Goal: Task Accomplishment & Management: Manage account settings

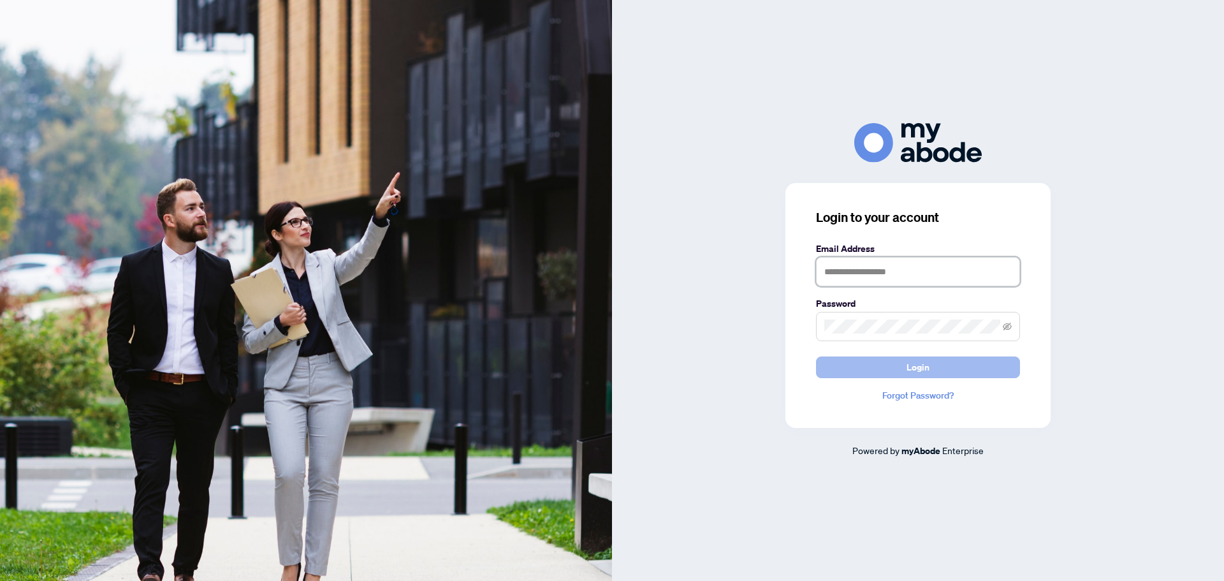
type input "**********"
click at [890, 377] on button "Login" at bounding box center [918, 367] width 204 height 22
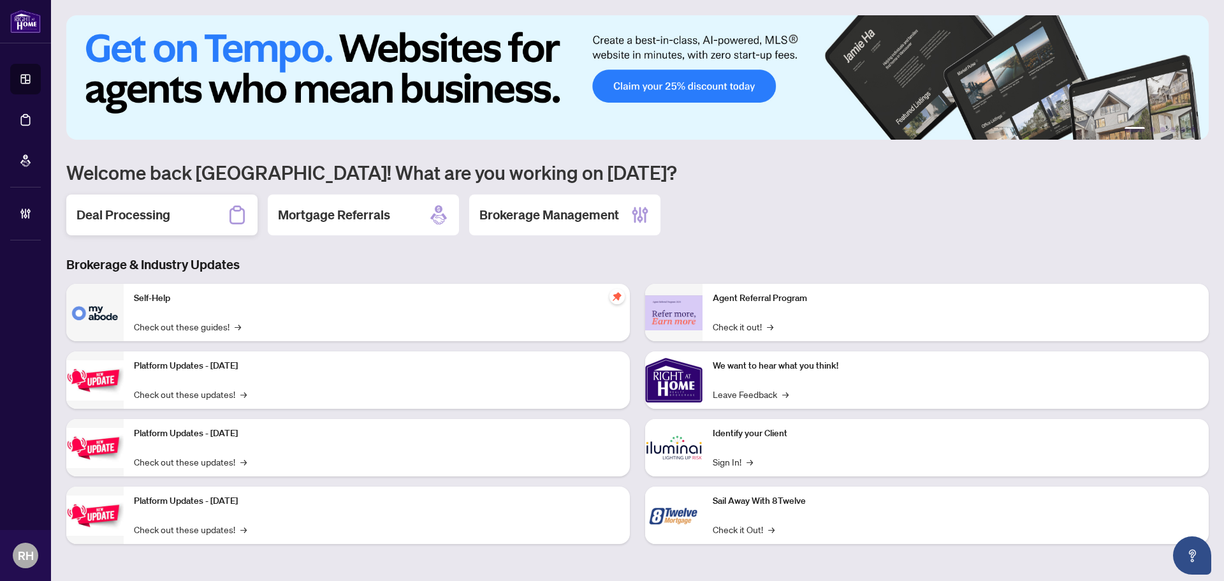
click at [148, 212] on h2 "Deal Processing" at bounding box center [123, 215] width 94 height 18
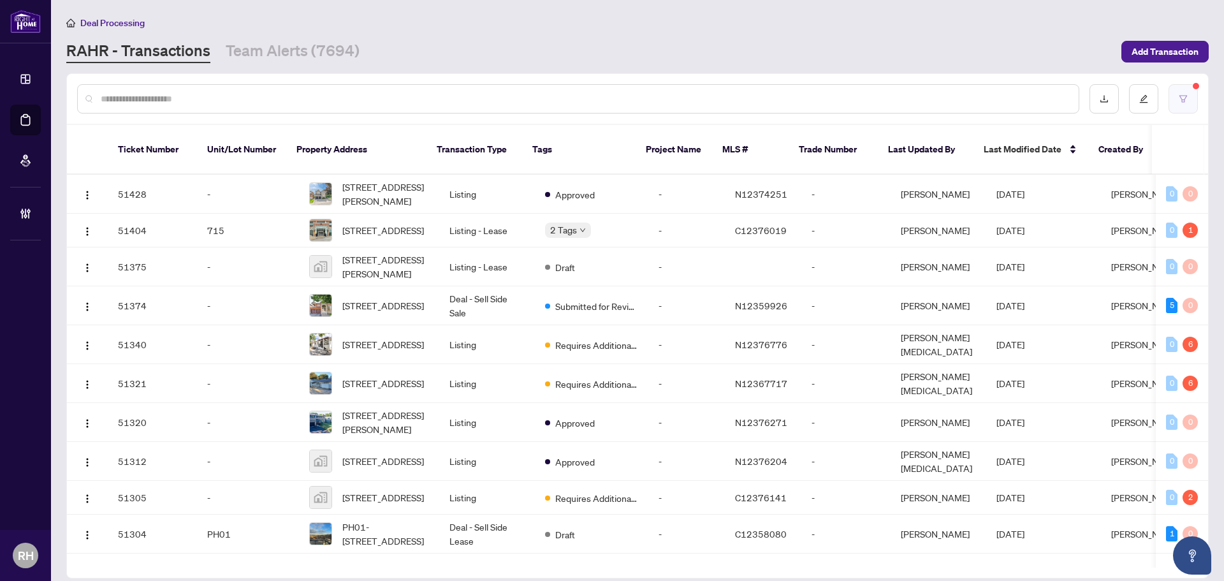
click at [1191, 102] on button "button" at bounding box center [1182, 98] width 29 height 29
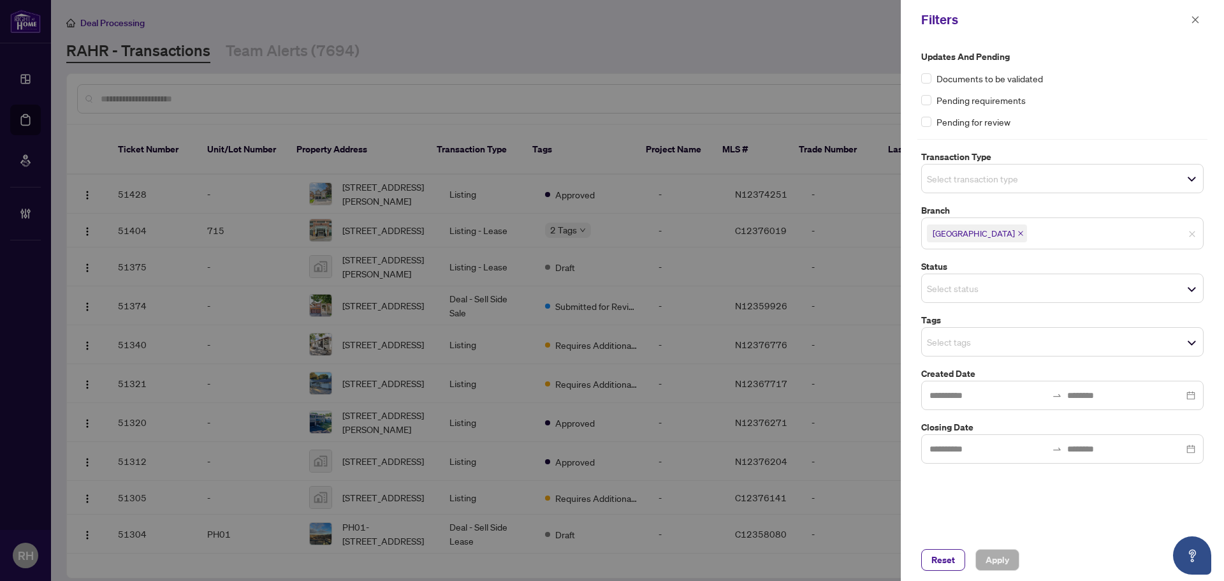
drag, startPoint x: 1187, startPoint y: 10, endPoint x: 1185, endPoint y: 21, distance: 11.0
click at [1187, 16] on div "Filters" at bounding box center [1061, 20] width 323 height 40
click at [1185, 21] on div "Filters" at bounding box center [1054, 19] width 266 height 19
click at [1194, 22] on icon "close" at bounding box center [1194, 19] width 9 height 9
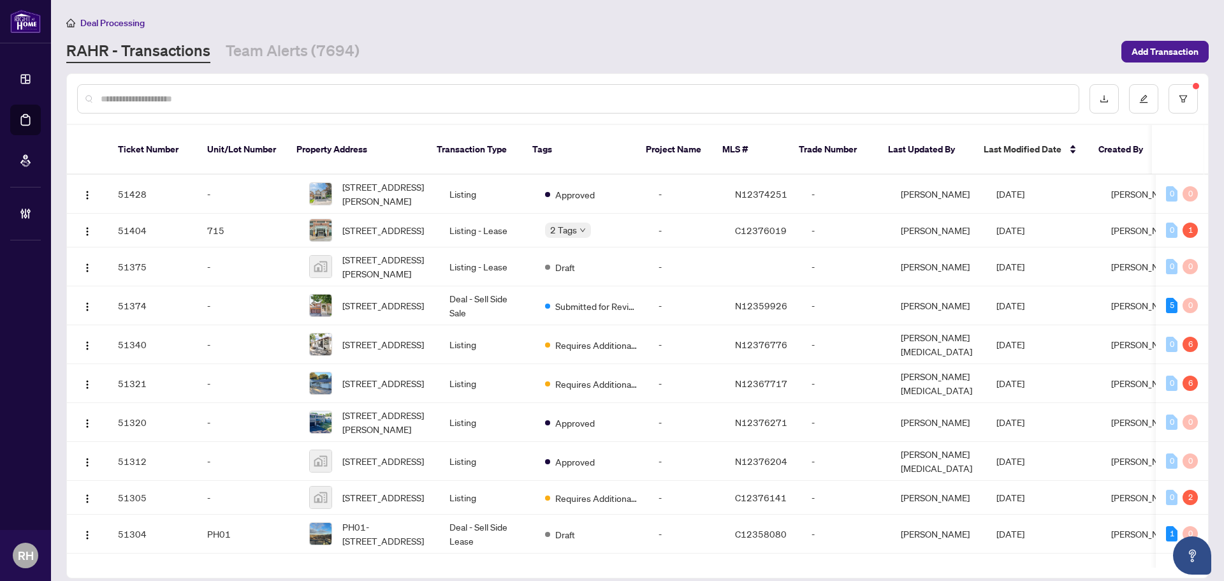
click at [275, 29] on div "Deal Processing RAHR - Transactions Team Alerts (7694) Add Transaction" at bounding box center [637, 39] width 1142 height 48
click at [279, 44] on link "Team Alerts (7694)" at bounding box center [293, 51] width 134 height 23
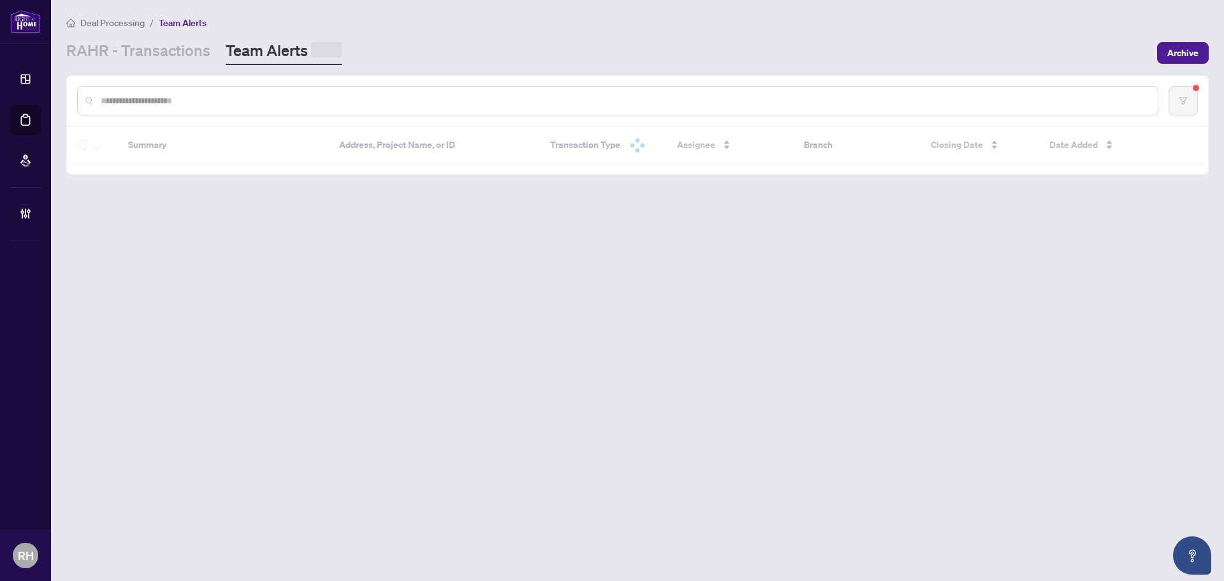
click at [374, 45] on div "RAHR - Transactions Team Alerts" at bounding box center [607, 52] width 1083 height 25
click at [374, 45] on div "RAHR - Transactions Team Alerts (7694)" at bounding box center [607, 51] width 1083 height 23
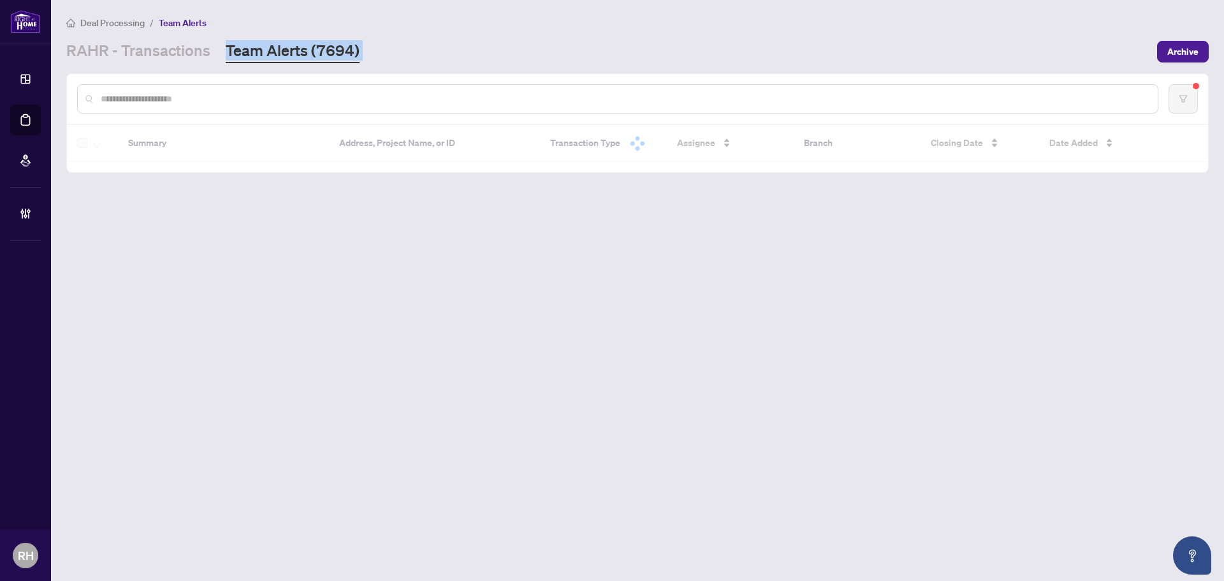
click at [393, 45] on div "RAHR - Transactions Team Alerts (7694)" at bounding box center [607, 51] width 1083 height 23
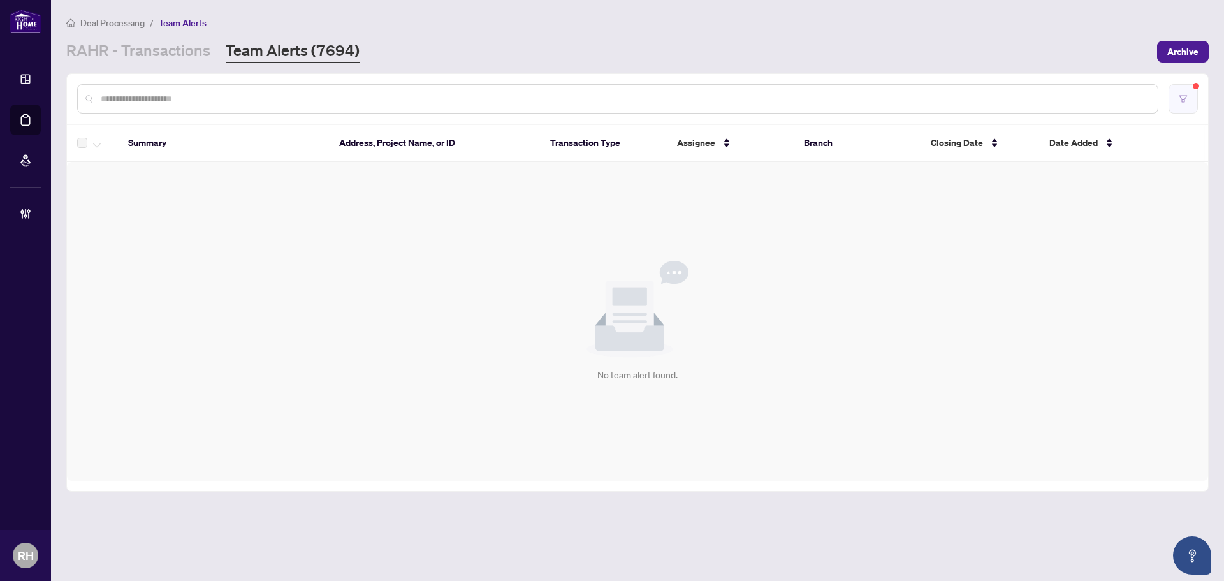
click at [1190, 98] on button "button" at bounding box center [1182, 98] width 29 height 29
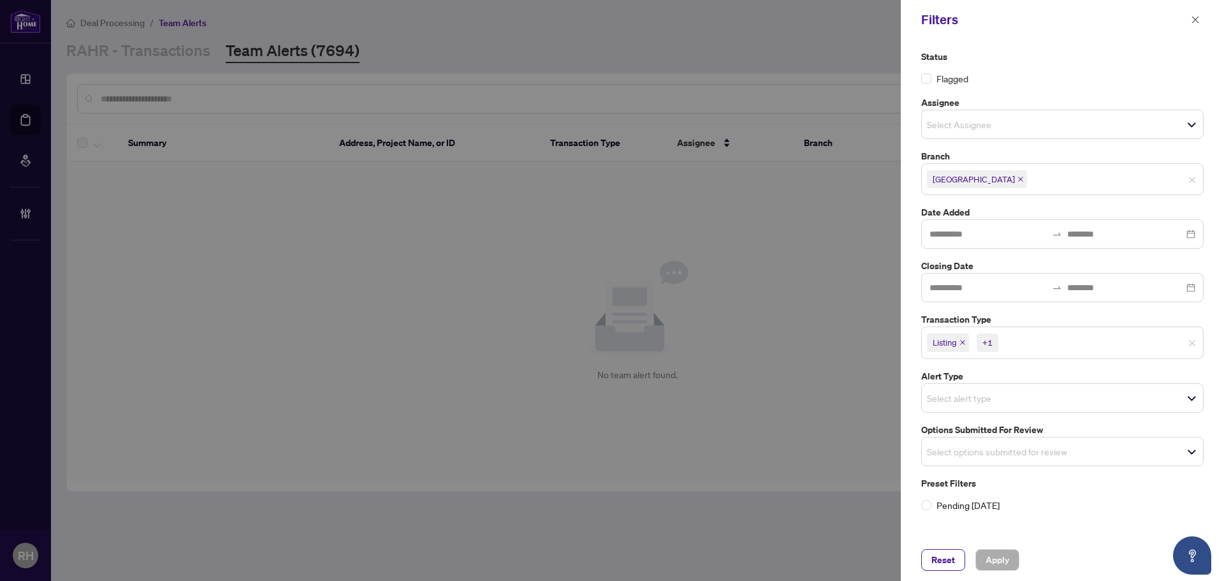
click at [962, 347] on span "Listing" at bounding box center [948, 342] width 42 height 18
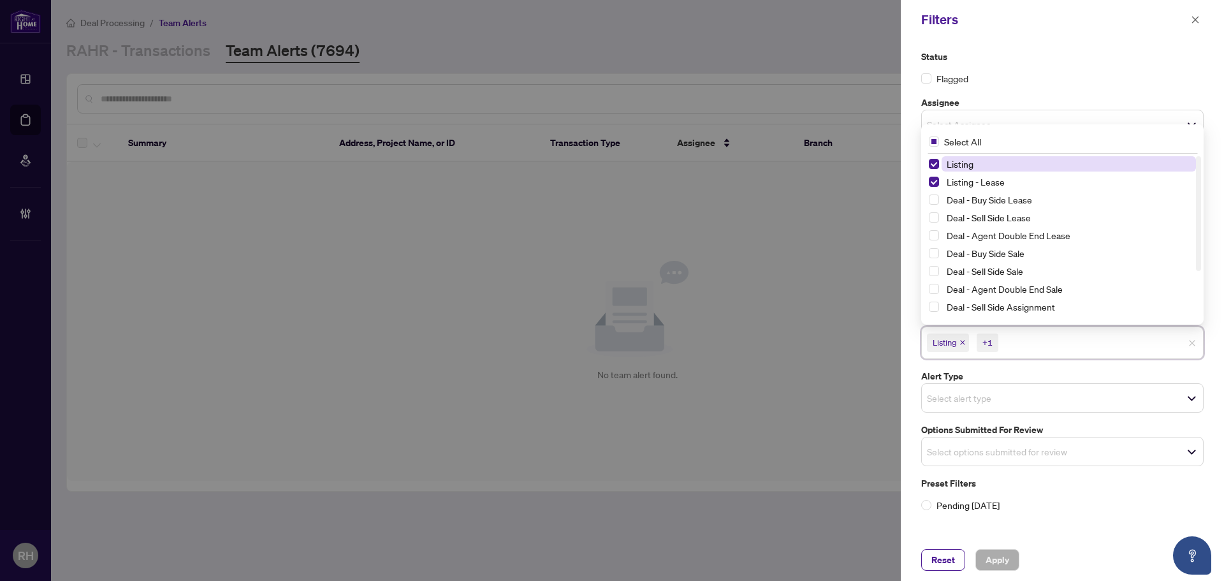
click at [964, 344] on icon "close" at bounding box center [962, 342] width 6 height 6
click at [981, 344] on span "Listing - Lease" at bounding box center [958, 342] width 53 height 13
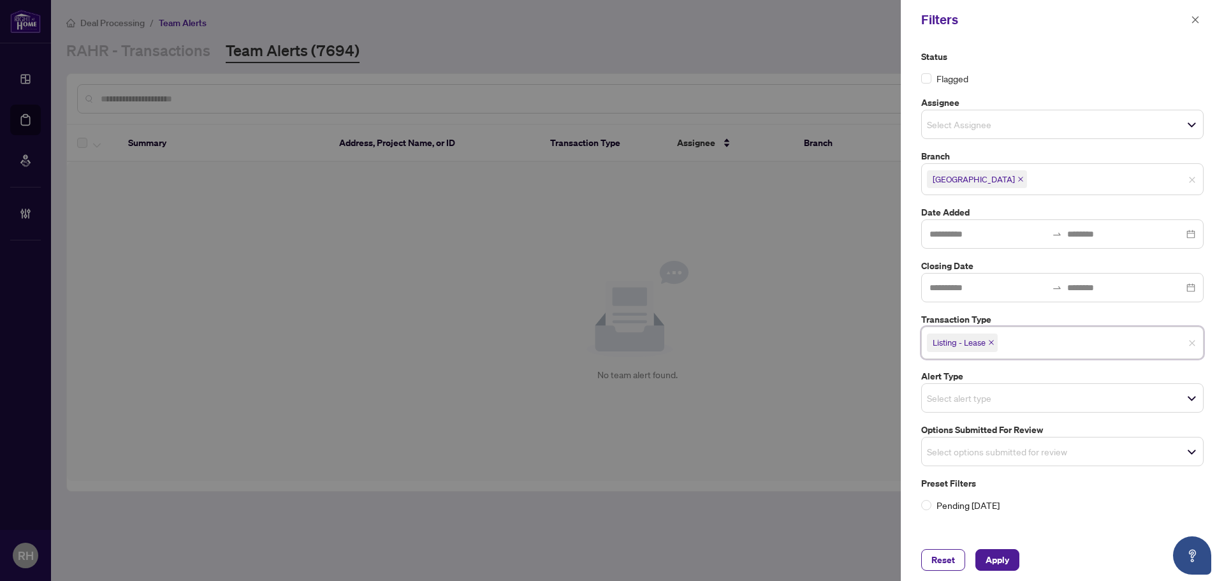
click at [991, 344] on icon "close" at bounding box center [991, 342] width 6 height 6
click at [981, 462] on div "Select options submitted for review" at bounding box center [1062, 447] width 282 height 29
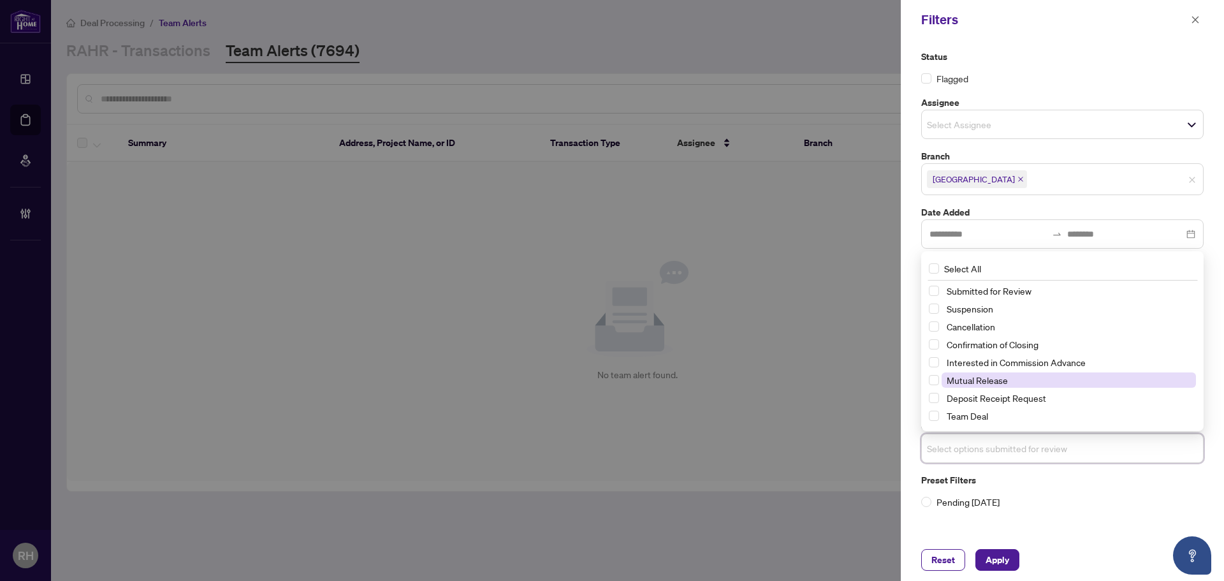
click at [974, 385] on span "Mutual Release" at bounding box center [976, 379] width 61 height 11
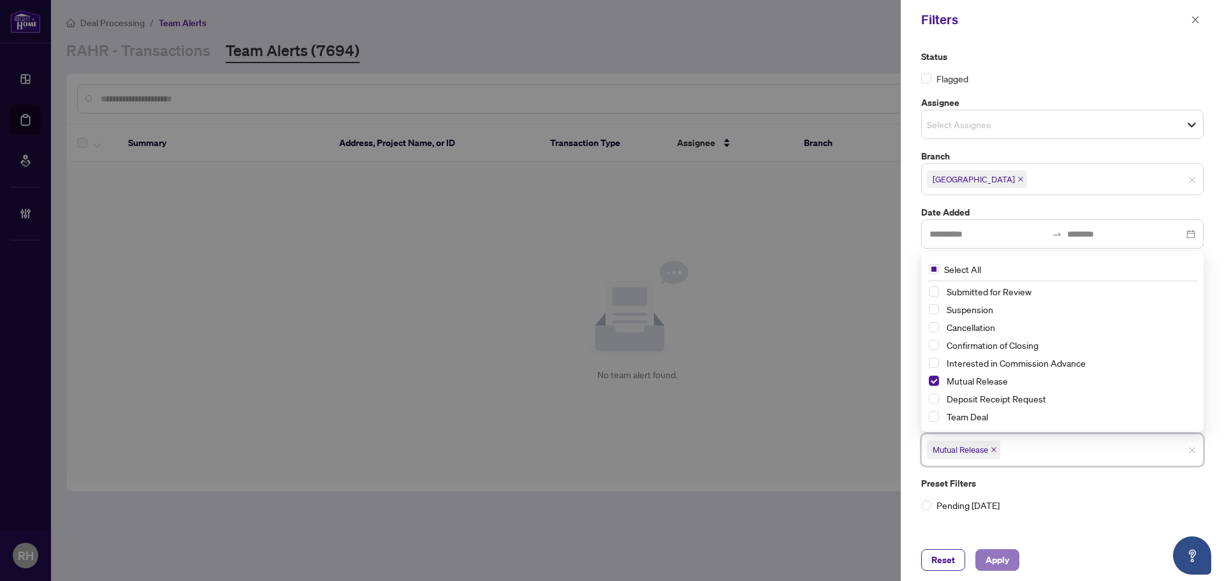
click at [991, 567] on span "Apply" at bounding box center [997, 559] width 24 height 20
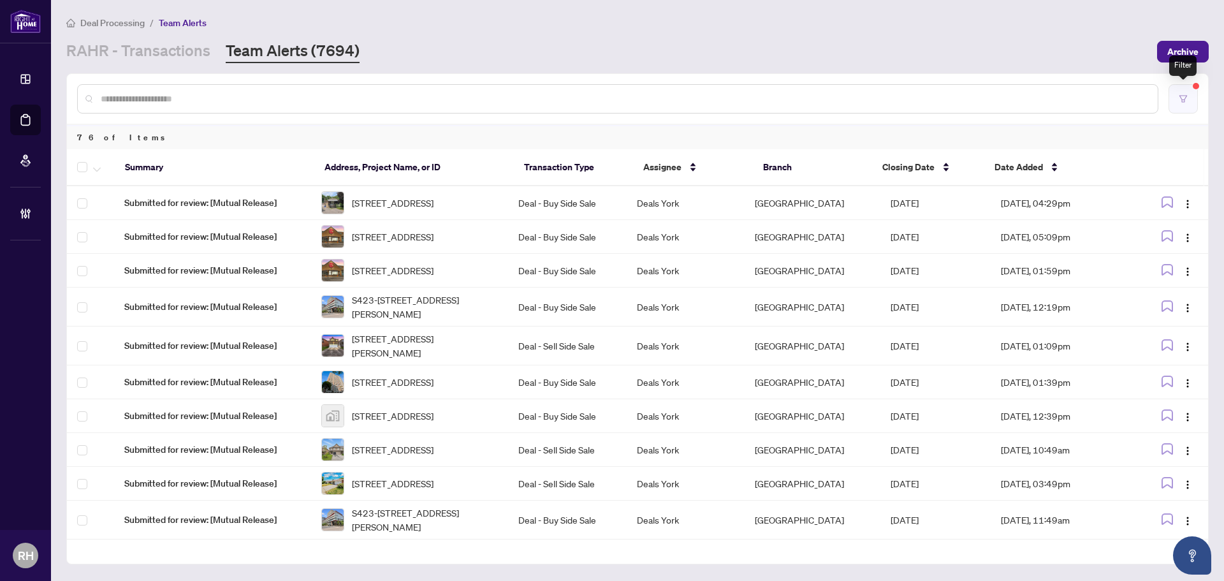
click at [1197, 92] on button "button" at bounding box center [1182, 98] width 29 height 29
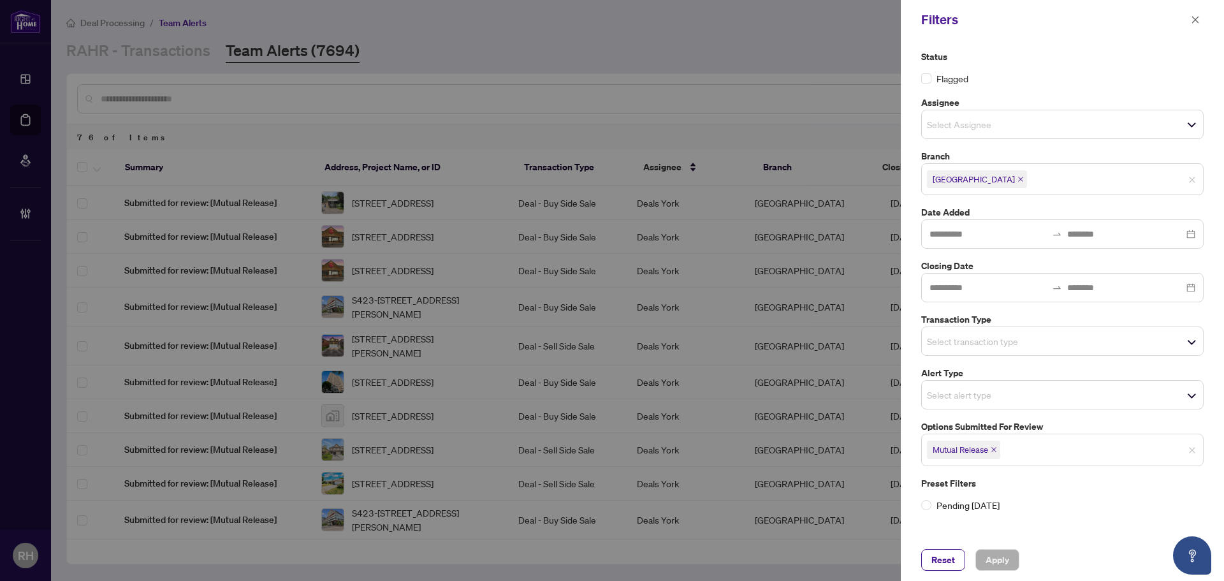
click at [994, 451] on icon "close" at bounding box center [993, 449] width 5 height 5
click at [980, 332] on span "Select transaction type" at bounding box center [1062, 341] width 281 height 18
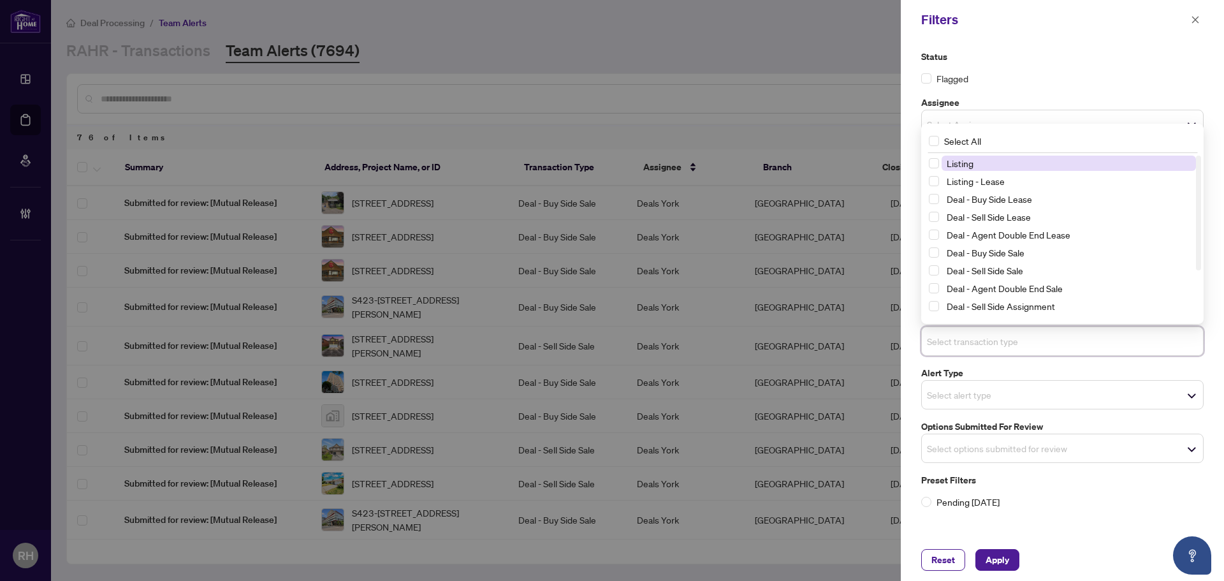
click at [962, 157] on span "Listing" at bounding box center [959, 162] width 27 height 11
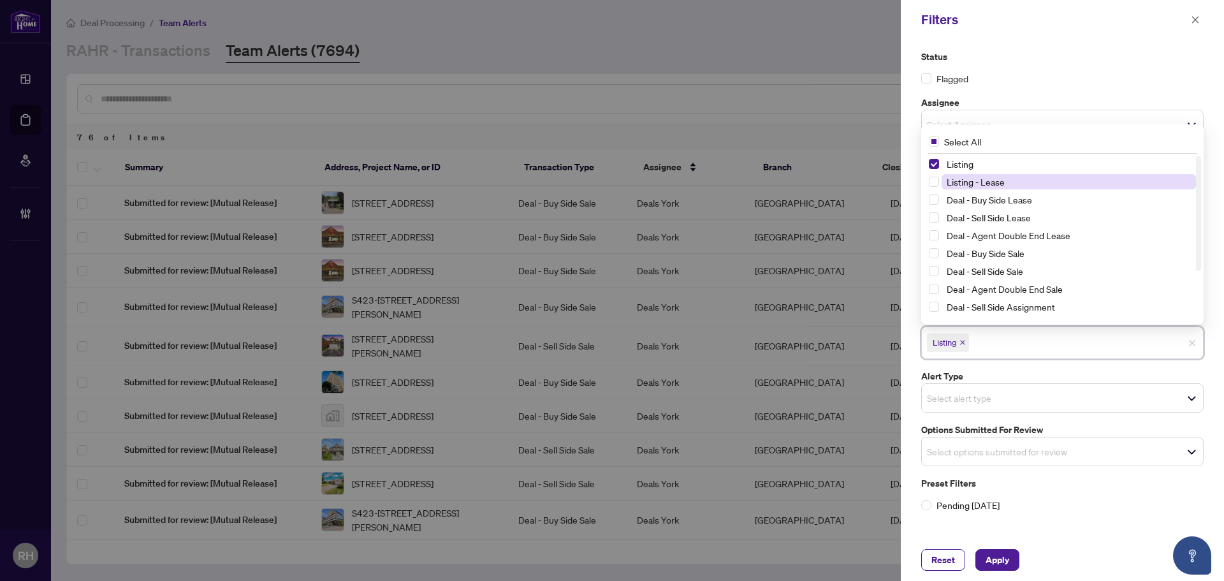
click at [1008, 182] on span "Listing - Lease" at bounding box center [1068, 181] width 254 height 15
click at [1003, 561] on span "Apply" at bounding box center [997, 559] width 24 height 20
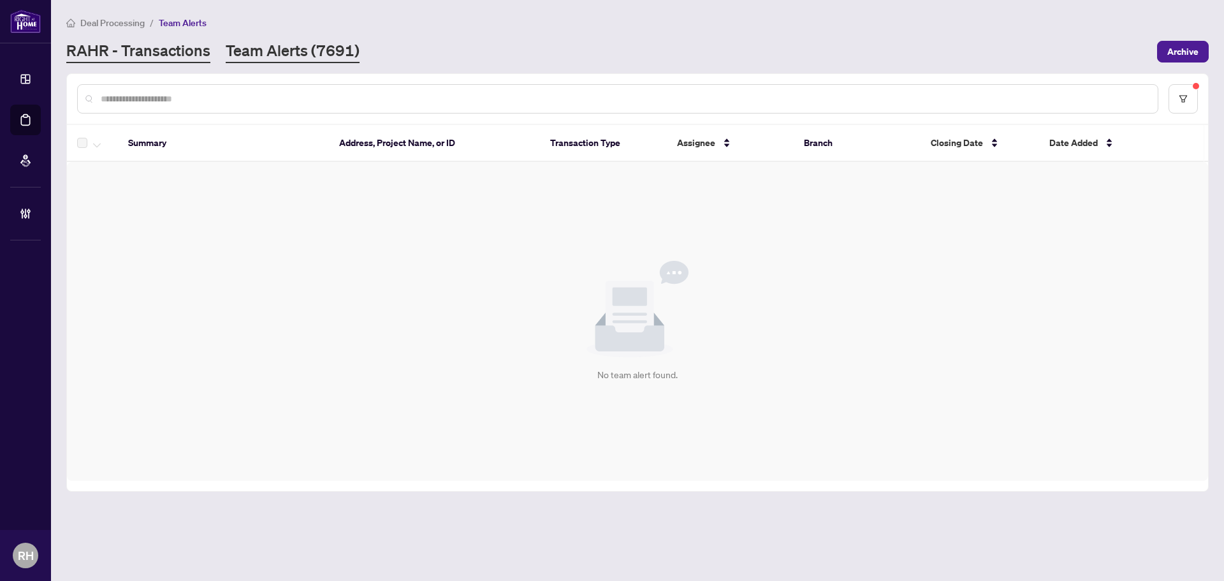
click at [192, 59] on link "RAHR - Transactions" at bounding box center [138, 51] width 144 height 23
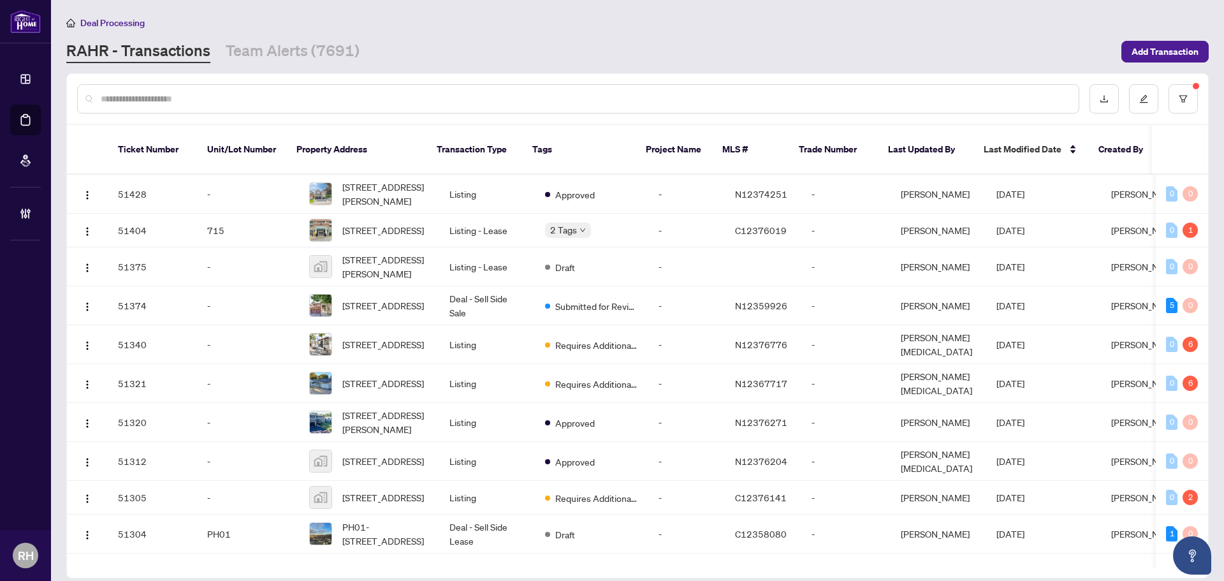
click at [451, 65] on main "Deal Processing RAHR - Transactions Team Alerts (7691) Add Transaction Ticket N…" at bounding box center [637, 290] width 1173 height 581
click at [308, 37] on div "Deal Processing RAHR - Transactions Team Alerts (7691) Add Transaction" at bounding box center [637, 39] width 1142 height 48
click at [310, 49] on link "Team Alerts (7691)" at bounding box center [293, 51] width 134 height 23
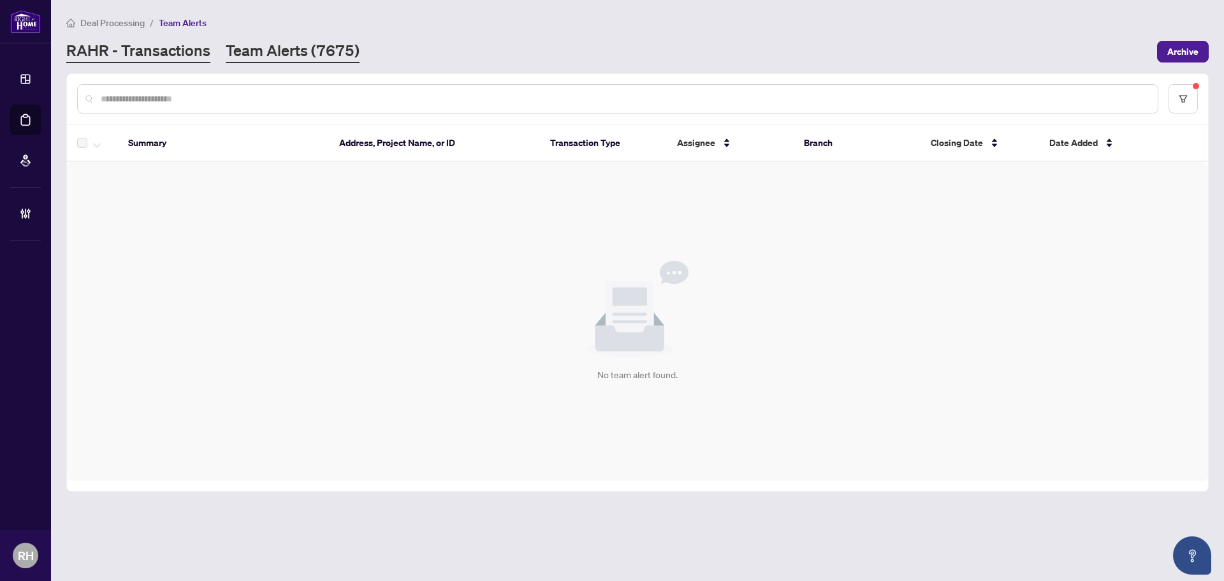
click at [130, 58] on link "RAHR - Transactions" at bounding box center [138, 51] width 144 height 23
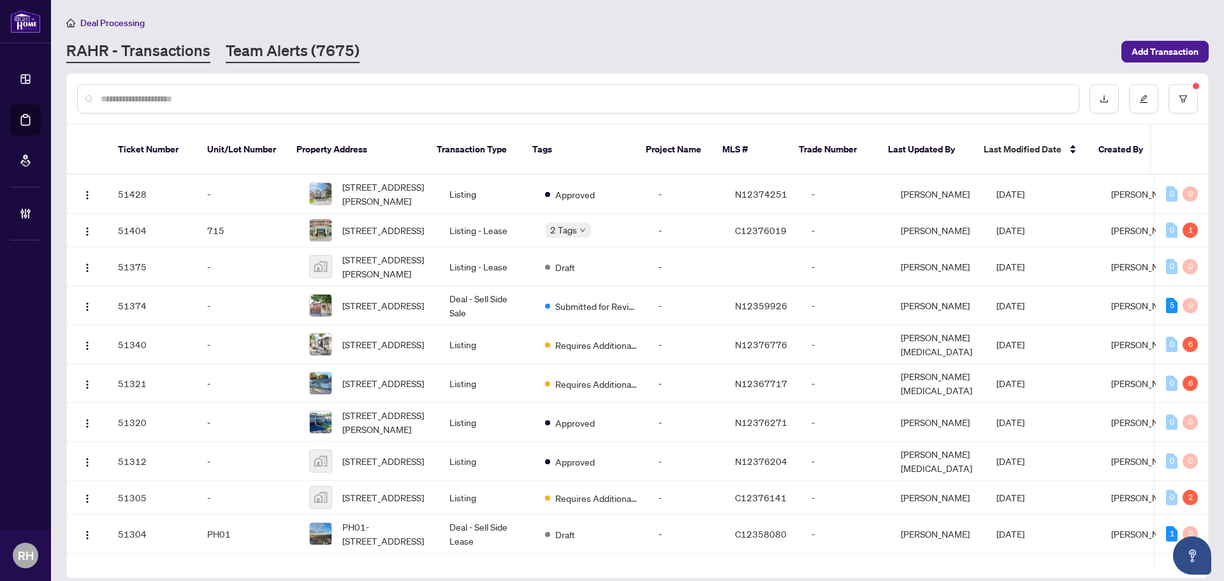
click at [226, 50] on link "Team Alerts (7675)" at bounding box center [293, 51] width 134 height 23
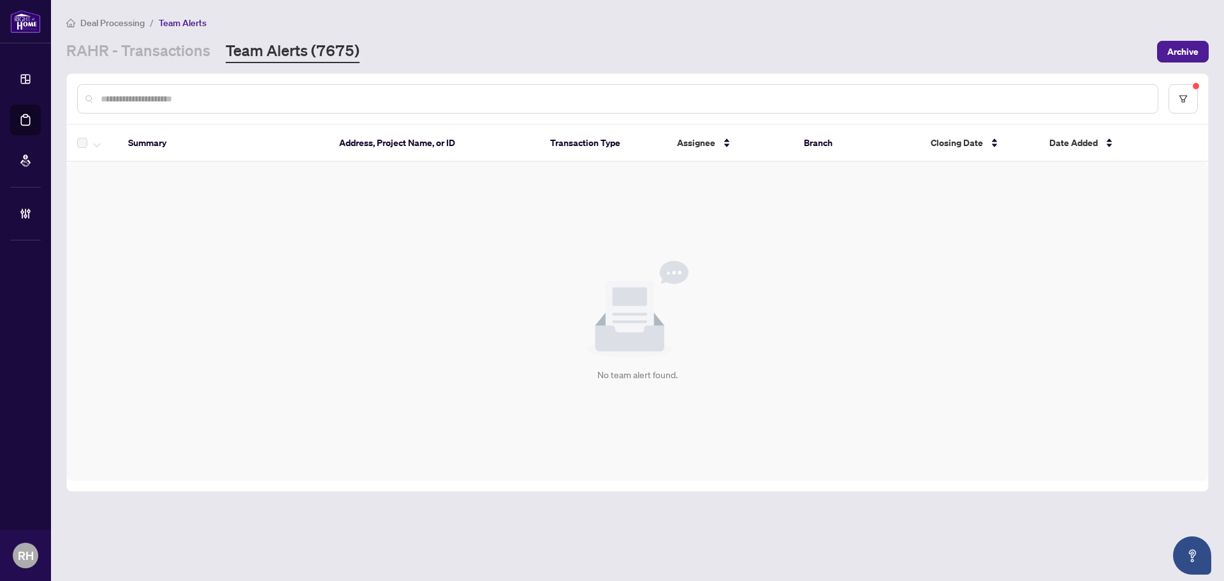
drag, startPoint x: 1194, startPoint y: 90, endPoint x: 886, endPoint y: 133, distance: 311.4
click at [888, 131] on div "Summary Address, Project Name, or ID Transaction Type Assignee Branch Closing D…" at bounding box center [637, 282] width 1141 height 417
click at [136, 45] on link "RAHR - Transactions" at bounding box center [138, 51] width 144 height 23
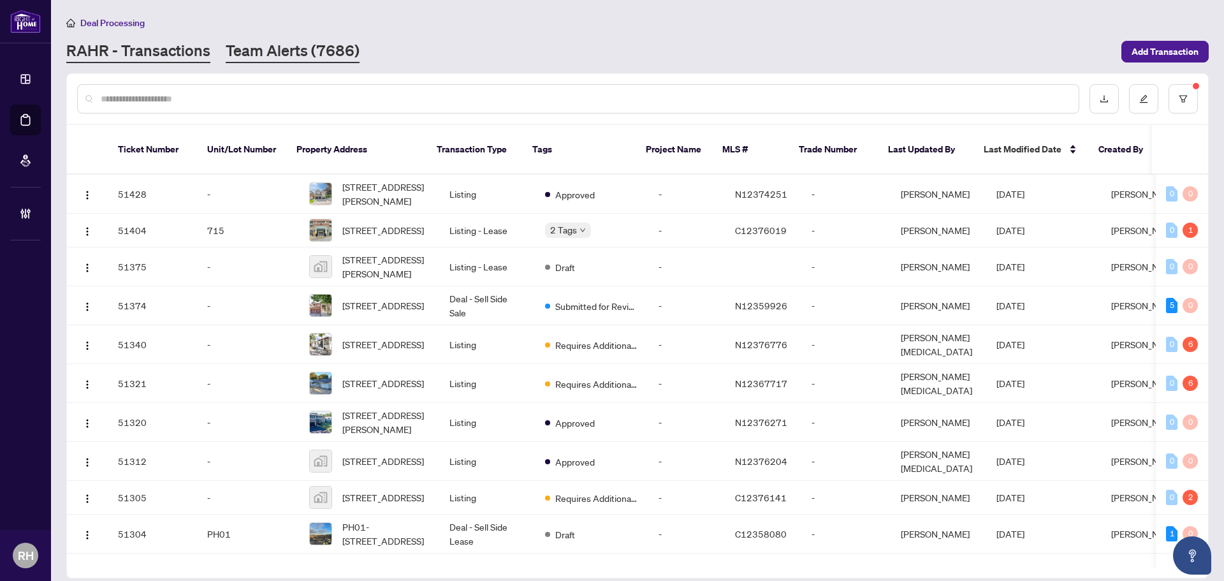
click at [296, 55] on link "Team Alerts (7686)" at bounding box center [293, 51] width 134 height 23
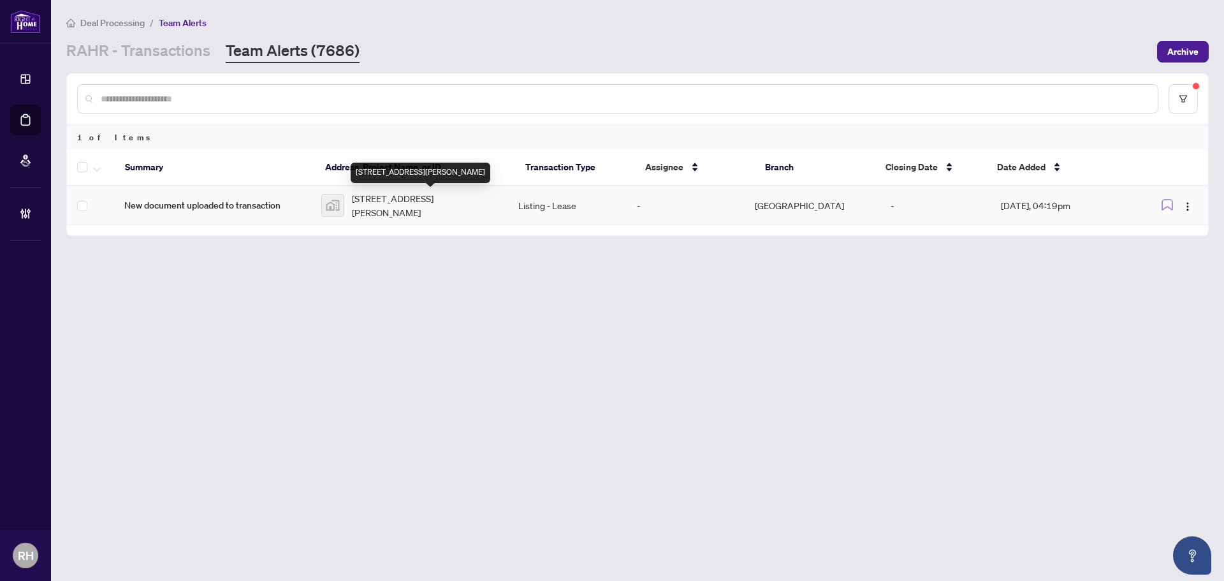
click at [455, 192] on span "[STREET_ADDRESS][PERSON_NAME]" at bounding box center [425, 205] width 146 height 28
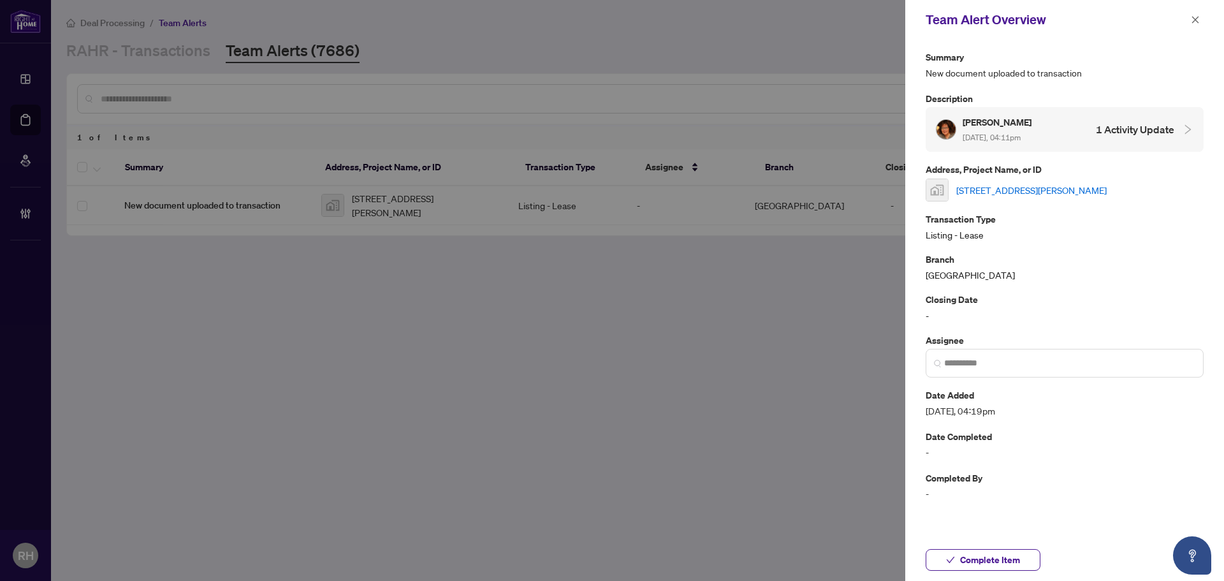
click at [997, 198] on div "[STREET_ADDRESS][PERSON_NAME]" at bounding box center [1064, 189] width 278 height 23
click at [997, 198] on div "302-160 Vanderhoof Avenue, East York, ON, Canada" at bounding box center [1064, 189] width 278 height 23
click at [1007, 195] on link "302-160 Vanderhoof Avenue, East York, ON, Canada" at bounding box center [1031, 190] width 150 height 14
click at [1207, 29] on div "Team Alert Overview" at bounding box center [1064, 20] width 319 height 40
click at [1203, 29] on div "Team Alert Overview" at bounding box center [1064, 20] width 319 height 40
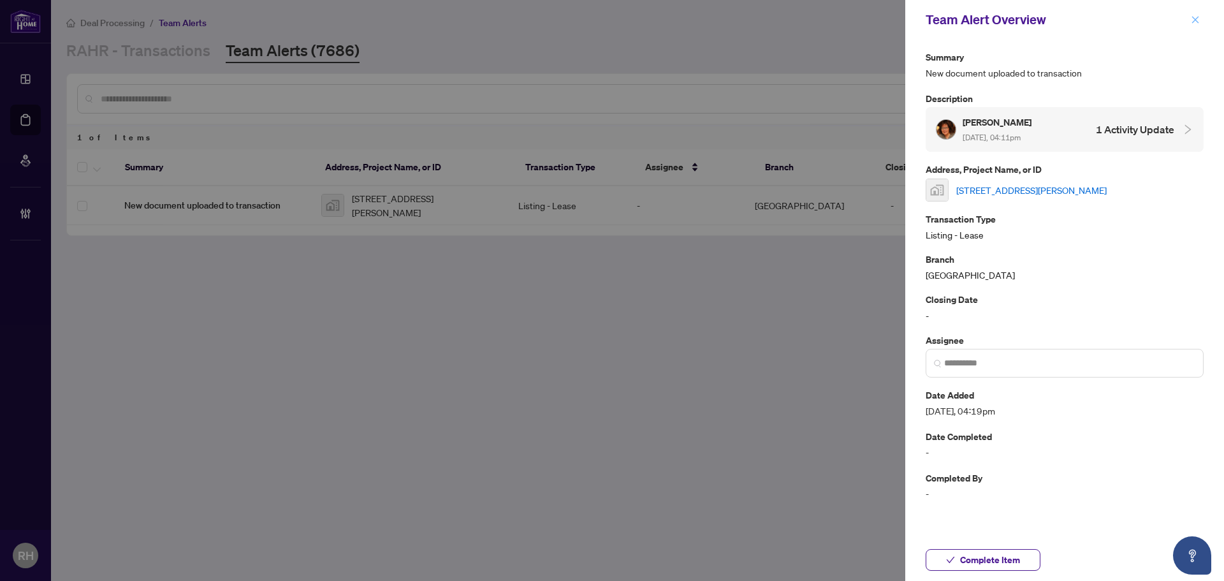
click at [1201, 19] on button "button" at bounding box center [1195, 19] width 17 height 15
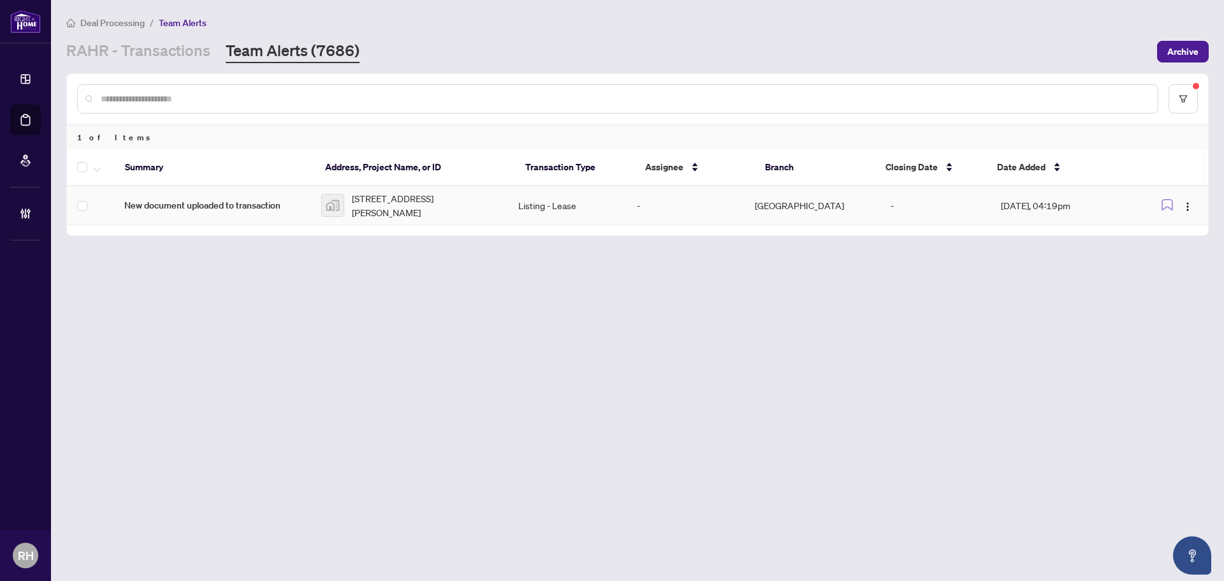
click at [90, 202] on td at bounding box center [90, 205] width 47 height 39
click at [97, 170] on icon "button" at bounding box center [97, 169] width 8 height 5
click at [157, 277] on span "Complete Item" at bounding box center [140, 271] width 80 height 14
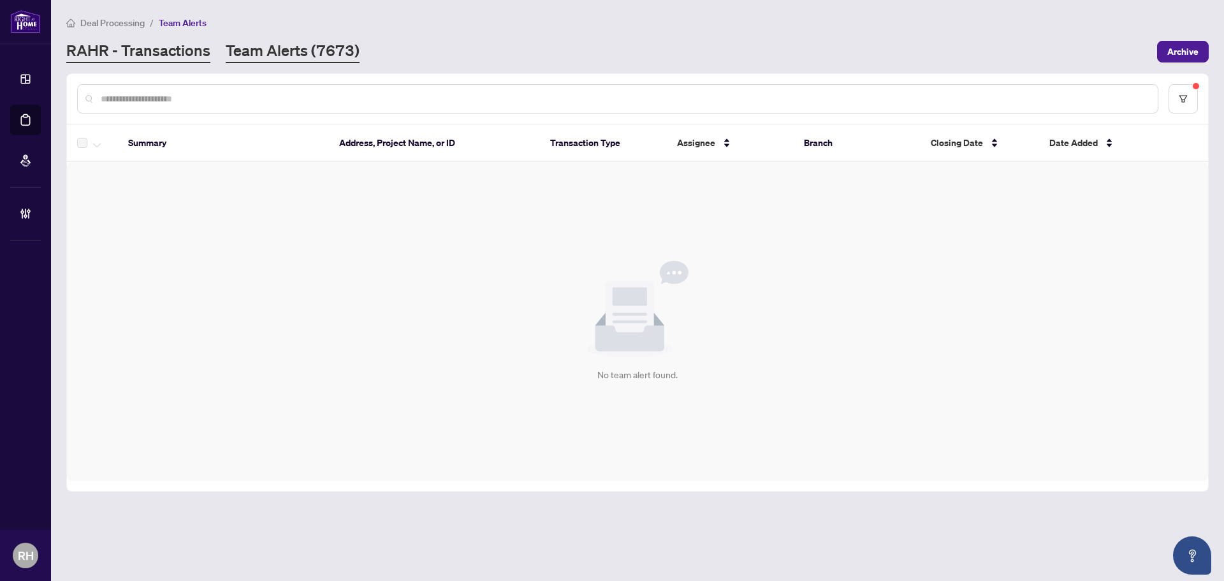
click at [174, 55] on link "RAHR - Transactions" at bounding box center [138, 51] width 144 height 23
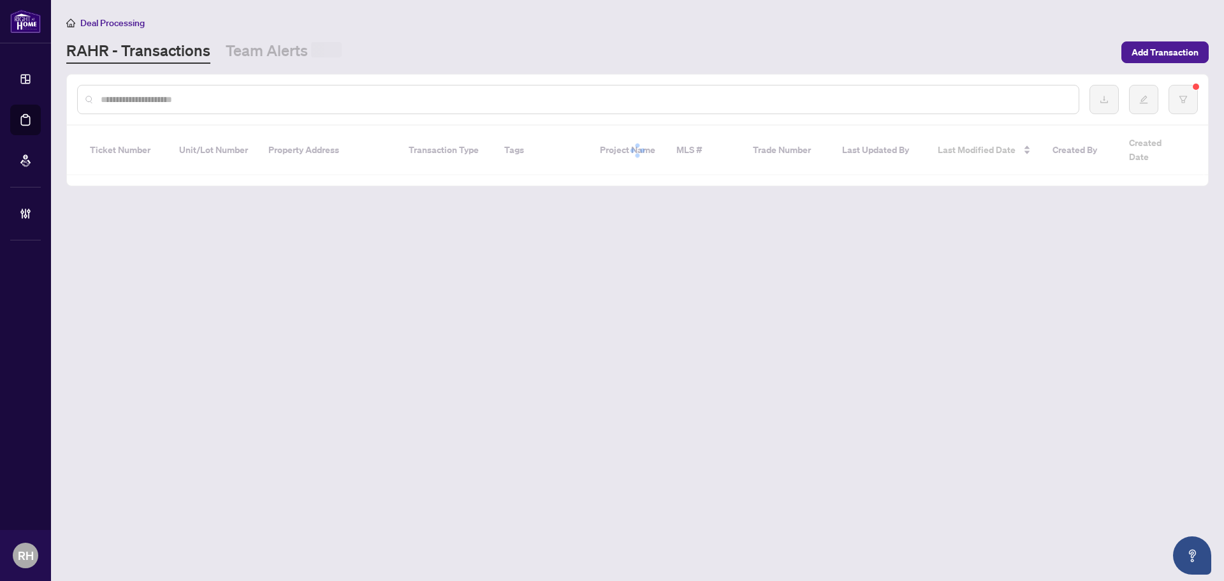
click at [175, 82] on div at bounding box center [637, 100] width 1141 height 50
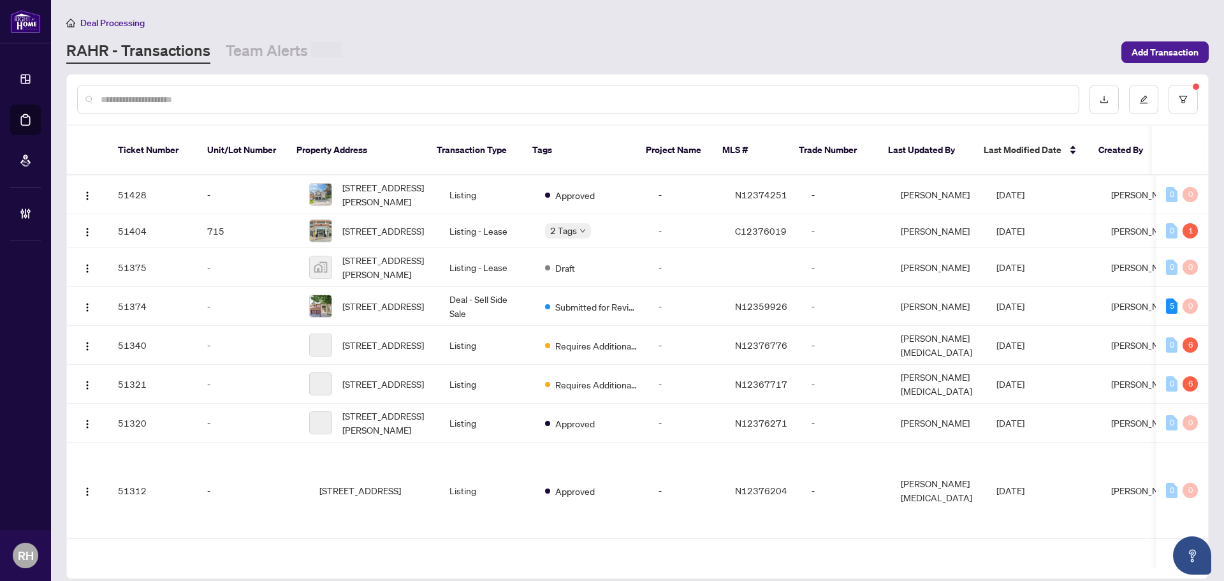
click at [179, 112] on div at bounding box center [578, 99] width 1002 height 29
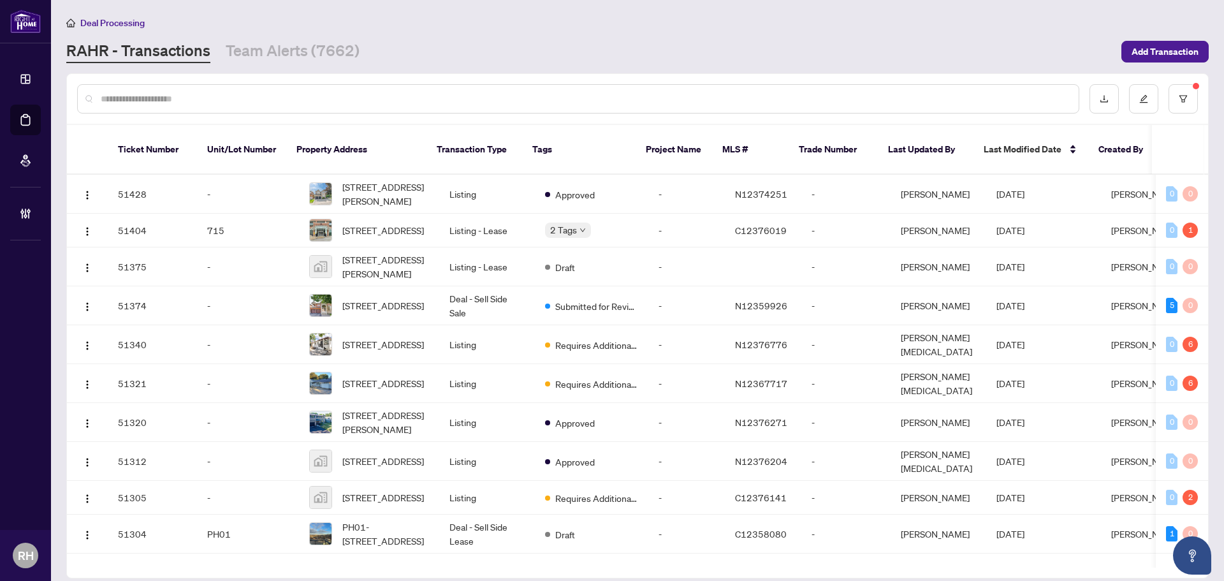
click at [166, 95] on input "text" at bounding box center [584, 99] width 967 height 14
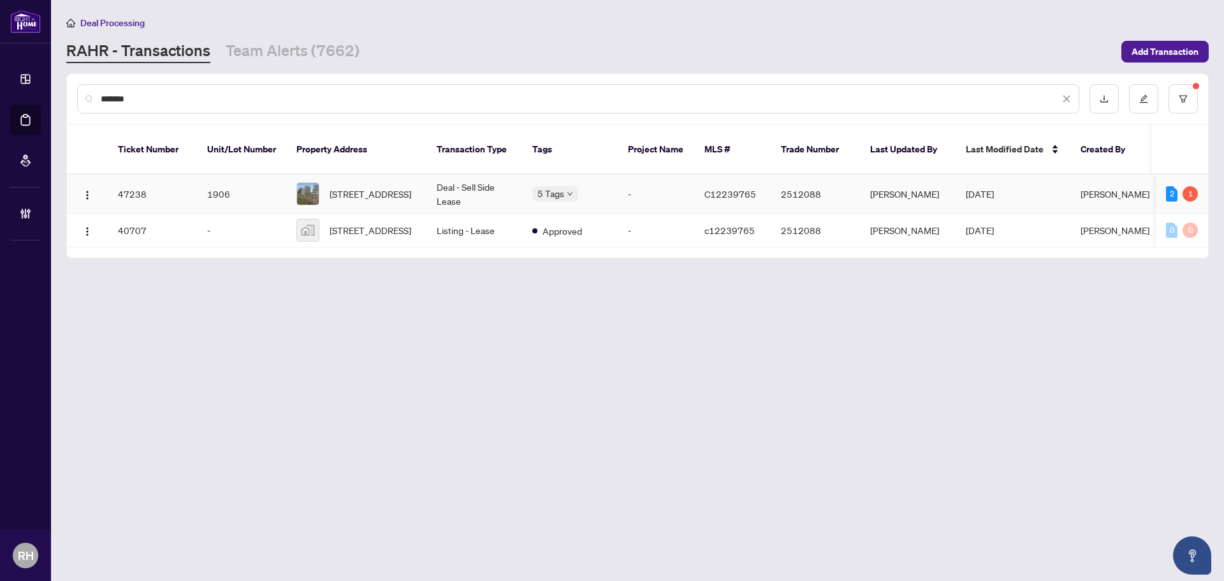
type input "*******"
click at [479, 191] on td "Deal - Sell Side Lease" at bounding box center [474, 194] width 96 height 39
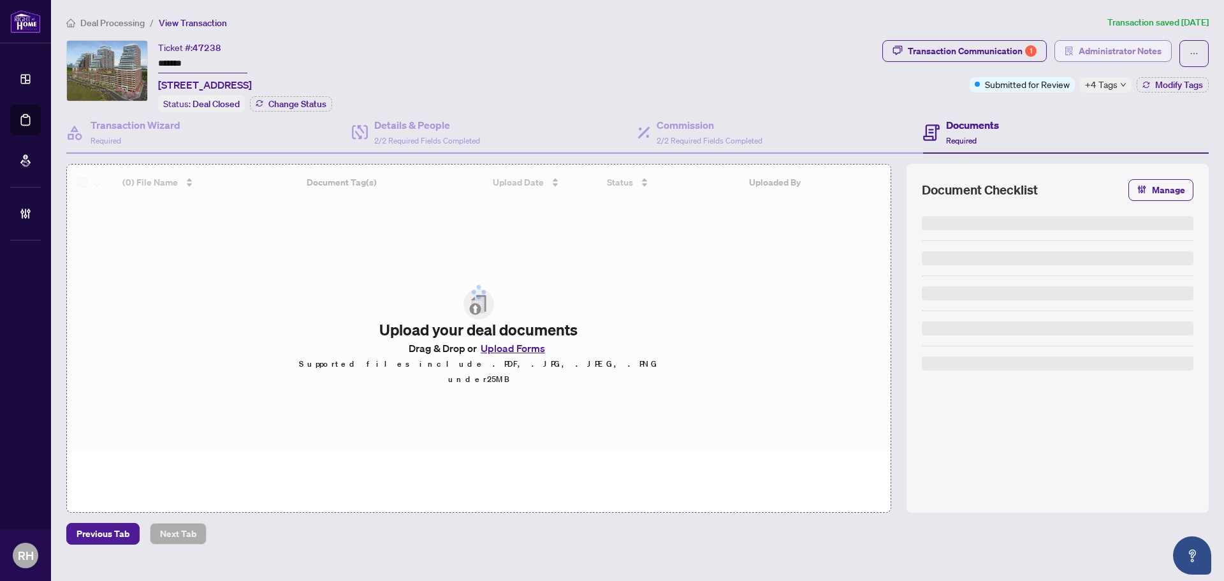
click at [1125, 51] on span "Administrator Notes" at bounding box center [1119, 51] width 83 height 20
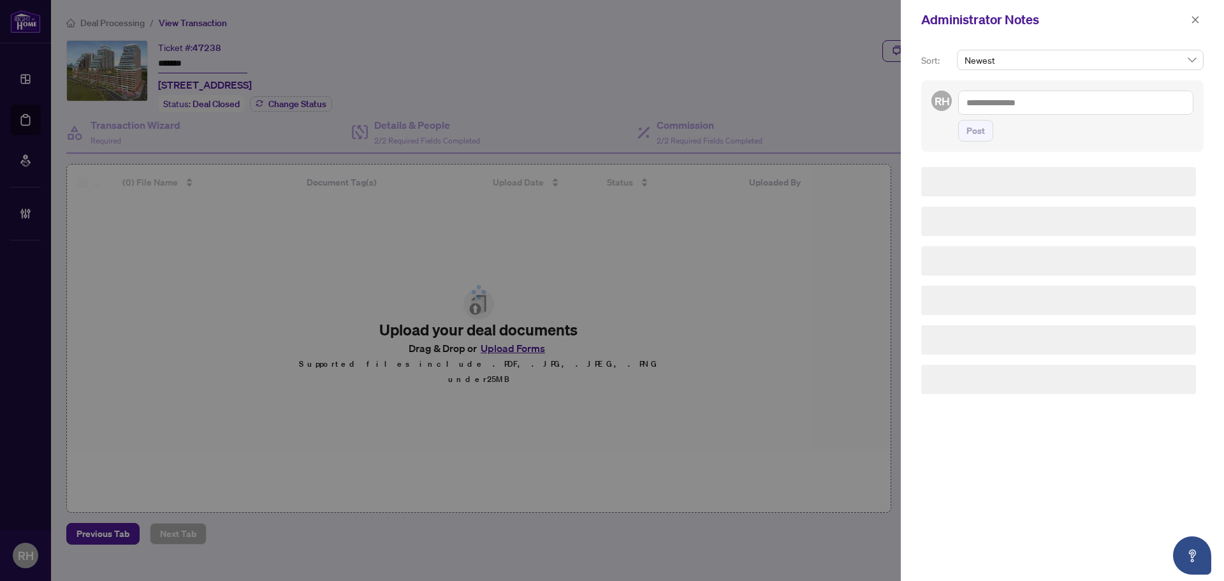
click at [1036, 101] on textarea at bounding box center [1075, 102] width 235 height 24
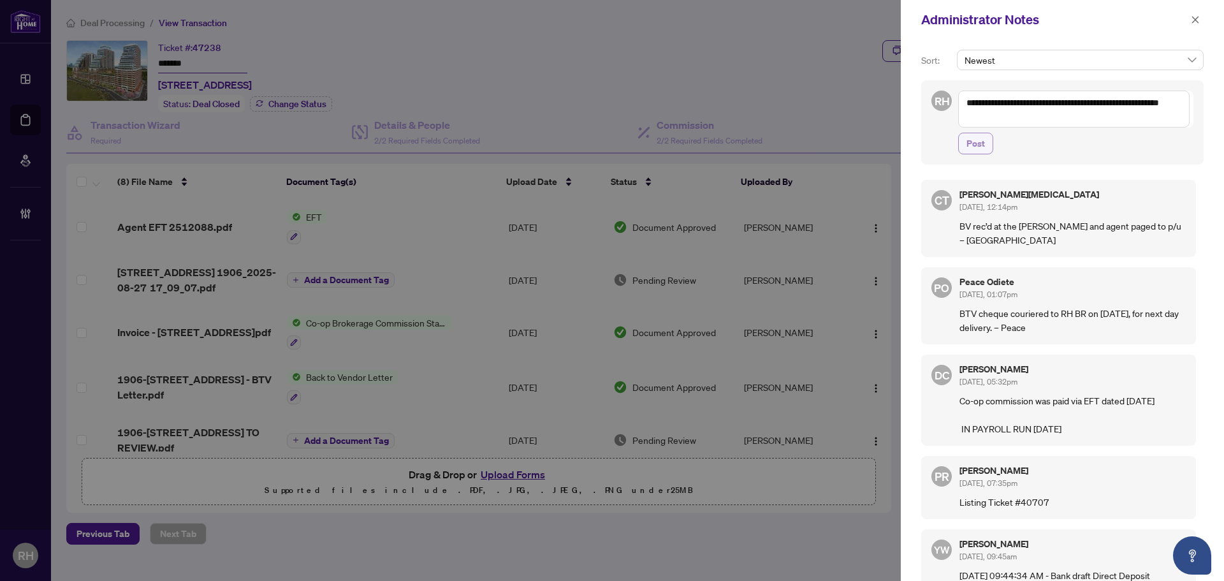
type textarea "**********"
click at [966, 143] on span "Post" at bounding box center [975, 143] width 18 height 20
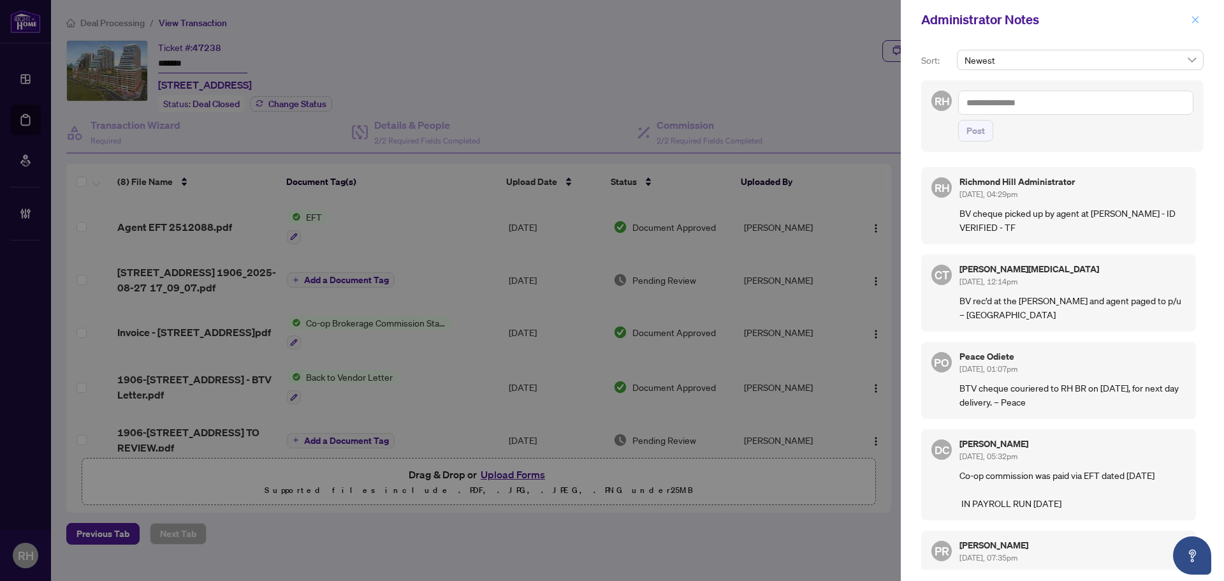
click at [1201, 22] on button "button" at bounding box center [1195, 19] width 17 height 15
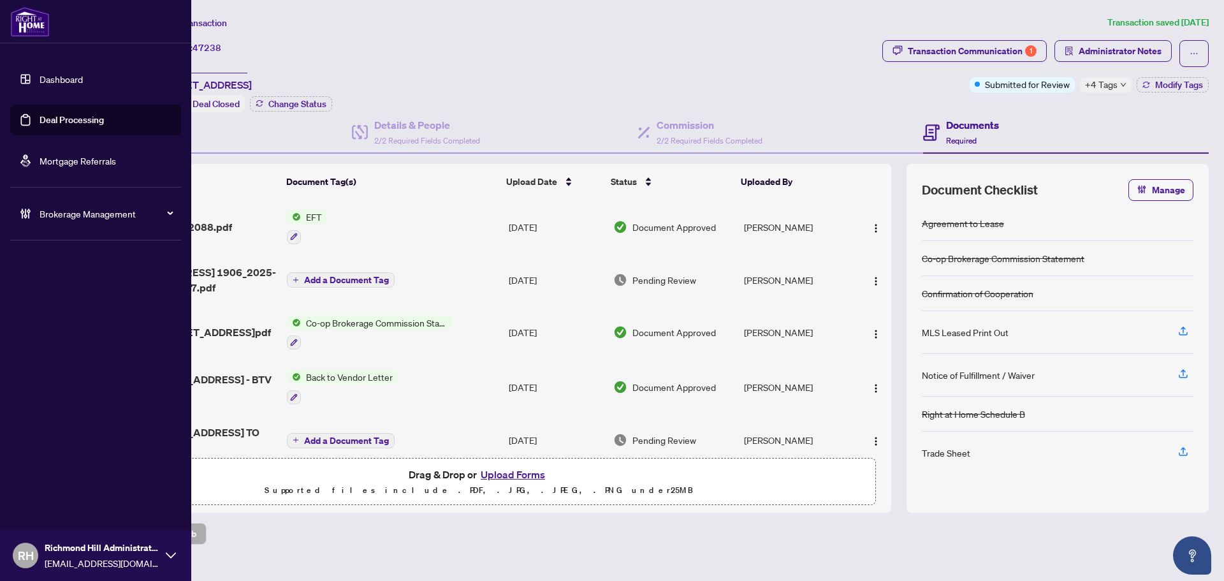
click at [104, 114] on link "Deal Processing" at bounding box center [72, 119] width 64 height 11
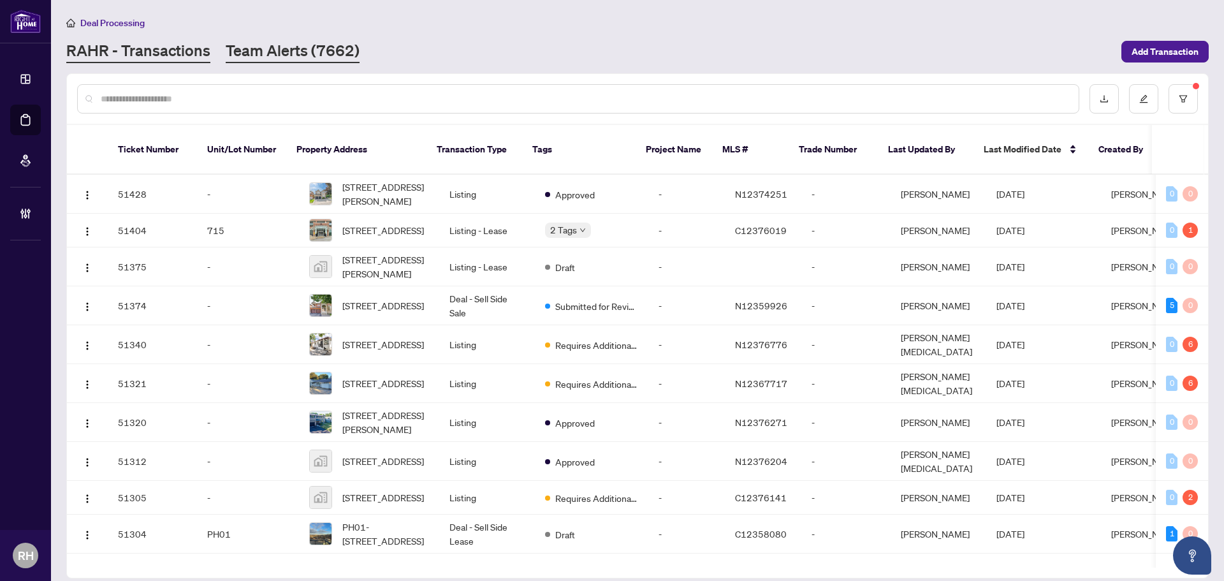
click at [297, 58] on link "Team Alerts (7662)" at bounding box center [293, 51] width 134 height 23
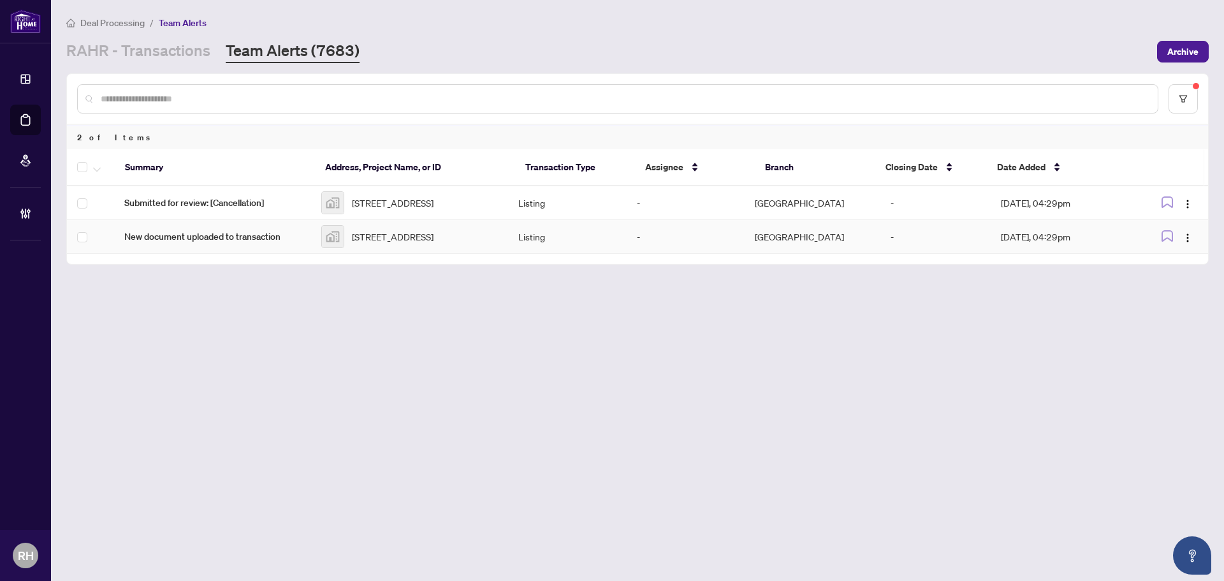
click at [275, 240] on span "New document uploaded to transaction" at bounding box center [212, 236] width 177 height 14
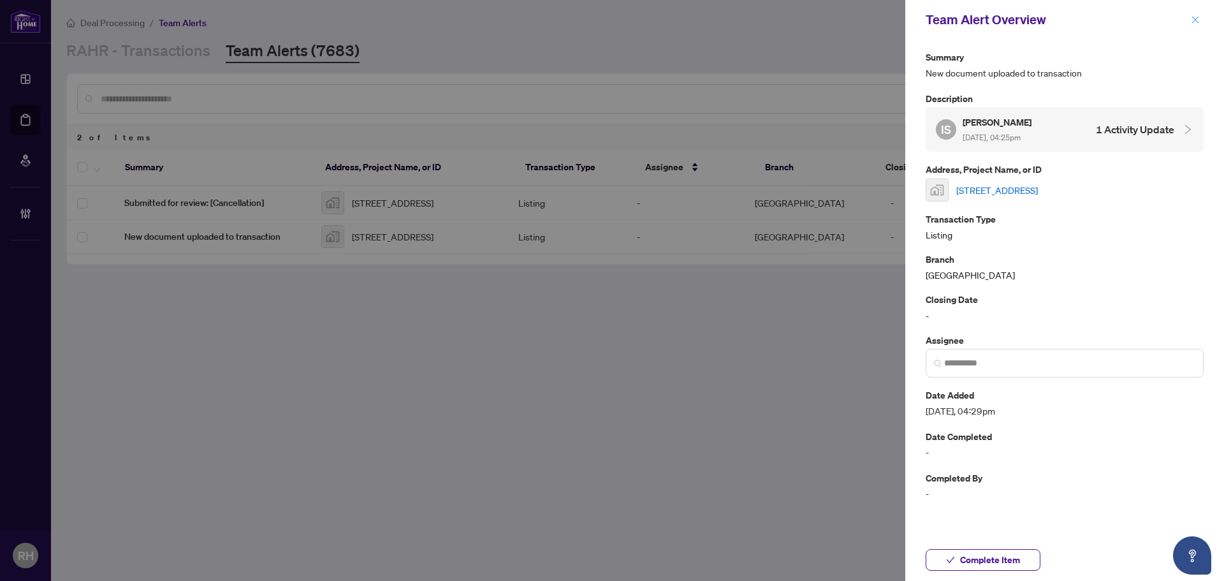
click at [1195, 18] on icon "close" at bounding box center [1194, 19] width 9 height 9
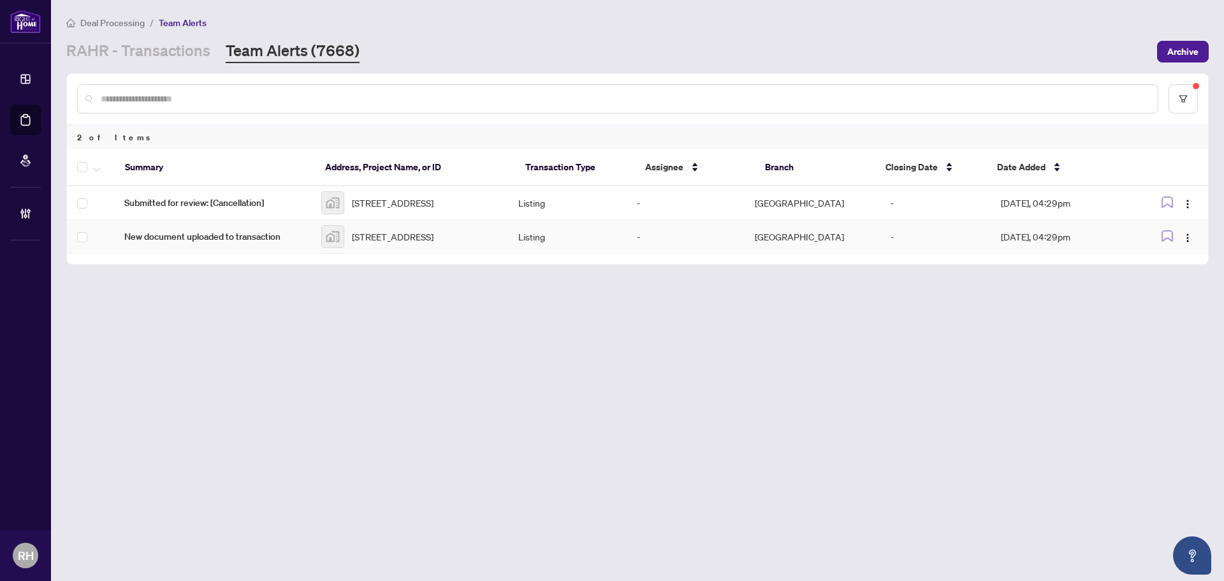
click at [459, 245] on div "[STREET_ADDRESS]" at bounding box center [409, 236] width 177 height 23
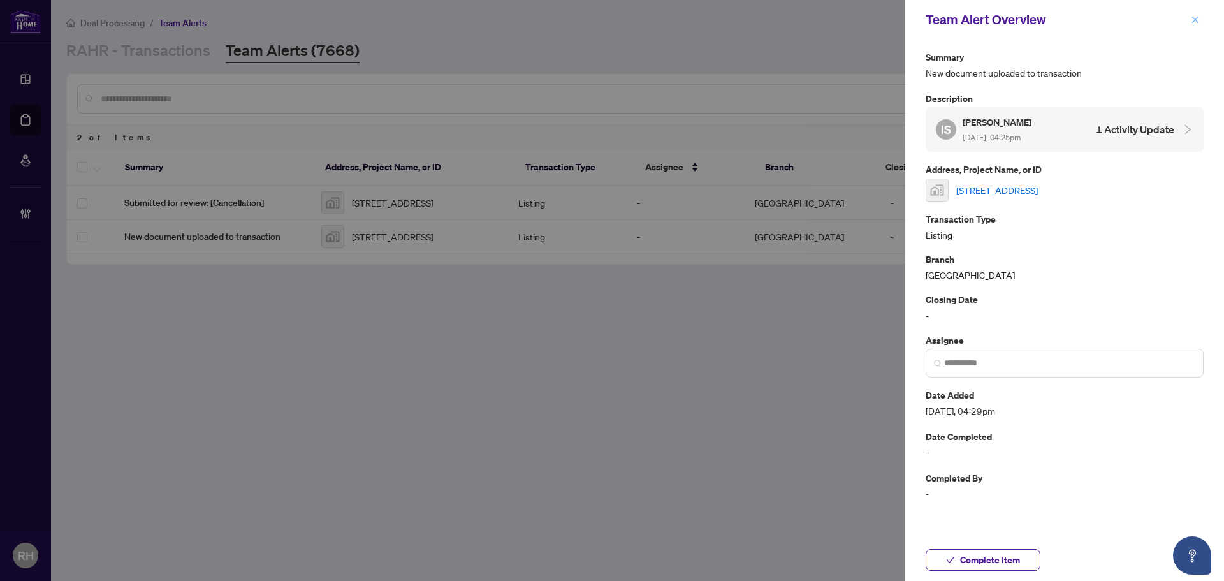
click at [1192, 25] on span "button" at bounding box center [1194, 20] width 9 height 20
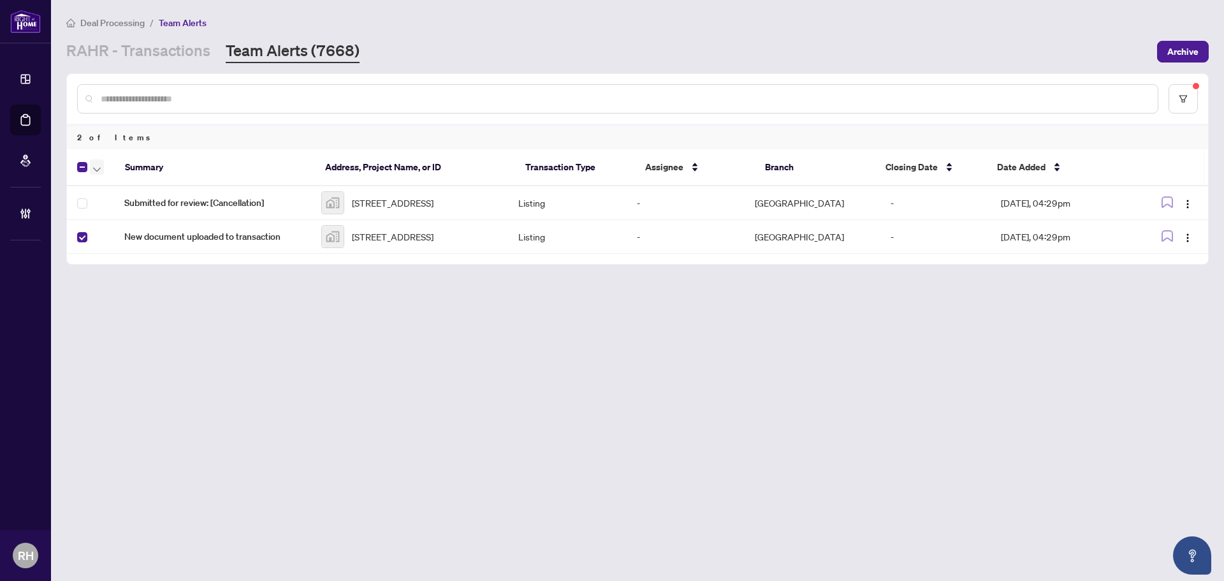
click at [103, 163] on button "button" at bounding box center [97, 166] width 14 height 15
click at [121, 266] on span "Complete Item" at bounding box center [140, 271] width 80 height 14
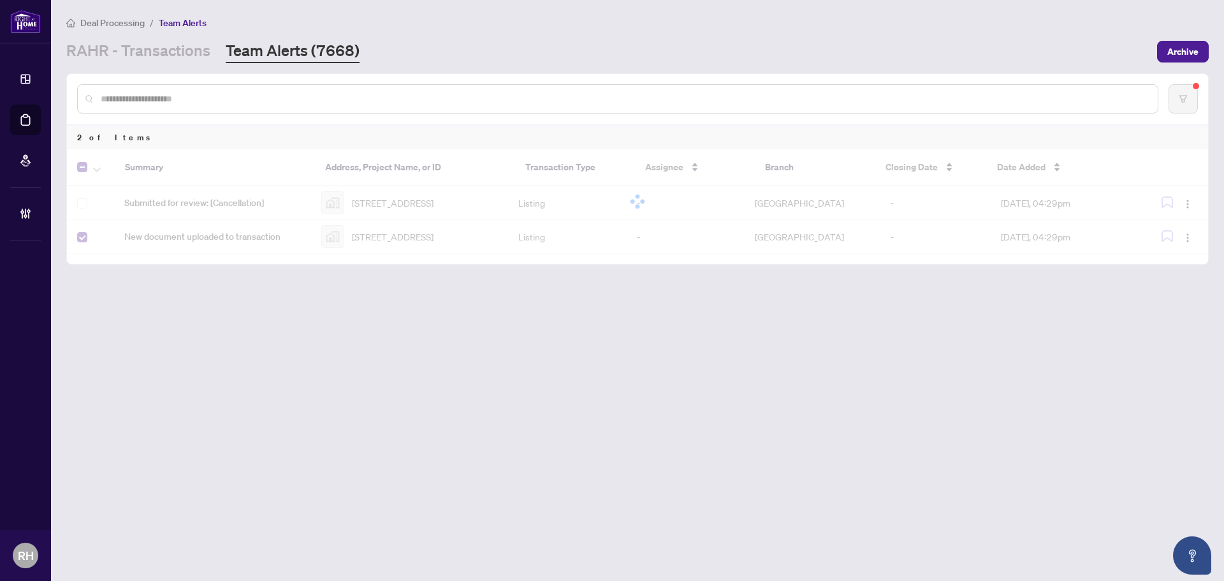
click at [516, 212] on div at bounding box center [637, 201] width 1141 height 105
click at [514, 212] on div at bounding box center [637, 201] width 1141 height 105
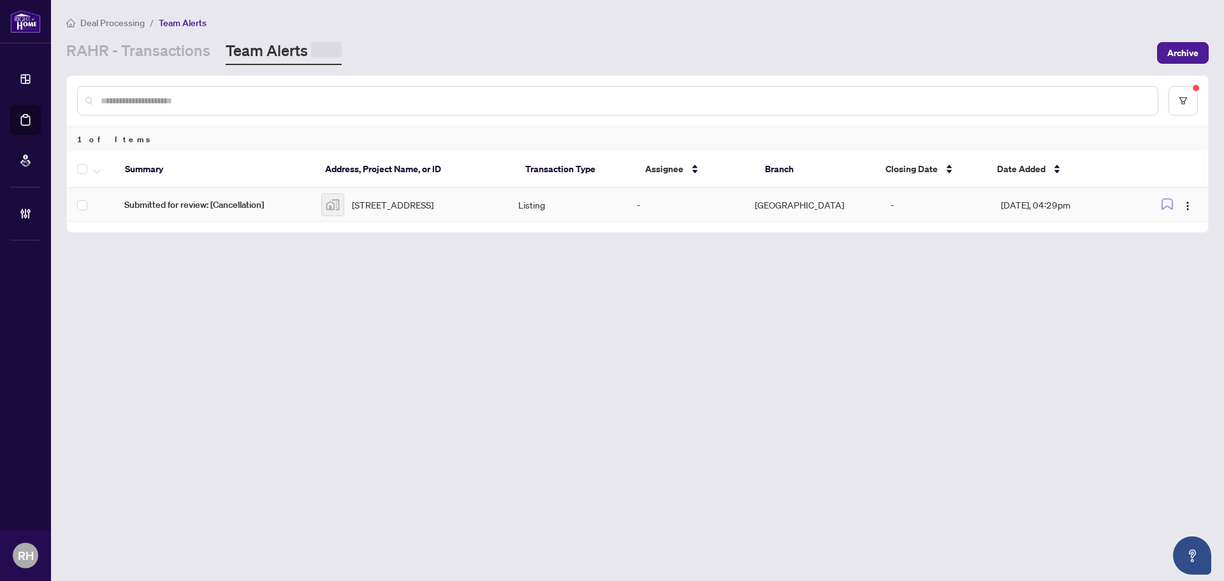
click at [497, 213] on div "[STREET_ADDRESS]" at bounding box center [409, 204] width 177 height 23
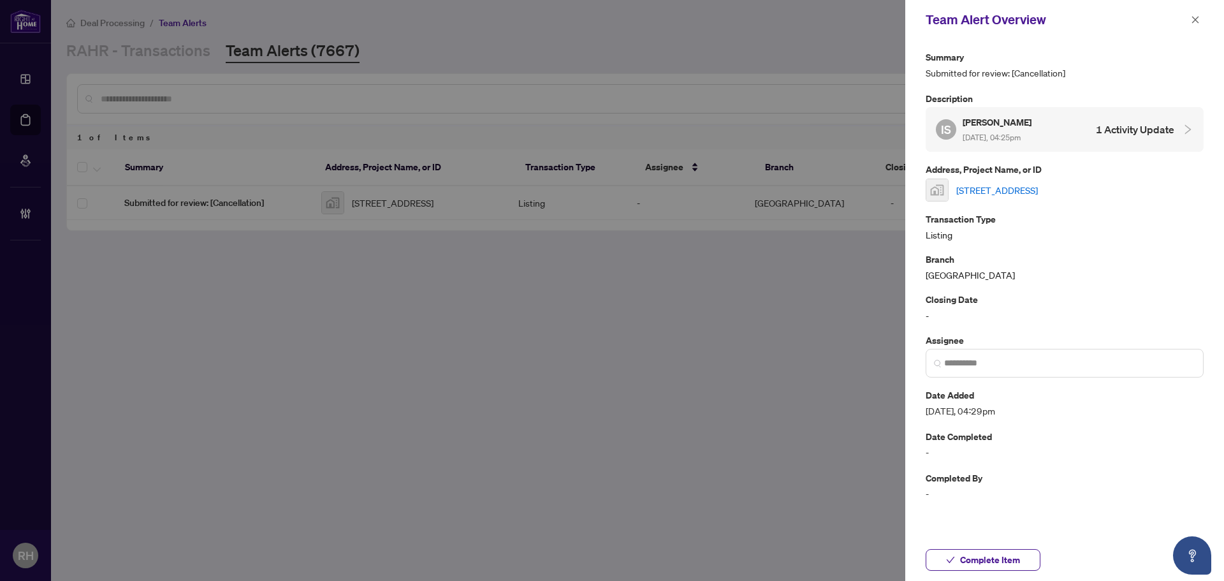
click at [1033, 194] on link "[STREET_ADDRESS]" at bounding box center [997, 190] width 82 height 14
click at [1190, 18] on button "button" at bounding box center [1195, 19] width 17 height 15
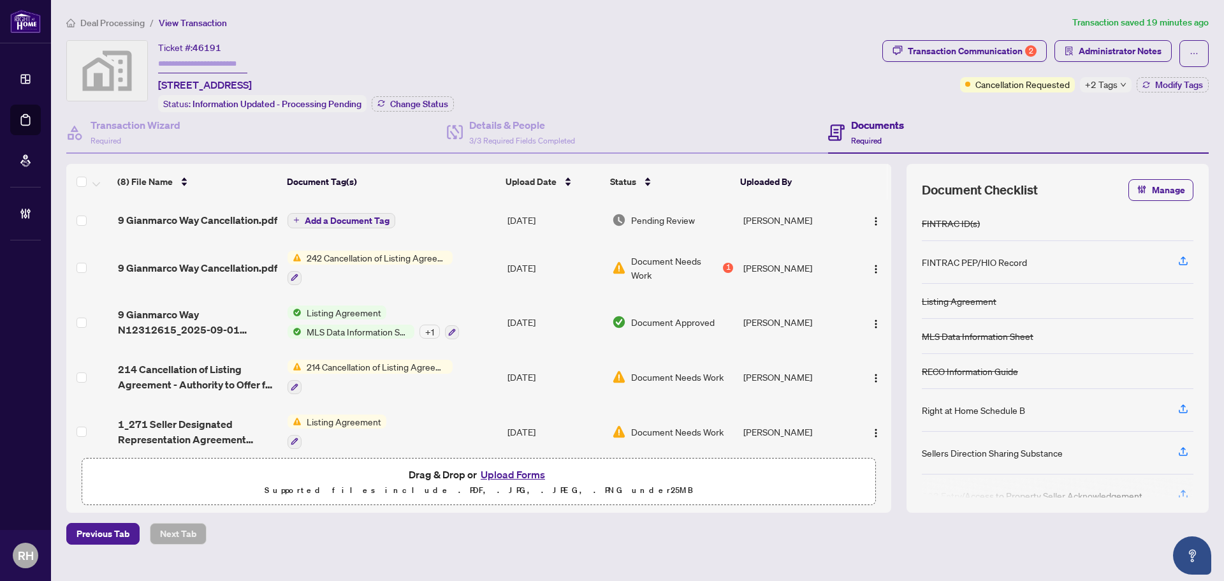
click at [1103, 82] on span "+2 Tags" at bounding box center [1101, 84] width 33 height 15
click at [1016, 105] on div "Transaction Communication 2 Administrator Notes Cancellation Requested +2 Tags …" at bounding box center [1044, 76] width 331 height 72
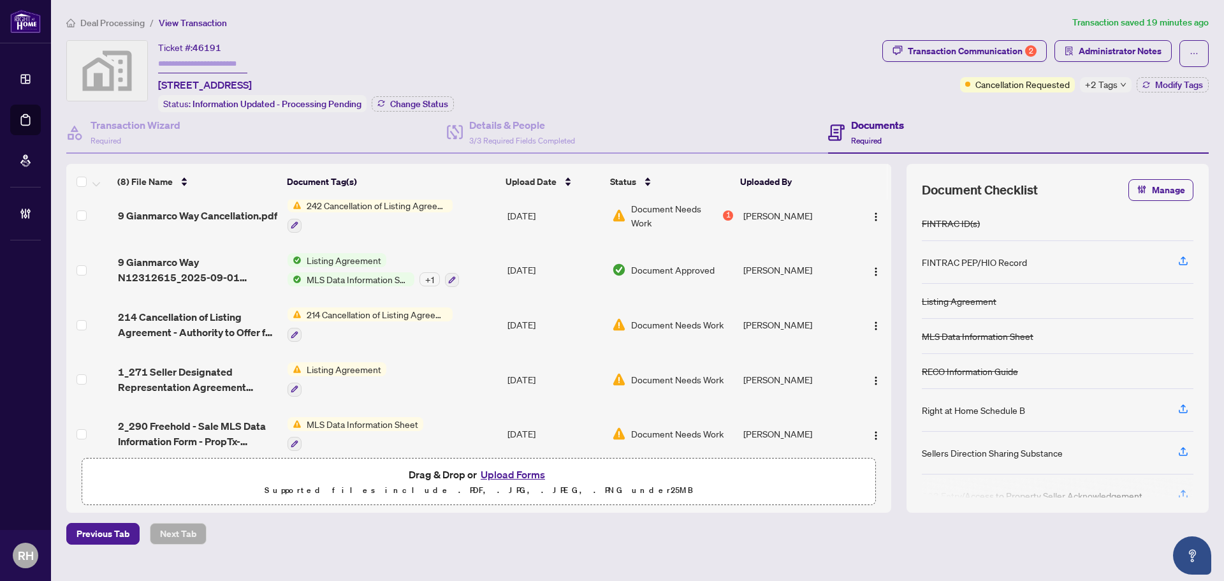
scroll to position [47, 0]
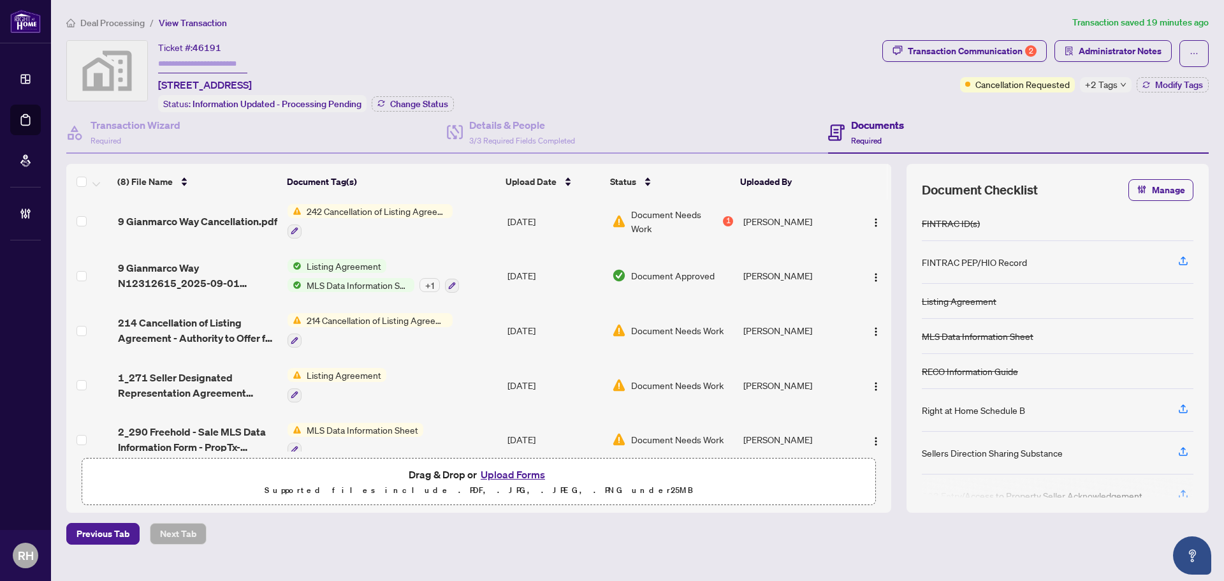
click at [428, 280] on div "+ 1" at bounding box center [429, 285] width 20 height 14
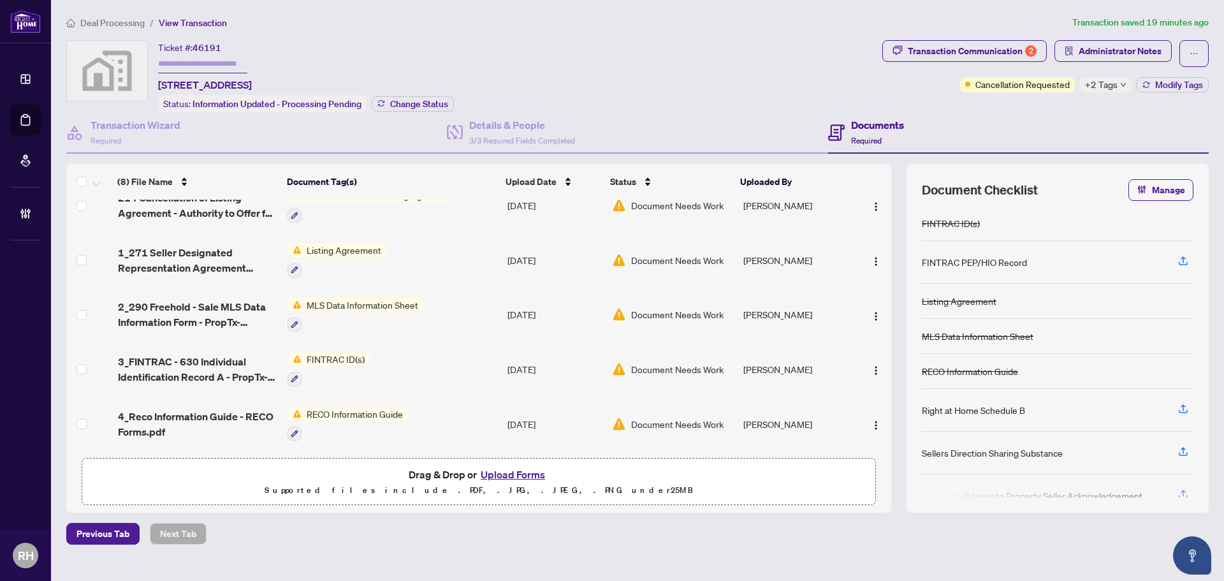
scroll to position [0, 0]
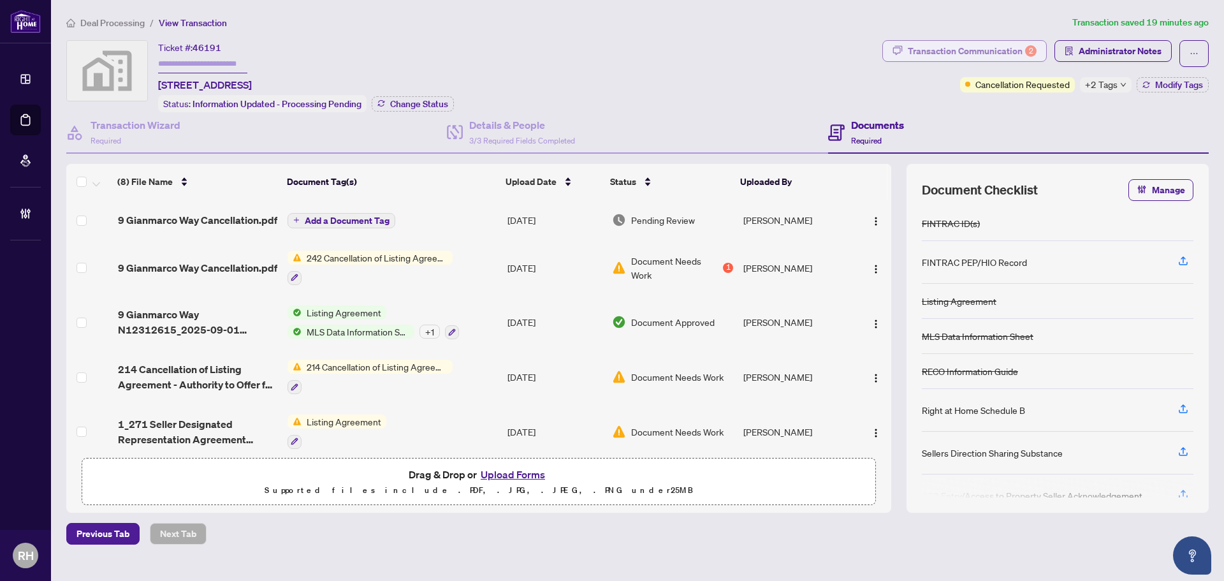
click at [955, 61] on button "Transaction Communication 2" at bounding box center [964, 51] width 164 height 22
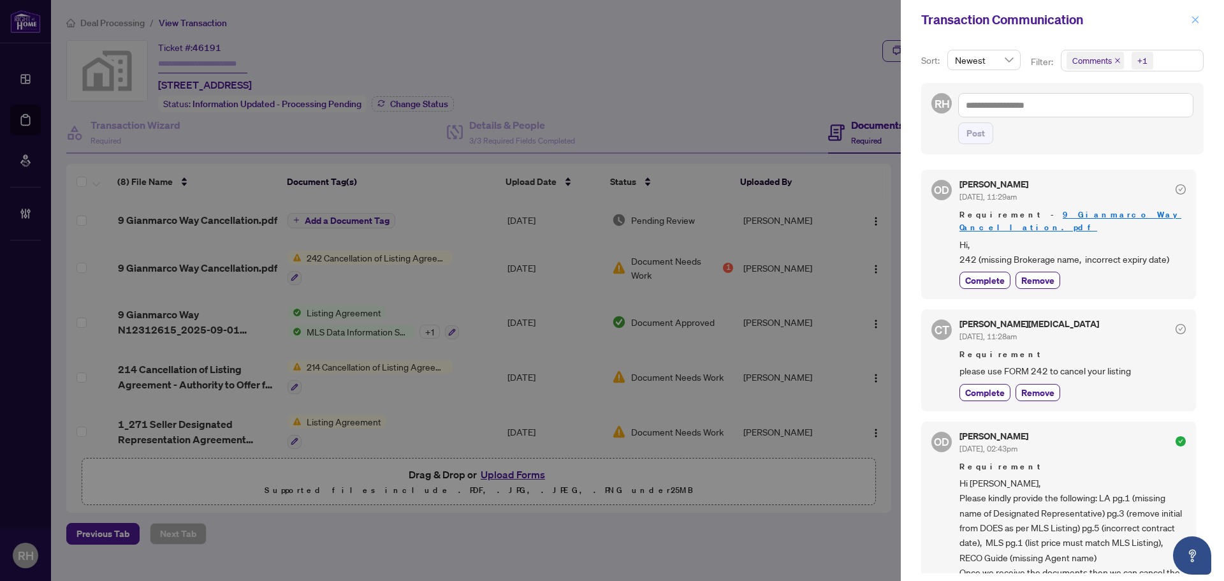
click at [1195, 15] on span "button" at bounding box center [1194, 20] width 9 height 20
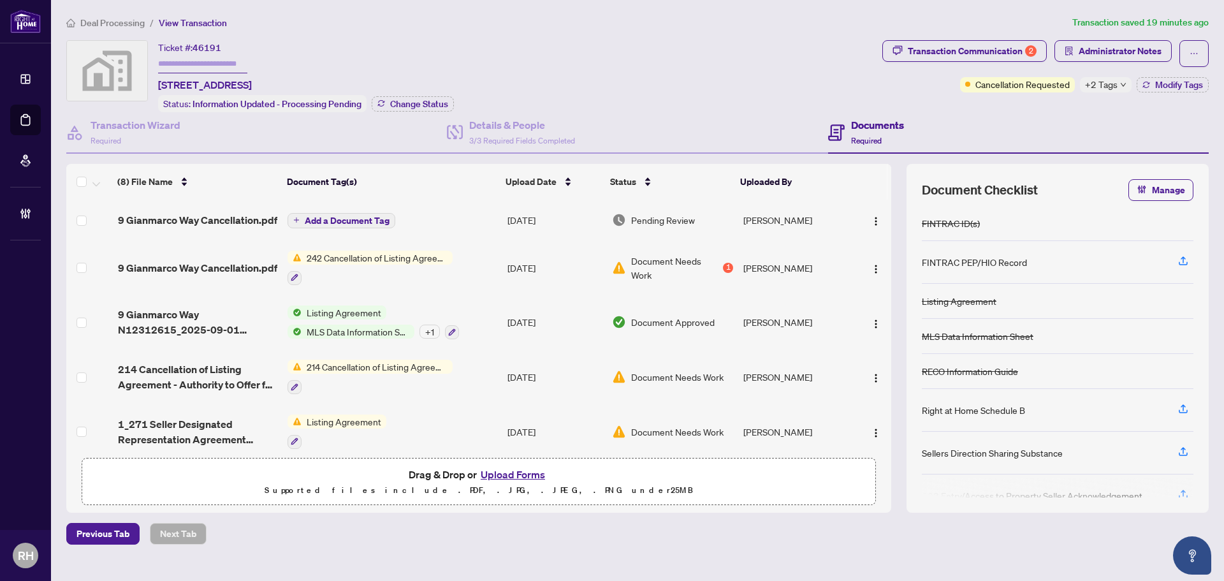
click at [151, 209] on td "9 Gianmarco Way Cancellation.pdf" at bounding box center [198, 219] width 170 height 41
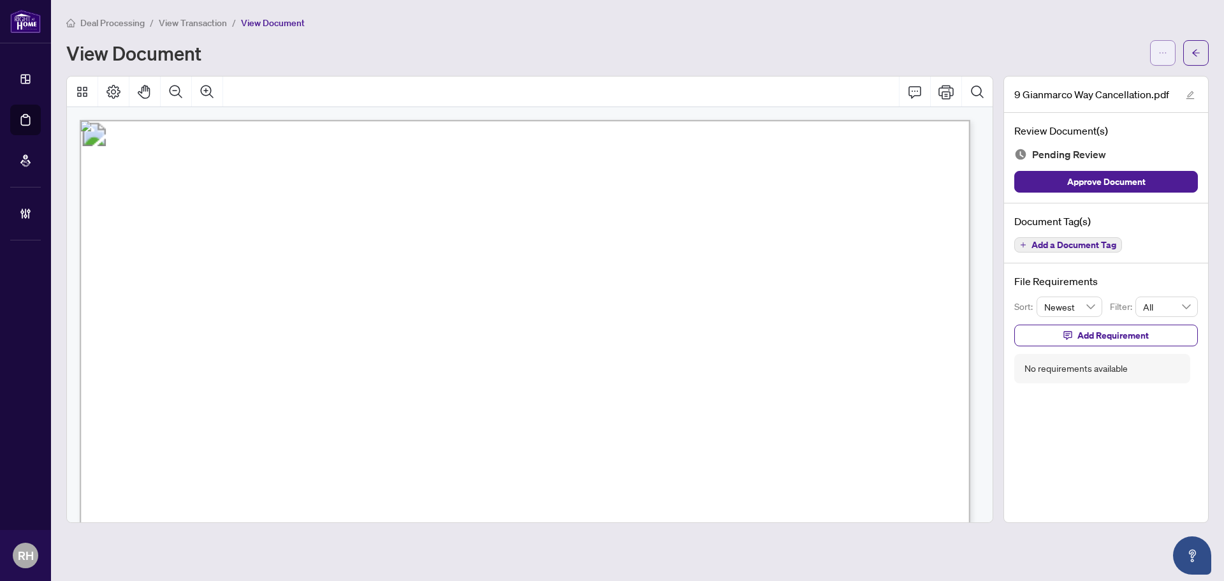
click at [1163, 49] on icon "ellipsis" at bounding box center [1162, 52] width 9 height 9
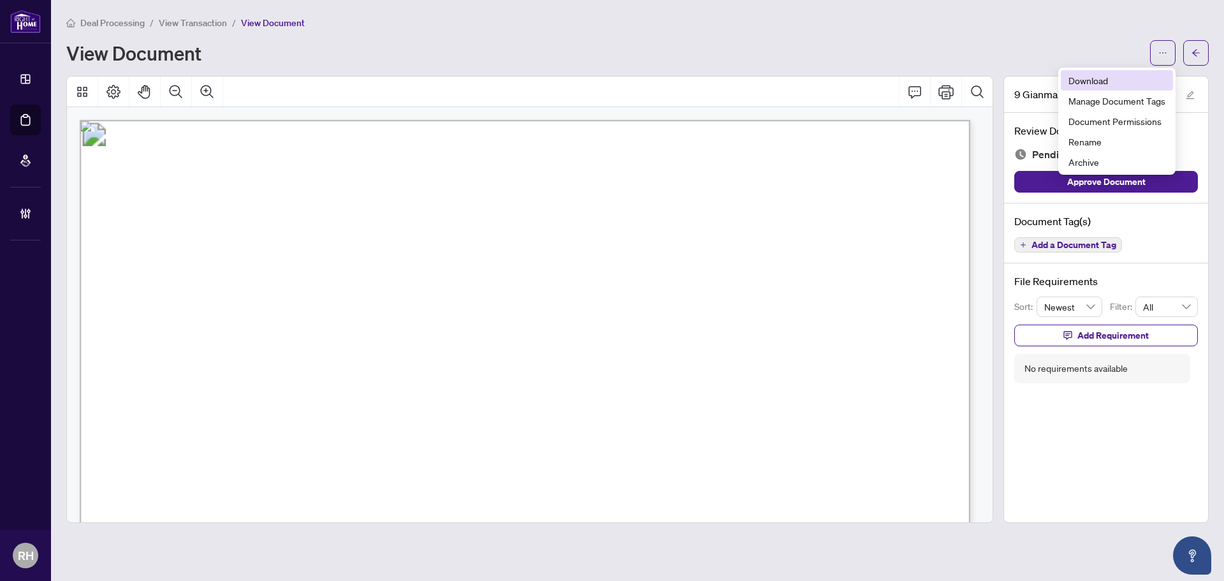
click at [1103, 81] on span "Download" at bounding box center [1116, 80] width 97 height 14
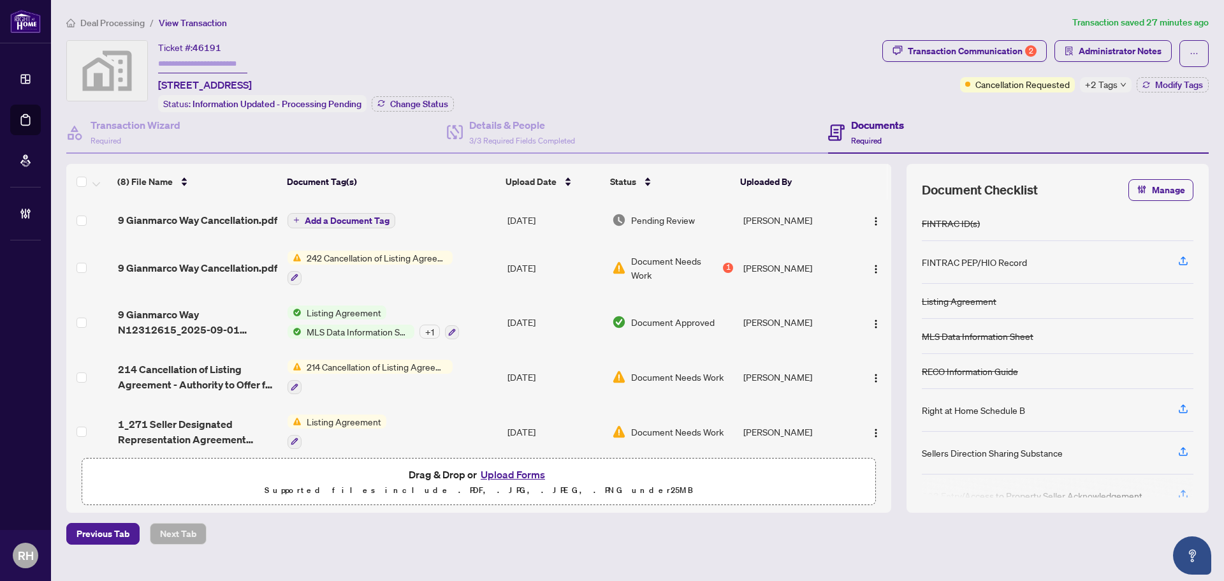
click at [955, 29] on ol "Deal Processing / View Transaction" at bounding box center [566, 22] width 1001 height 15
click at [957, 41] on div "Transaction Communication 2" at bounding box center [972, 51] width 129 height 20
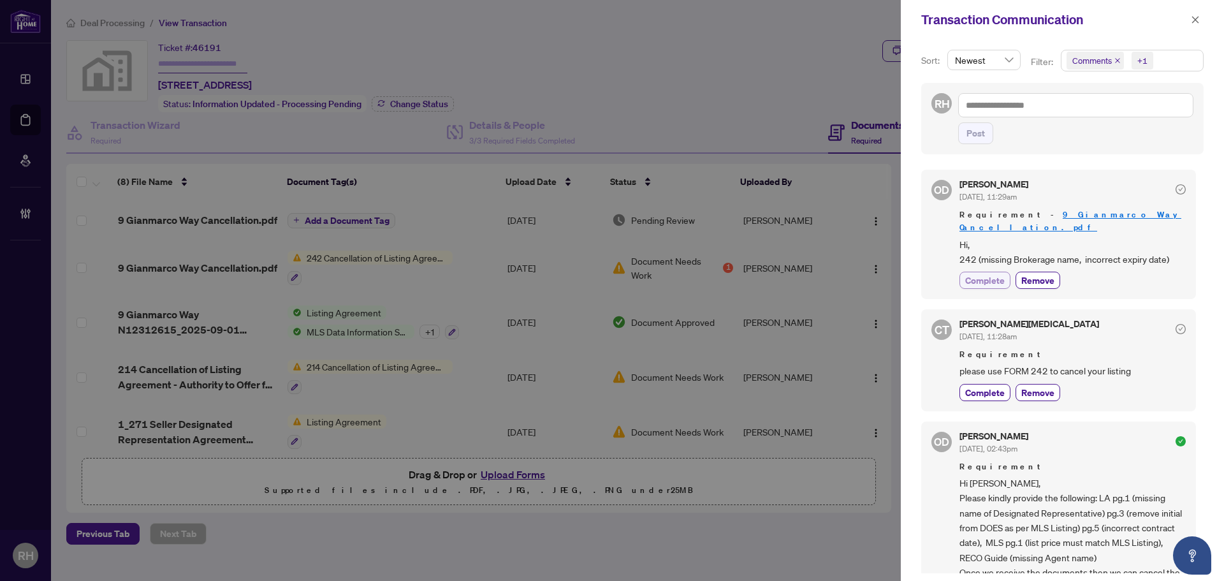
click at [974, 273] on span "Complete" at bounding box center [985, 279] width 40 height 13
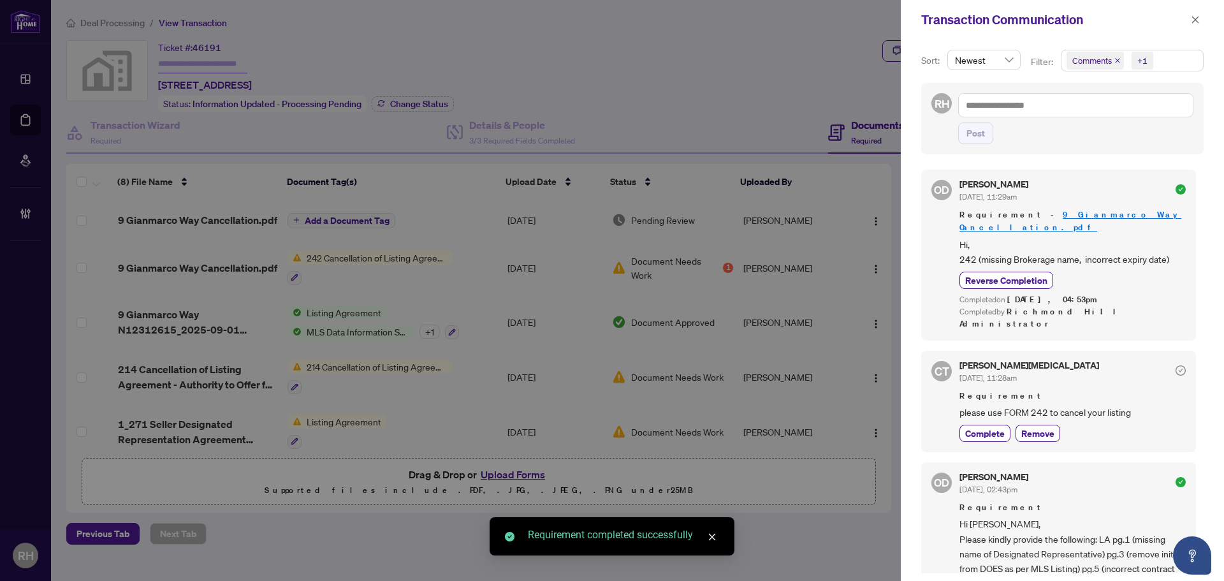
click at [975, 417] on div "CT Claudia Tao Sep/02/2025, 11:28am Requirement please use FORM 242 to cancel y…" at bounding box center [1058, 401] width 275 height 101
click at [978, 424] on button "Complete" at bounding box center [984, 432] width 51 height 17
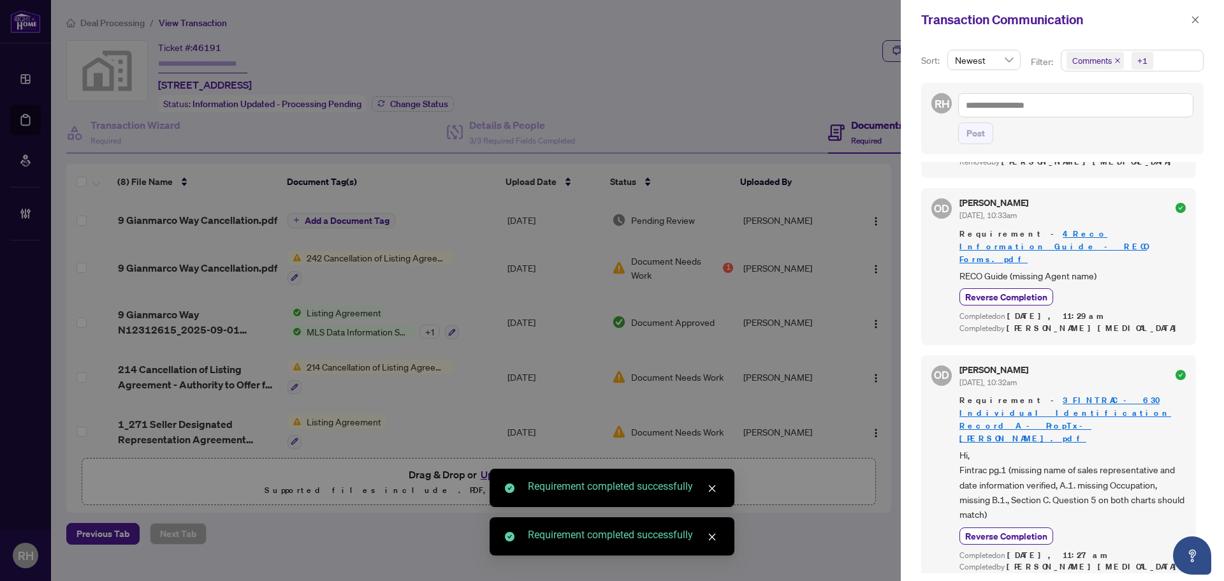
scroll to position [990, 0]
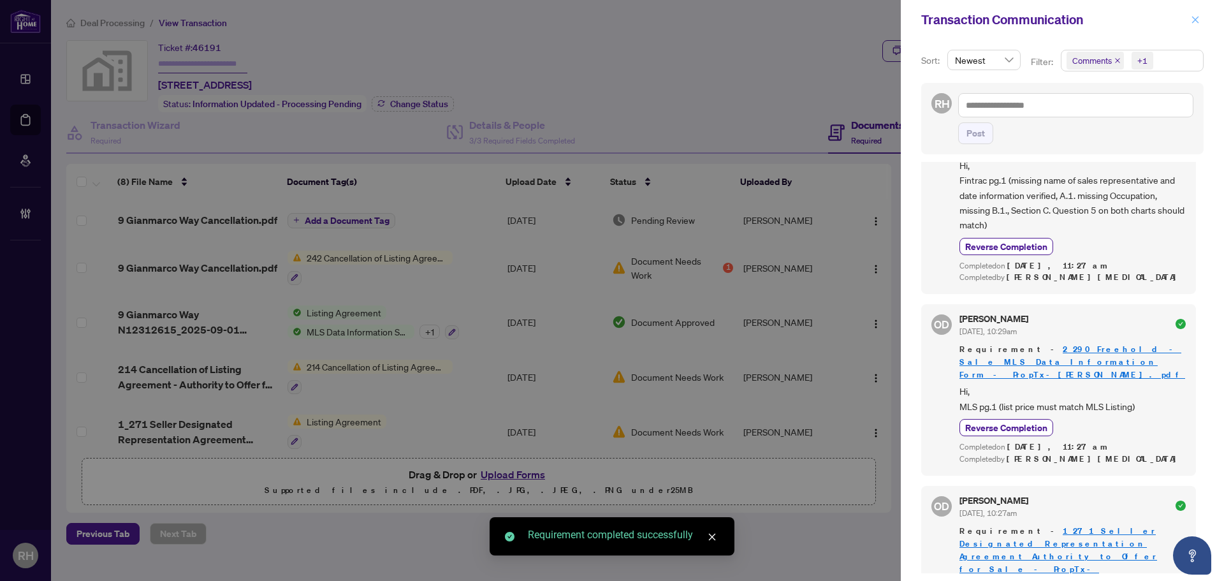
click at [1192, 17] on icon "close" at bounding box center [1195, 19] width 7 height 7
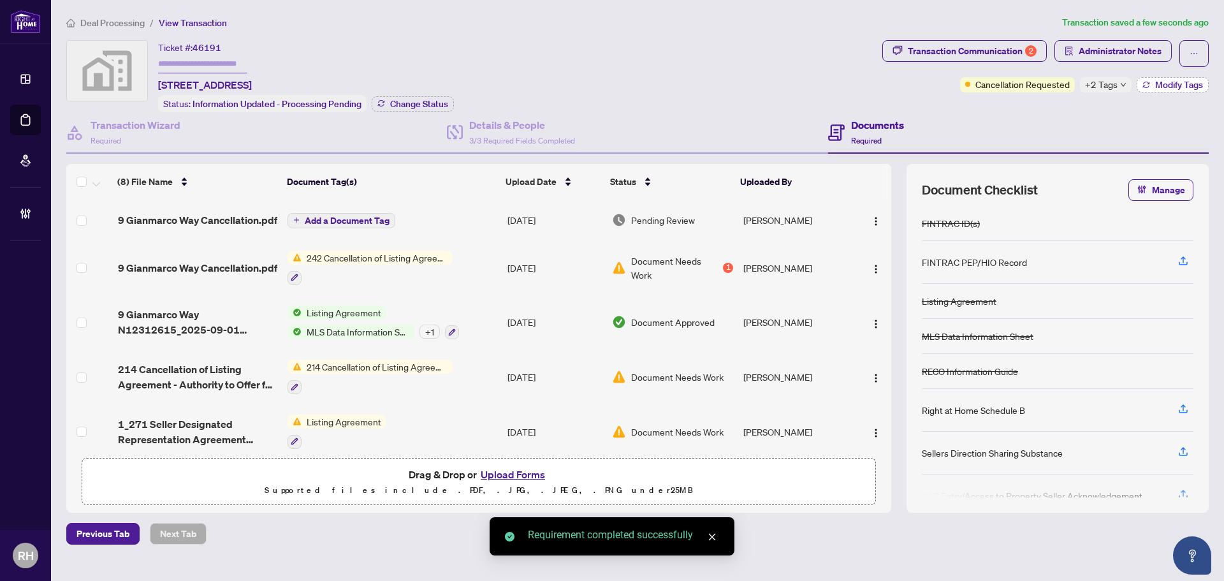
click at [1160, 80] on span "Modify Tags" at bounding box center [1179, 84] width 48 height 9
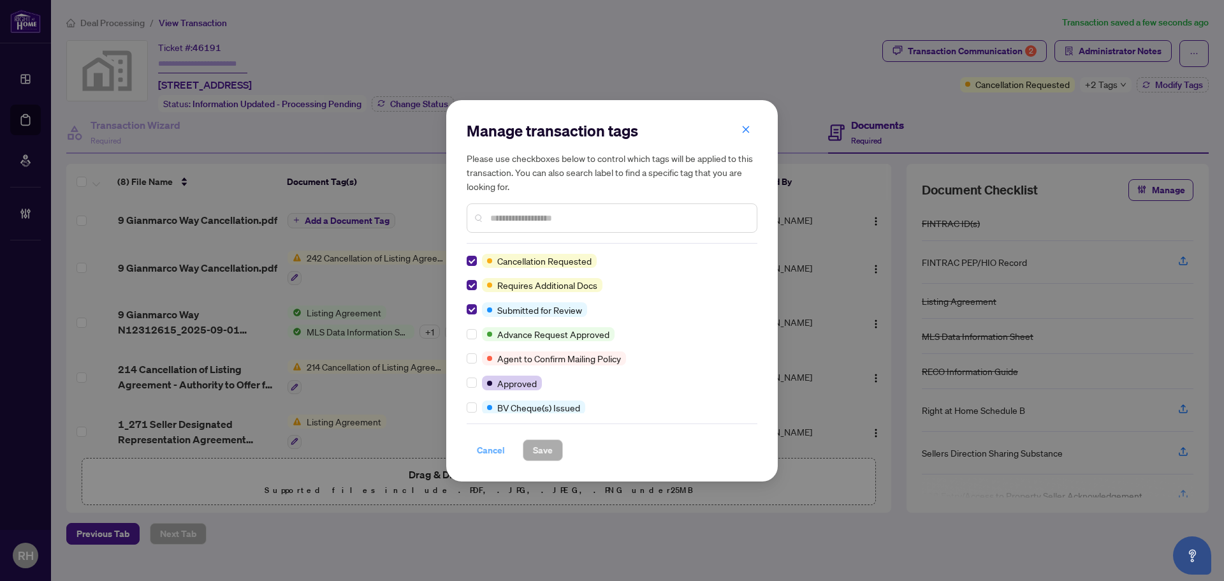
click at [502, 447] on span "Cancel" at bounding box center [491, 450] width 28 height 20
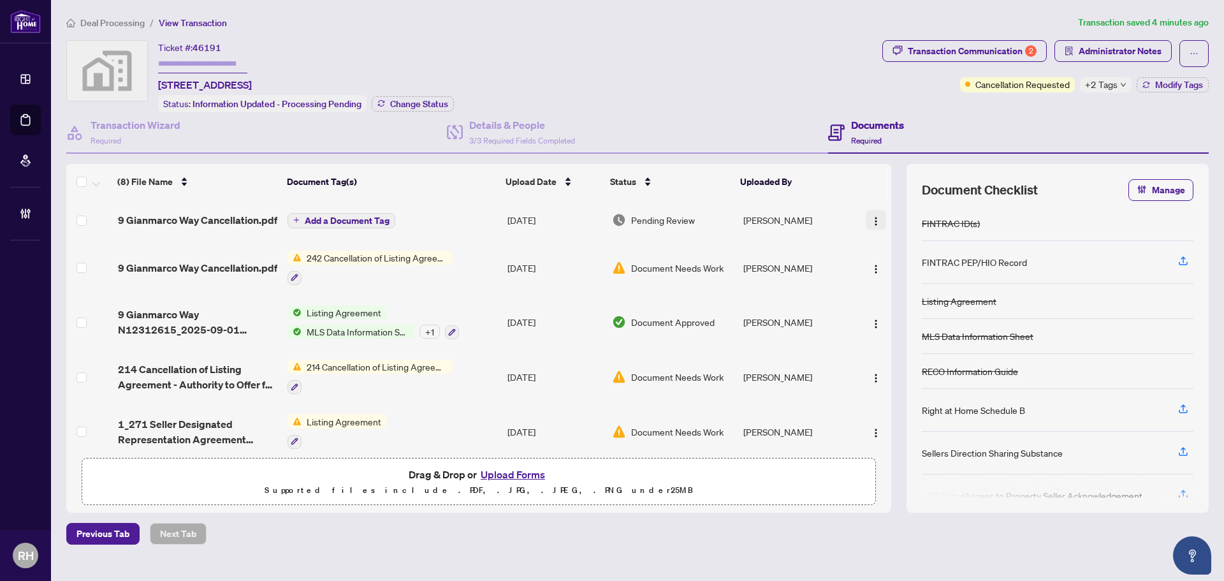
click at [875, 219] on img "button" at bounding box center [876, 221] width 10 height 10
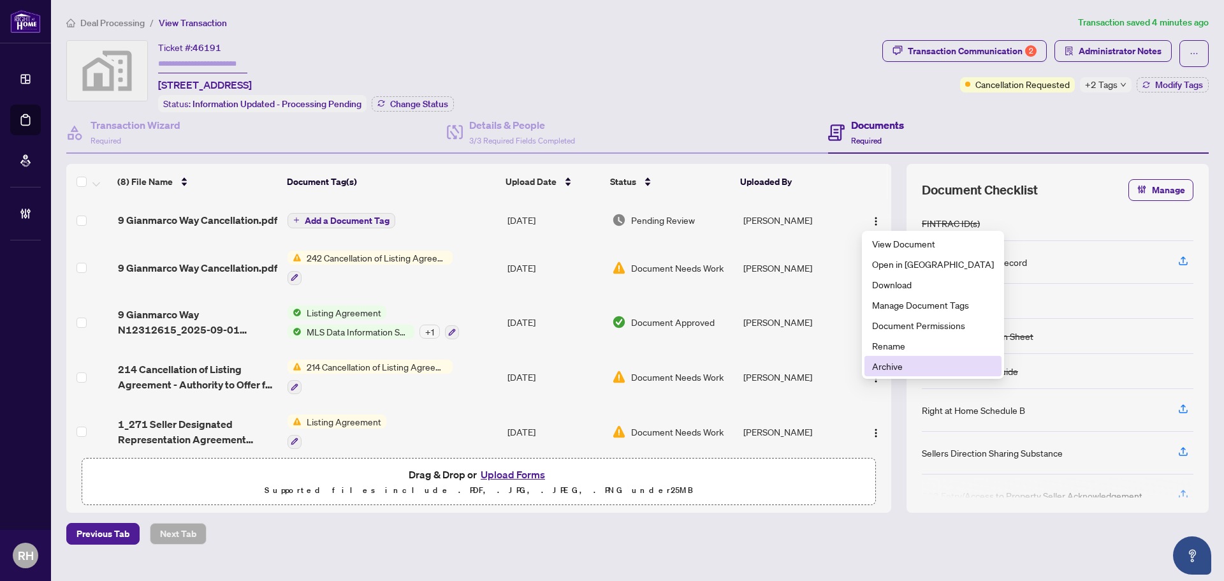
click at [906, 361] on span "Archive" at bounding box center [933, 366] width 122 height 14
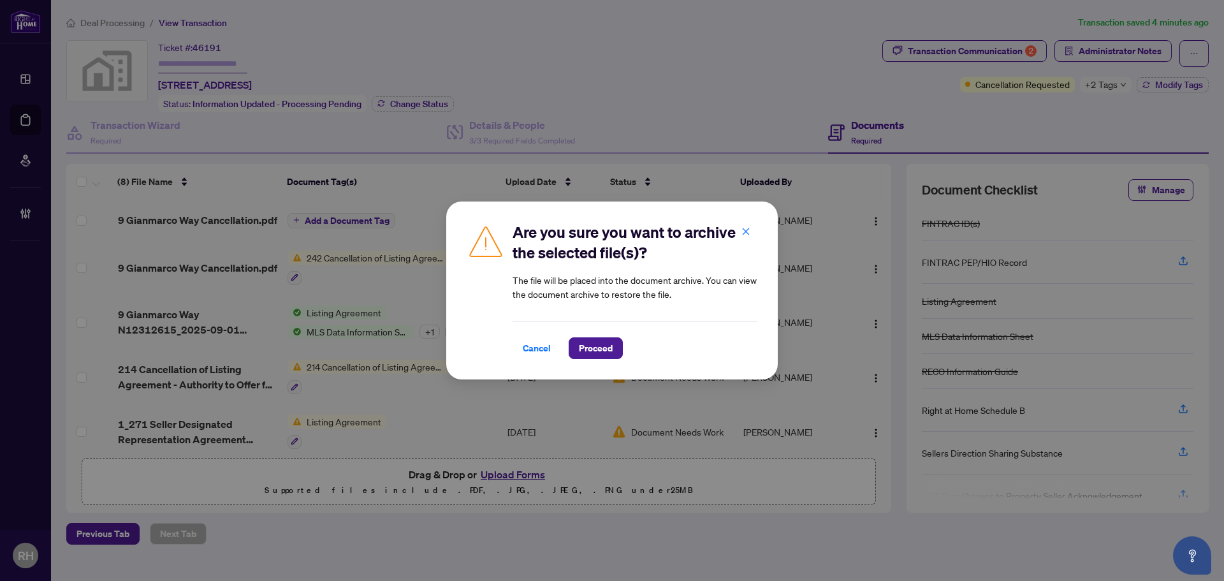
click at [605, 331] on div "Cancel Proceed" at bounding box center [634, 340] width 245 height 38
click at [608, 342] on span "Proceed" at bounding box center [596, 348] width 34 height 20
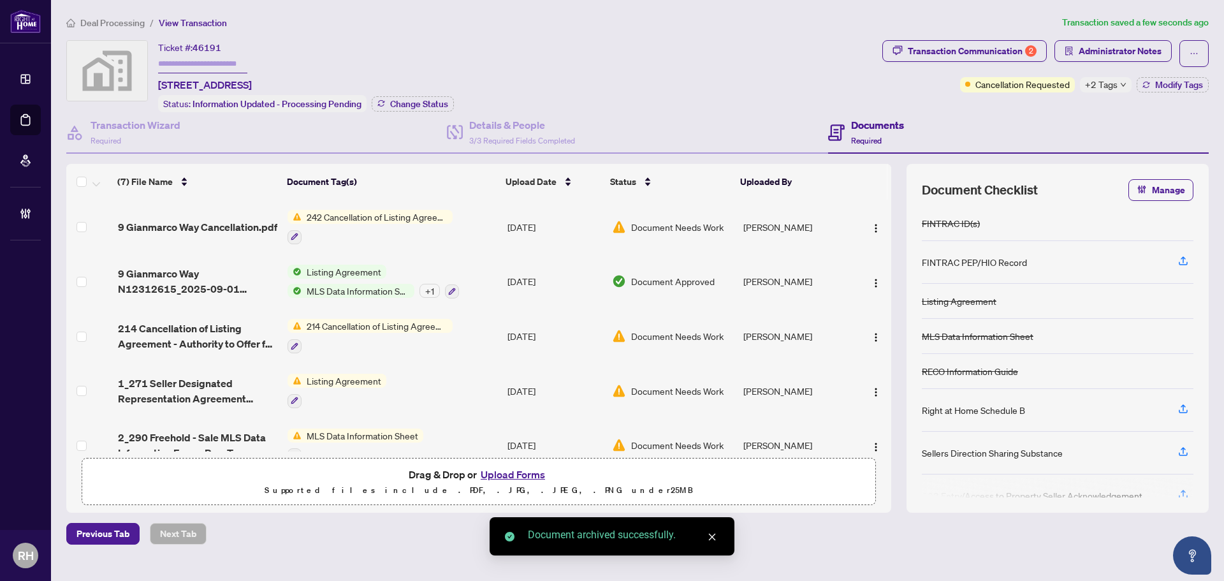
click at [874, 221] on span "button" at bounding box center [876, 227] width 10 height 14
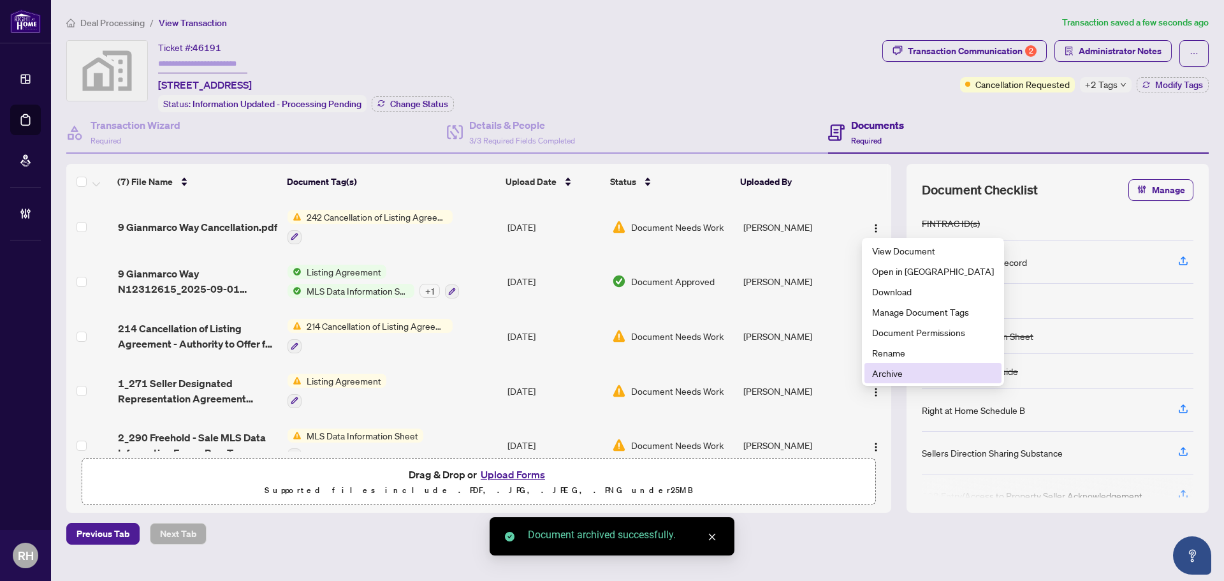
click at [914, 372] on span "Archive" at bounding box center [933, 373] width 122 height 14
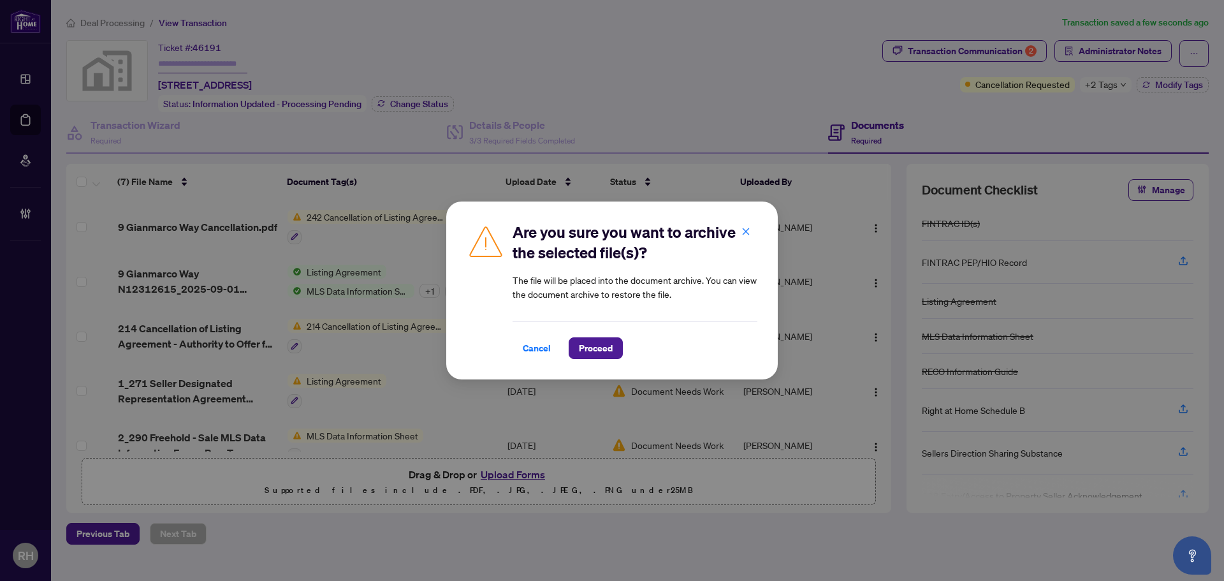
click at [623, 358] on div "Cancel Proceed" at bounding box center [634, 348] width 245 height 22
click at [610, 352] on span "Proceed" at bounding box center [596, 348] width 34 height 20
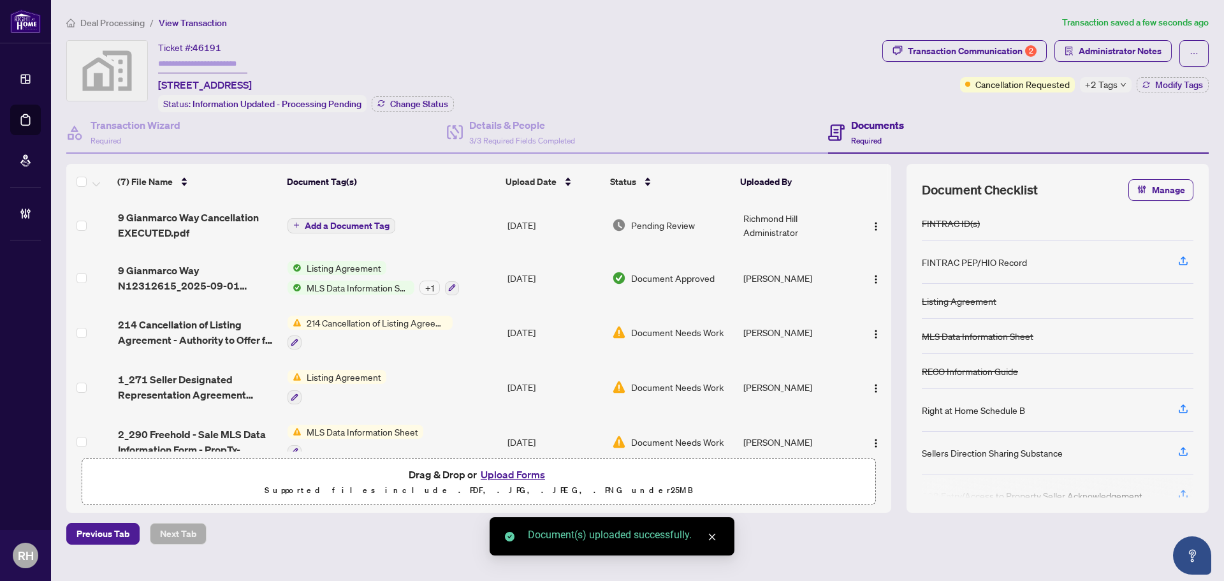
click at [356, 221] on span "Add a Document Tag" at bounding box center [347, 225] width 85 height 9
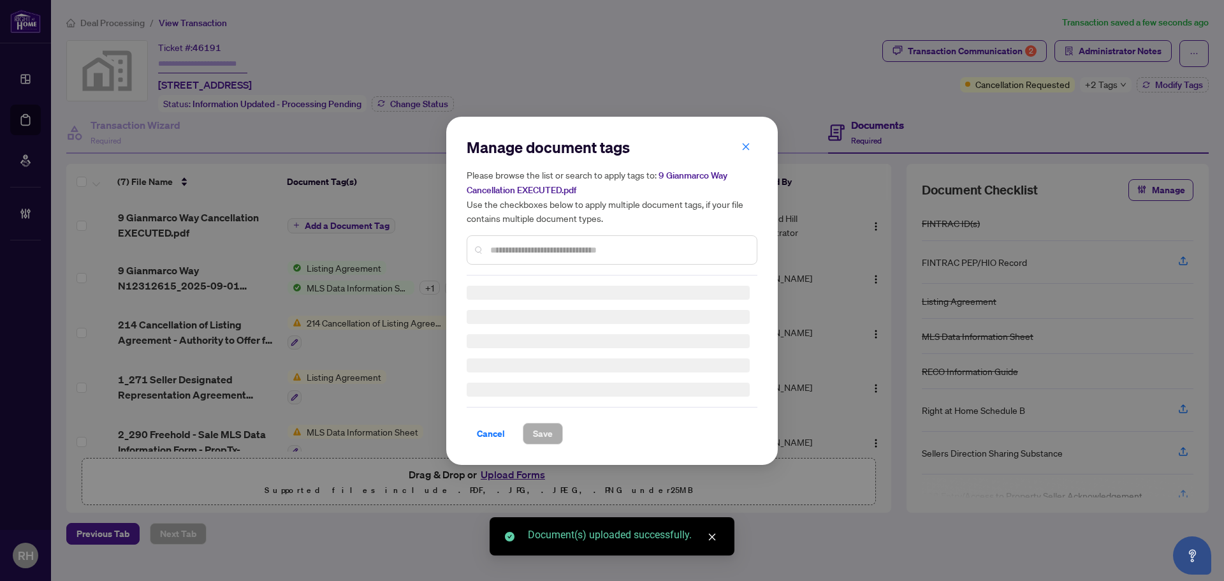
click at [524, 238] on div at bounding box center [611, 249] width 291 height 29
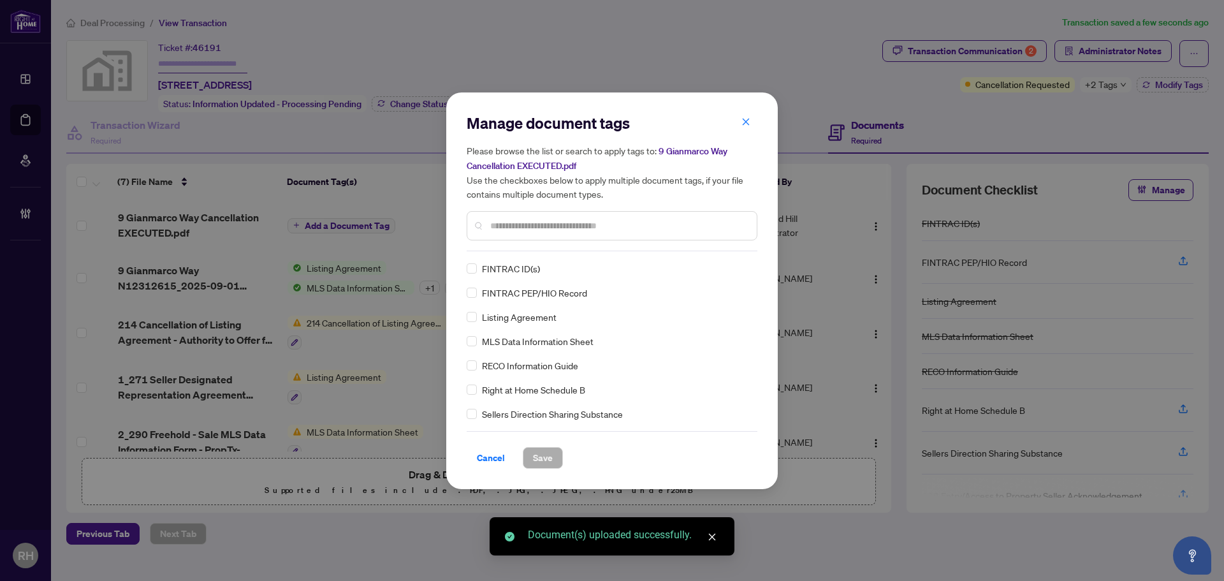
click at [539, 231] on input "text" at bounding box center [618, 226] width 256 height 14
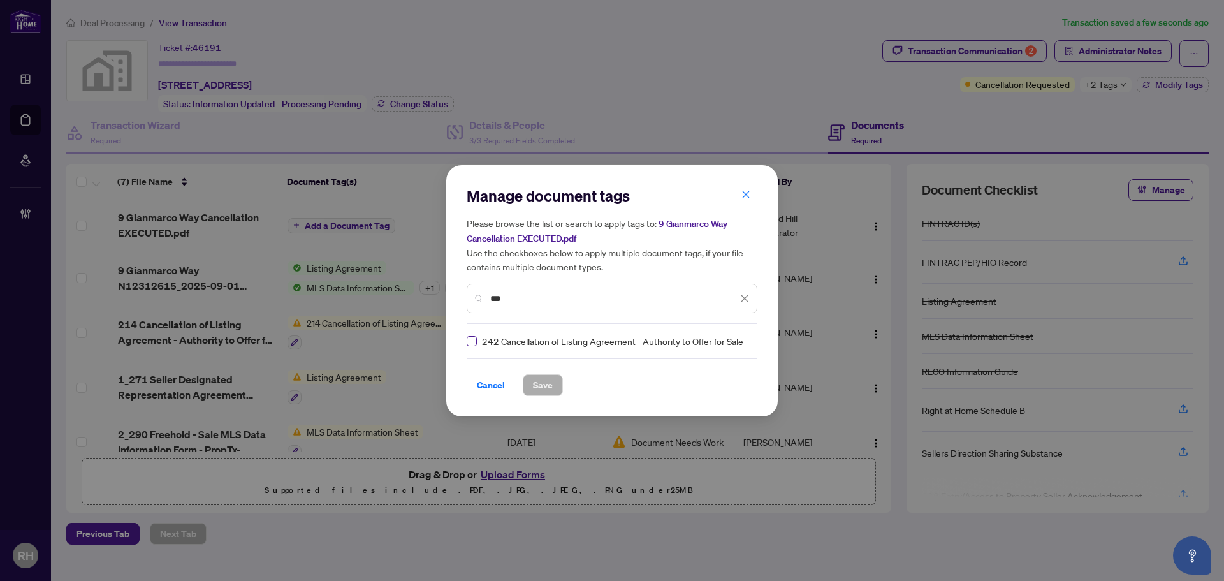
type input "***"
click at [474, 335] on label at bounding box center [471, 341] width 10 height 14
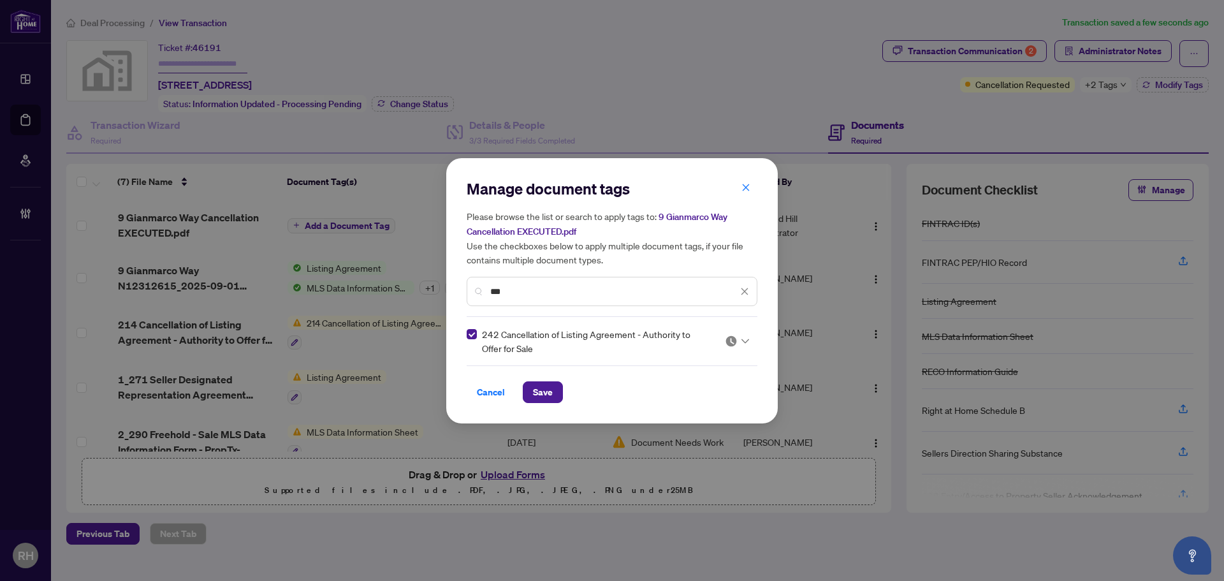
drag, startPoint x: 762, startPoint y: 342, endPoint x: 743, endPoint y: 338, distance: 18.9
click at [756, 340] on div "Manage document tags Please browse the list or search to apply tags to: 9 Gianm…" at bounding box center [611, 290] width 331 height 265
click at [742, 338] on icon at bounding box center [745, 340] width 8 height 5
click at [694, 398] on div "Approved" at bounding box center [699, 403] width 82 height 14
click at [538, 386] on span "Save" at bounding box center [543, 392] width 20 height 20
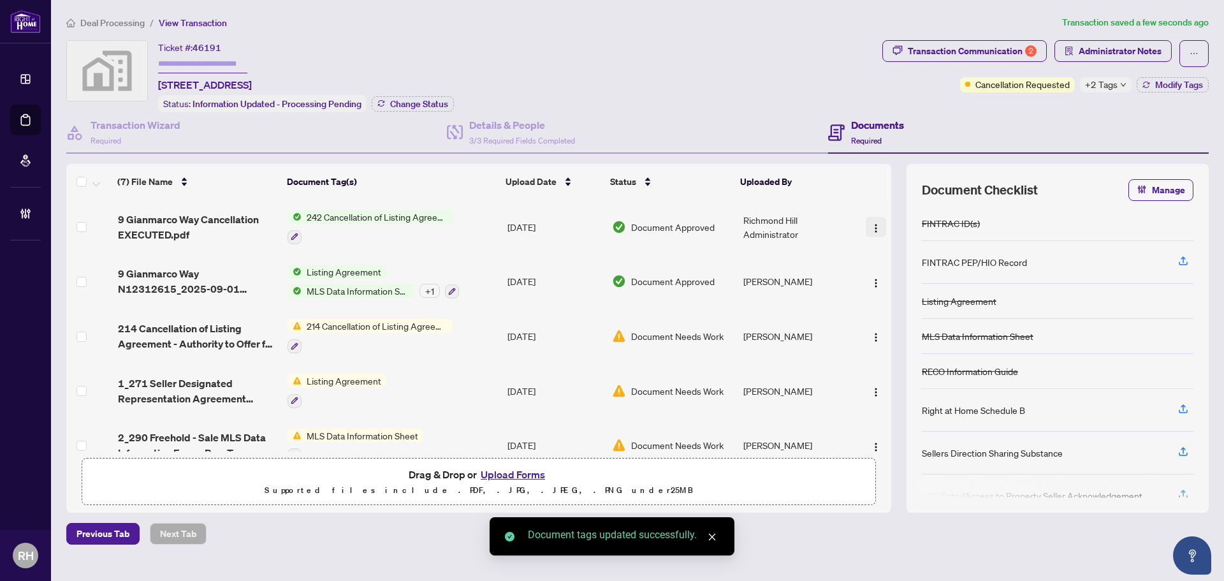
click at [875, 226] on img "button" at bounding box center [876, 228] width 10 height 10
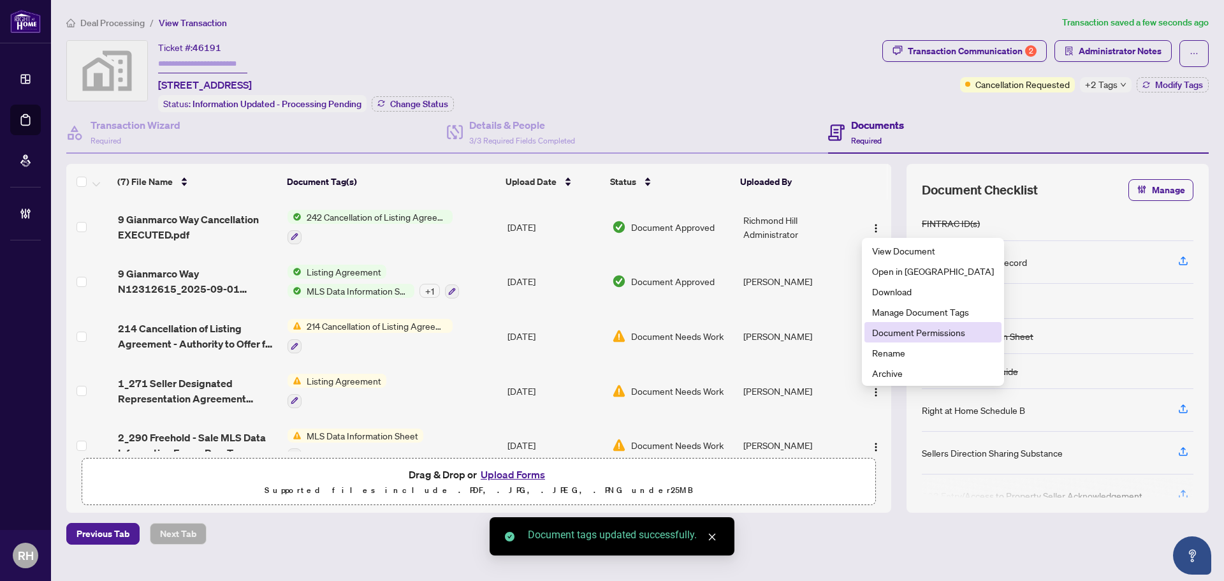
click at [886, 338] on span "Document Permissions" at bounding box center [933, 332] width 122 height 14
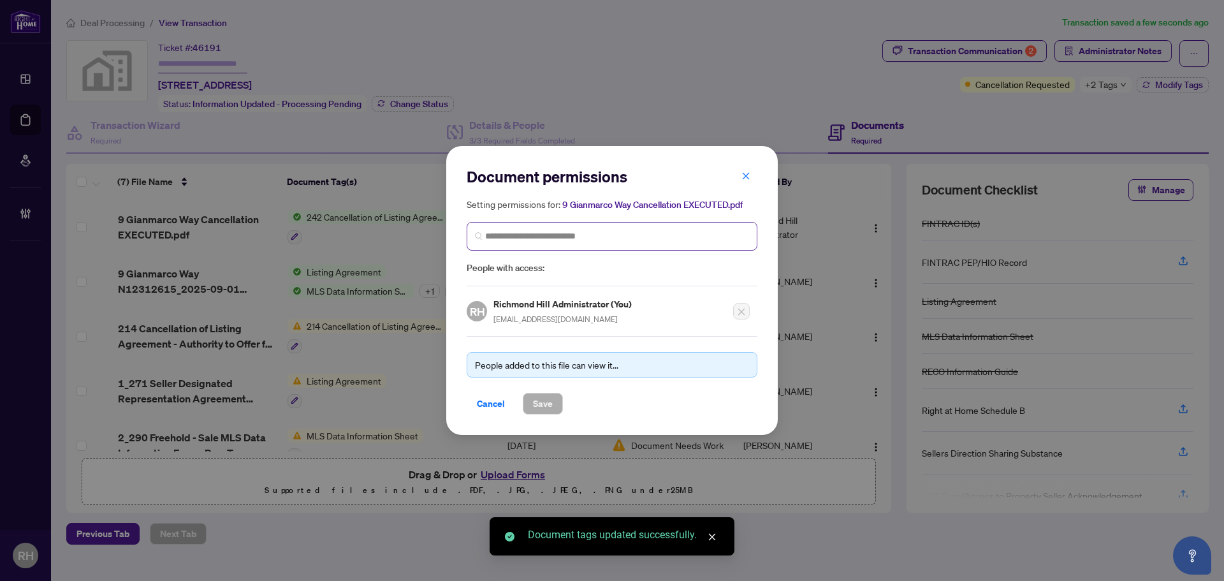
click at [637, 226] on span at bounding box center [611, 236] width 291 height 29
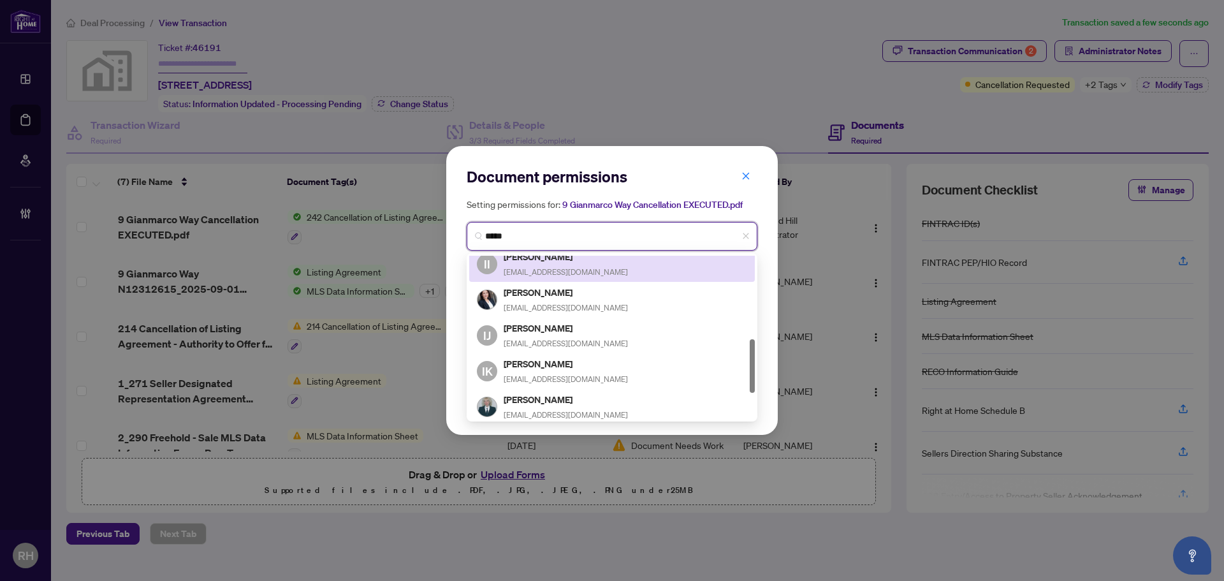
scroll to position [255, 0]
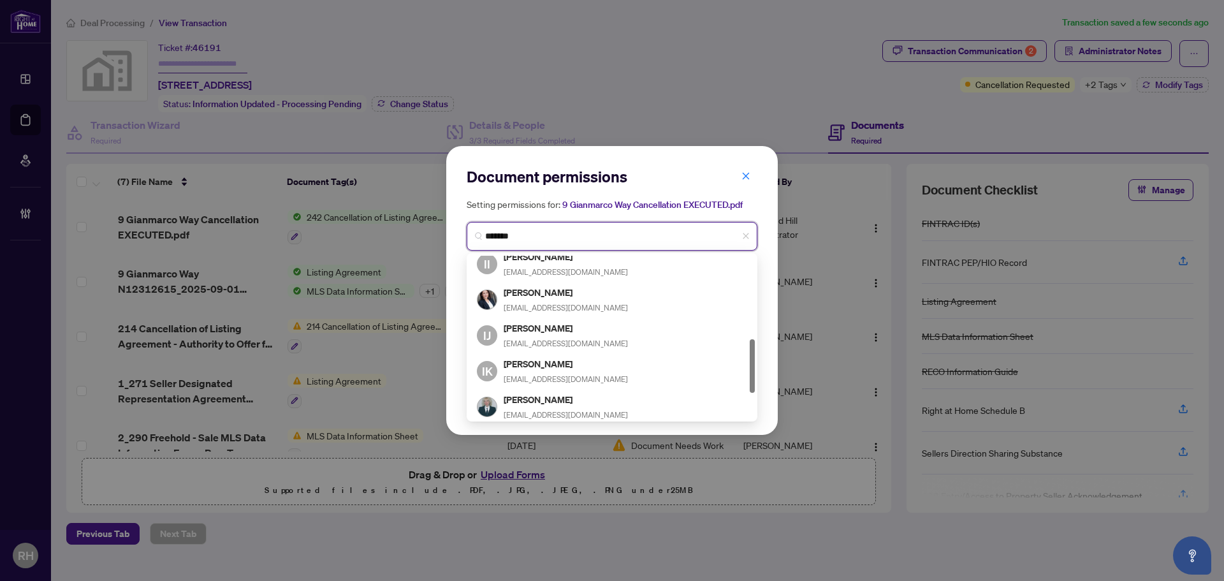
type input "********"
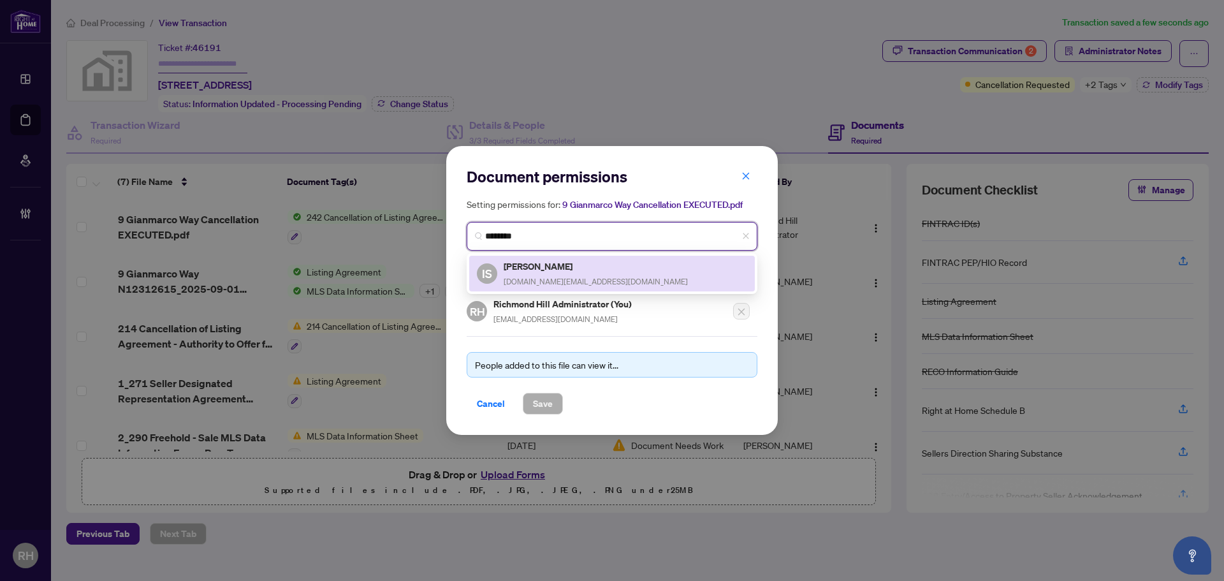
click at [553, 266] on h5 "Irina Scott" at bounding box center [595, 266] width 184 height 15
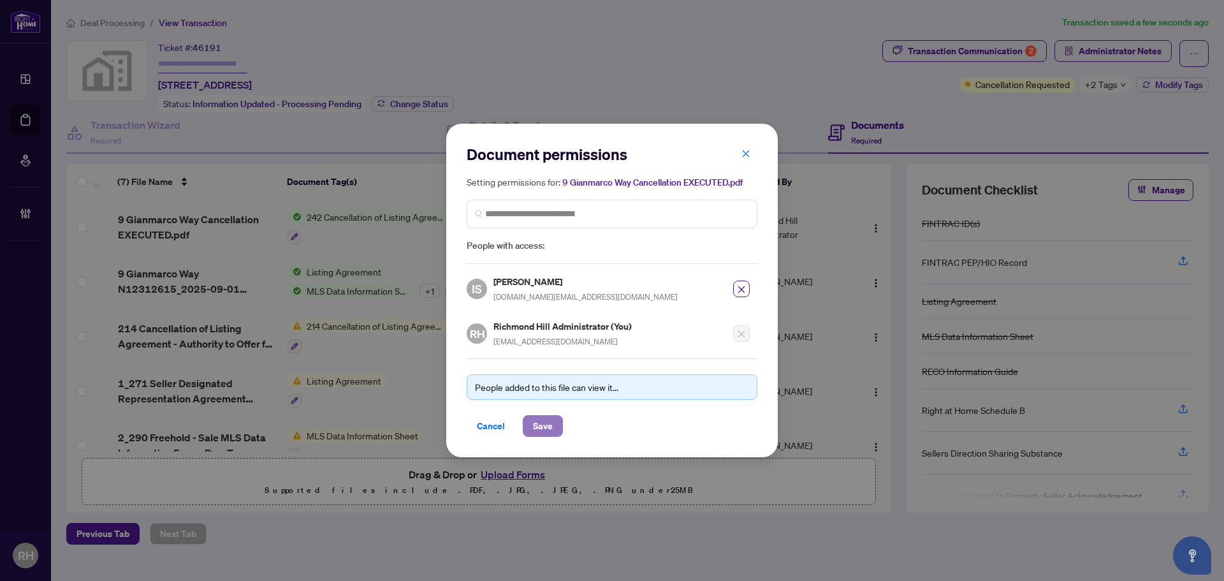
click at [551, 428] on span "Save" at bounding box center [543, 426] width 20 height 20
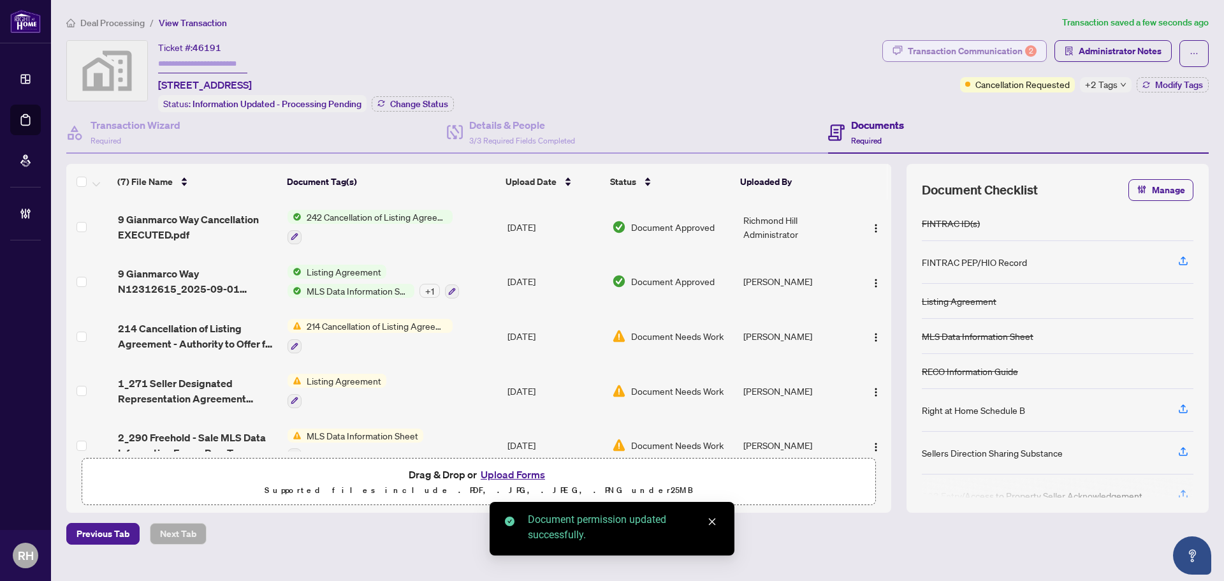
click at [988, 44] on div "Transaction Communication 2" at bounding box center [972, 51] width 129 height 20
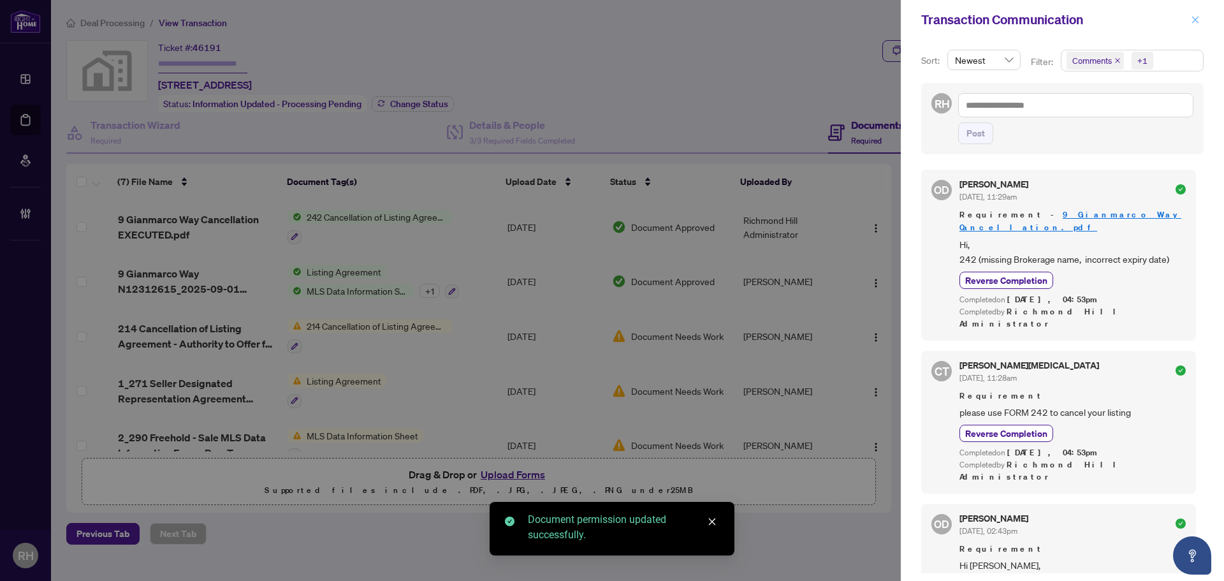
click at [1196, 25] on span "button" at bounding box center [1194, 20] width 9 height 20
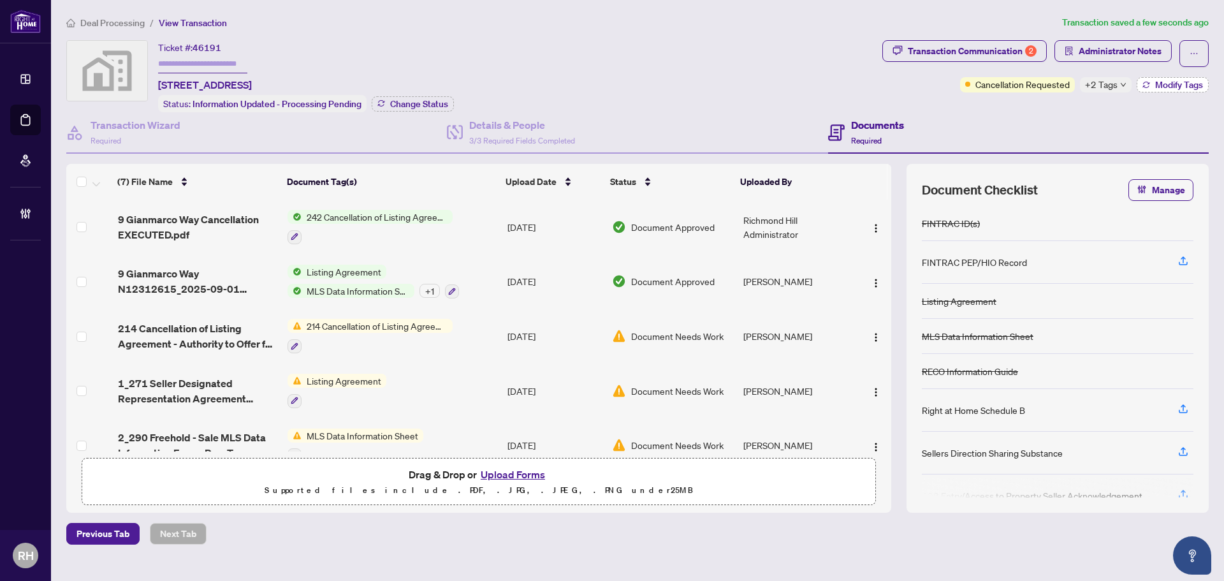
click at [1163, 80] on span "Modify Tags" at bounding box center [1179, 84] width 48 height 9
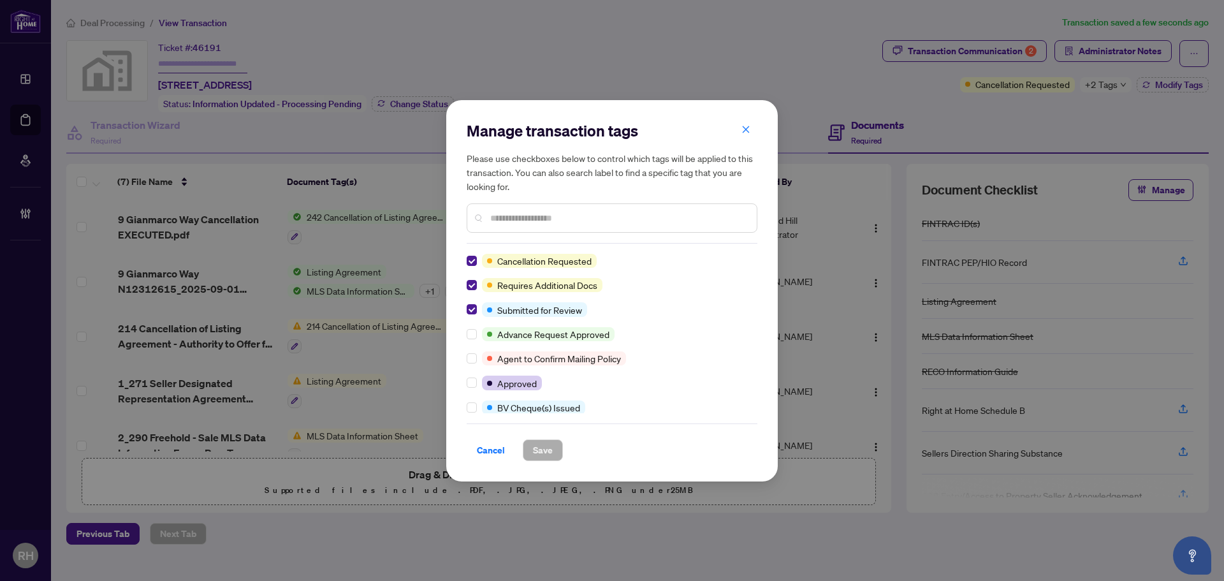
click at [475, 269] on div "Cancellation Requested Requires Additional Docs Submitted for Review Advance Re…" at bounding box center [611, 333] width 291 height 159
click at [477, 258] on div at bounding box center [473, 261] width 15 height 14
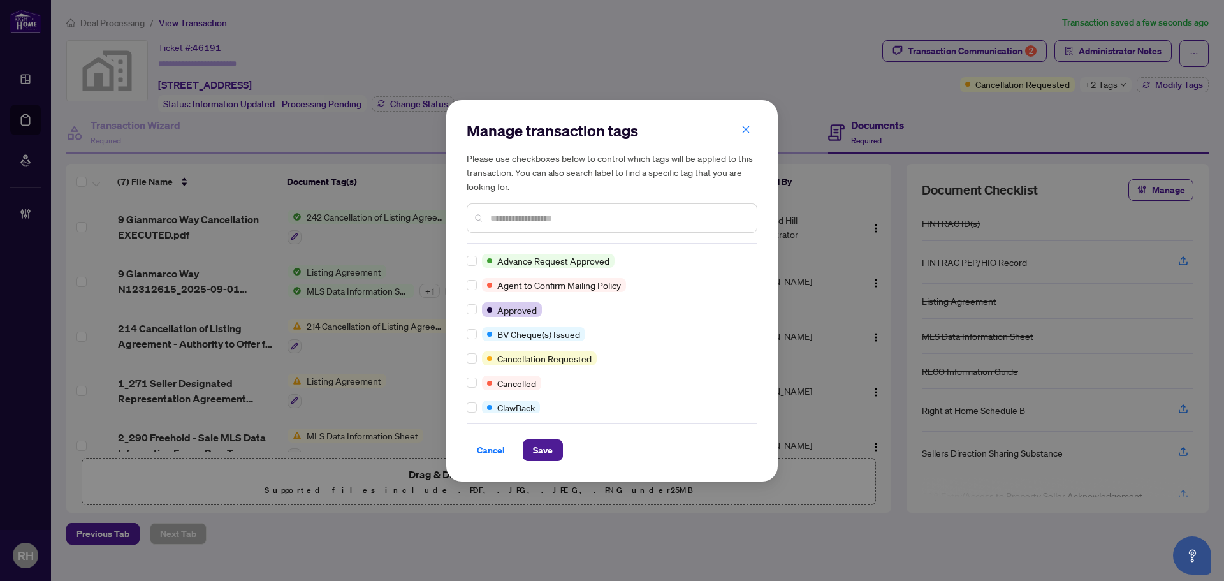
click at [479, 313] on div at bounding box center [473, 309] width 15 height 14
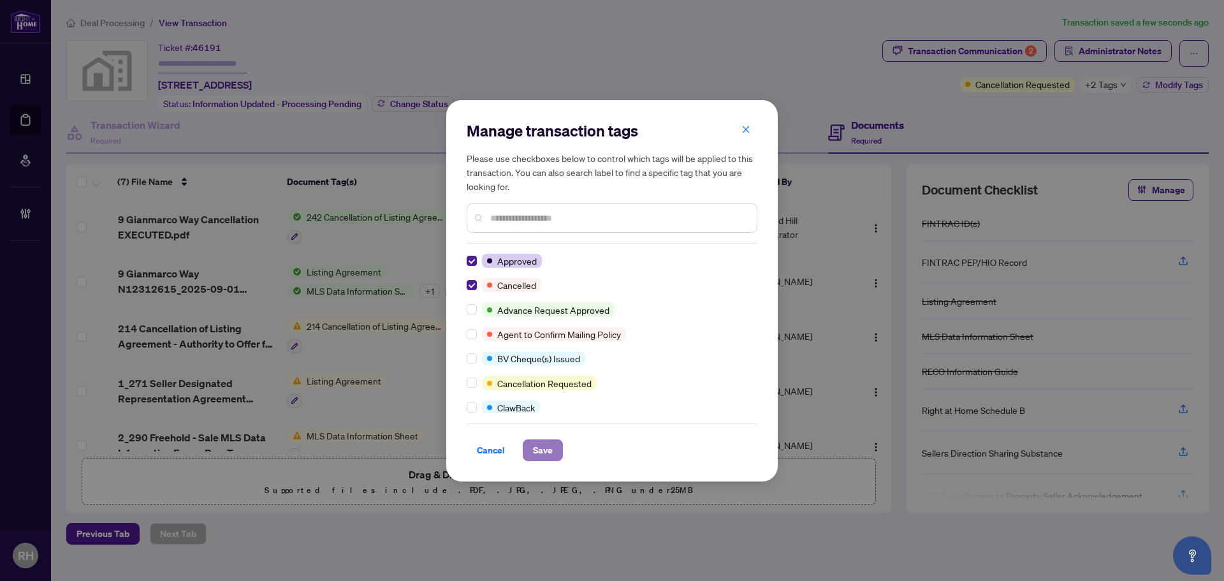
click at [541, 452] on span "Save" at bounding box center [543, 450] width 20 height 20
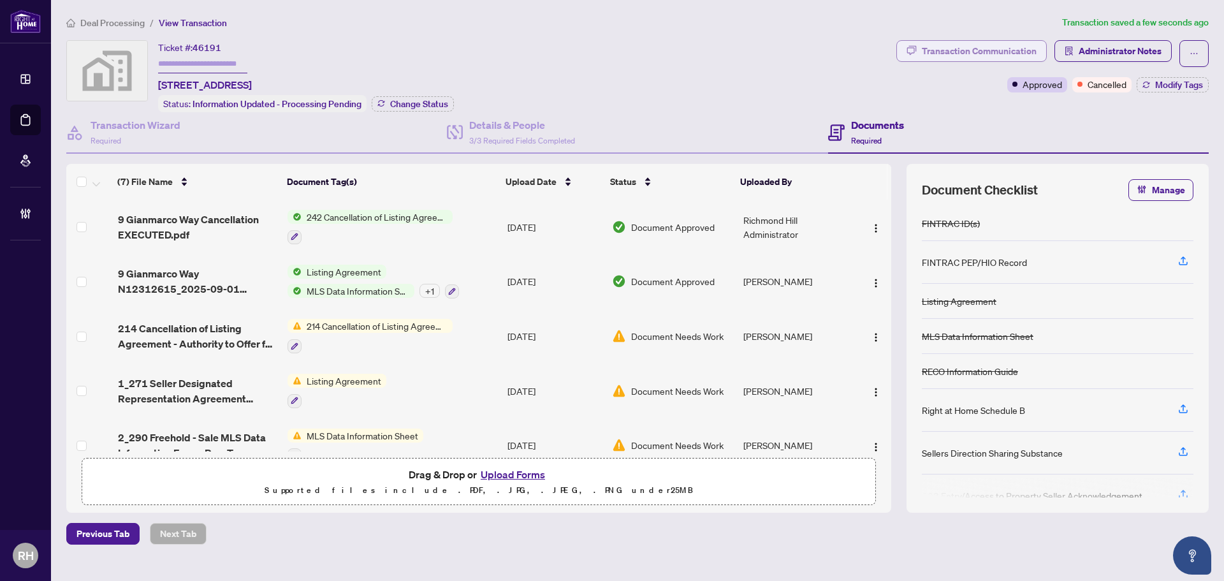
click at [956, 55] on div "Transaction Communication" at bounding box center [979, 51] width 115 height 20
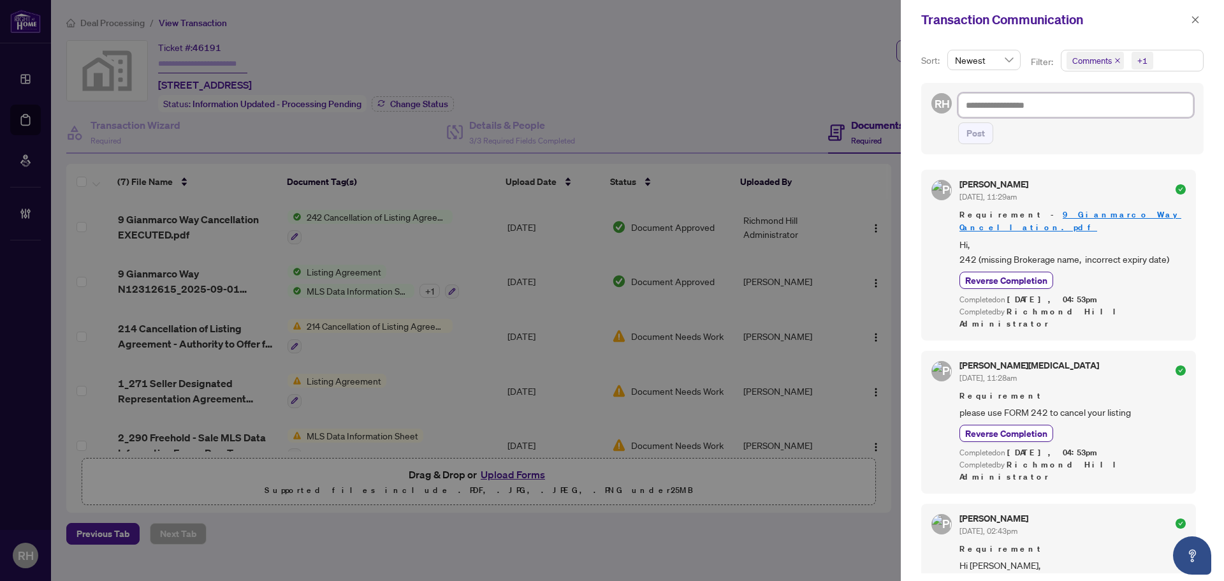
click at [1000, 105] on textarea at bounding box center [1075, 105] width 235 height 24
paste textarea "**********"
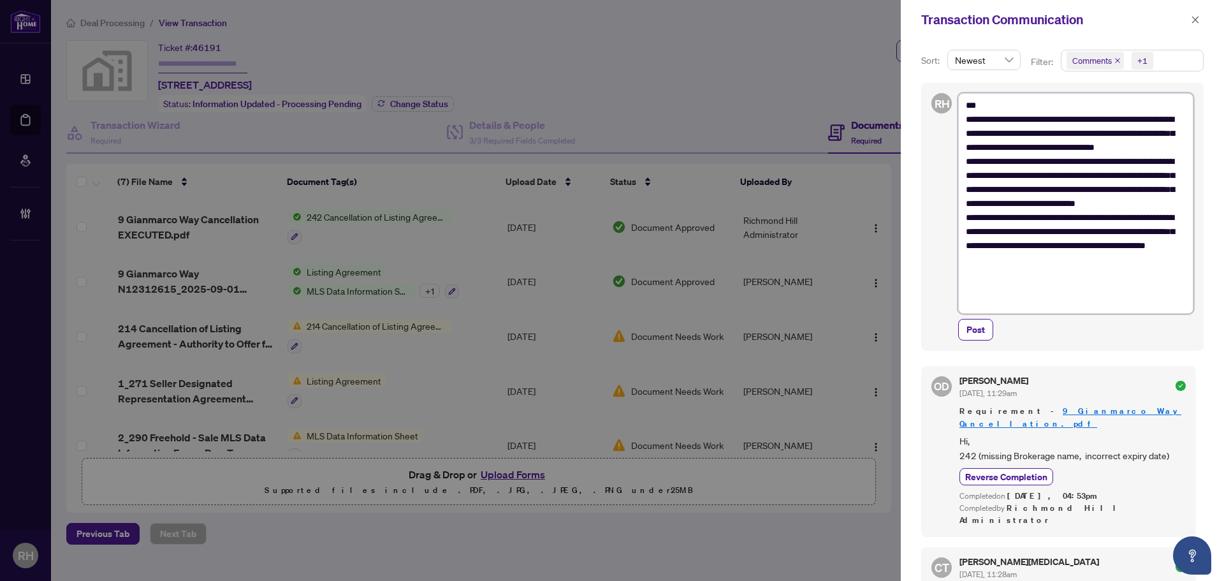
type textarea "**********"
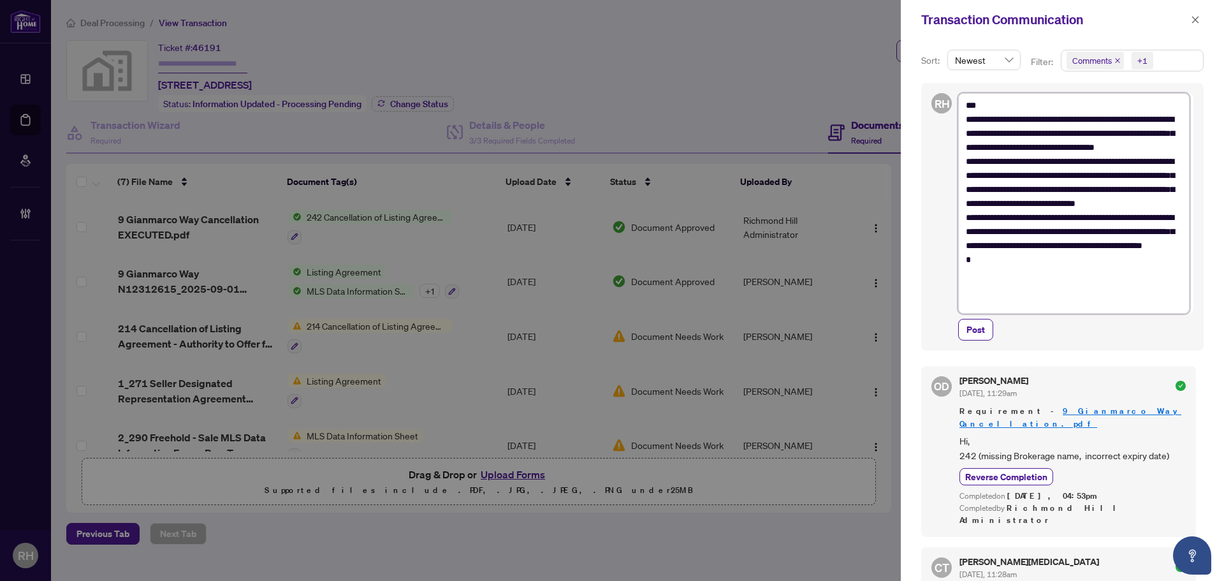
type textarea "**********"
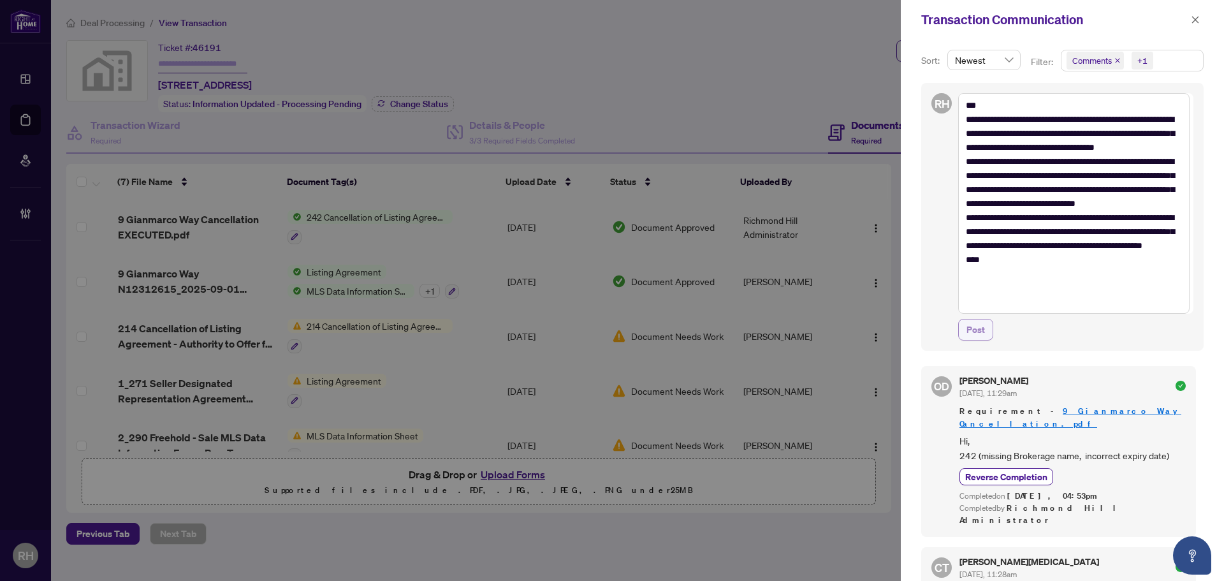
click at [973, 328] on span "Post" at bounding box center [975, 329] width 18 height 20
type textarea "**********"
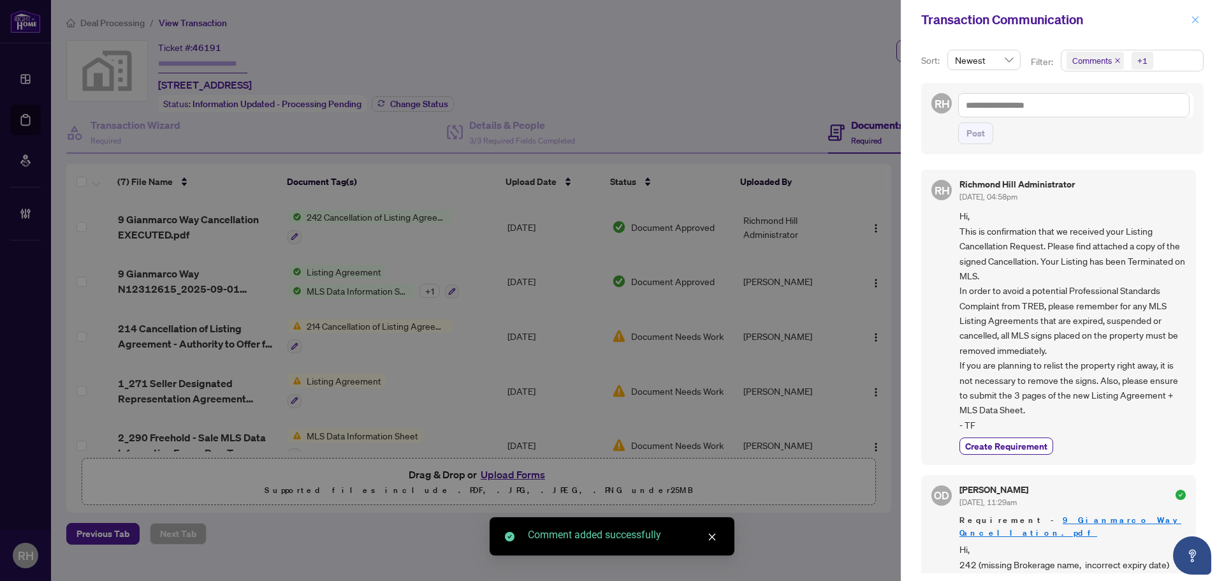
click at [1199, 11] on span "button" at bounding box center [1194, 20] width 9 height 20
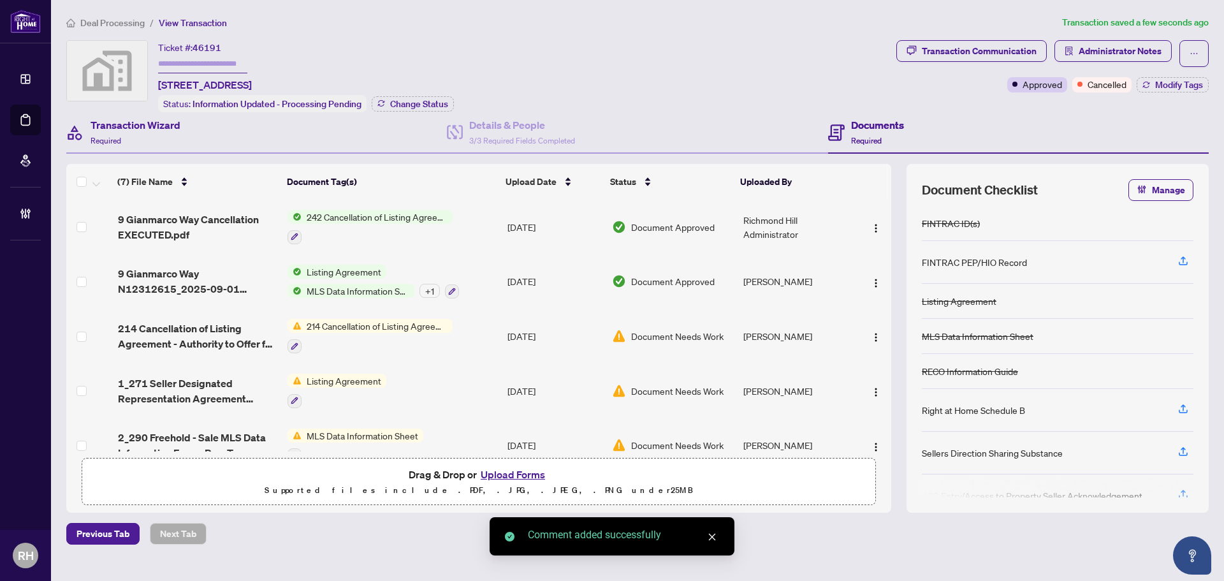
click at [199, 141] on div "Transaction Wizard Required" at bounding box center [256, 132] width 380 height 41
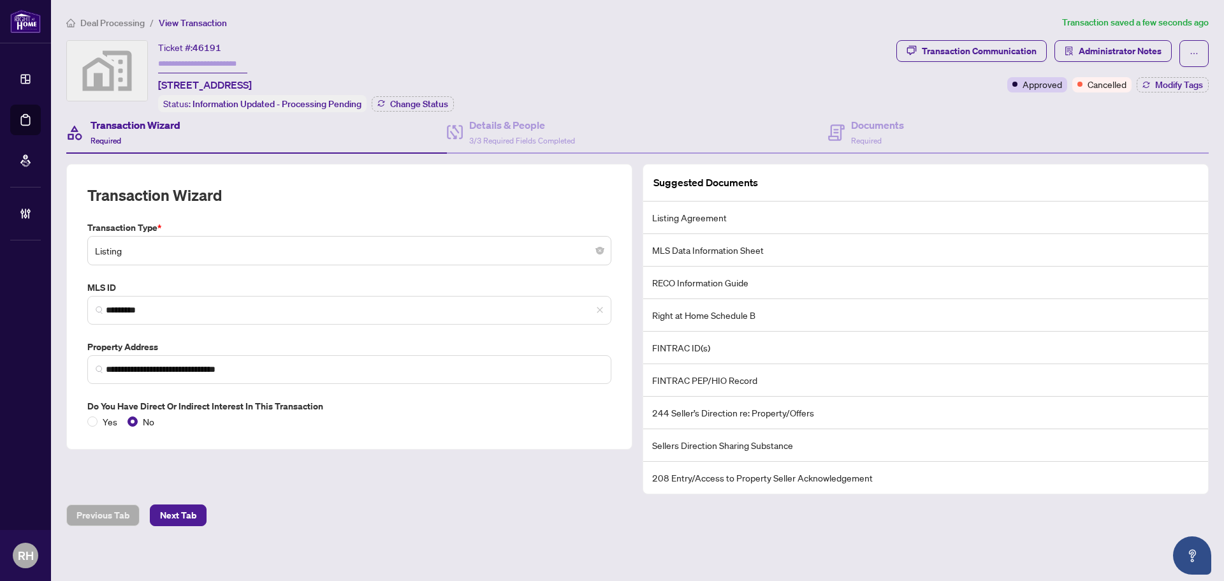
click at [239, 298] on span "*********" at bounding box center [349, 310] width 524 height 29
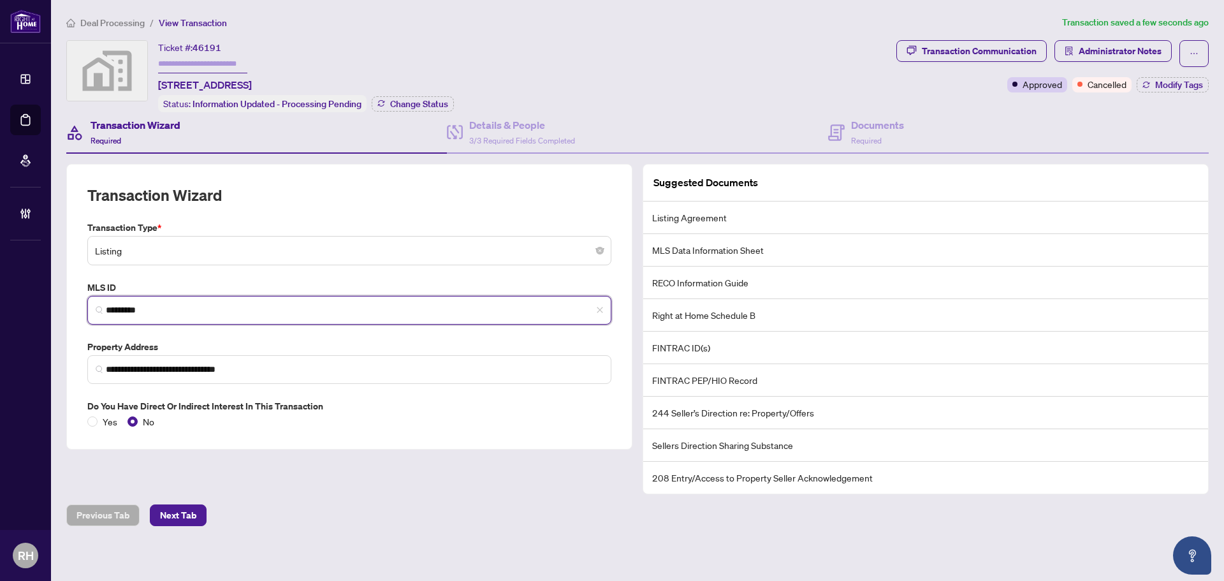
click at [239, 298] on span "*********" at bounding box center [349, 310] width 524 height 29
click at [230, 305] on input "*********" at bounding box center [354, 309] width 497 height 13
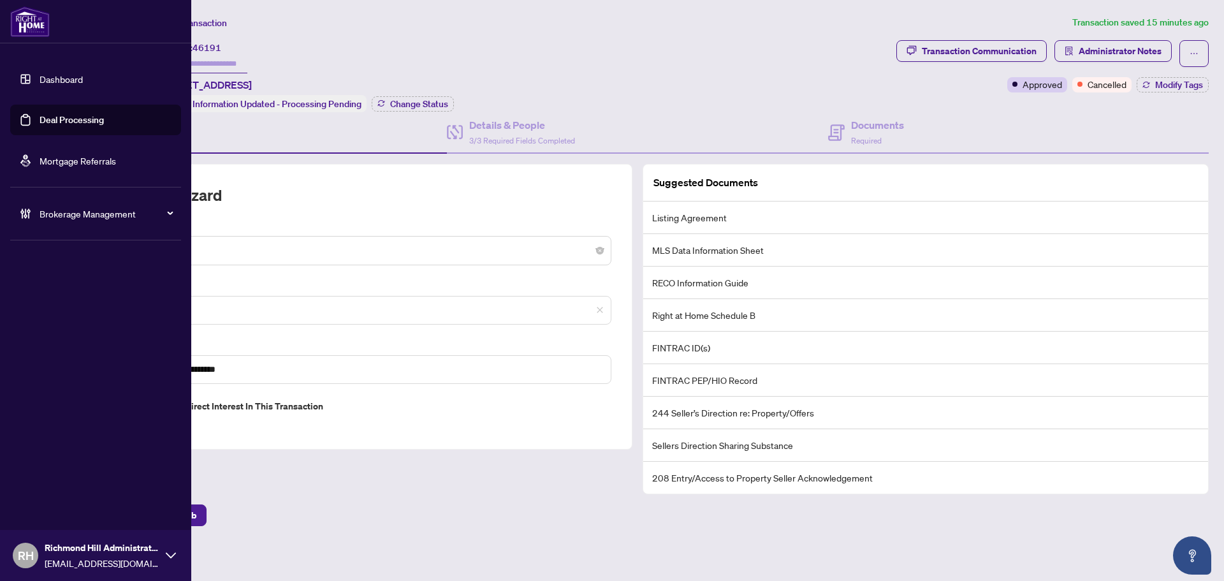
click at [81, 120] on link "Deal Processing" at bounding box center [72, 119] width 64 height 11
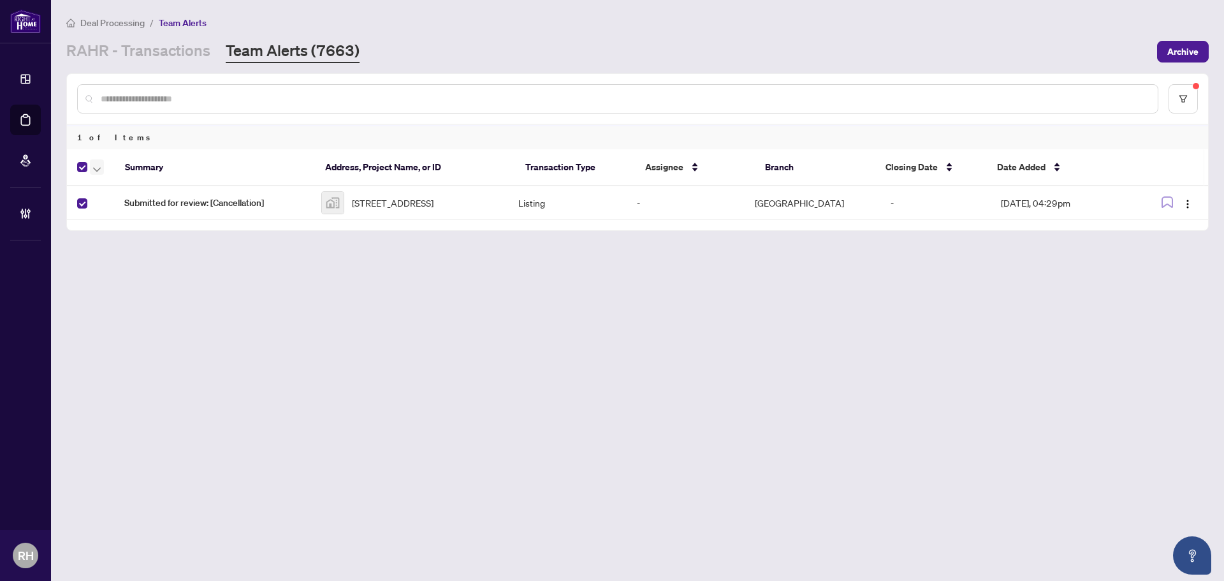
click at [101, 167] on button "button" at bounding box center [97, 166] width 14 height 15
click at [126, 271] on span "Complete Item" at bounding box center [140, 271] width 80 height 14
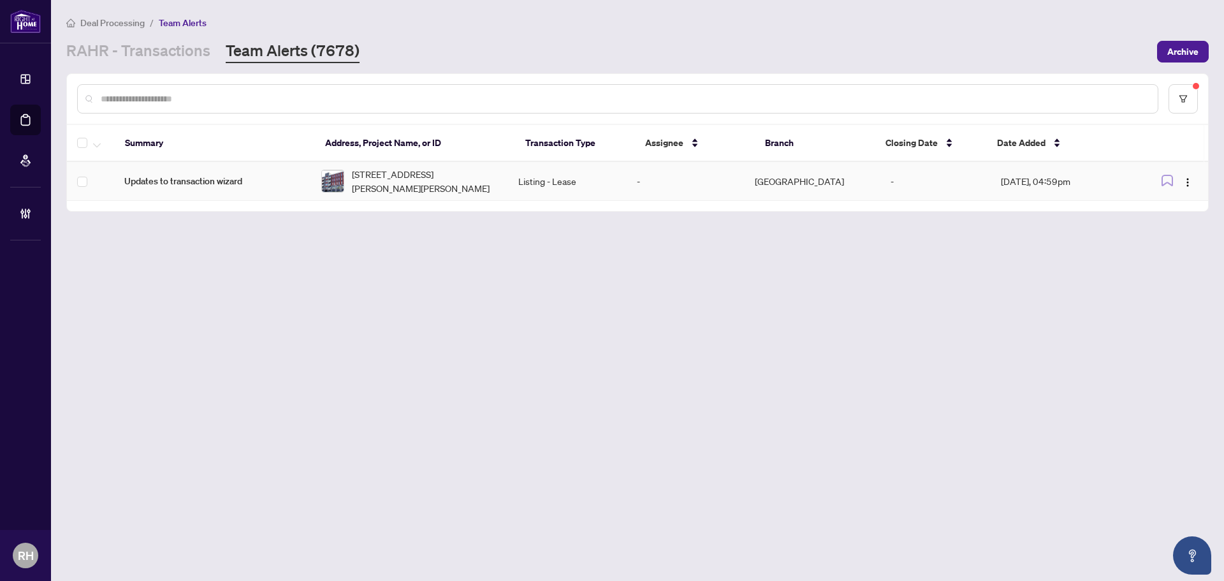
click at [354, 169] on div "[STREET_ADDRESS][PERSON_NAME][PERSON_NAME]" at bounding box center [409, 181] width 177 height 28
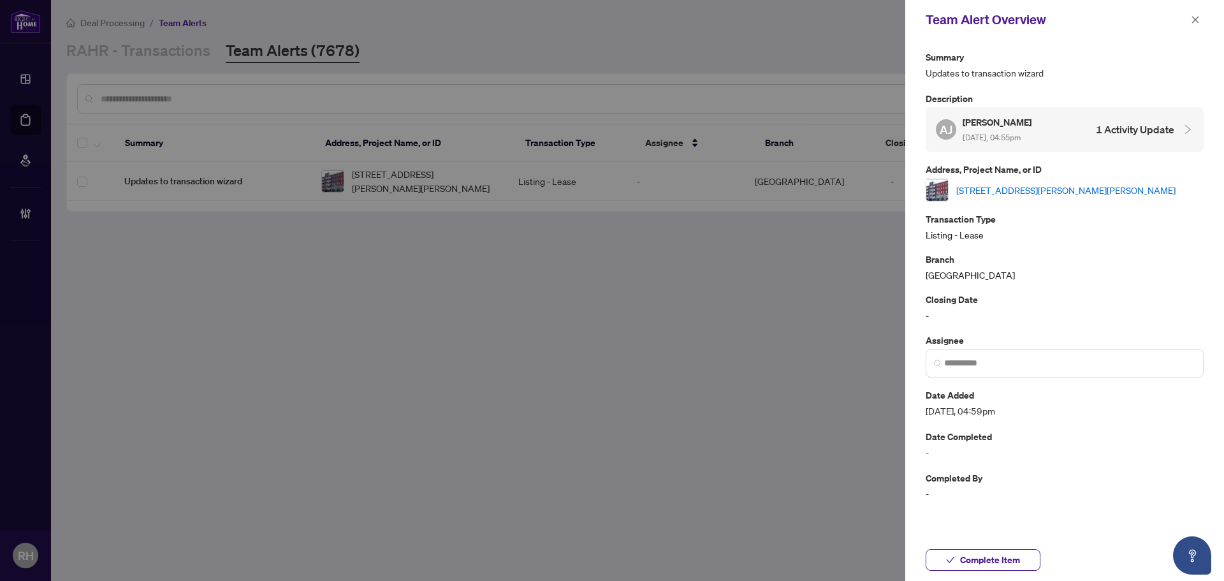
click at [1081, 196] on div "[STREET_ADDRESS][PERSON_NAME][PERSON_NAME]" at bounding box center [1064, 189] width 278 height 23
click at [1027, 192] on link "505-77 LELAND St, Hamilton, Ontario L8S 3A1, Canada" at bounding box center [1065, 190] width 219 height 14
click at [1183, 21] on div "Team Alert Overview" at bounding box center [1055, 19] width 261 height 19
click at [1201, 23] on button "button" at bounding box center [1195, 19] width 17 height 15
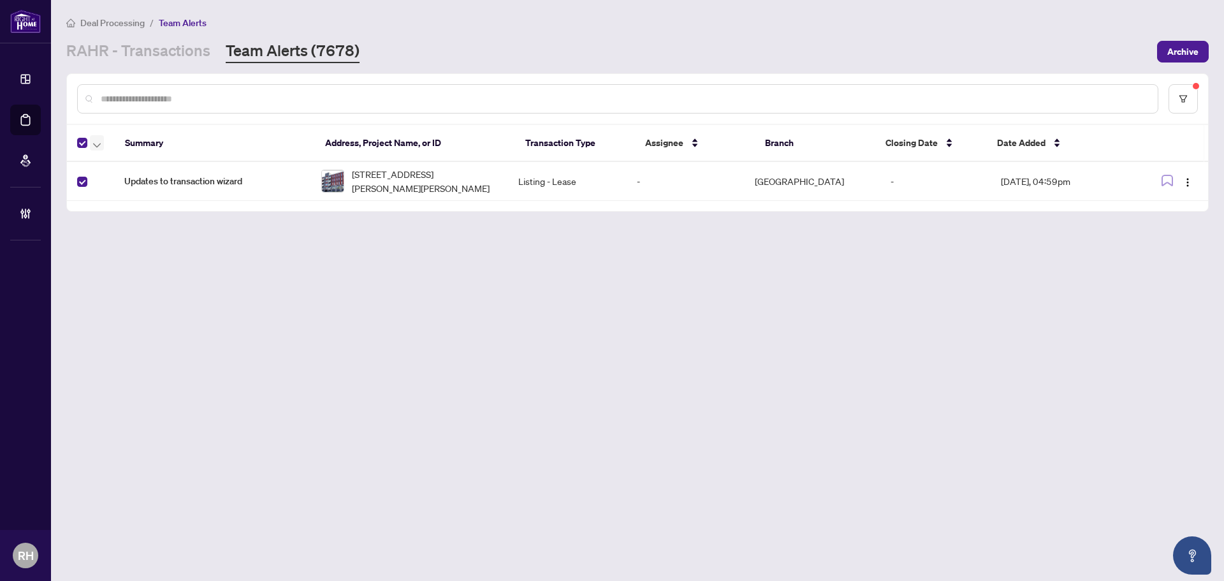
click at [98, 147] on span "button" at bounding box center [97, 143] width 8 height 14
click at [128, 246] on span "Complete Item" at bounding box center [140, 247] width 80 height 14
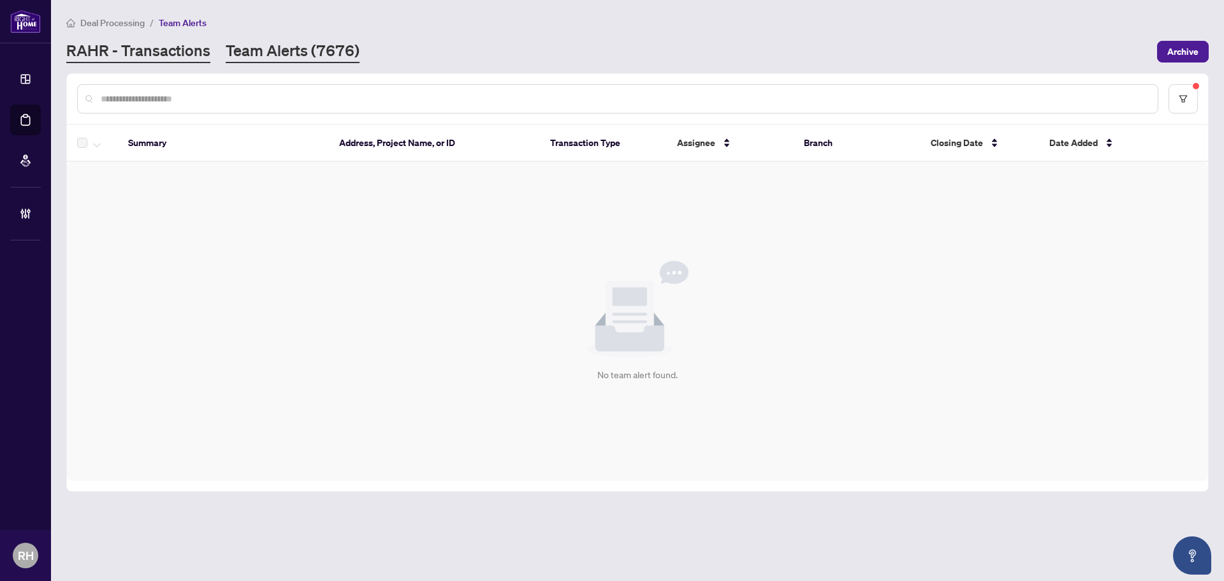
click at [185, 52] on link "RAHR - Transactions" at bounding box center [138, 51] width 144 height 23
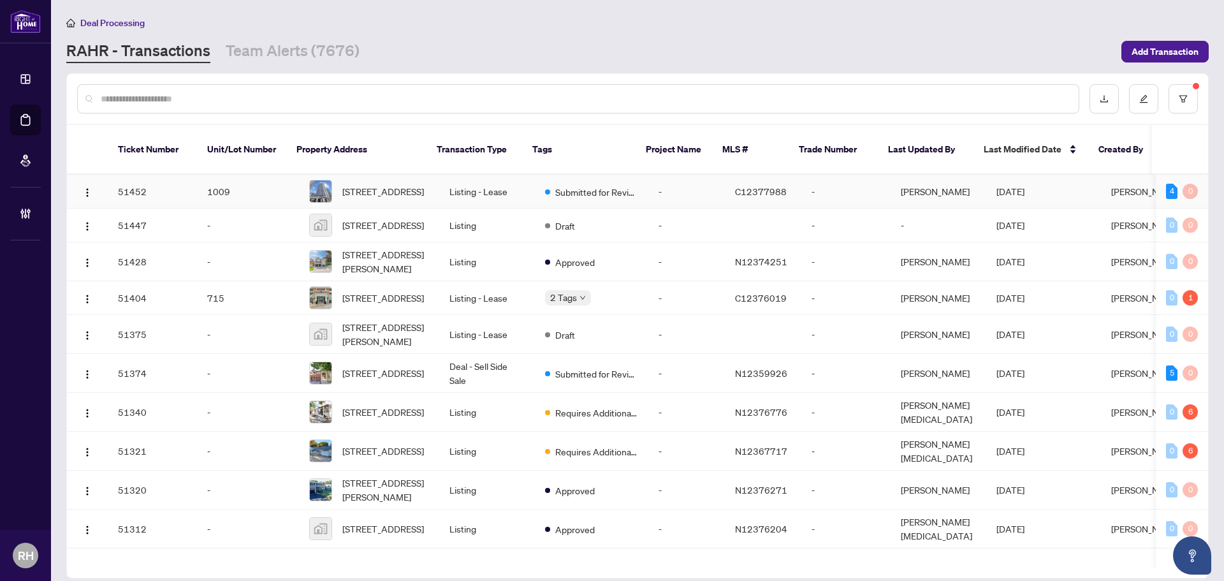
click at [685, 175] on td "-" at bounding box center [686, 192] width 76 height 34
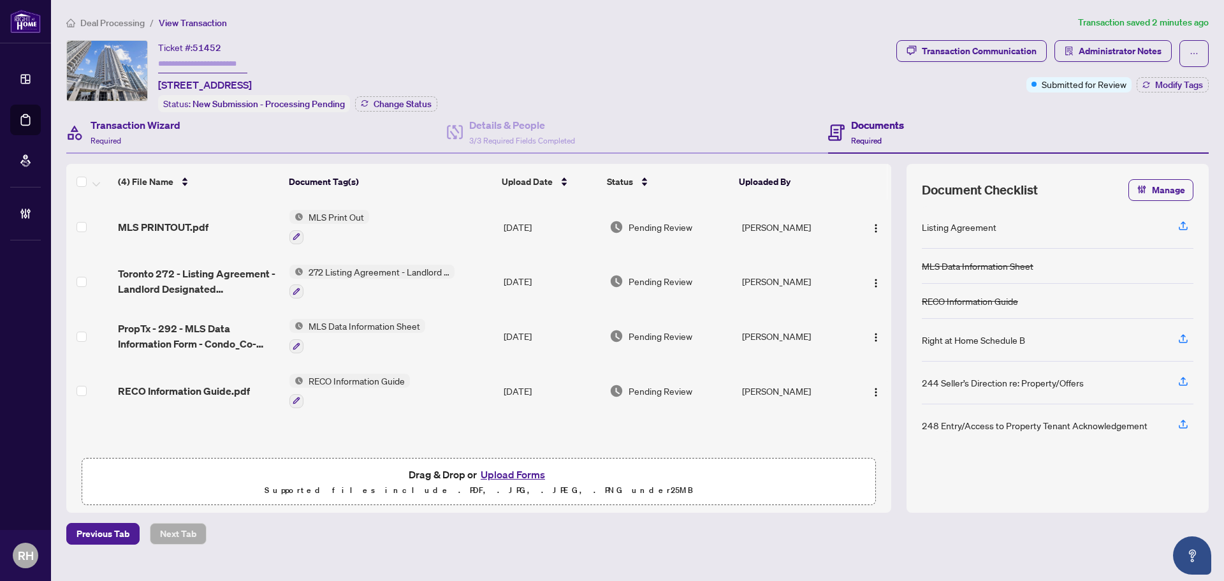
click at [184, 115] on div "Transaction Wizard Required" at bounding box center [256, 132] width 380 height 41
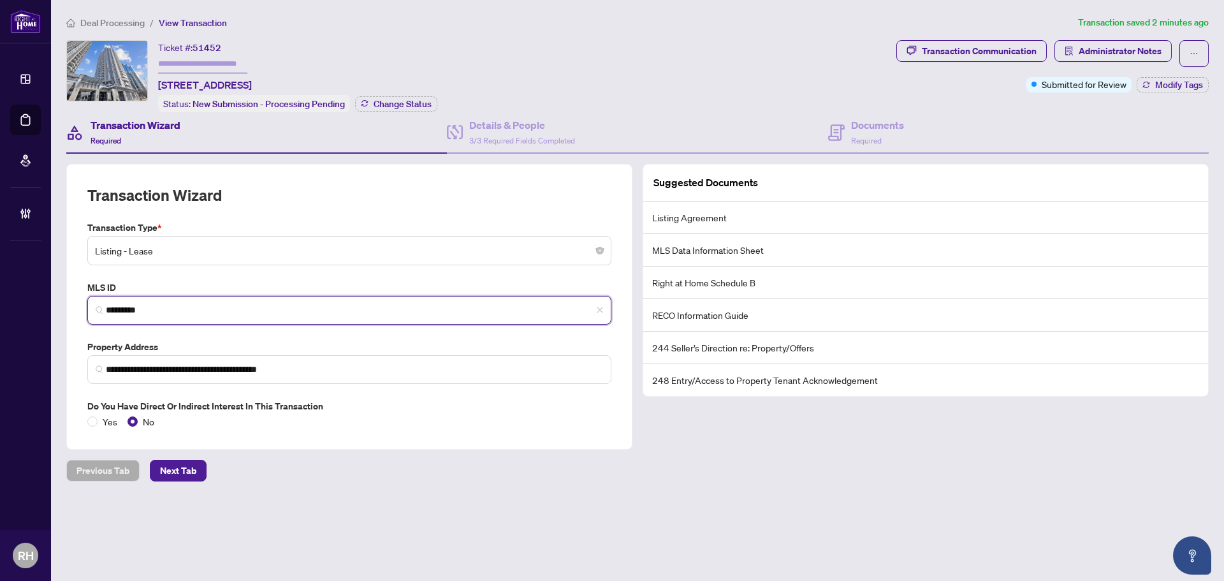
click at [258, 307] on input "*********" at bounding box center [354, 309] width 497 height 13
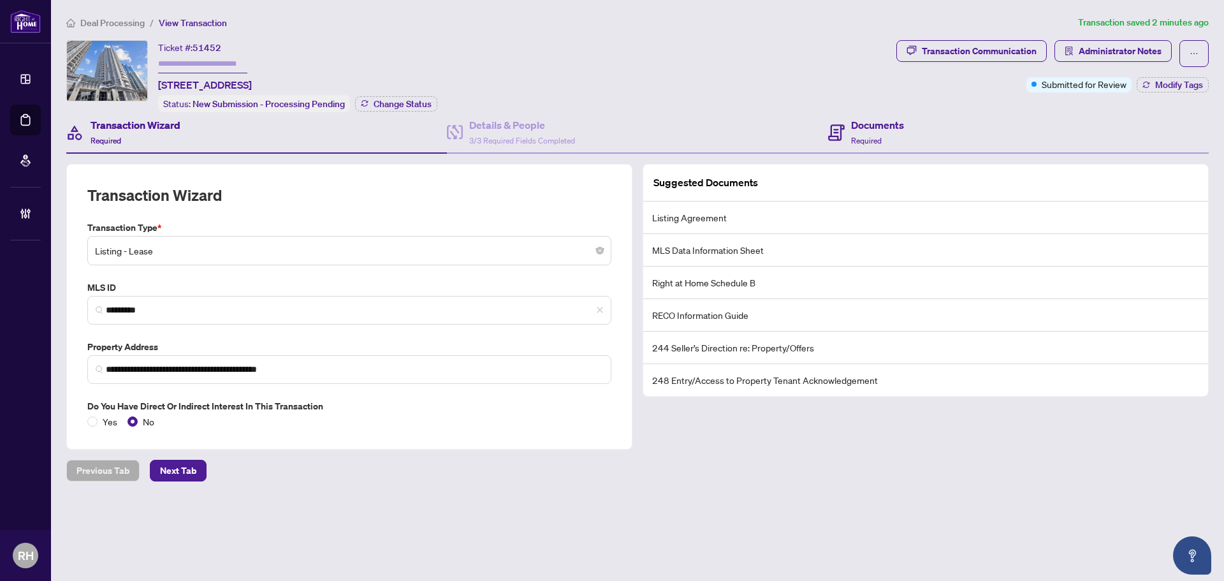
click at [857, 110] on div "Ticket #: 51452 1009-5791 Yonge St, Toronto, Ontario M2M 0A8, Canada Status: Ne…" at bounding box center [478, 76] width 825 height 72
click at [885, 119] on h4 "Documents" at bounding box center [877, 124] width 53 height 15
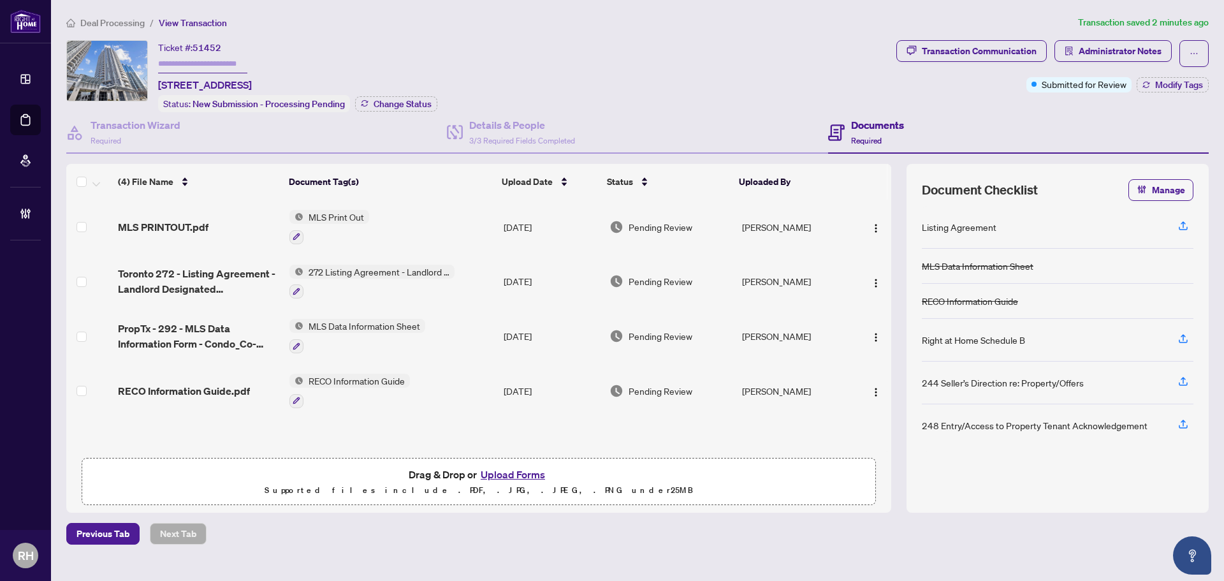
click at [209, 391] on span "RECO Information Guide.pdf" at bounding box center [184, 390] width 132 height 15
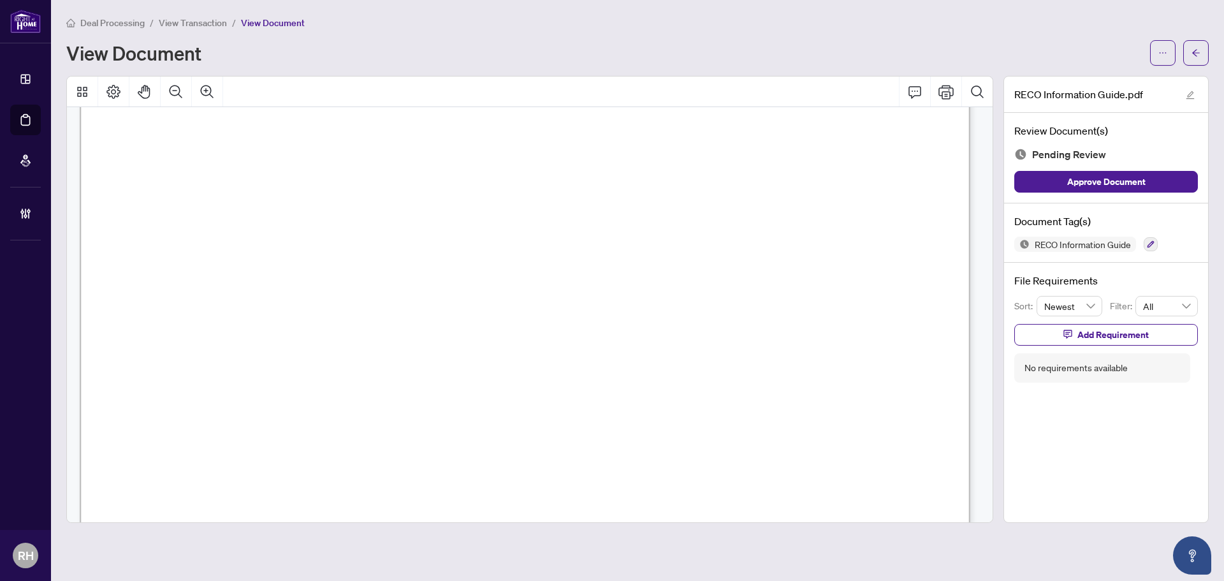
scroll to position [14482, 0]
click at [1151, 247] on icon "button" at bounding box center [1150, 244] width 8 height 8
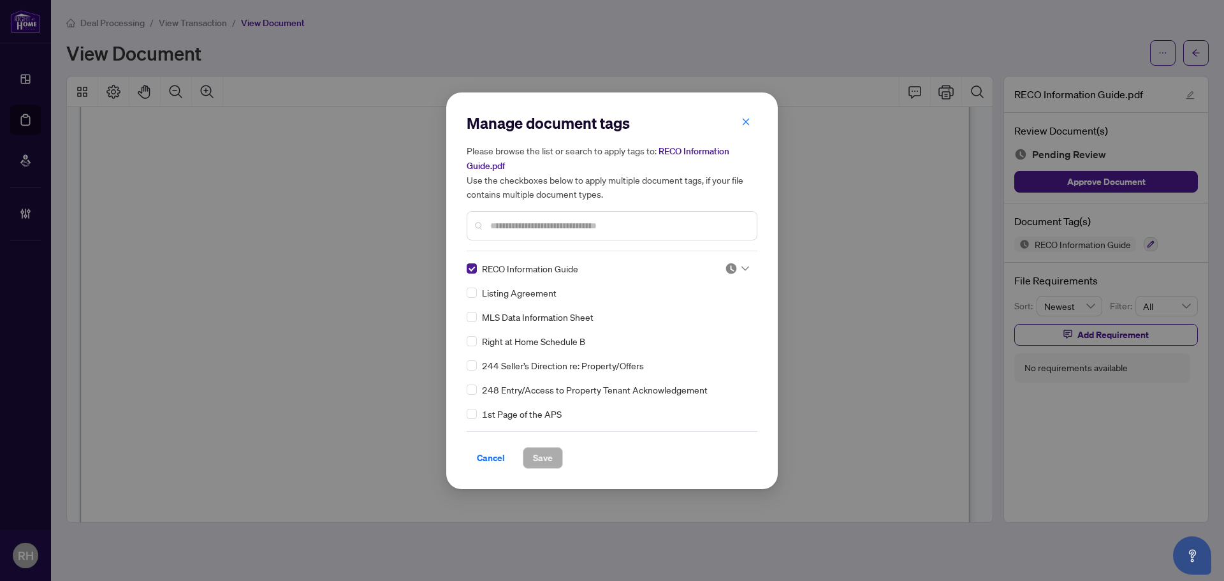
click at [727, 264] on img at bounding box center [731, 268] width 13 height 13
click at [716, 320] on div "Approved" at bounding box center [694, 330] width 97 height 20
click at [552, 449] on span "Save" at bounding box center [543, 457] width 20 height 20
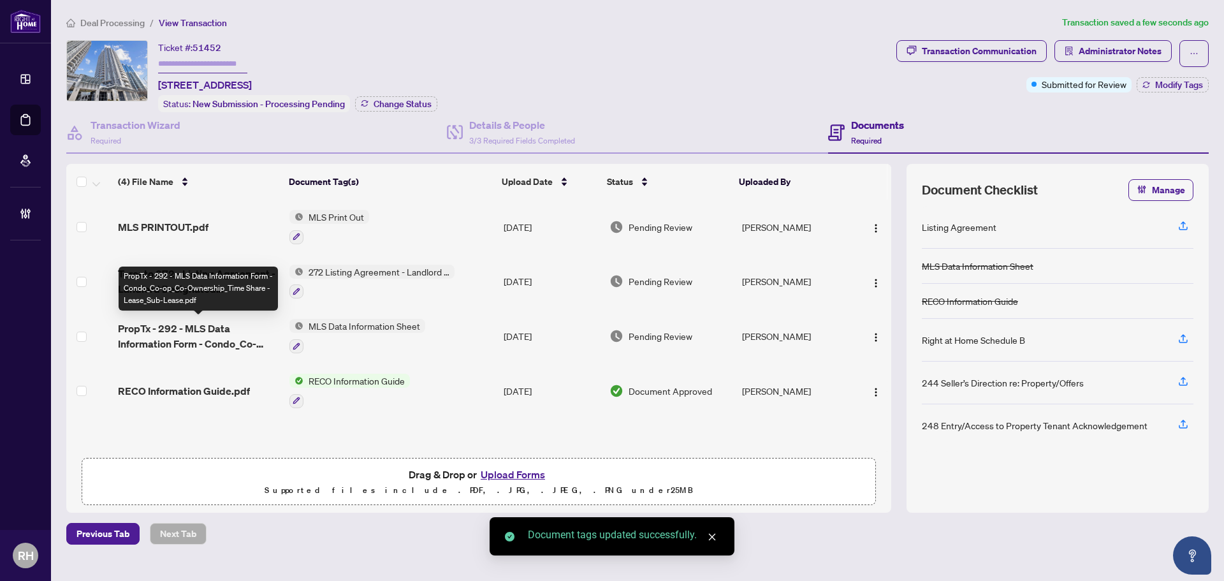
click at [222, 338] on span "PropTx - 292 - MLS Data Information Form - Condo_Co-op_Co-Ownership_Time Share …" at bounding box center [198, 336] width 161 height 31
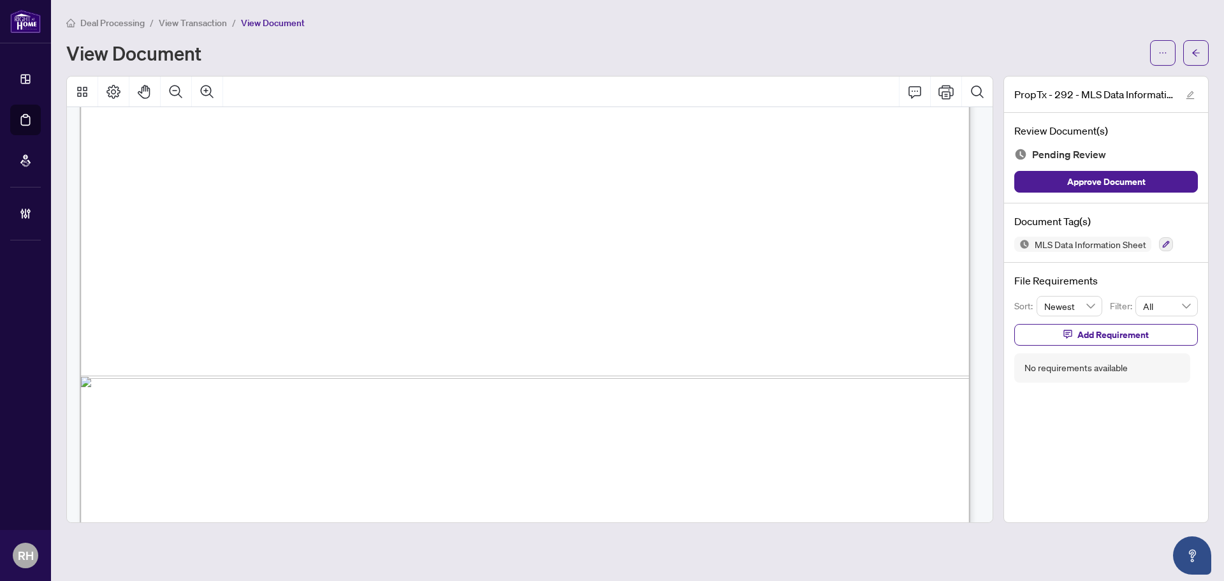
scroll to position [12575, 0]
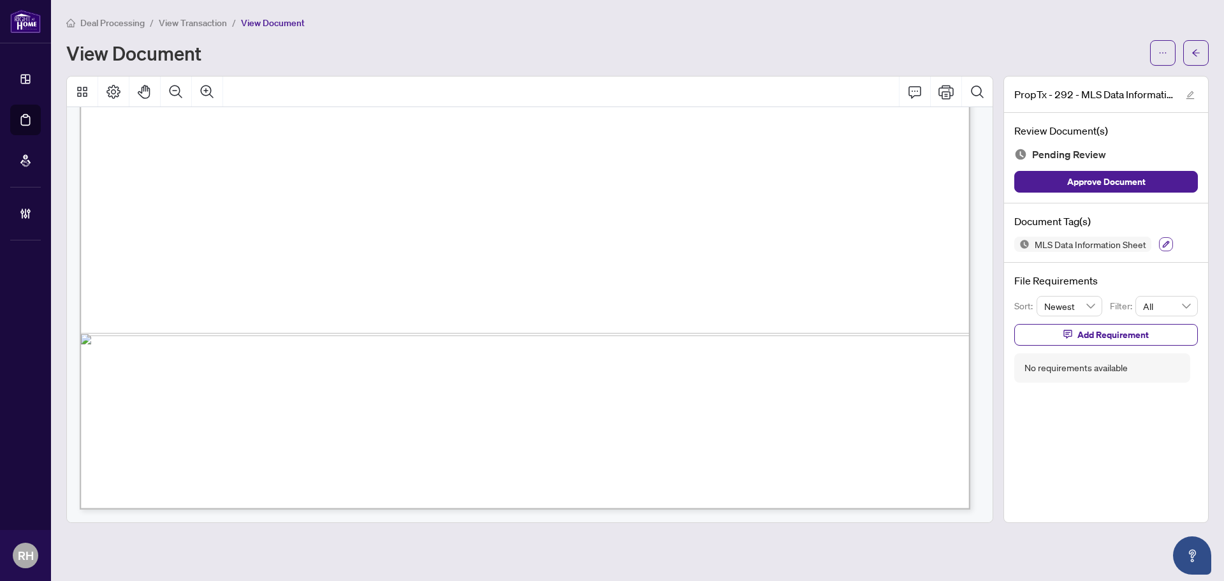
click at [1171, 238] on button "button" at bounding box center [1166, 244] width 14 height 14
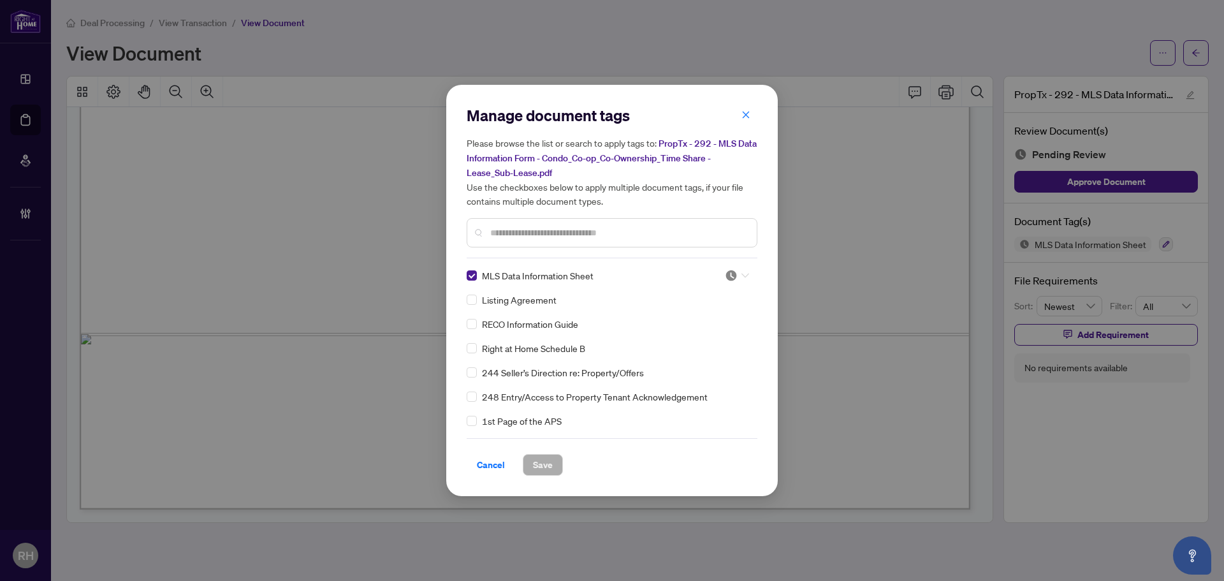
click at [734, 267] on span at bounding box center [737, 275] width 24 height 19
click at [700, 342] on div "Approved" at bounding box center [695, 337] width 82 height 14
click at [550, 471] on span "Save" at bounding box center [543, 464] width 20 height 20
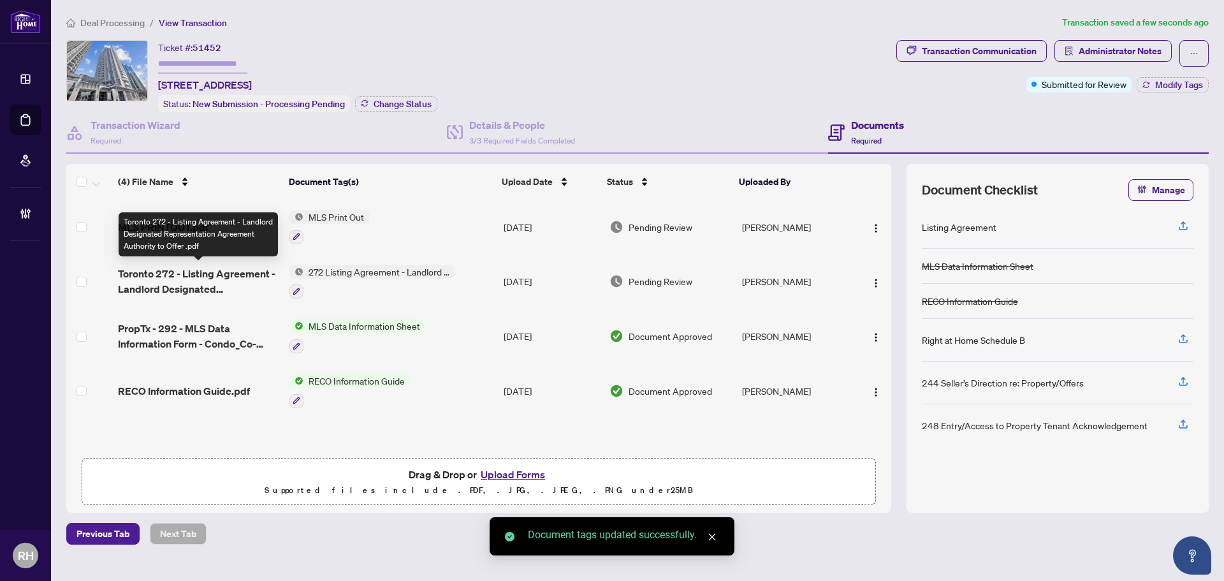
click at [203, 273] on span "Toronto 272 - Listing Agreement - Landlord Designated Representation Agreement …" at bounding box center [198, 281] width 161 height 31
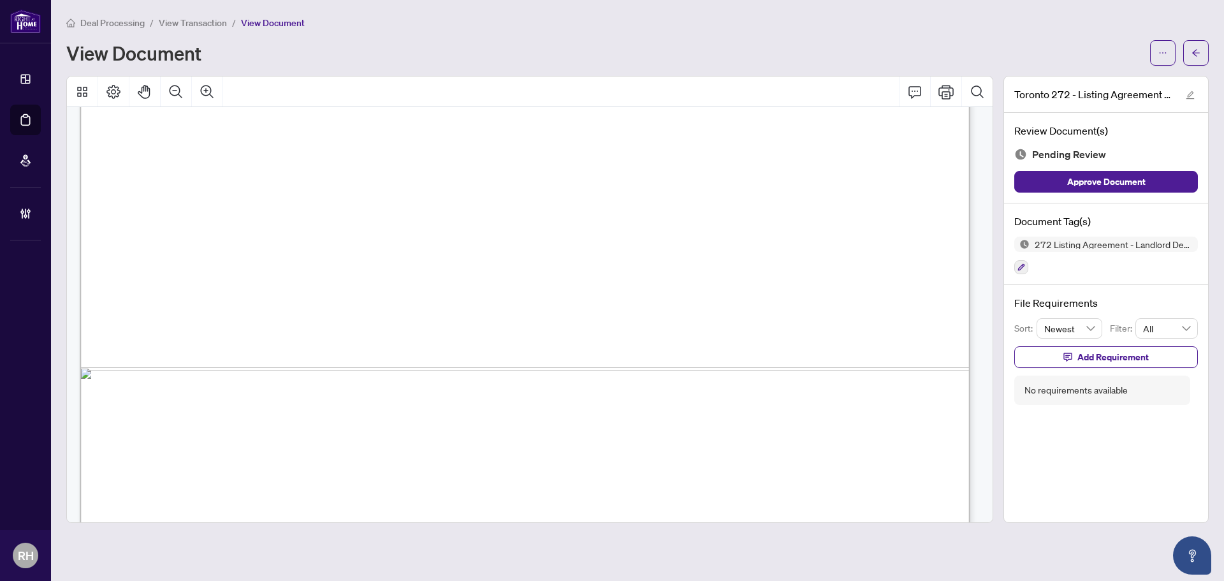
scroll to position [4306, 0]
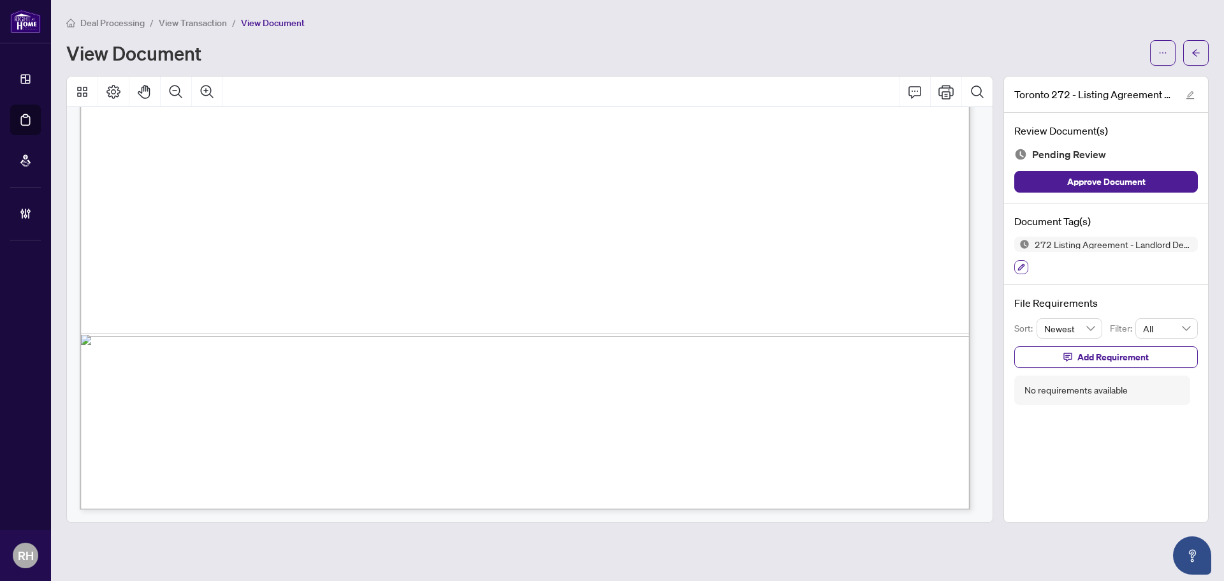
click at [1020, 271] on button "button" at bounding box center [1021, 267] width 14 height 14
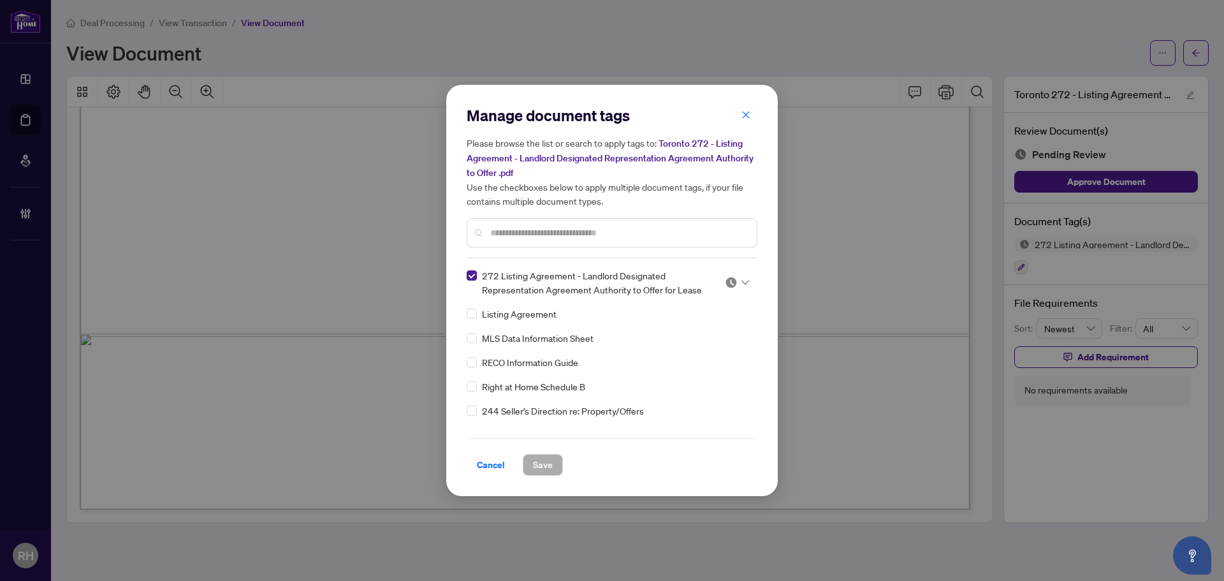
click at [732, 280] on img at bounding box center [731, 282] width 13 height 13
click at [717, 335] on div "Approved" at bounding box center [694, 344] width 97 height 20
click at [542, 465] on span "Save" at bounding box center [543, 464] width 20 height 20
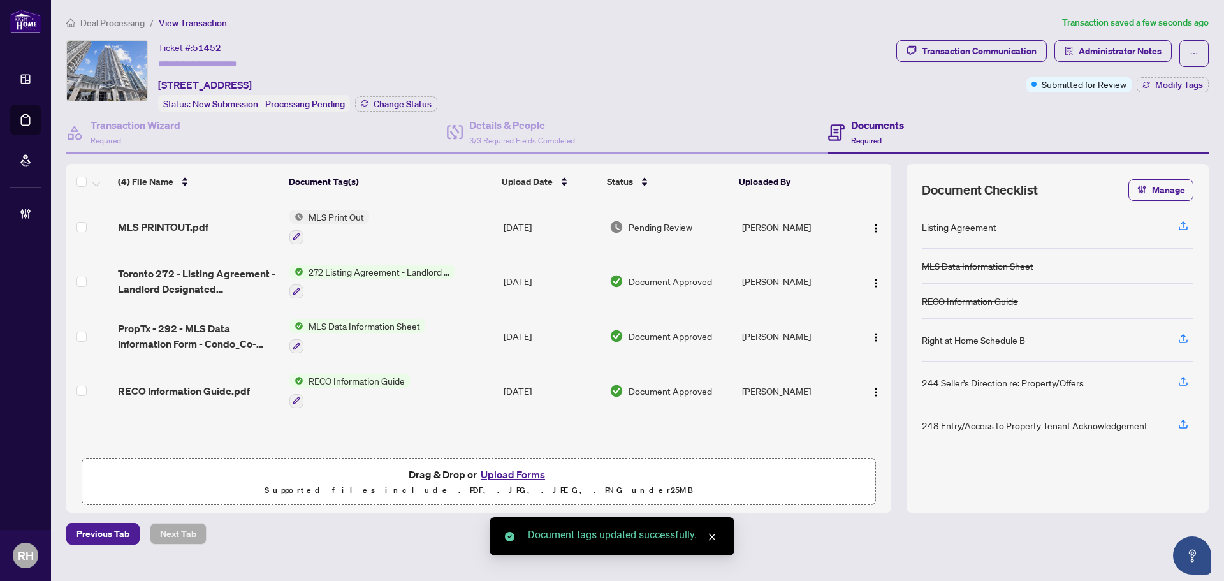
drag, startPoint x: 438, startPoint y: 233, endPoint x: 445, endPoint y: 224, distance: 11.3
click at [445, 224] on td "MLS Print Out" at bounding box center [391, 226] width 214 height 55
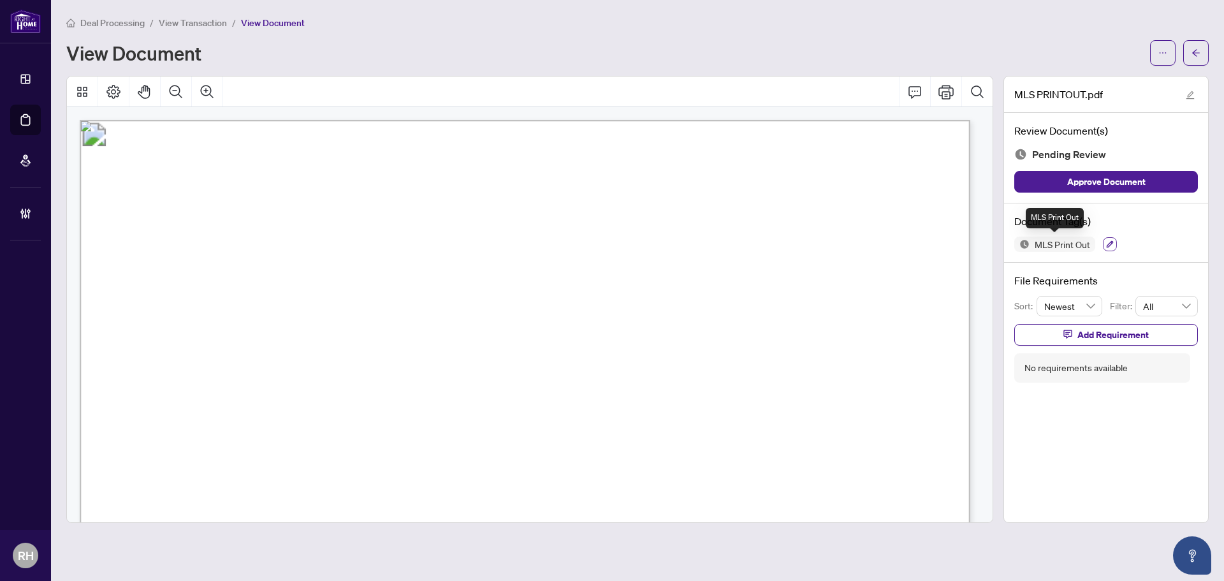
click at [1103, 248] on button "button" at bounding box center [1110, 244] width 14 height 14
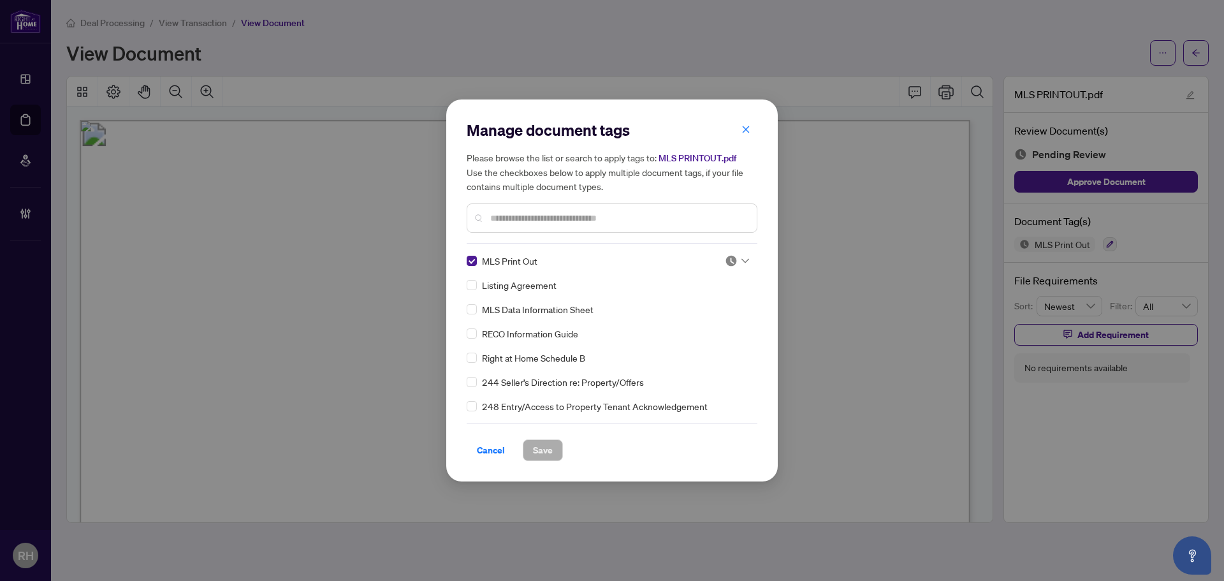
click at [725, 265] on img at bounding box center [731, 260] width 13 height 13
click at [688, 332] on div "Approved" at bounding box center [694, 323] width 97 height 20
click at [562, 458] on span "Save" at bounding box center [543, 450] width 40 height 22
click at [556, 453] on button "Save" at bounding box center [543, 450] width 40 height 22
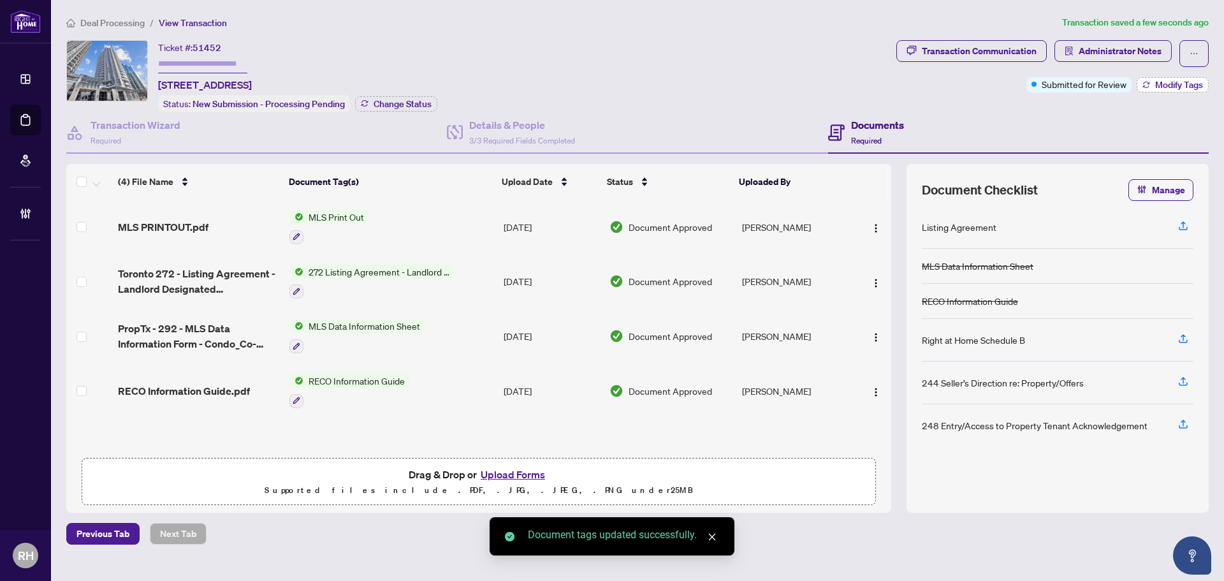
click at [1153, 84] on button "Modify Tags" at bounding box center [1172, 84] width 72 height 15
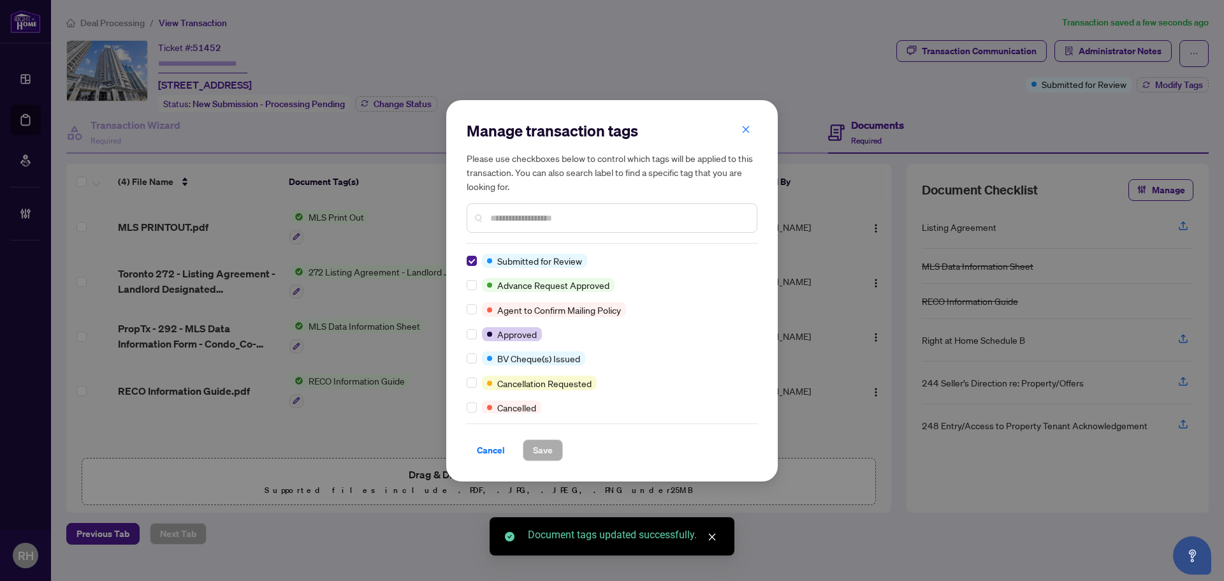
click at [465, 258] on div "Manage transaction tags Please use checkboxes below to control which tags will …" at bounding box center [611, 290] width 331 height 381
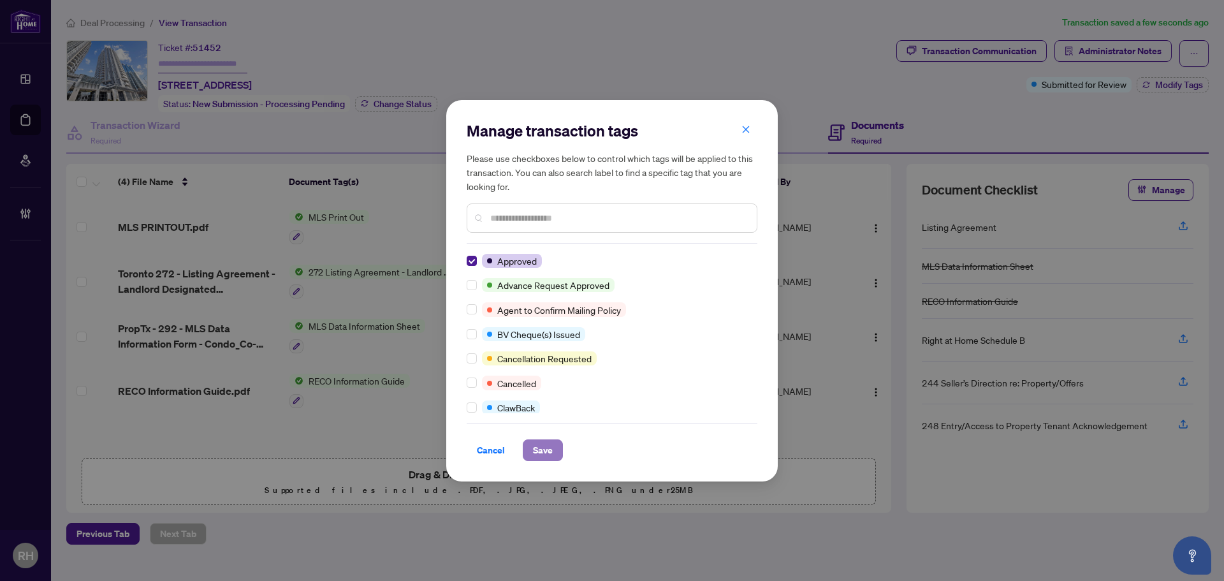
click at [558, 450] on button "Save" at bounding box center [543, 450] width 40 height 22
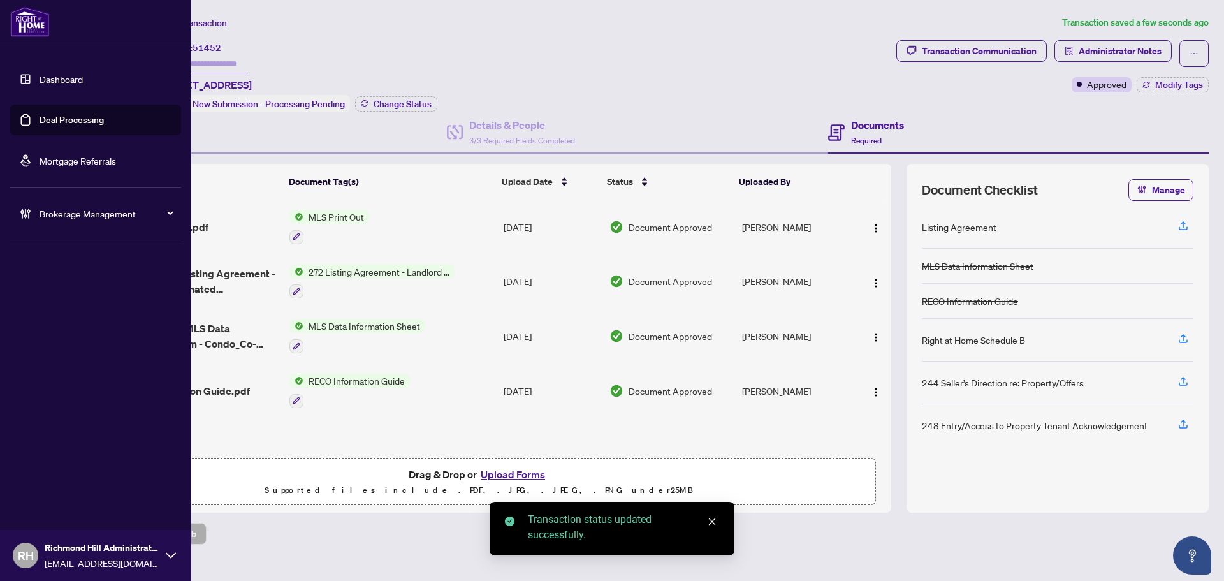
click at [61, 114] on link "Deal Processing" at bounding box center [72, 119] width 64 height 11
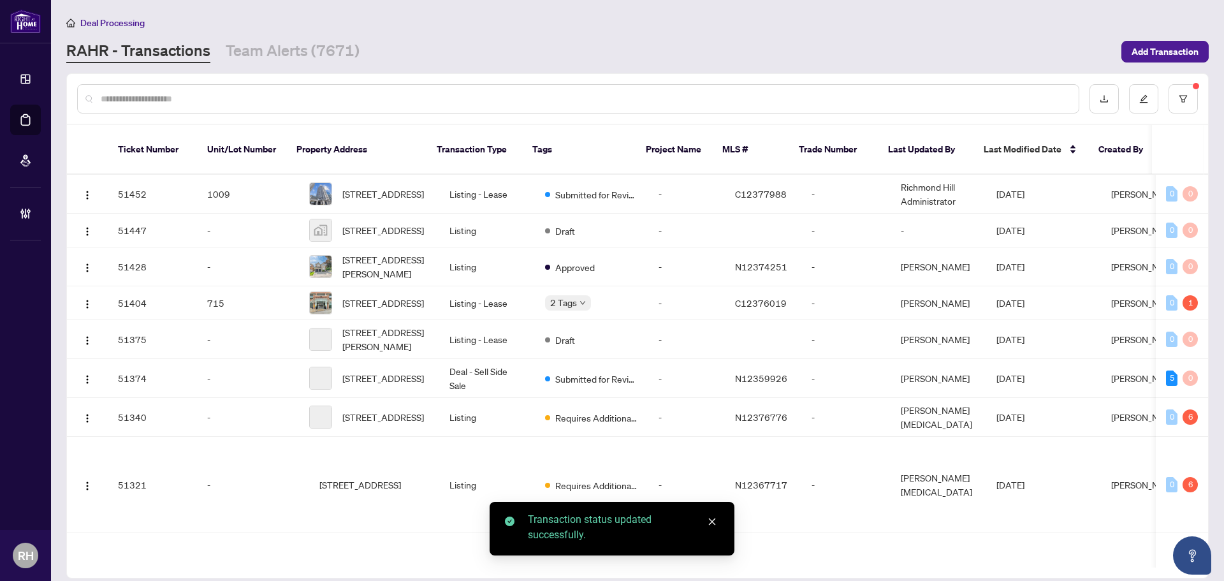
click at [243, 31] on div "Deal Processing RAHR - Transactions Team Alerts (7671) Add Transaction" at bounding box center [637, 39] width 1142 height 48
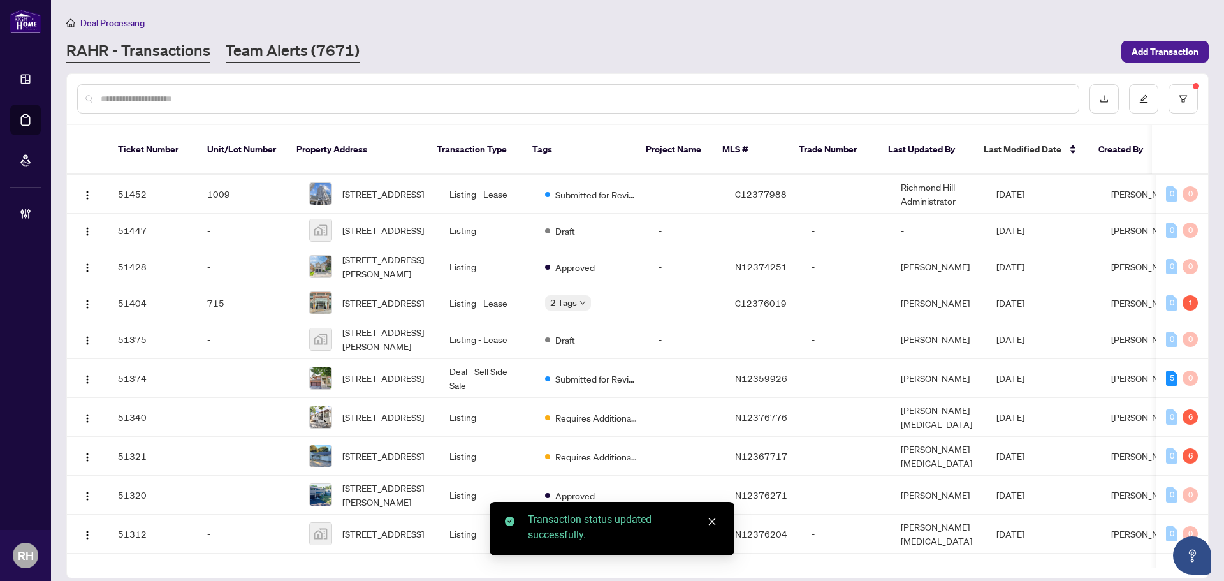
click at [273, 45] on link "Team Alerts (7671)" at bounding box center [293, 51] width 134 height 23
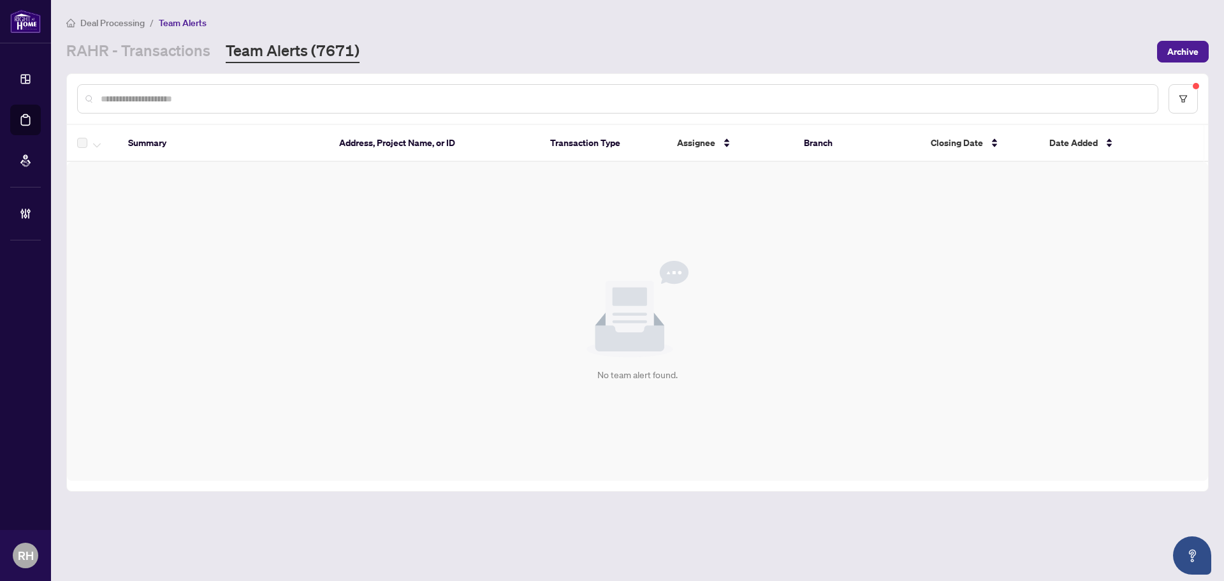
click at [182, 71] on main "Deal Processing / Team Alerts RAHR - Transactions Team Alerts (7671) Archive Su…" at bounding box center [637, 290] width 1173 height 581
click at [186, 18] on span "Team Alerts" at bounding box center [183, 22] width 48 height 11
click at [192, 56] on link "RAHR - Transactions" at bounding box center [138, 51] width 144 height 23
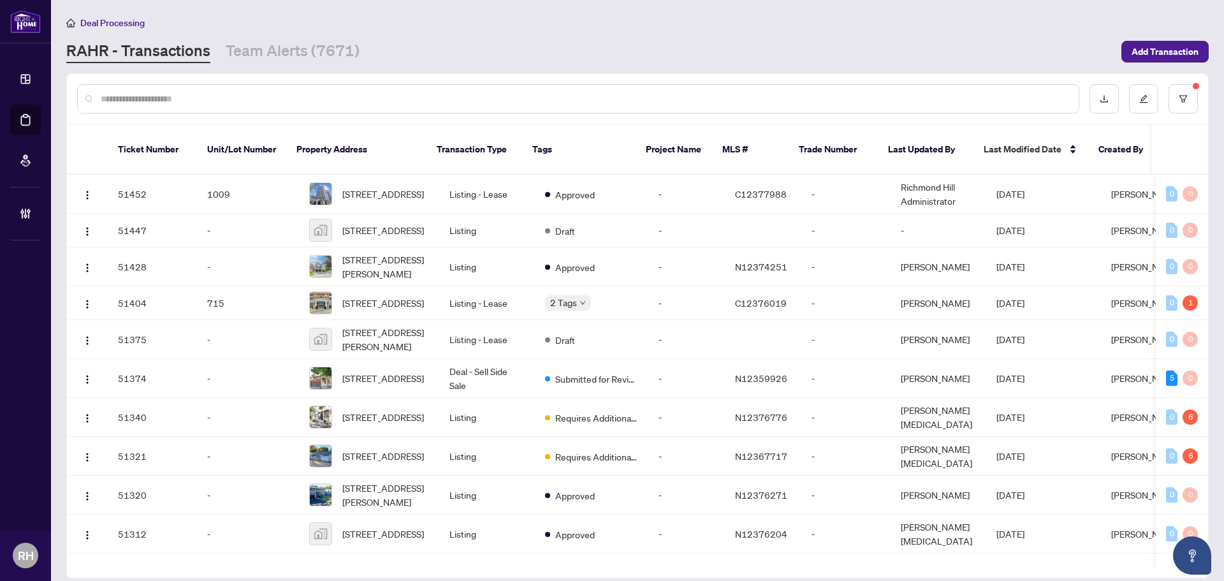
click at [324, 67] on main "Deal Processing RAHR - Transactions Team Alerts (7671) Add Transaction Ticket N…" at bounding box center [637, 290] width 1173 height 581
click at [292, 54] on link "Team Alerts (7671)" at bounding box center [293, 51] width 134 height 23
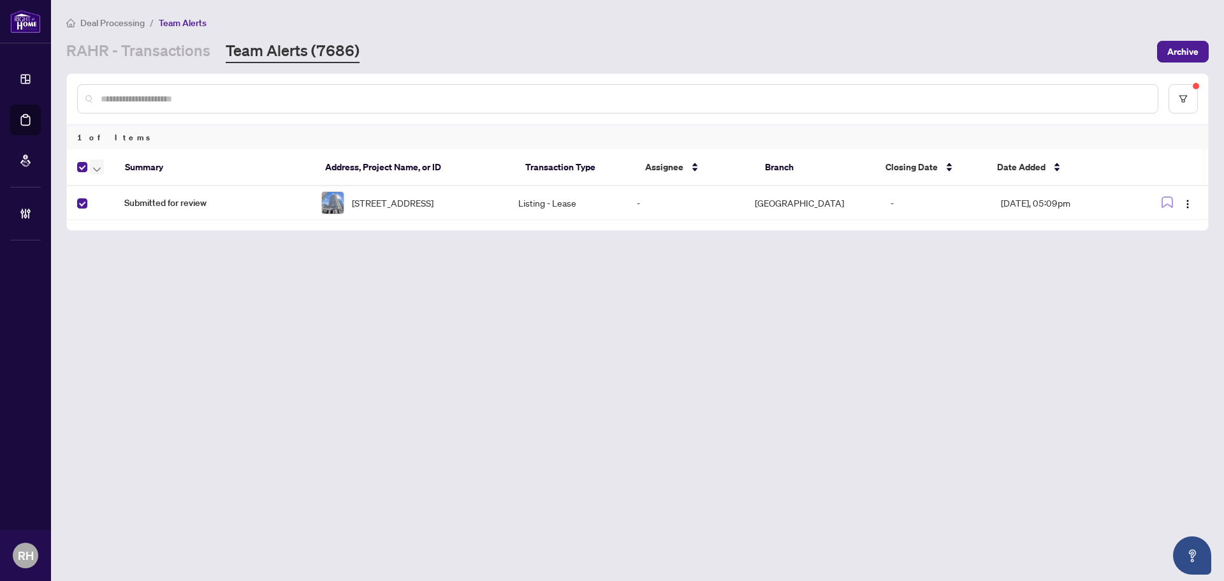
click at [99, 164] on span "button" at bounding box center [97, 167] width 8 height 14
click at [107, 272] on span "Complete Item" at bounding box center [140, 271] width 80 height 14
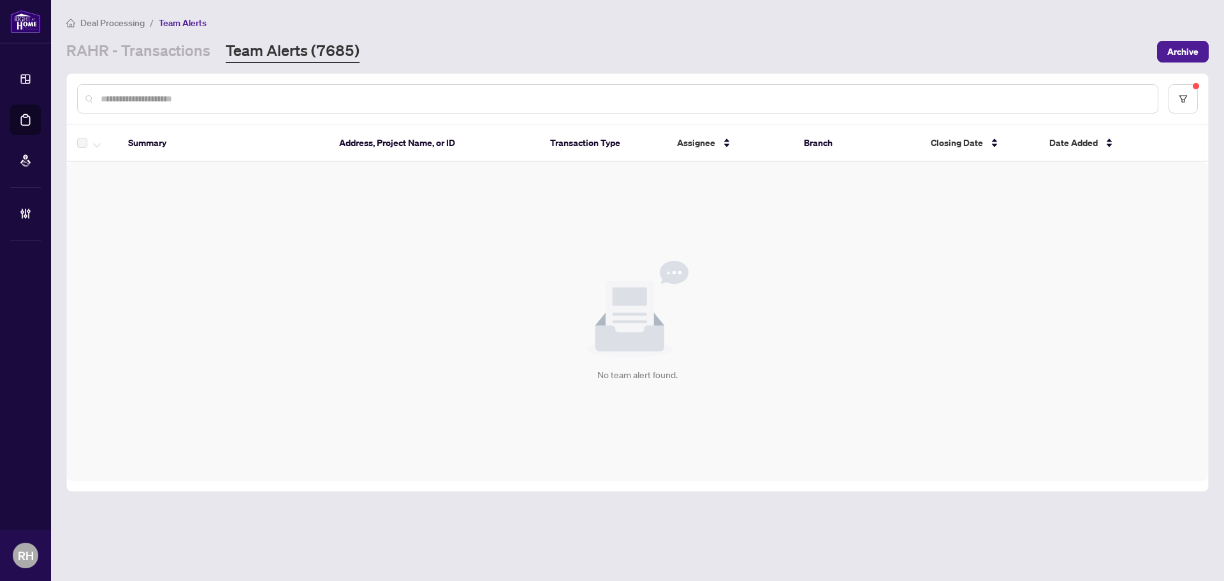
click at [1145, 86] on div at bounding box center [617, 98] width 1081 height 29
click at [128, 43] on link "RAHR - Transactions" at bounding box center [138, 51] width 144 height 23
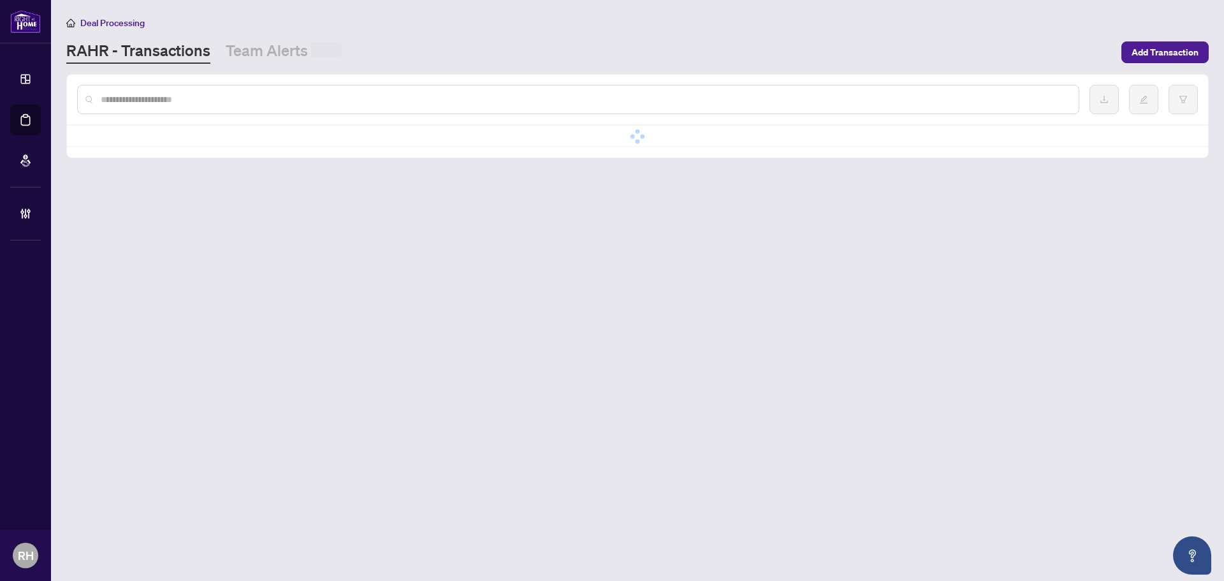
click at [219, 101] on input "text" at bounding box center [584, 99] width 967 height 14
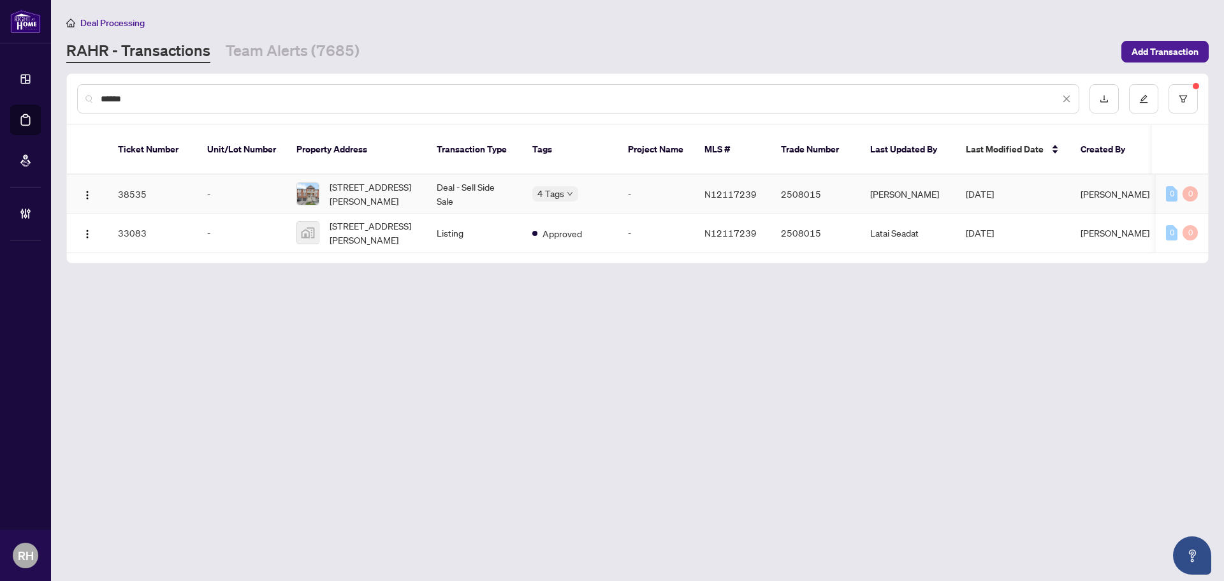
type input "******"
click at [372, 195] on td "44 MARTELL Gate, Aurora, Ontario L4G 0A3, Canada" at bounding box center [356, 194] width 140 height 39
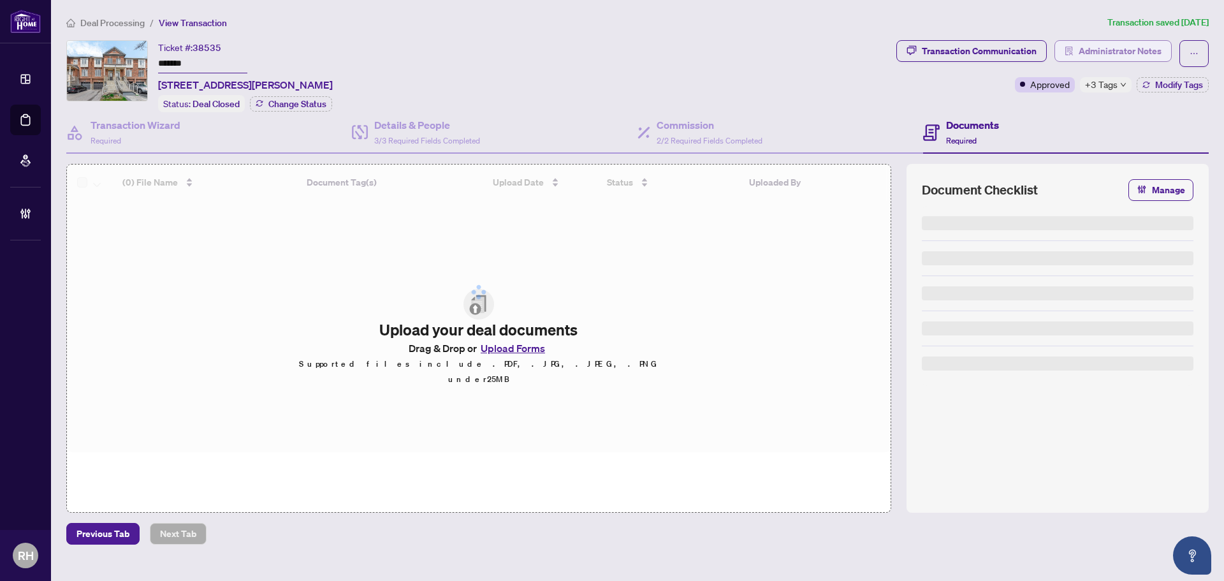
click at [1114, 55] on span "Administrator Notes" at bounding box center [1119, 51] width 83 height 20
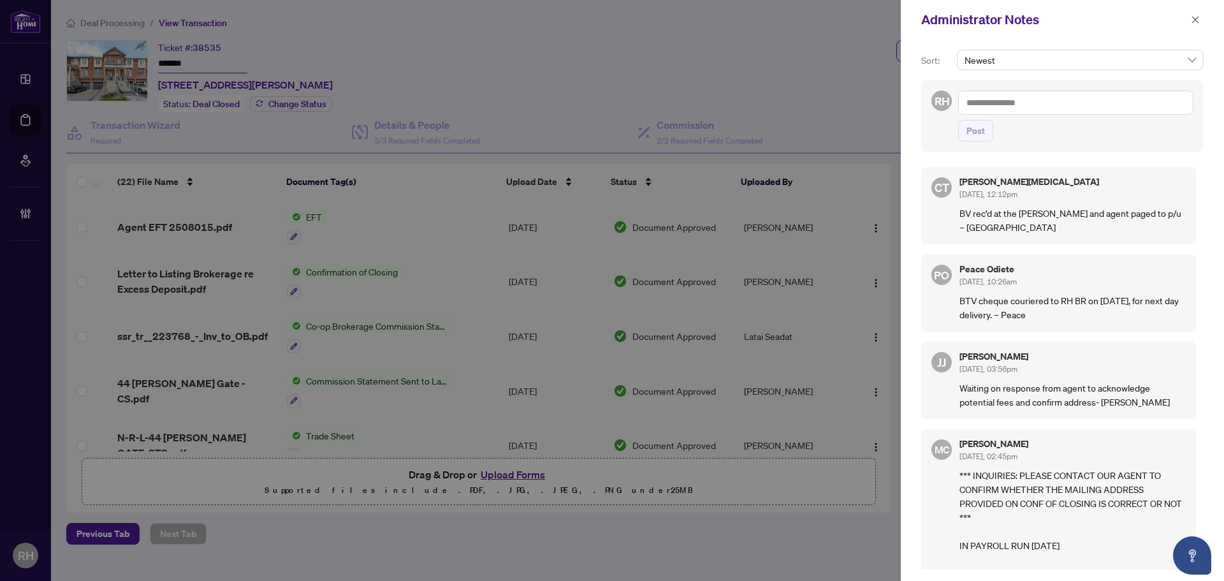
click at [1051, 94] on textarea at bounding box center [1075, 102] width 235 height 24
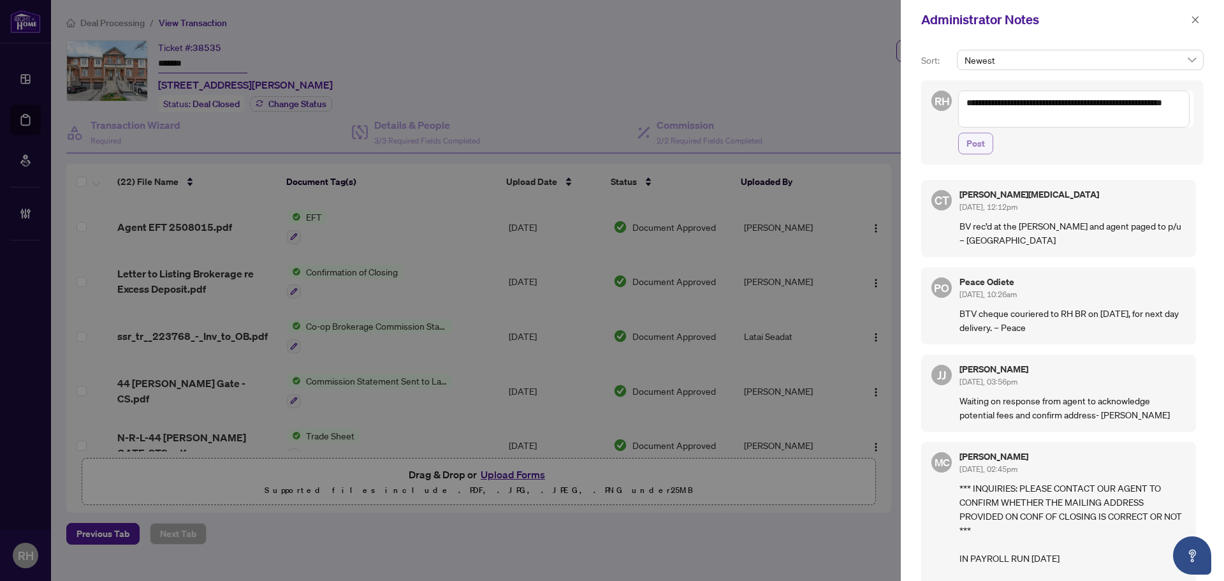
type textarea "**********"
click at [982, 153] on span "Post" at bounding box center [975, 143] width 18 height 20
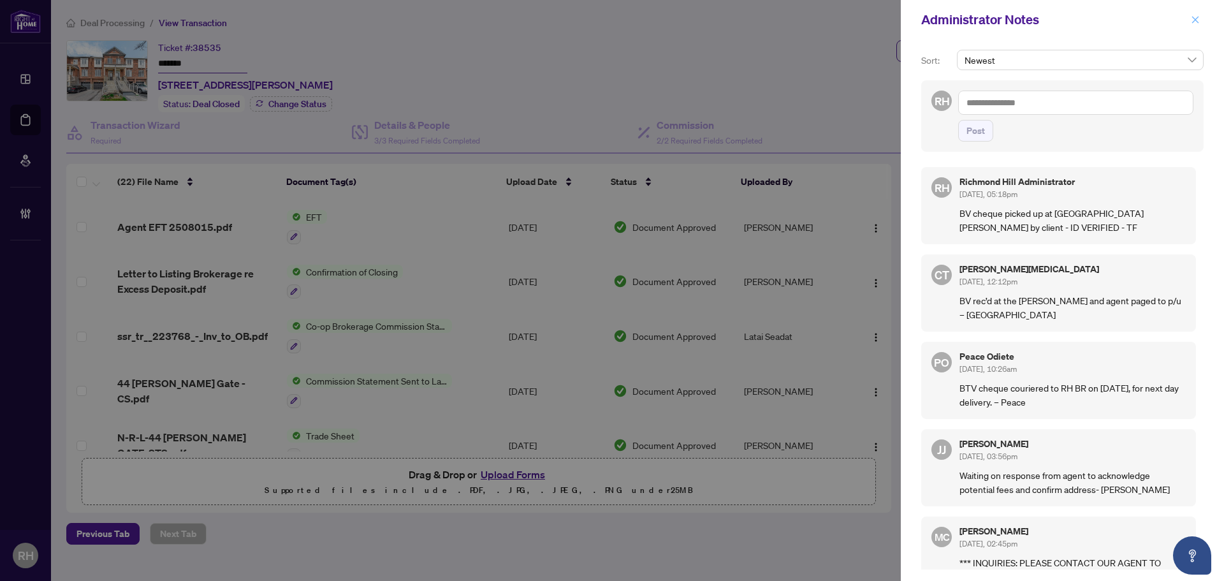
click at [1198, 23] on icon "close" at bounding box center [1195, 19] width 7 height 7
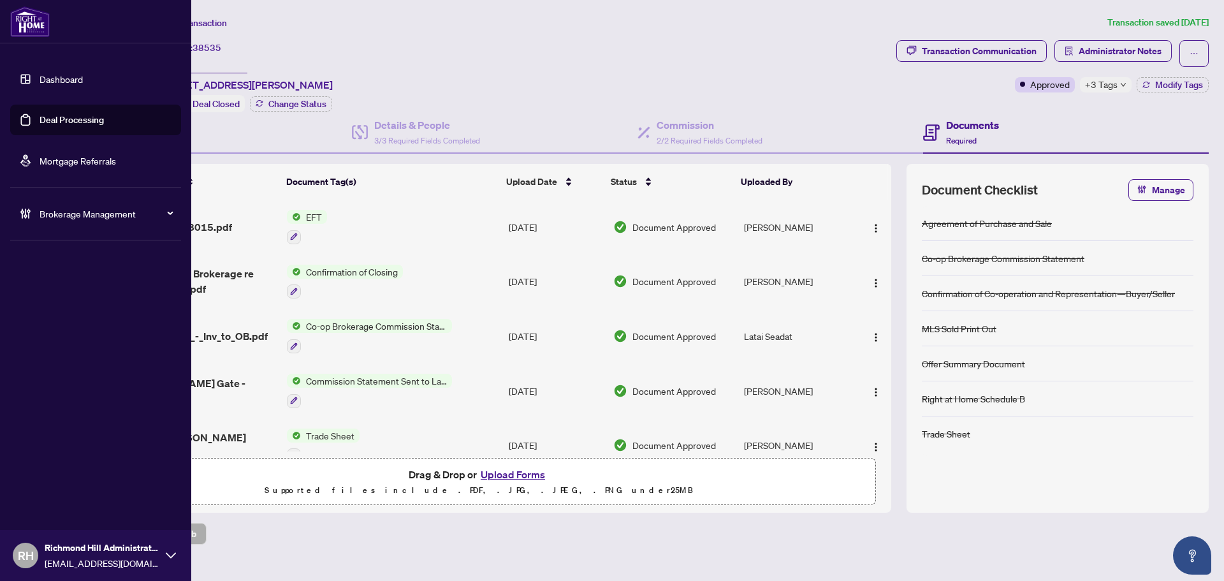
click at [48, 118] on link "Deal Processing" at bounding box center [72, 119] width 64 height 11
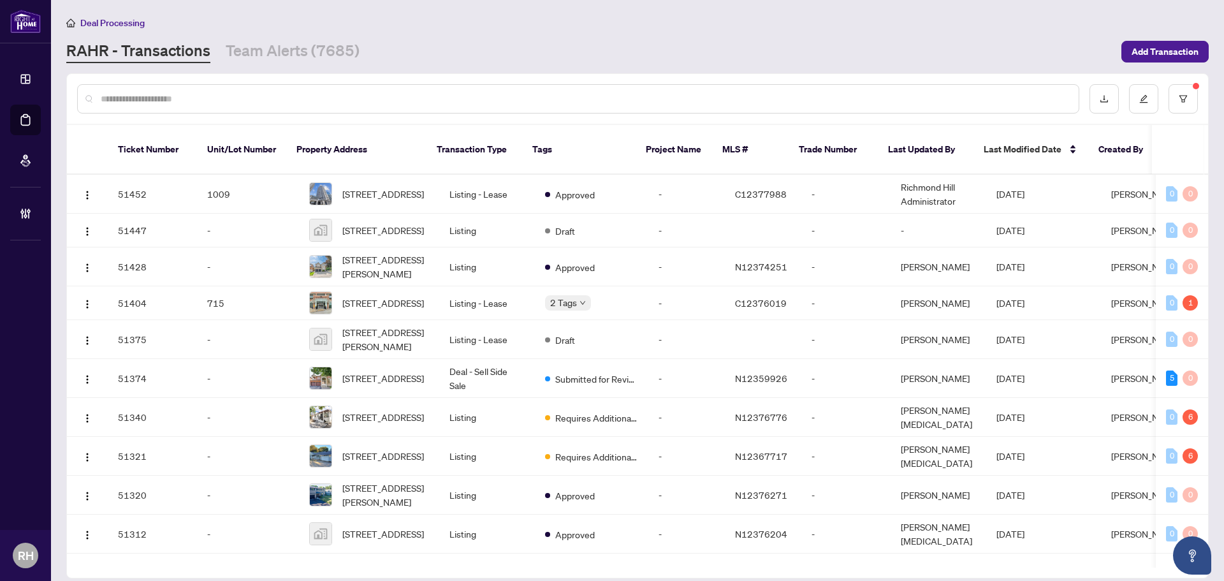
click at [296, 69] on main "Deal Processing RAHR - Transactions Team Alerts (7685) Add Transaction Ticket N…" at bounding box center [637, 290] width 1173 height 581
click at [292, 66] on main "Deal Processing RAHR - Transactions Team Alerts (7685) Add Transaction Ticket N…" at bounding box center [637, 290] width 1173 height 581
click at [287, 57] on link "Team Alerts (7685)" at bounding box center [293, 51] width 134 height 23
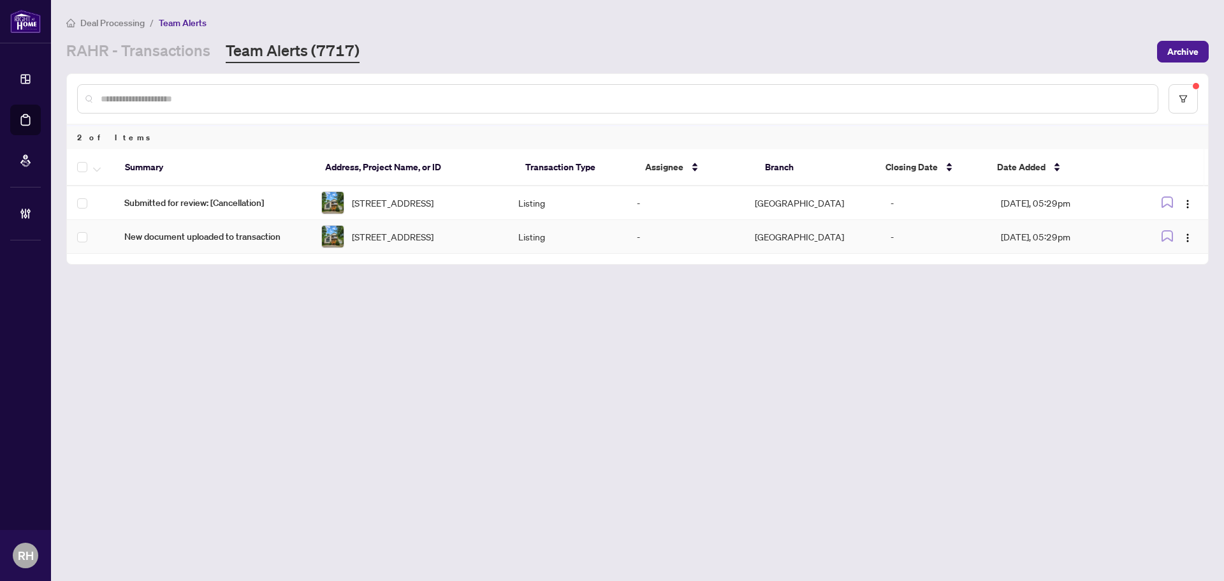
click at [433, 243] on span "[STREET_ADDRESS]" at bounding box center [393, 236] width 82 height 14
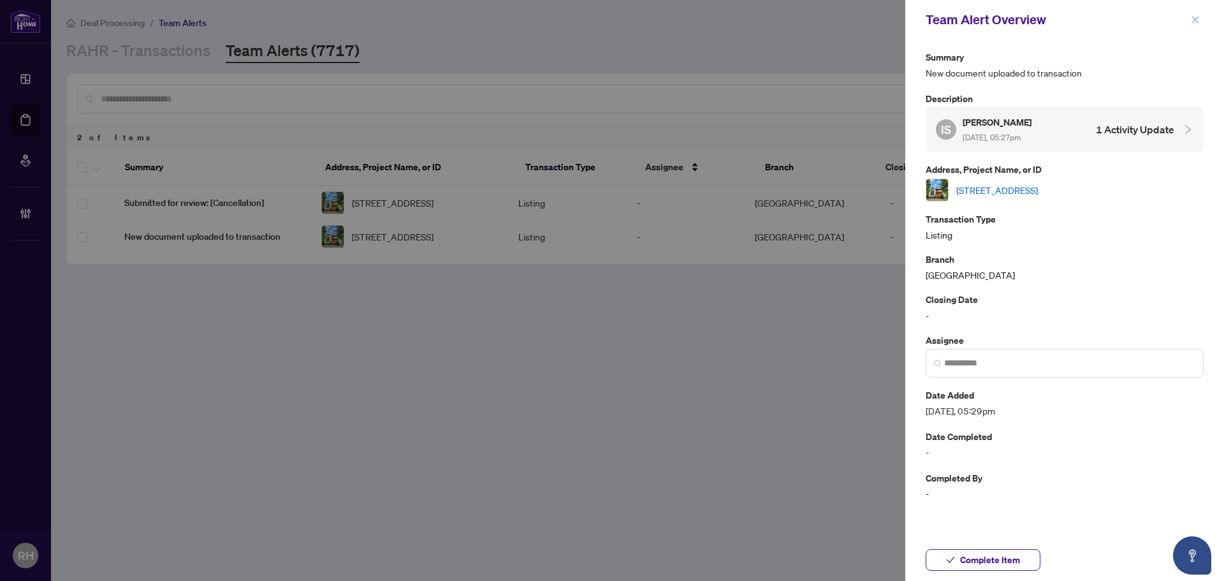
click at [1190, 25] on span "button" at bounding box center [1194, 20] width 9 height 20
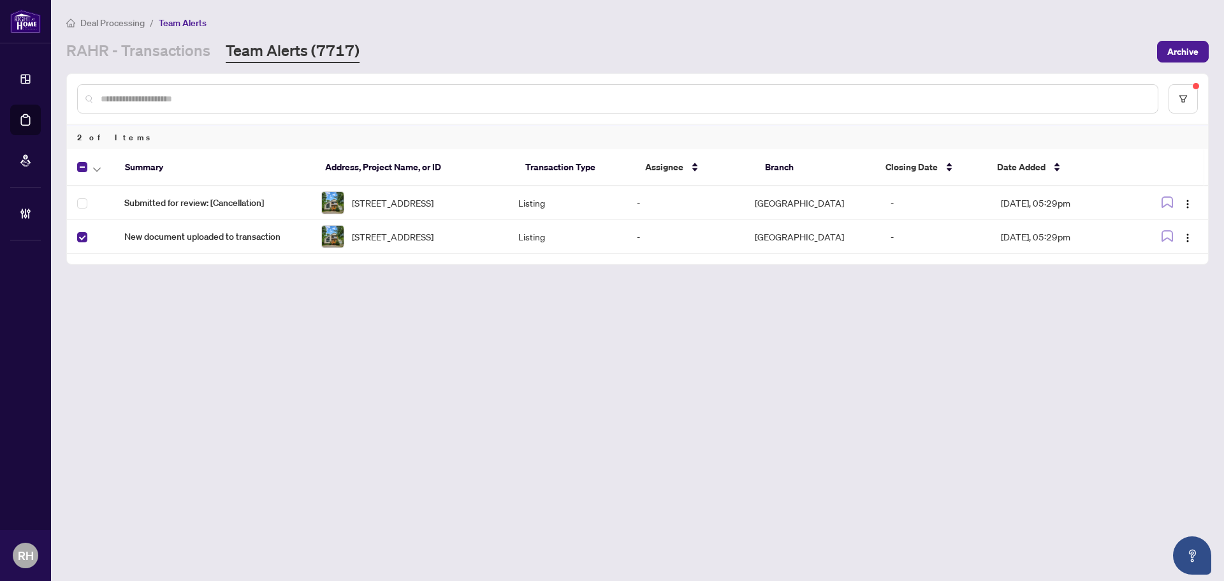
click at [105, 173] on div at bounding box center [93, 166] width 33 height 15
click at [101, 172] on button "button" at bounding box center [97, 166] width 14 height 15
click at [158, 268] on span "Complete Item" at bounding box center [140, 271] width 80 height 14
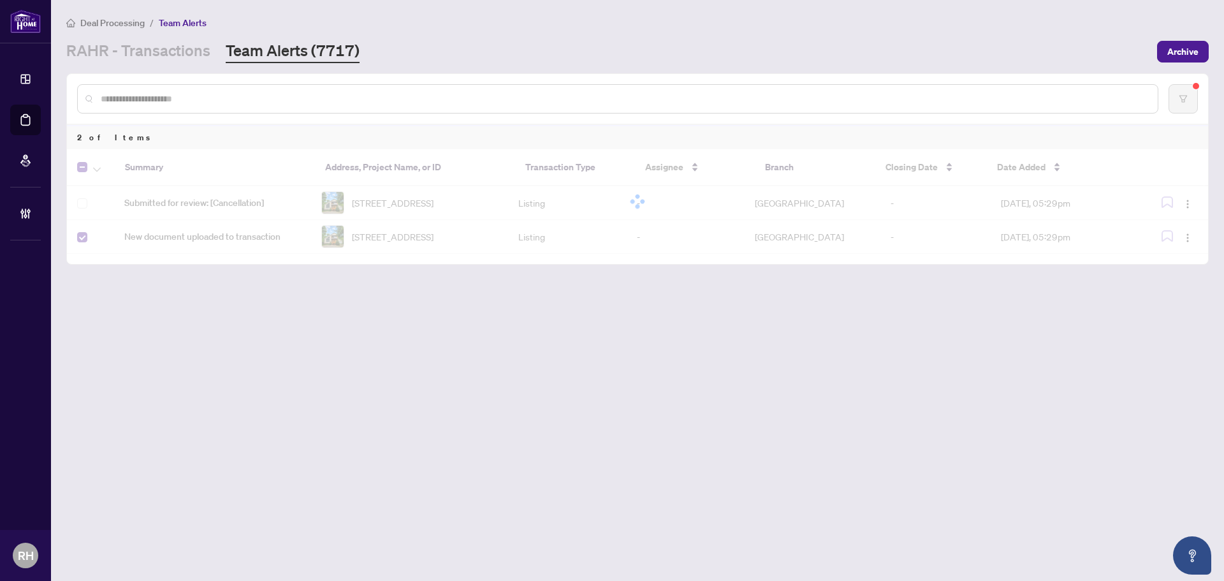
click at [533, 216] on div at bounding box center [637, 201] width 1141 height 105
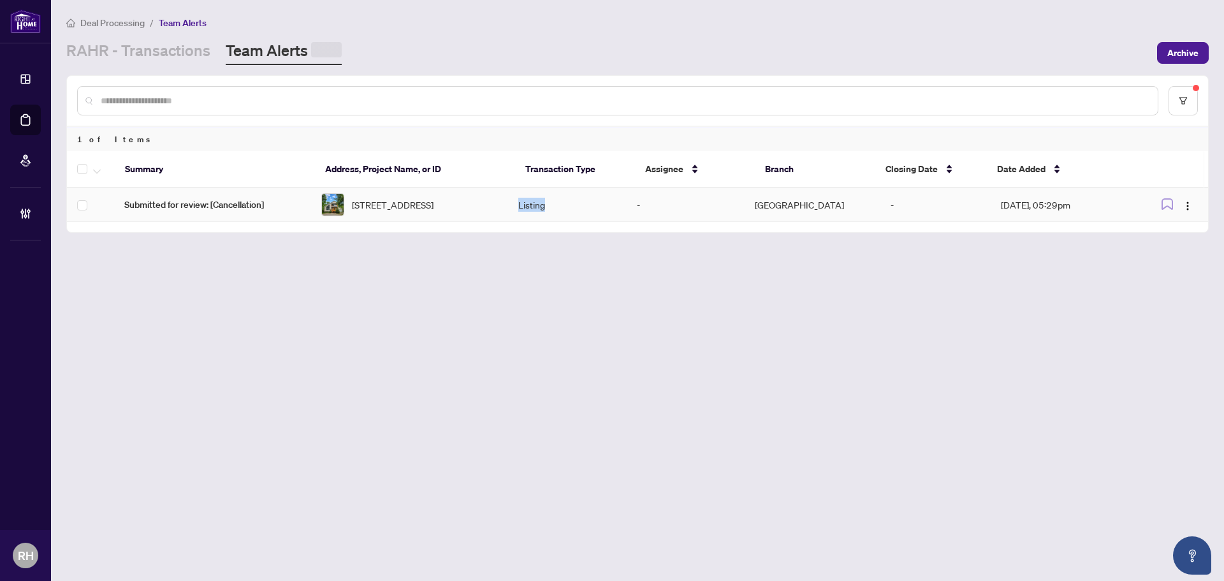
click at [533, 216] on td "Listing" at bounding box center [567, 205] width 118 height 34
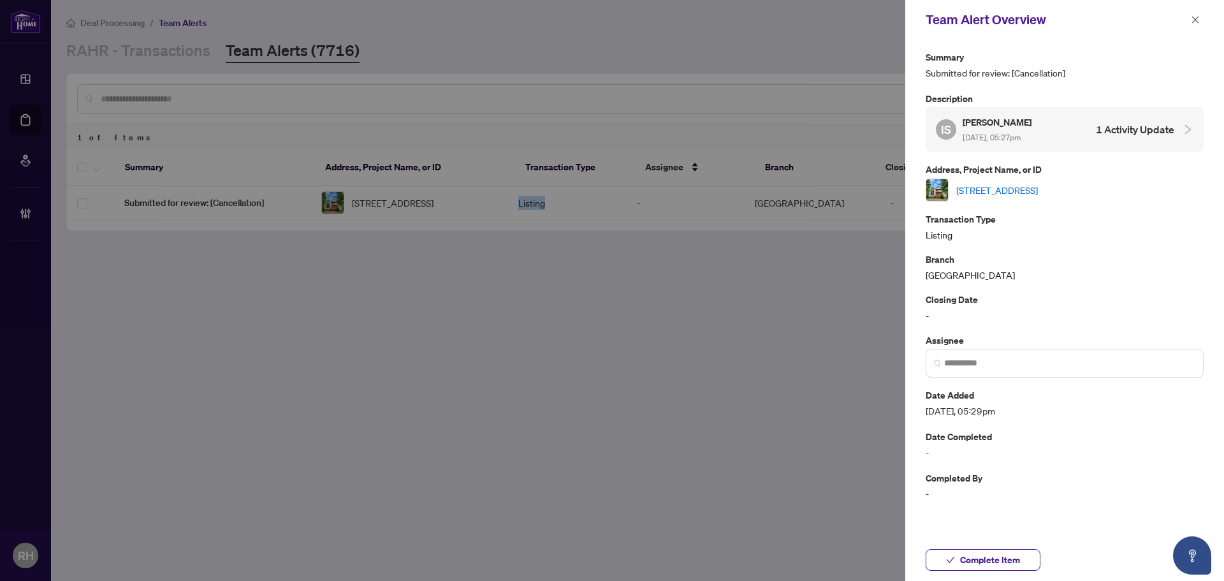
click at [1023, 184] on link "[STREET_ADDRESS]" at bounding box center [997, 190] width 82 height 14
click at [1176, 15] on div "Team Alert Overview" at bounding box center [1055, 19] width 261 height 19
click at [1197, 18] on icon "close" at bounding box center [1194, 19] width 9 height 9
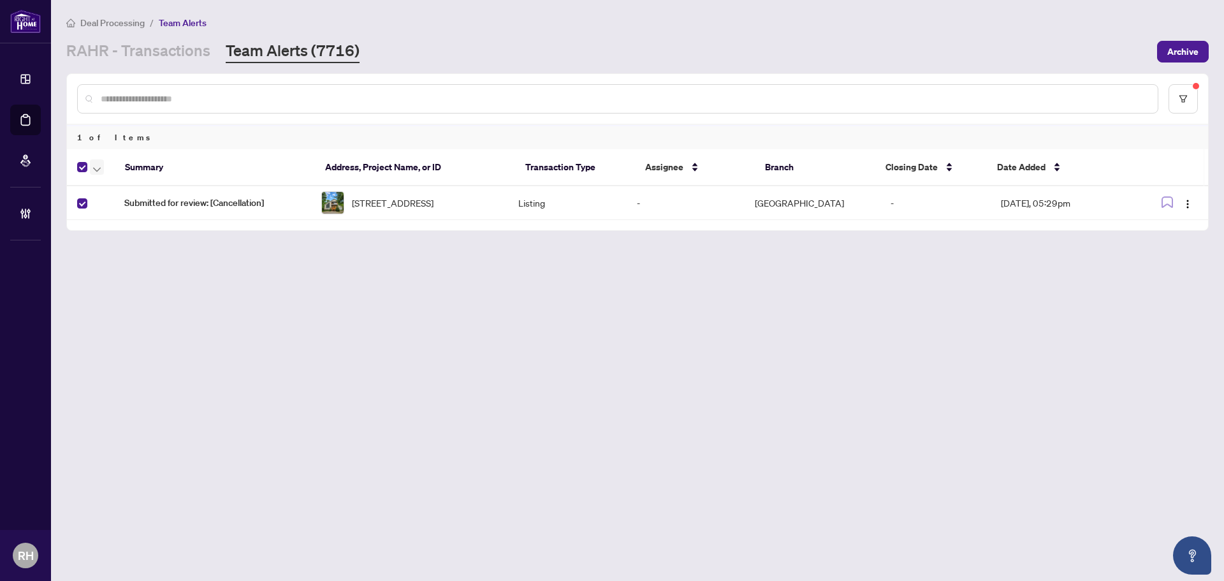
click at [101, 167] on button "button" at bounding box center [97, 166] width 14 height 15
click at [116, 271] on span "Complete Item" at bounding box center [140, 271] width 80 height 14
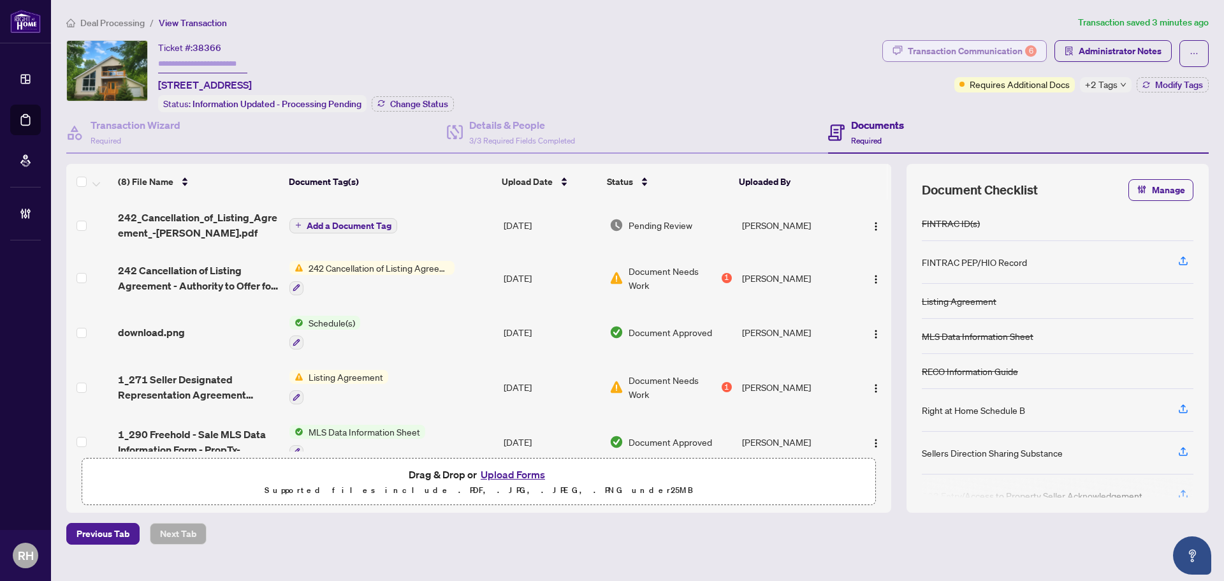
click at [974, 57] on div "Transaction Communication 6" at bounding box center [972, 51] width 129 height 20
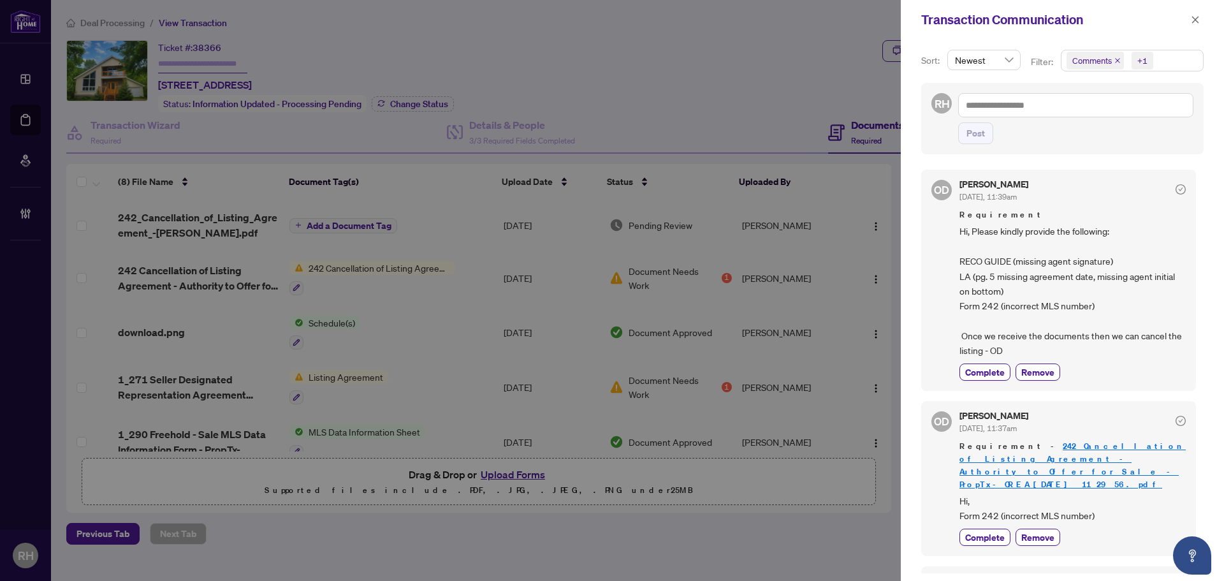
click at [1106, 243] on span "Hi, Please kindly provide the following: RECO GUIDE (missing agent signature) L…" at bounding box center [1072, 291] width 226 height 134
click at [1208, 13] on div "Transaction Communication" at bounding box center [1061, 20] width 323 height 40
click at [1197, 17] on icon "close" at bounding box center [1195, 19] width 7 height 7
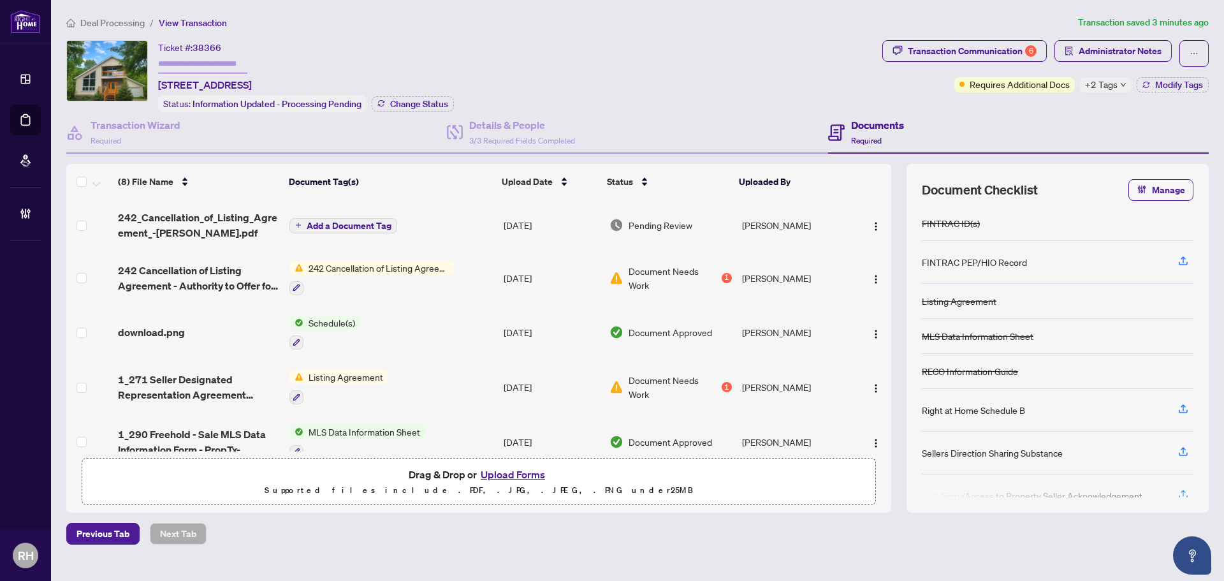
click at [1111, 85] on span "+2 Tags" at bounding box center [1101, 84] width 33 height 15
click at [1065, 129] on div "Documents Required" at bounding box center [1018, 132] width 380 height 41
click at [1197, 87] on span "Modify Tags" at bounding box center [1179, 84] width 48 height 9
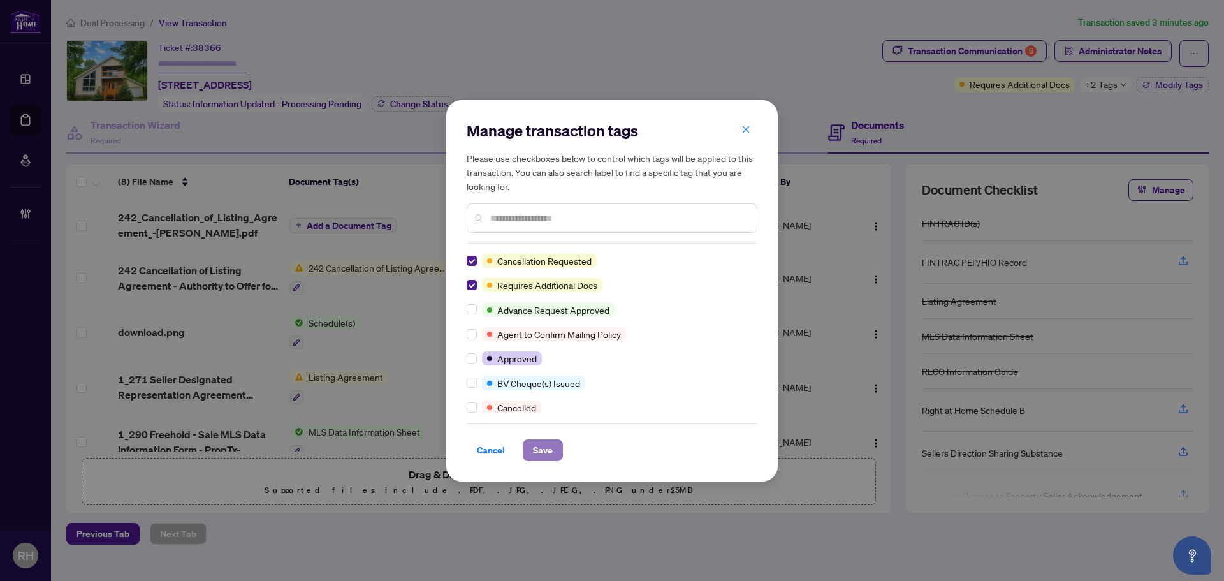
click at [530, 444] on button "Save" at bounding box center [543, 450] width 40 height 22
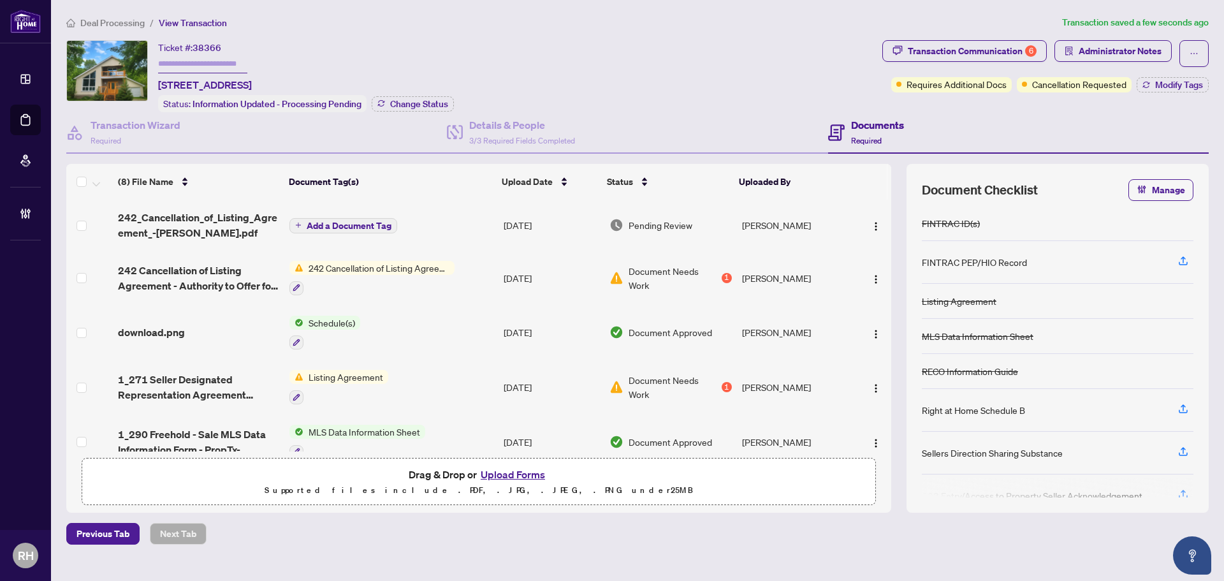
click at [523, 221] on td "[DATE]" at bounding box center [551, 224] width 106 height 51
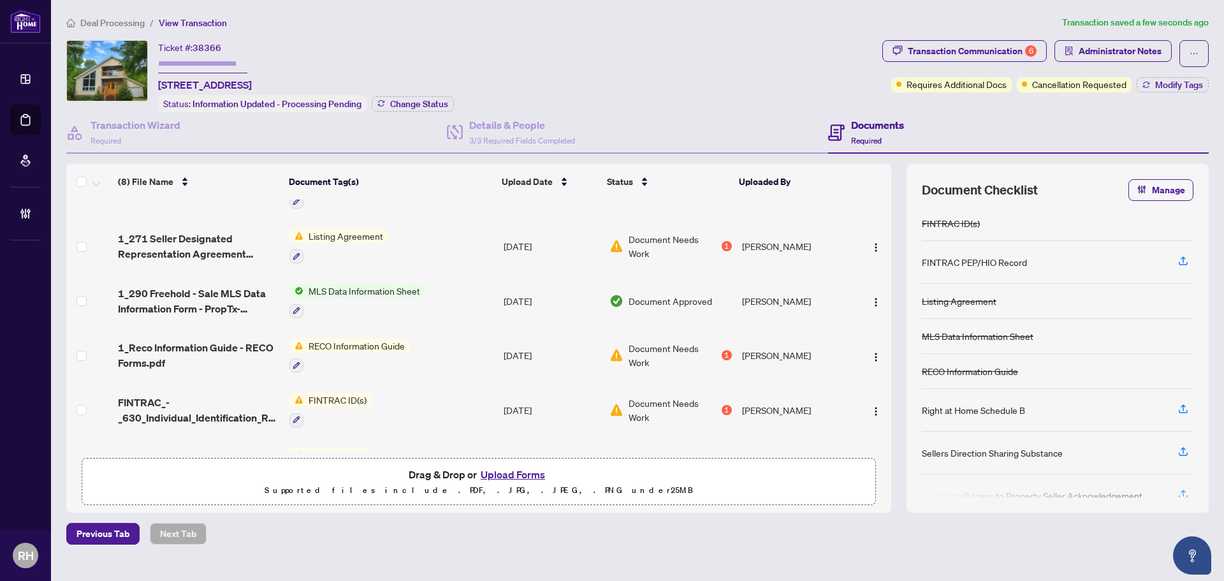
scroll to position [184, 0]
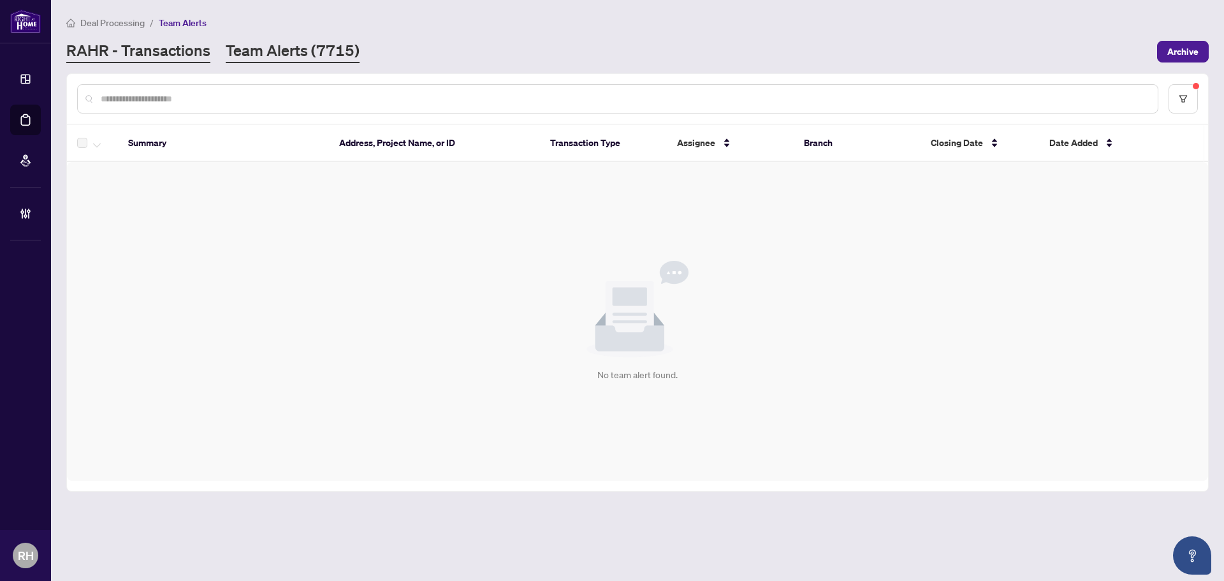
click at [134, 49] on link "RAHR - Transactions" at bounding box center [138, 51] width 144 height 23
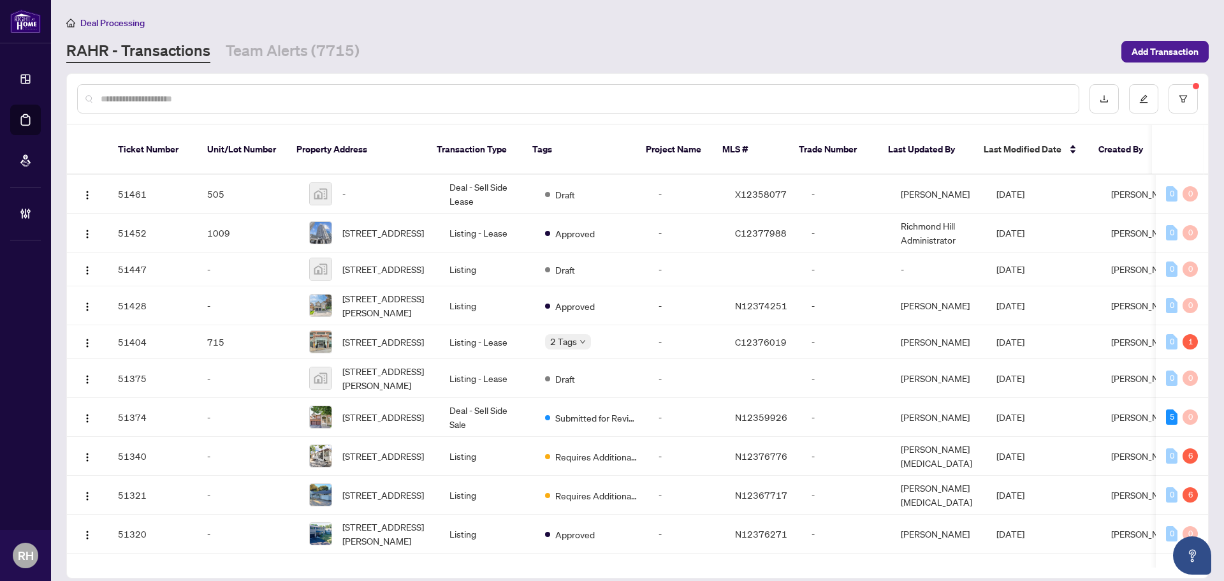
click at [263, 67] on main "Deal Processing [PERSON_NAME] - Transactions Team Alerts (7715) Add Transaction…" at bounding box center [637, 290] width 1173 height 581
click at [245, 45] on link "Team Alerts (7715)" at bounding box center [293, 51] width 134 height 23
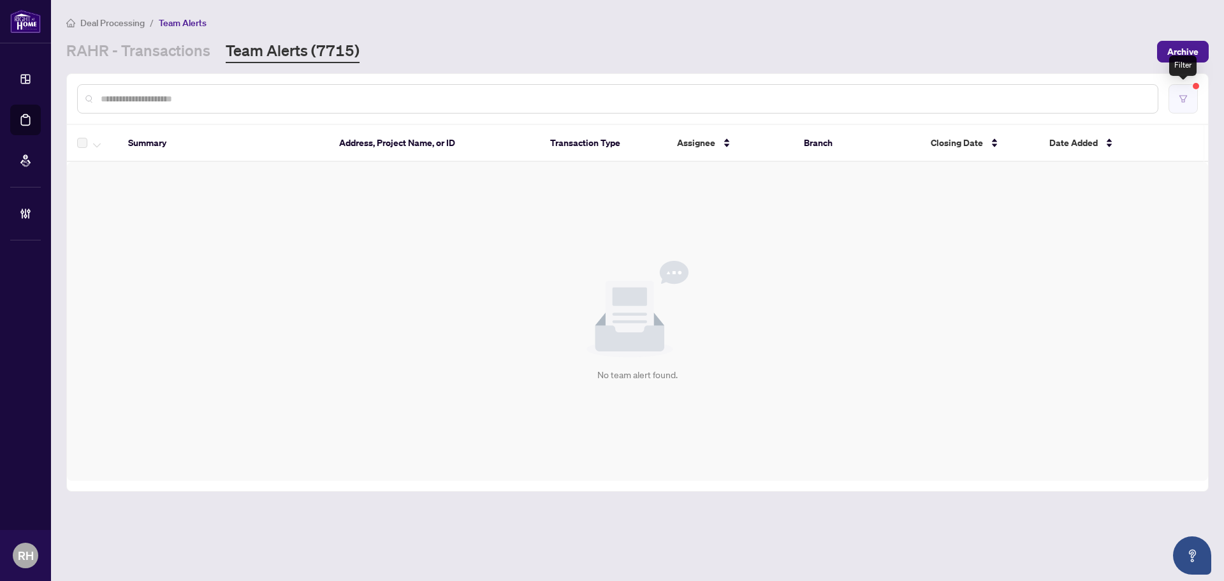
click at [1175, 105] on button "button" at bounding box center [1182, 98] width 29 height 29
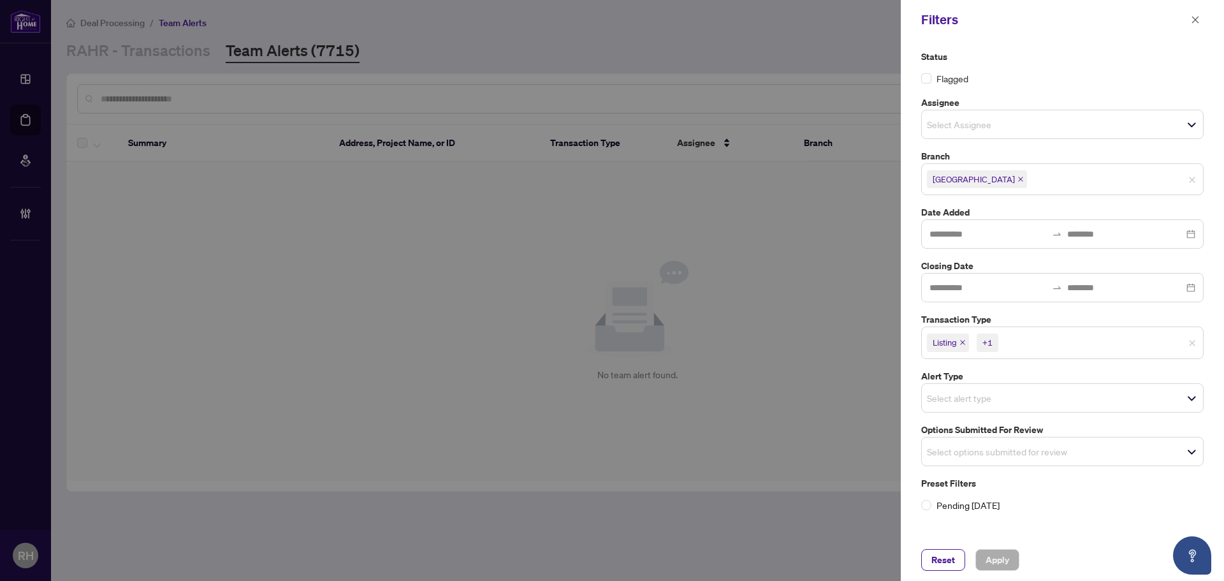
click at [965, 342] on icon "close" at bounding box center [962, 342] width 6 height 6
click at [992, 340] on icon "close" at bounding box center [991, 342] width 6 height 6
click at [987, 451] on input "search" at bounding box center [971, 447] width 89 height 15
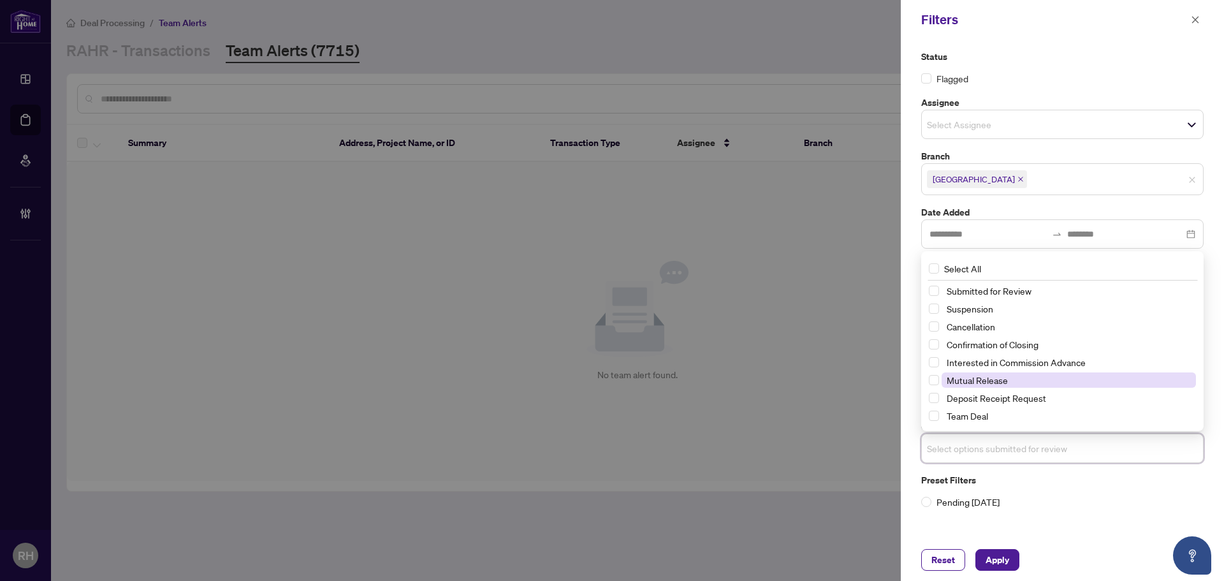
click at [988, 379] on span "Mutual Release" at bounding box center [976, 379] width 61 height 11
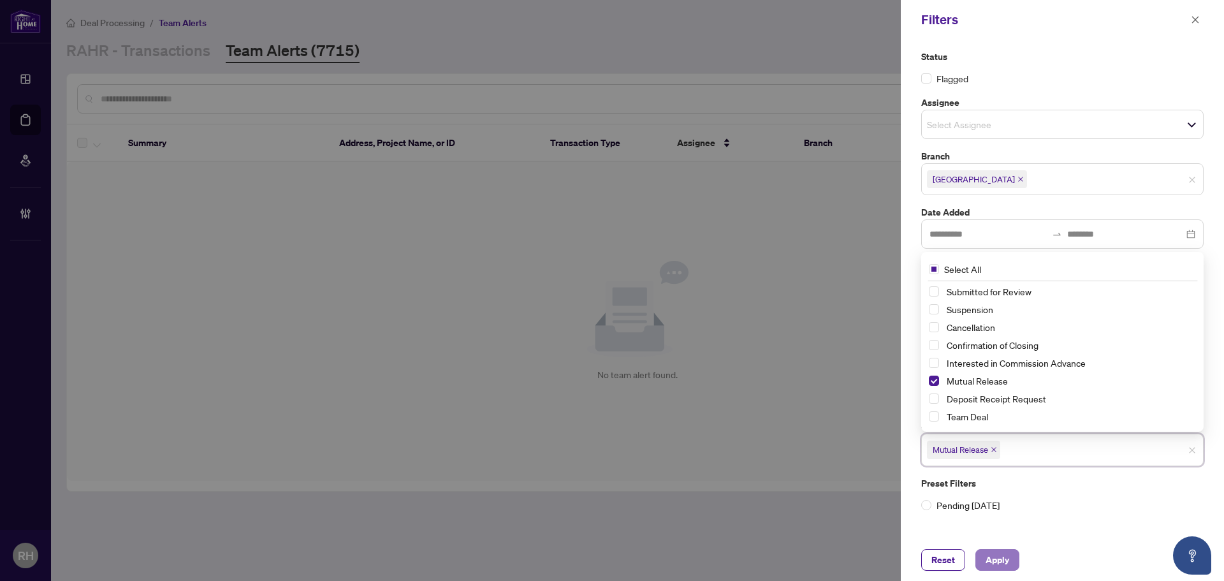
click at [999, 557] on span "Apply" at bounding box center [997, 559] width 24 height 20
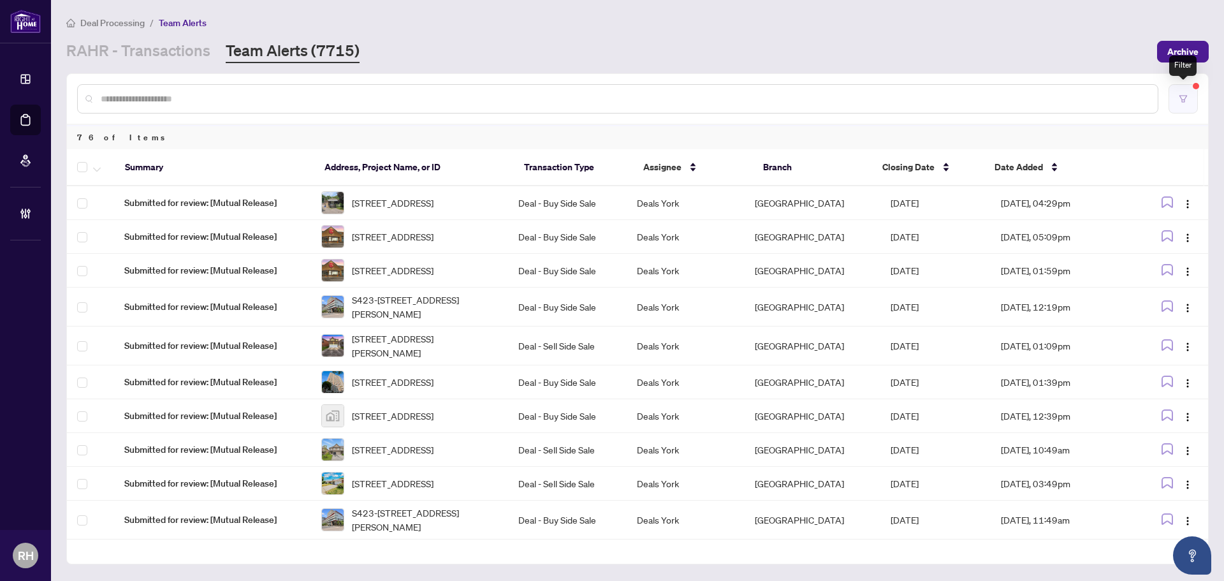
click at [1182, 99] on icon "filter" at bounding box center [1183, 98] width 8 height 7
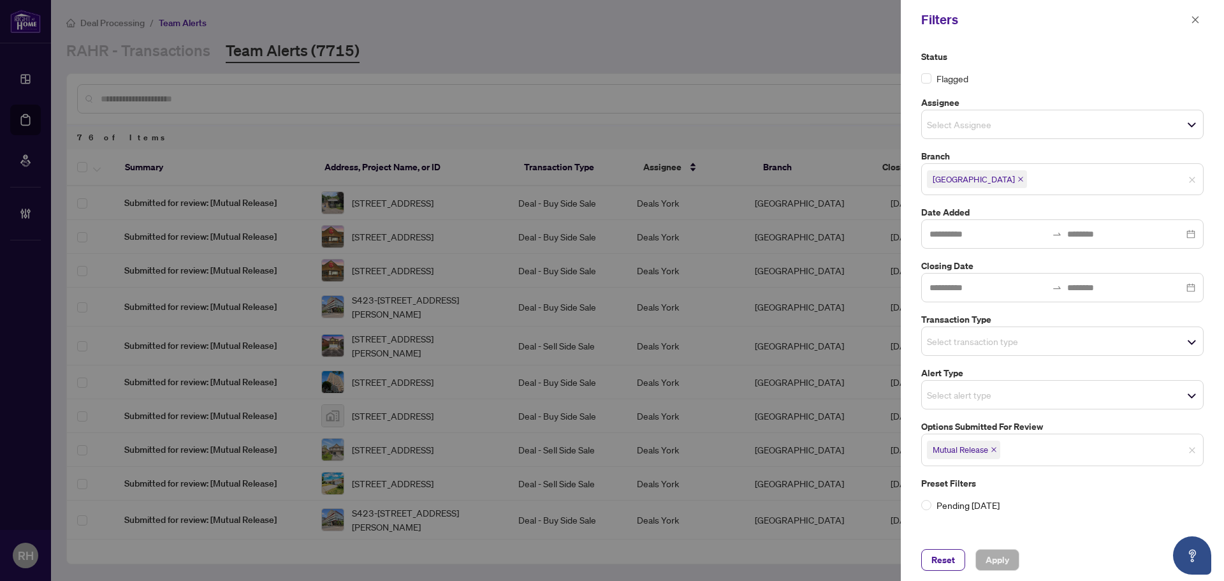
click at [995, 445] on span "Mutual Release" at bounding box center [963, 449] width 73 height 18
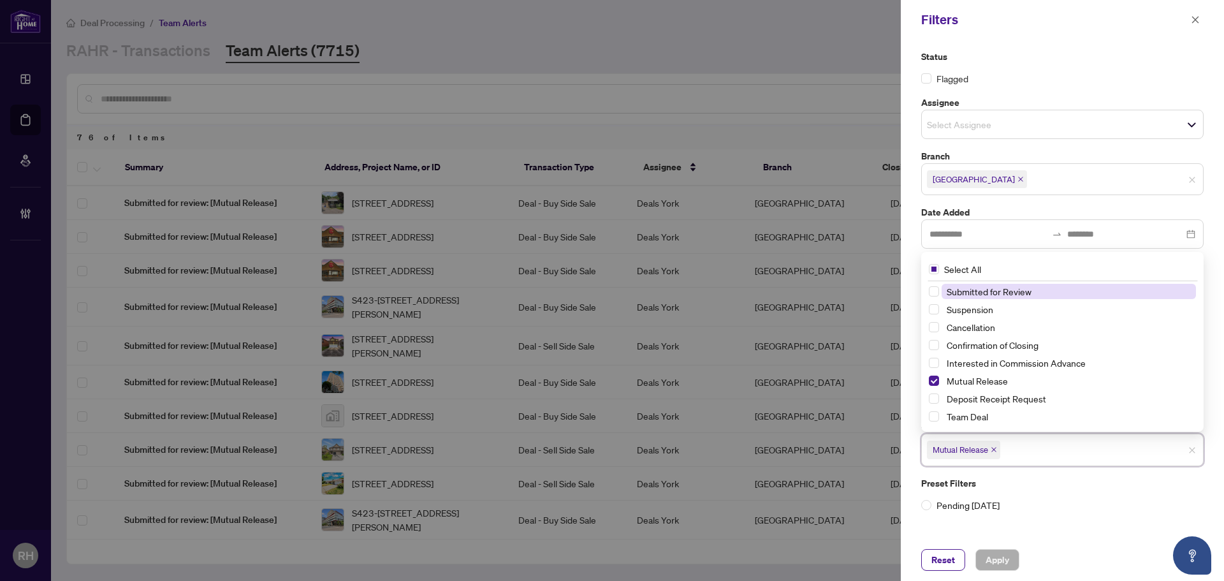
click at [994, 451] on icon "close" at bounding box center [993, 449] width 6 height 6
click at [1005, 454] on input "search" at bounding box center [971, 447] width 89 height 15
click at [1010, 464] on div "Status Flagged Assignee Select Assignee Branch Richmond Hill Date Added Closing…" at bounding box center [1062, 279] width 290 height 459
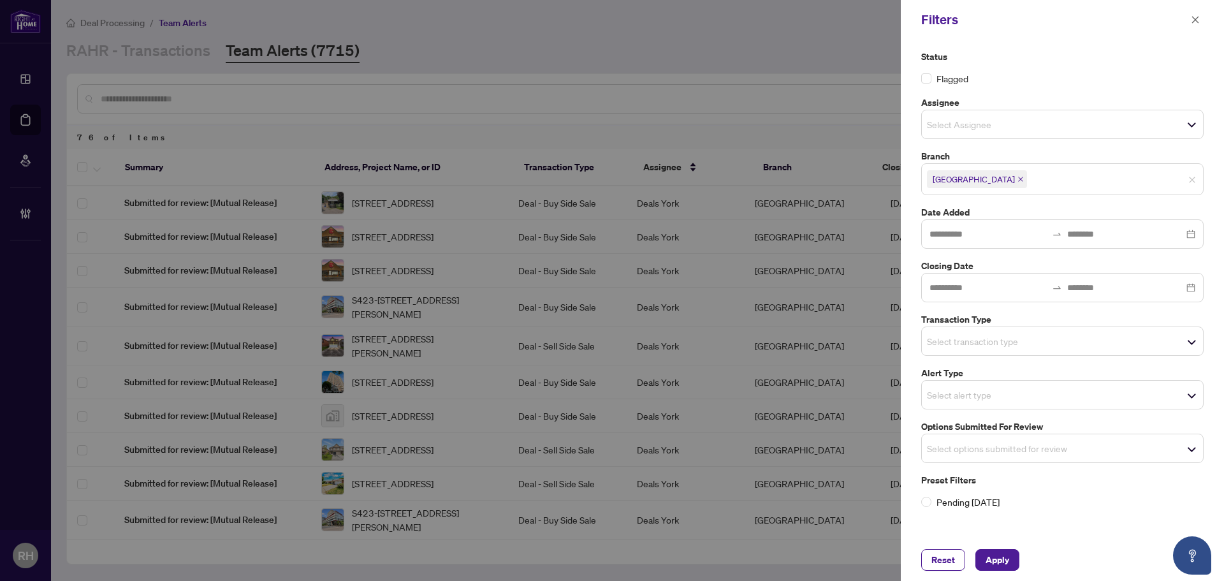
click at [997, 340] on input "search" at bounding box center [971, 340] width 89 height 15
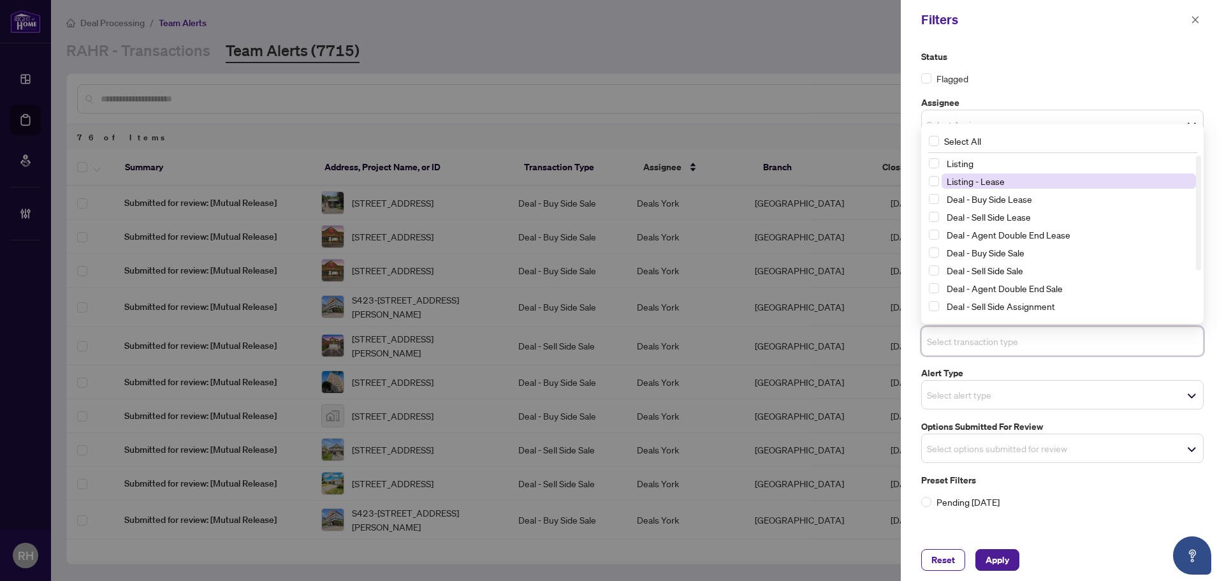
click at [994, 187] on span "Listing - Lease" at bounding box center [975, 180] width 58 height 11
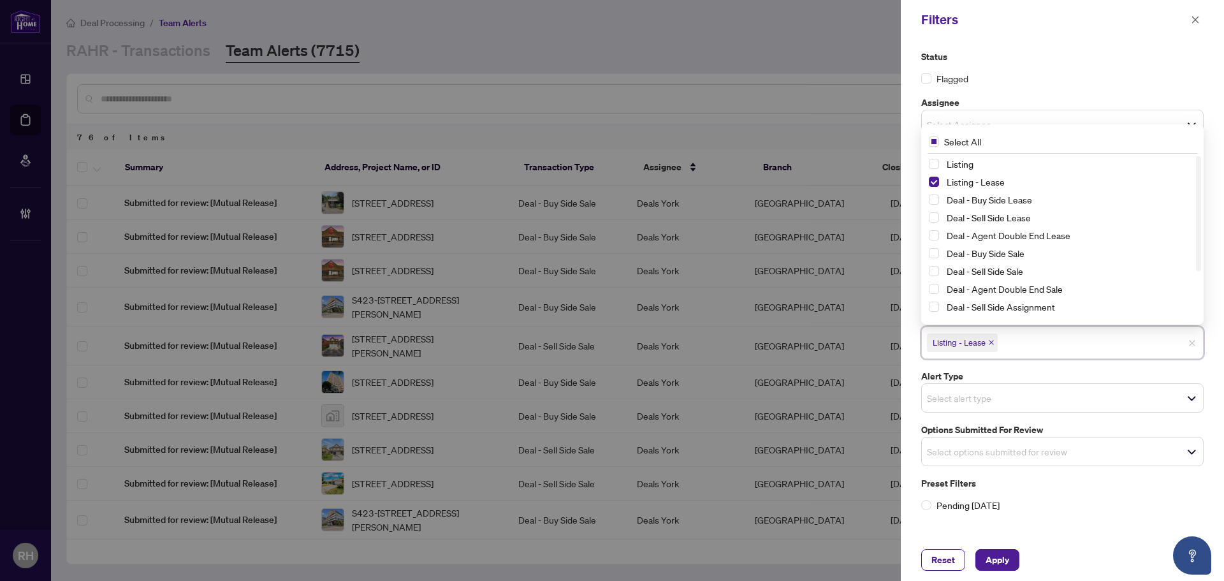
click at [993, 171] on div "Listing" at bounding box center [1062, 163] width 267 height 15
click at [990, 168] on span "Listing" at bounding box center [1068, 163] width 254 height 15
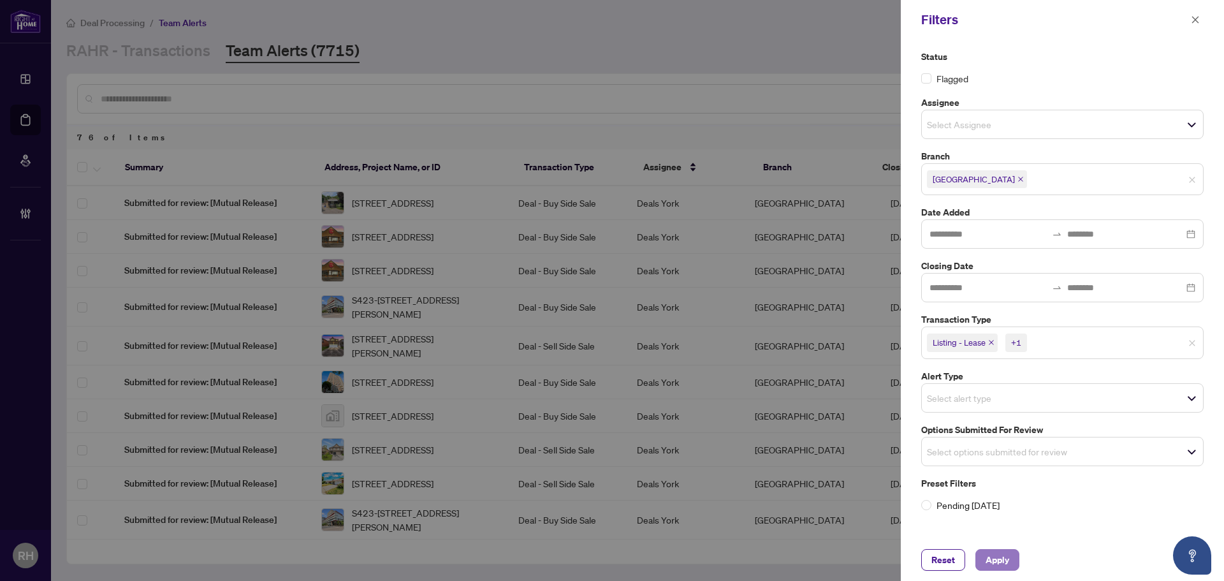
click at [1008, 554] on span "Apply" at bounding box center [997, 559] width 24 height 20
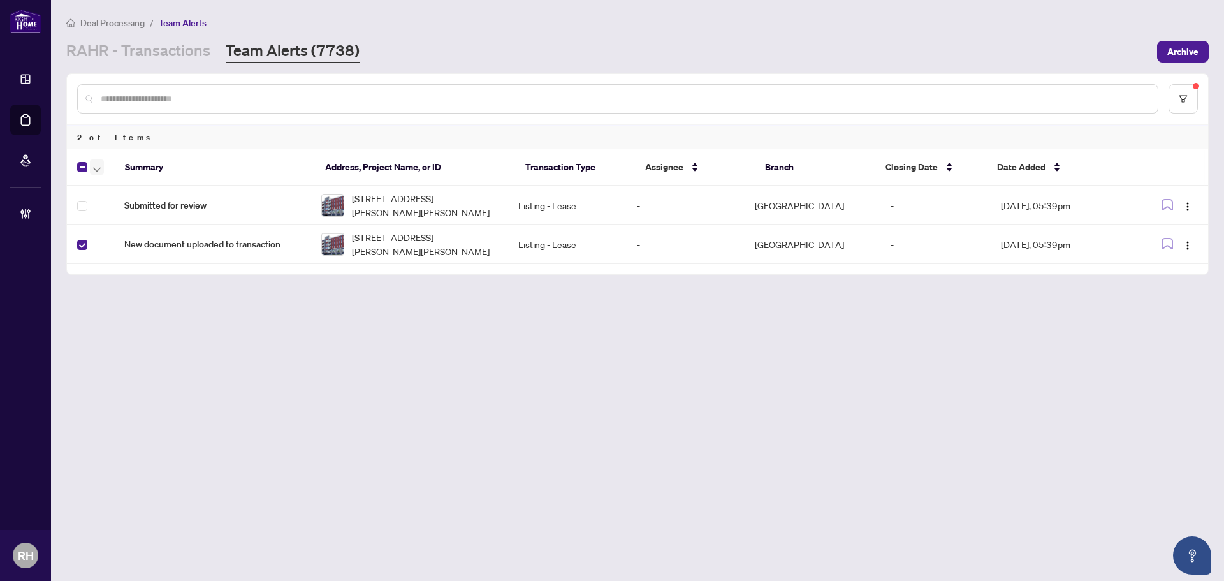
click at [103, 165] on button "button" at bounding box center [97, 166] width 14 height 15
click at [136, 274] on span "Complete Item" at bounding box center [140, 271] width 80 height 14
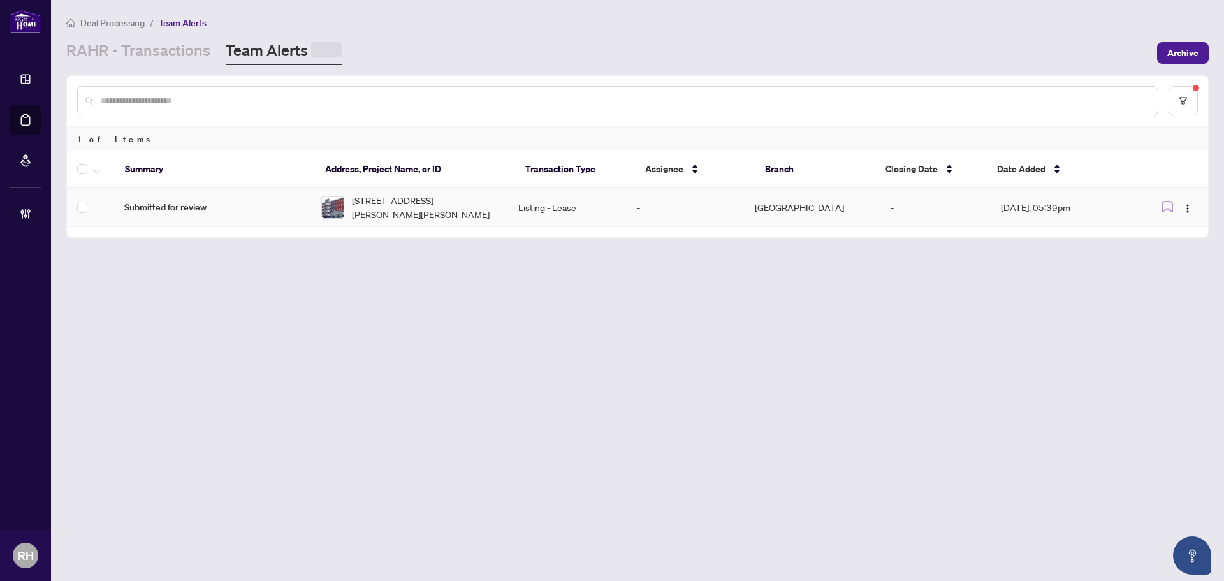
click at [449, 217] on span "[STREET_ADDRESS][PERSON_NAME][PERSON_NAME]" at bounding box center [425, 207] width 146 height 28
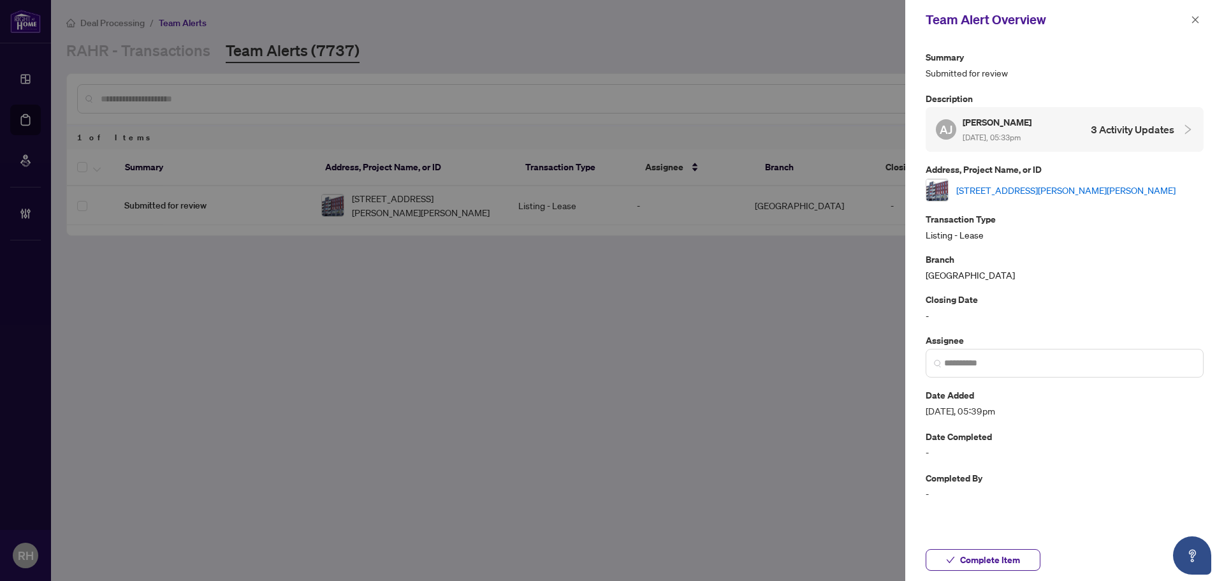
click at [1054, 186] on link "[STREET_ADDRESS][PERSON_NAME][PERSON_NAME]" at bounding box center [1065, 190] width 219 height 14
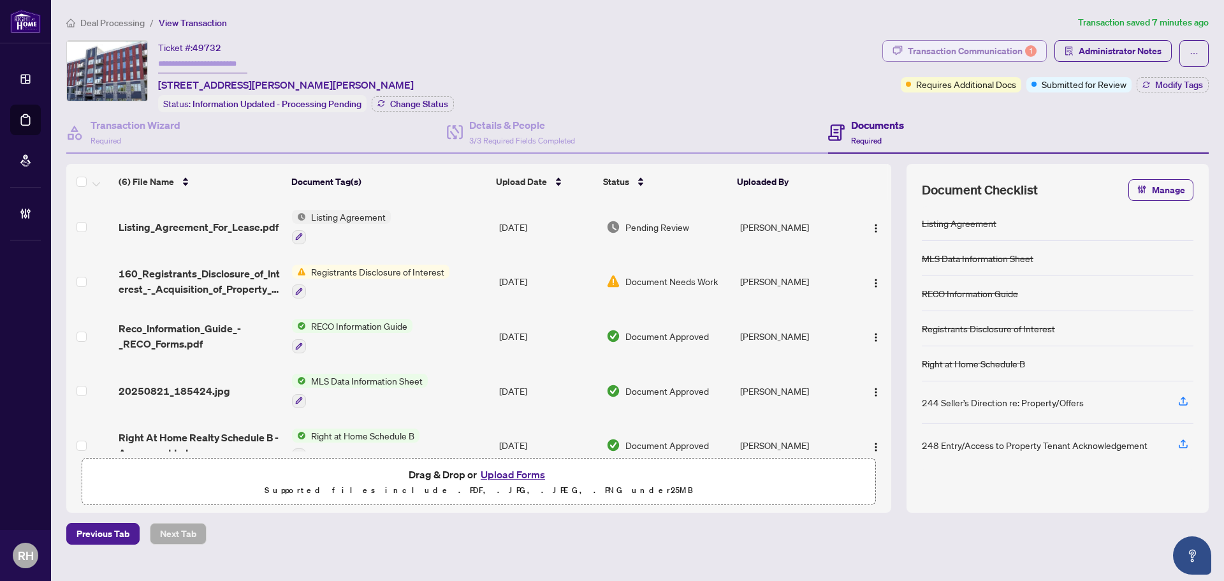
click at [1006, 52] on div "Transaction Communication 1" at bounding box center [972, 51] width 129 height 20
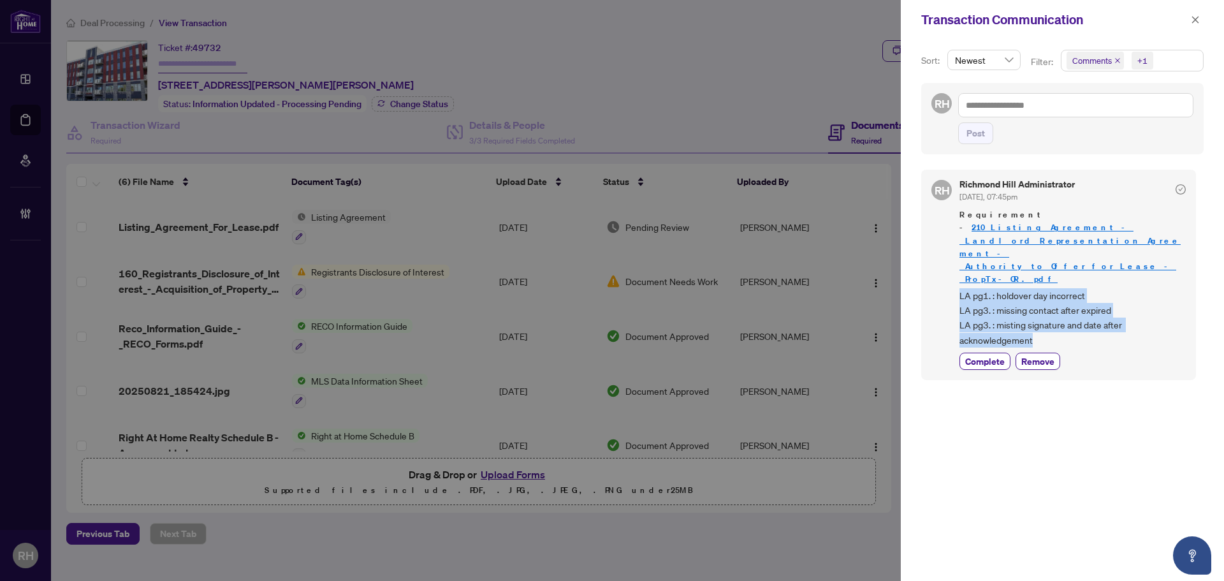
drag, startPoint x: 1072, startPoint y: 301, endPoint x: 943, endPoint y: 254, distance: 137.7
click at [943, 254] on div "[PERSON_NAME] [PERSON_NAME] Administrator [DATE], 07:45pm Requirement - 210_Lis…" at bounding box center [1058, 275] width 275 height 210
drag, startPoint x: 943, startPoint y: 254, endPoint x: 1052, endPoint y: 314, distance: 124.1
click at [1052, 314] on div "RH Richmond Hill Administrator Aug/21/2025, 07:45pm Requirement - 210_Listing_A…" at bounding box center [1058, 275] width 275 height 210
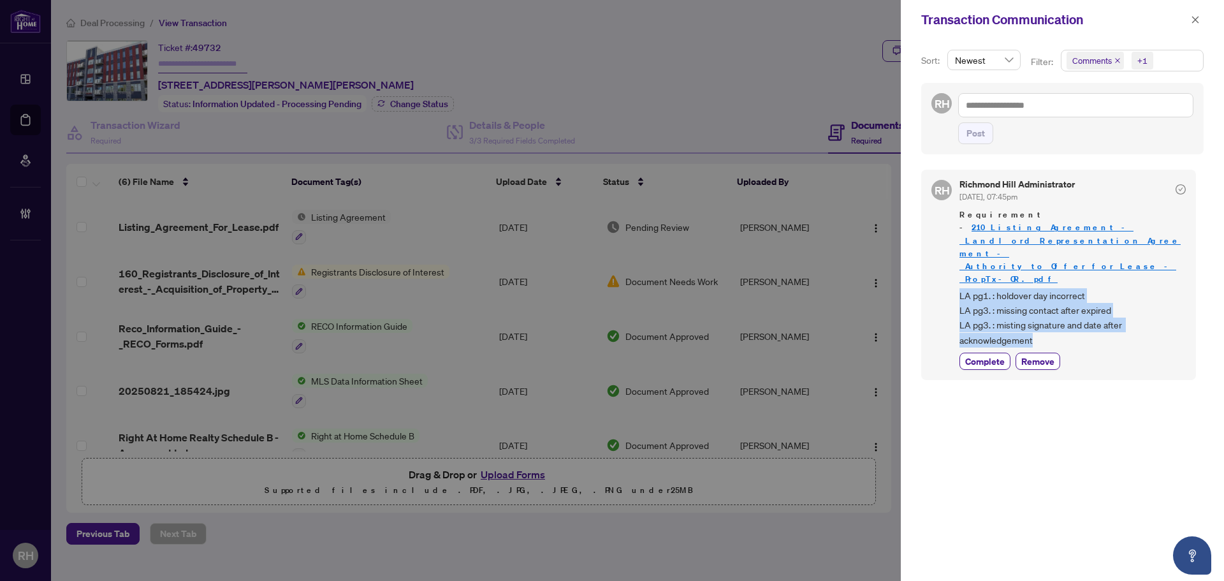
click at [1076, 305] on span "LA pg1. : holdover day incorrect LA pg3. : missing contact after expired LA pg3…" at bounding box center [1072, 318] width 226 height 60
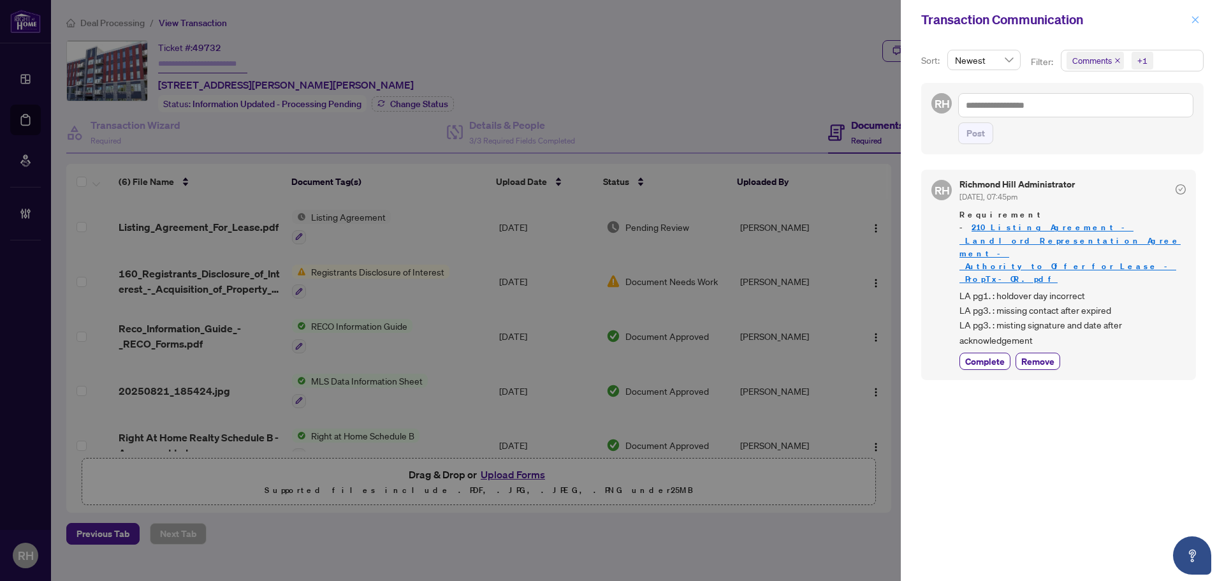
click at [1196, 14] on span "button" at bounding box center [1194, 20] width 9 height 20
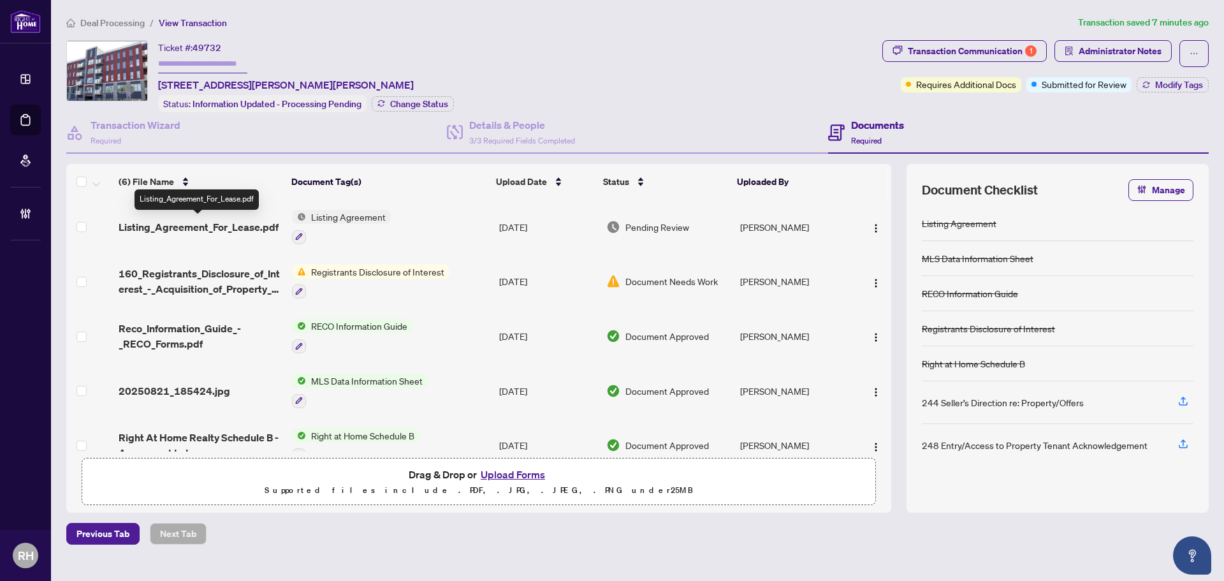
click at [231, 223] on span "Listing_Agreement_For_Lease.pdf" at bounding box center [199, 226] width 160 height 15
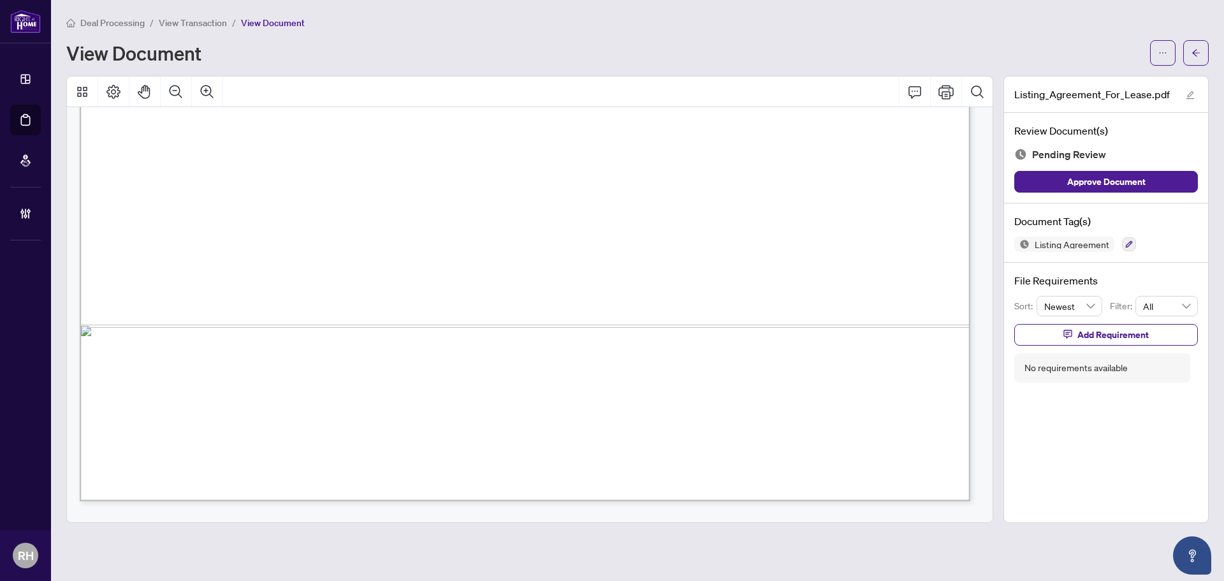
scroll to position [3123, 0]
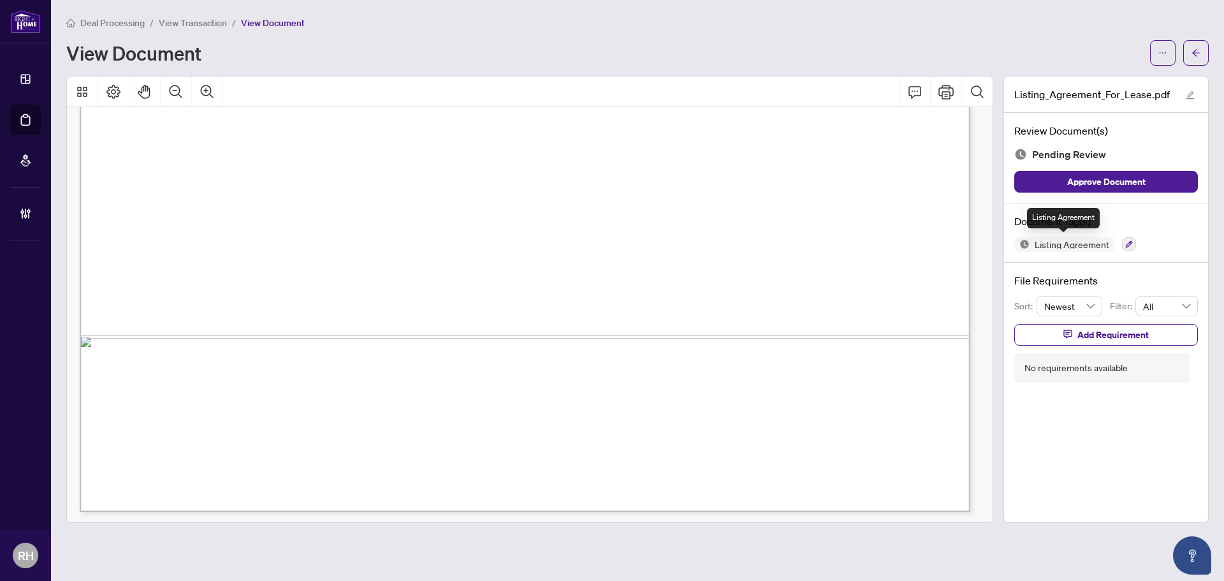
click at [1122, 236] on div at bounding box center [1129, 243] width 14 height 15
click at [1125, 245] on icon "button" at bounding box center [1129, 244] width 8 height 8
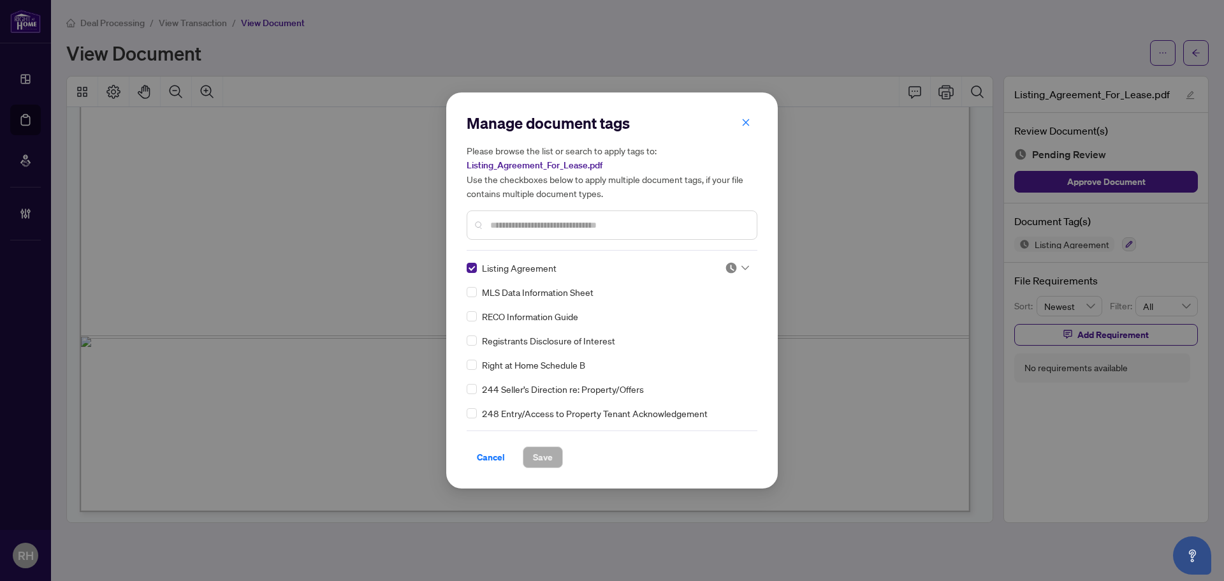
click at [719, 264] on div at bounding box center [733, 267] width 33 height 13
click at [691, 326] on div "Approved" at bounding box center [695, 330] width 82 height 14
click at [551, 462] on span "Save" at bounding box center [543, 457] width 20 height 20
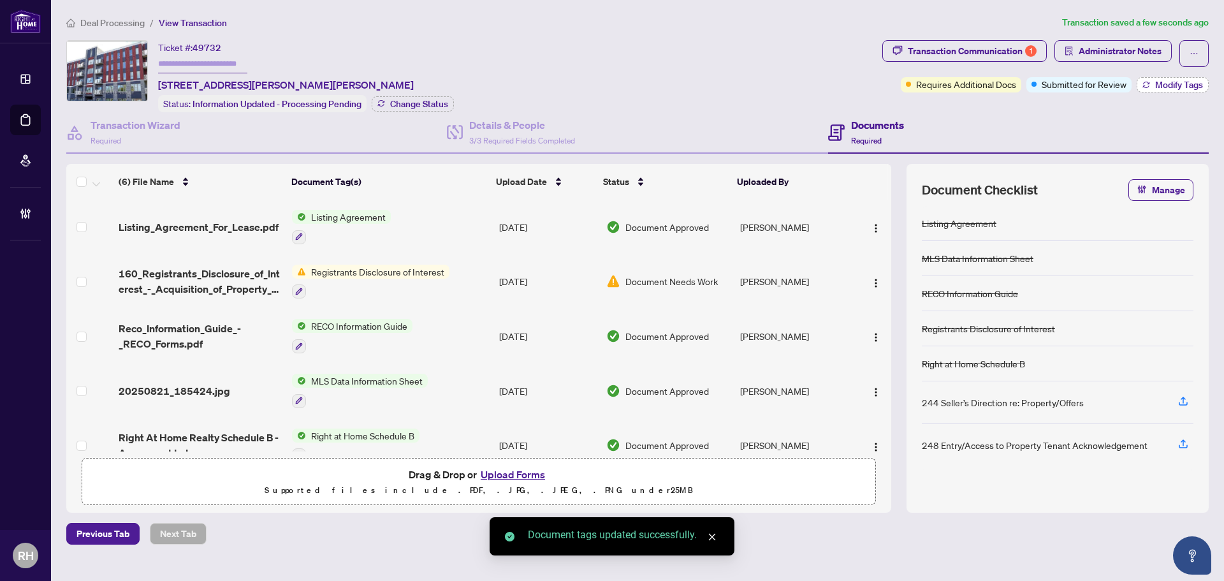
click at [1171, 86] on span "Modify Tags" at bounding box center [1179, 84] width 48 height 9
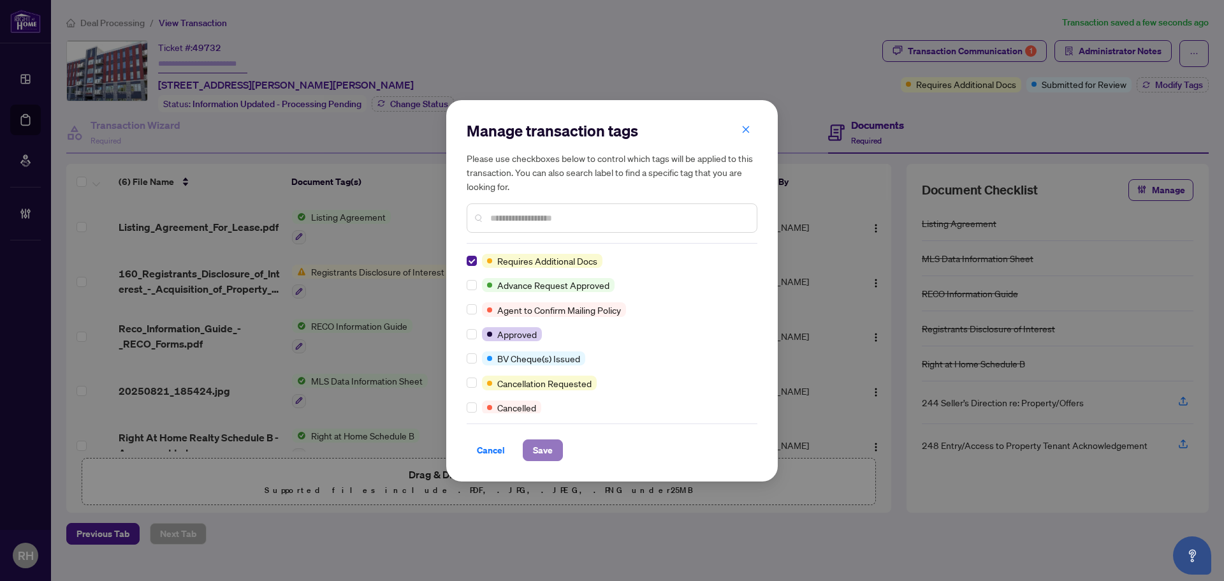
drag, startPoint x: 535, startPoint y: 449, endPoint x: 541, endPoint y: 444, distance: 7.7
click at [536, 449] on span "Save" at bounding box center [543, 450] width 20 height 20
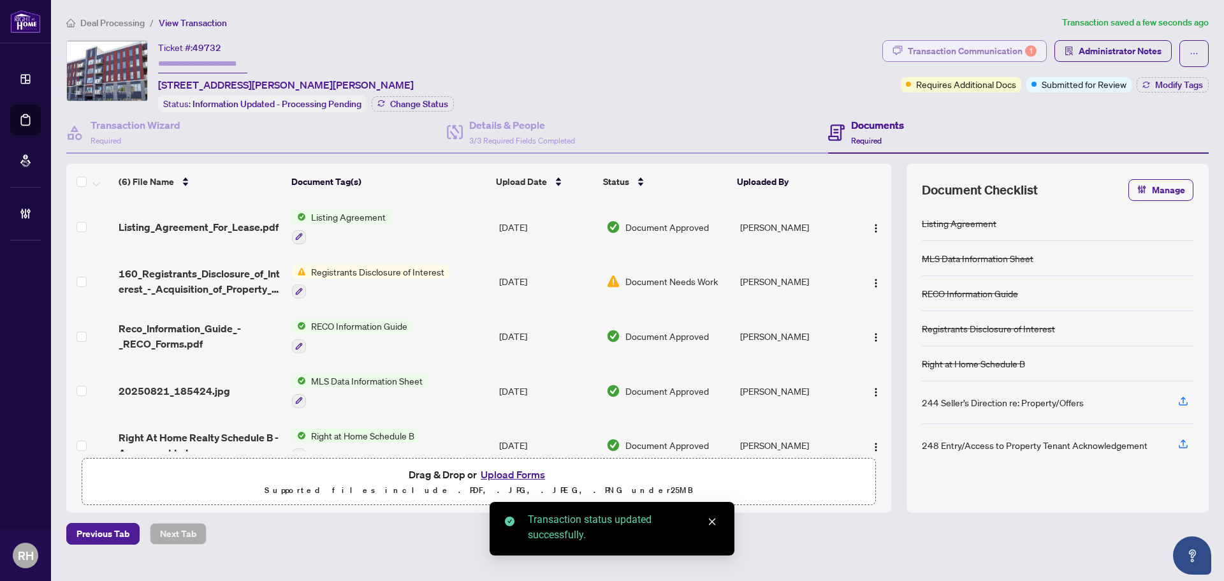
click at [967, 56] on div "Transaction Communication 1" at bounding box center [972, 51] width 129 height 20
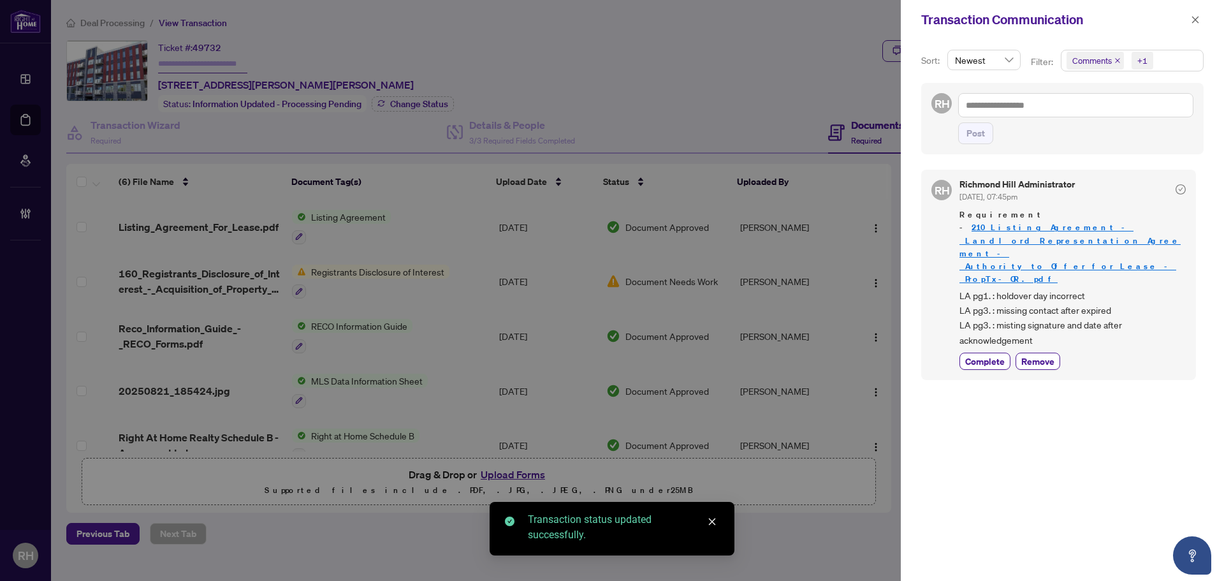
click at [1011, 92] on div "RH Post" at bounding box center [1062, 118] width 282 height 71
click at [1007, 105] on textarea at bounding box center [1075, 105] width 235 height 24
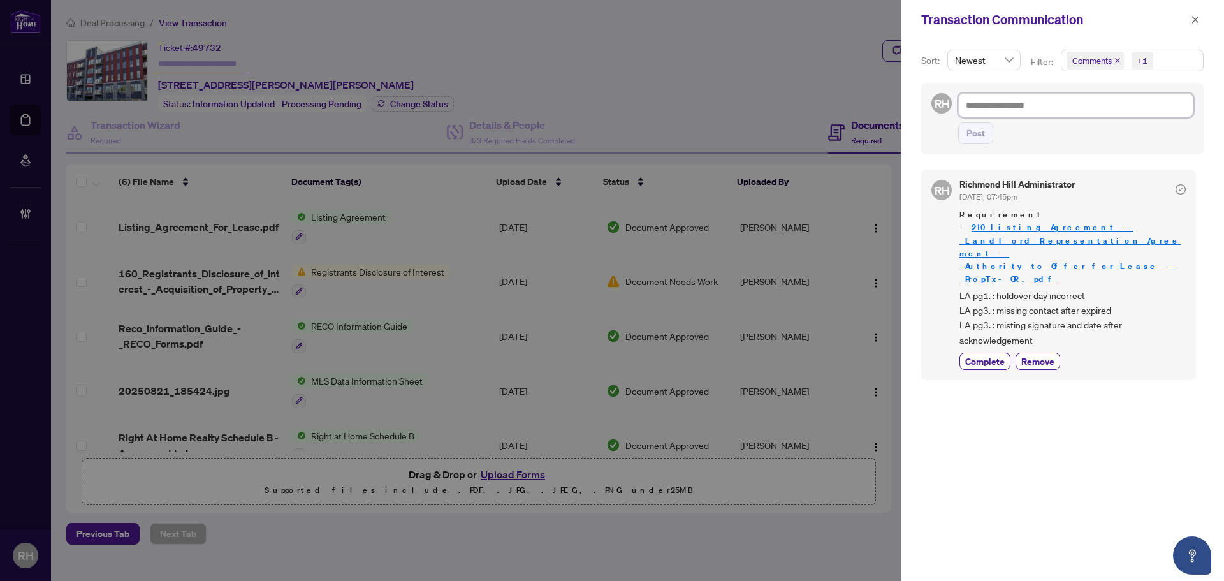
type textarea "*"
type textarea "**"
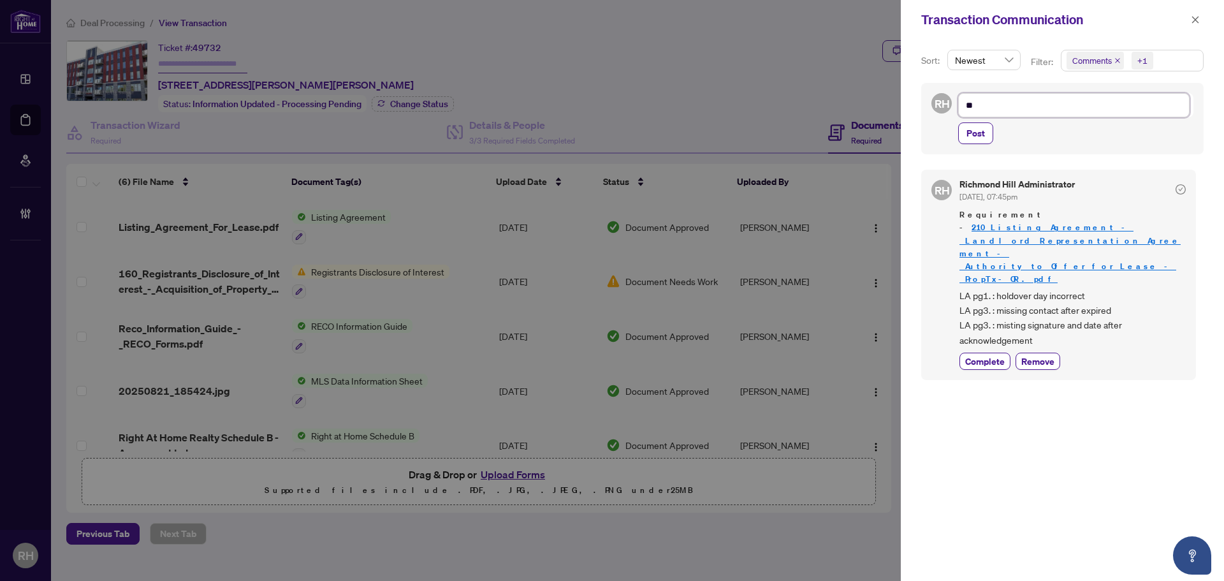
type textarea "**"
type textarea "****"
type textarea "*****"
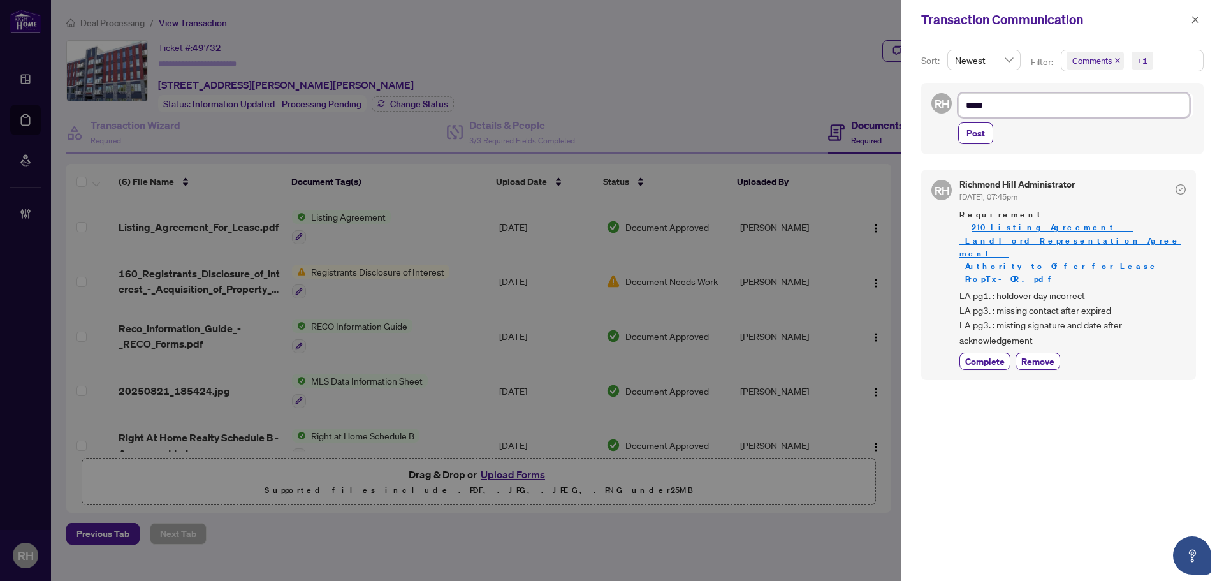
type textarea "******"
type textarea "*******"
type textarea "********"
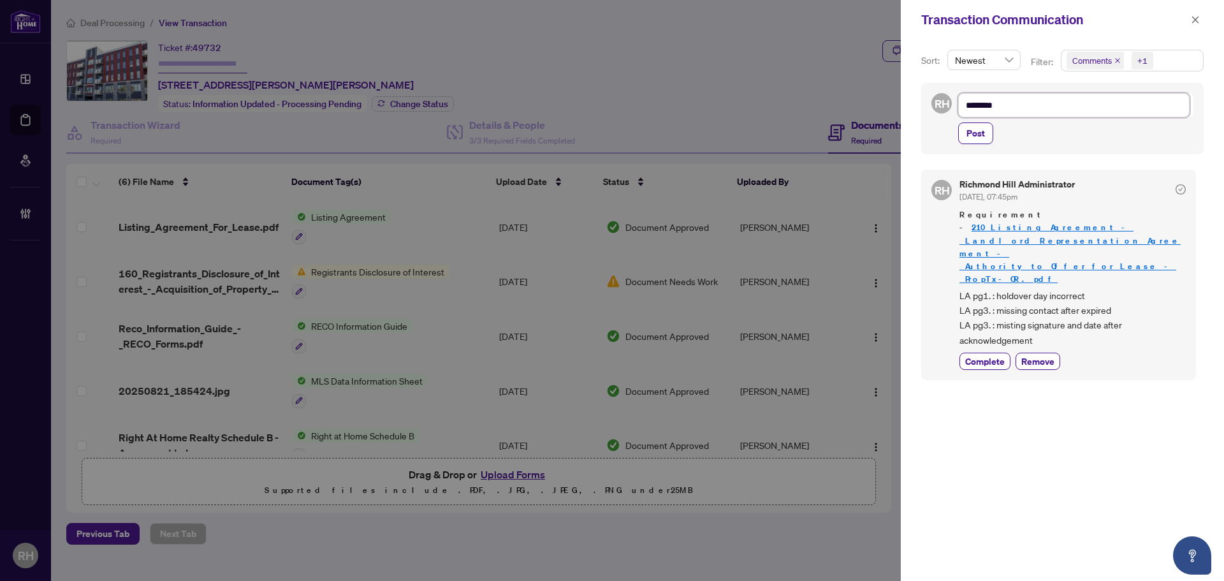
type textarea "********"
type textarea "**********"
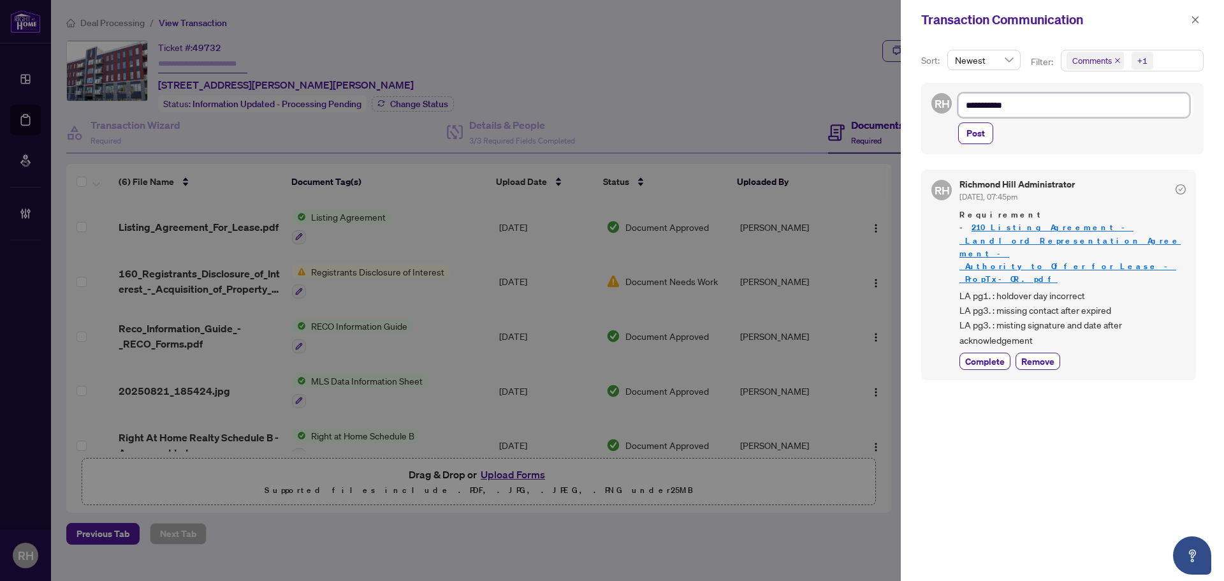
type textarea "**********"
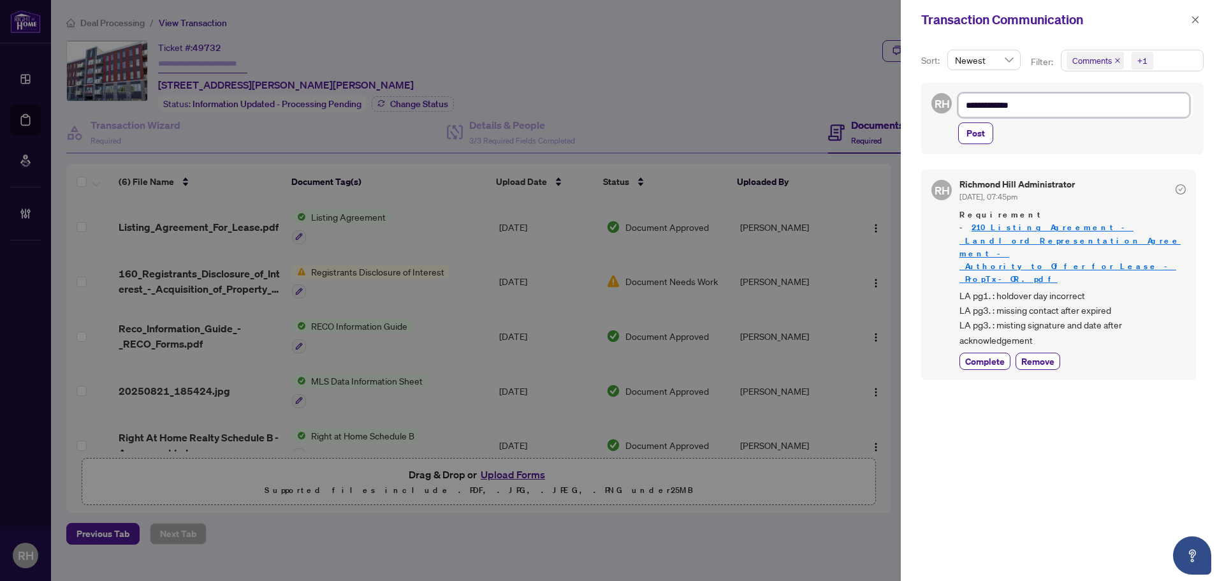
type textarea "**********"
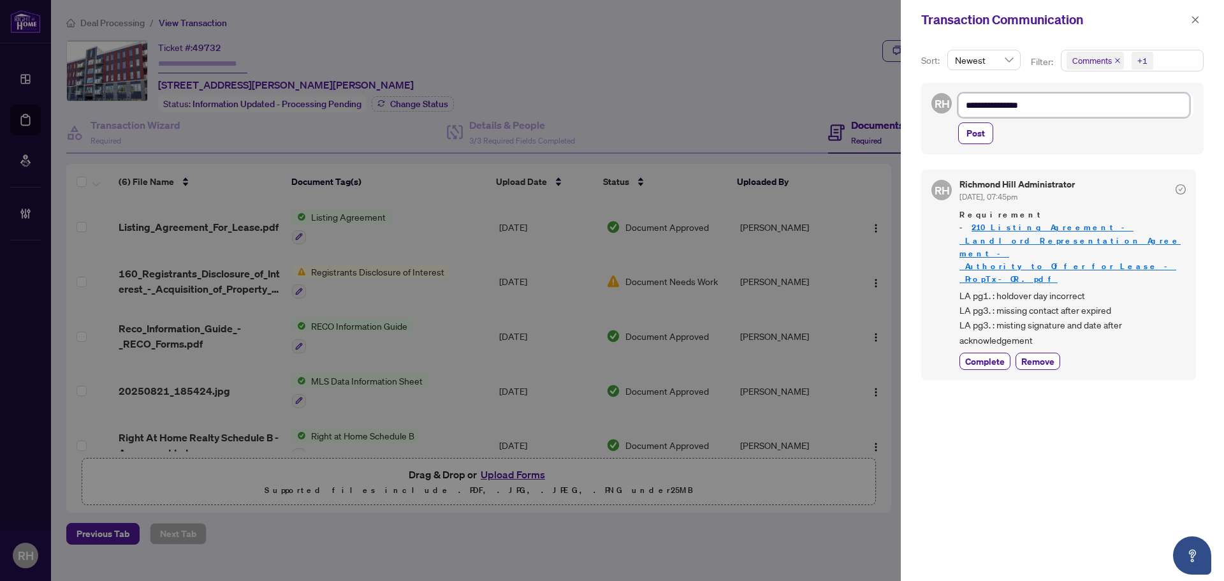
type textarea "**********"
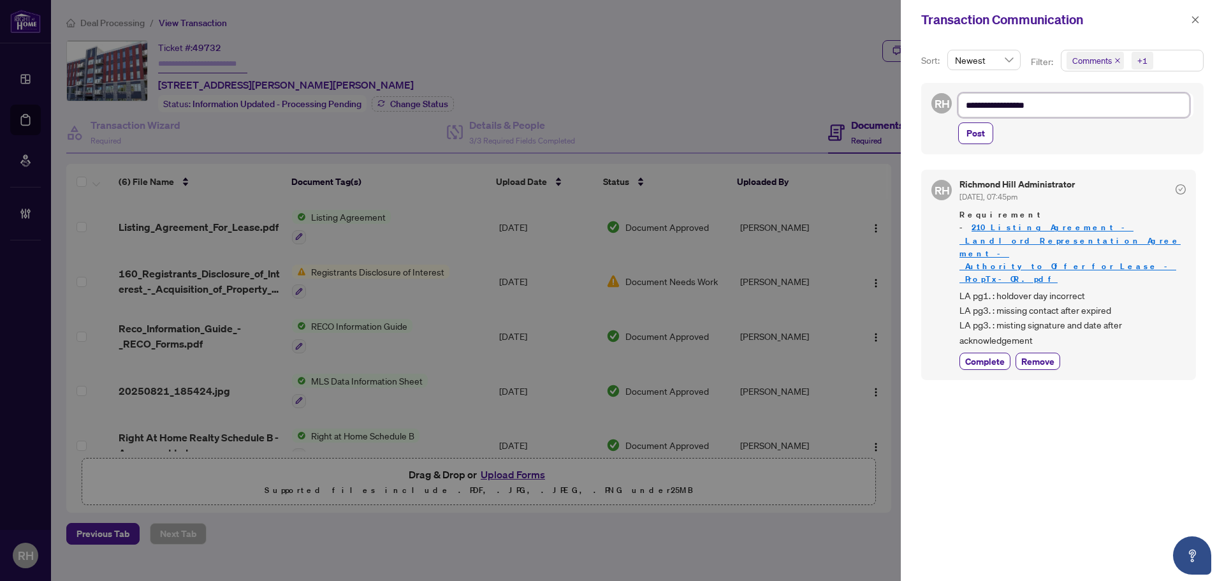
type textarea "**********"
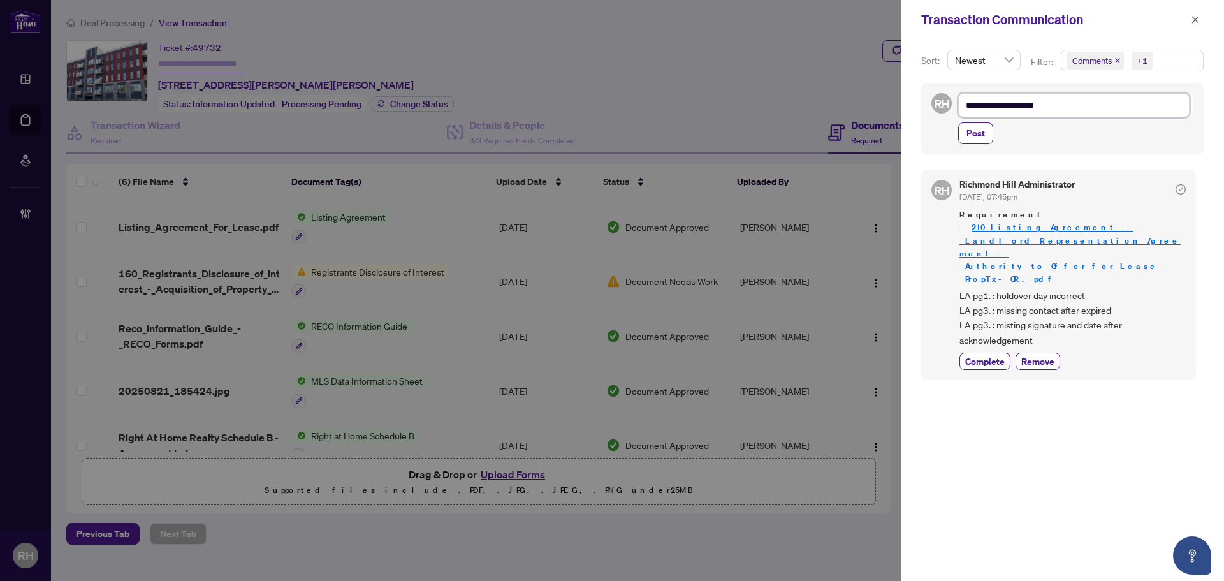
type textarea "**********"
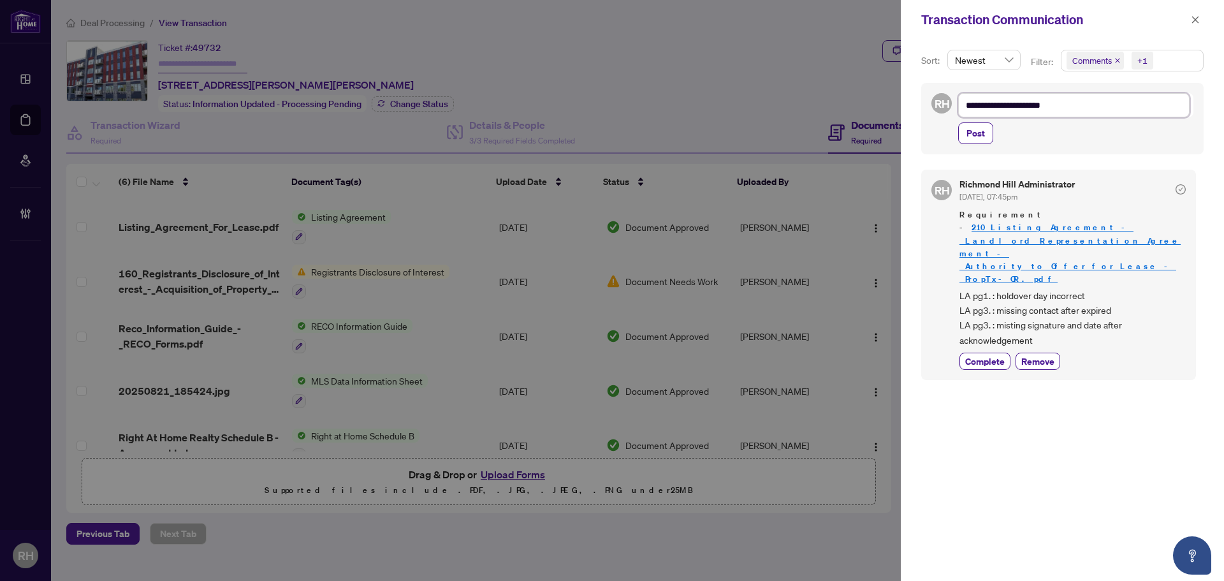
type textarea "**********"
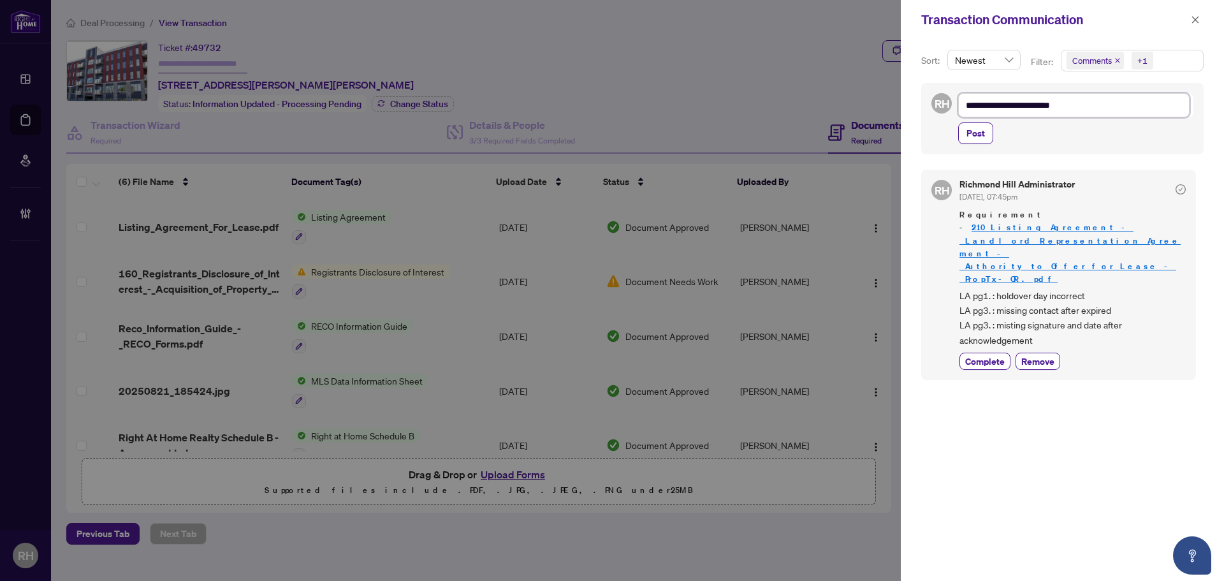
type textarea "**********"
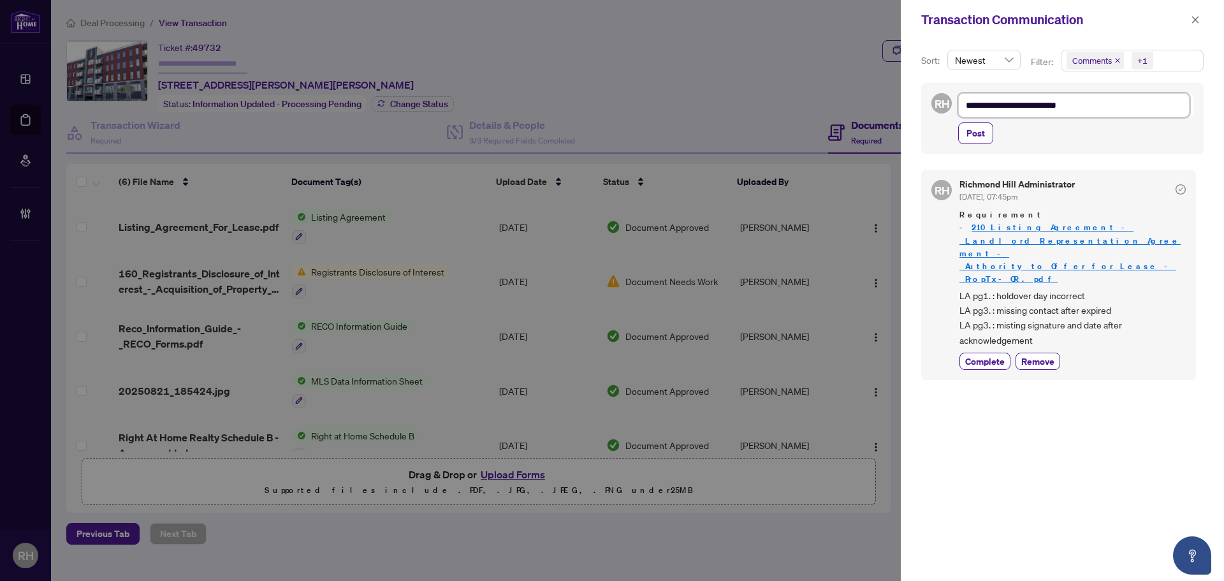
type textarea "**********"
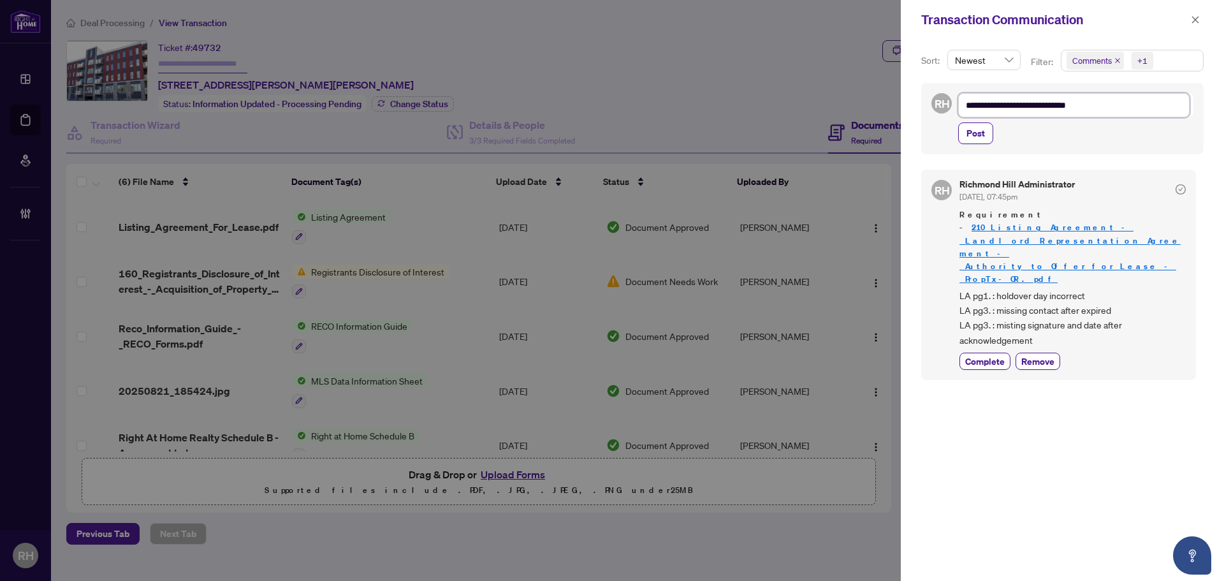
type textarea "**********"
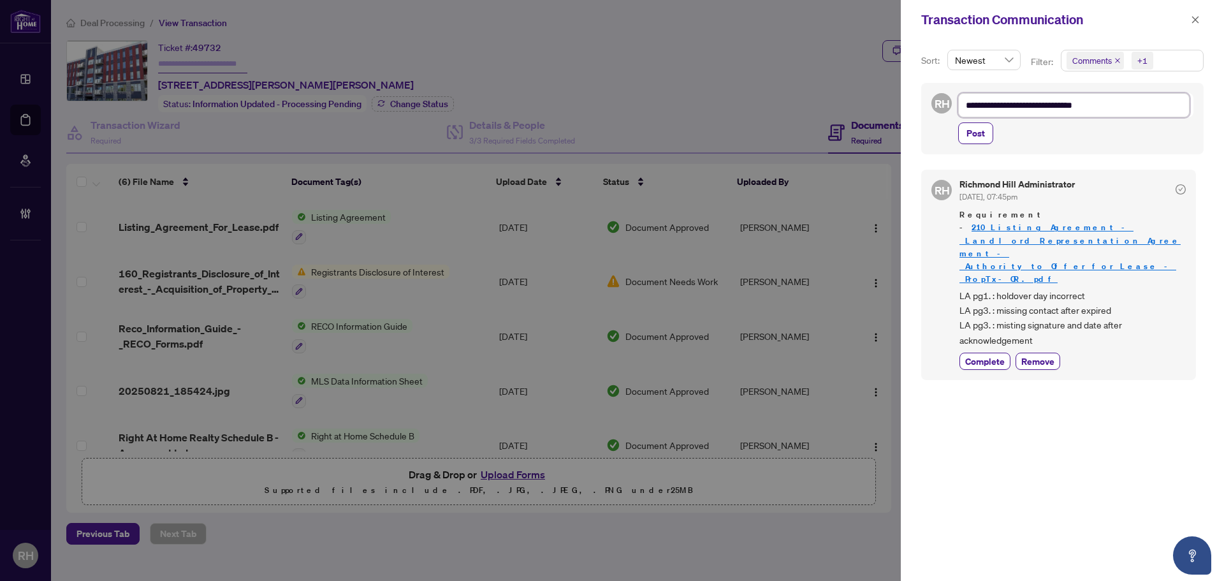
type textarea "**********"
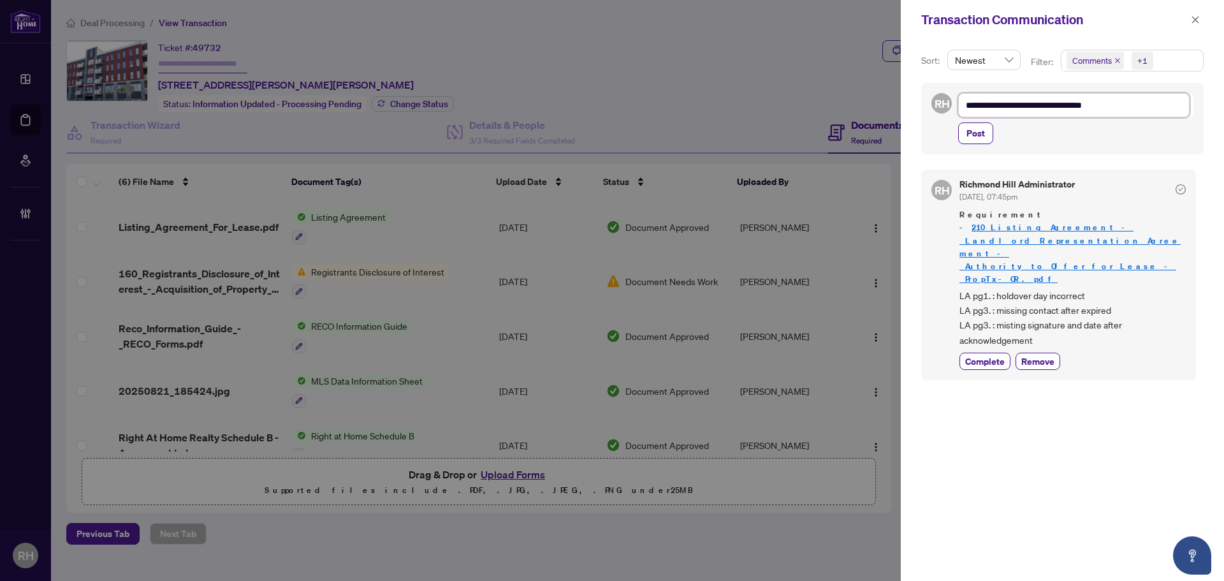
type textarea "**********"
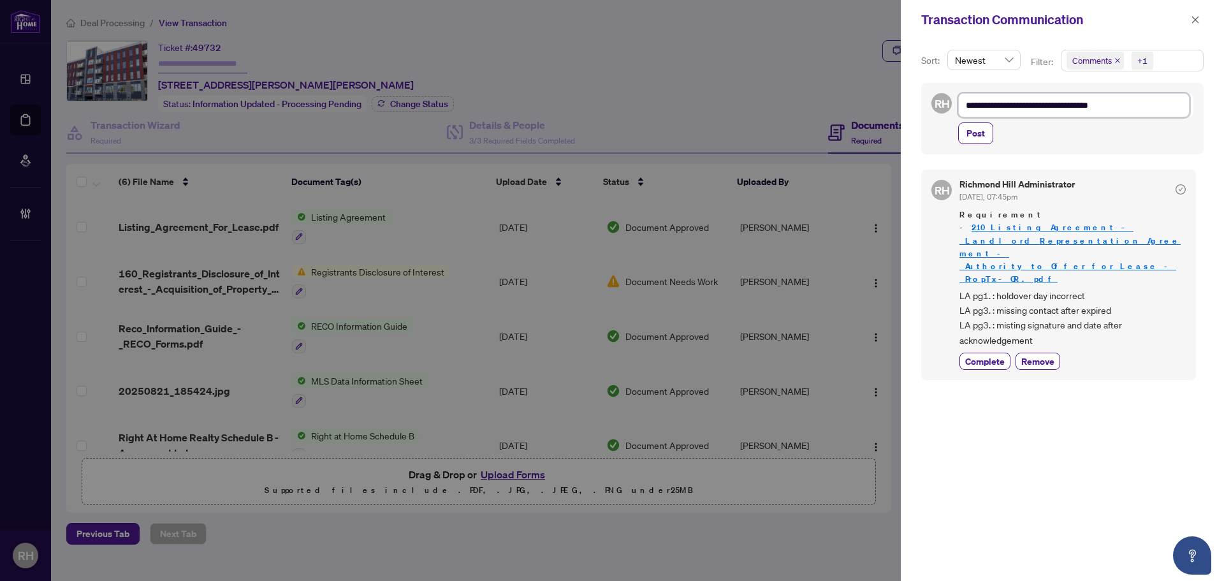
type textarea "**********"
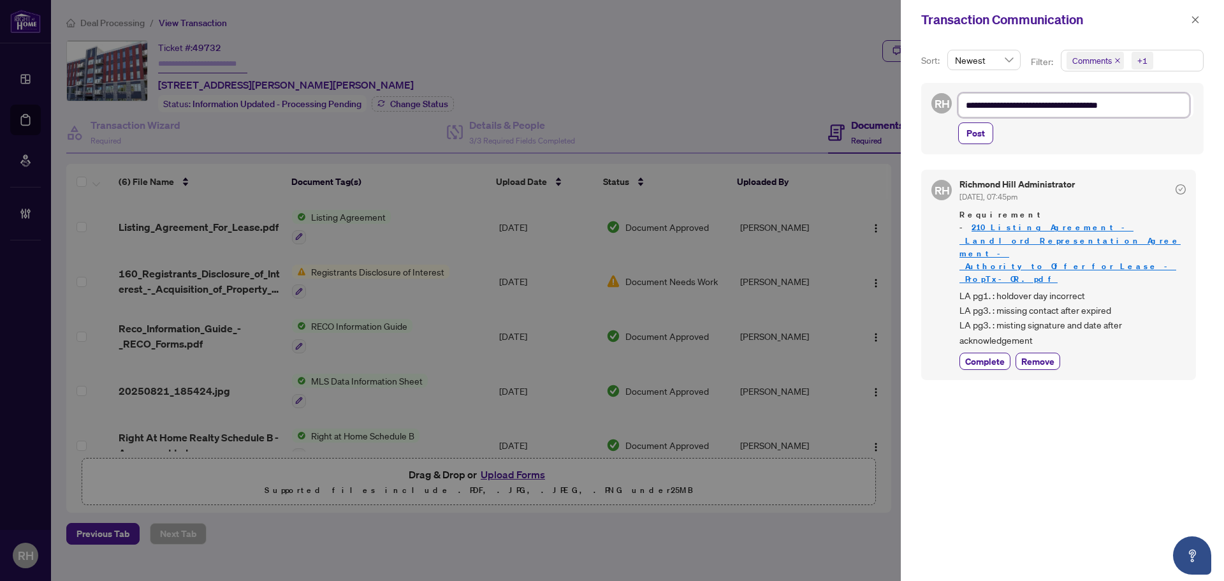
type textarea "**********"
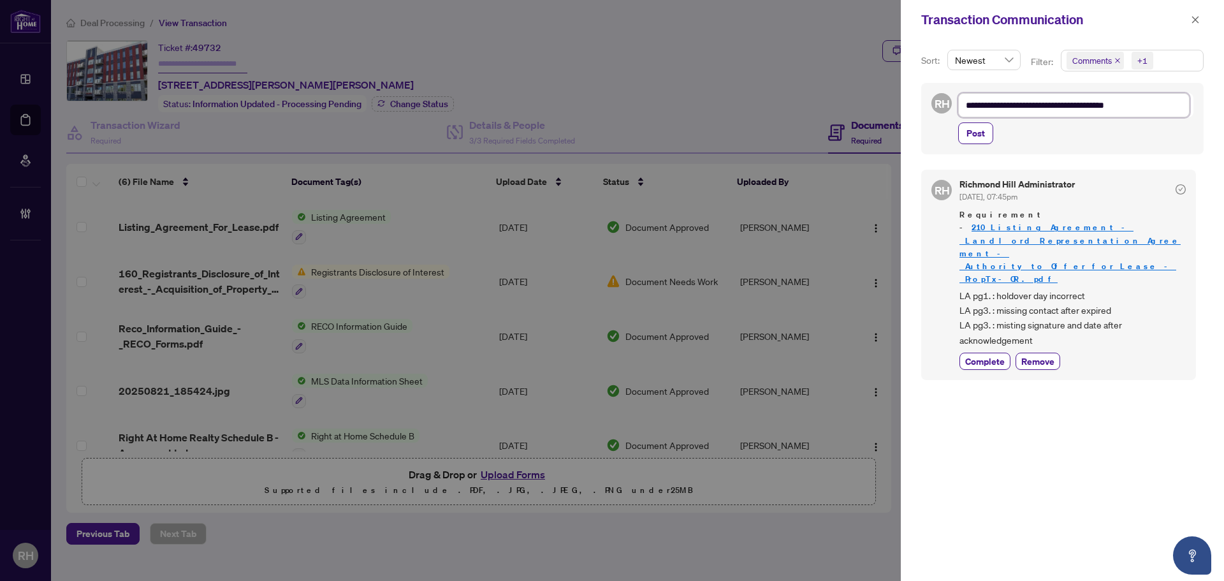
type textarea "**********"
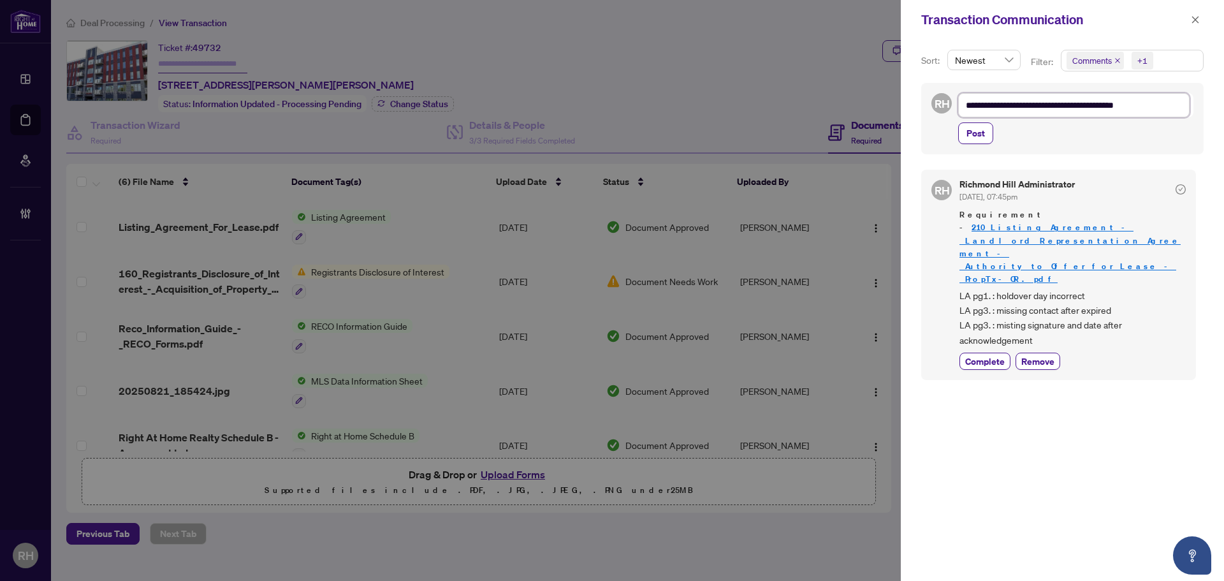
type textarea "**********"
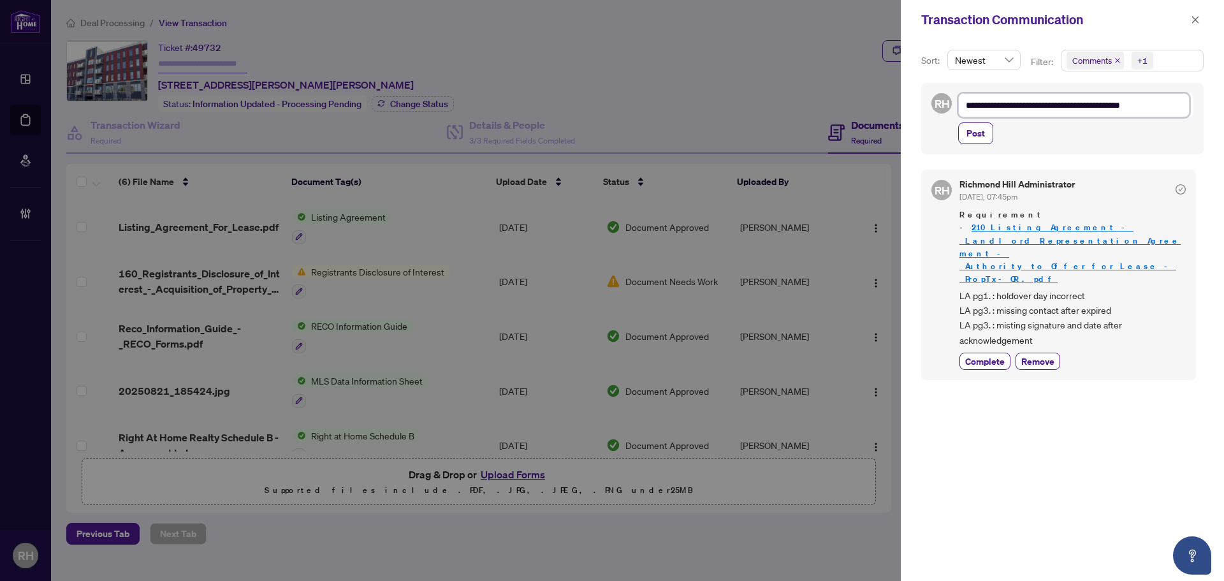
type textarea "**********"
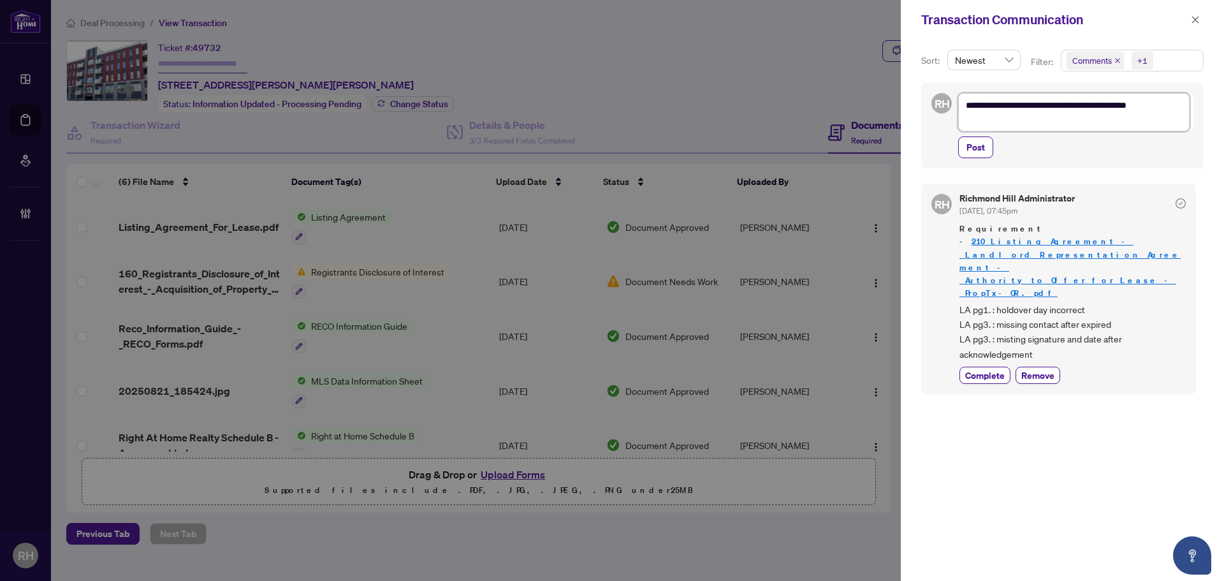
type textarea "**********"
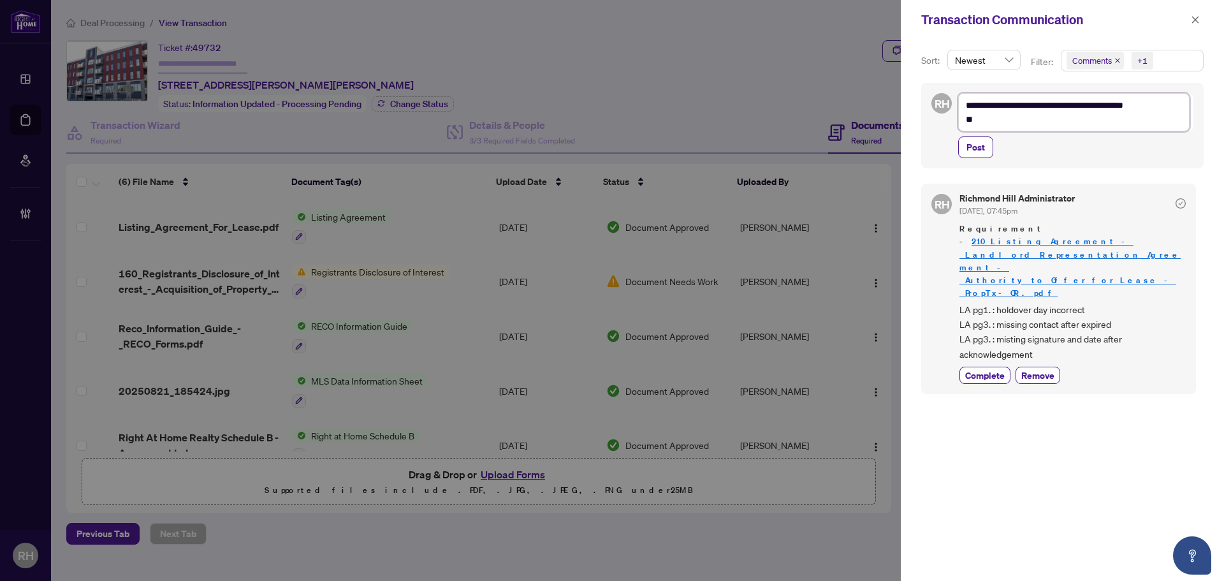
type textarea "**********"
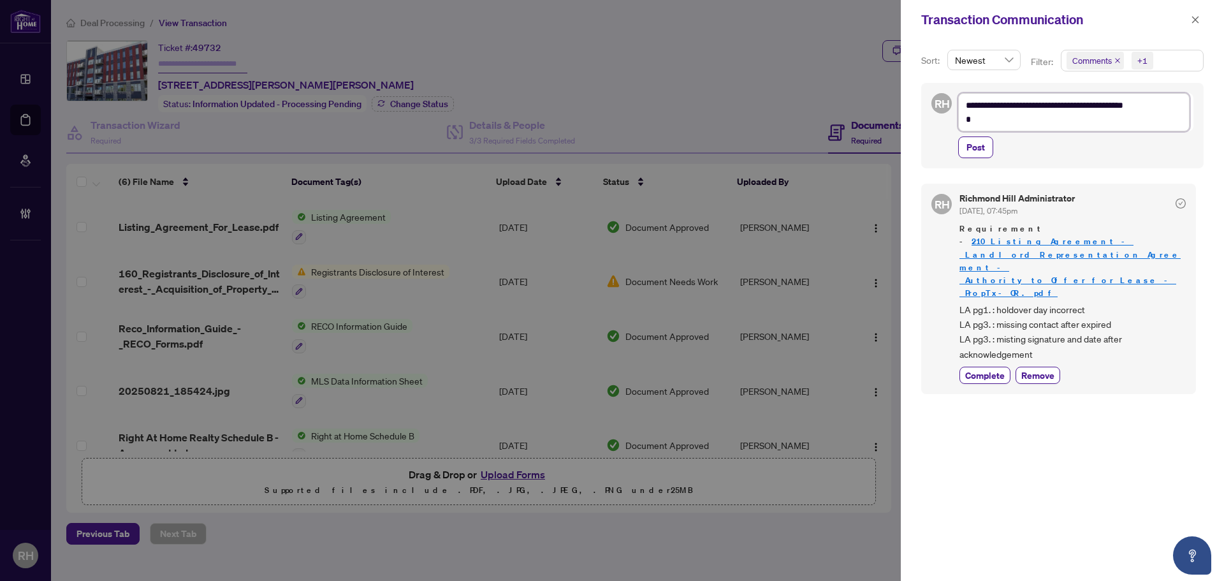
type textarea "**********"
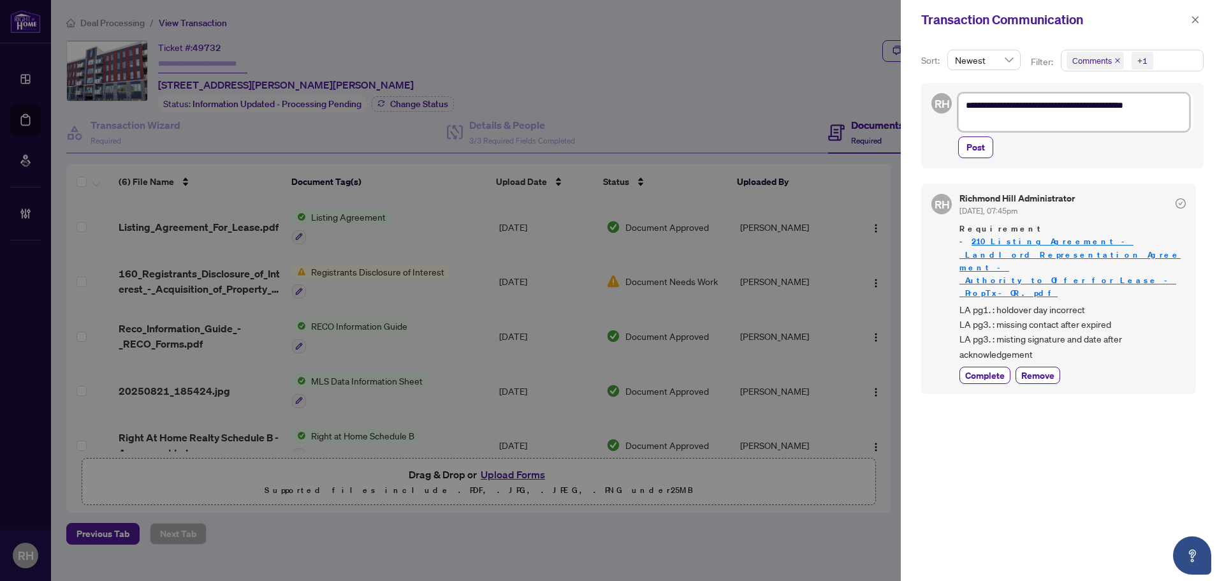
type textarea "**********"
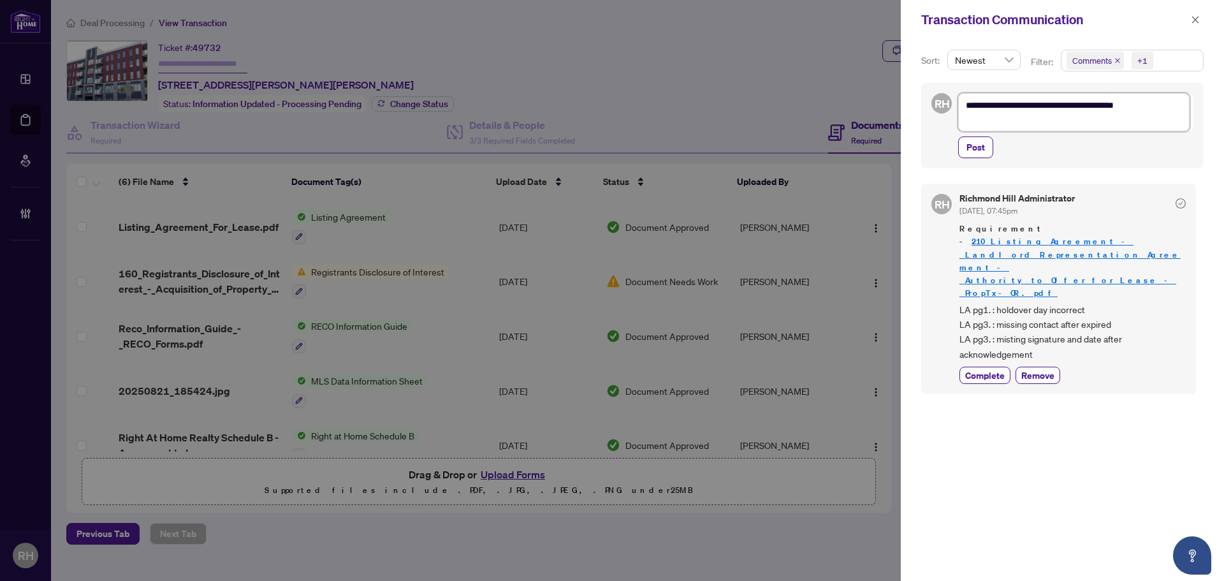
type textarea "**********"
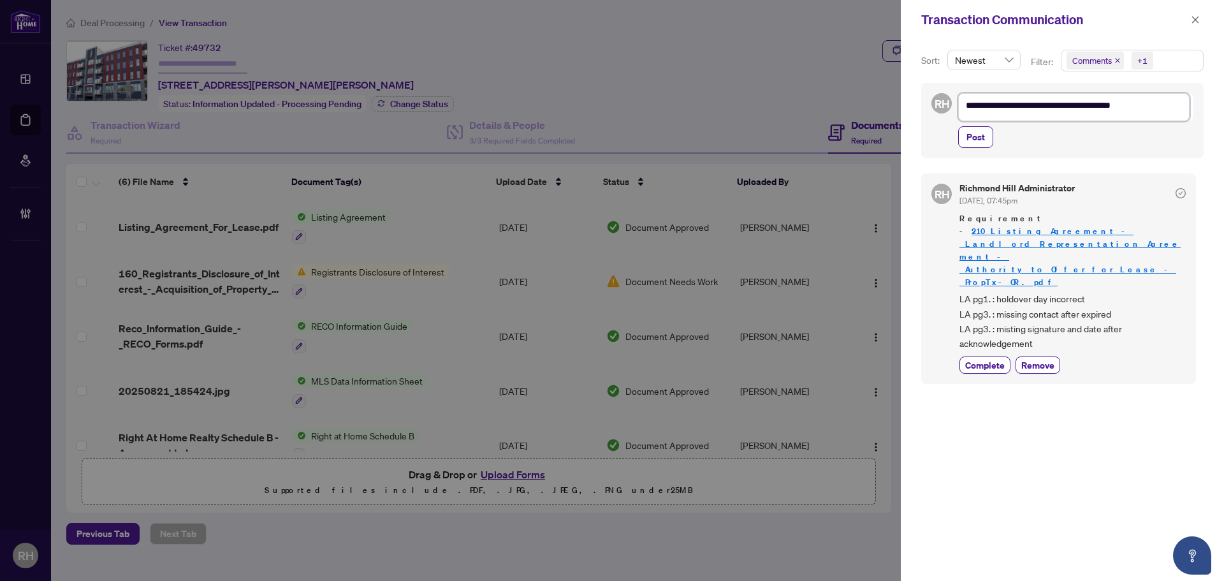
type textarea "**********"
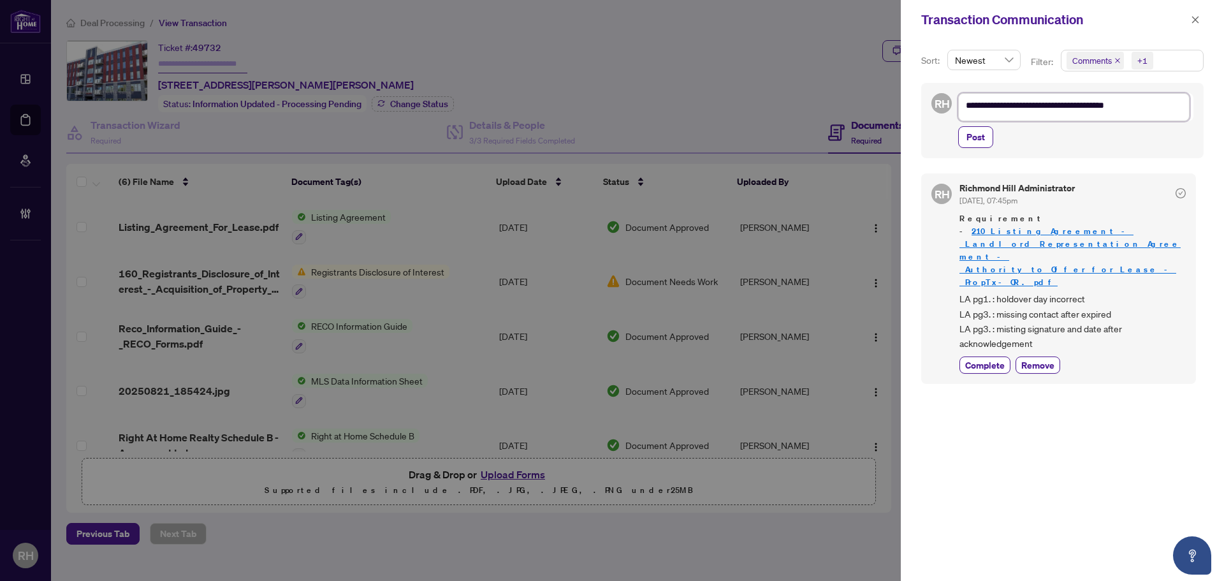
type textarea "**********"
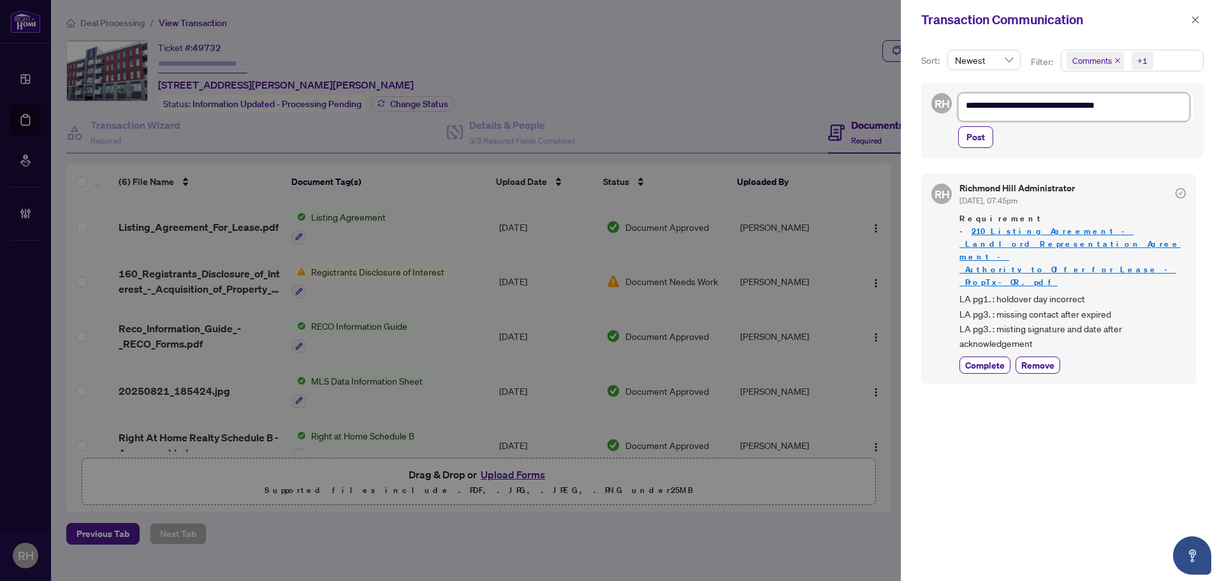
type textarea "**********"
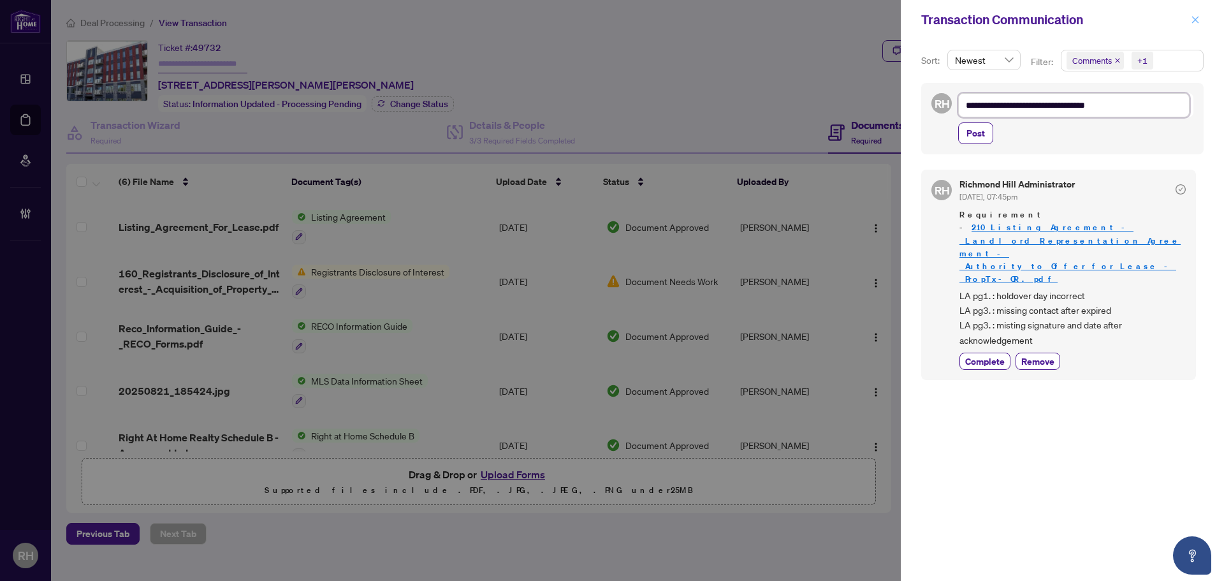
type textarea "**********"
click at [1199, 11] on span "button" at bounding box center [1194, 20] width 9 height 20
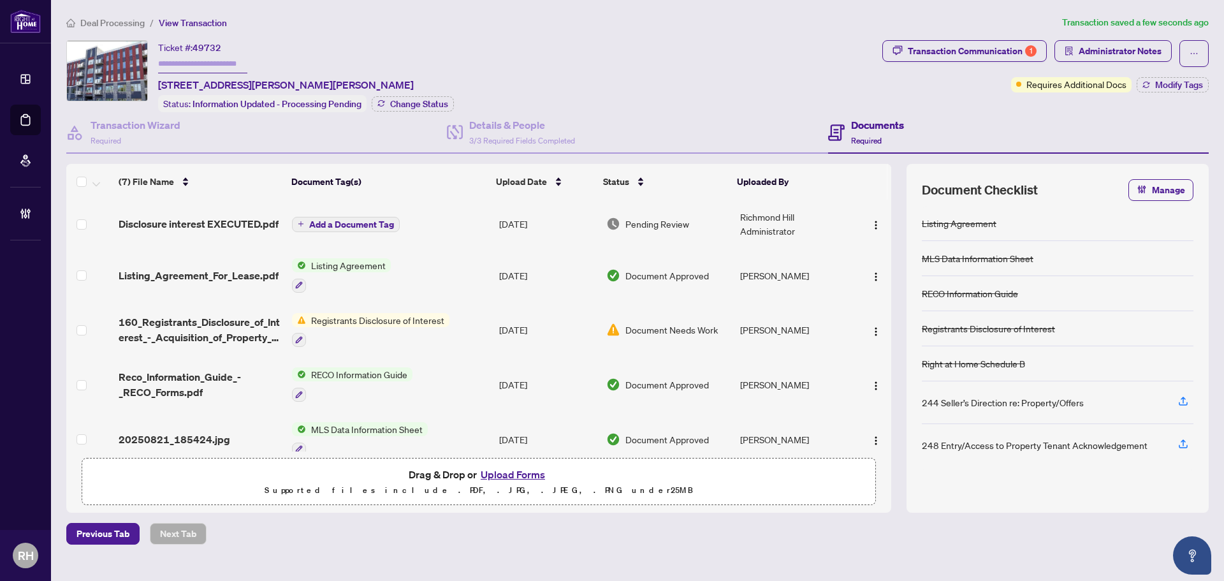
click at [328, 221] on span "Add a Document Tag" at bounding box center [351, 224] width 85 height 9
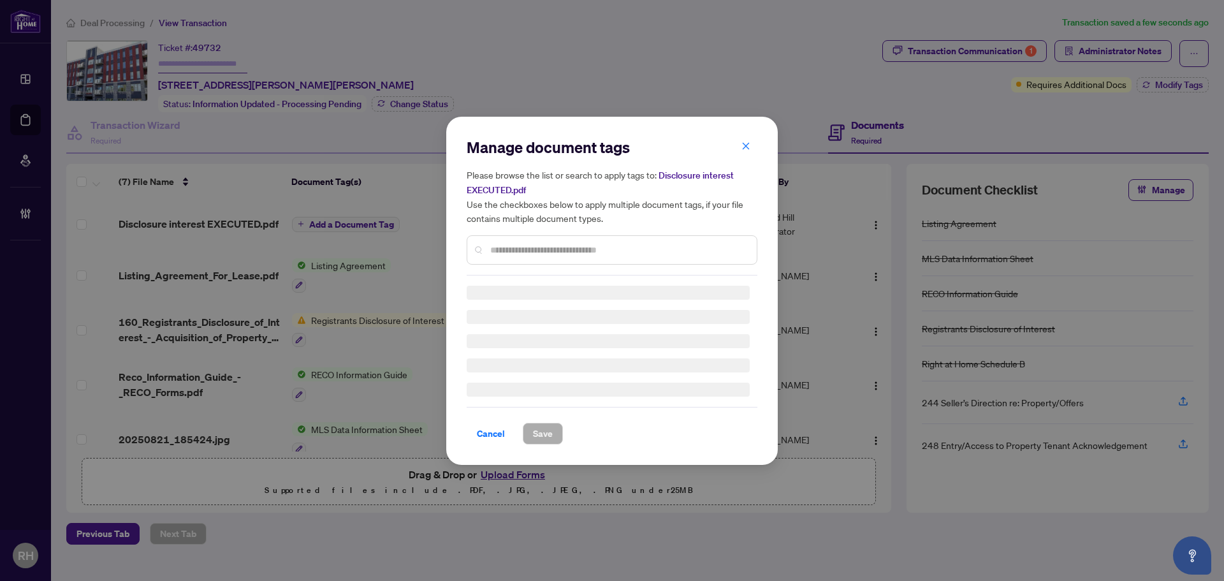
click at [559, 247] on div "Manage document tags Please browse the list or search to apply tags to: Disclos…" at bounding box center [611, 206] width 291 height 138
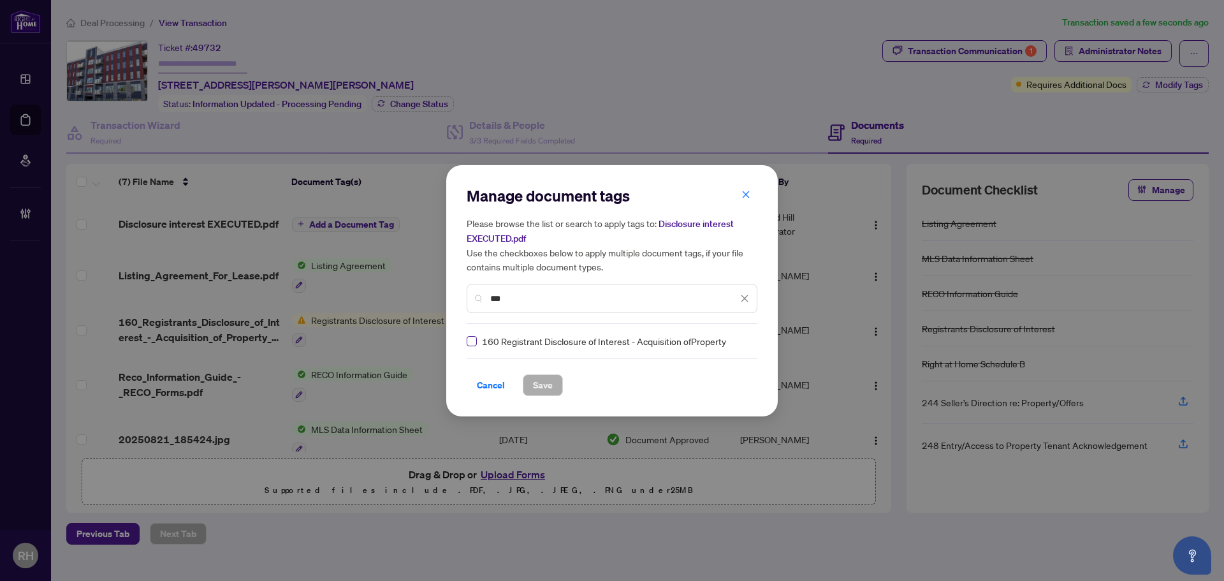
type input "***"
click at [475, 334] on label at bounding box center [471, 341] width 10 height 14
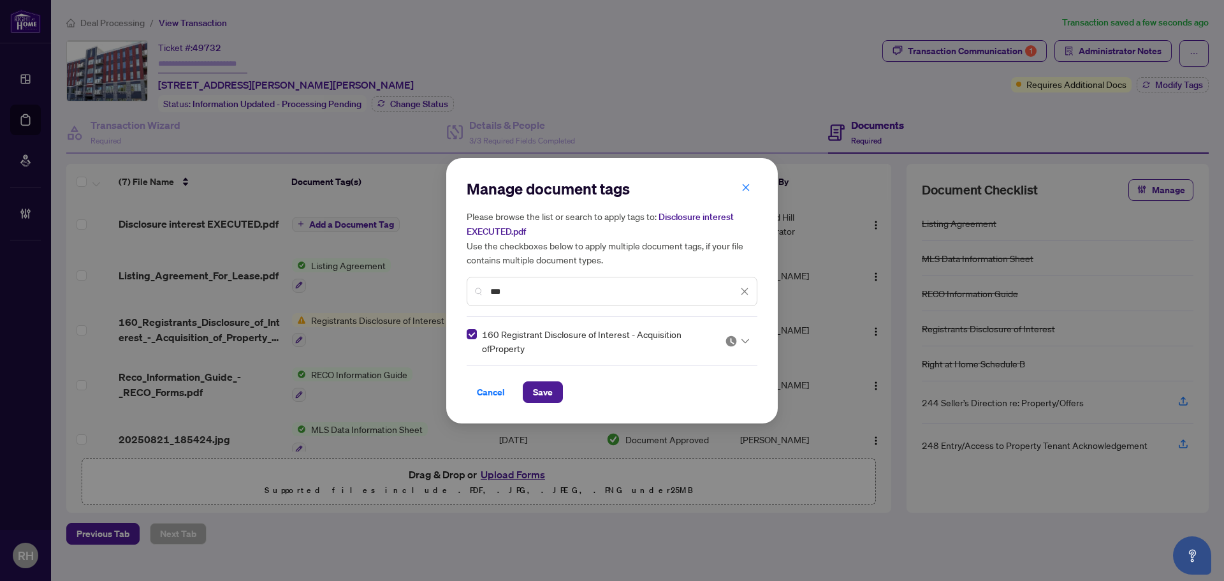
click at [777, 334] on div "Manage document tags Please browse the list or search to apply tags to: Disclos…" at bounding box center [611, 290] width 331 height 265
click at [751, 340] on div "160 Registrant Disclosure of Interest - Acquisition ofProperty" at bounding box center [611, 341] width 291 height 28
click at [722, 346] on div at bounding box center [733, 341] width 33 height 13
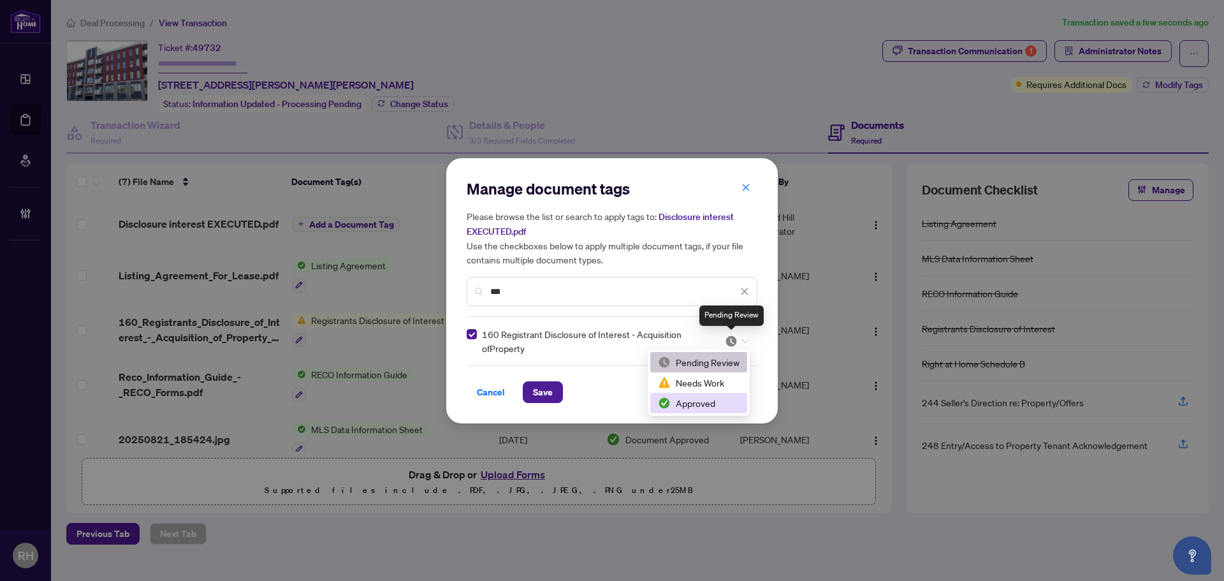
click at [678, 409] on div "Approved" at bounding box center [699, 403] width 82 height 14
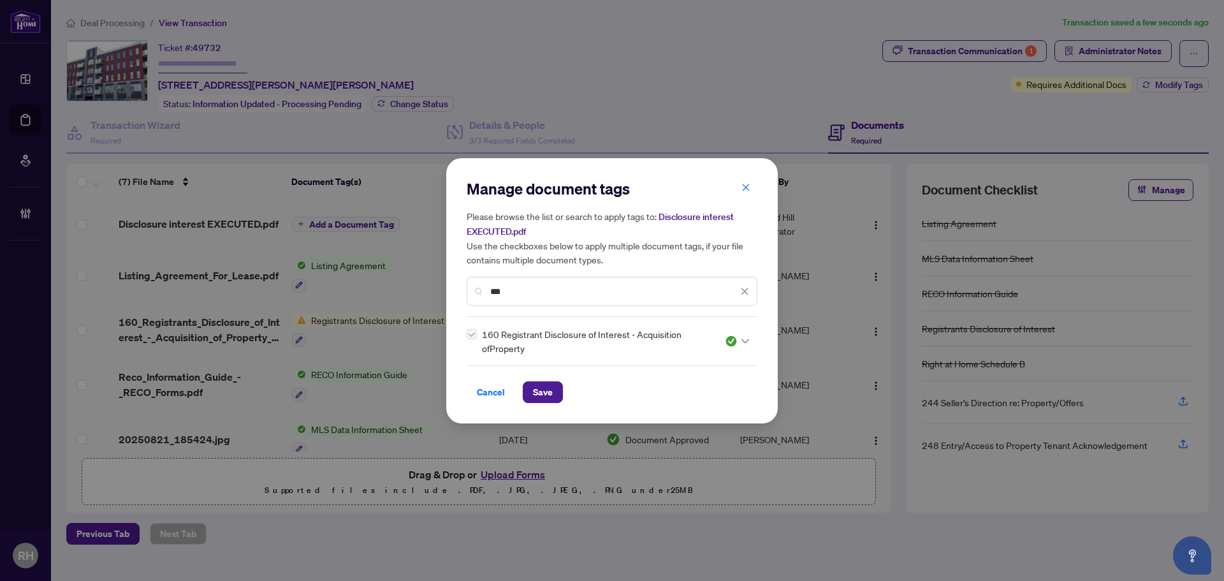
click at [579, 385] on div "Cancel Save" at bounding box center [611, 392] width 291 height 22
click at [554, 384] on button "Save" at bounding box center [543, 392] width 40 height 22
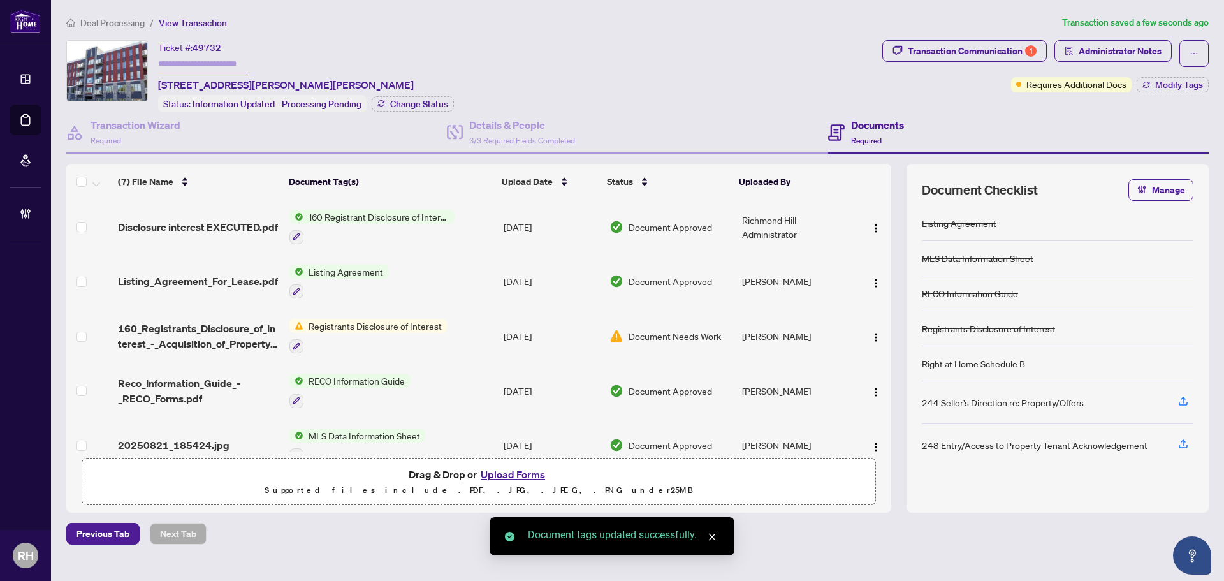
click at [865, 219] on button "button" at bounding box center [875, 227] width 20 height 20
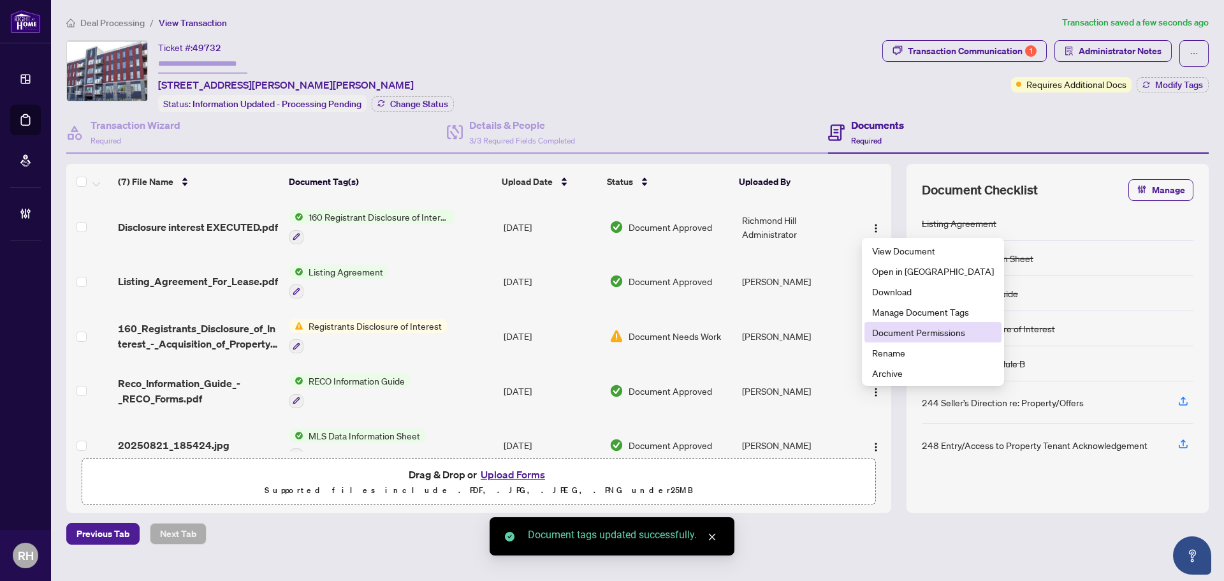
click at [887, 326] on span "Document Permissions" at bounding box center [933, 332] width 122 height 14
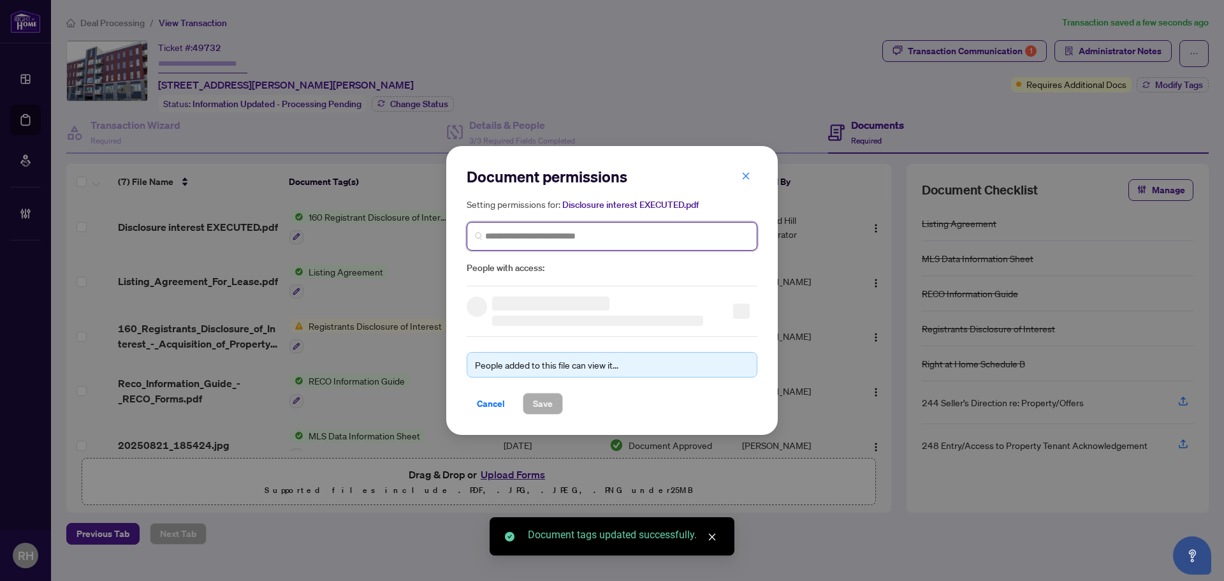
click at [621, 236] on input "search" at bounding box center [617, 235] width 264 height 13
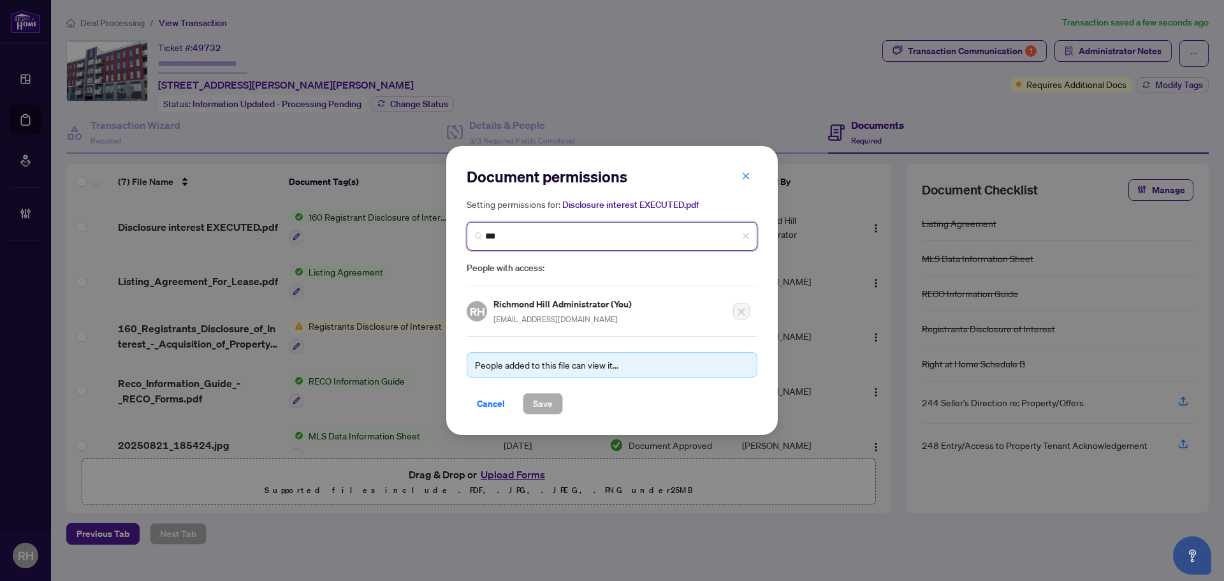
type input "****"
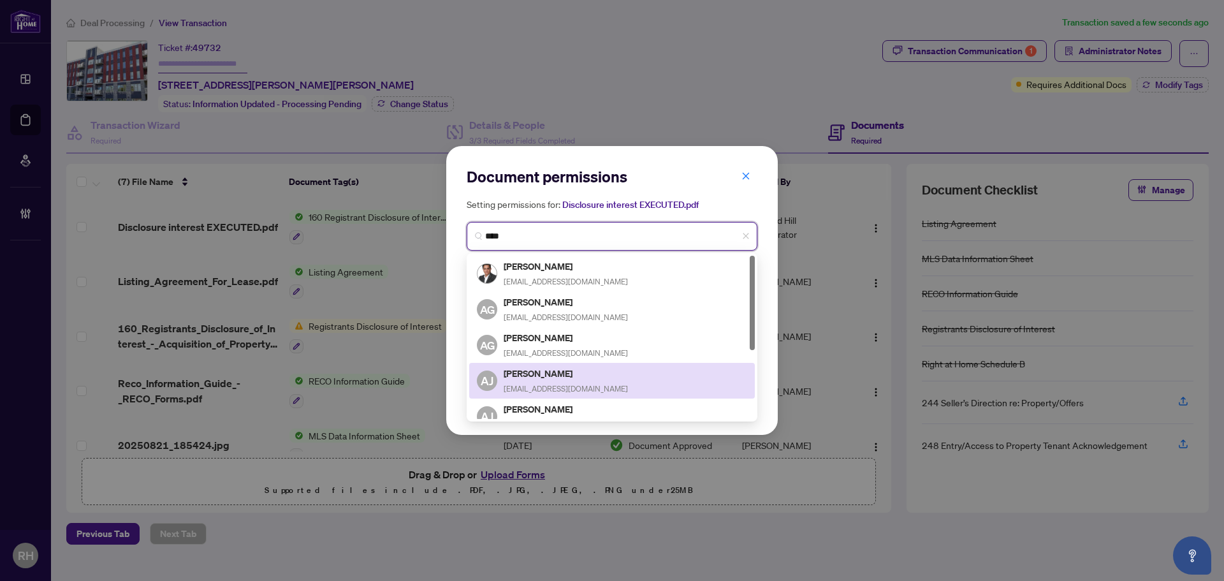
click at [547, 387] on span "aj4ajay@yahoo.ca" at bounding box center [565, 389] width 124 height 10
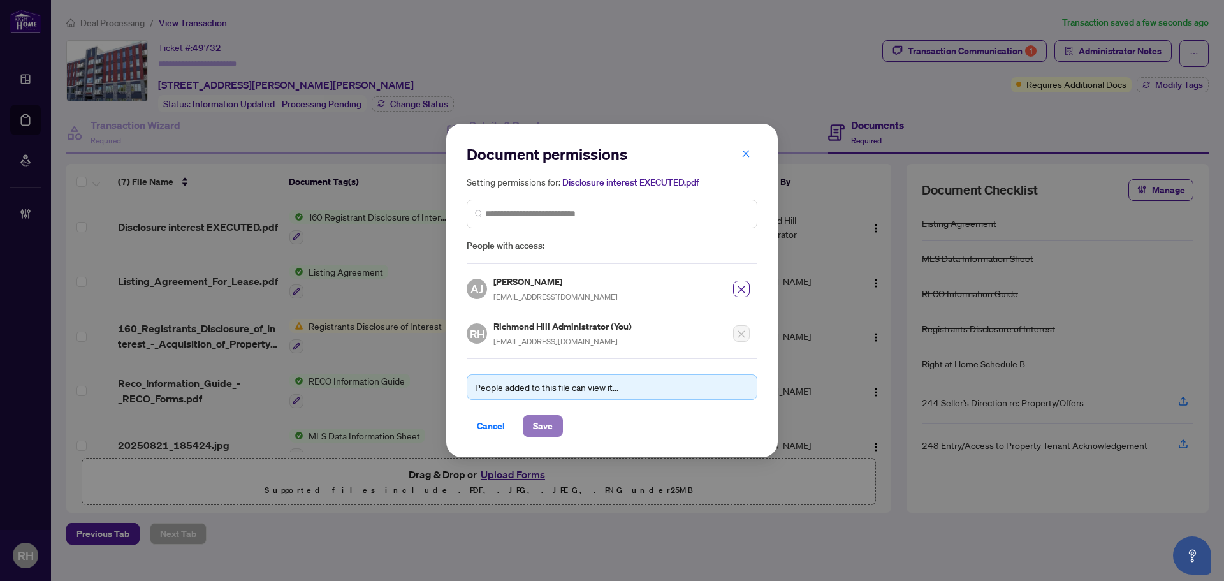
click at [547, 434] on span "Save" at bounding box center [543, 426] width 20 height 20
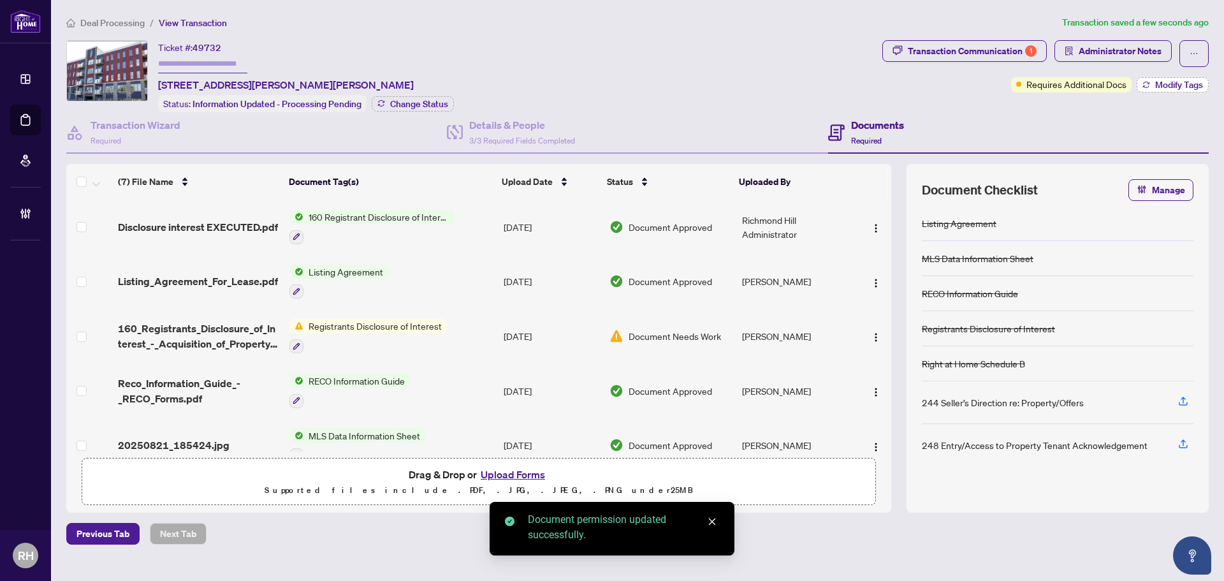
click at [1155, 88] on span "Modify Tags" at bounding box center [1179, 84] width 48 height 9
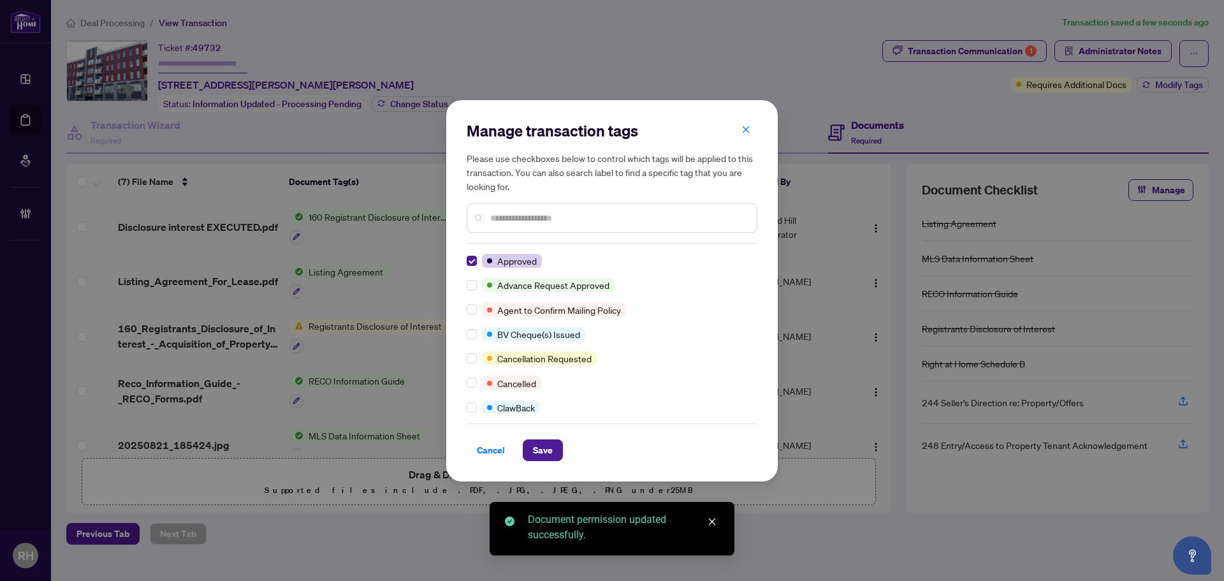
click at [538, 435] on div "Cancel Save" at bounding box center [611, 442] width 291 height 38
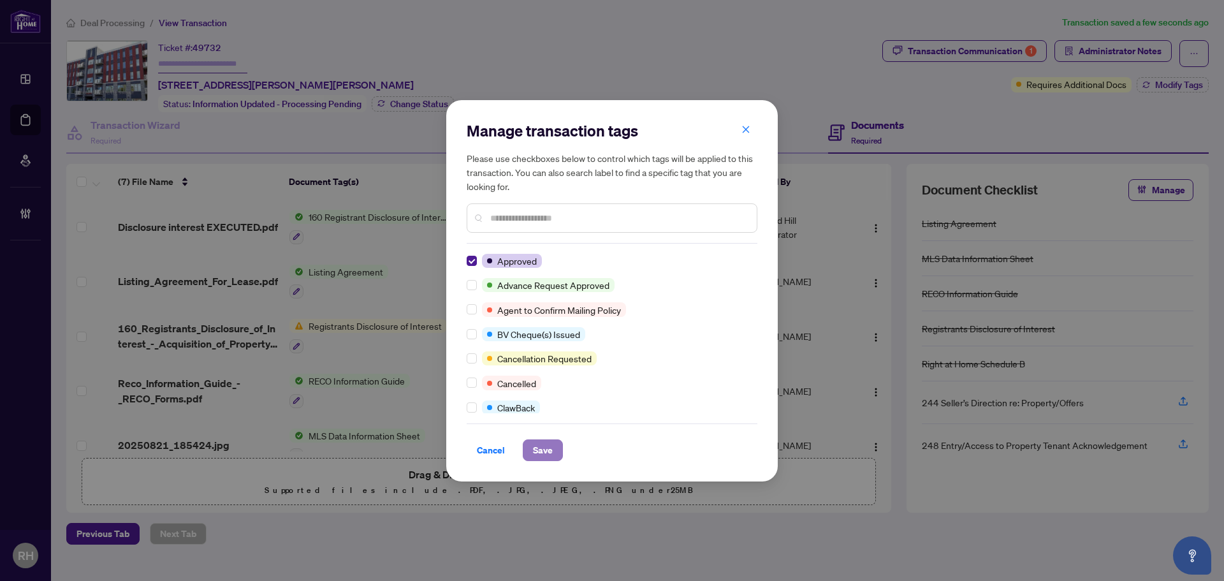
click at [538, 440] on span "Save" at bounding box center [543, 450] width 20 height 20
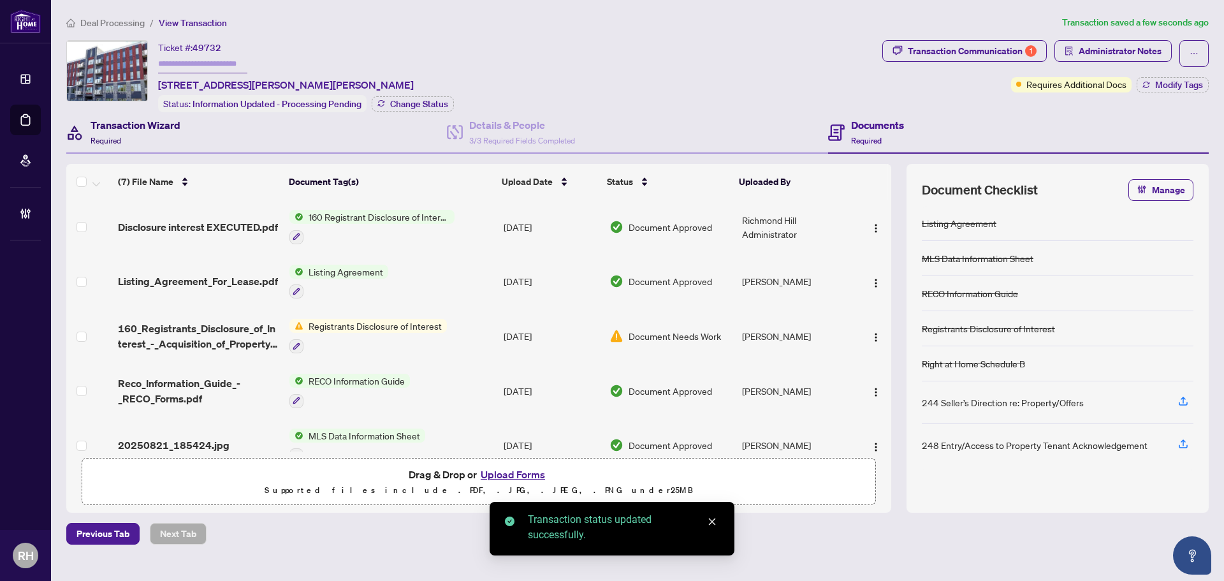
click at [88, 139] on div "Transaction Wizard Required" at bounding box center [123, 132] width 114 height 30
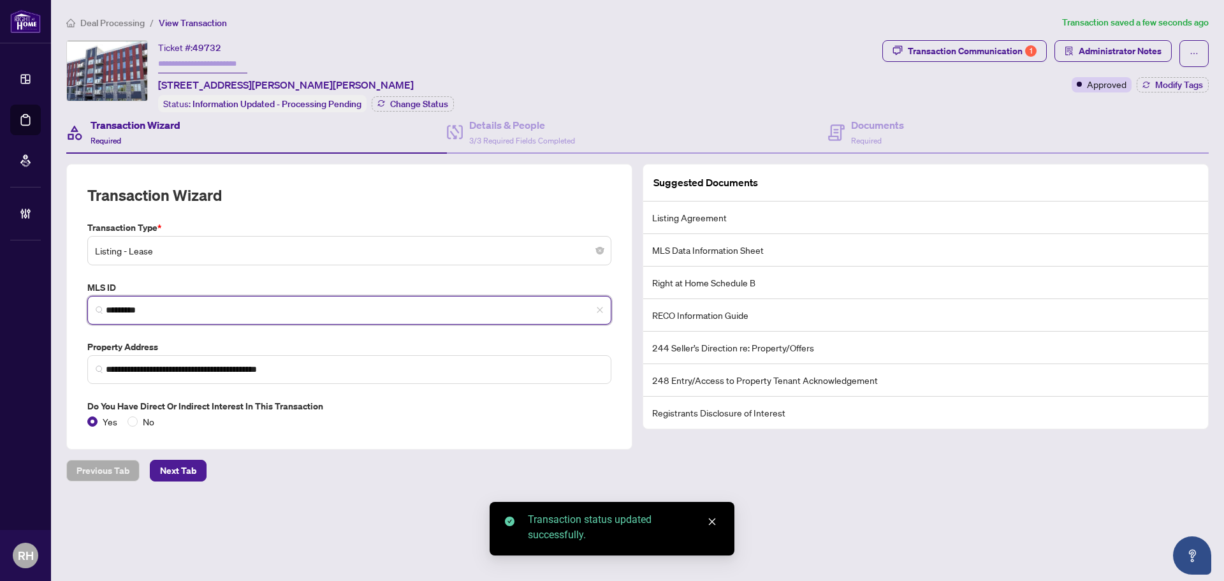
click at [174, 303] on input "*********" at bounding box center [354, 309] width 497 height 13
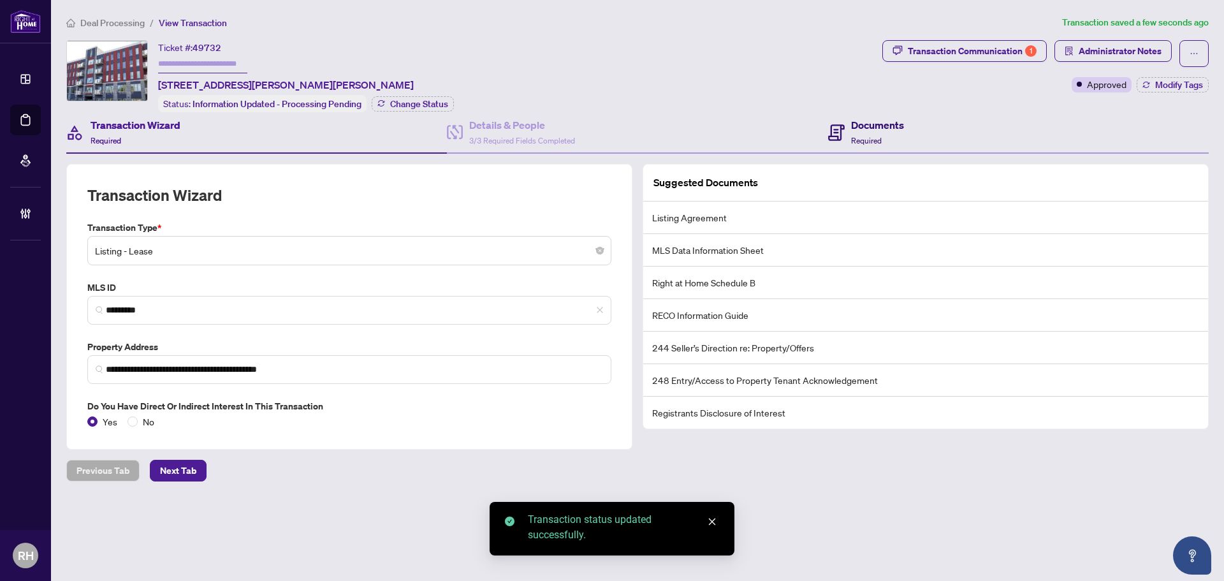
click at [877, 132] on div "Documents Required" at bounding box center [877, 132] width 53 height 30
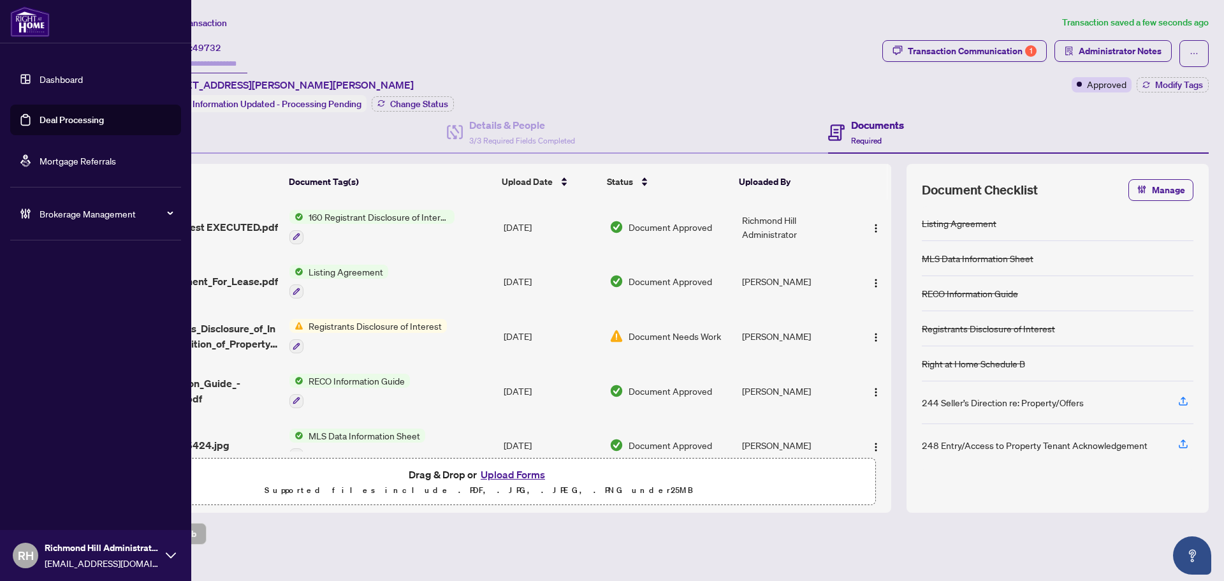
click at [40, 119] on link "Deal Processing" at bounding box center [72, 119] width 64 height 11
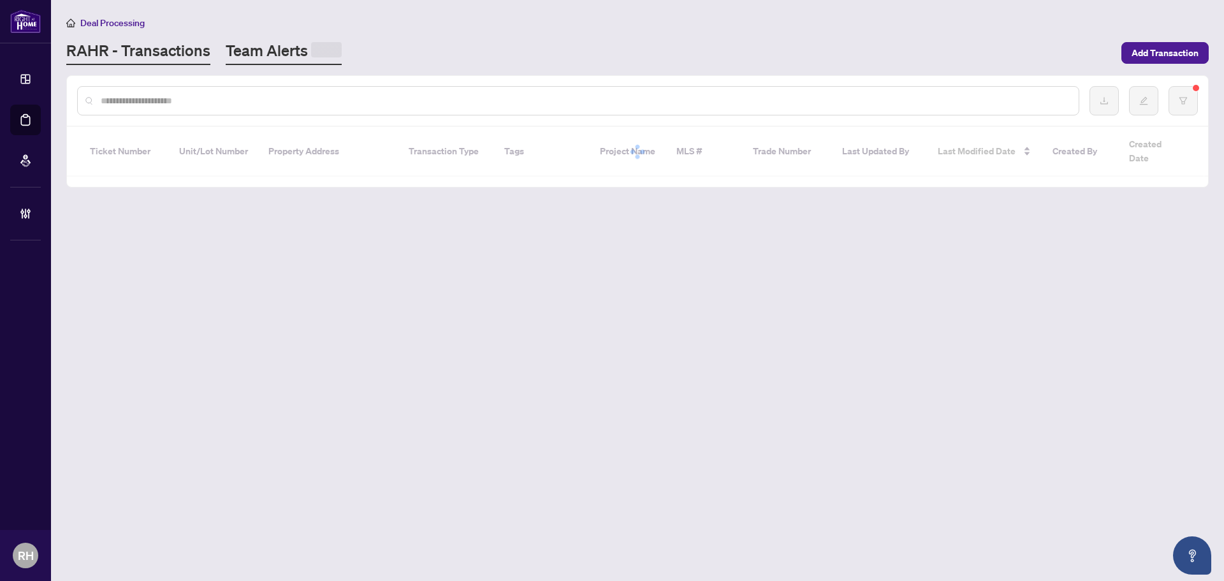
click at [297, 55] on link "Team Alerts" at bounding box center [284, 52] width 116 height 25
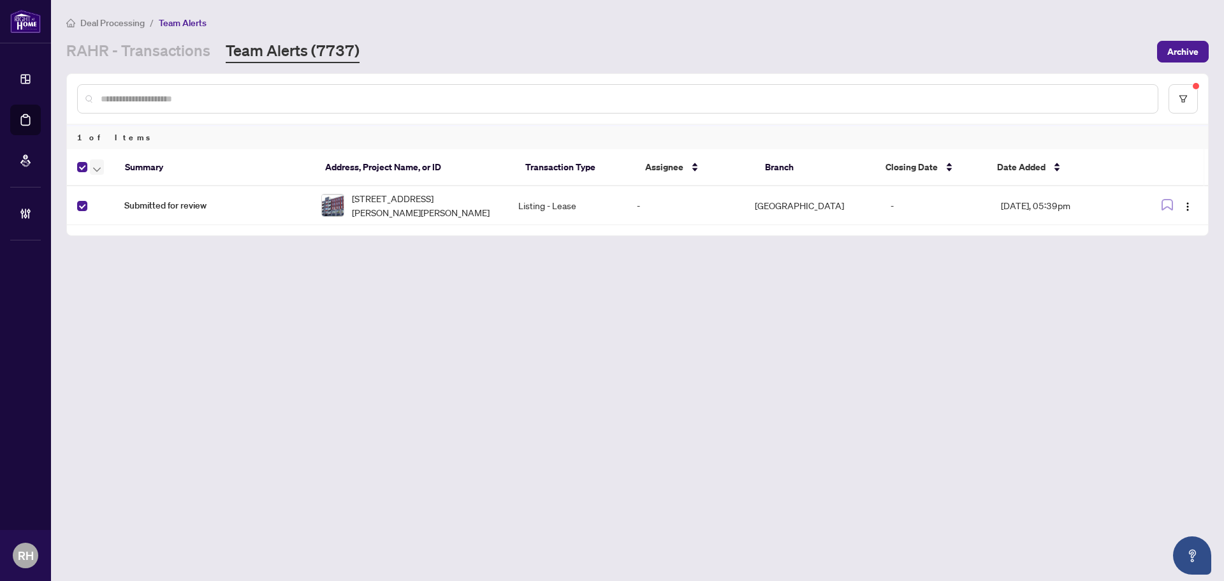
click at [92, 173] on button "button" at bounding box center [97, 166] width 14 height 15
click at [108, 268] on span "Complete Item" at bounding box center [140, 271] width 80 height 14
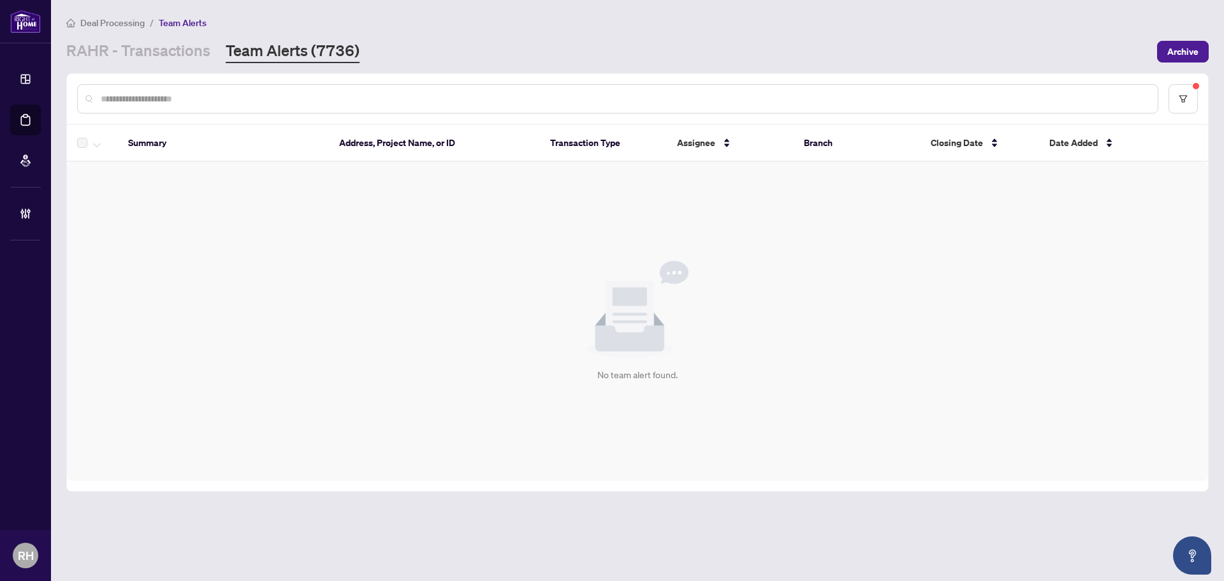
click at [158, 69] on main "Deal Processing / Team Alerts [PERSON_NAME] - Transactions Team Alerts (7736) A…" at bounding box center [637, 290] width 1173 height 581
click at [199, 57] on link "RAHR - Transactions" at bounding box center [138, 51] width 144 height 23
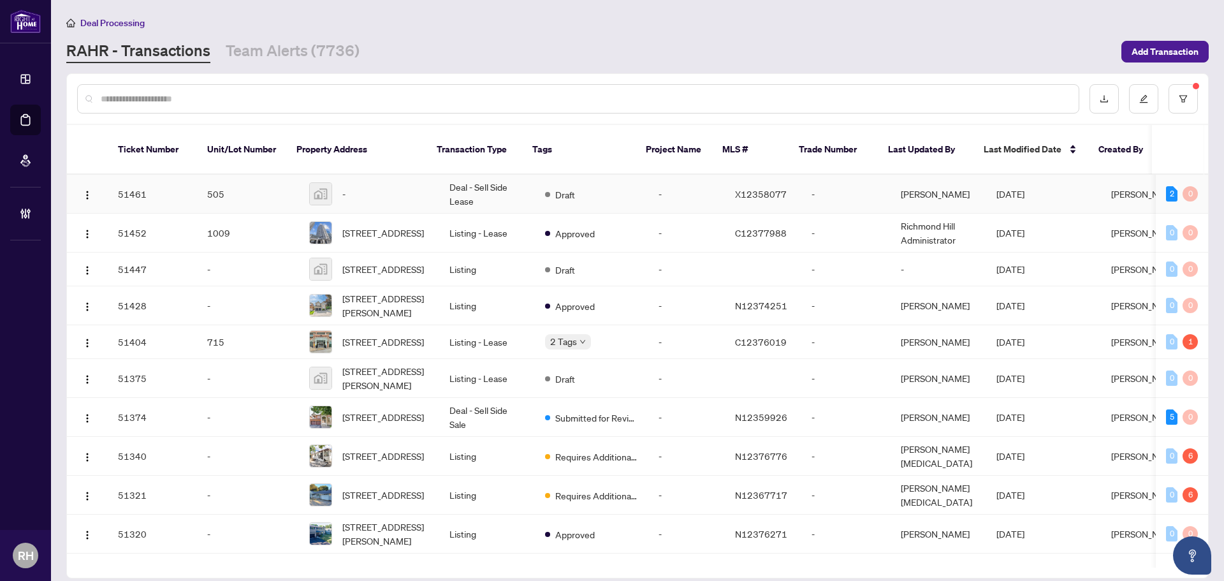
click at [535, 187] on td "Draft" at bounding box center [591, 194] width 113 height 39
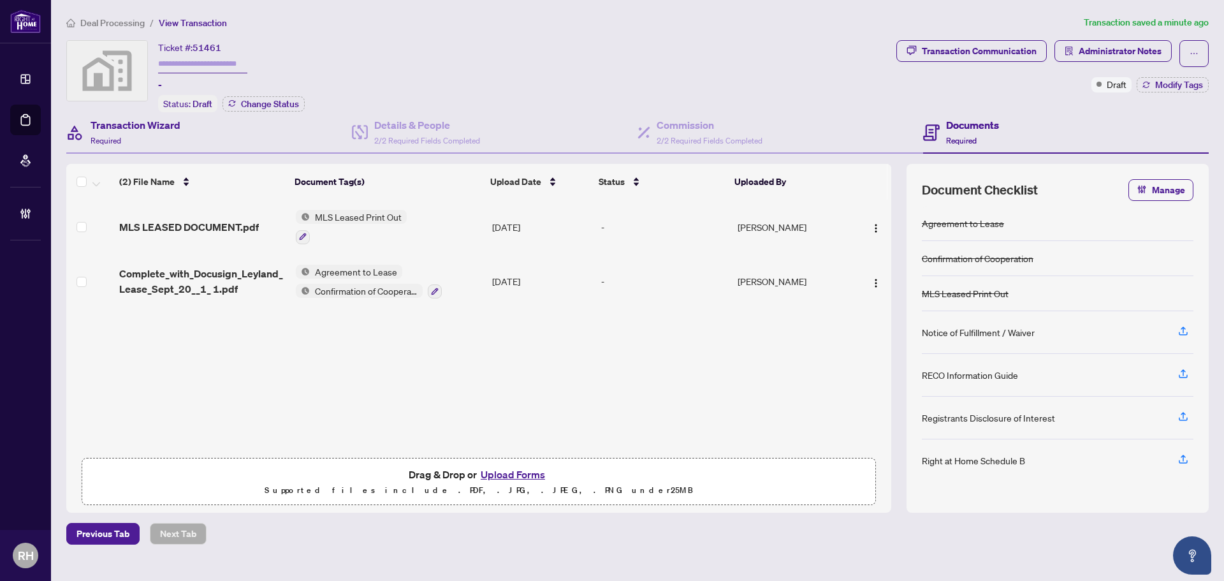
click at [228, 149] on div "Transaction Wizard Required" at bounding box center [209, 132] width 286 height 41
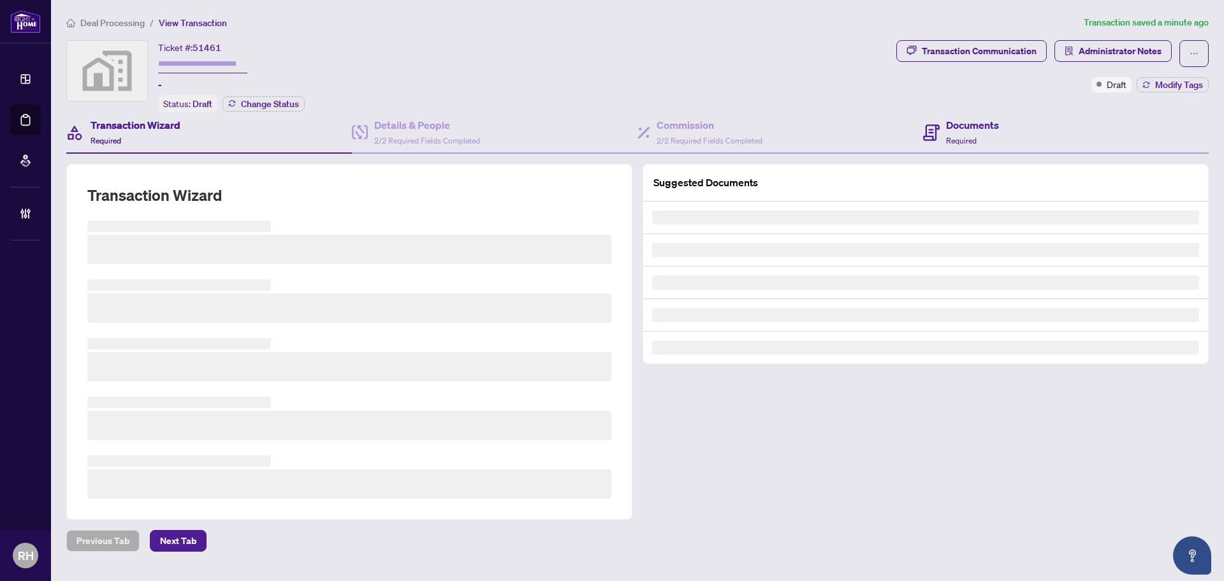
click at [1008, 129] on div "Documents Required" at bounding box center [1066, 132] width 286 height 41
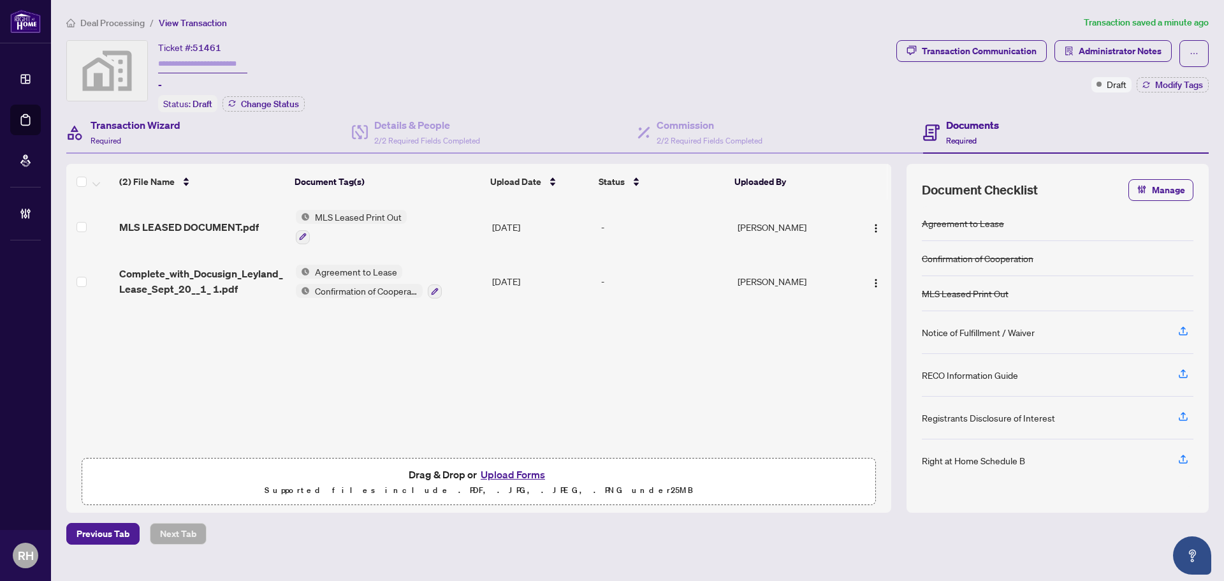
click at [261, 138] on div "Transaction Wizard Required" at bounding box center [209, 132] width 286 height 41
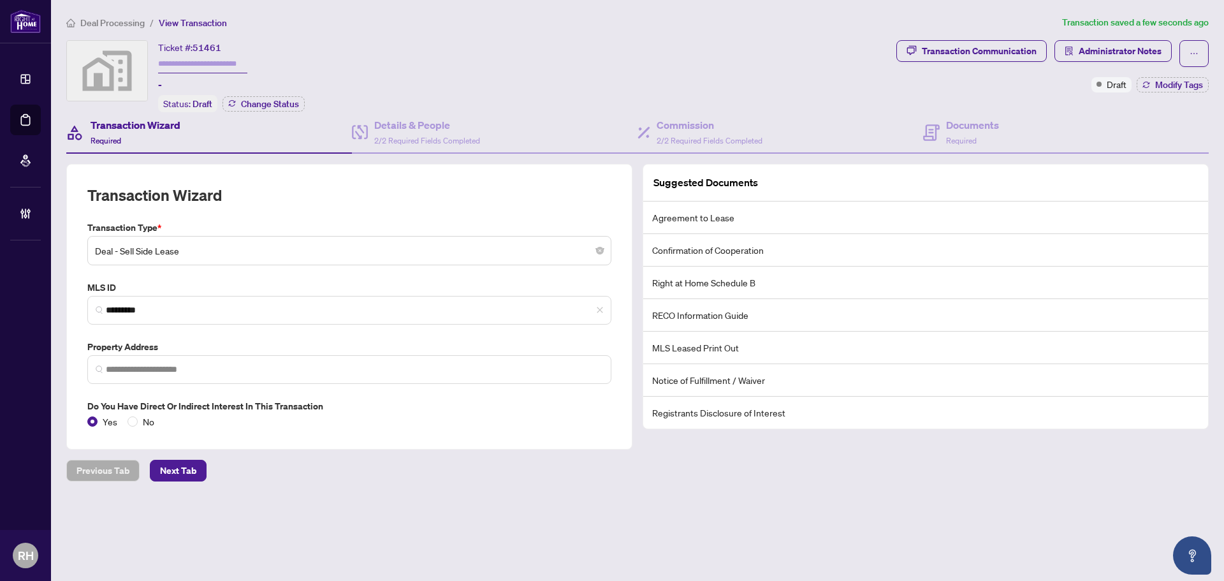
click at [229, 286] on label "MLS ID" at bounding box center [349, 287] width 524 height 14
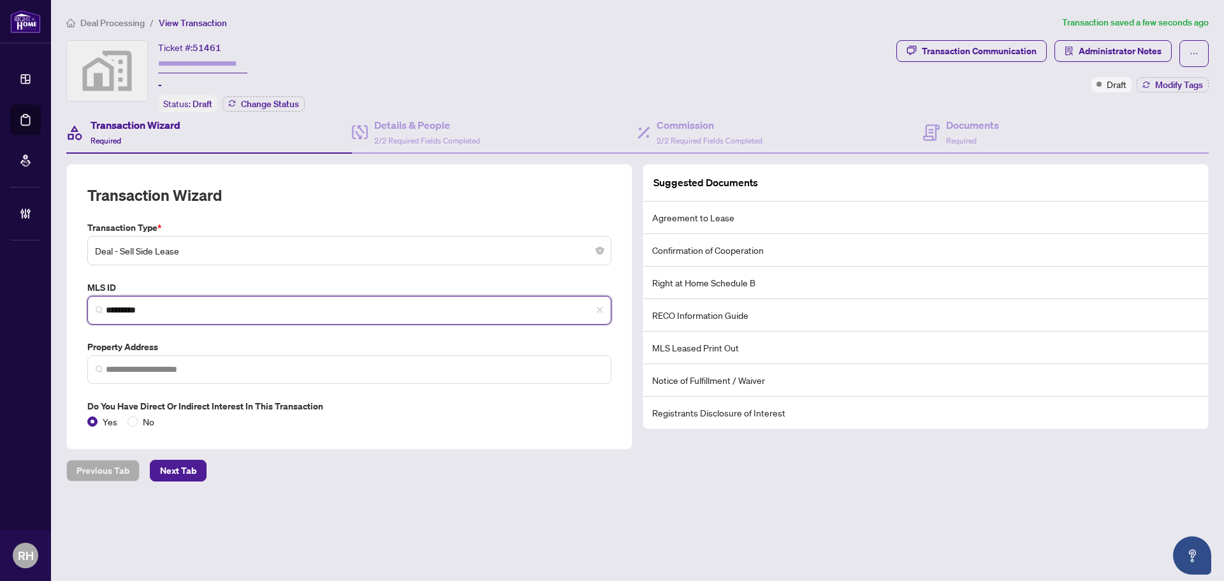
click at [228, 303] on input "*********" at bounding box center [354, 309] width 497 height 13
type input "*********"
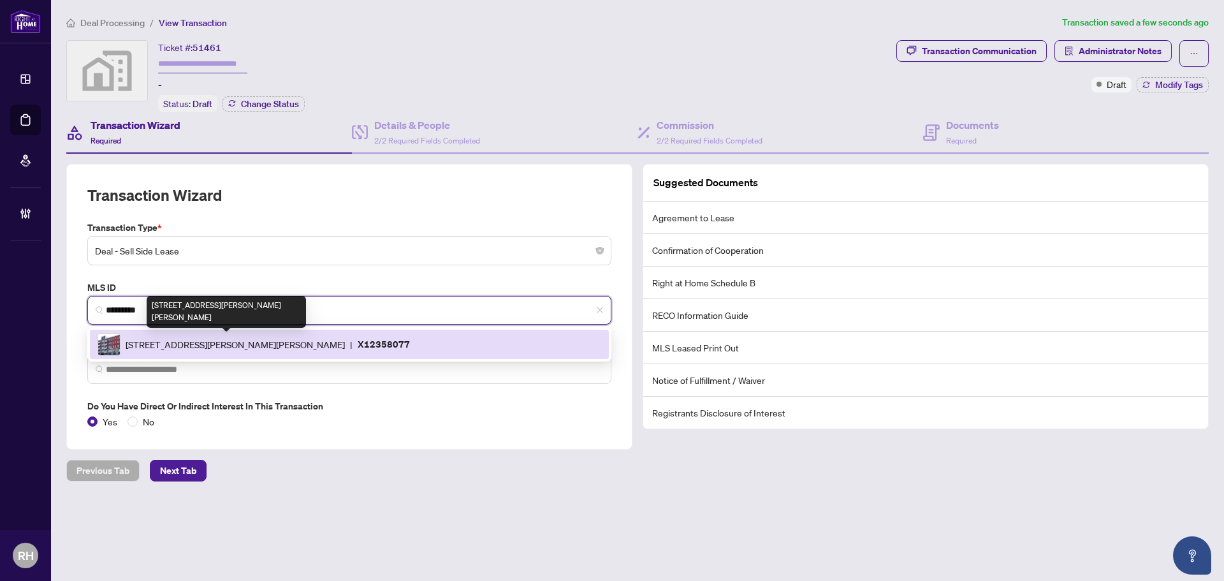
click at [228, 340] on span "77 LELAND St, Hamilton, Ontario L8S 3A1, Canada" at bounding box center [235, 344] width 219 height 14
type input "**********"
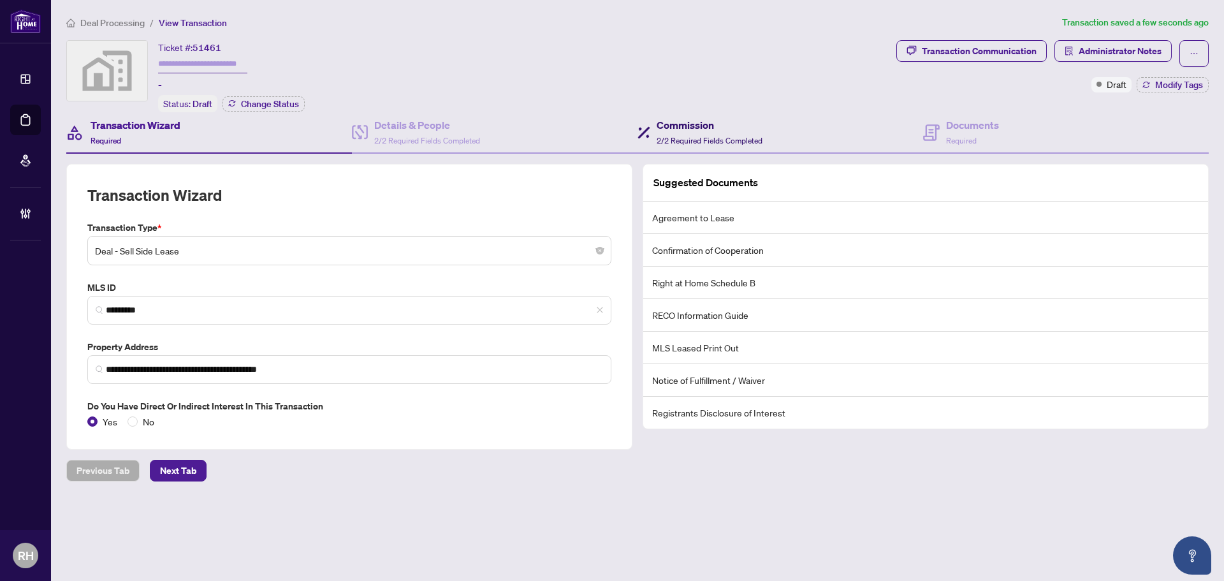
click at [704, 132] on div "Commission 2/2 Required Fields Completed" at bounding box center [709, 132] width 106 height 30
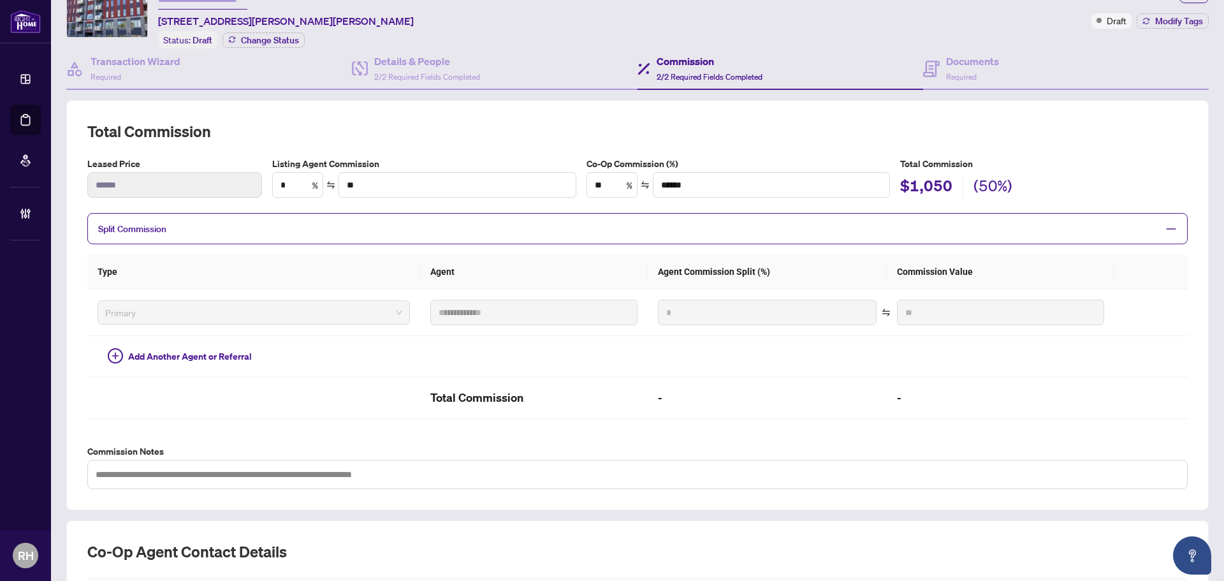
scroll to position [85, 0]
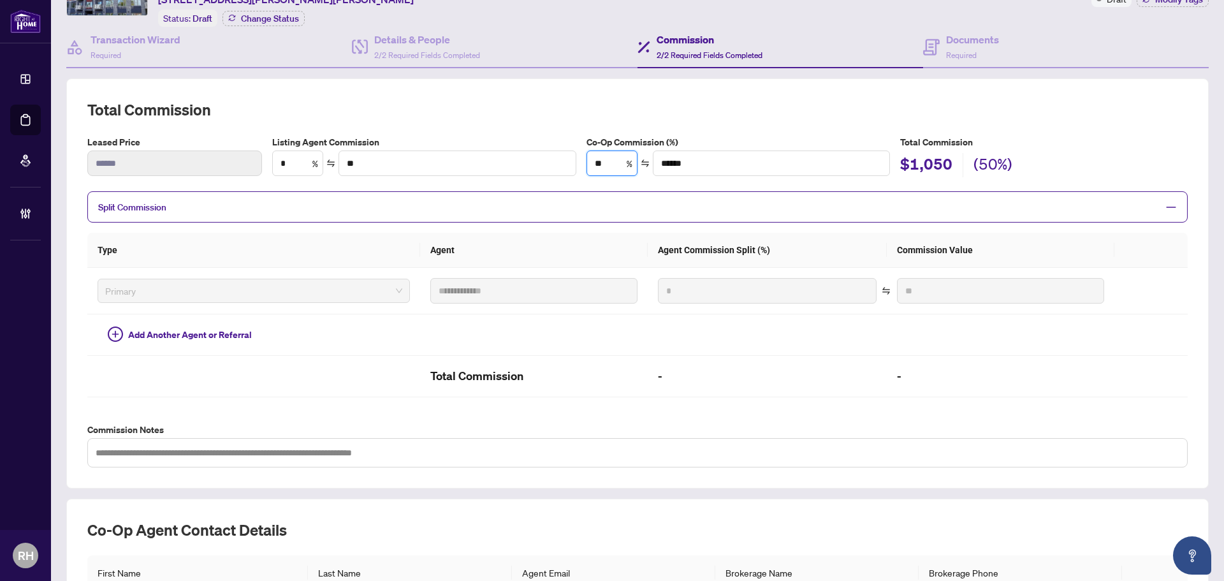
drag, startPoint x: 605, startPoint y: 159, endPoint x: 579, endPoint y: 166, distance: 27.5
click at [579, 166] on div "Listing Agent Commission * % ** Co-Op Commission (%) ** % ****** Total Commissi…" at bounding box center [729, 156] width 925 height 43
click at [609, 180] on div "Listing Agent Commission * % ** Co-Op Commission (%) ** % ****** Total Commissi…" at bounding box center [729, 160] width 925 height 51
click at [264, 121] on div "**********" at bounding box center [637, 283] width 1100 height 368
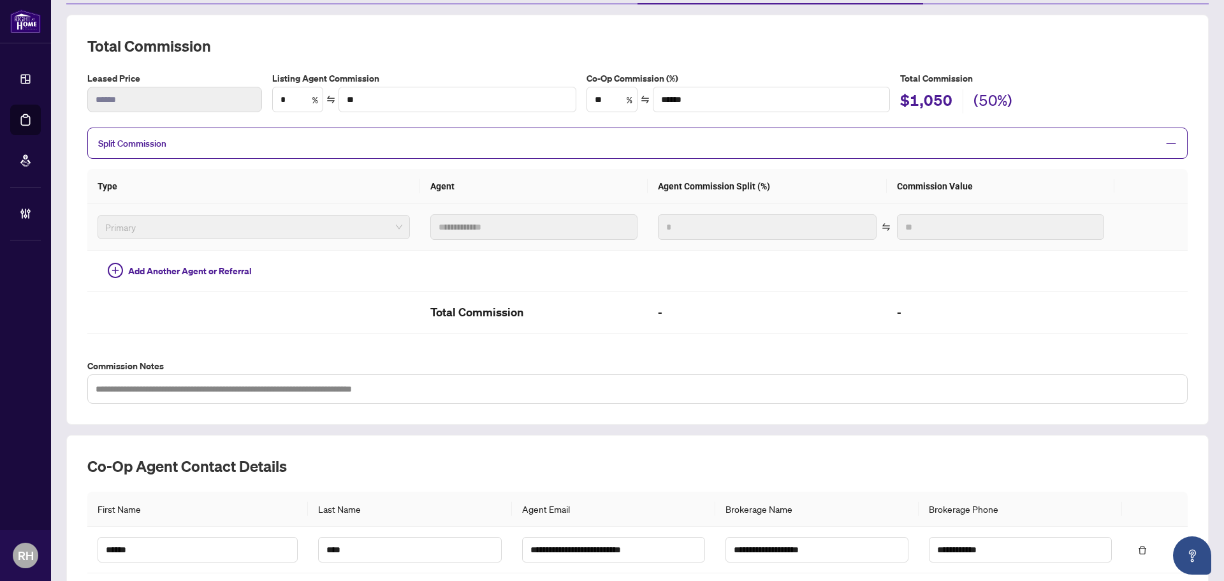
click at [263, 223] on span "Primary" at bounding box center [253, 226] width 297 height 19
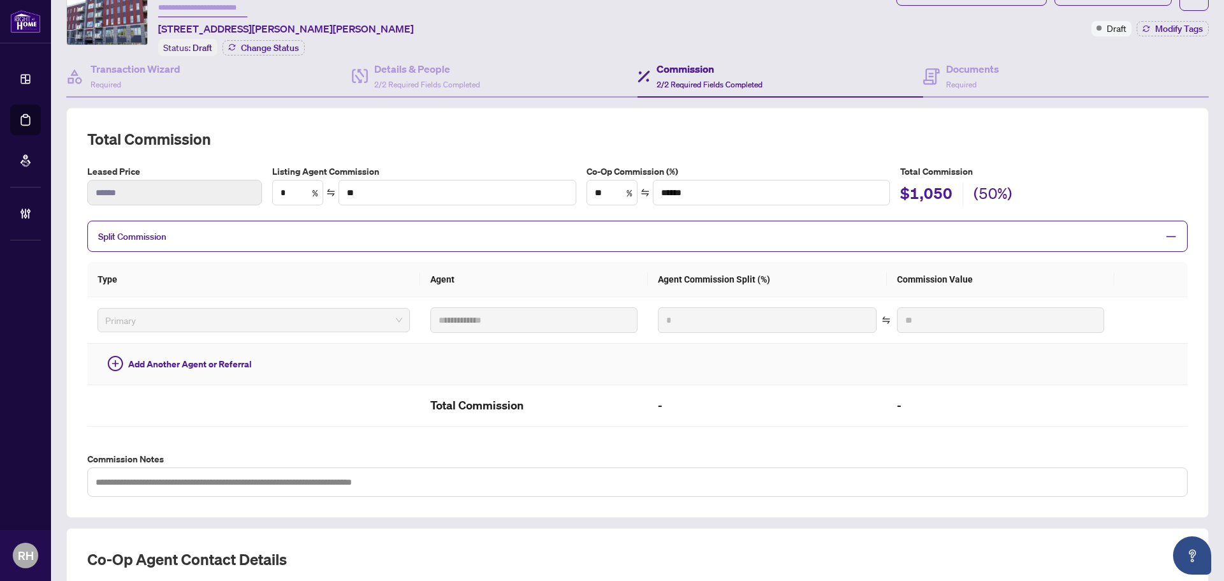
scroll to position [0, 0]
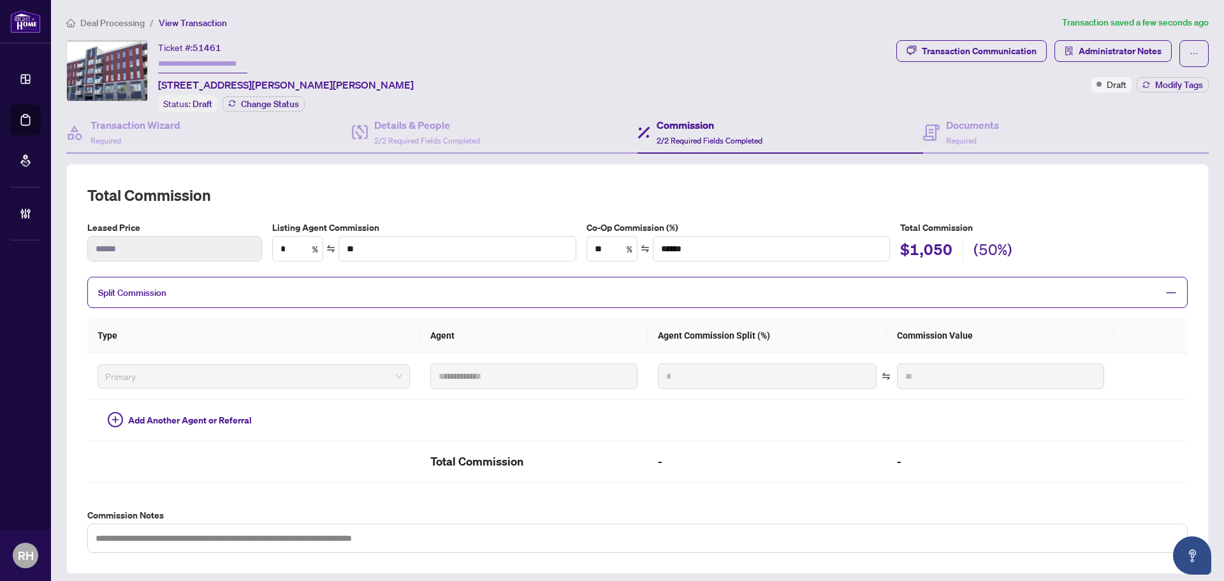
click at [707, 341] on th "Agent Commission Split (%)" at bounding box center [766, 335] width 239 height 35
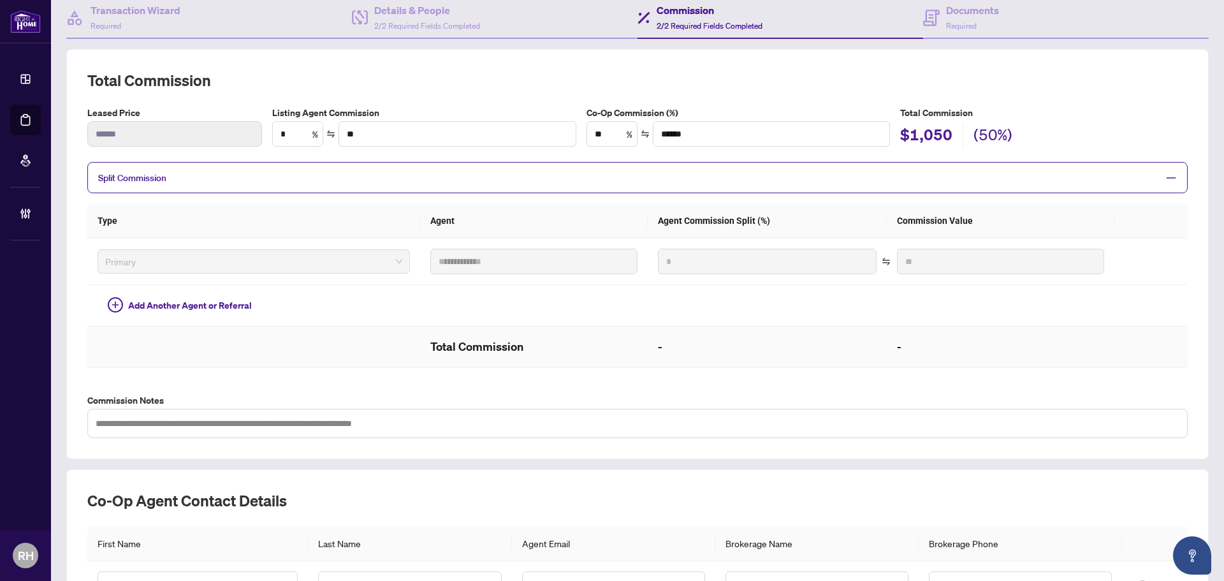
scroll to position [127, 0]
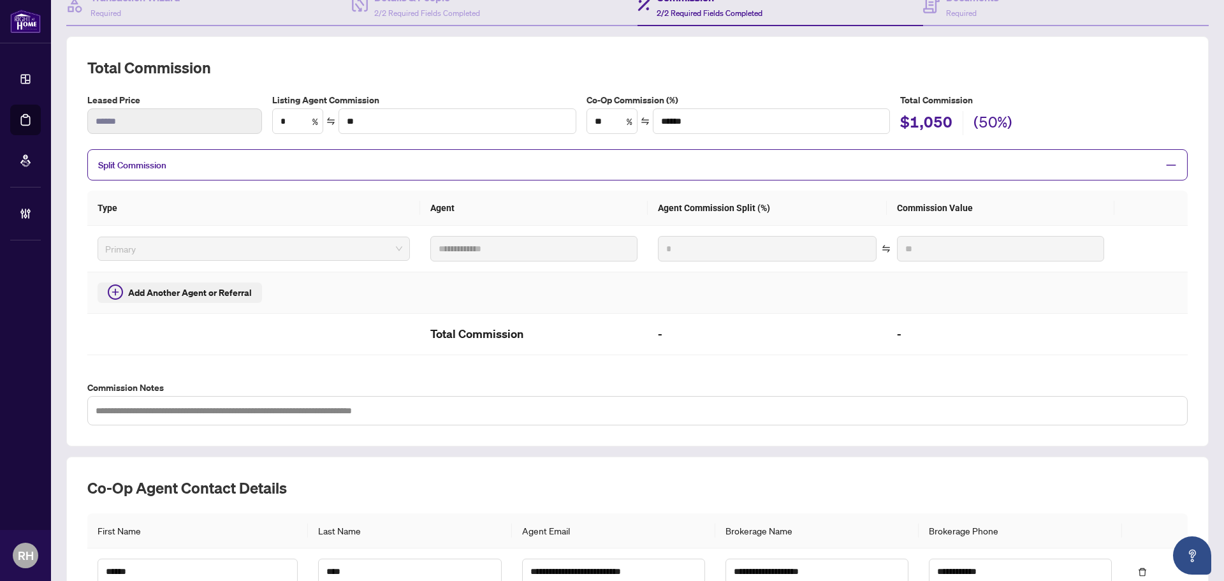
click at [212, 294] on span "Add Another Agent or Referral" at bounding box center [190, 293] width 124 height 14
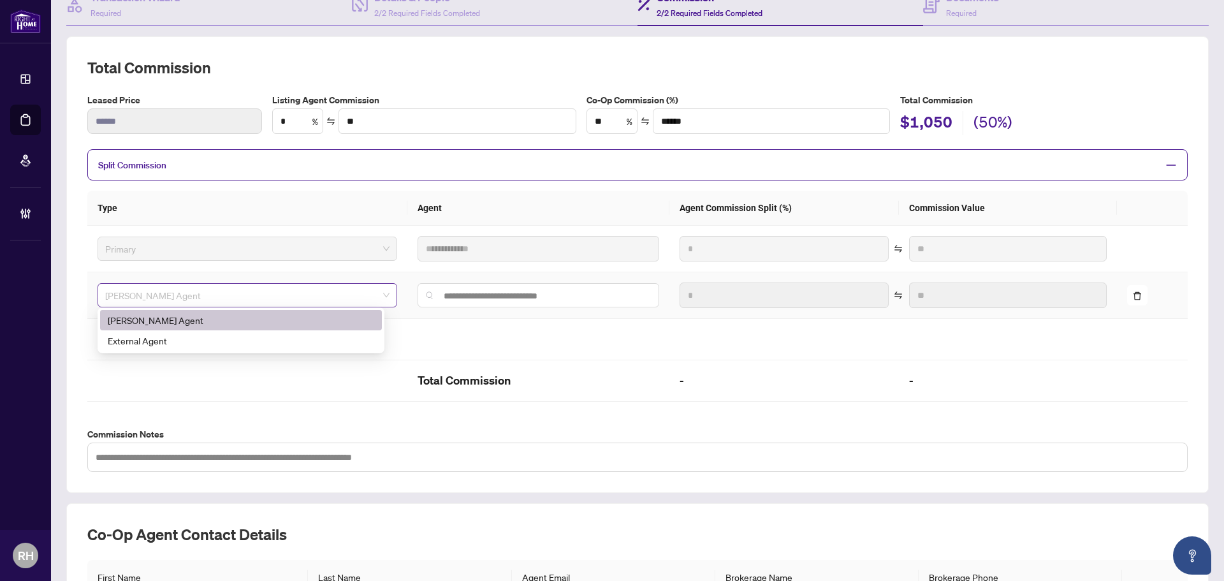
click at [219, 292] on span "RAHR Agent" at bounding box center [247, 295] width 284 height 19
click at [198, 345] on div "External Agent" at bounding box center [241, 340] width 266 height 14
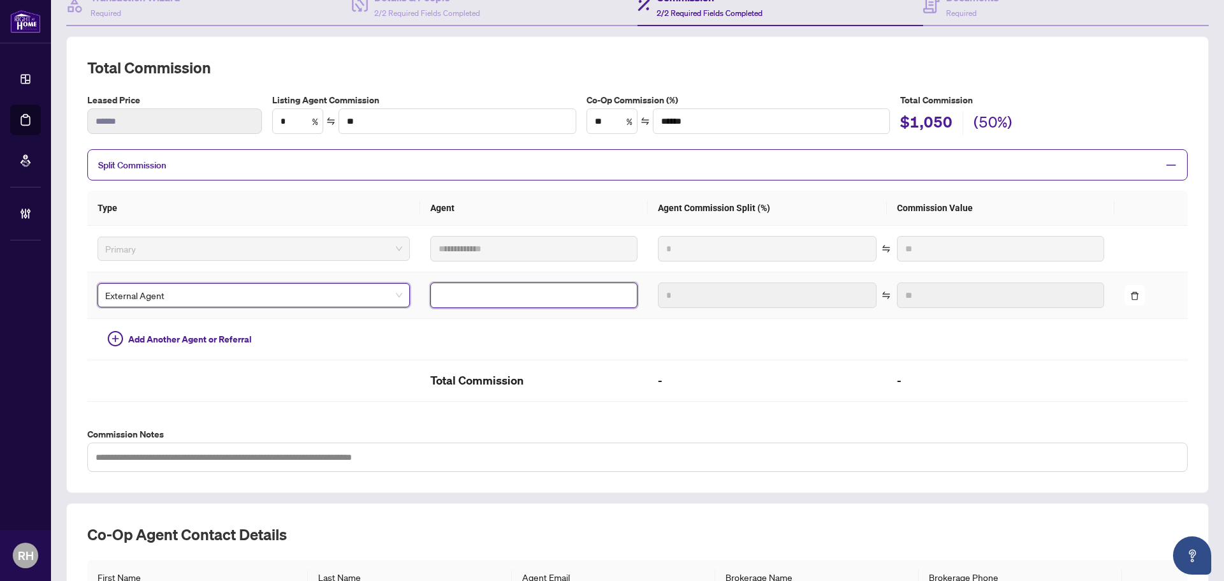
click at [466, 298] on input "text" at bounding box center [533, 294] width 207 height 25
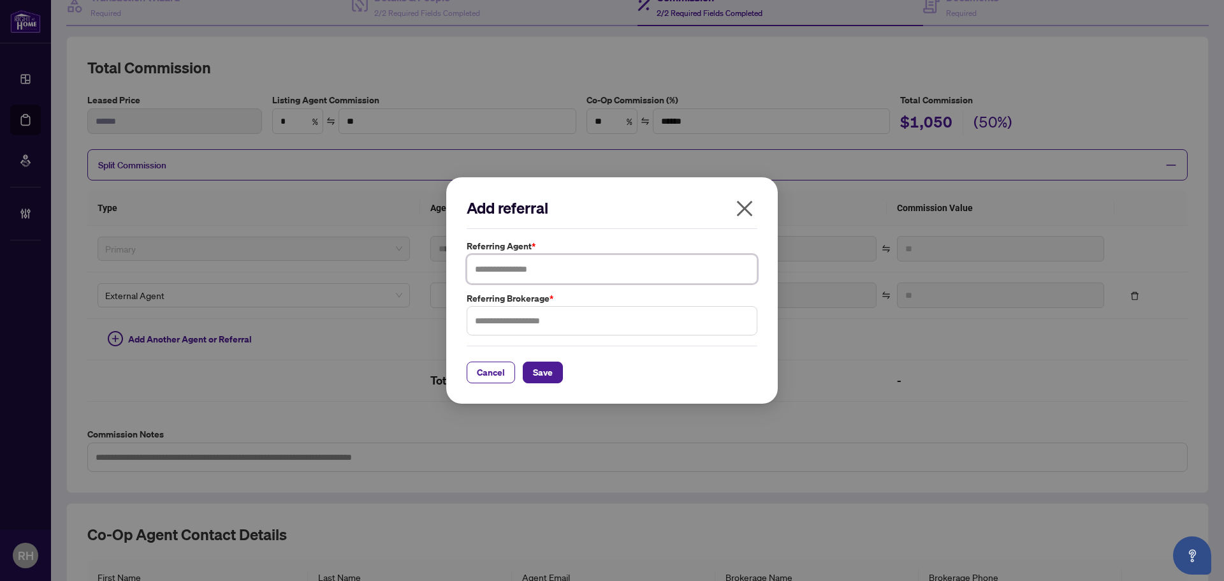
click at [569, 270] on input "text" at bounding box center [611, 268] width 291 height 29
click at [523, 278] on input "text" at bounding box center [611, 268] width 291 height 29
click at [584, 281] on input "text" at bounding box center [611, 268] width 291 height 29
type input "*"
type input "******"
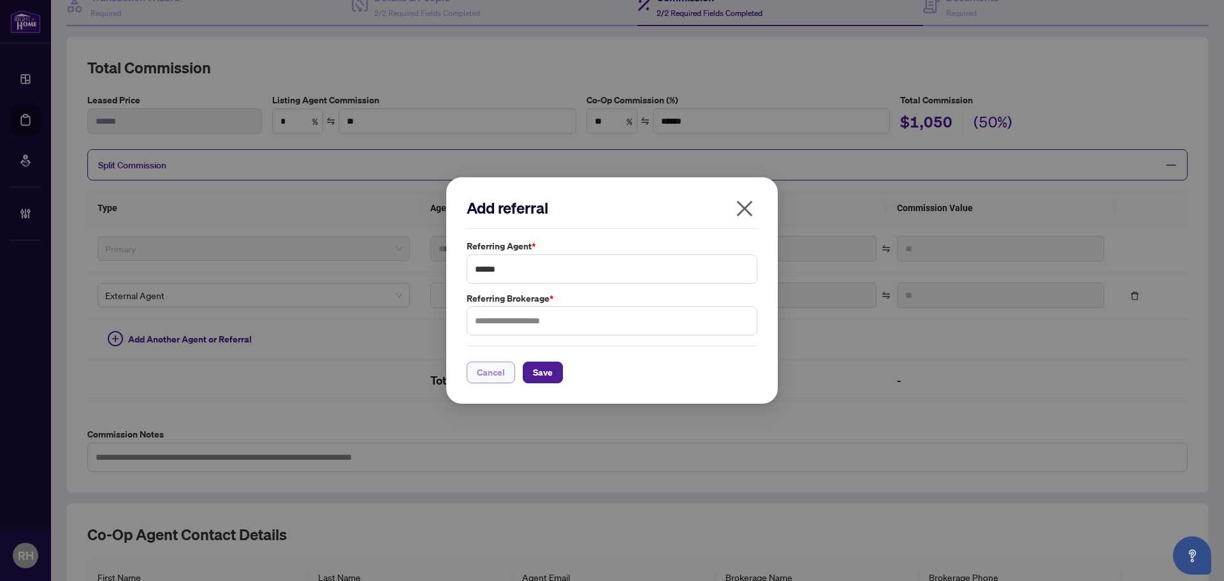
click at [502, 369] on span "Cancel" at bounding box center [491, 372] width 28 height 20
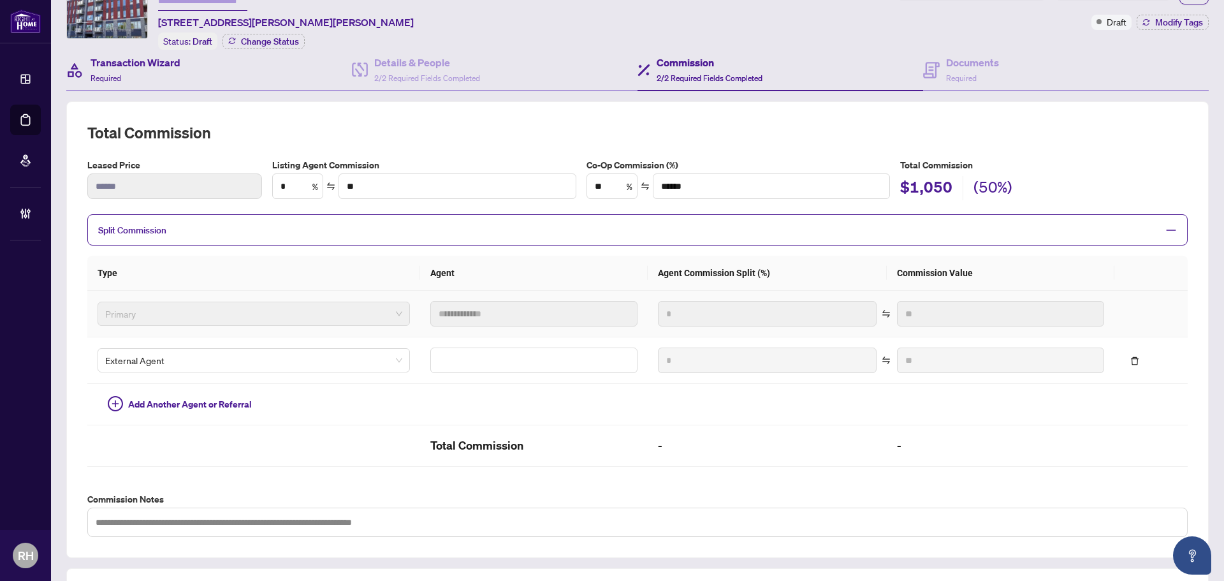
scroll to position [0, 0]
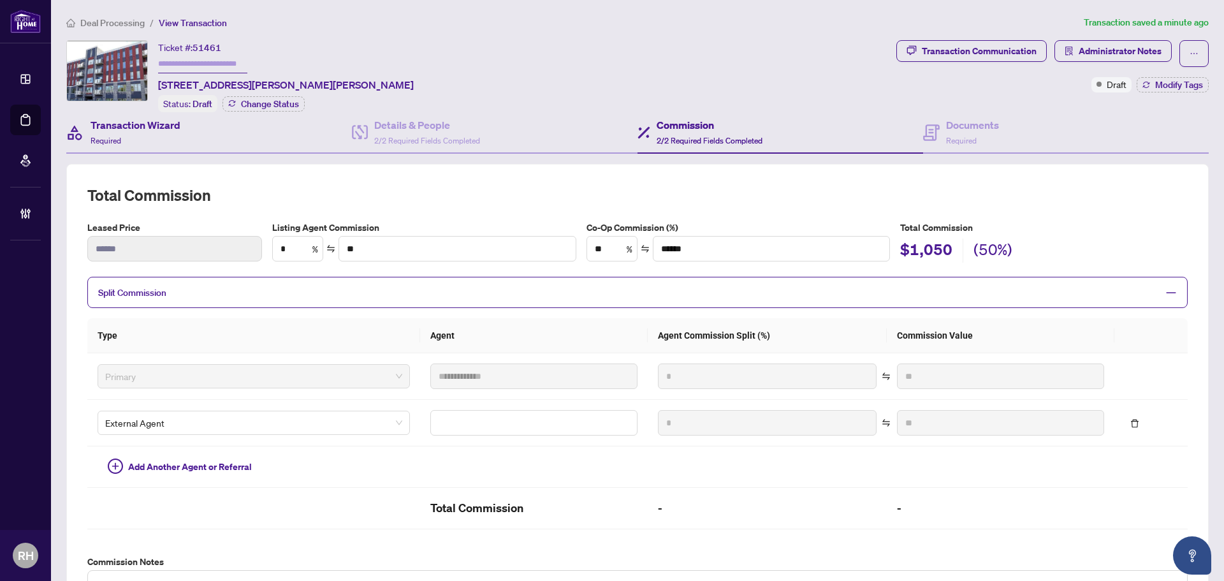
click at [212, 129] on div "Transaction Wizard Required" at bounding box center [209, 132] width 286 height 41
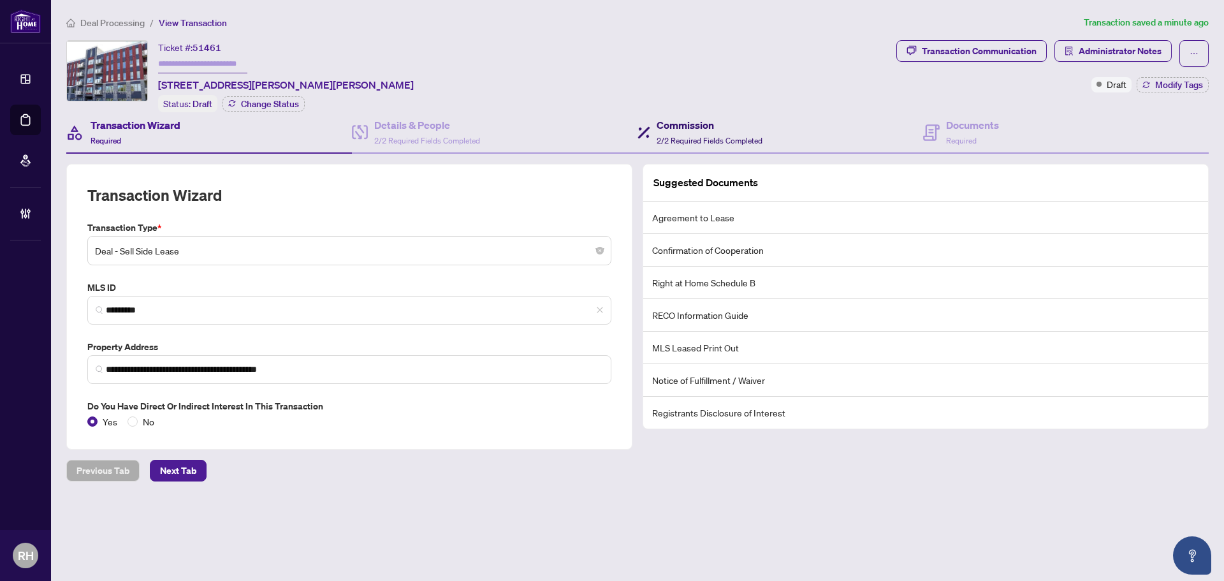
click at [741, 130] on h4 "Commission" at bounding box center [709, 124] width 106 height 15
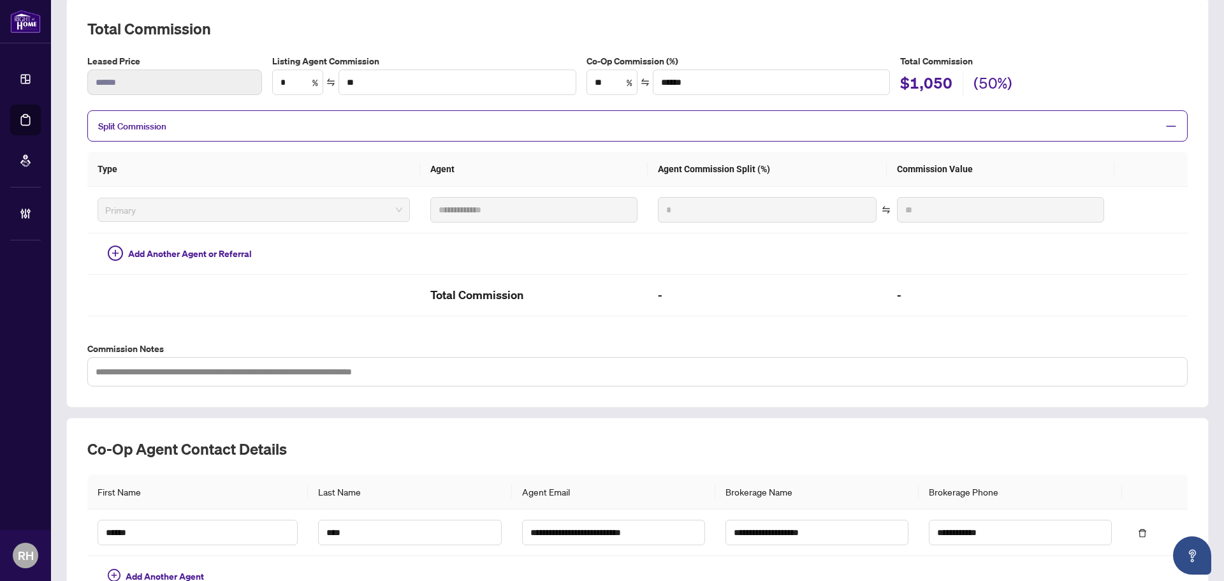
scroll to position [57, 0]
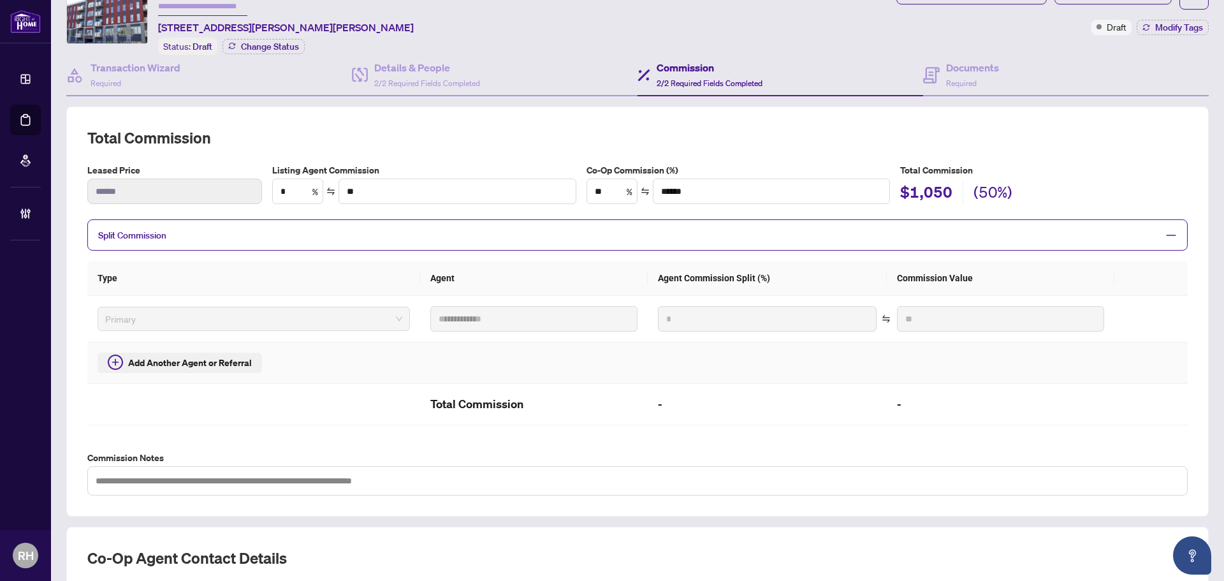
click at [217, 368] on button "Add Another Agent or Referral" at bounding box center [180, 362] width 164 height 20
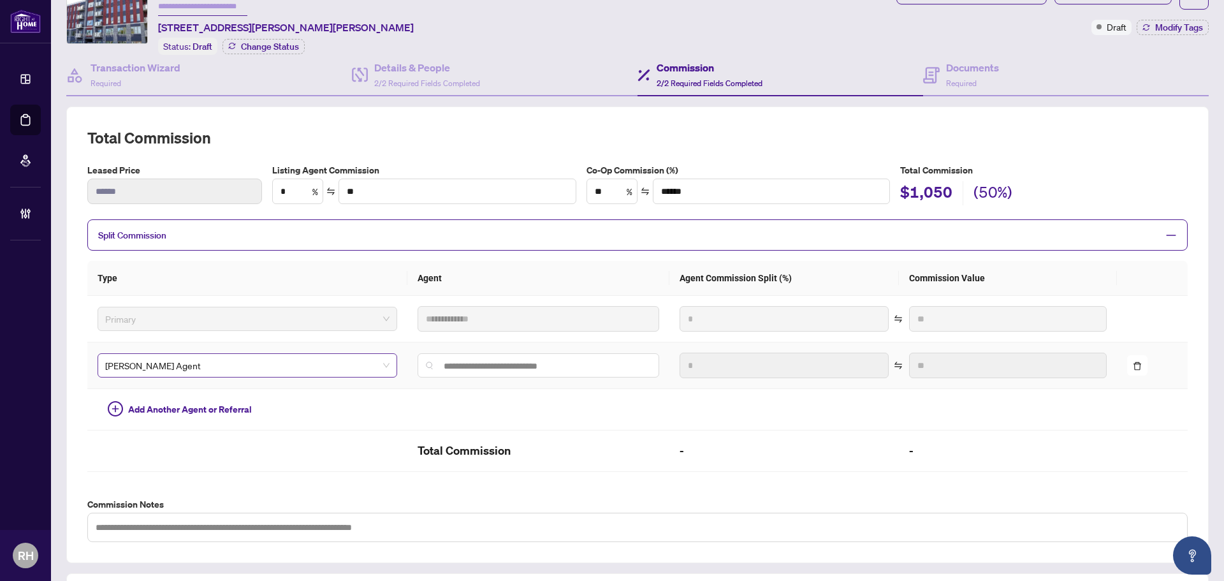
click at [270, 356] on span "RAHR Agent" at bounding box center [247, 365] width 284 height 19
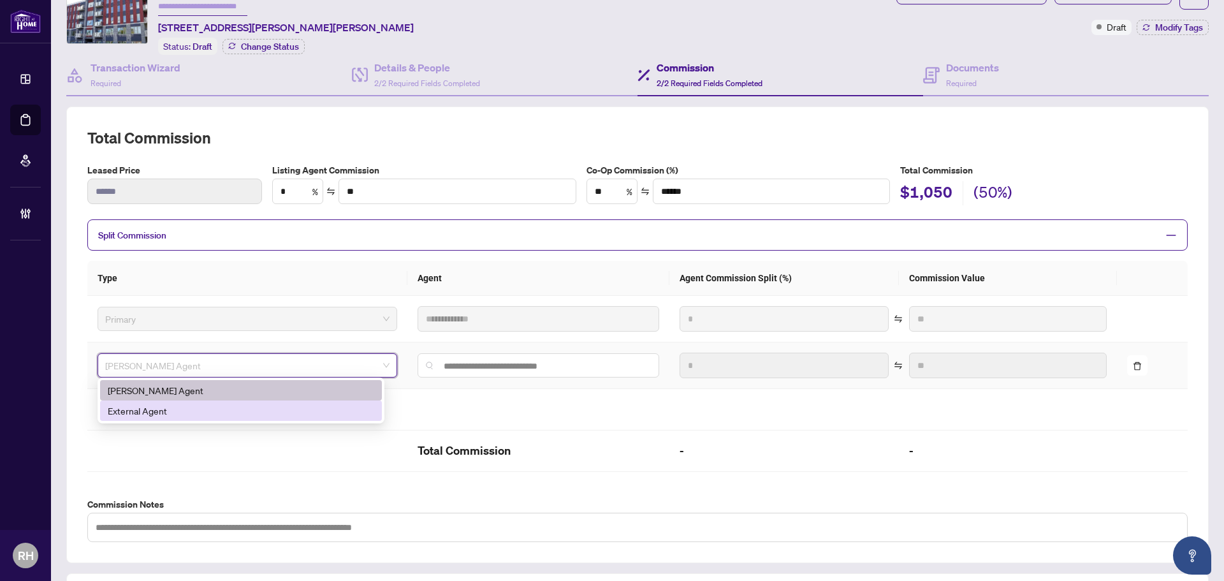
click at [255, 407] on div "External Agent" at bounding box center [241, 410] width 266 height 14
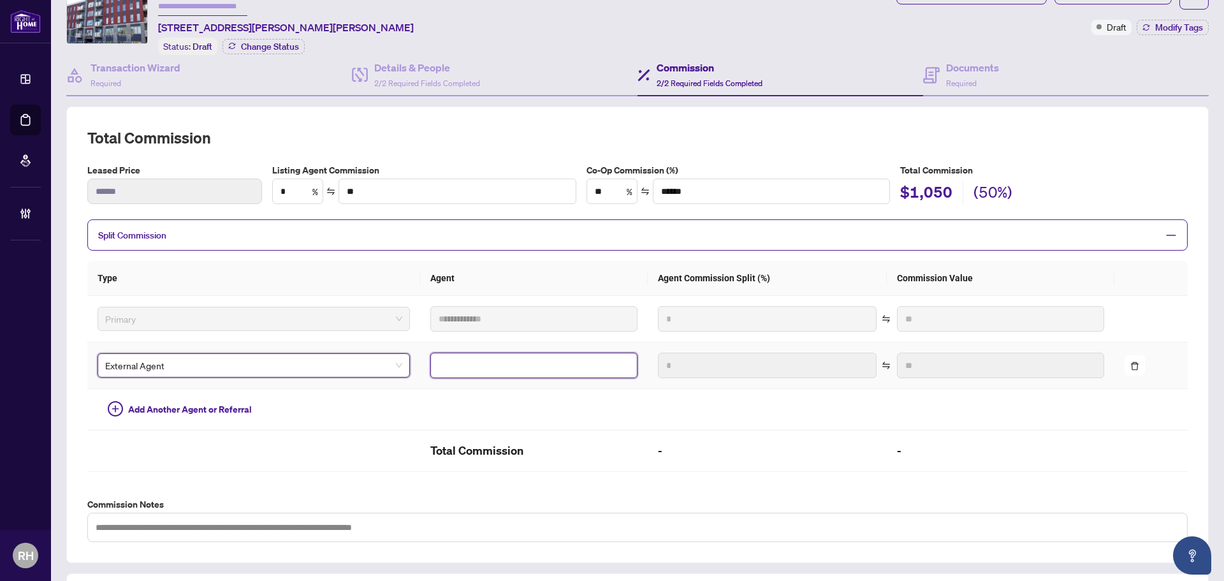
click at [534, 356] on input "text" at bounding box center [533, 364] width 207 height 25
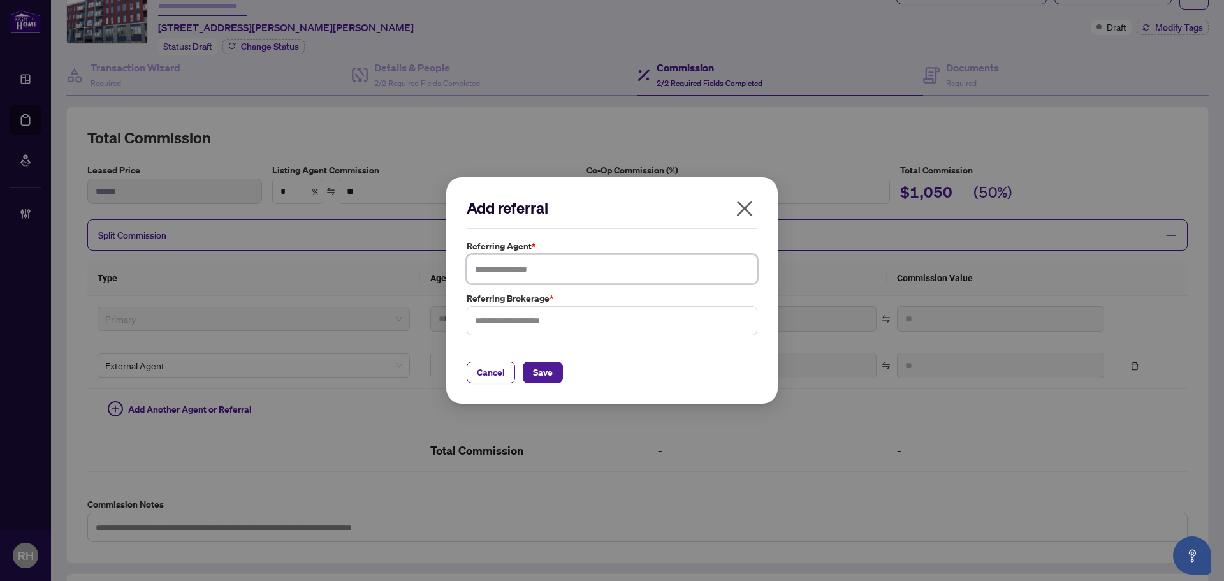
click at [521, 274] on input "text" at bounding box center [611, 268] width 291 height 29
type input "**********"
click at [503, 313] on input "text" at bounding box center [611, 320] width 291 height 29
type input "**********"
click at [551, 359] on div "Cancel Save" at bounding box center [611, 364] width 291 height 38
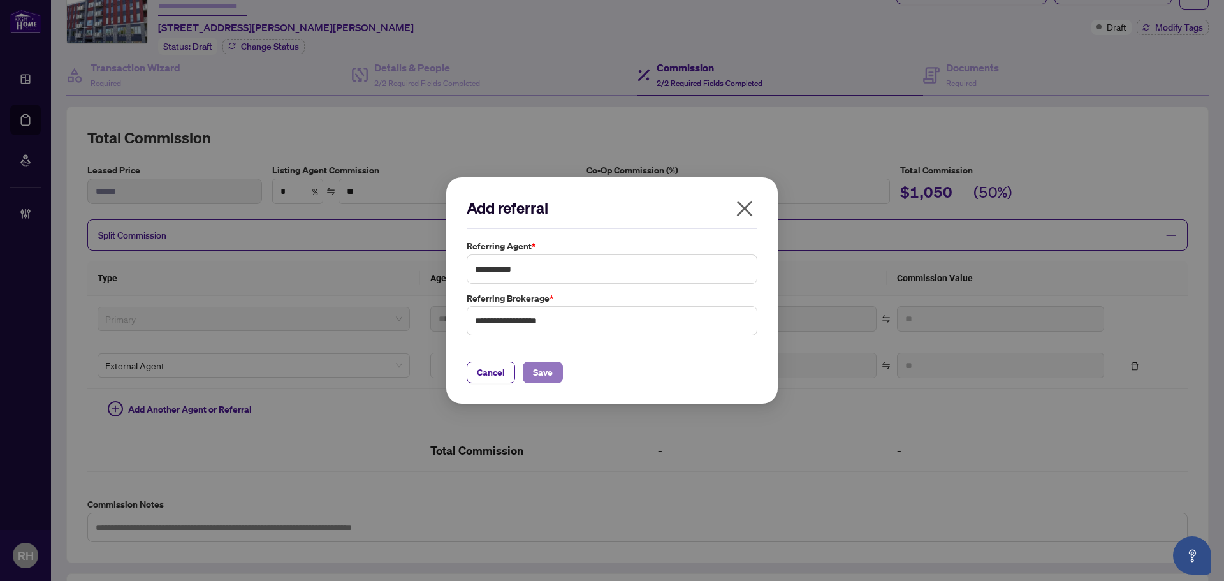
click at [547, 364] on span "Save" at bounding box center [543, 372] width 20 height 20
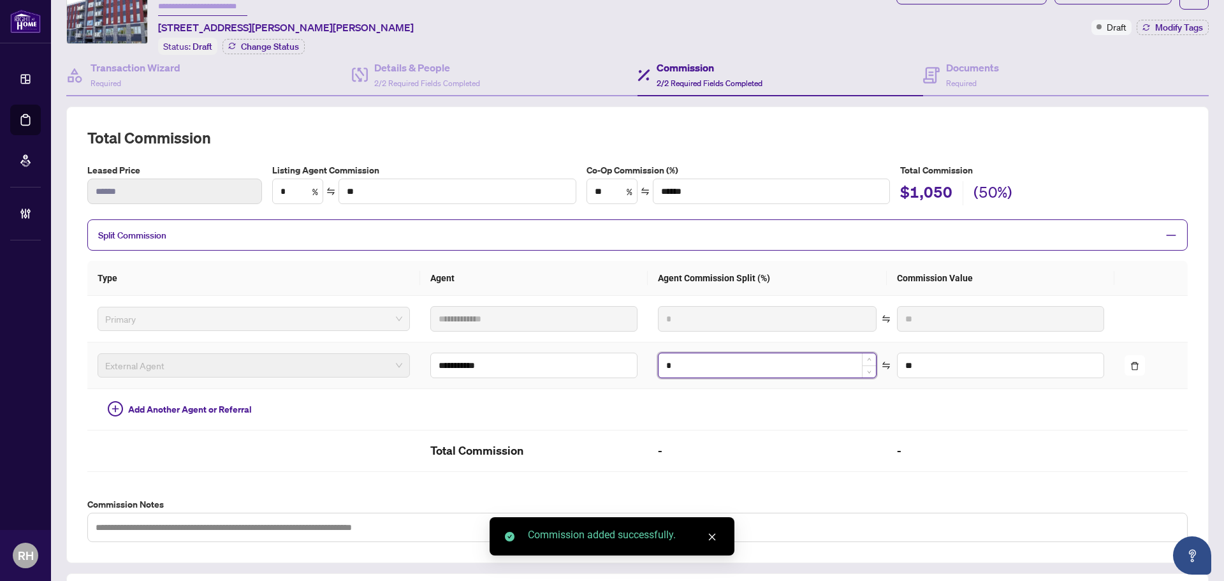
click at [692, 360] on input "*" at bounding box center [766, 365] width 217 height 24
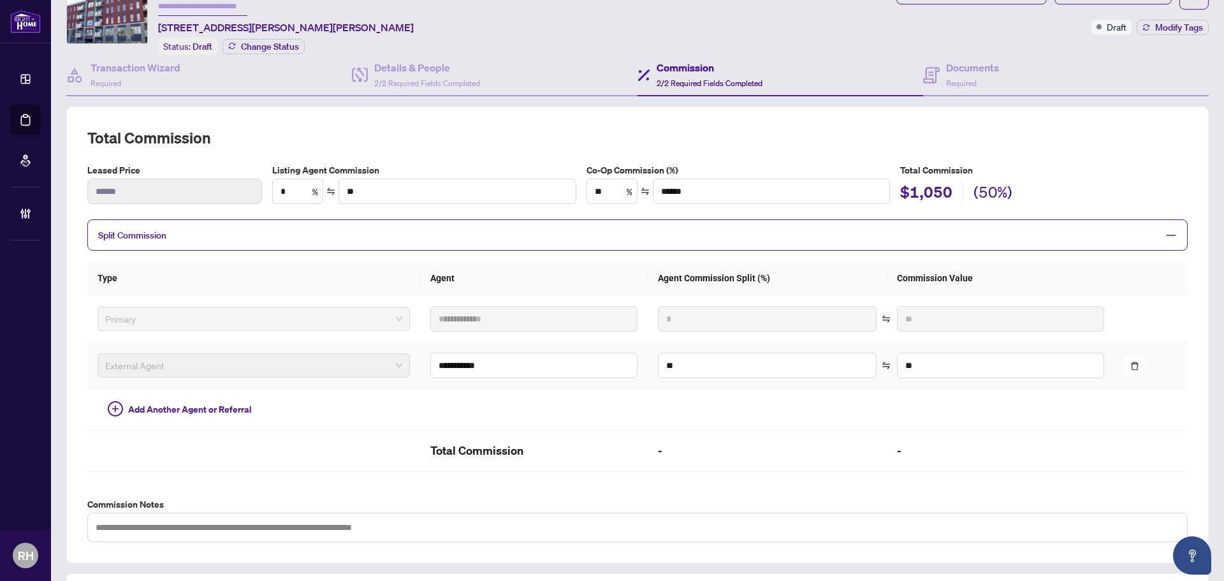
type input "*"
click at [984, 401] on td at bounding box center [1000, 409] width 228 height 41
click at [983, 360] on input "**" at bounding box center [1000, 365] width 206 height 24
type input "**"
click at [1136, 305] on td at bounding box center [1150, 319] width 73 height 47
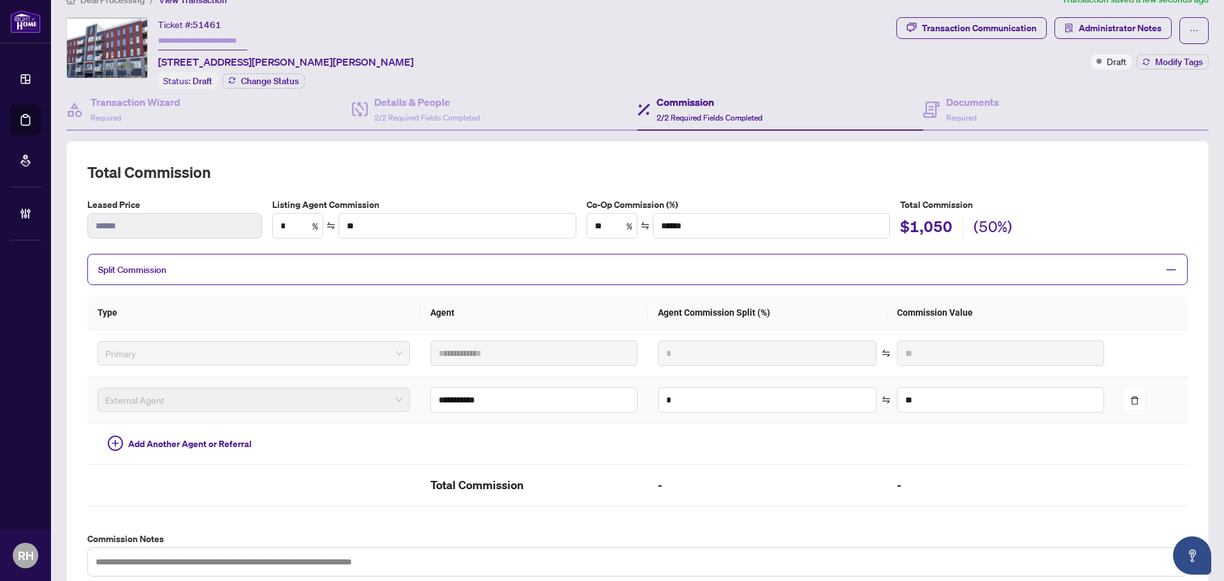
scroll to position [0, 0]
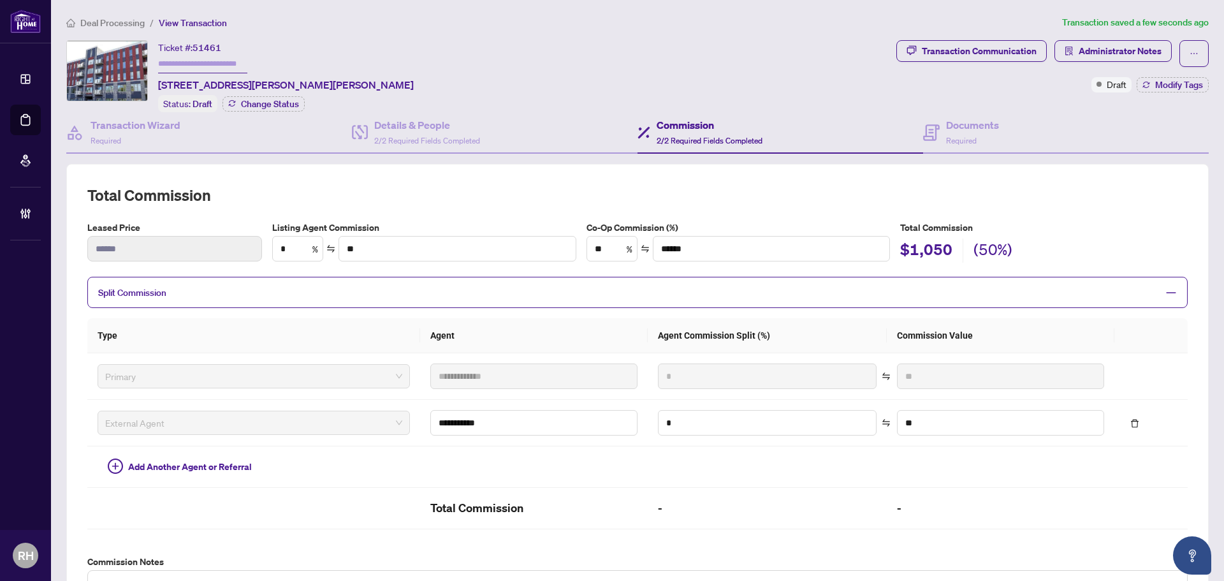
click at [943, 108] on div "Transaction Communication Administrator Notes Draft Modify Tags" at bounding box center [1051, 76] width 317 height 72
click at [949, 137] on span "Required" at bounding box center [961, 141] width 31 height 10
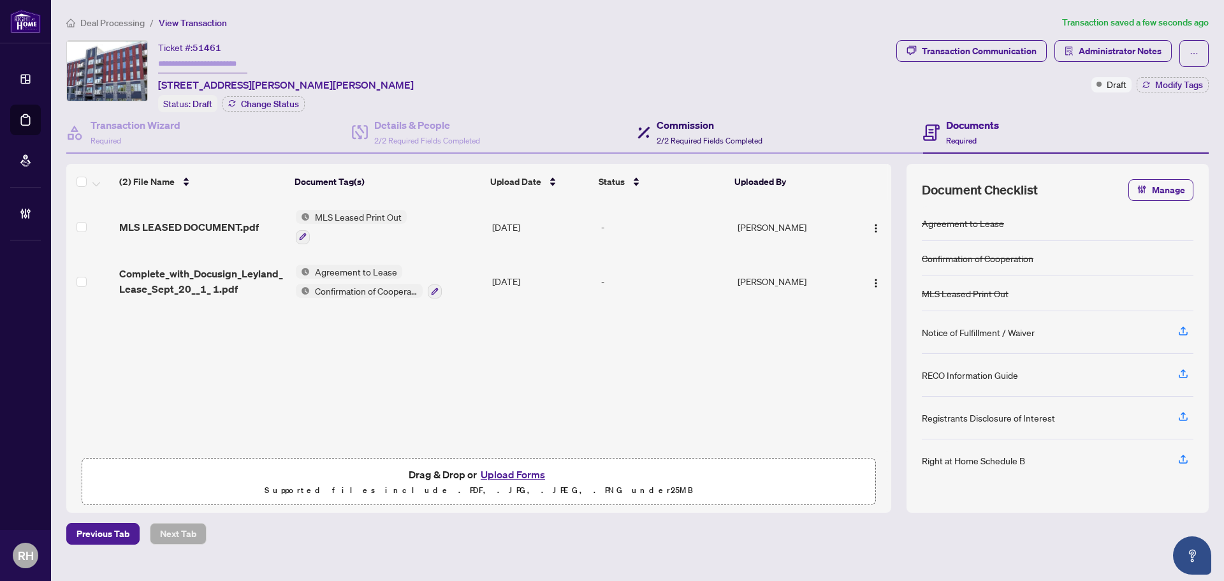
click at [760, 129] on h4 "Commission" at bounding box center [709, 124] width 106 height 15
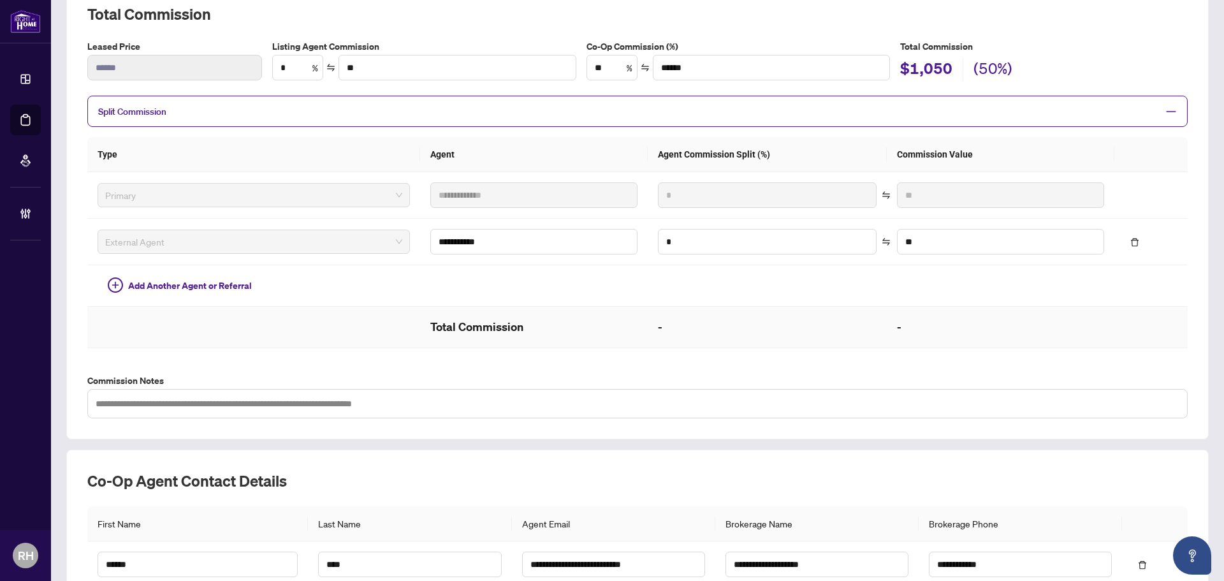
scroll to position [255, 0]
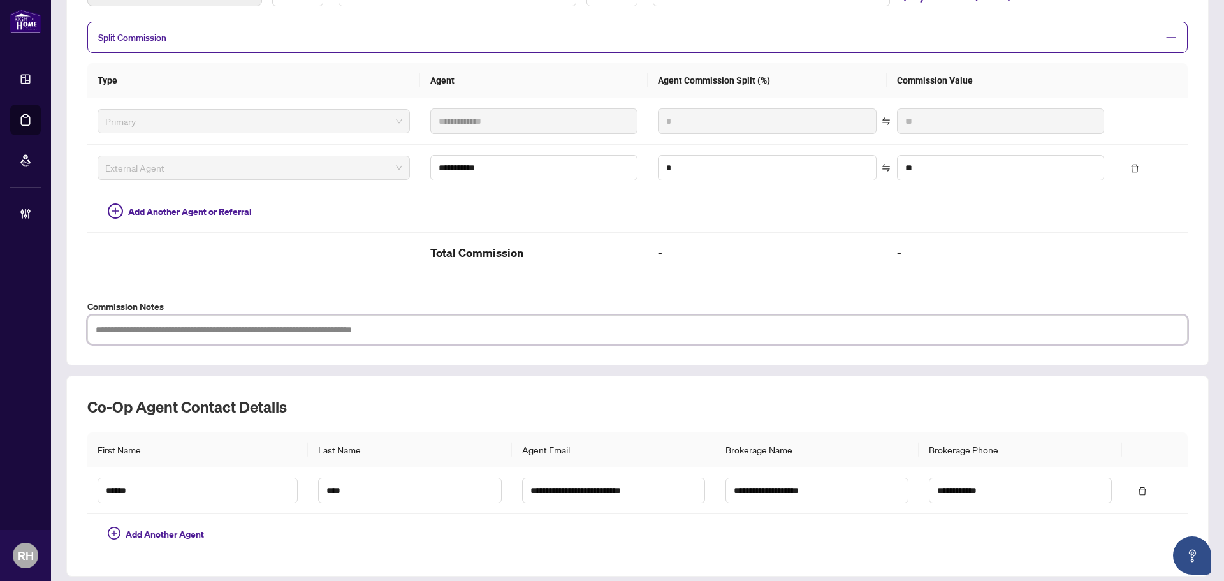
click at [236, 326] on textarea at bounding box center [637, 329] width 1100 height 29
click at [261, 296] on div "**********" at bounding box center [637, 137] width 1100 height 414
click at [529, 257] on h2 "Total Commission" at bounding box center [533, 253] width 207 height 20
click at [472, 255] on h2 "Total Commission" at bounding box center [533, 253] width 207 height 20
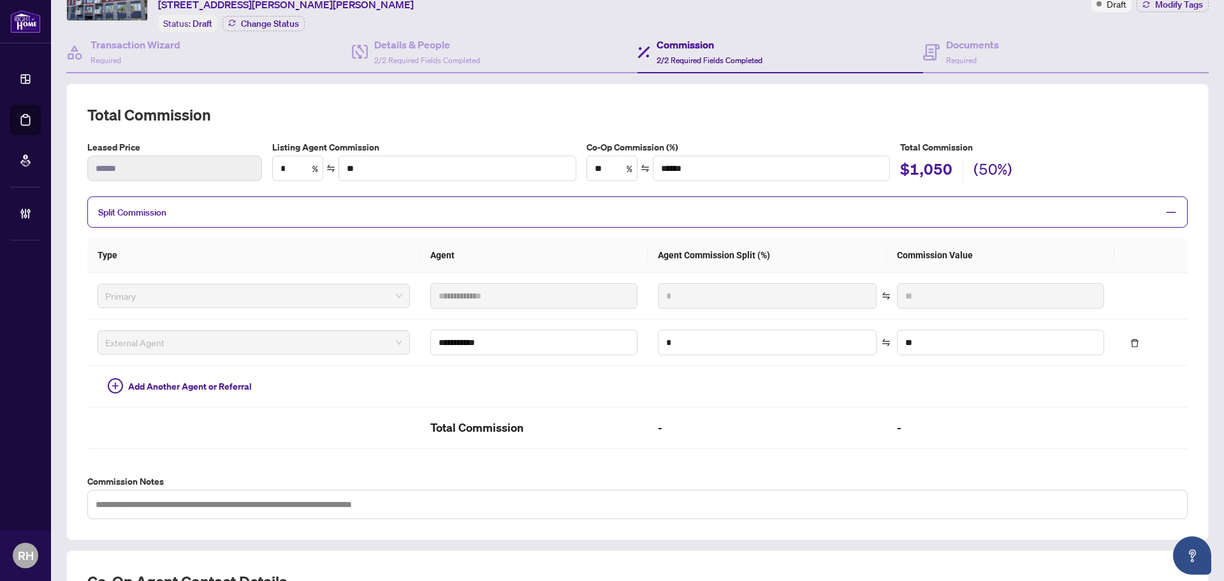
scroll to position [64, 0]
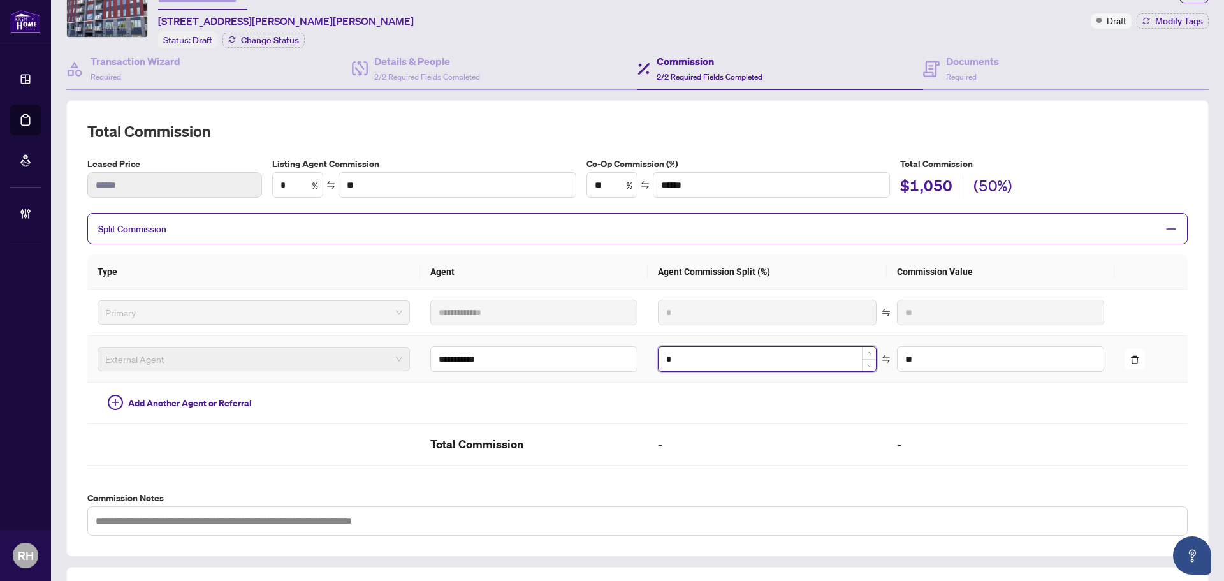
click at [707, 355] on input "*" at bounding box center [766, 359] width 217 height 24
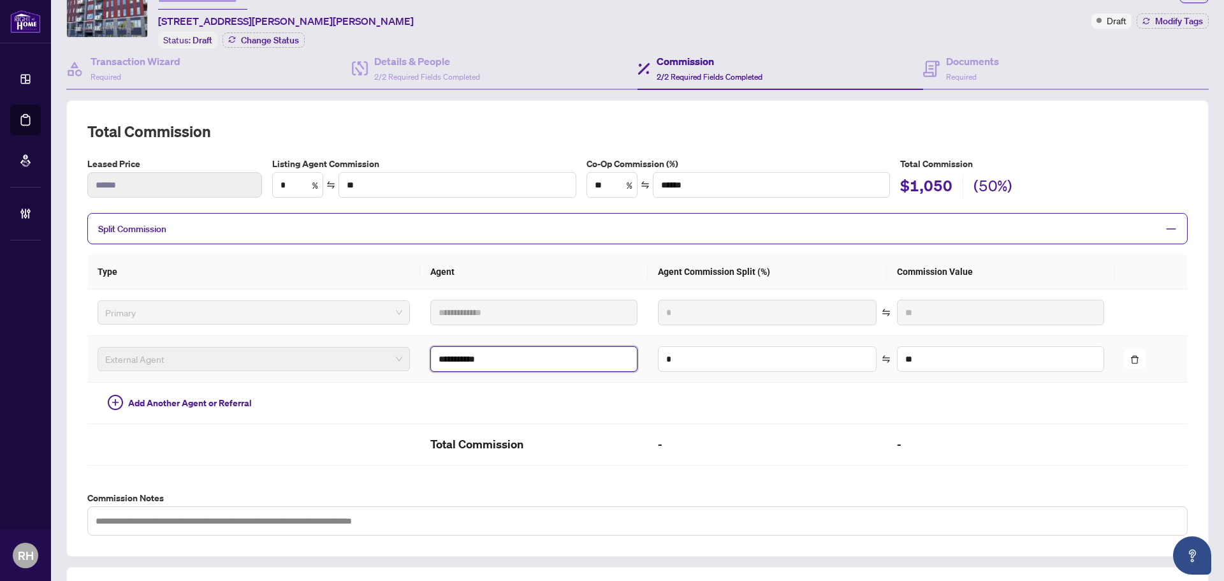
click at [435, 361] on input "**********" at bounding box center [533, 358] width 207 height 25
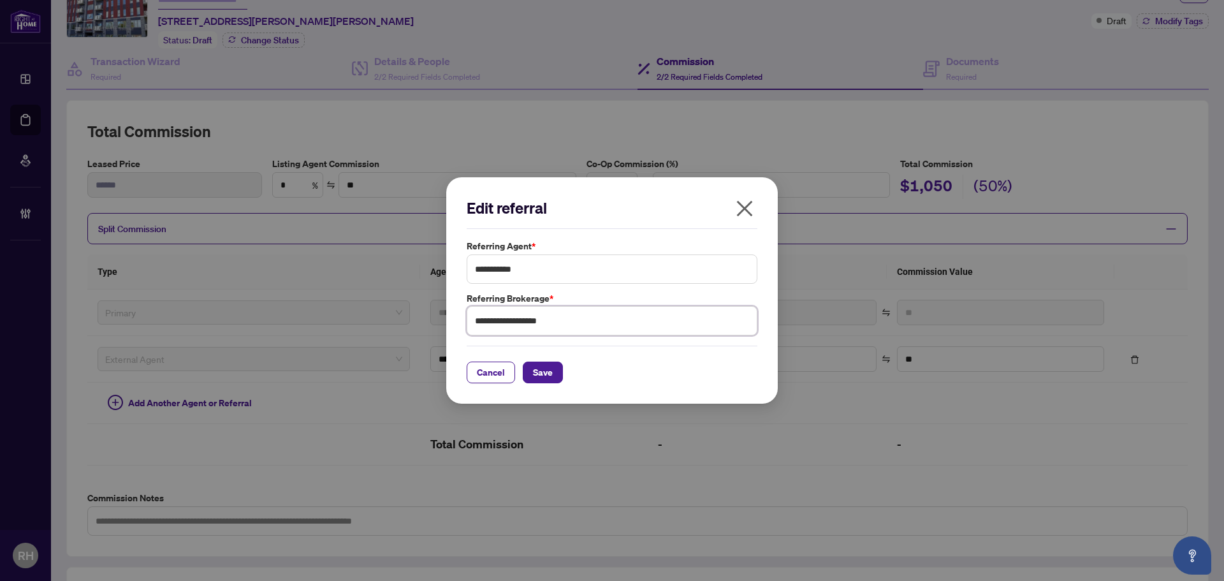
drag, startPoint x: 572, startPoint y: 320, endPoint x: 370, endPoint y: 318, distance: 202.0
click at [370, 318] on div "**********" at bounding box center [612, 290] width 1224 height 581
click at [502, 370] on span "Cancel" at bounding box center [491, 372] width 28 height 20
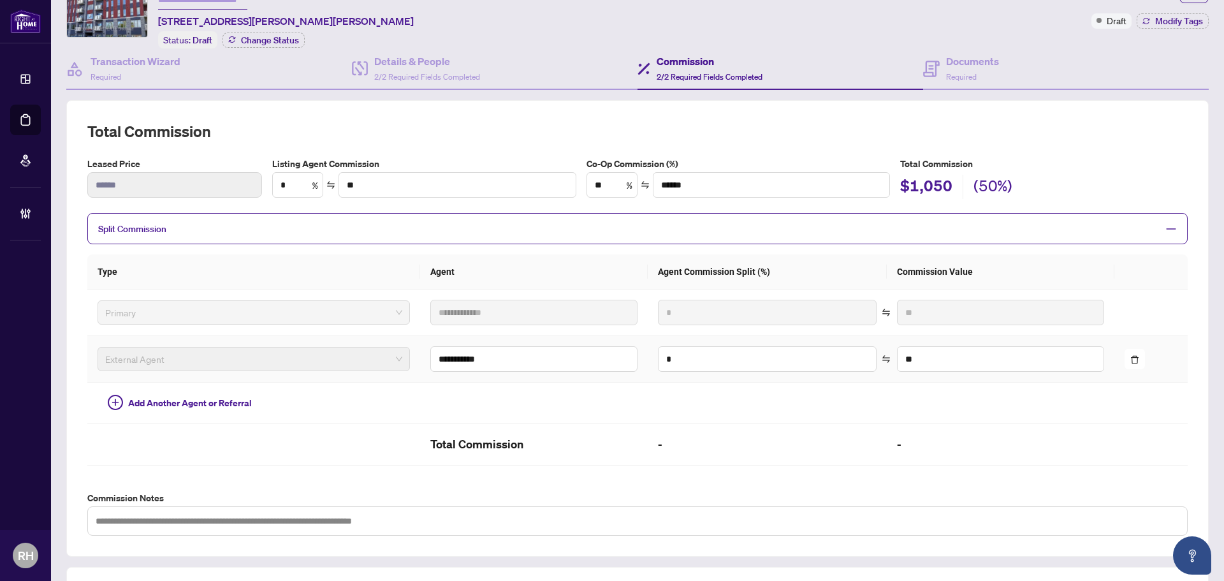
click at [235, 365] on span "External Agent" at bounding box center [253, 358] width 297 height 19
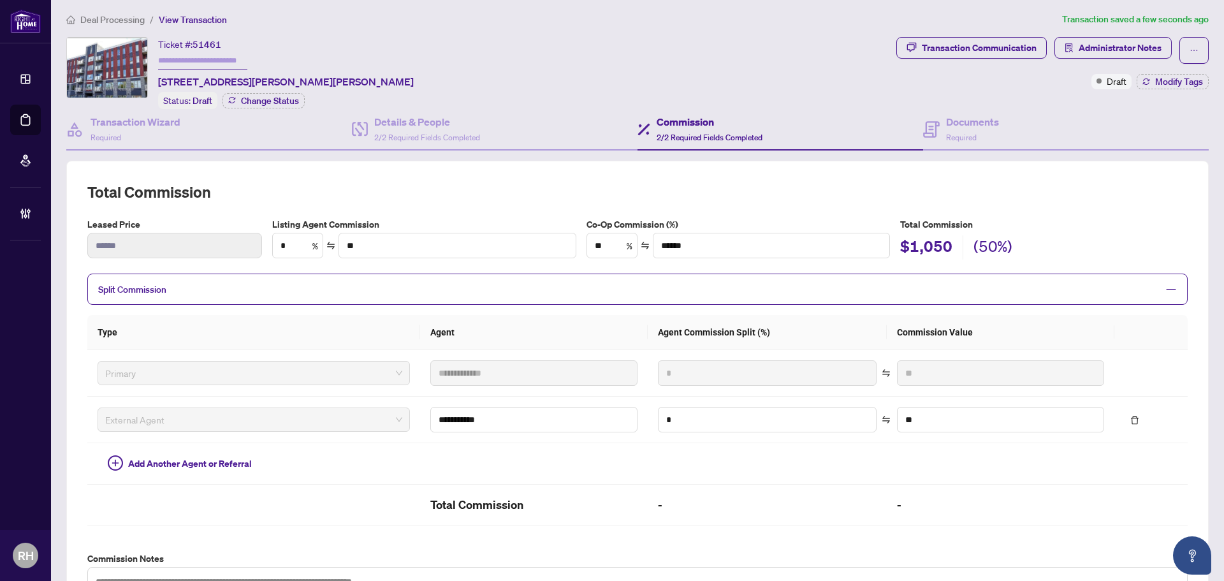
scroll to position [0, 0]
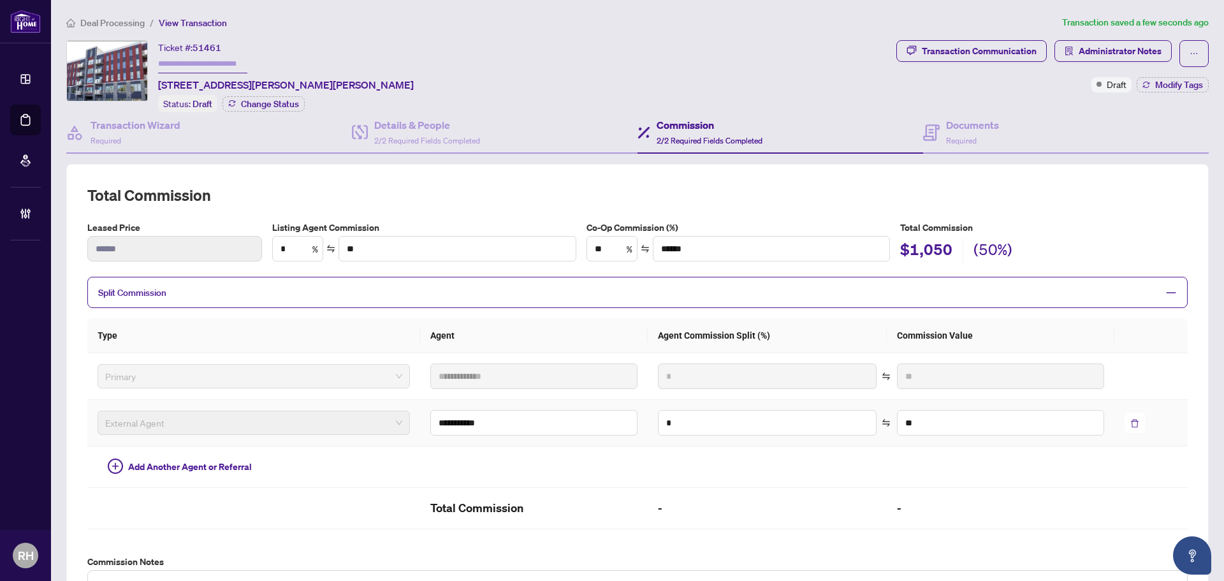
click at [1124, 416] on button "button" at bounding box center [1134, 422] width 20 height 20
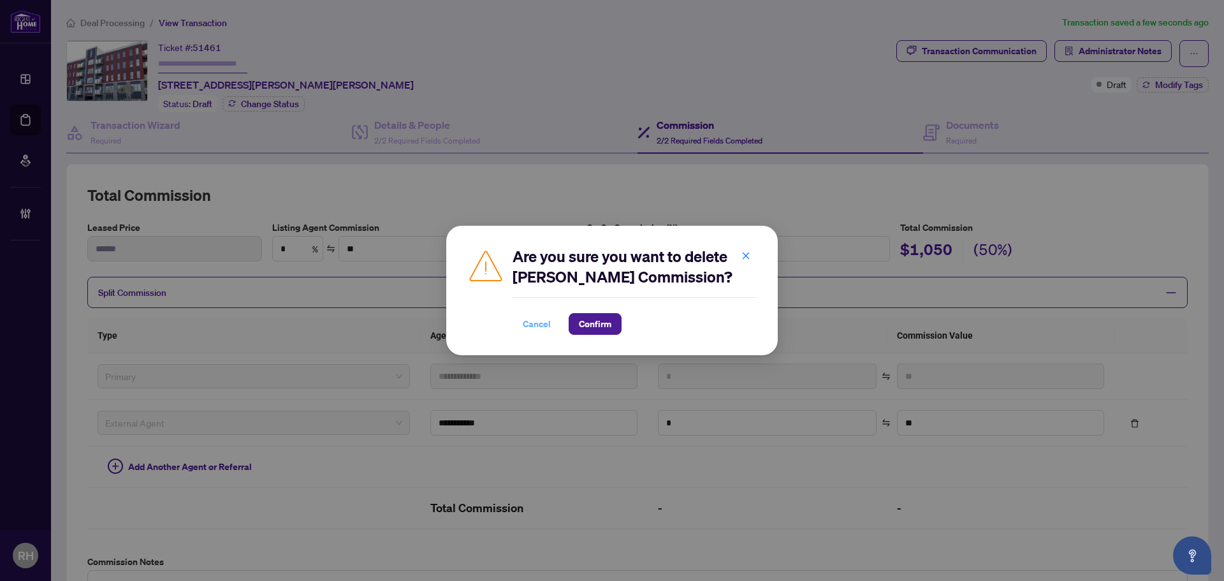
click at [533, 315] on span "Cancel" at bounding box center [537, 324] width 28 height 20
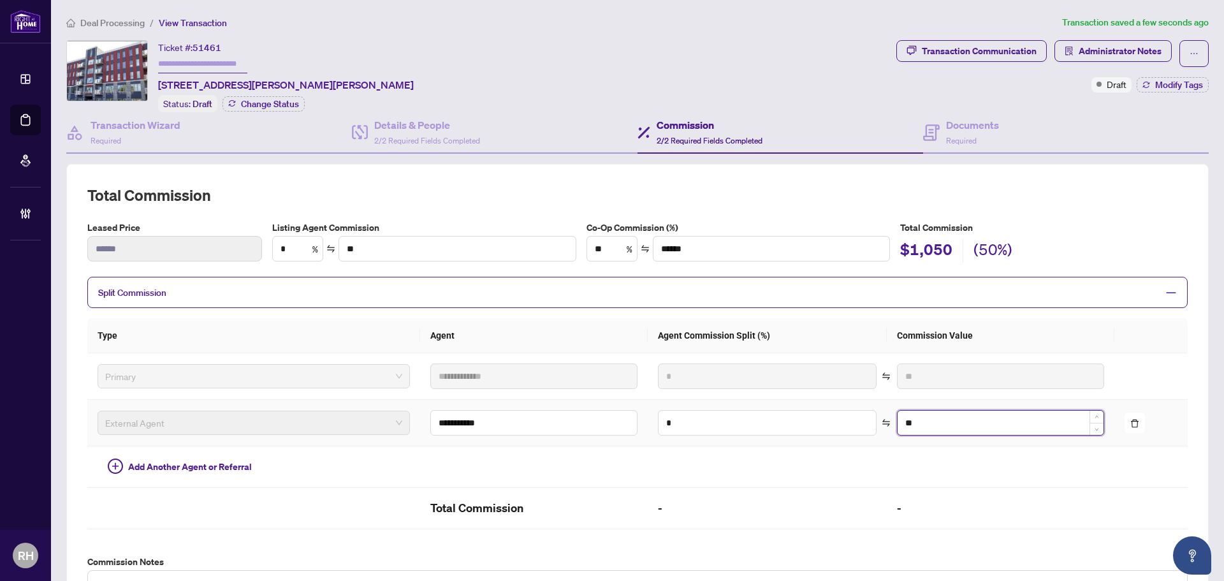
click at [908, 411] on input "**" at bounding box center [1000, 422] width 206 height 24
type input "**"
click at [765, 433] on td "*" at bounding box center [766, 423] width 239 height 47
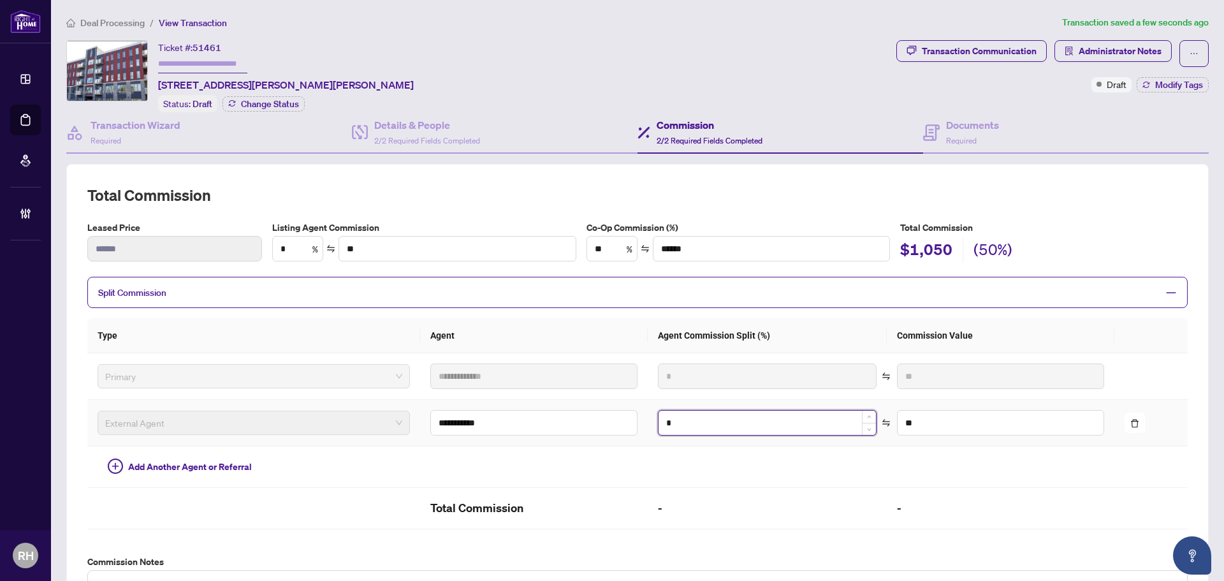
click at [804, 423] on input "*" at bounding box center [766, 422] width 217 height 24
click at [867, 419] on td "*" at bounding box center [766, 423] width 239 height 47
click at [882, 421] on icon "swap" at bounding box center [886, 422] width 8 height 7
click at [737, 424] on input "*" at bounding box center [766, 422] width 217 height 24
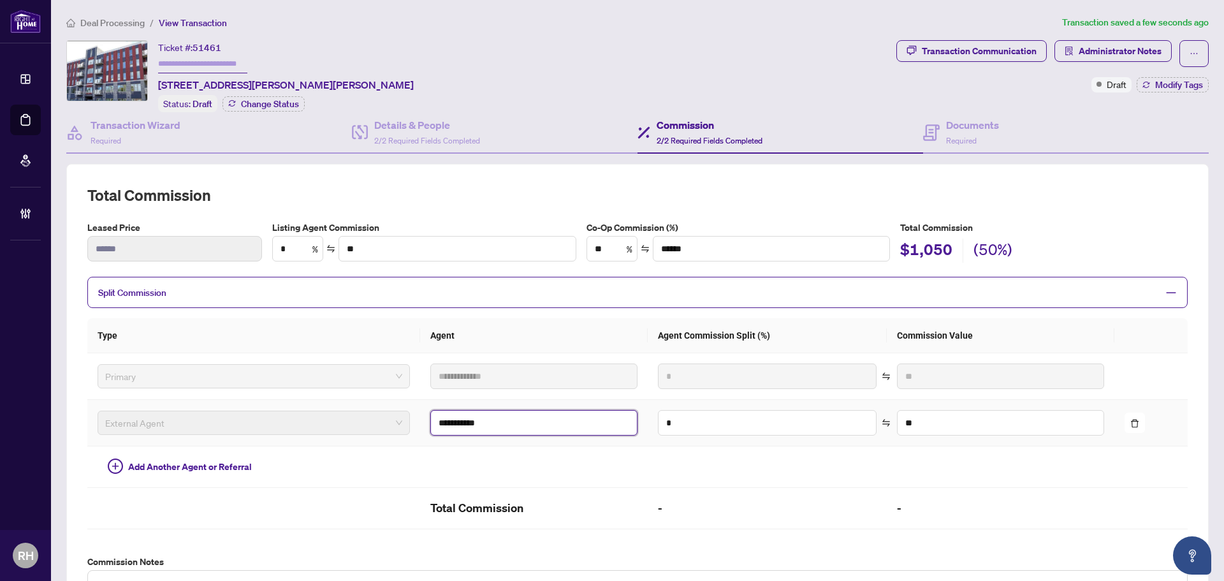
drag, startPoint x: 538, startPoint y: 414, endPoint x: 284, endPoint y: 417, distance: 254.3
click at [284, 417] on tr "**********" at bounding box center [637, 423] width 1100 height 47
click at [486, 416] on input "**********" at bounding box center [533, 422] width 207 height 25
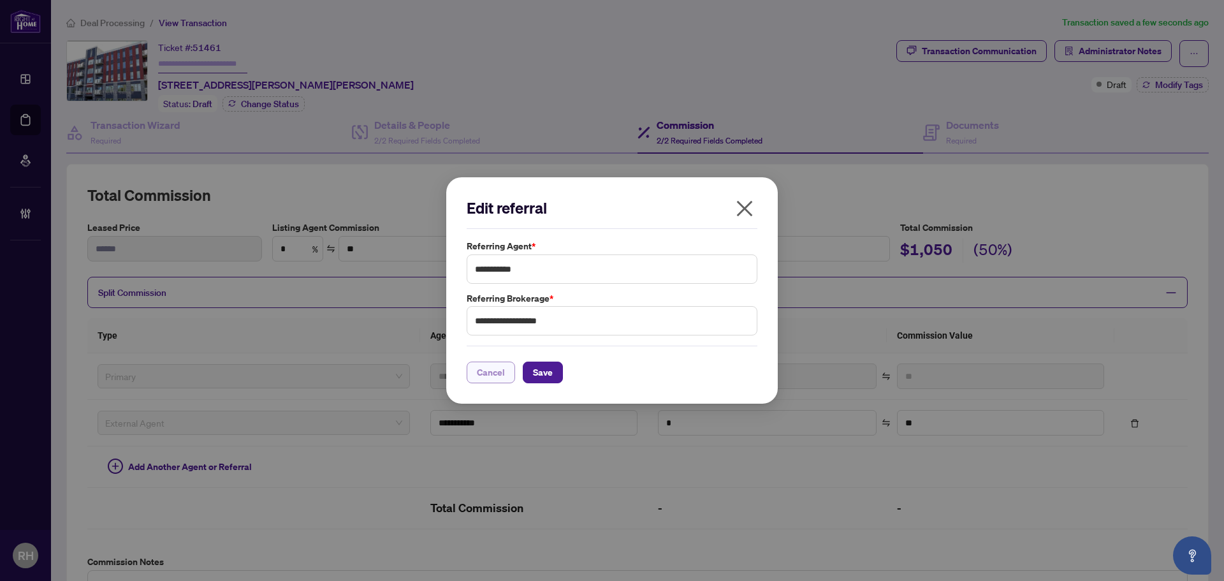
click at [502, 365] on span "Cancel" at bounding box center [491, 372] width 28 height 20
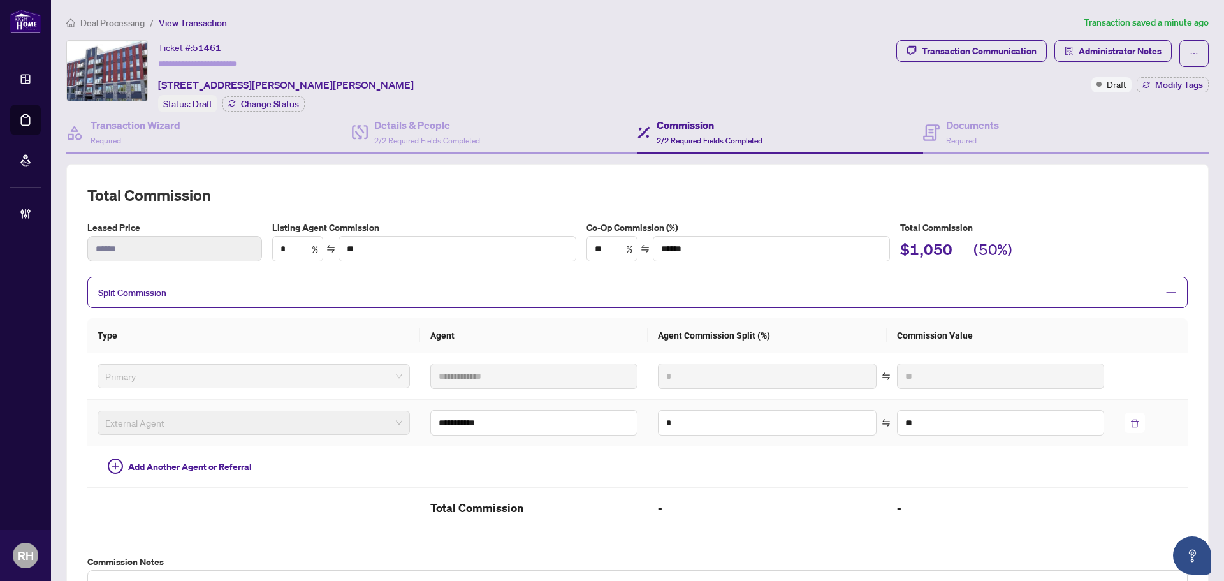
click at [1124, 421] on button "button" at bounding box center [1134, 422] width 20 height 20
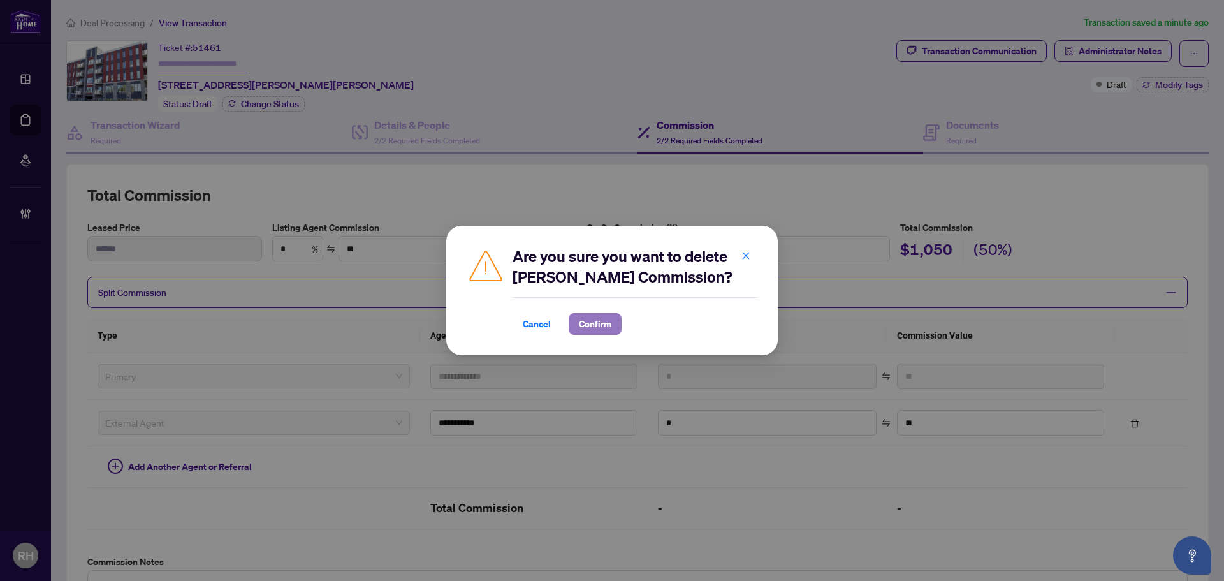
click at [587, 329] on span "Confirm" at bounding box center [595, 324] width 33 height 20
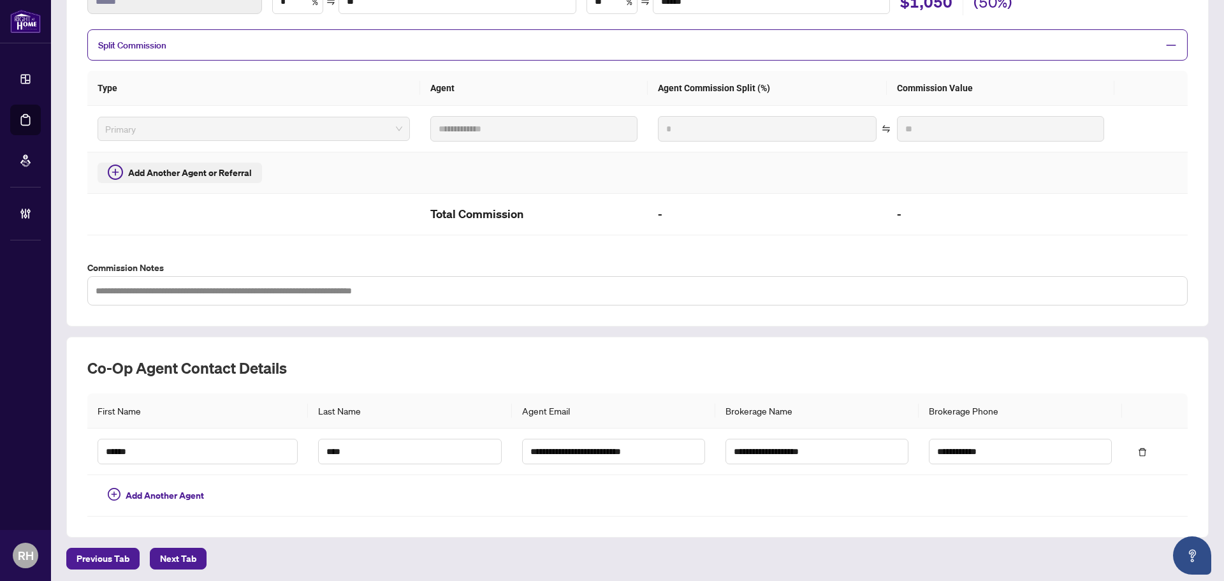
scroll to position [249, 0]
click at [198, 397] on th "First Name" at bounding box center [197, 409] width 221 height 35
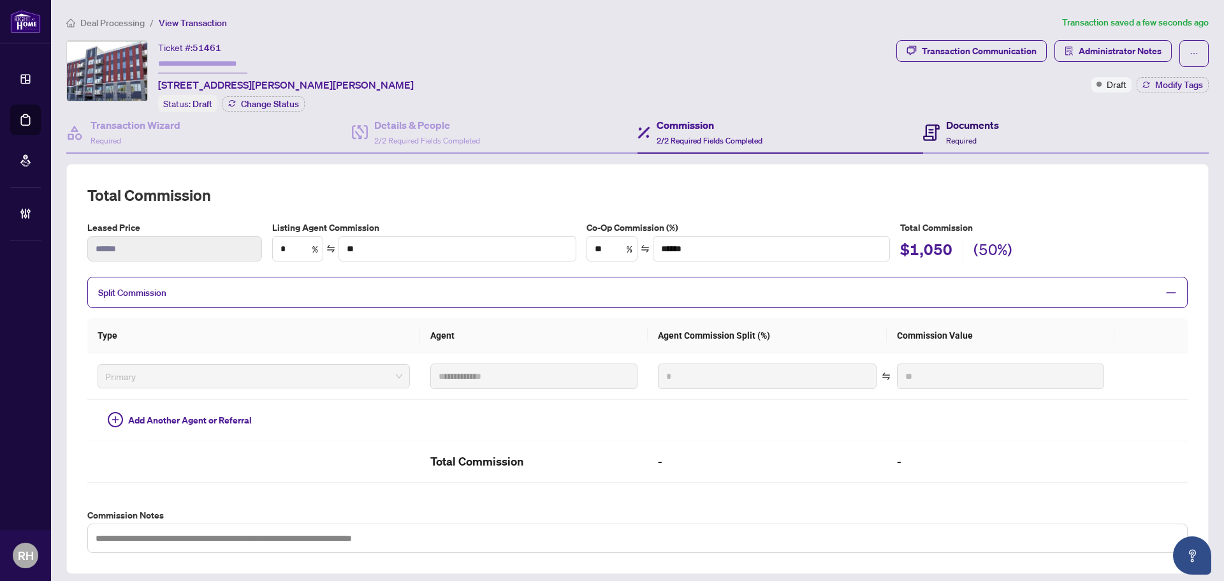
click at [923, 140] on span at bounding box center [931, 132] width 17 height 30
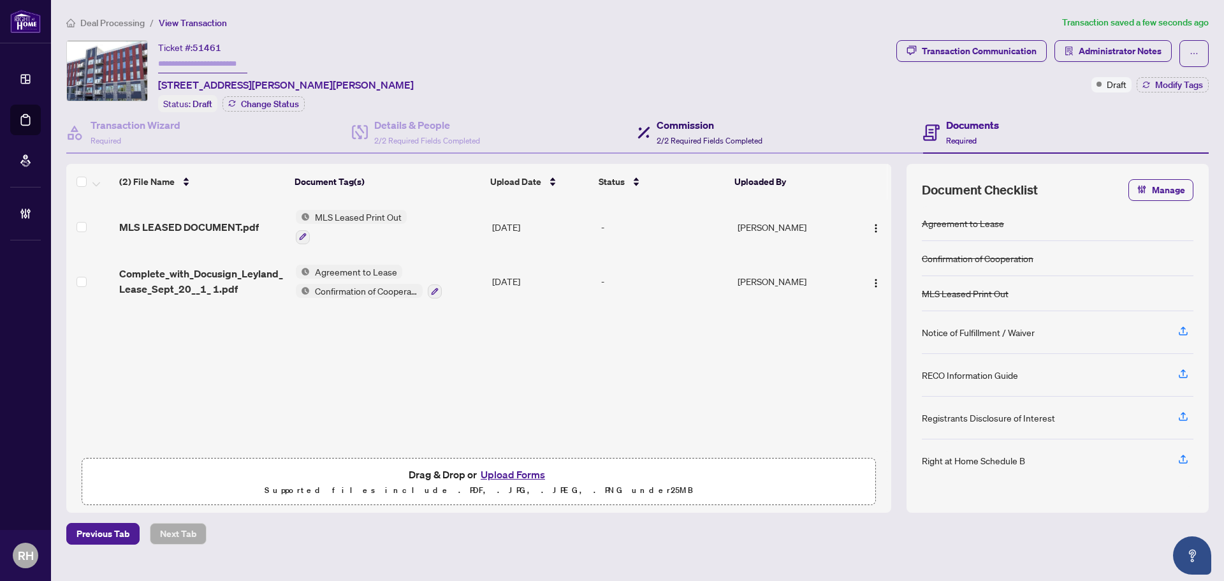
click at [660, 142] on span "2/2 Required Fields Completed" at bounding box center [709, 141] width 106 height 10
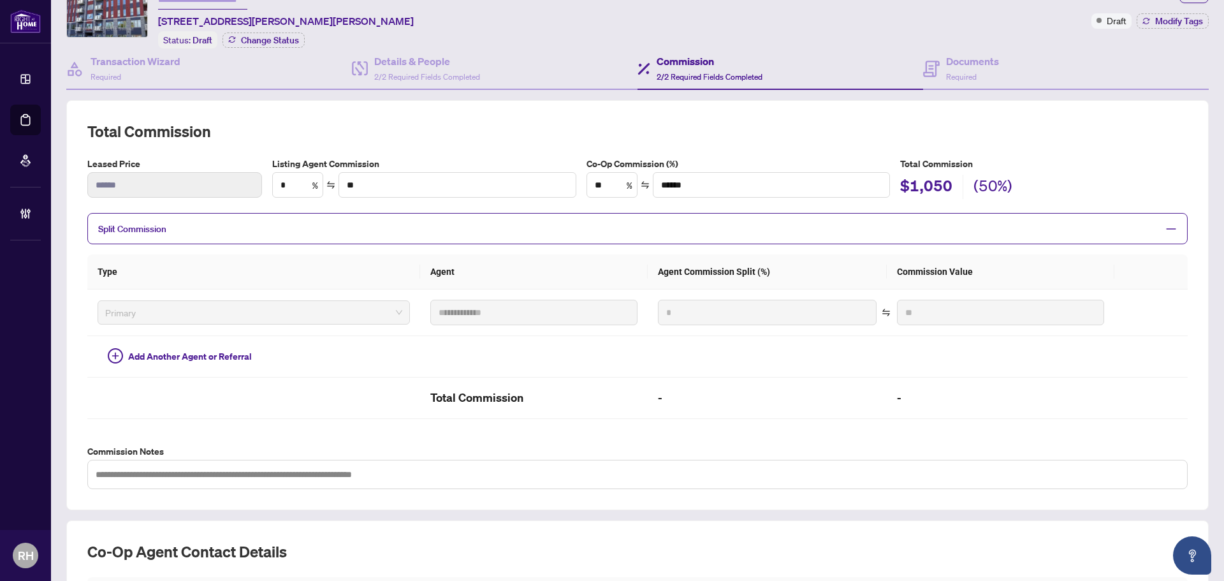
scroll to position [127, 0]
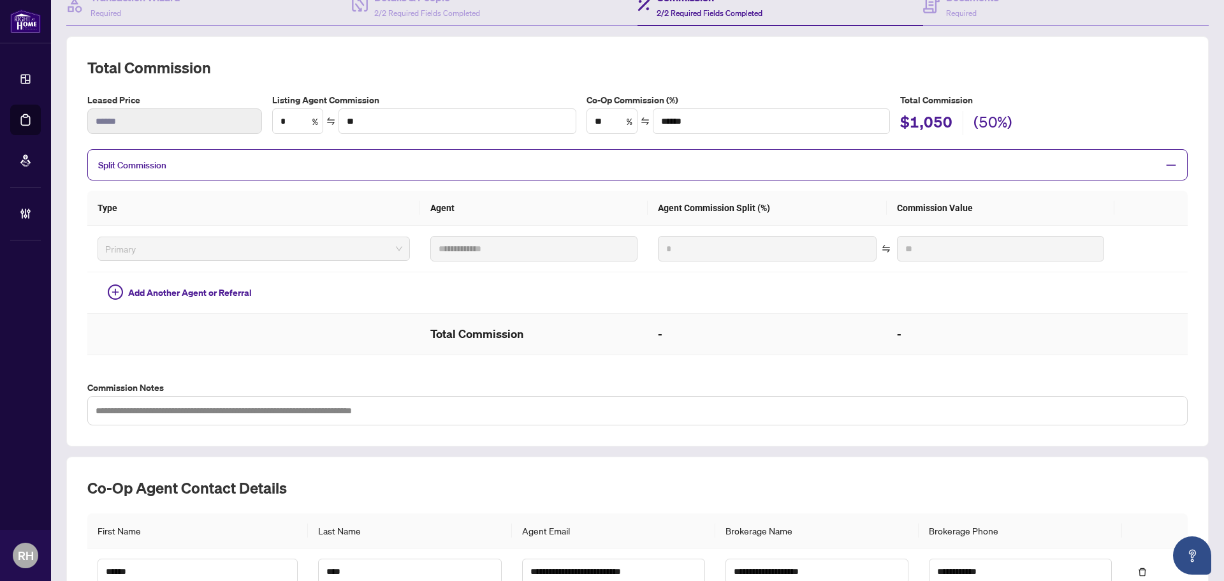
click at [647, 322] on td "-" at bounding box center [766, 334] width 239 height 41
click at [475, 335] on h2 "Total Commission" at bounding box center [533, 334] width 207 height 20
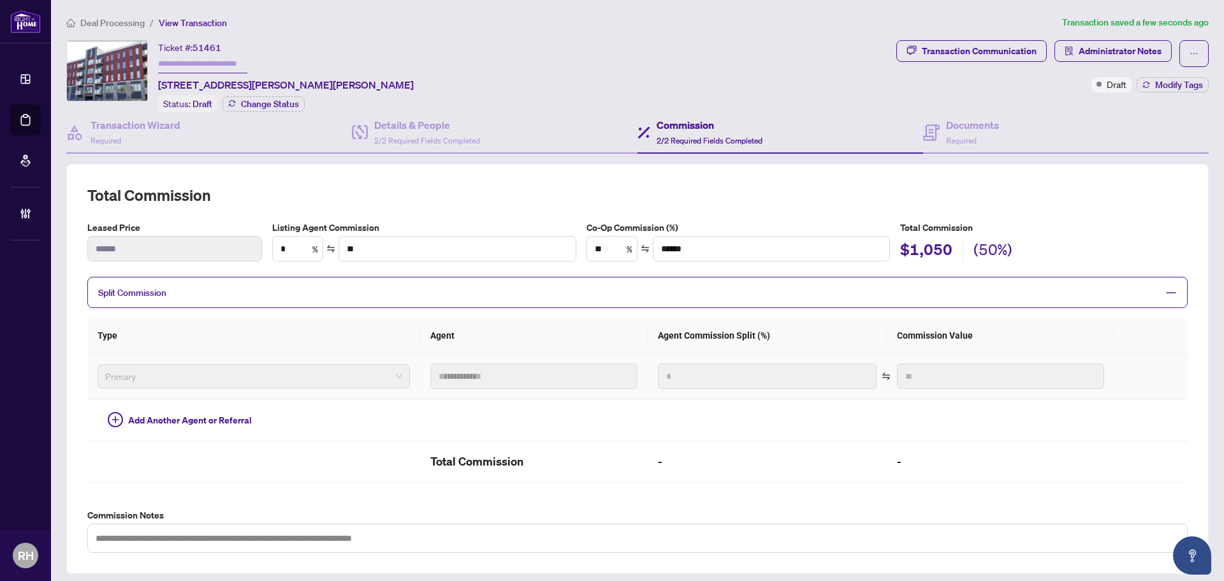
scroll to position [249, 0]
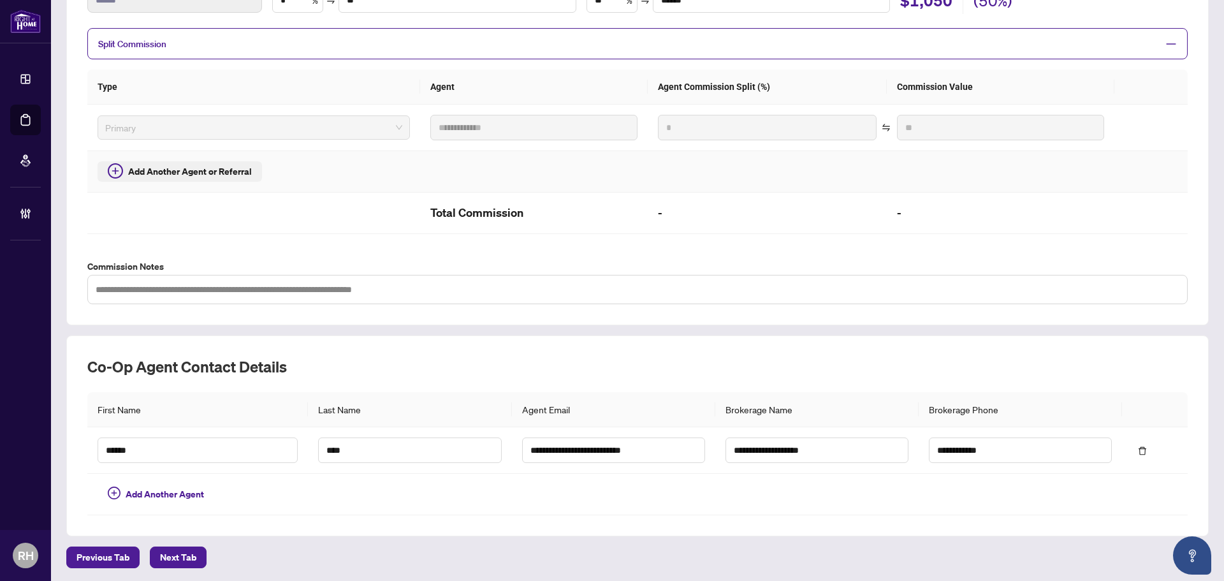
click at [235, 167] on span "Add Another Agent or Referral" at bounding box center [190, 171] width 124 height 14
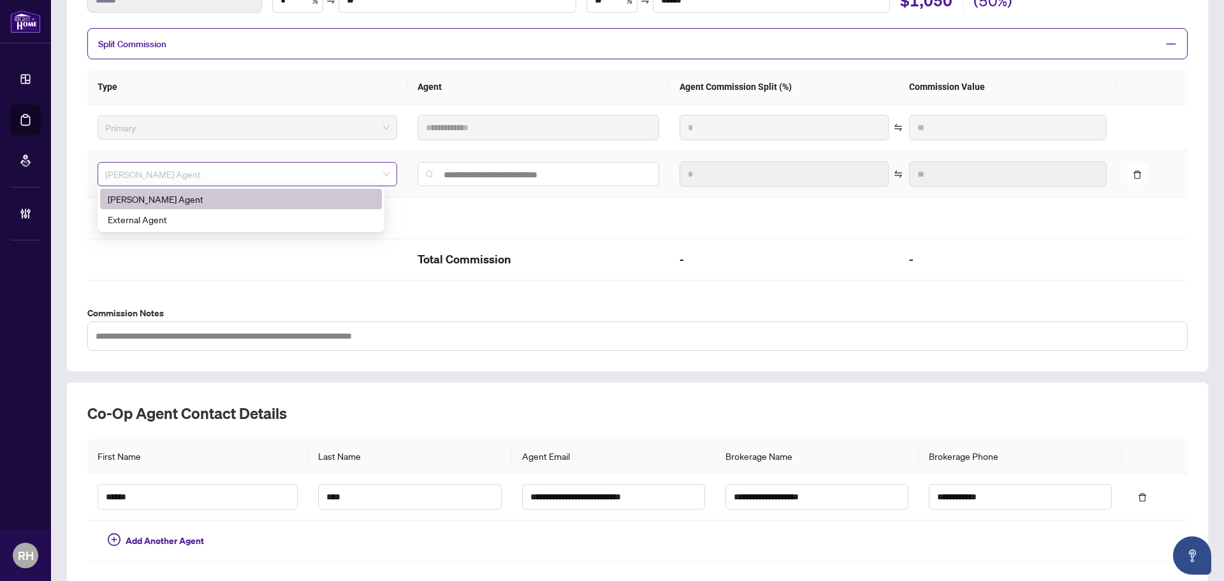
click at [235, 167] on span "RAHR Agent" at bounding box center [247, 173] width 284 height 19
click at [276, 151] on td "RAHR Agent" at bounding box center [247, 174] width 320 height 47
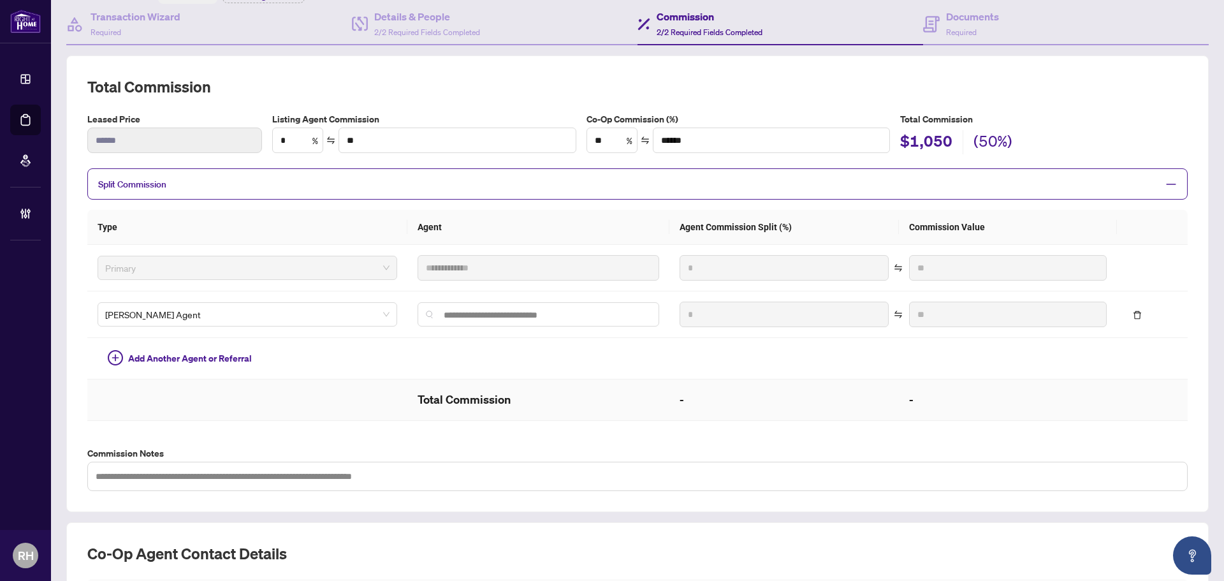
scroll to position [0, 0]
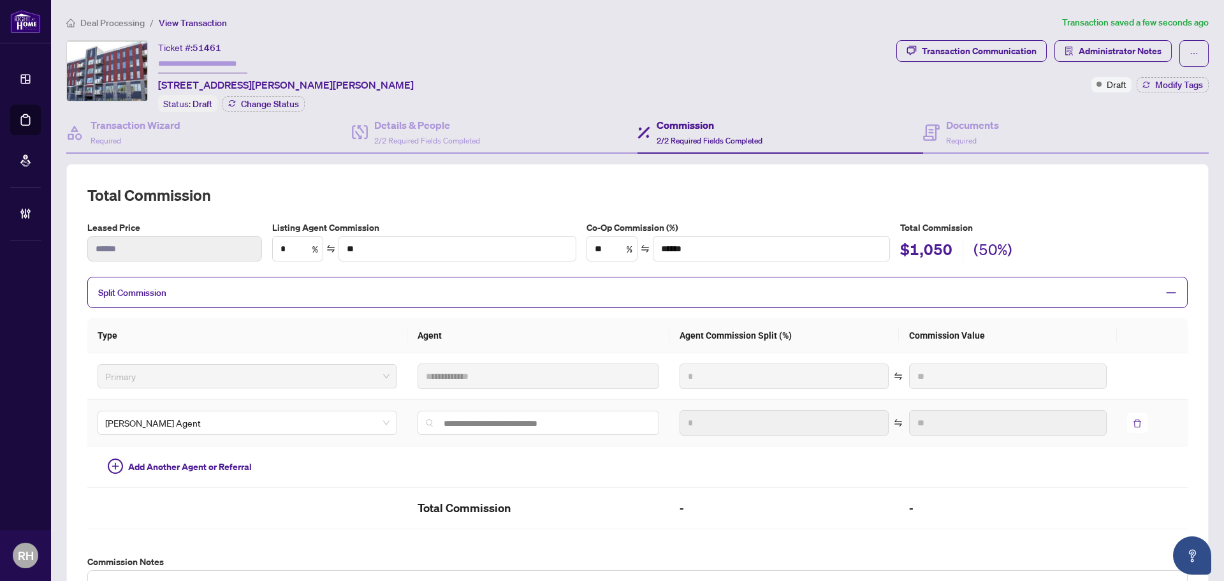
click at [1127, 419] on button "button" at bounding box center [1137, 422] width 20 height 20
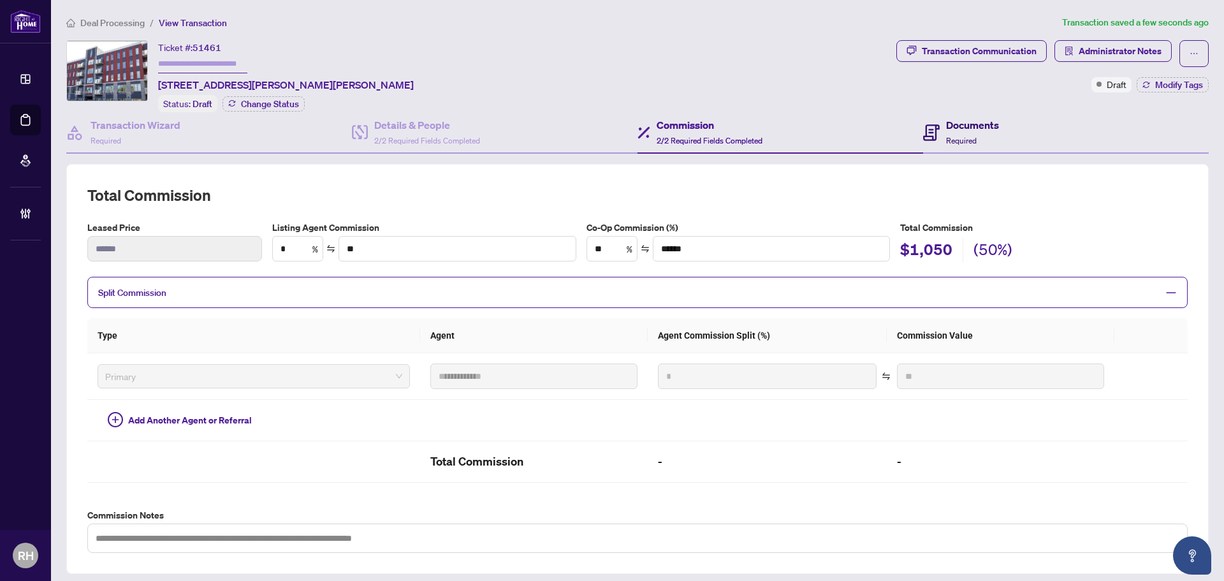
click at [951, 132] on div "Documents Required" at bounding box center [972, 132] width 53 height 30
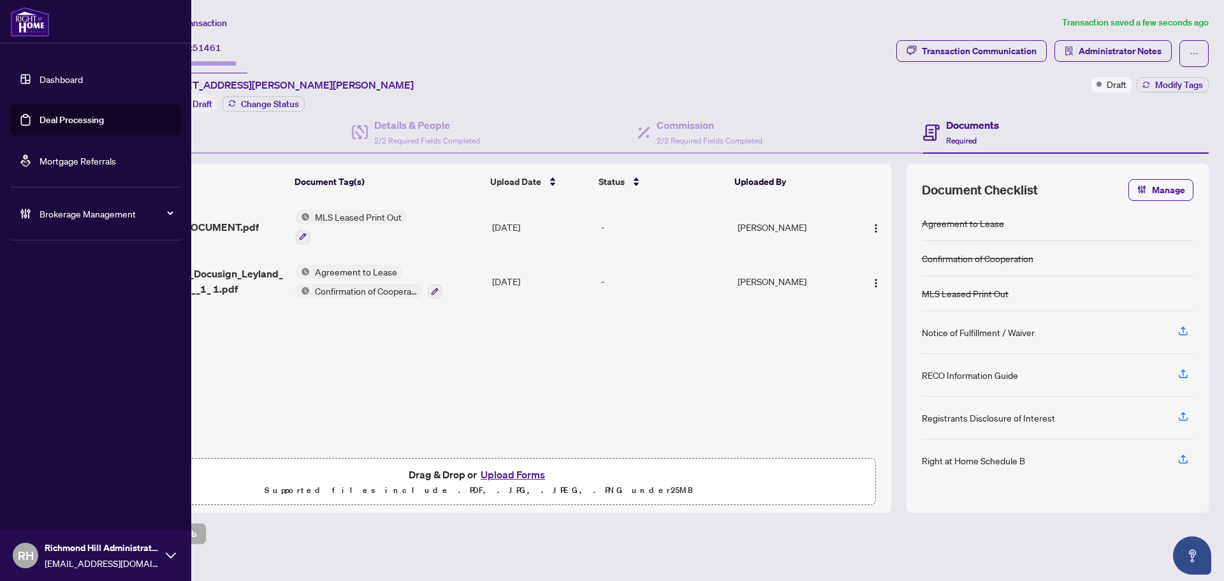
click at [56, 116] on link "Deal Processing" at bounding box center [72, 119] width 64 height 11
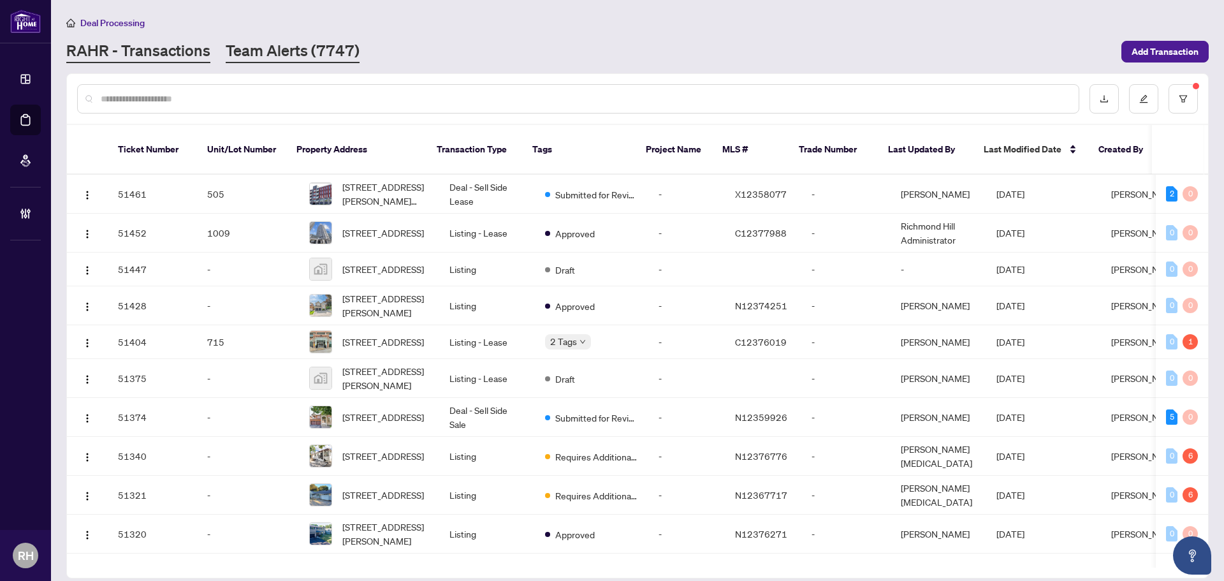
click at [230, 45] on link "Team Alerts (7747)" at bounding box center [293, 51] width 134 height 23
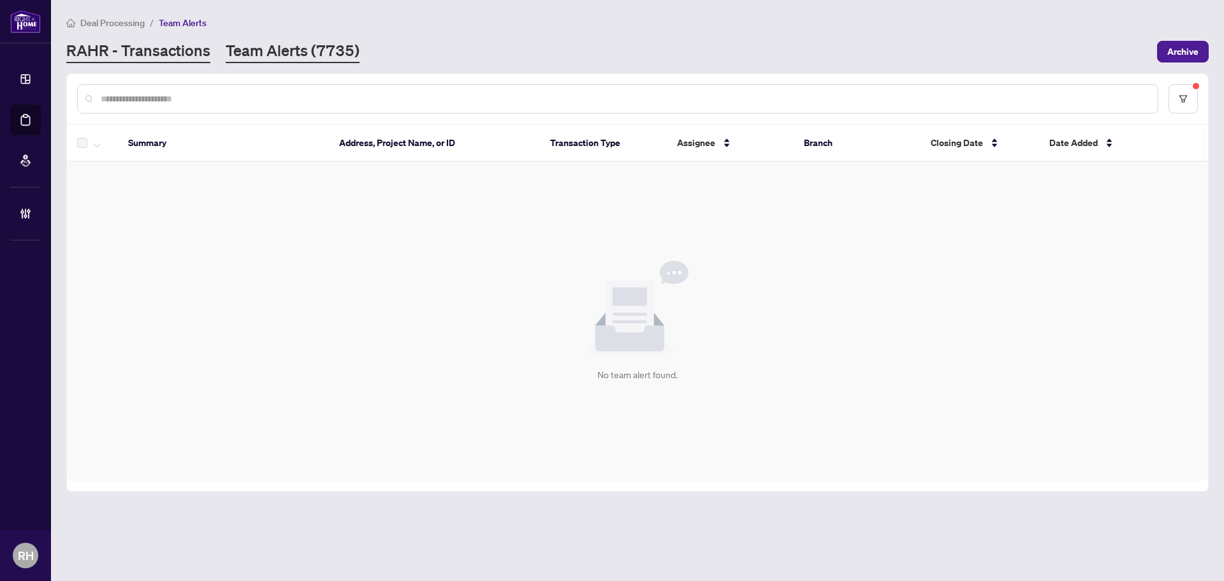
click at [182, 49] on link "RAHR - Transactions" at bounding box center [138, 51] width 144 height 23
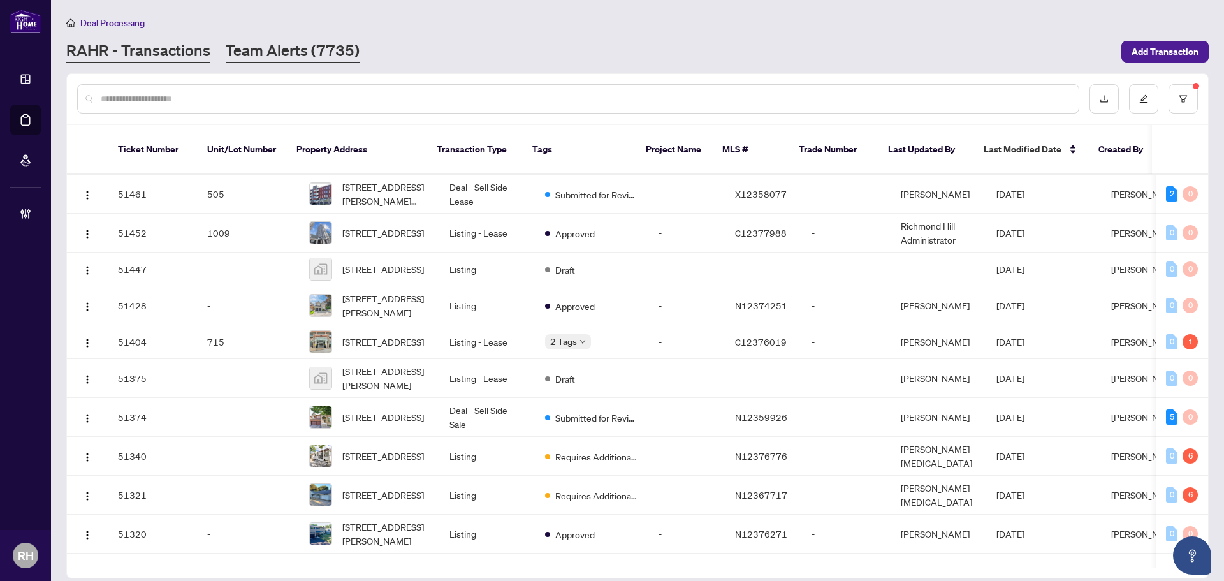
click at [324, 41] on link "Team Alerts (7735)" at bounding box center [293, 51] width 134 height 23
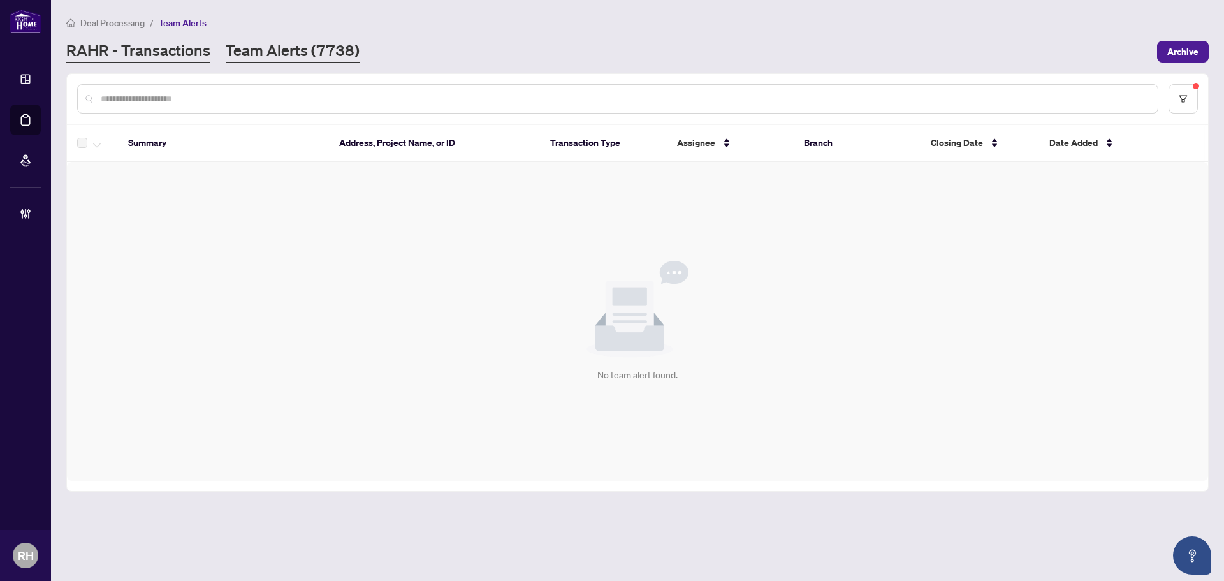
click at [147, 53] on link "RAHR - Transactions" at bounding box center [138, 51] width 144 height 23
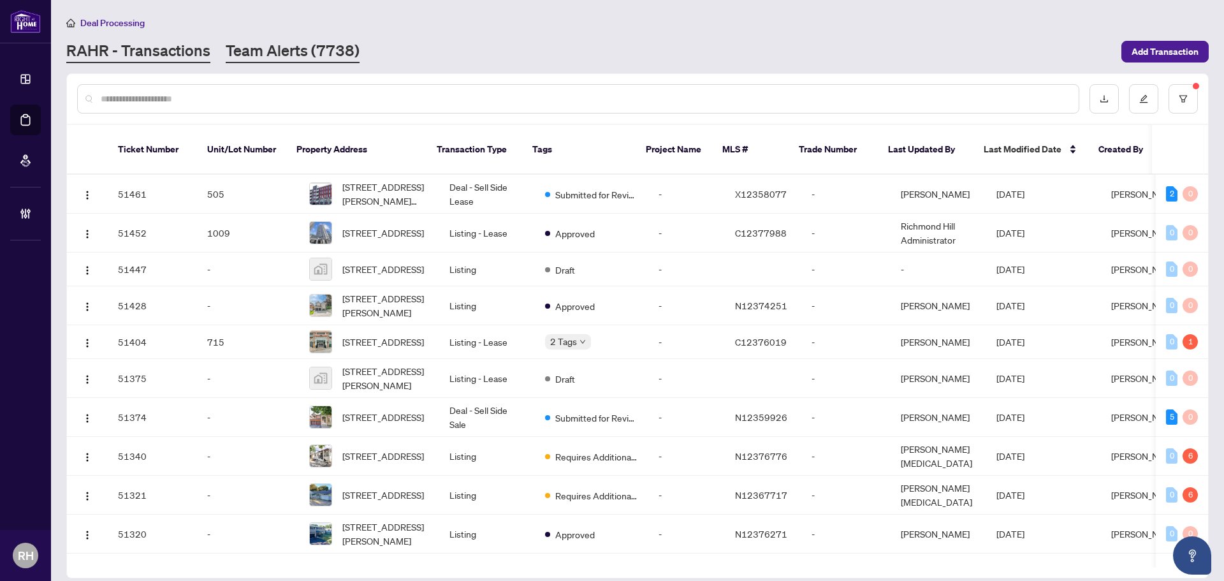
click at [301, 56] on link "Team Alerts (7738)" at bounding box center [293, 51] width 134 height 23
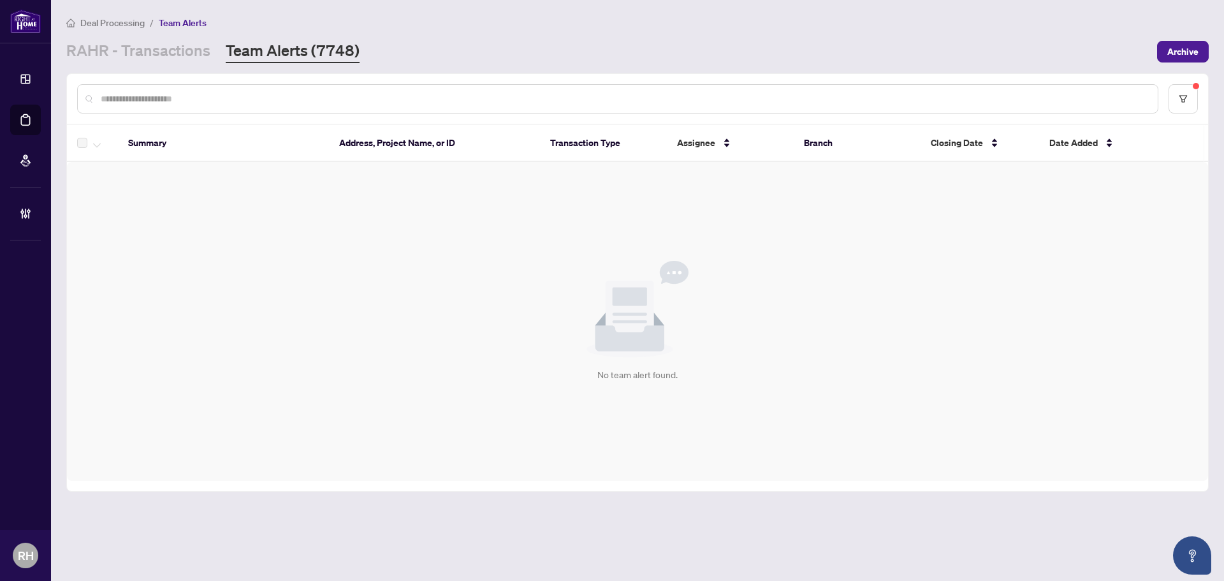
click at [186, 62] on main "Deal Processing / Team Alerts [PERSON_NAME] - Transactions Team Alerts (7748) A…" at bounding box center [637, 290] width 1173 height 581
click at [192, 59] on link "RAHR - Transactions" at bounding box center [138, 51] width 144 height 23
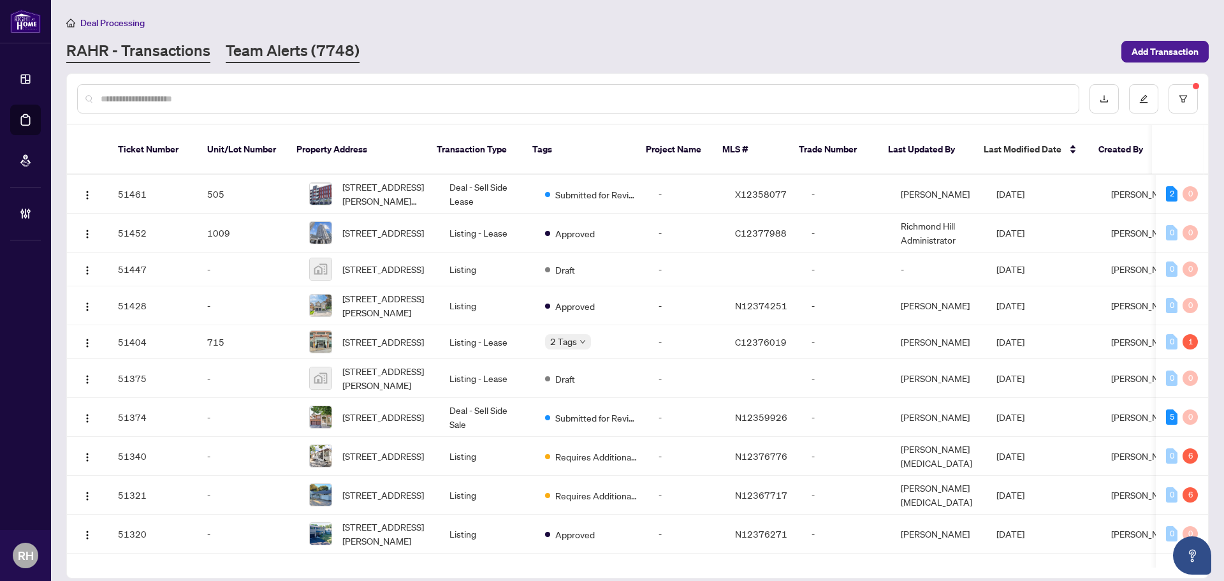
click at [268, 55] on link "Team Alerts (7748)" at bounding box center [293, 51] width 134 height 23
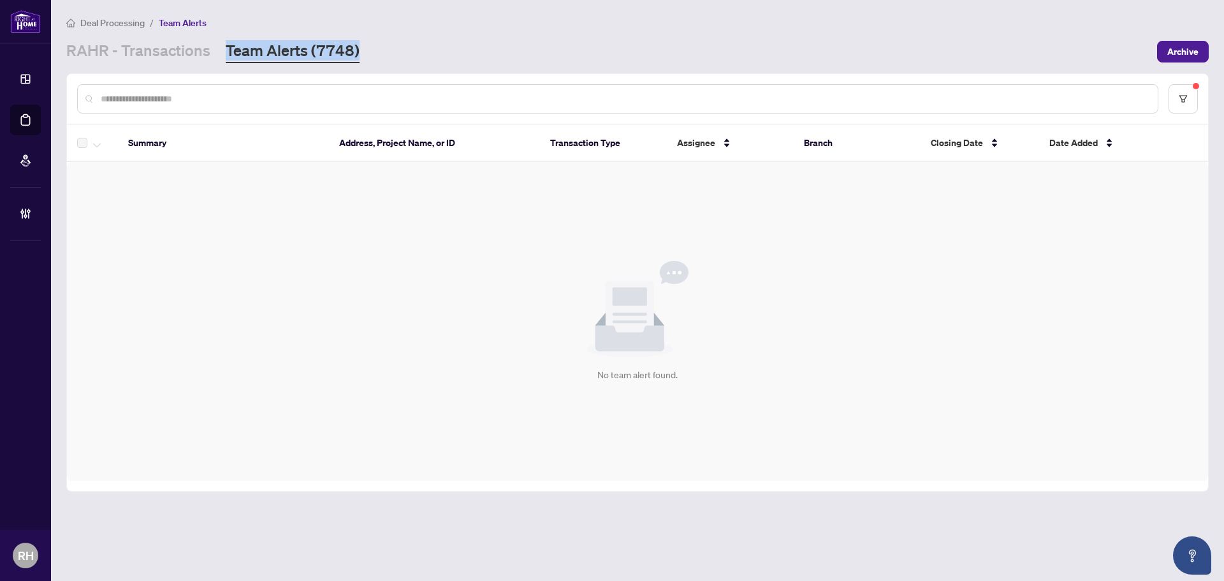
drag, startPoint x: 375, startPoint y: 54, endPoint x: 211, endPoint y: 57, distance: 164.5
click at [211, 57] on div "[PERSON_NAME] - Transactions Team Alerts (7748)" at bounding box center [607, 51] width 1083 height 23
click at [478, 46] on div "[PERSON_NAME] - Transactions Team Alerts (7748)" at bounding box center [607, 51] width 1083 height 23
drag, startPoint x: 149, startPoint y: 64, endPoint x: 182, endPoint y: 24, distance: 51.2
click at [150, 64] on main "Deal Processing / Team Alerts [PERSON_NAME] - Transactions Team Alerts (7744) A…" at bounding box center [637, 290] width 1173 height 581
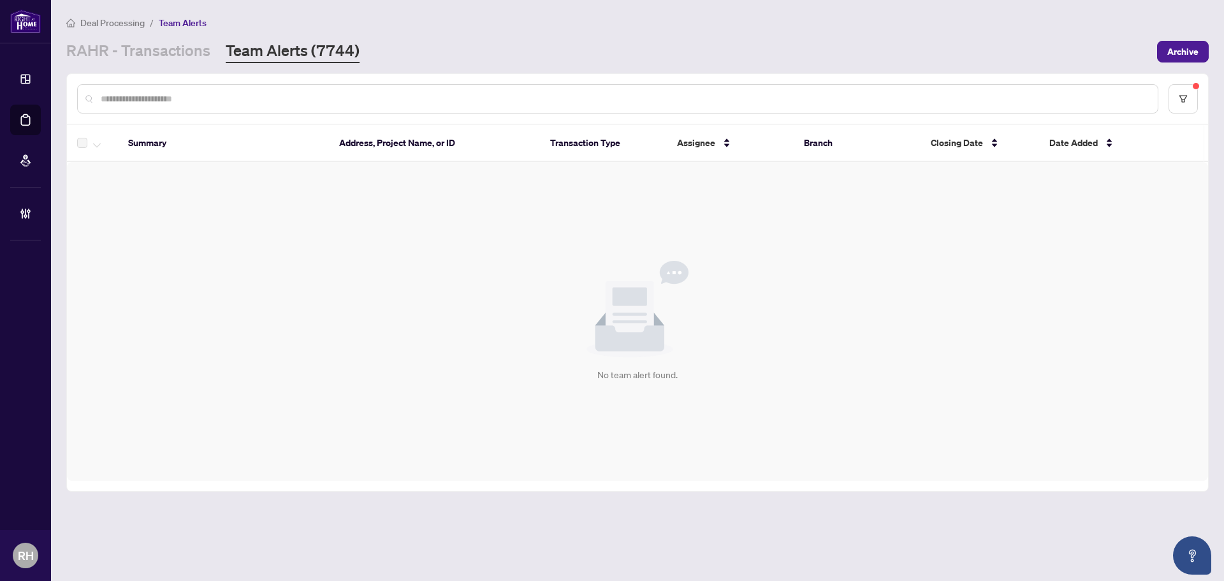
click at [183, 21] on span "Team Alerts" at bounding box center [183, 22] width 48 height 11
click at [190, 42] on link "RAHR - Transactions" at bounding box center [138, 51] width 144 height 23
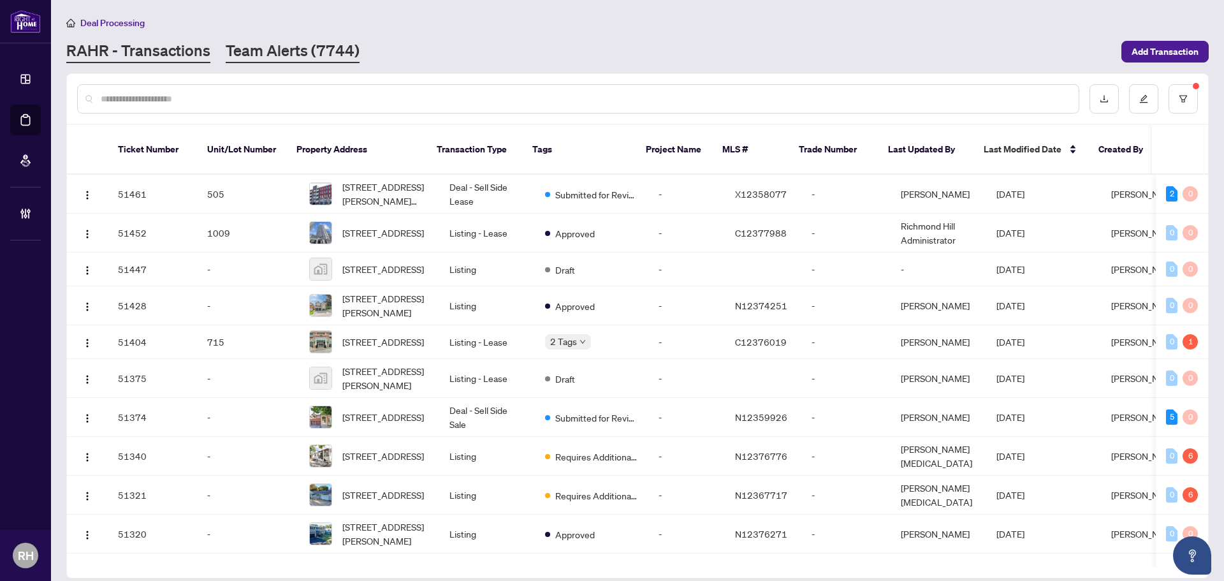
click at [301, 52] on link "Team Alerts (7744)" at bounding box center [293, 51] width 134 height 23
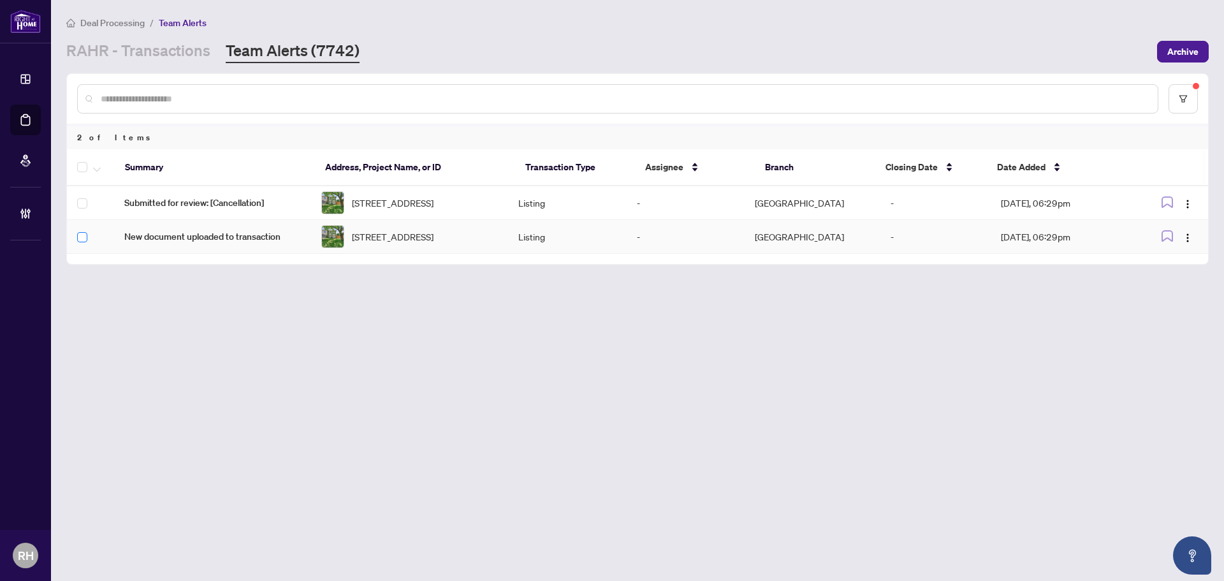
click at [80, 244] on label at bounding box center [82, 237] width 10 height 14
click at [103, 172] on button "button" at bounding box center [97, 166] width 14 height 15
click at [122, 271] on span "Complete Item" at bounding box center [140, 271] width 80 height 14
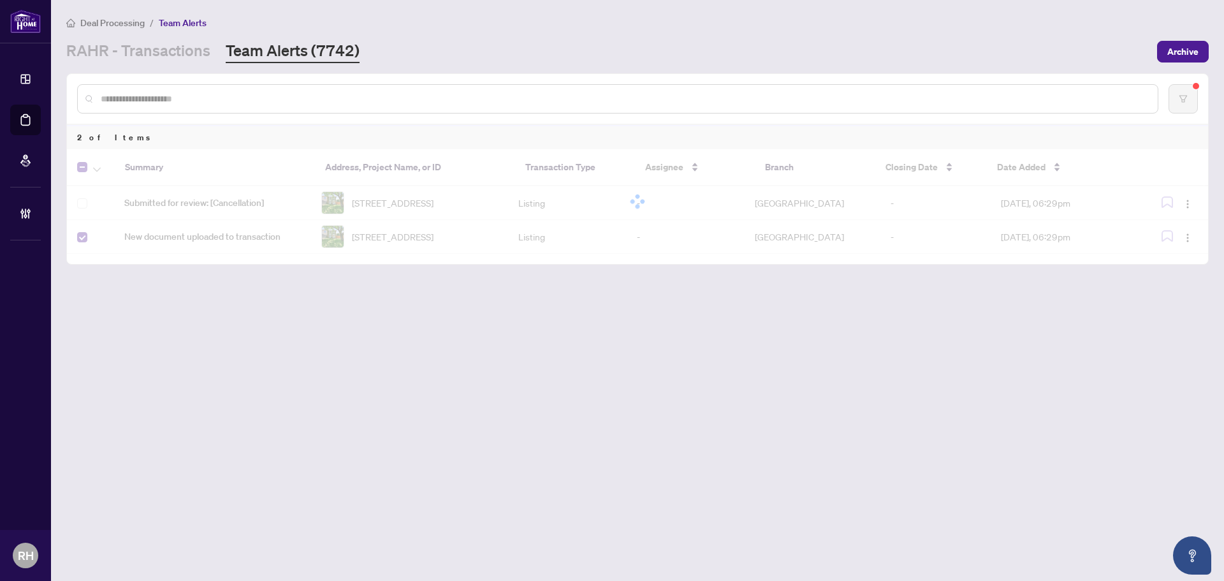
click at [707, 213] on div at bounding box center [637, 201] width 1141 height 105
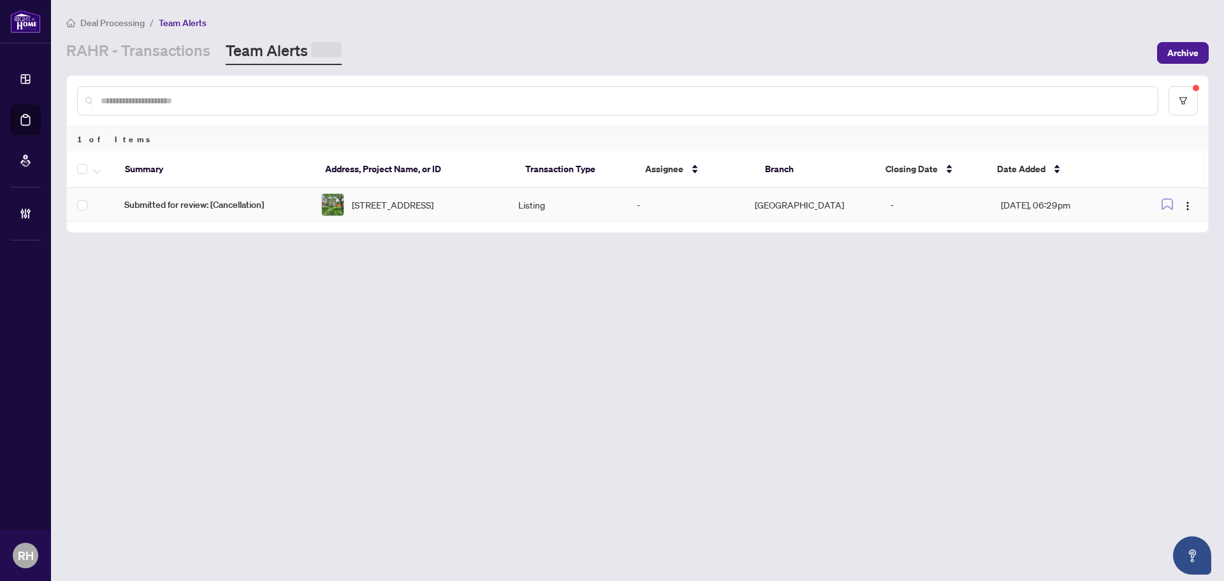
click at [714, 218] on td "-" at bounding box center [685, 205] width 118 height 34
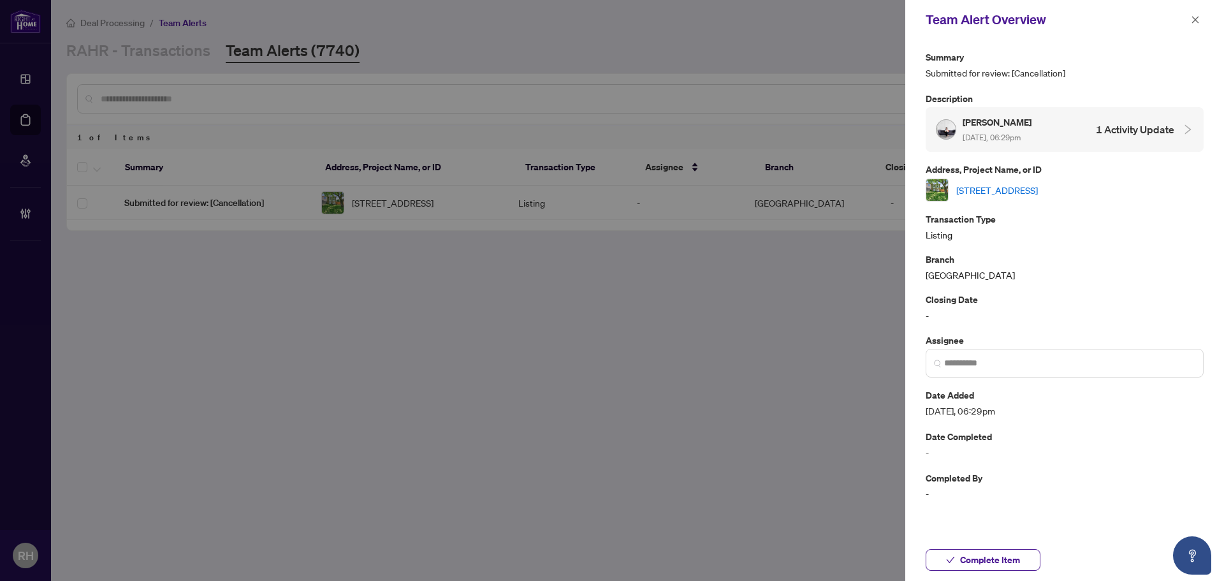
click at [1033, 183] on div "[STREET_ADDRESS]" at bounding box center [1064, 189] width 278 height 23
click at [1033, 187] on link "[STREET_ADDRESS]" at bounding box center [997, 190] width 82 height 14
click at [1194, 15] on icon "close" at bounding box center [1194, 19] width 9 height 9
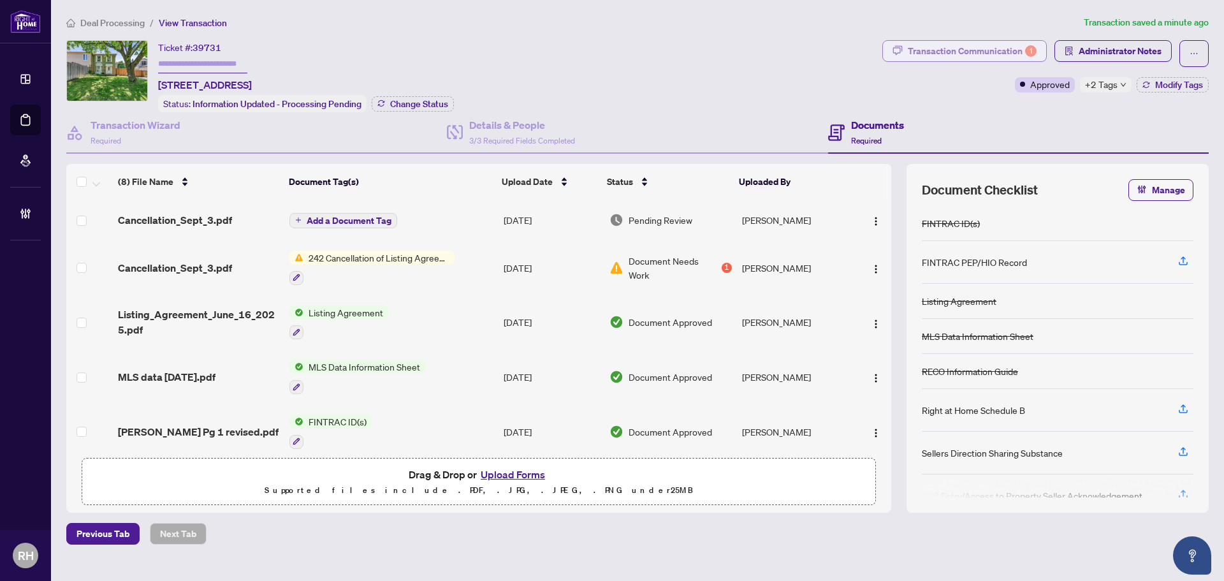
click at [963, 49] on div "Transaction Communication 1" at bounding box center [972, 51] width 129 height 20
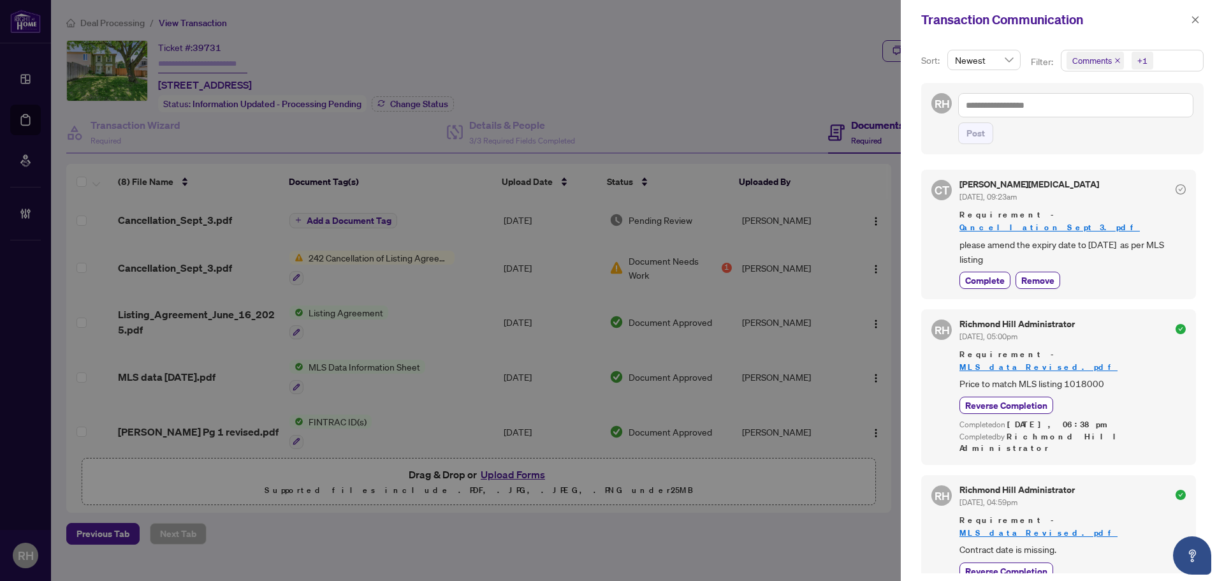
click at [1183, 18] on div "Transaction Communication" at bounding box center [1054, 19] width 266 height 19
click at [1193, 17] on icon "close" at bounding box center [1194, 19] width 9 height 9
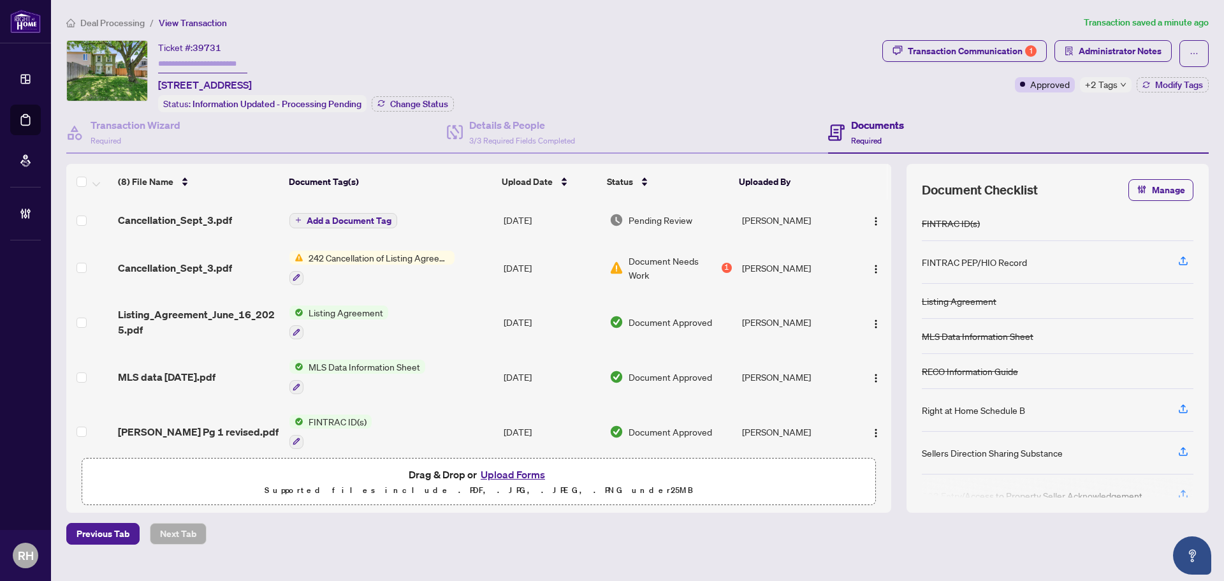
click at [480, 221] on td "Add a Document Tag" at bounding box center [391, 219] width 214 height 41
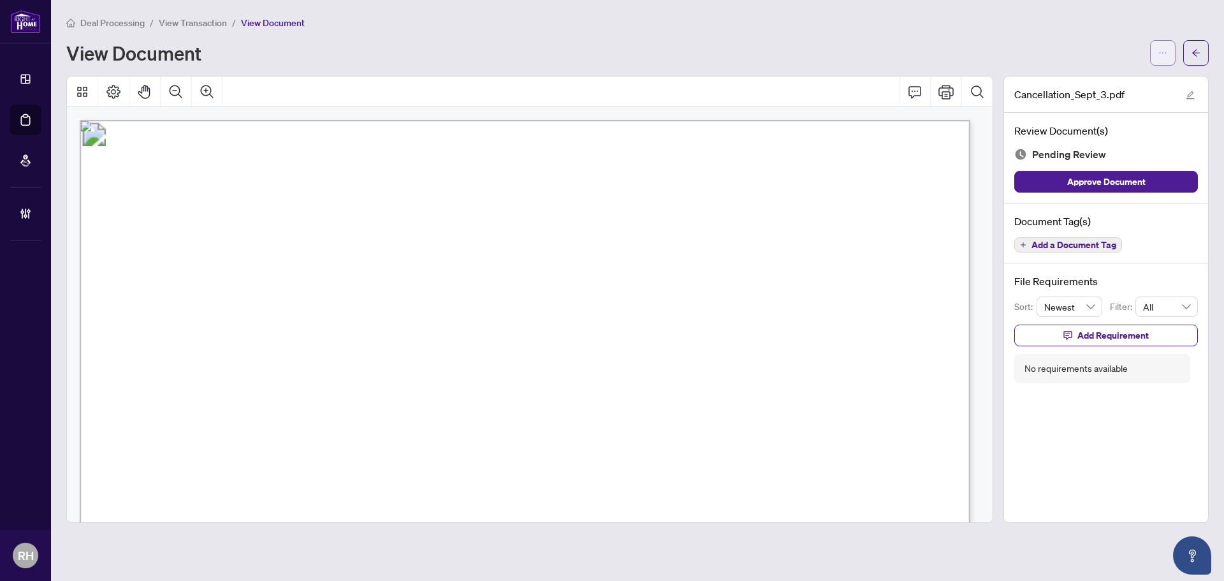
click at [1156, 52] on button "button" at bounding box center [1162, 52] width 25 height 25
click at [1085, 83] on span "Download" at bounding box center [1116, 80] width 97 height 14
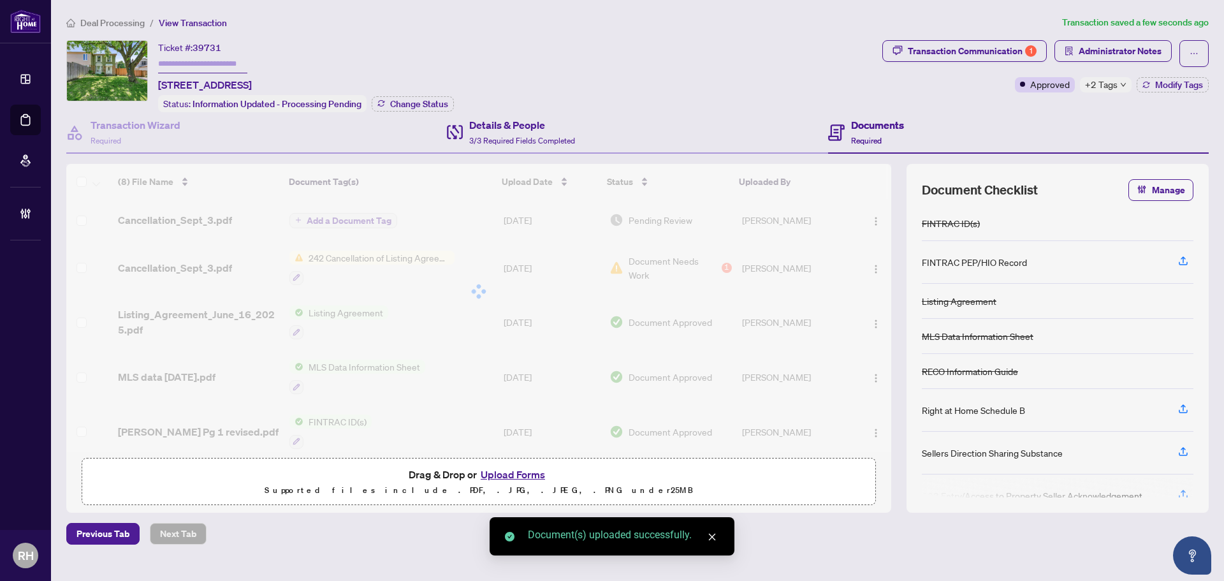
click at [787, 122] on div "Details & People 3/3 Required Fields Completed" at bounding box center [637, 132] width 380 height 41
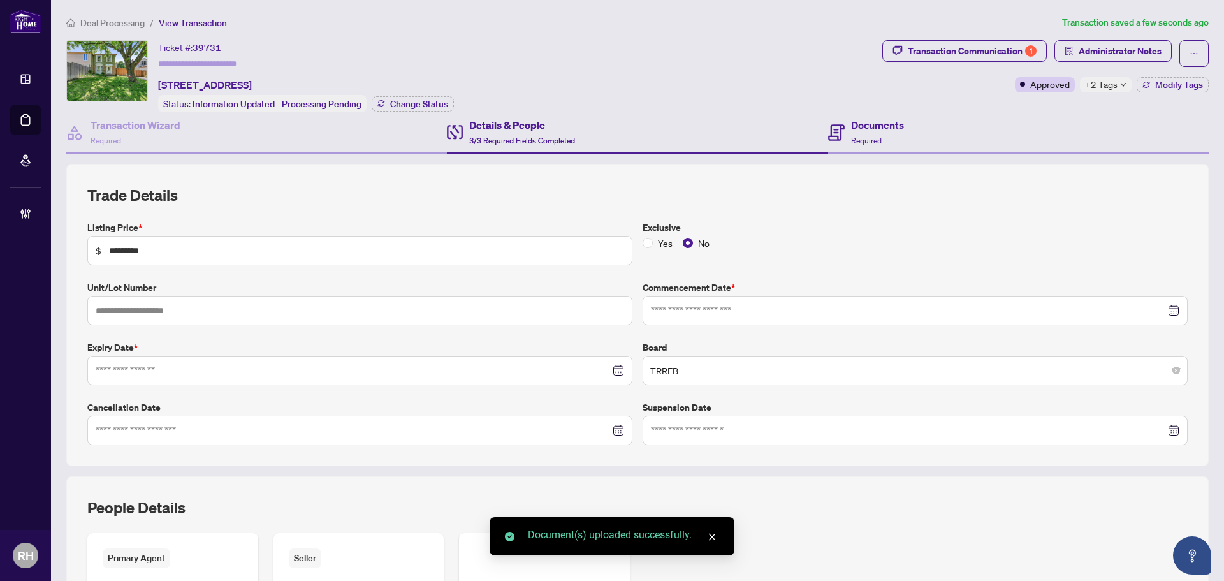
type input "**********"
click at [979, 143] on div "Documents Required" at bounding box center [1018, 132] width 380 height 41
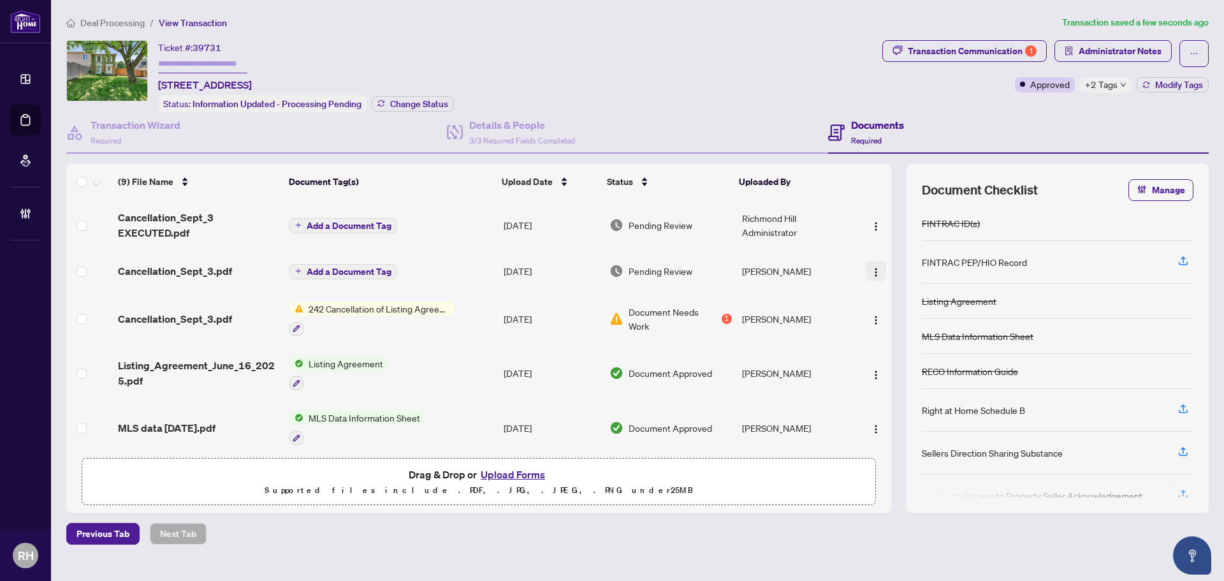
click at [865, 271] on button "button" at bounding box center [875, 271] width 20 height 20
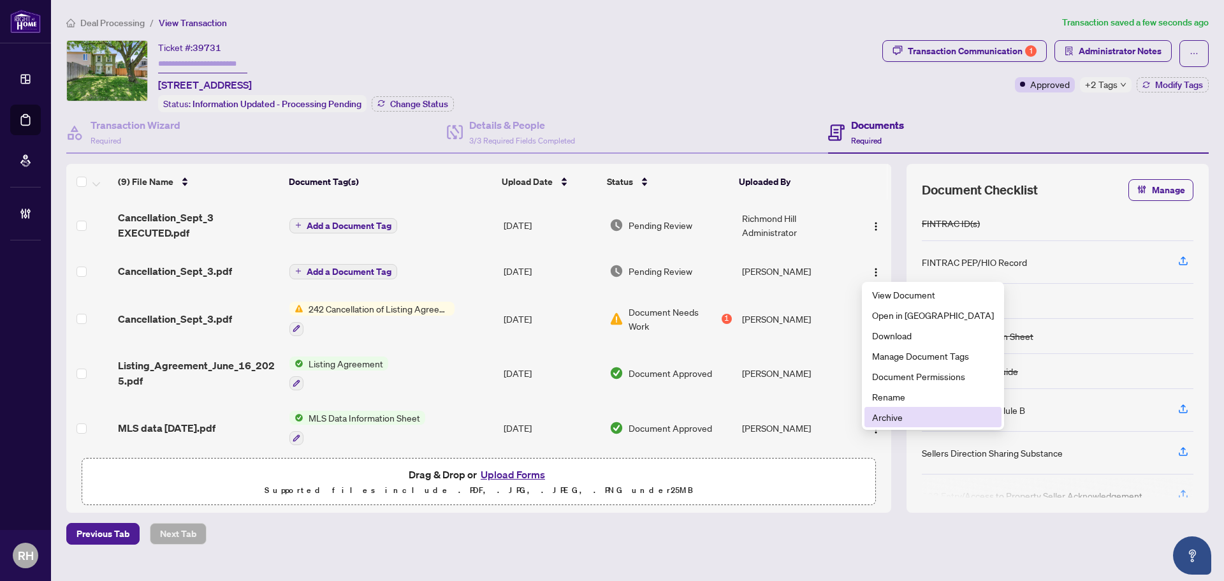
click at [879, 411] on span "Archive" at bounding box center [933, 417] width 122 height 14
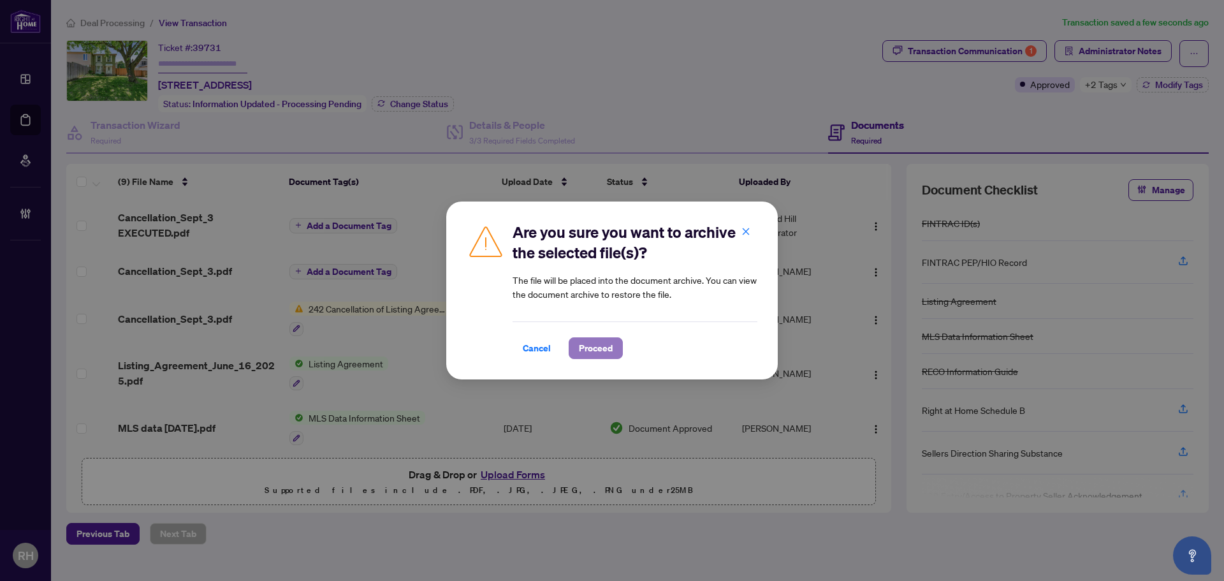
click at [605, 349] on span "Proceed" at bounding box center [596, 348] width 34 height 20
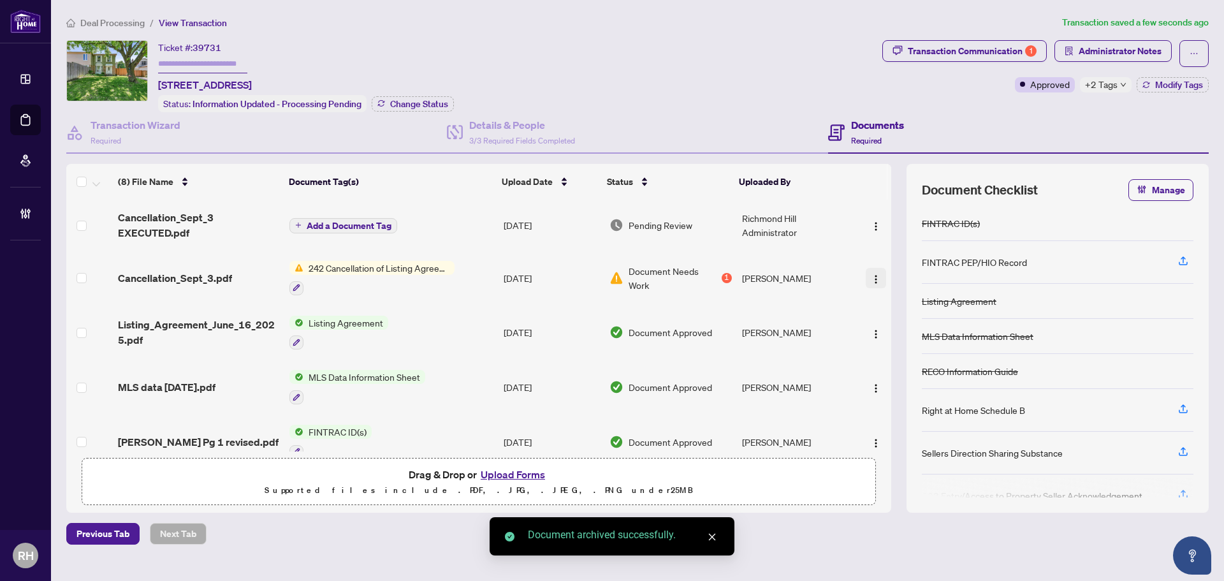
click at [875, 280] on img "button" at bounding box center [876, 279] width 10 height 10
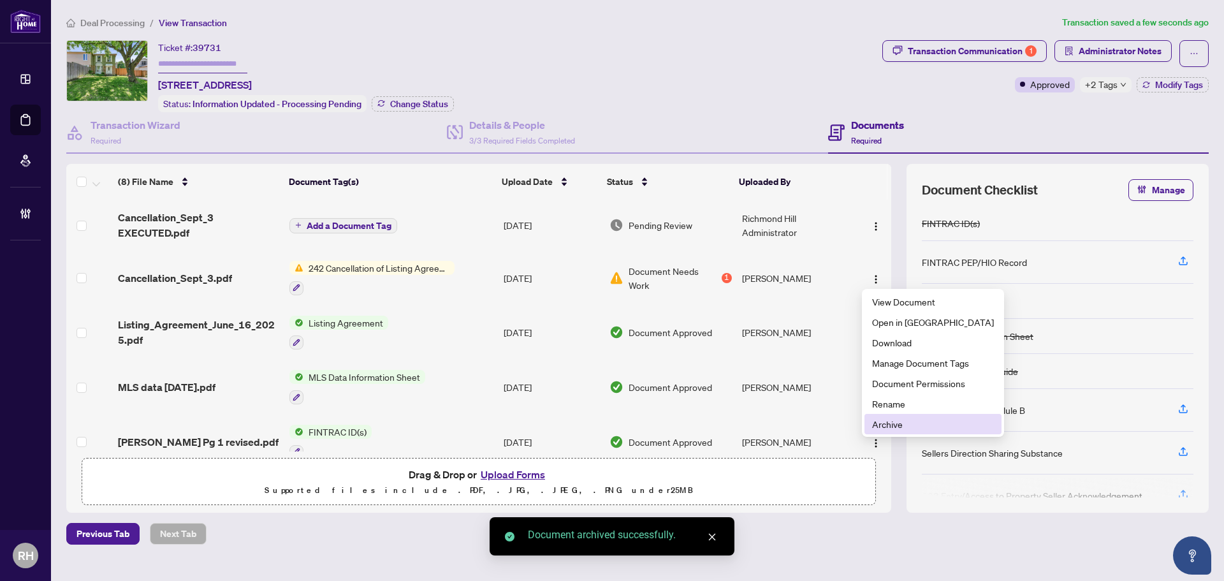
click at [927, 429] on span "Archive" at bounding box center [933, 424] width 122 height 14
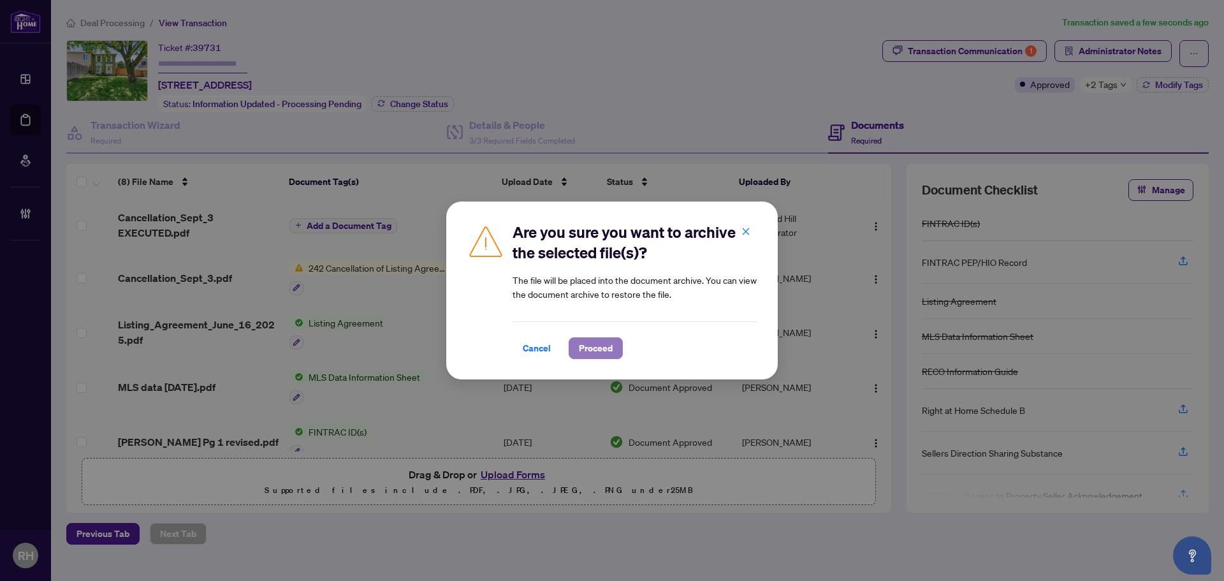
click at [622, 352] on button "Proceed" at bounding box center [595, 348] width 54 height 22
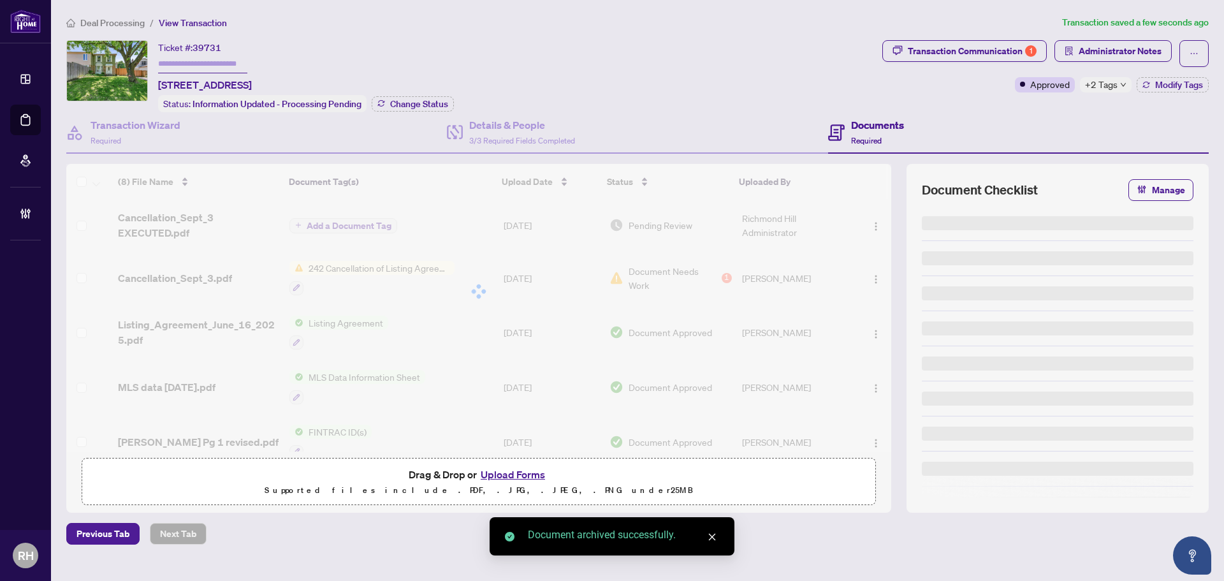
click at [364, 222] on div at bounding box center [478, 291] width 825 height 255
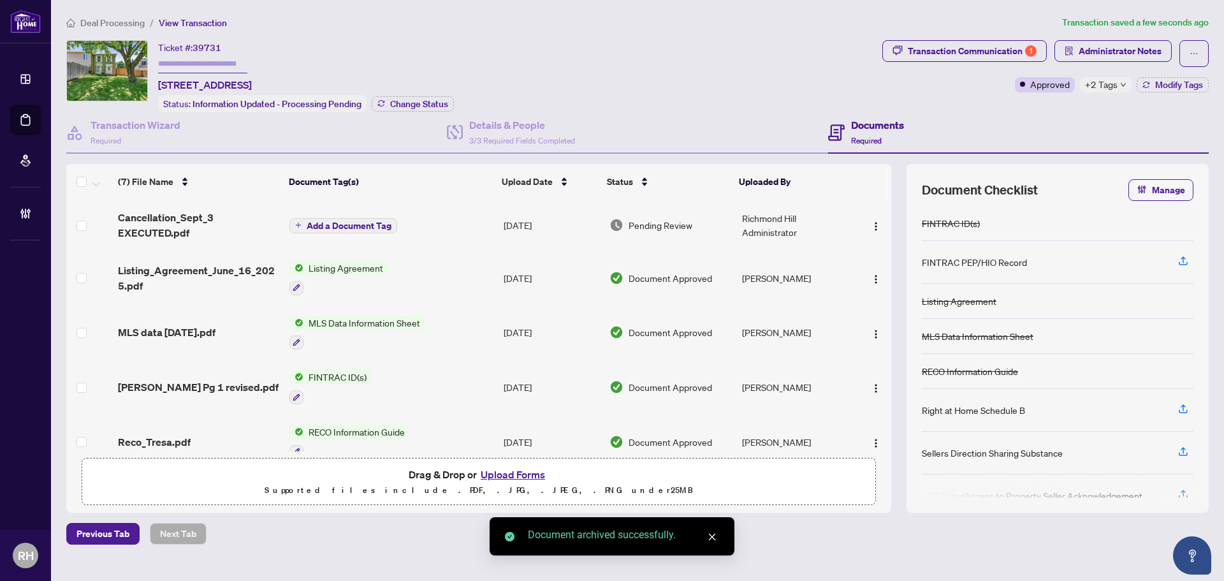
click at [364, 222] on span "Add a Document Tag" at bounding box center [349, 225] width 85 height 9
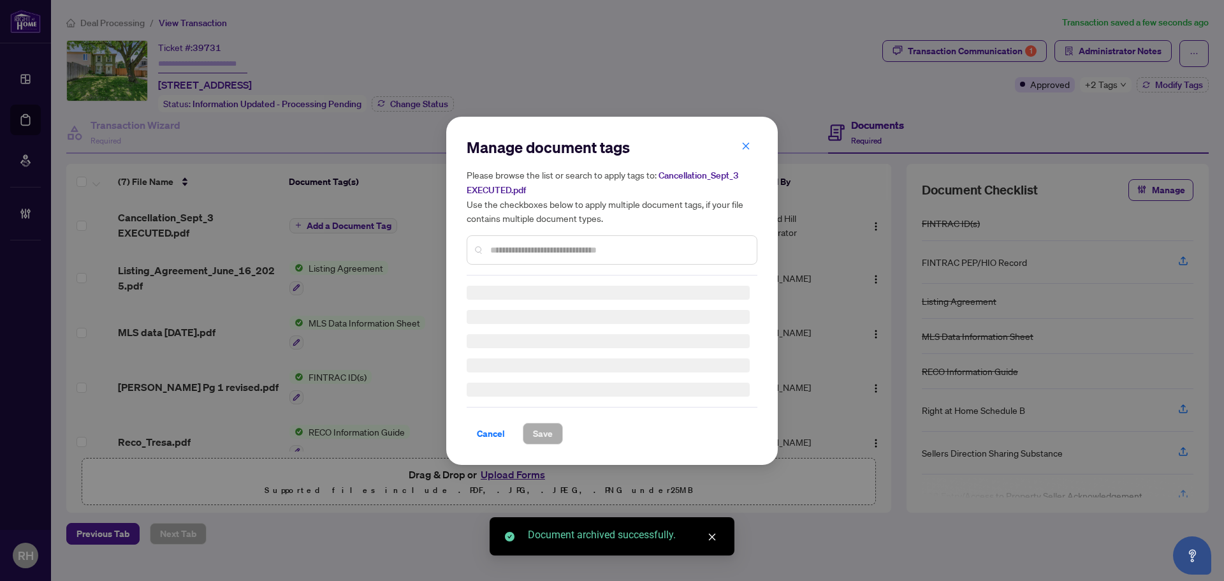
click at [531, 251] on input "text" at bounding box center [618, 250] width 256 height 14
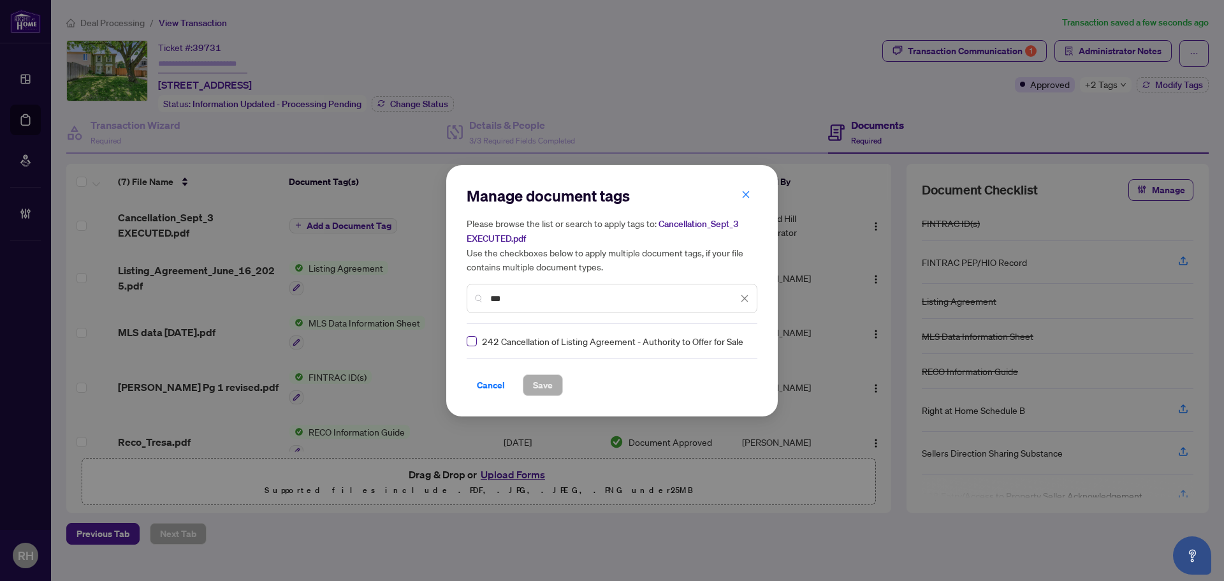
type input "***"
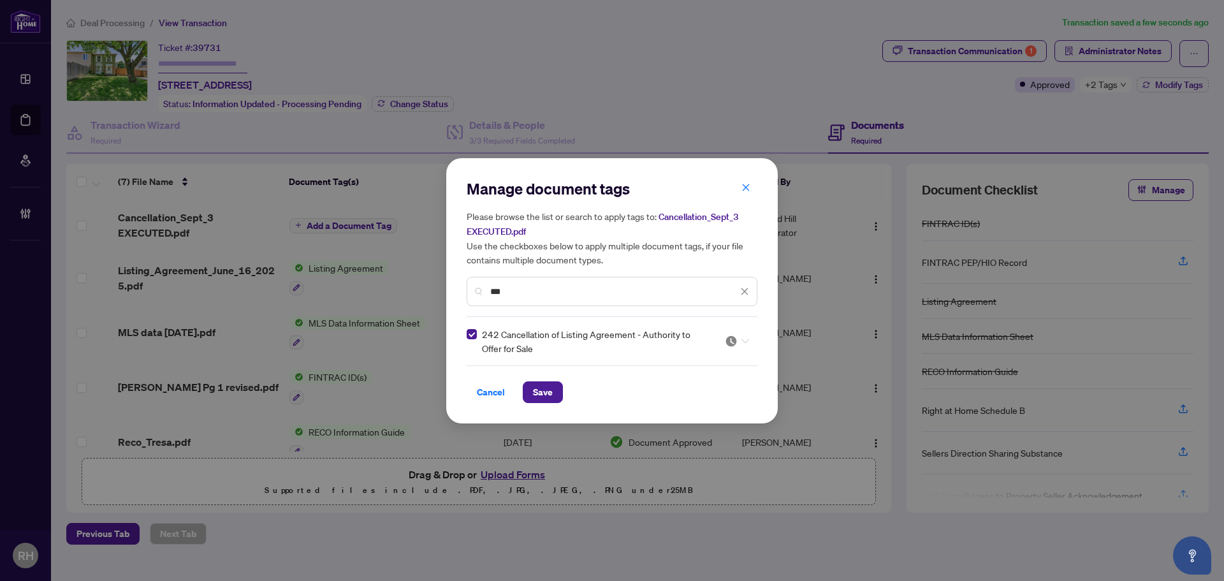
click at [734, 335] on img at bounding box center [731, 341] width 13 height 13
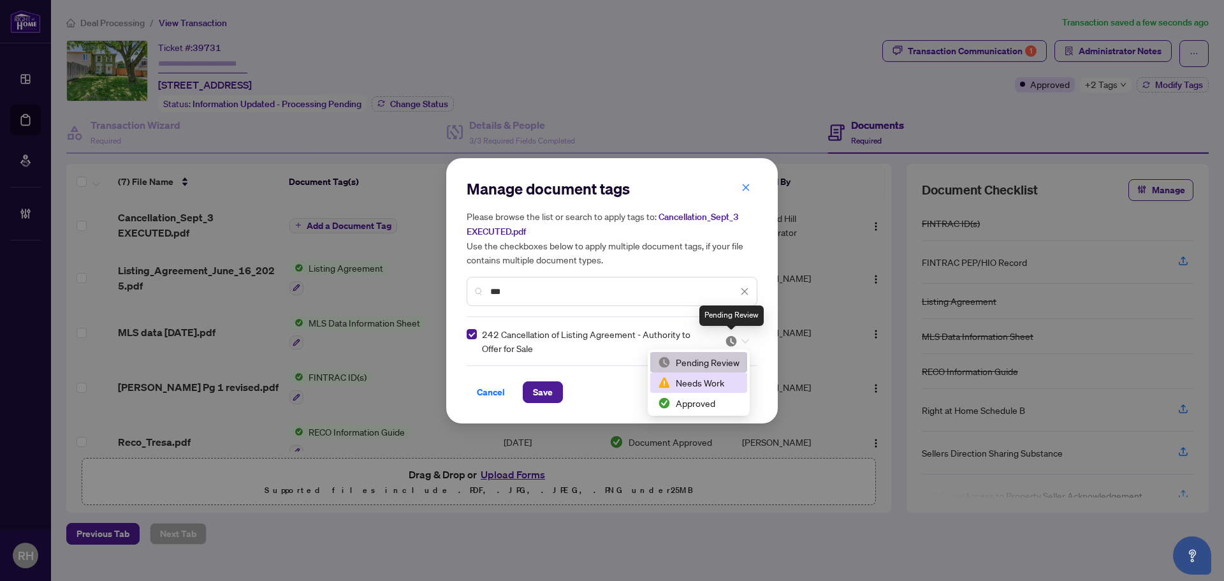
click at [718, 401] on div "Approved" at bounding box center [699, 403] width 82 height 14
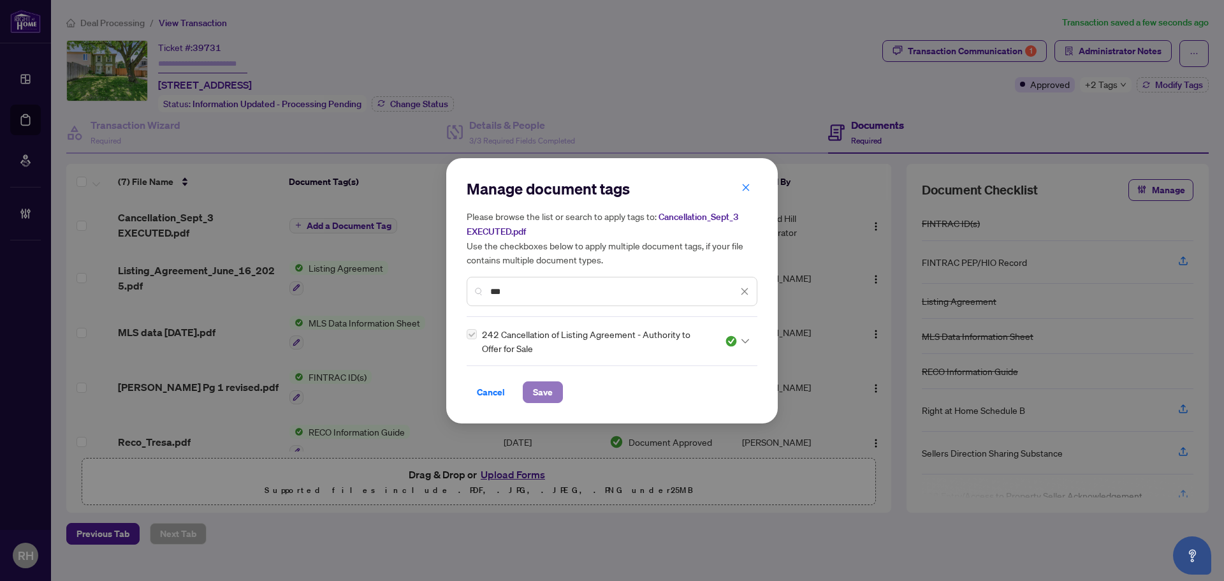
click at [535, 387] on span "Save" at bounding box center [543, 392] width 20 height 20
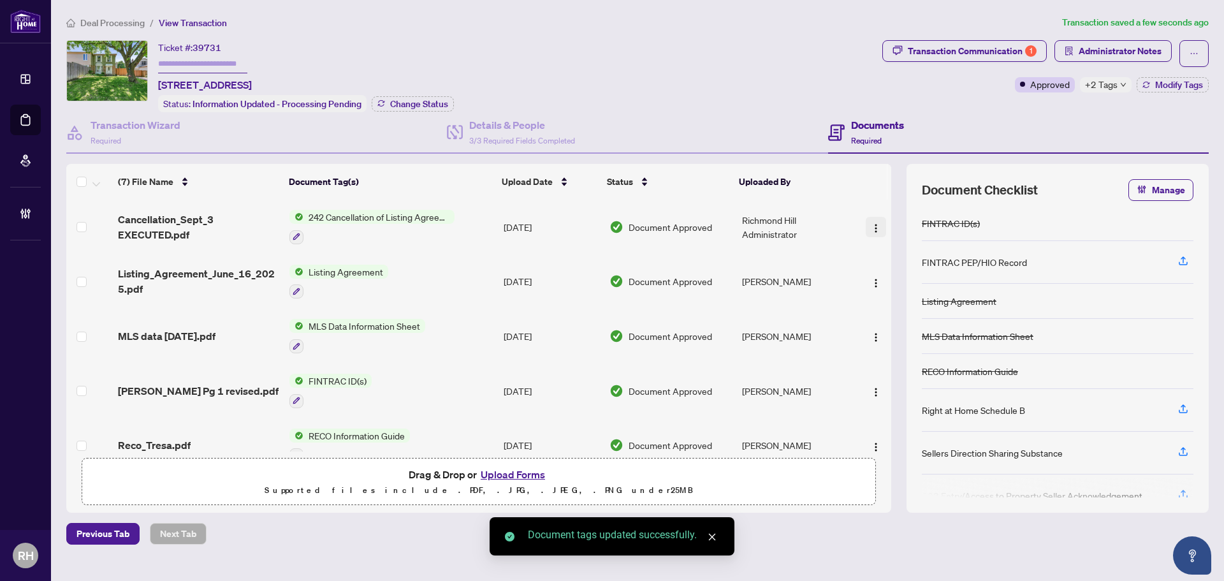
click at [874, 228] on img "button" at bounding box center [876, 228] width 10 height 10
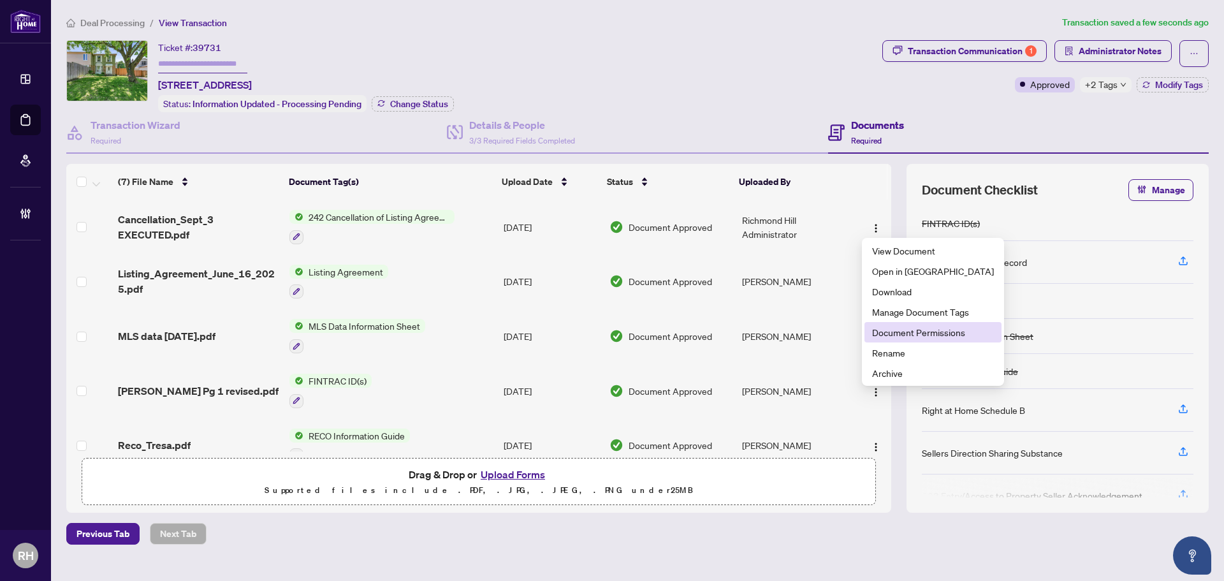
click at [897, 329] on span "Document Permissions" at bounding box center [933, 332] width 122 height 14
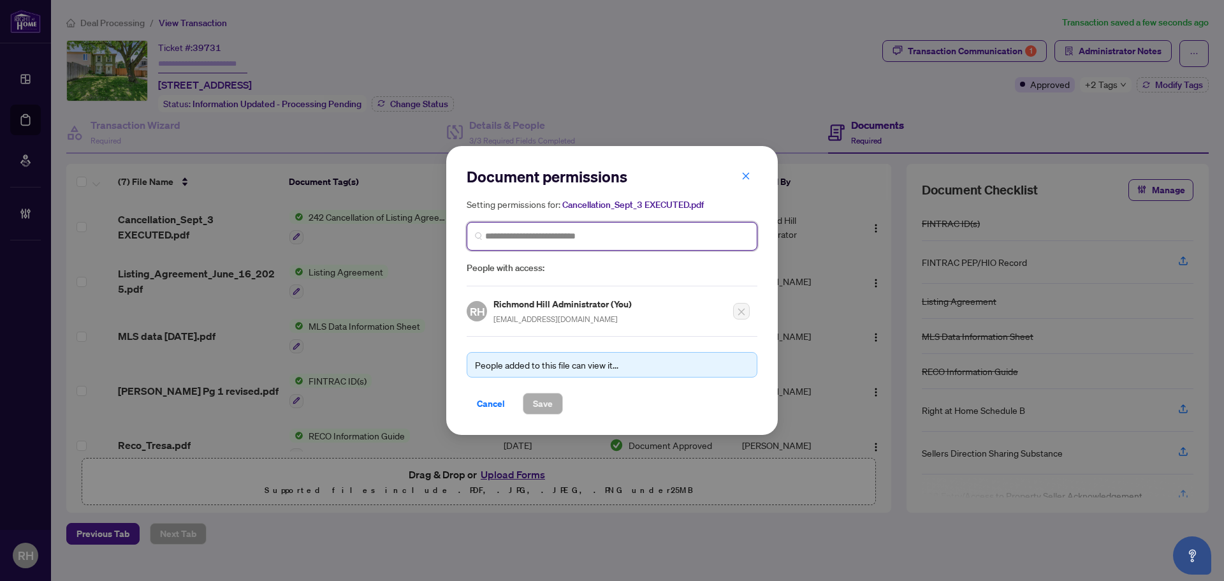
click at [526, 236] on input "search" at bounding box center [617, 235] width 264 height 13
type input "****"
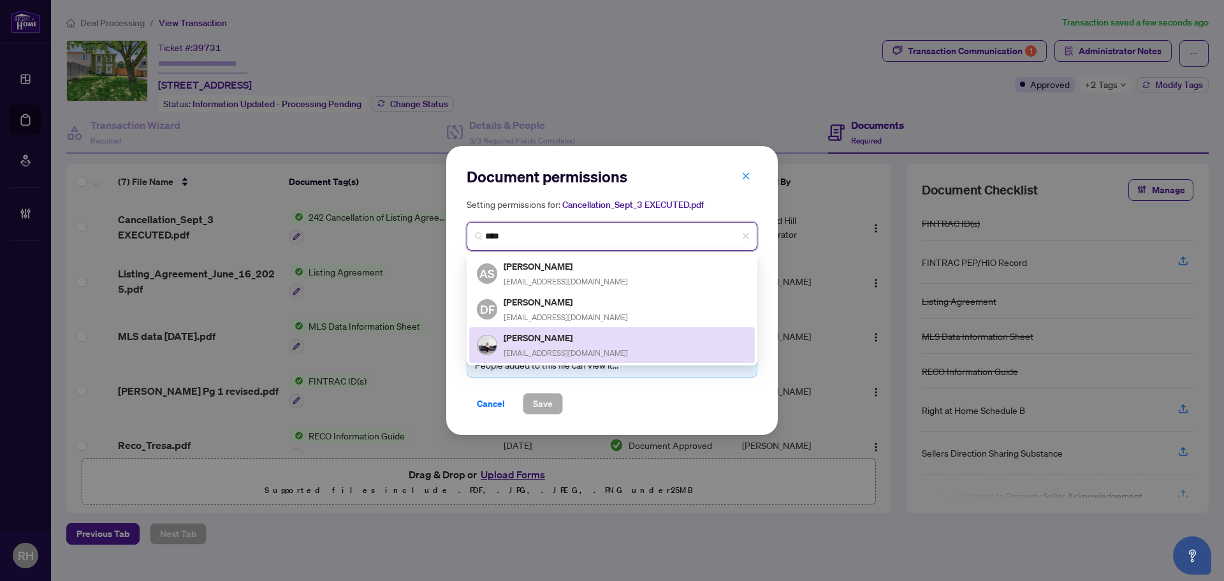
click at [556, 348] on span "enzastyles@gmail.com" at bounding box center [565, 353] width 124 height 10
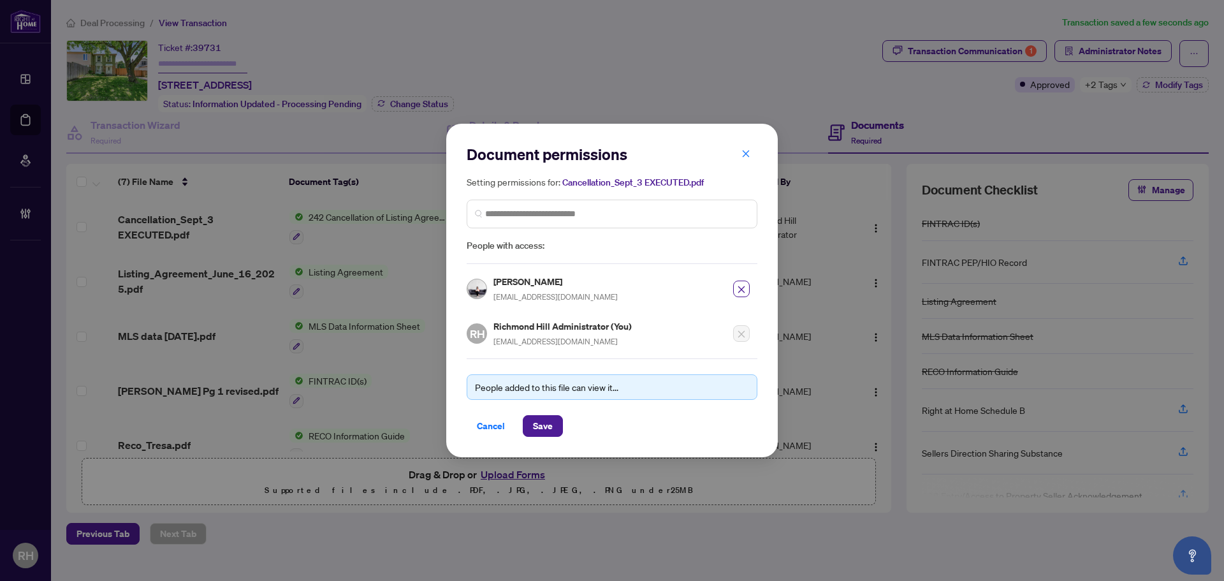
click at [540, 401] on div "People added to this file can view it... Cancel Save" at bounding box center [611, 397] width 291 height 78
click at [542, 416] on span "Save" at bounding box center [543, 426] width 20 height 20
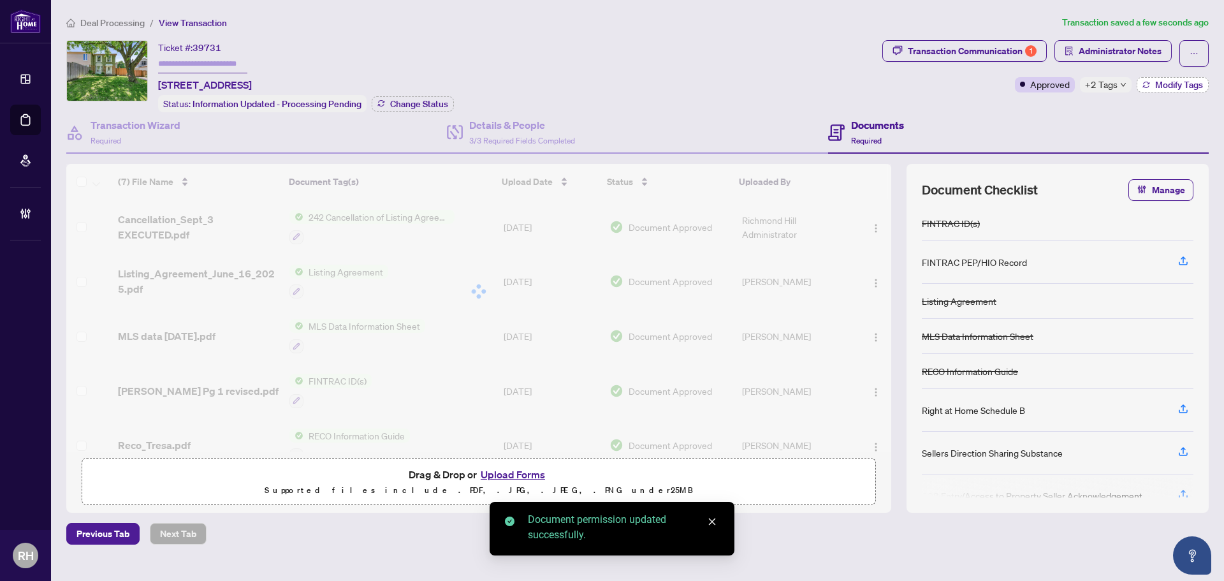
click at [1155, 86] on span "Modify Tags" at bounding box center [1179, 84] width 48 height 9
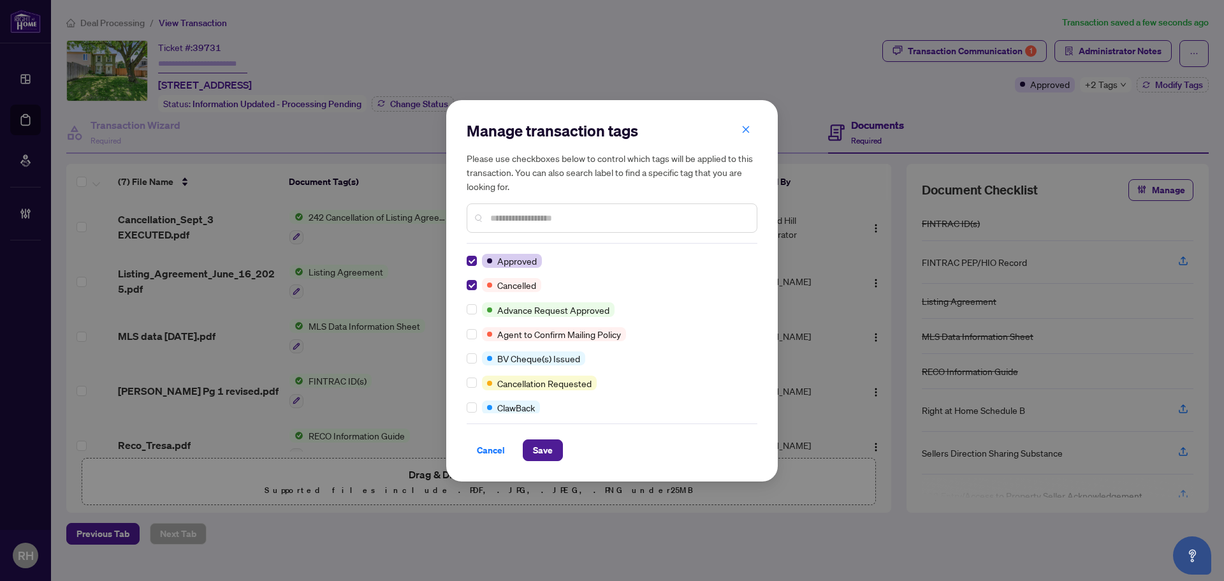
drag, startPoint x: 550, startPoint y: 458, endPoint x: 582, endPoint y: 461, distance: 32.6
click at [551, 458] on span "Save" at bounding box center [543, 450] width 20 height 20
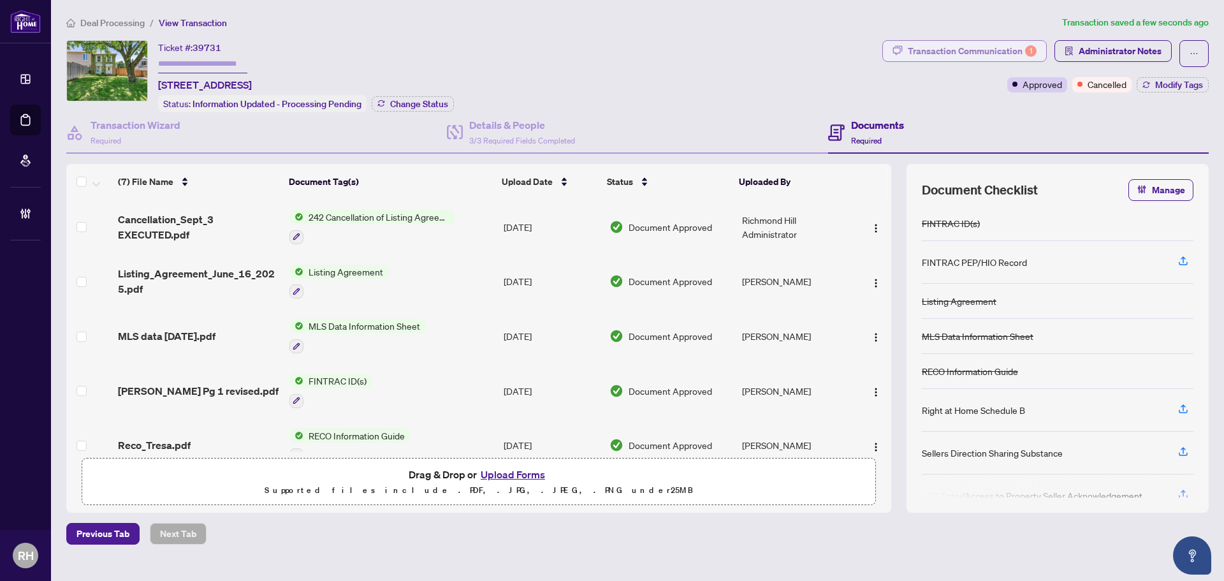
click at [947, 55] on div "Transaction Communication 1" at bounding box center [972, 51] width 129 height 20
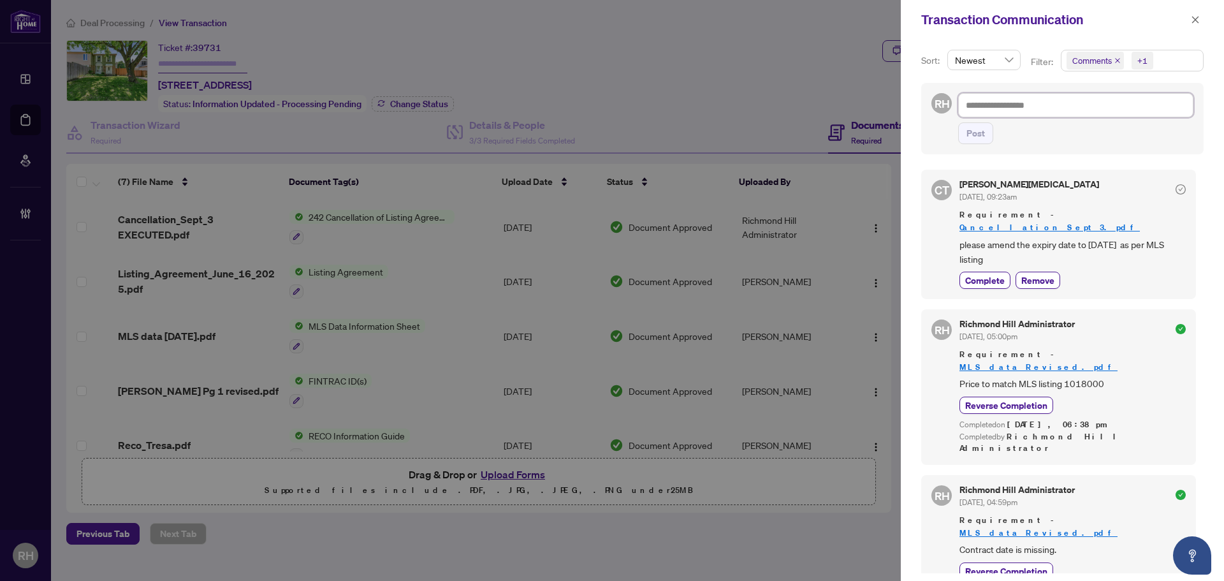
click at [1037, 114] on textarea at bounding box center [1075, 105] width 235 height 24
paste textarea "**********"
type textarea "**********"
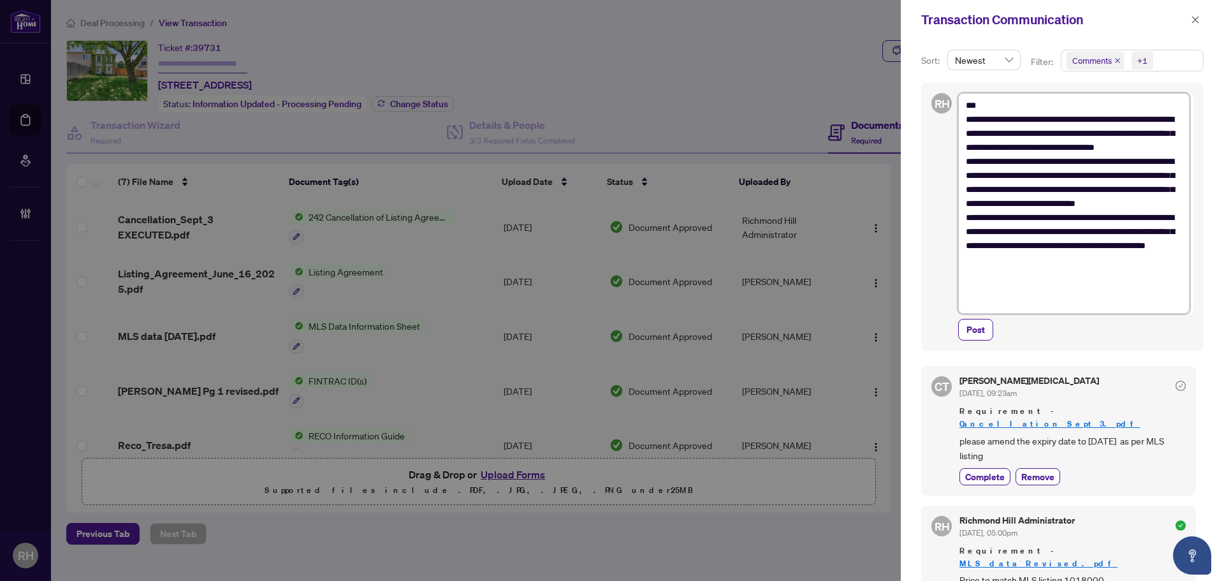
type textarea "**********"
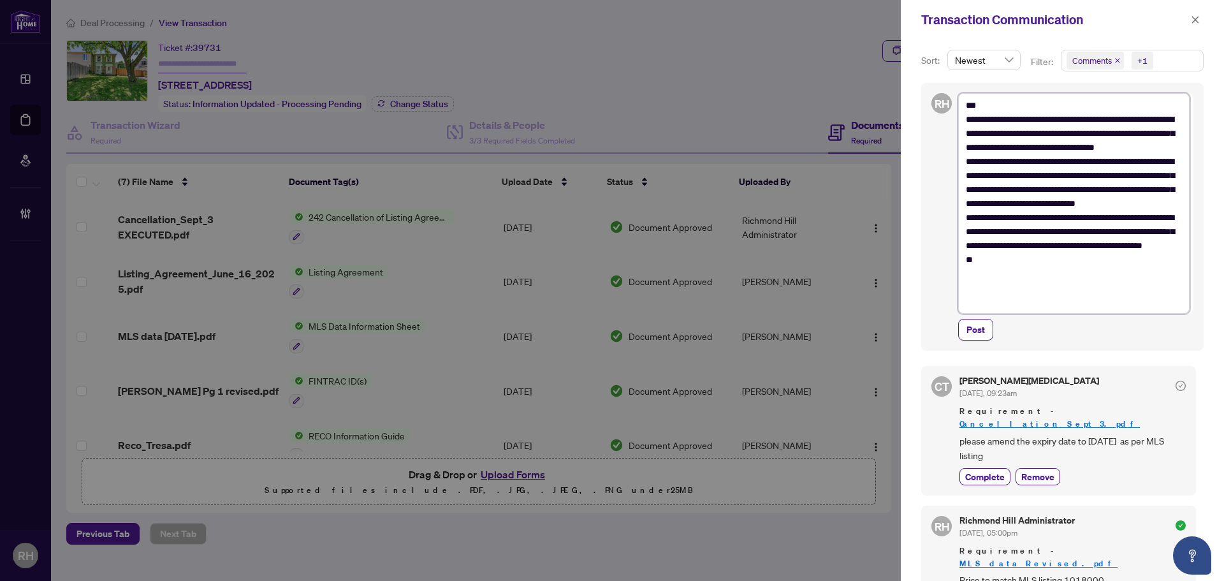
type textarea "**********"
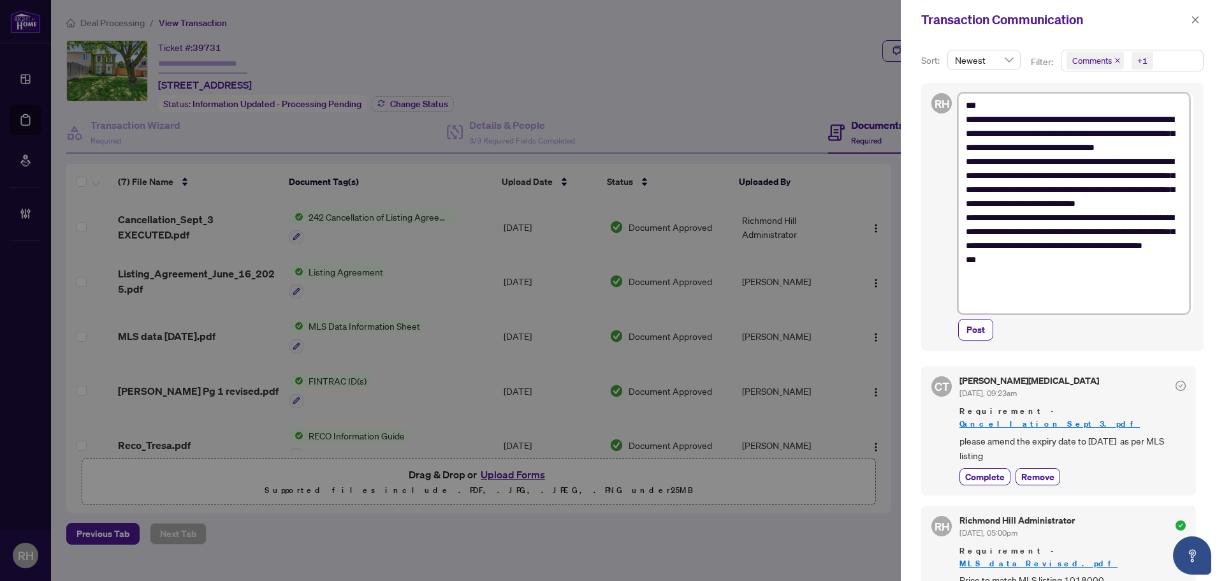
type textarea "**********"
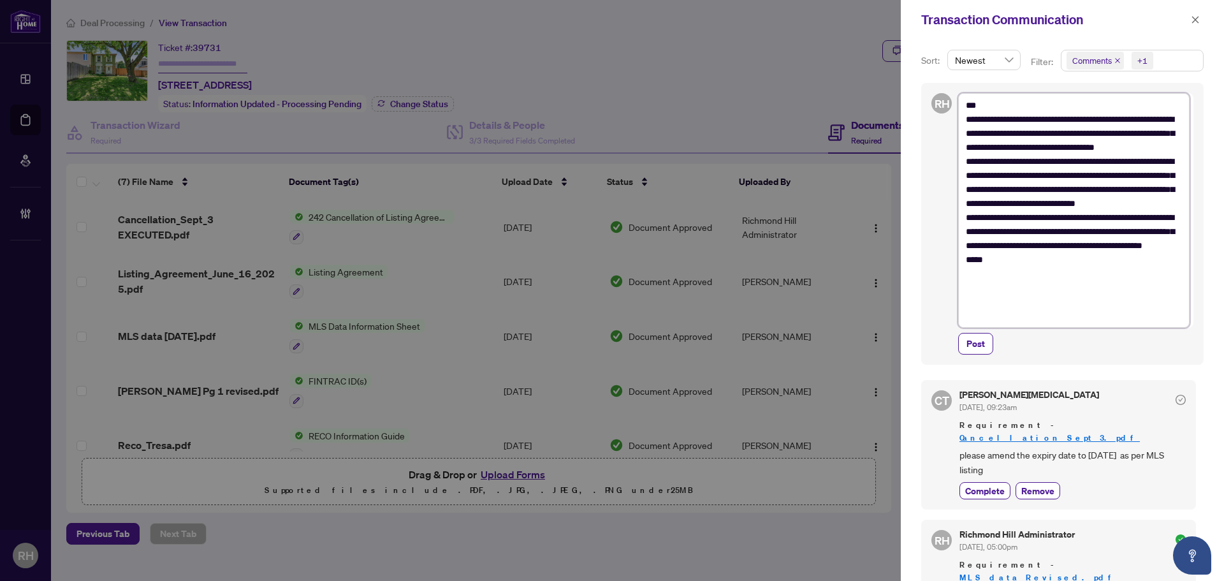
type textarea "**********"
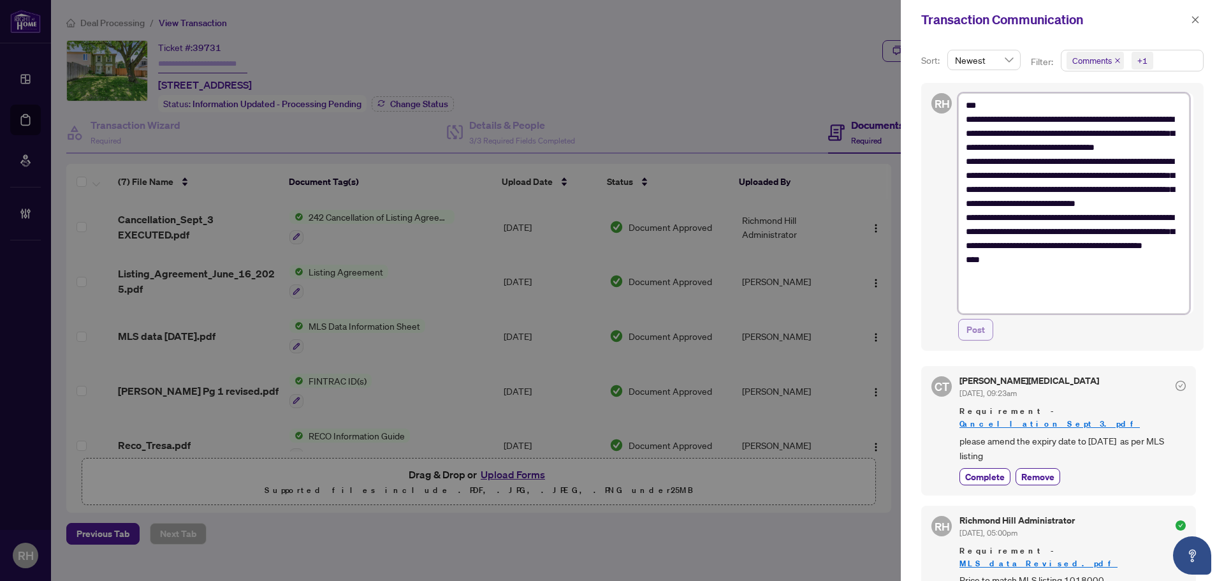
type textarea "**********"
click at [964, 331] on button "Post" at bounding box center [975, 330] width 35 height 22
type textarea "**********"
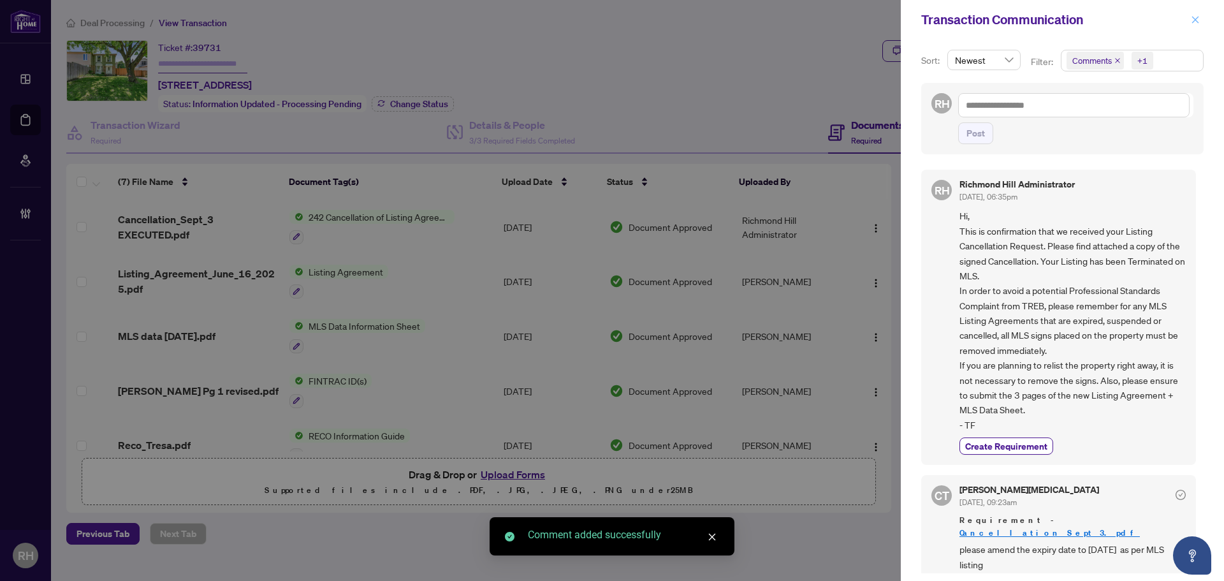
click at [1192, 25] on span "button" at bounding box center [1194, 20] width 9 height 20
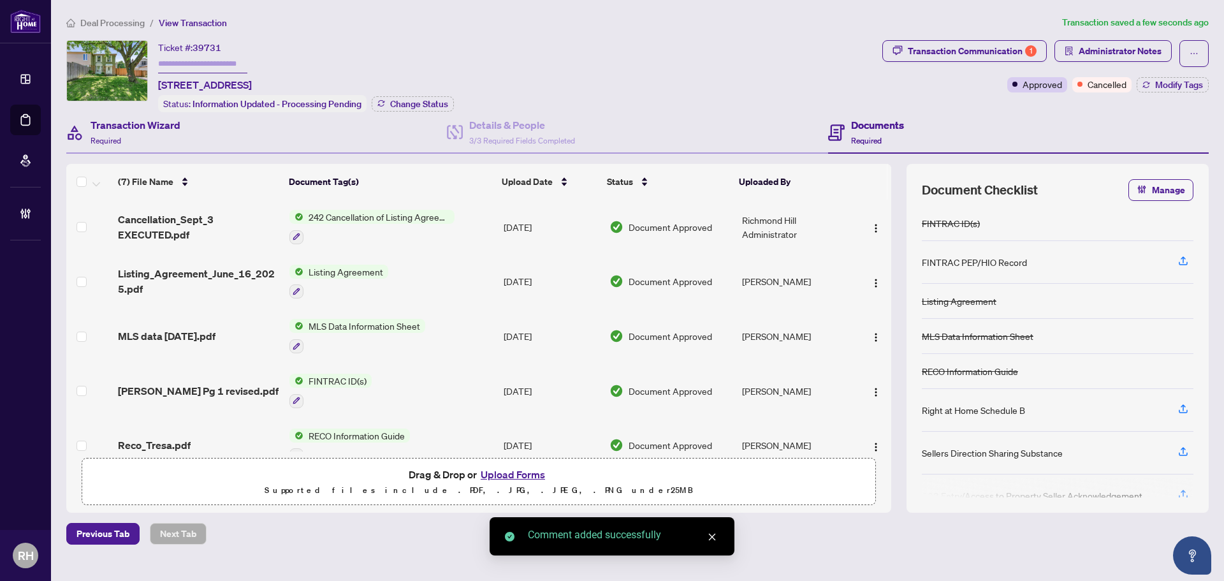
click at [201, 142] on div "Transaction Wizard Required" at bounding box center [256, 132] width 380 height 41
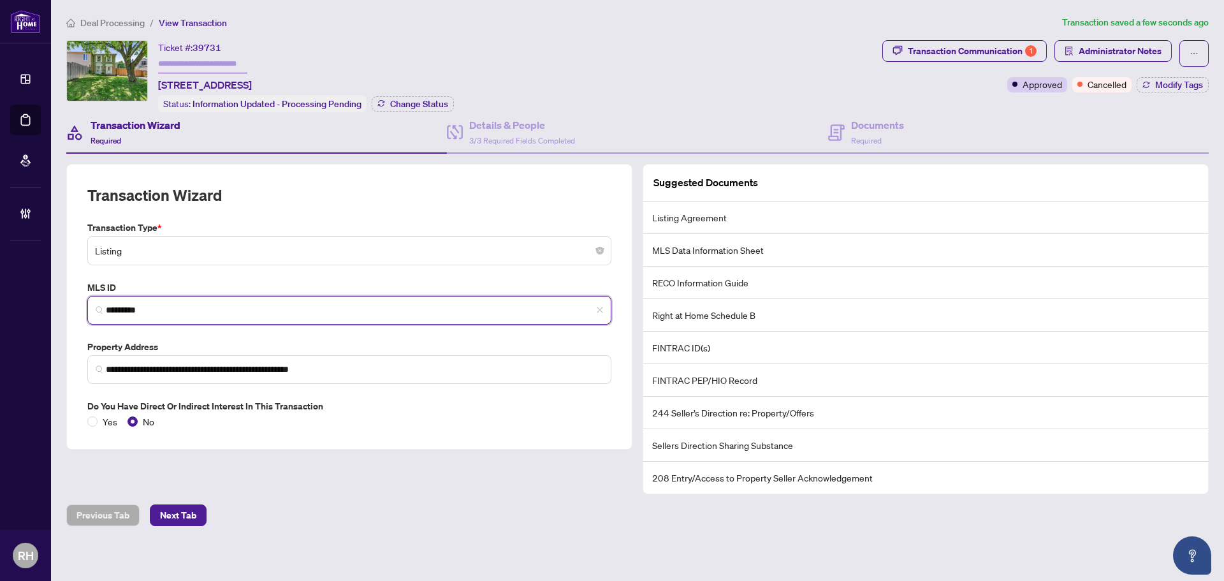
click at [197, 304] on input "*********" at bounding box center [354, 309] width 497 height 13
click at [213, 307] on input "*********" at bounding box center [354, 309] width 497 height 13
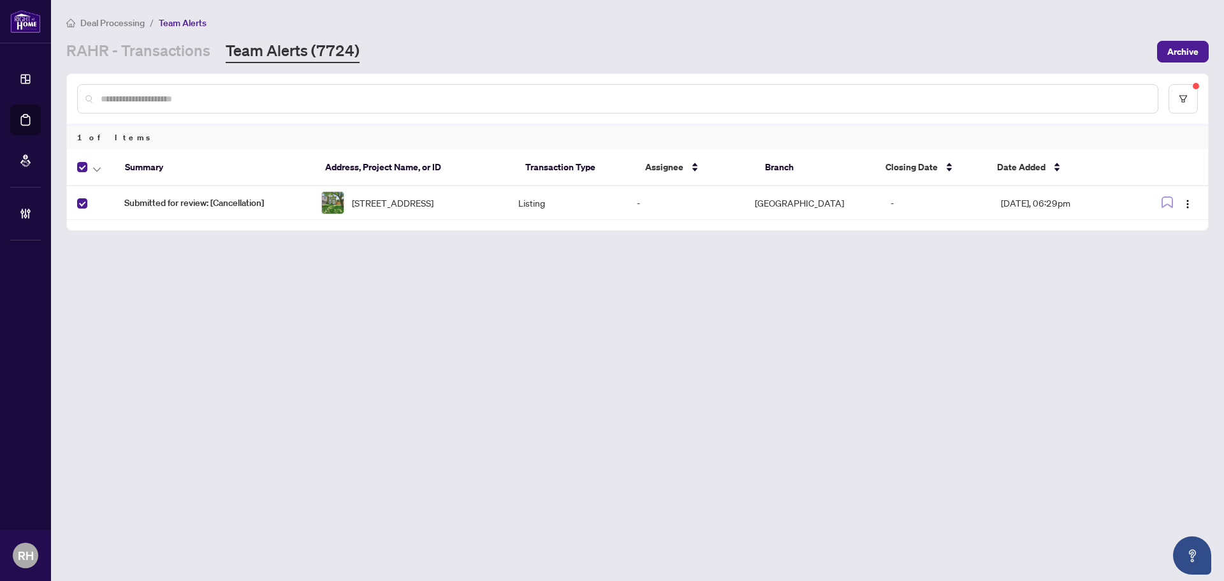
click at [87, 170] on div at bounding box center [93, 166] width 33 height 15
click at [93, 170] on icon "button" at bounding box center [97, 169] width 8 height 5
click at [118, 280] on li "Complete Item" at bounding box center [139, 271] width 95 height 20
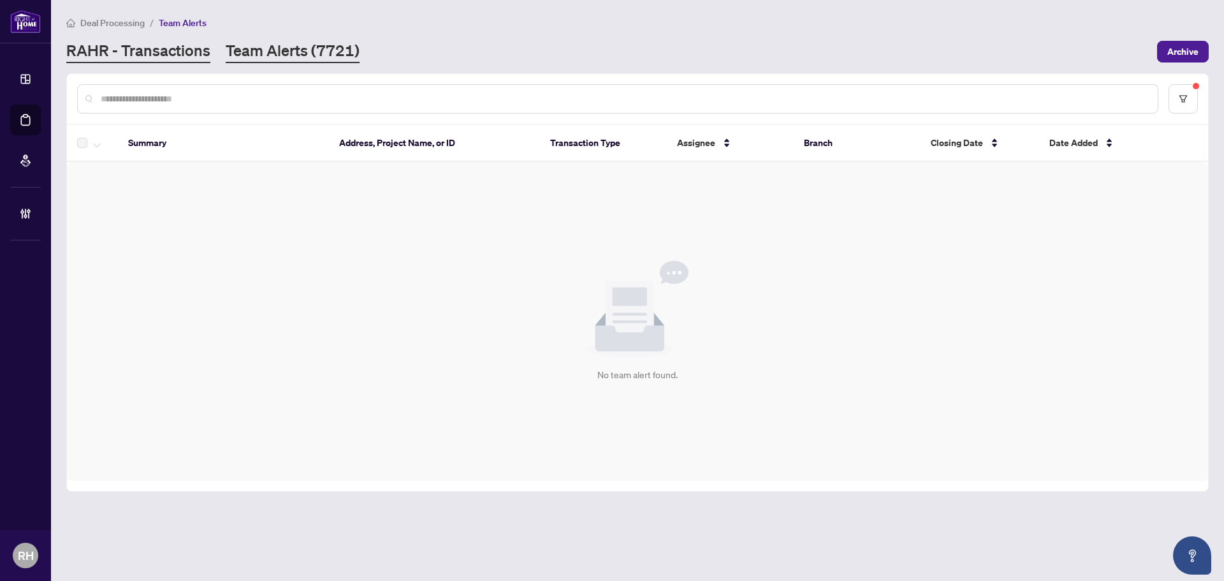
click at [203, 50] on link "RAHR - Transactions" at bounding box center [138, 51] width 144 height 23
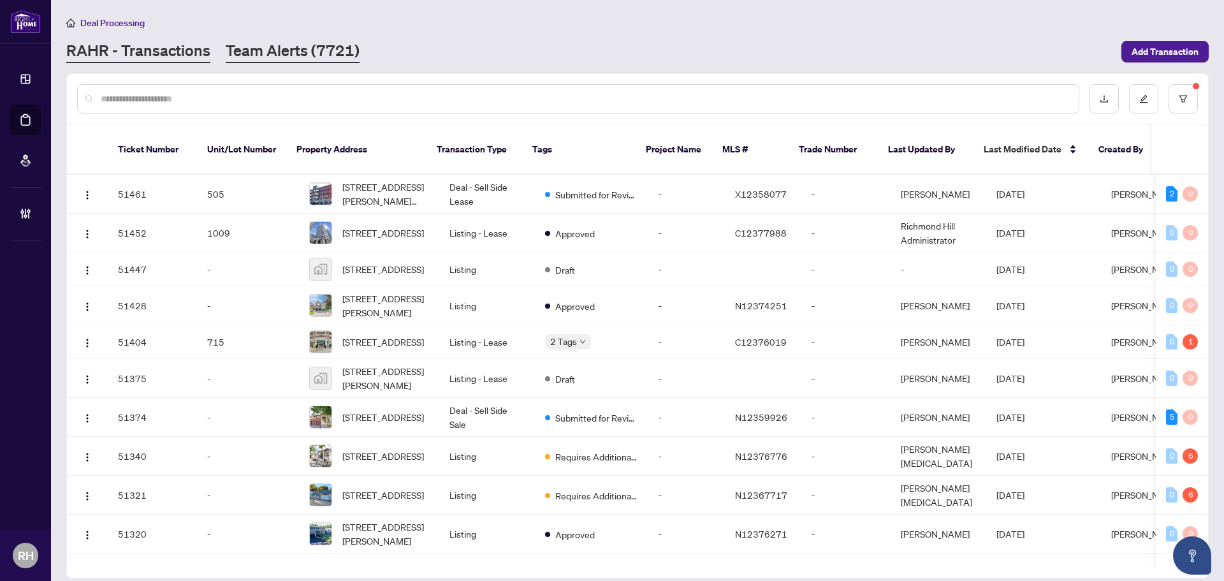
click at [330, 62] on link "Team Alerts (7721)" at bounding box center [293, 51] width 134 height 23
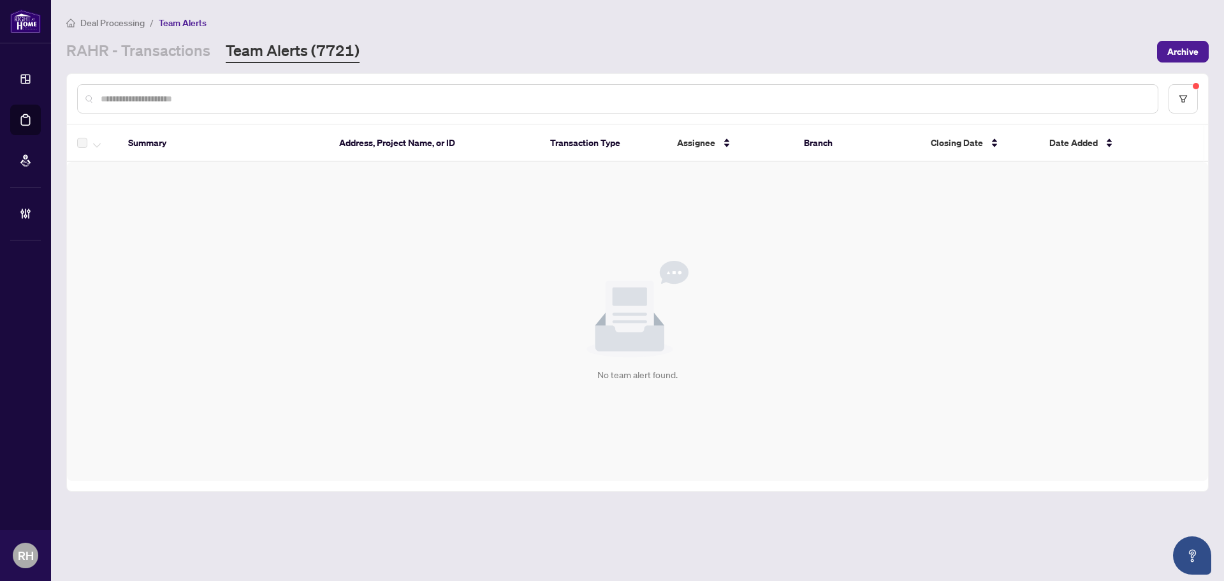
click at [172, 39] on div "Deal Processing / Team Alerts RAHR - Transactions Team Alerts (7721) Archive" at bounding box center [637, 39] width 1142 height 48
click at [173, 45] on link "RAHR - Transactions" at bounding box center [138, 51] width 144 height 23
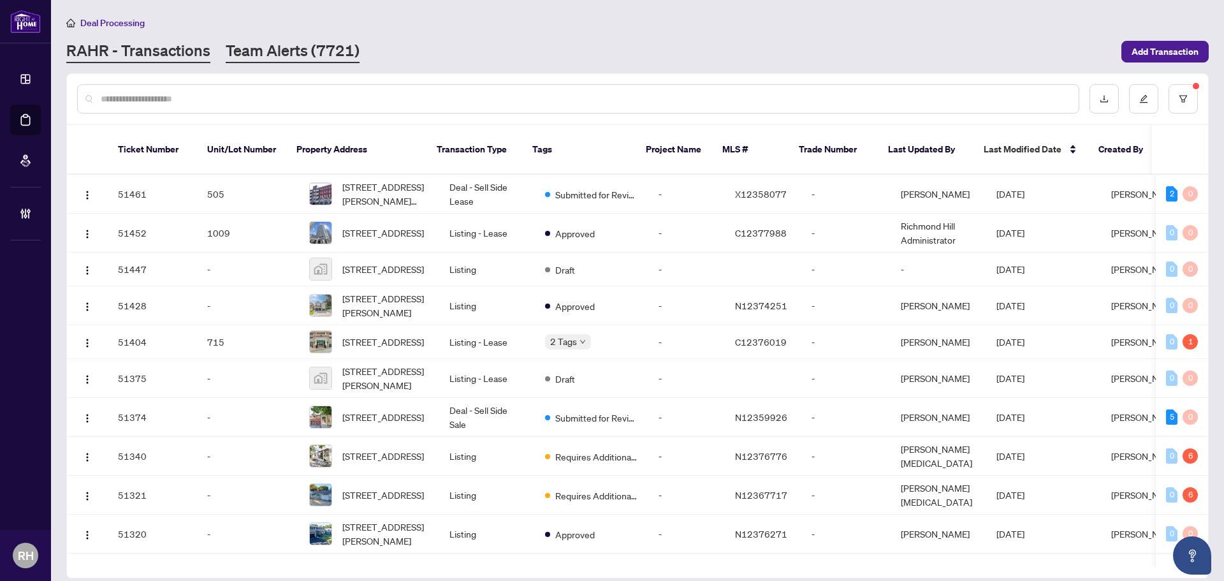
click at [236, 55] on link "Team Alerts (7721)" at bounding box center [293, 51] width 134 height 23
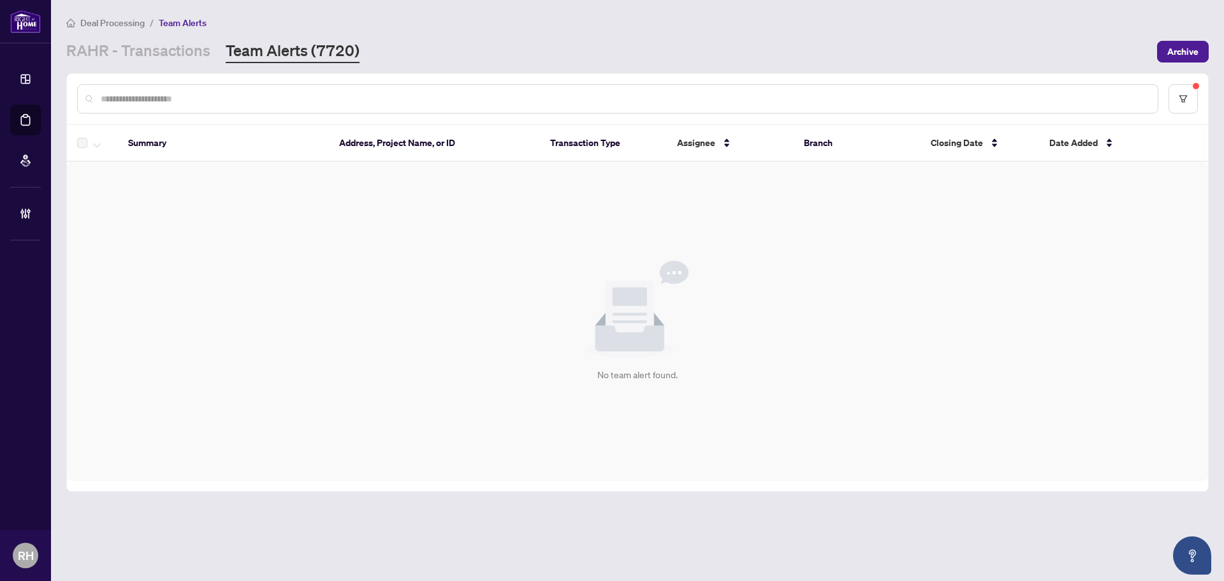
click at [108, 64] on main "Deal Processing / Team Alerts RAHR - Transactions Team Alerts (7720) Archive Su…" at bounding box center [637, 290] width 1173 height 581
click at [113, 60] on link "RAHR - Transactions" at bounding box center [138, 51] width 144 height 23
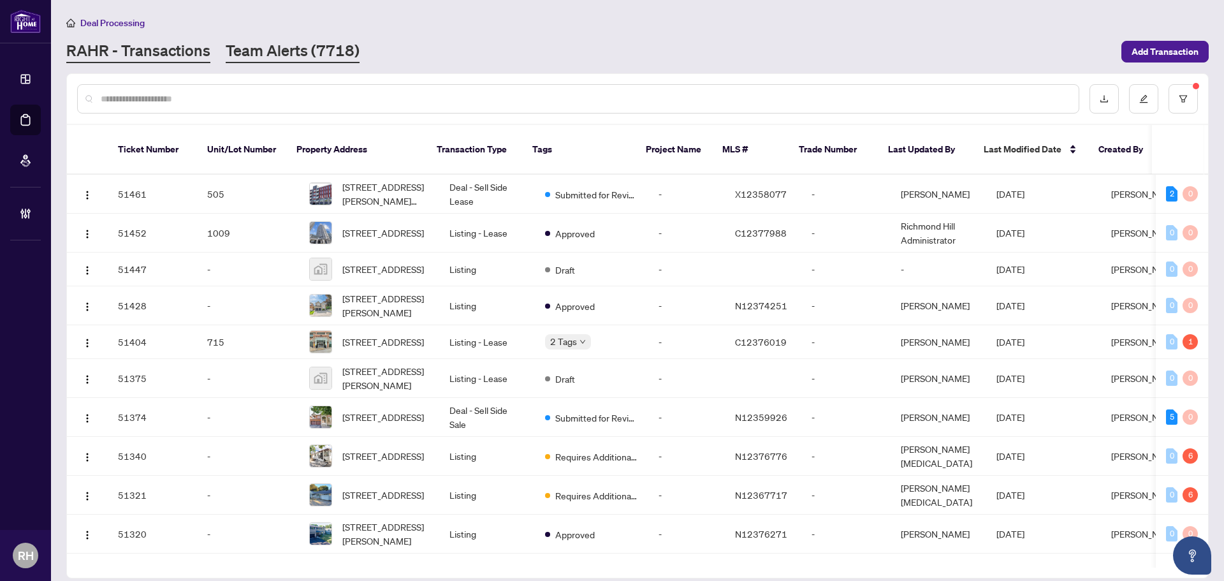
click at [228, 56] on link "Team Alerts (7718)" at bounding box center [293, 51] width 134 height 23
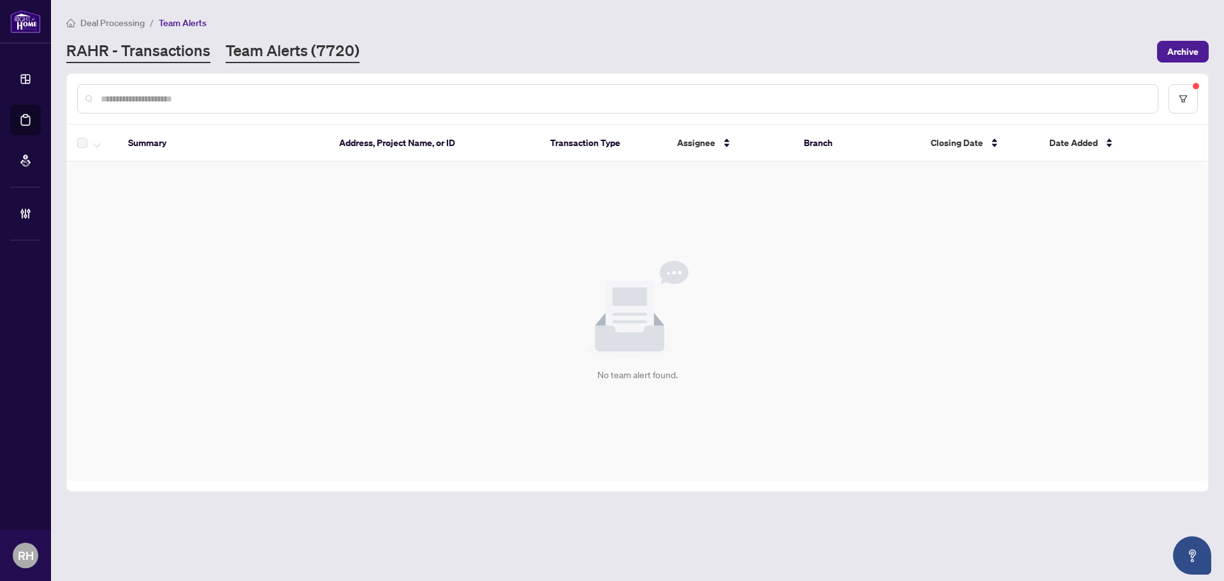
click at [130, 55] on link "RAHR - Transactions" at bounding box center [138, 51] width 144 height 23
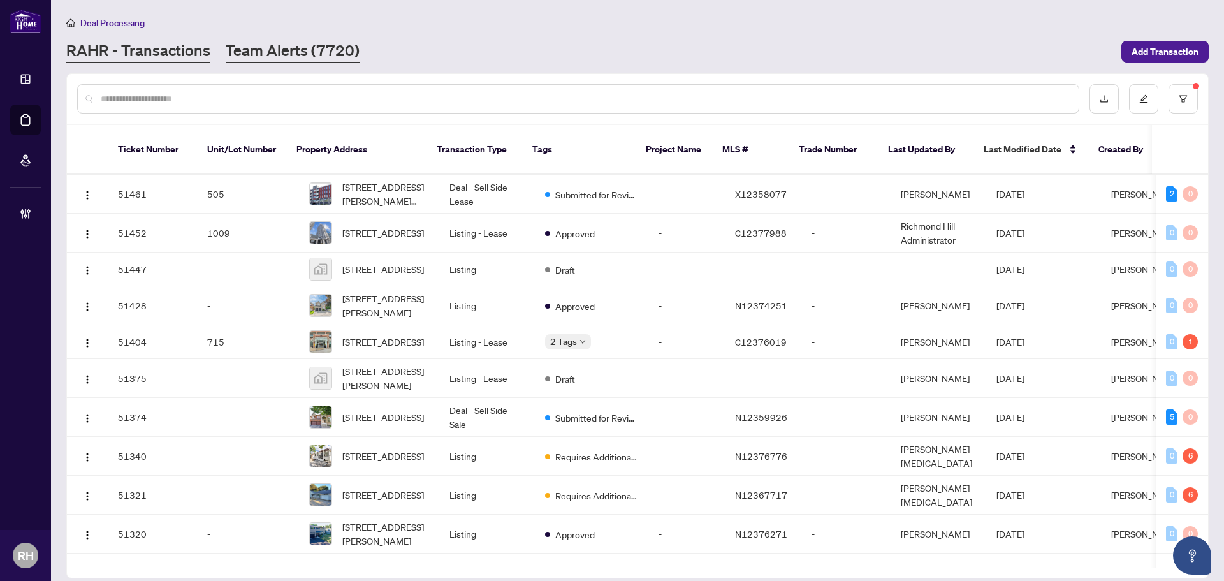
click at [289, 52] on link "Team Alerts (7720)" at bounding box center [293, 51] width 134 height 23
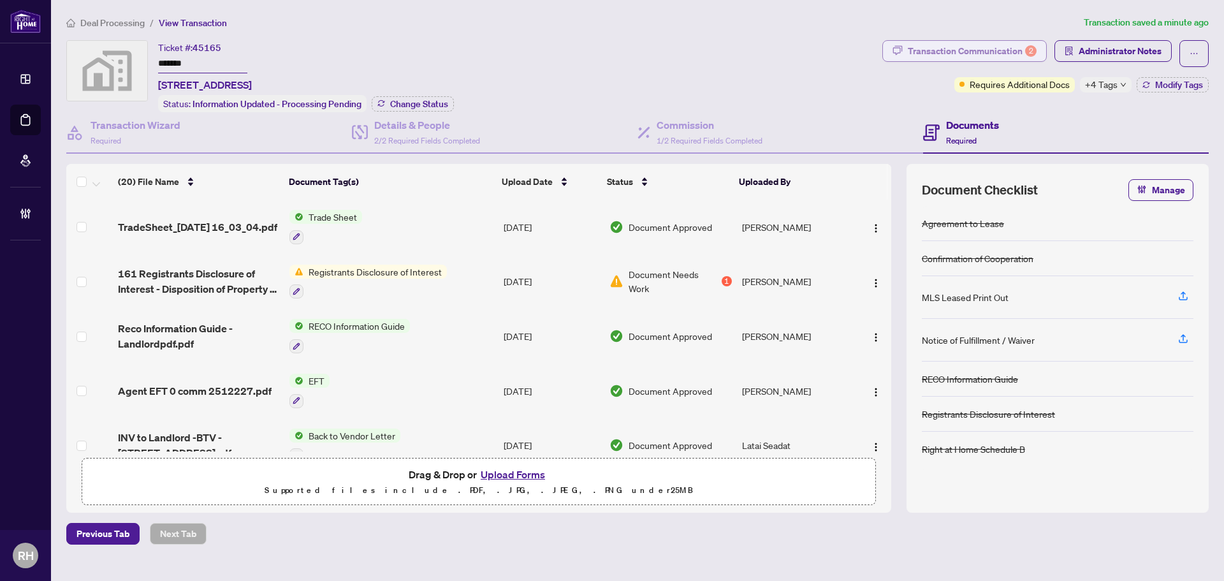
click at [948, 50] on div "Transaction Communication 2" at bounding box center [972, 51] width 129 height 20
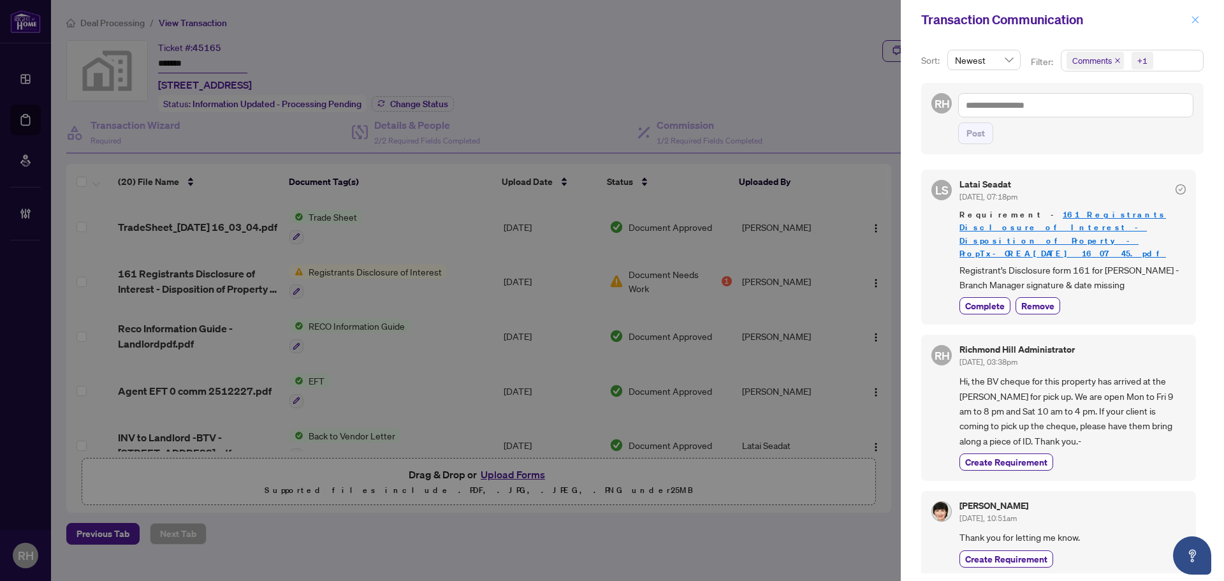
click at [1201, 17] on button "button" at bounding box center [1195, 19] width 17 height 15
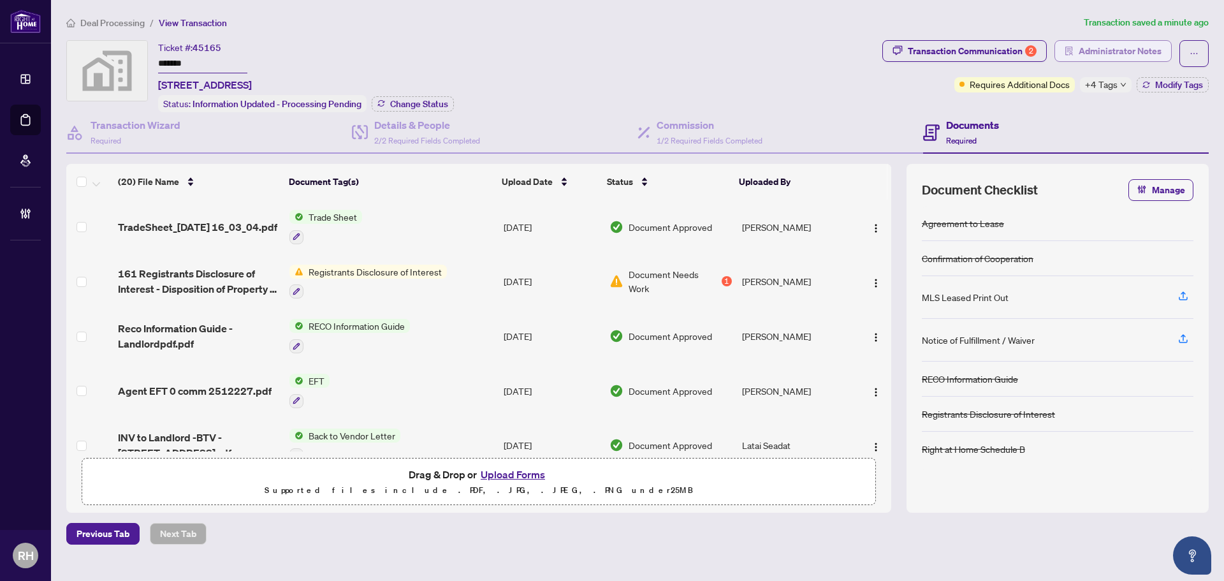
click at [1132, 47] on span "Administrator Notes" at bounding box center [1119, 51] width 83 height 20
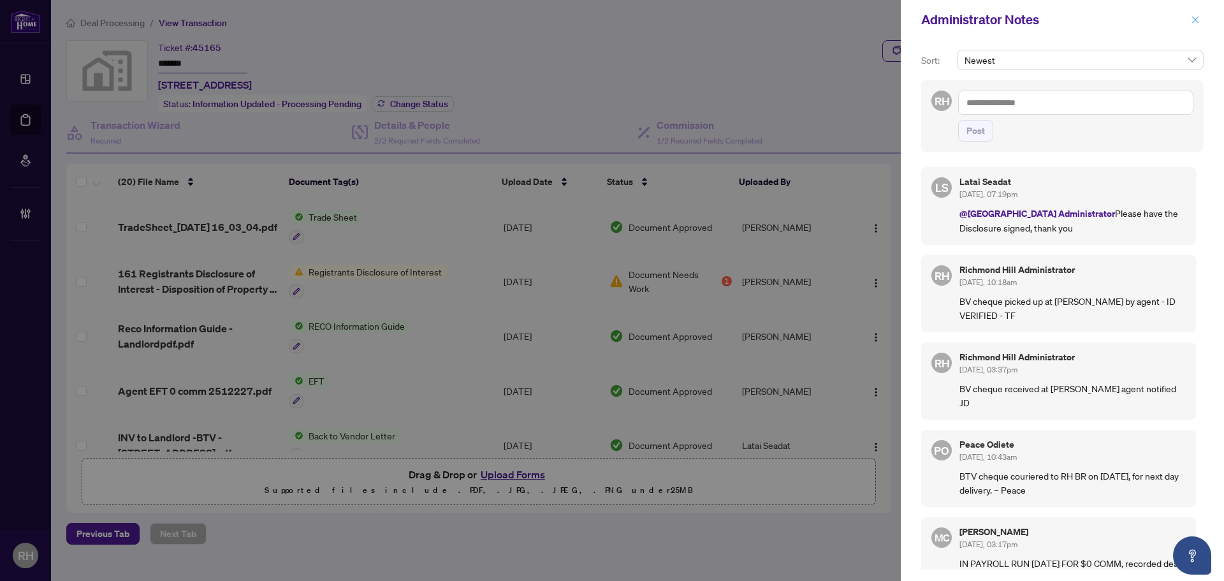
click at [1199, 24] on icon "close" at bounding box center [1194, 19] width 9 height 9
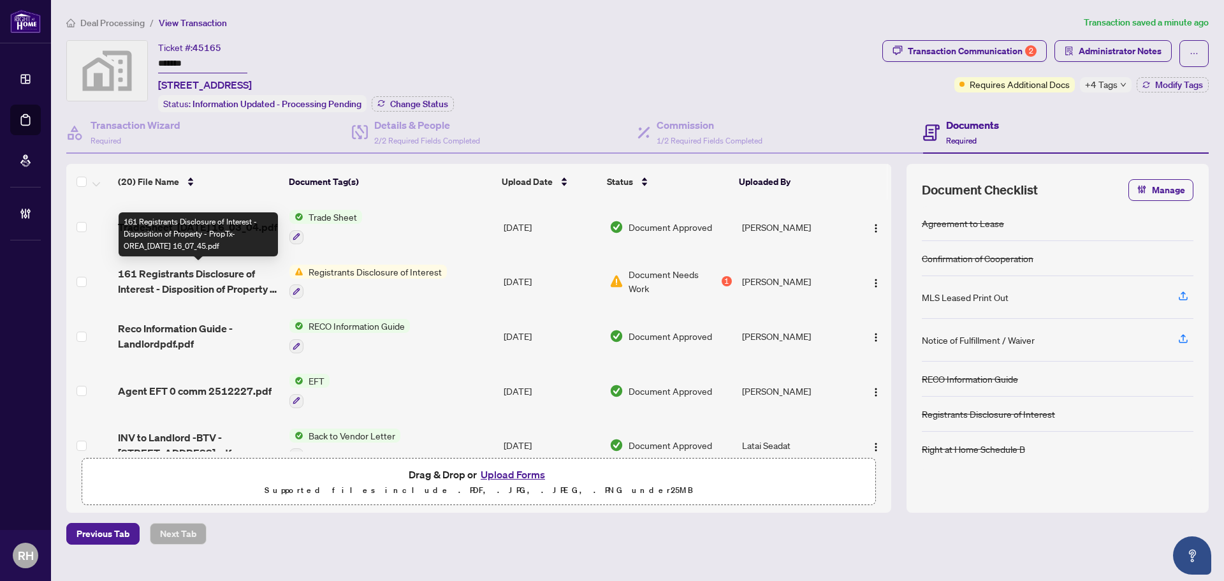
click at [231, 291] on span "161 Registrants Disclosure of Interest - Disposition of Property - PropTx-OREA_…" at bounding box center [198, 281] width 161 height 31
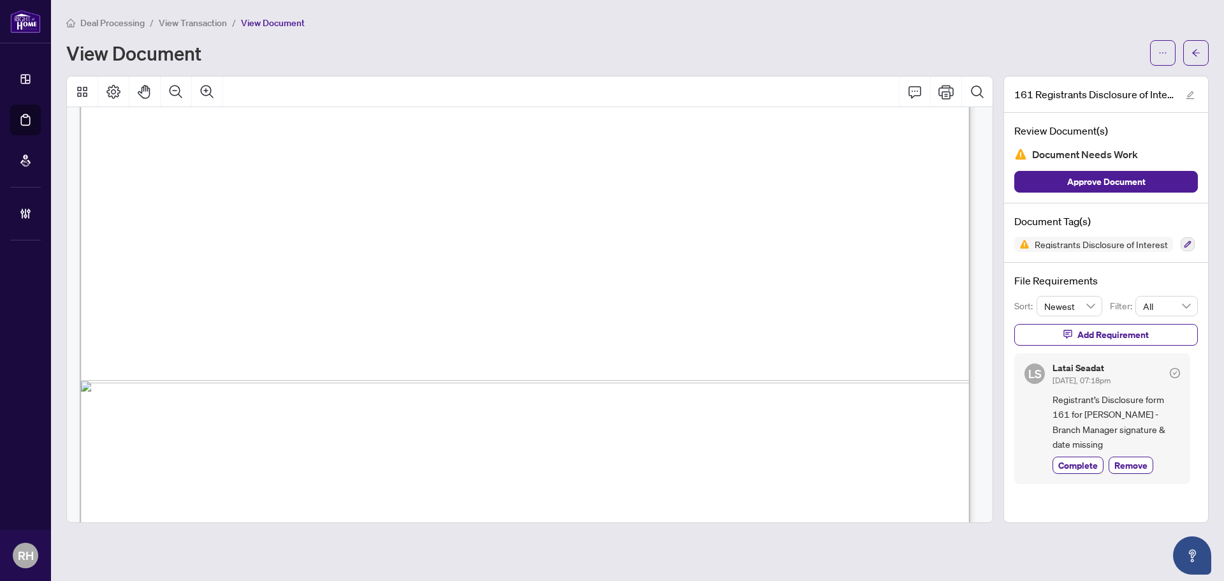
scroll to position [763, 0]
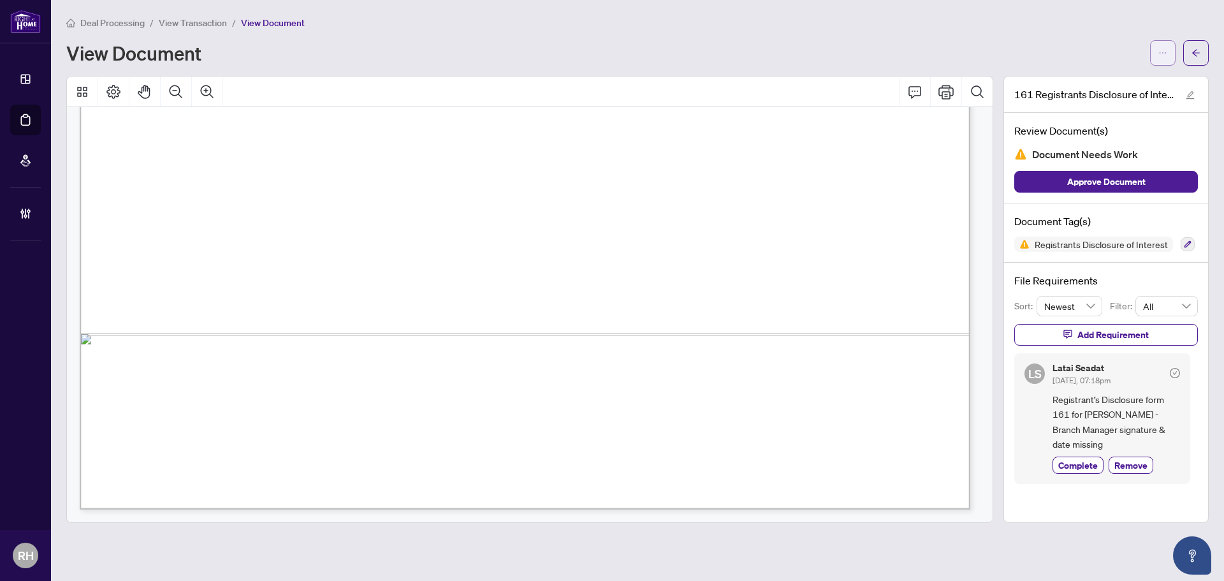
click at [1150, 49] on button "button" at bounding box center [1162, 52] width 25 height 25
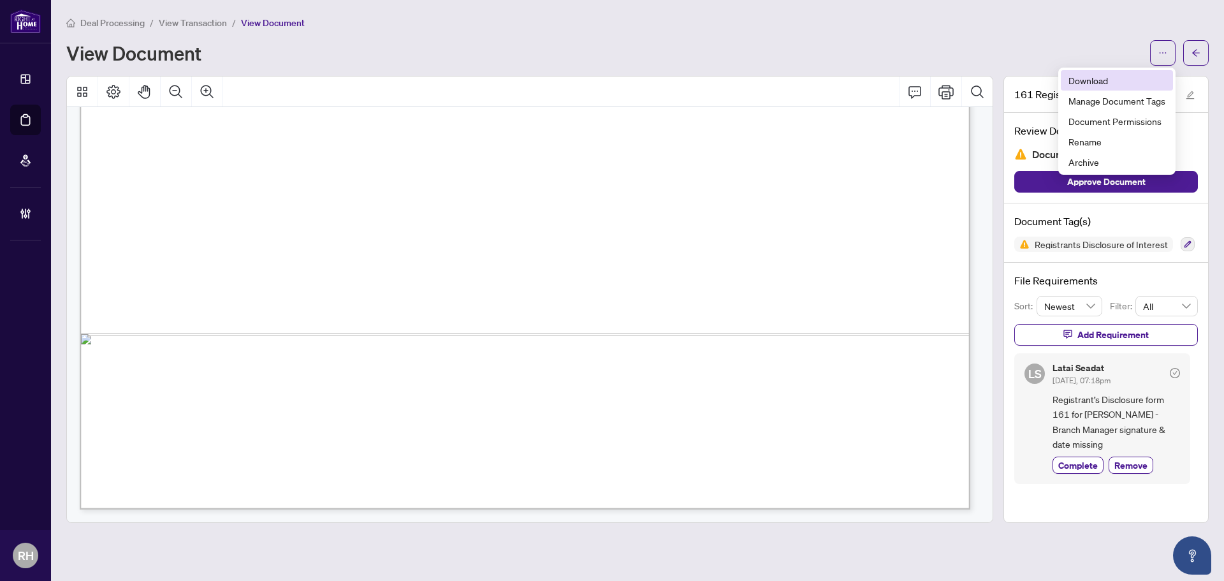
click at [1101, 89] on li "Download" at bounding box center [1116, 80] width 112 height 20
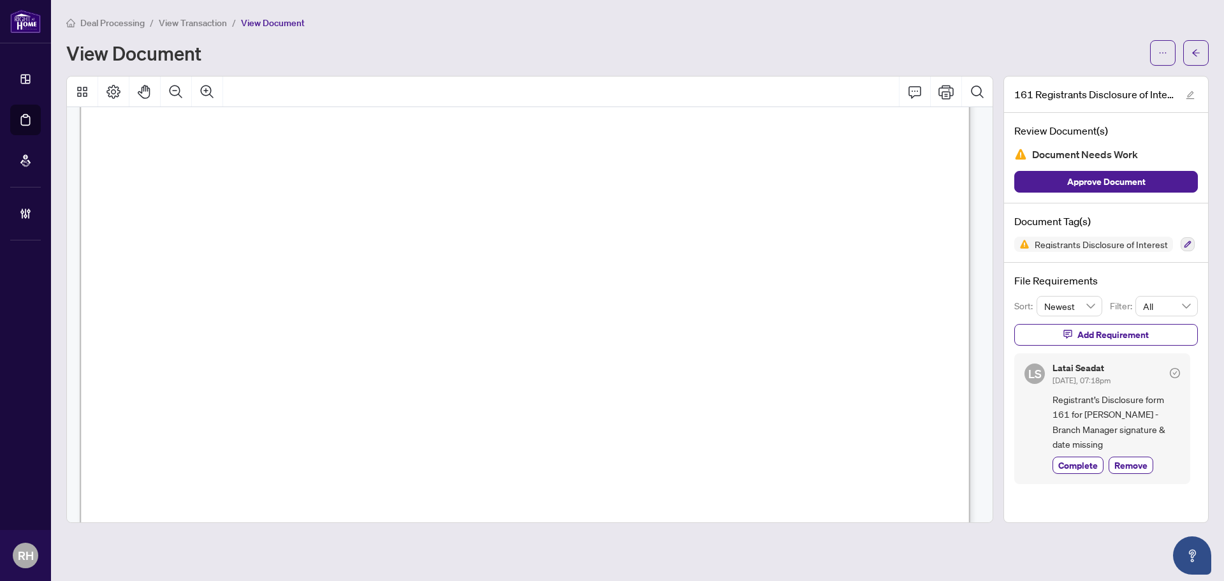
scroll to position [0, 0]
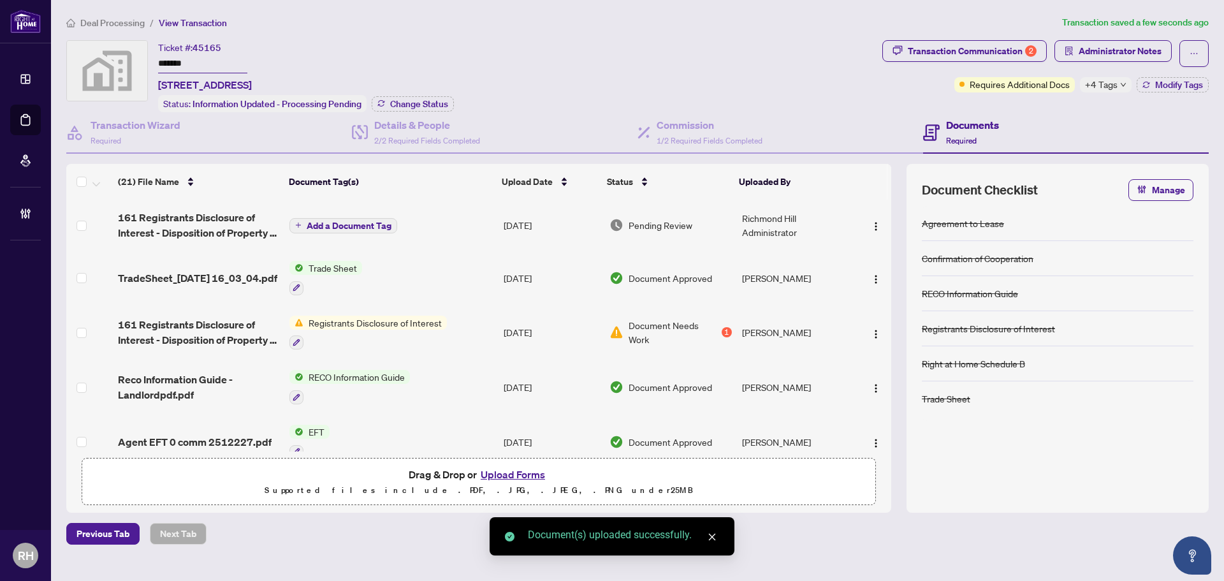
click at [329, 231] on td "Add a Document Tag" at bounding box center [391, 224] width 214 height 51
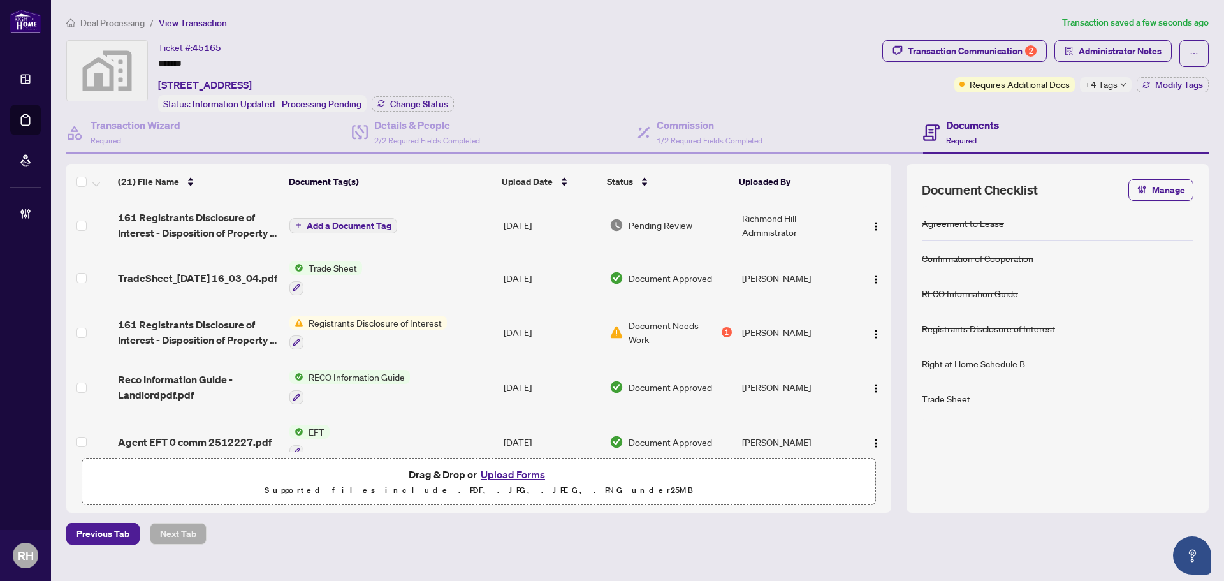
click at [368, 222] on span "Add a Document Tag" at bounding box center [349, 225] width 85 height 9
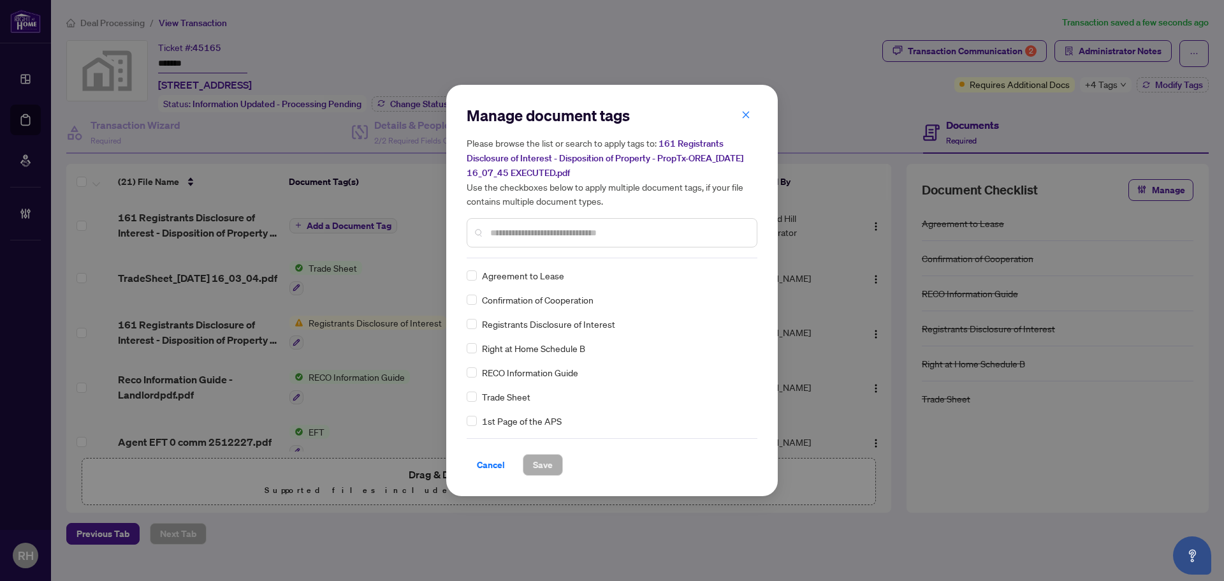
click at [563, 256] on div "Manage document tags Please browse the list or search to apply tags to: 161 Reg…" at bounding box center [611, 181] width 291 height 153
drag, startPoint x: 543, startPoint y: 228, endPoint x: 537, endPoint y: 225, distance: 7.1
click at [542, 228] on input "text" at bounding box center [618, 233] width 256 height 14
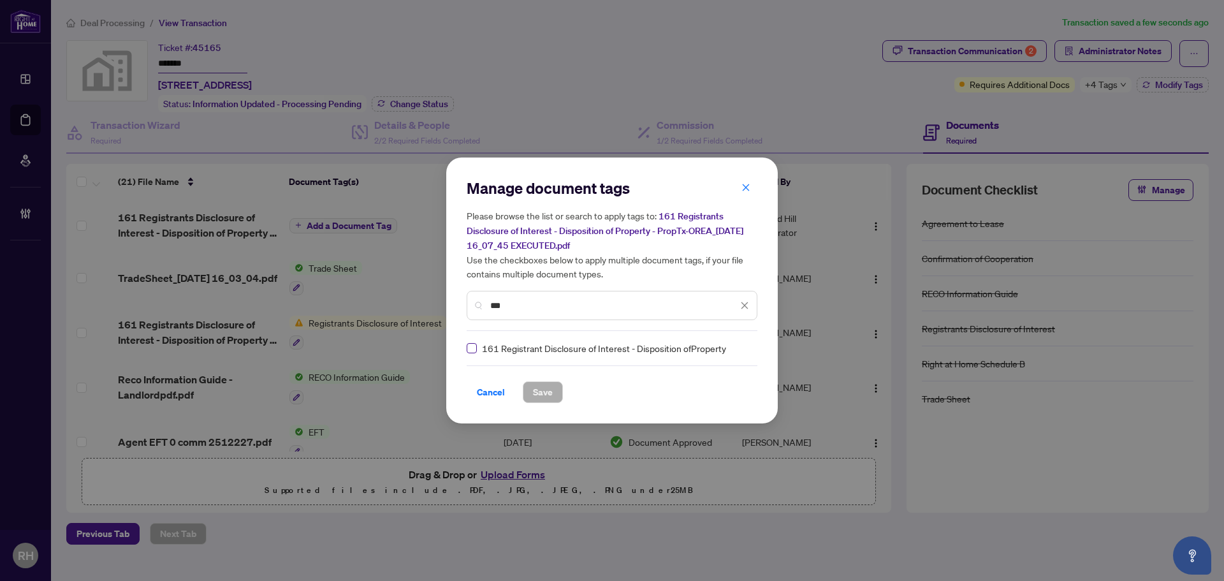
type input "***"
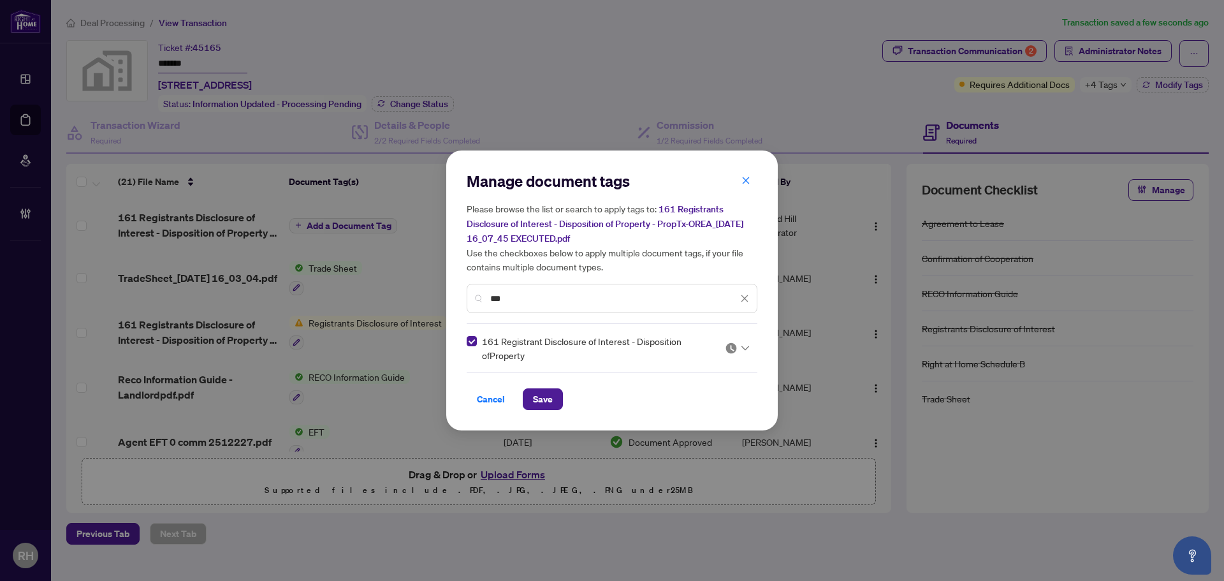
click at [753, 348] on div "161 Registrant Disclosure of Interest - Disposition ofProperty" at bounding box center [611, 348] width 291 height 28
click at [748, 348] on icon at bounding box center [745, 347] width 8 height 5
click at [707, 405] on div "Approved" at bounding box center [699, 410] width 82 height 14
click at [544, 394] on span "Save" at bounding box center [543, 399] width 20 height 20
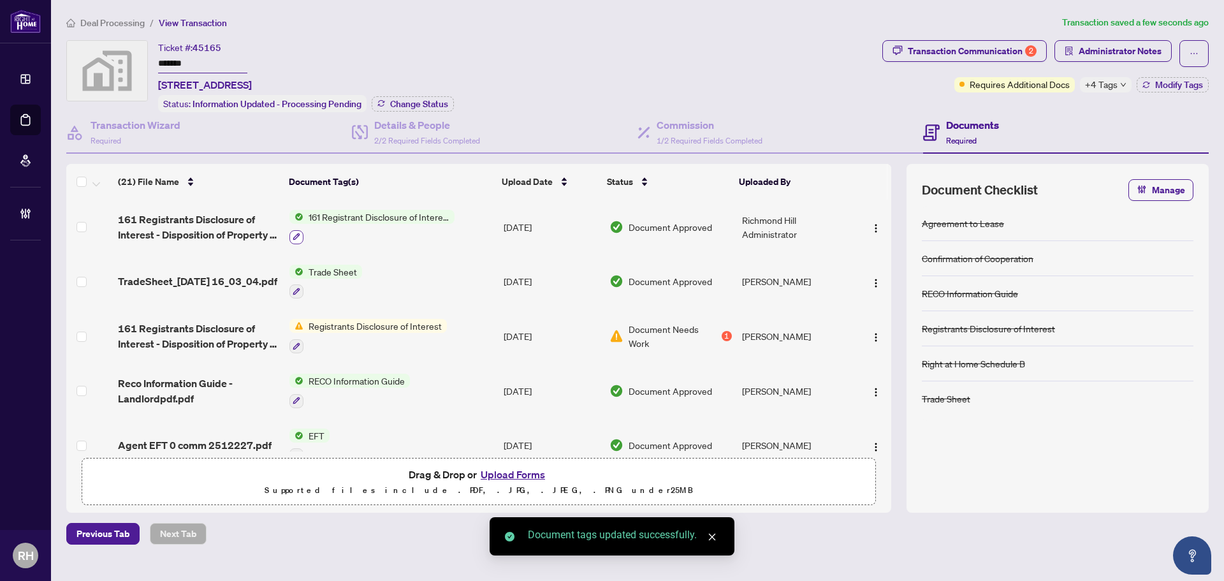
click at [300, 238] on button "button" at bounding box center [296, 237] width 14 height 14
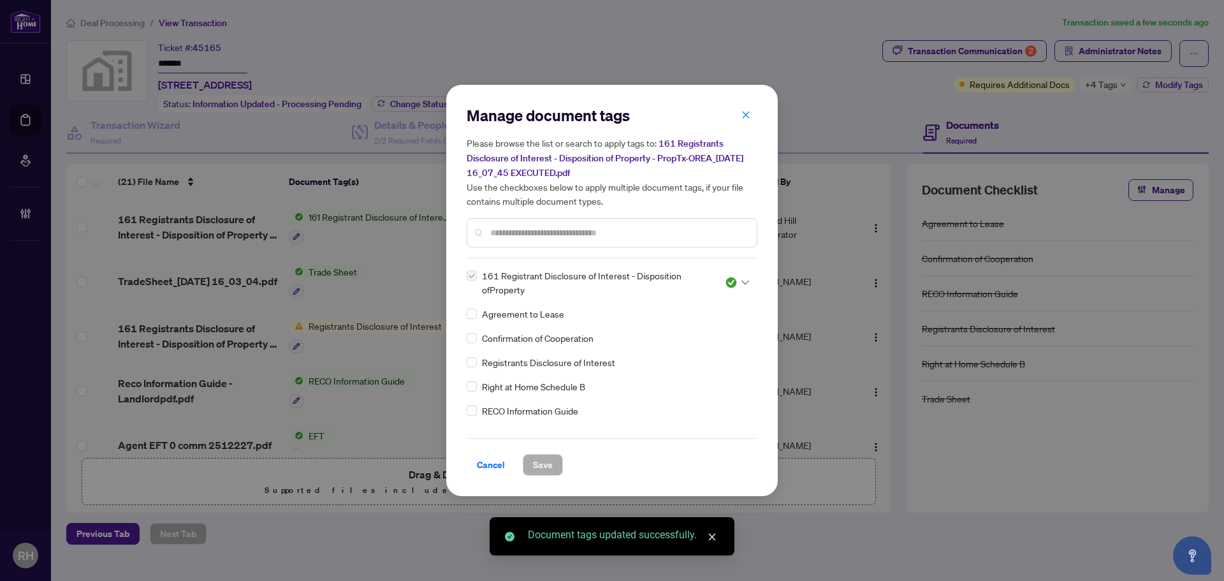
click at [533, 292] on span "161 Registrant Disclosure of Interest - Disposition ofProperty" at bounding box center [596, 282] width 228 height 28
click at [521, 250] on div "Manage document tags Please browse the list or search to apply tags to: 161 Reg…" at bounding box center [611, 181] width 291 height 153
click at [727, 280] on img at bounding box center [731, 282] width 13 height 13
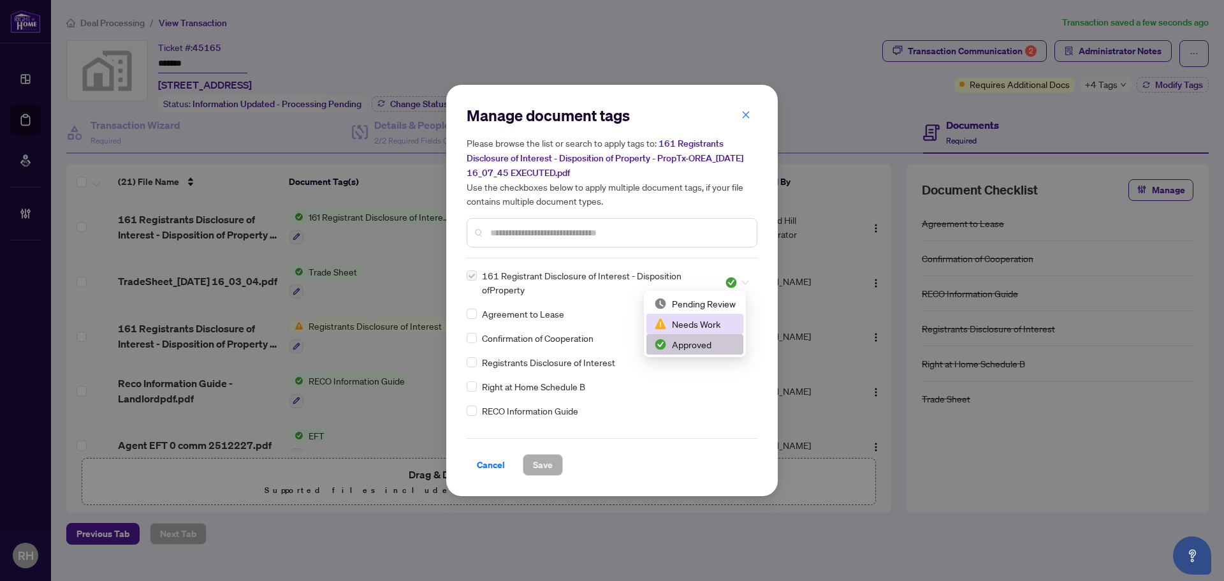
click at [698, 306] on div "Pending Review" at bounding box center [695, 303] width 82 height 14
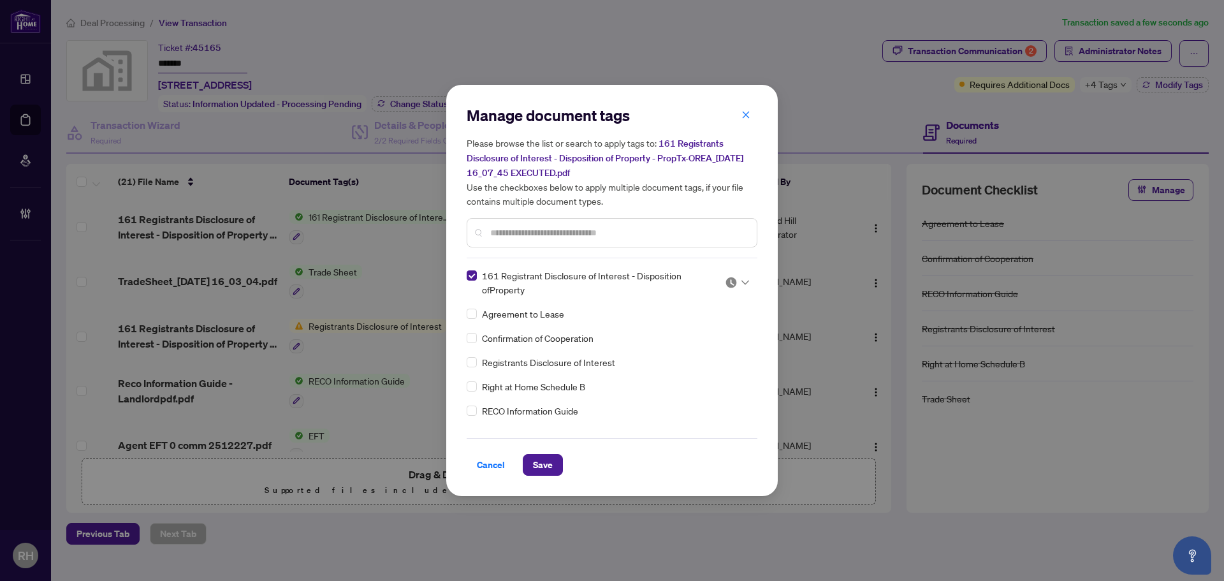
click at [567, 459] on div "Cancel Save" at bounding box center [611, 465] width 291 height 22
click at [546, 459] on span "Save" at bounding box center [543, 464] width 20 height 20
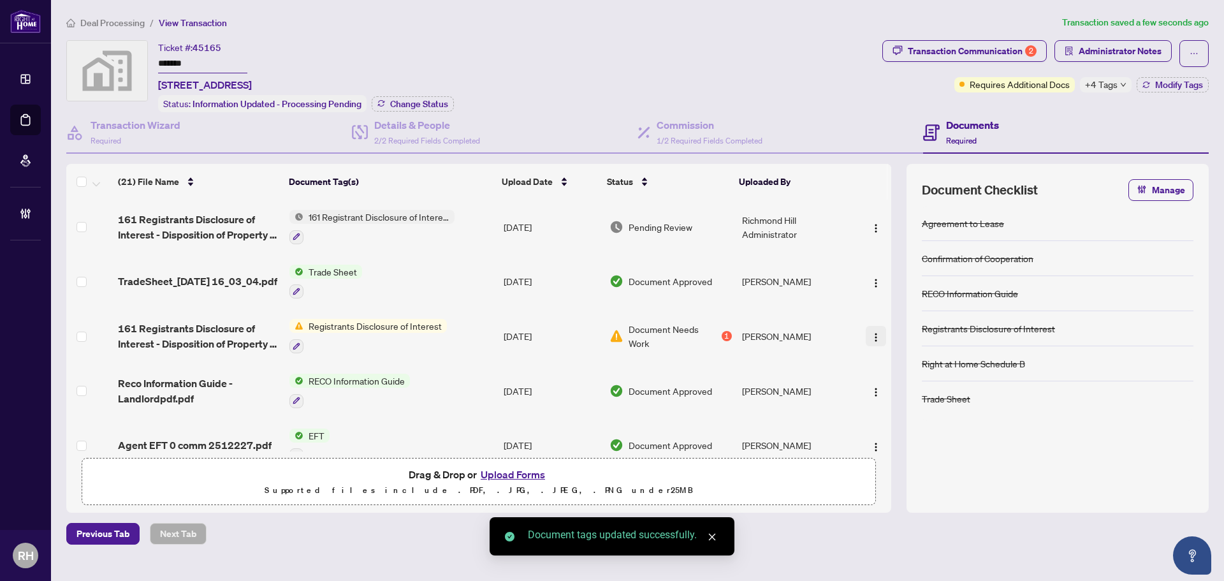
click at [871, 336] on img "button" at bounding box center [876, 337] width 10 height 10
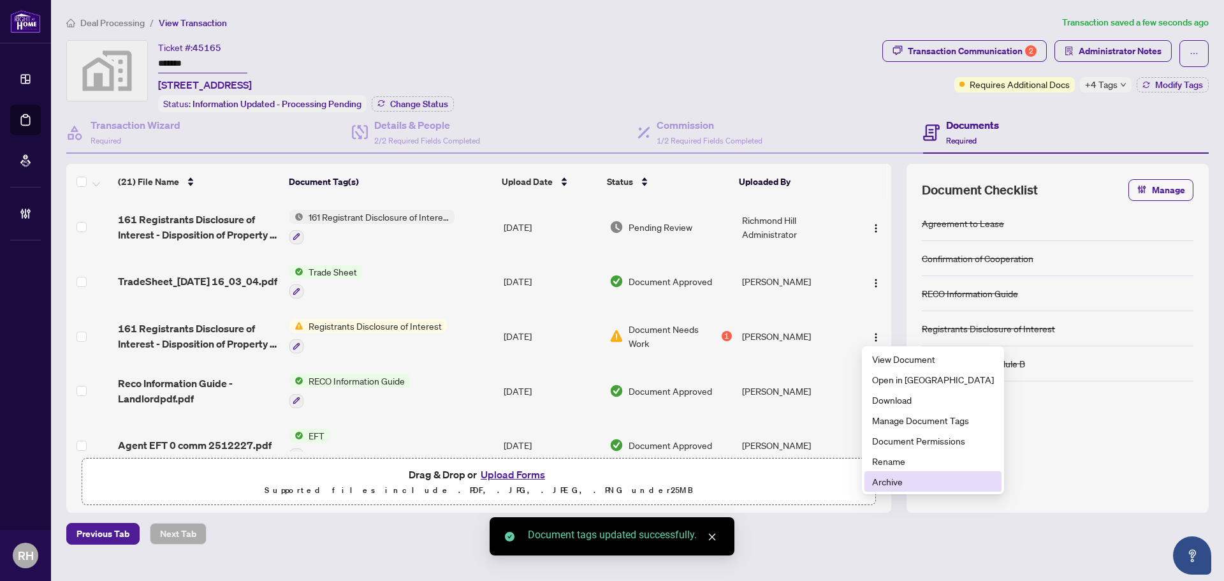
click at [892, 480] on span "Archive" at bounding box center [933, 481] width 122 height 14
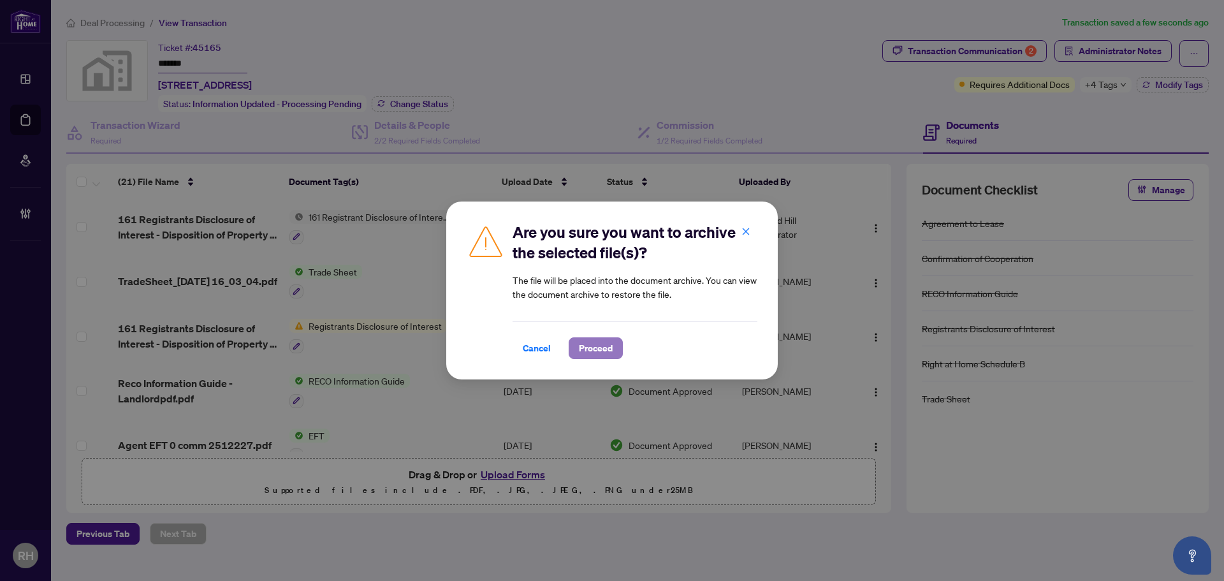
click at [588, 340] on span "Proceed" at bounding box center [596, 348] width 34 height 20
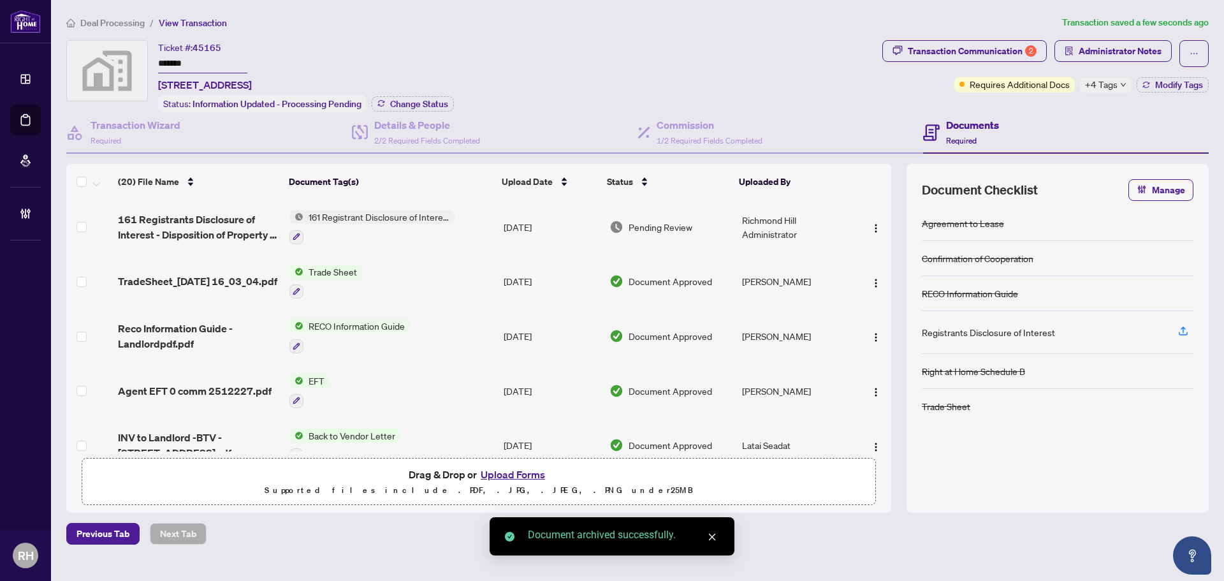
click at [871, 226] on img "button" at bounding box center [876, 228] width 10 height 10
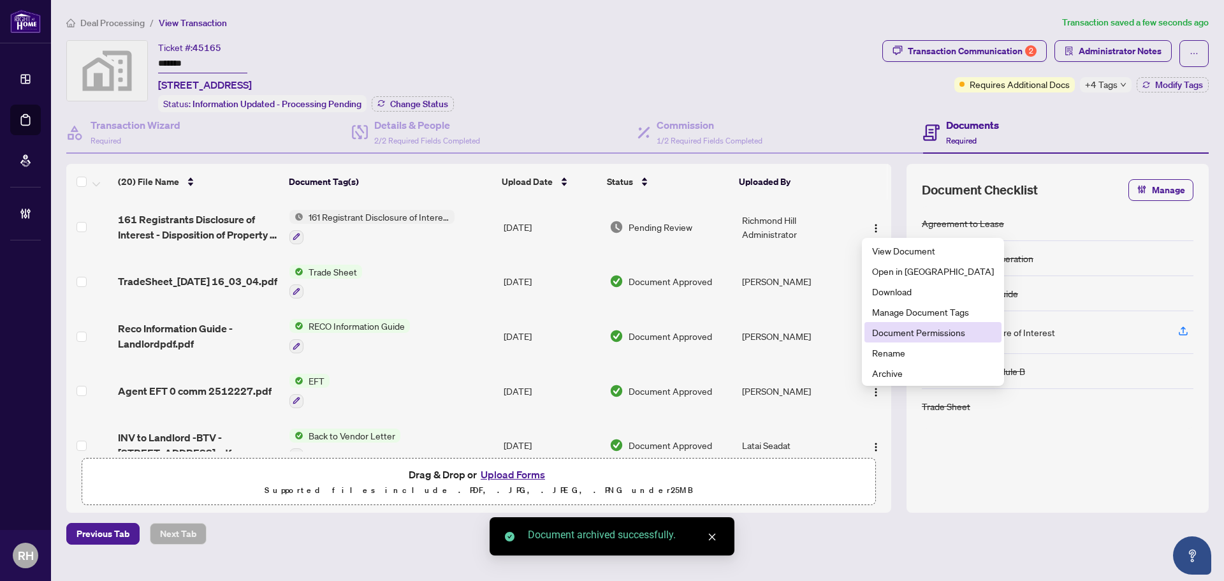
click at [887, 333] on span "Document Permissions" at bounding box center [933, 332] width 122 height 14
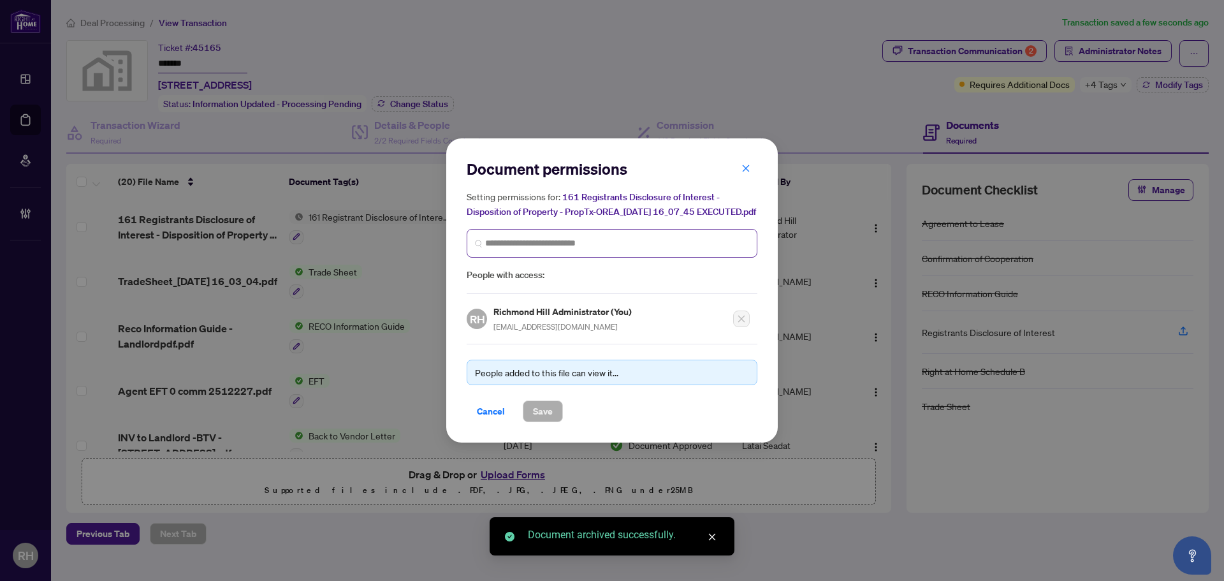
click at [637, 257] on span at bounding box center [611, 243] width 291 height 29
click at [642, 250] on input "search" at bounding box center [617, 242] width 264 height 13
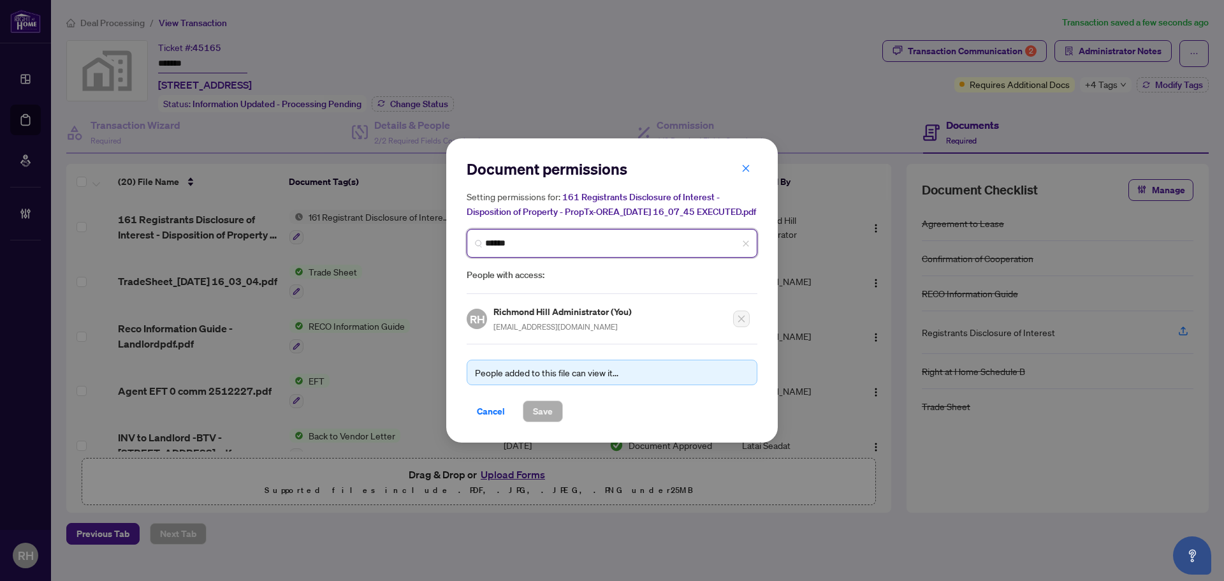
type input "*******"
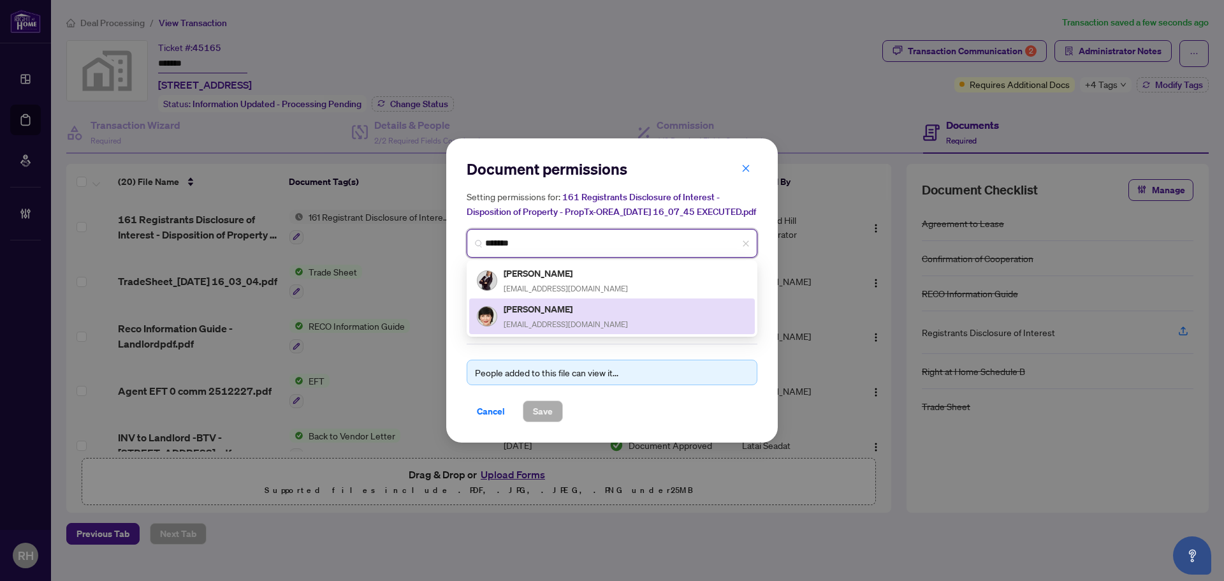
click at [587, 316] on h5 "Nataliya Sklyarenko" at bounding box center [565, 308] width 124 height 15
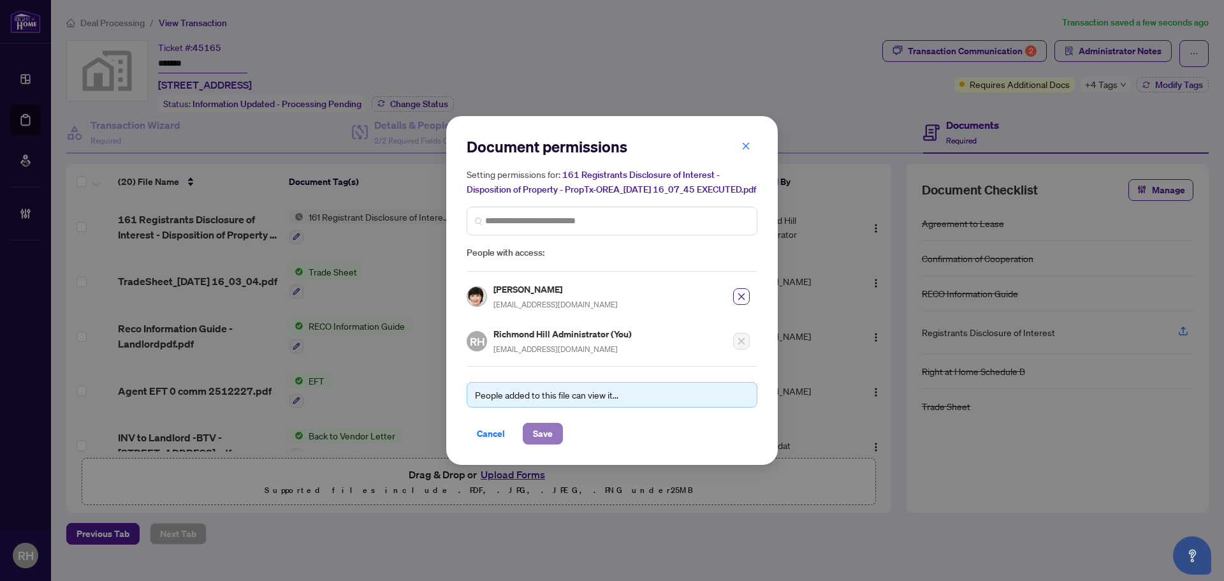
click at [539, 440] on span "Save" at bounding box center [543, 433] width 20 height 20
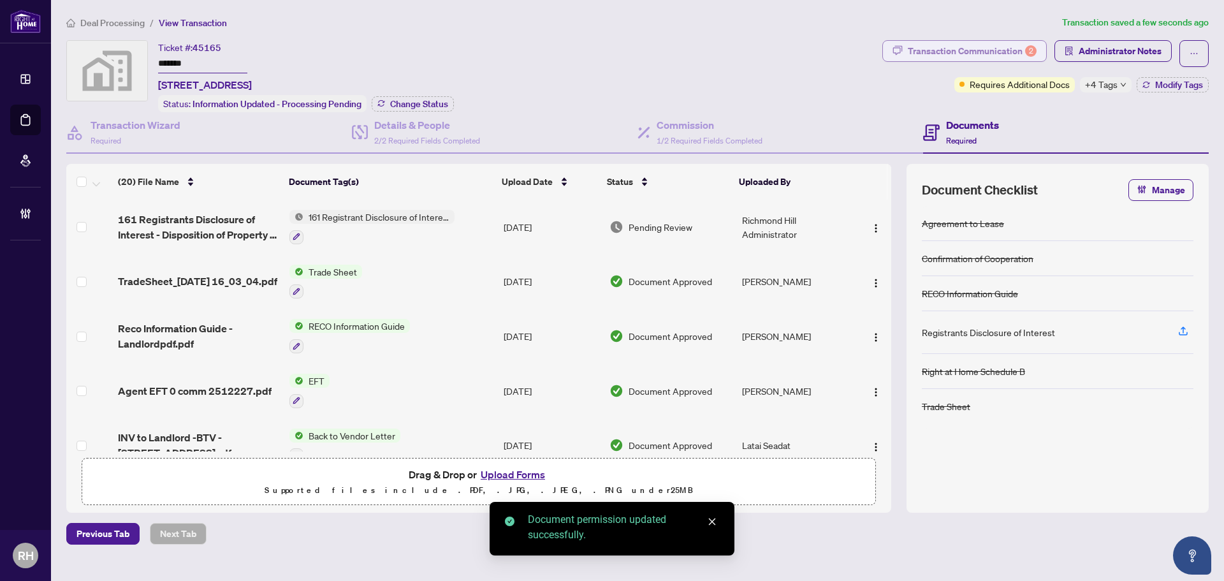
click at [950, 50] on div "Transaction Communication 2" at bounding box center [972, 51] width 129 height 20
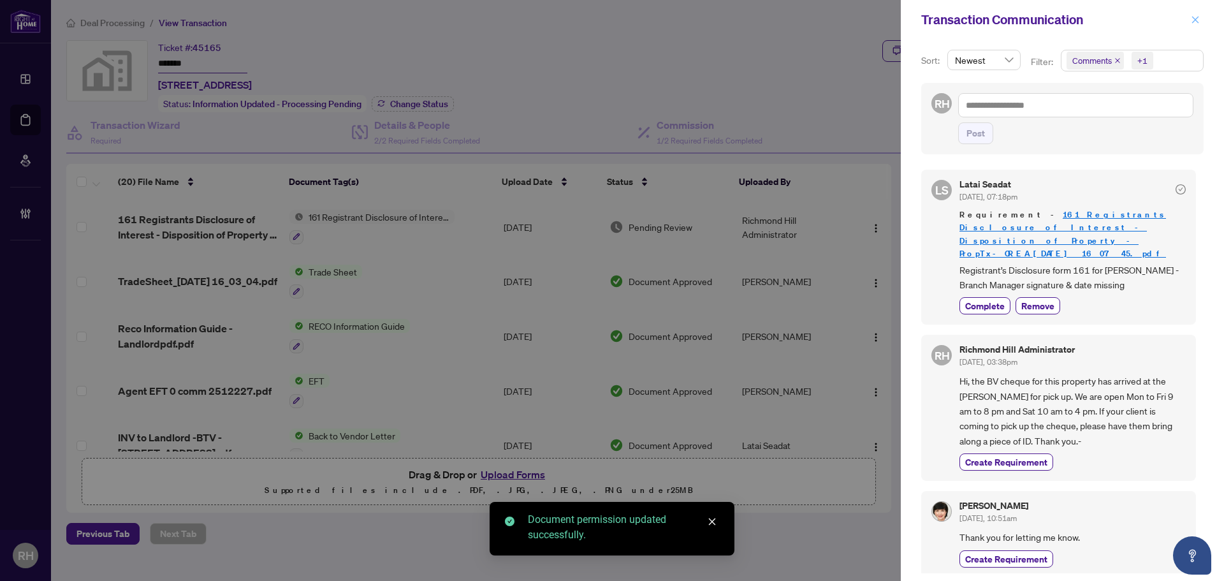
click at [1203, 17] on button "button" at bounding box center [1195, 19] width 17 height 15
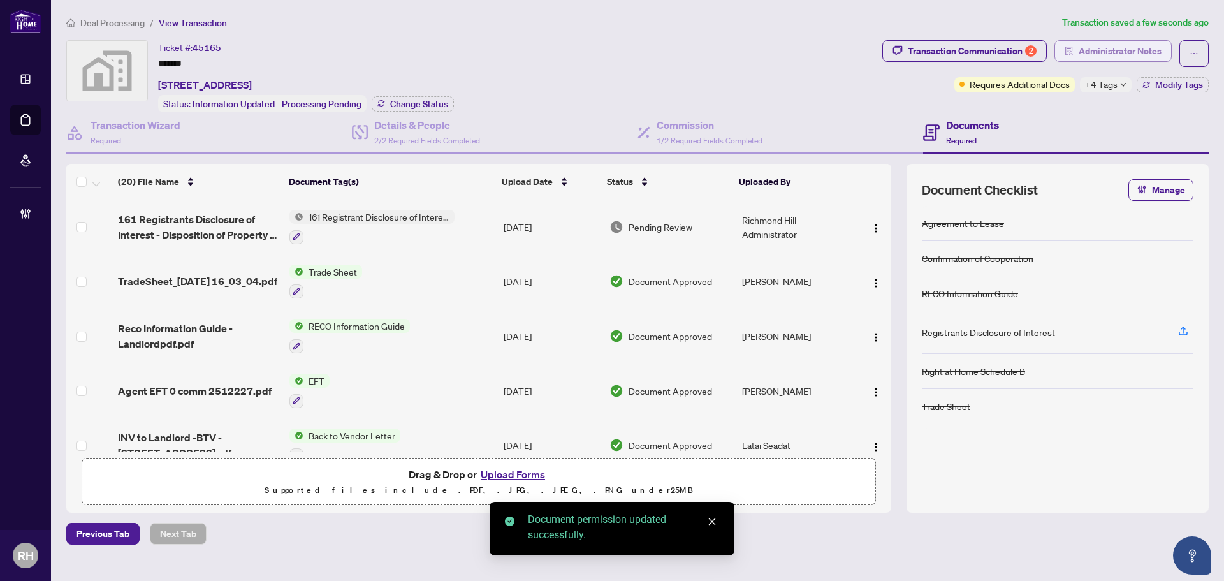
click at [1136, 42] on span "Administrator Notes" at bounding box center [1119, 51] width 83 height 20
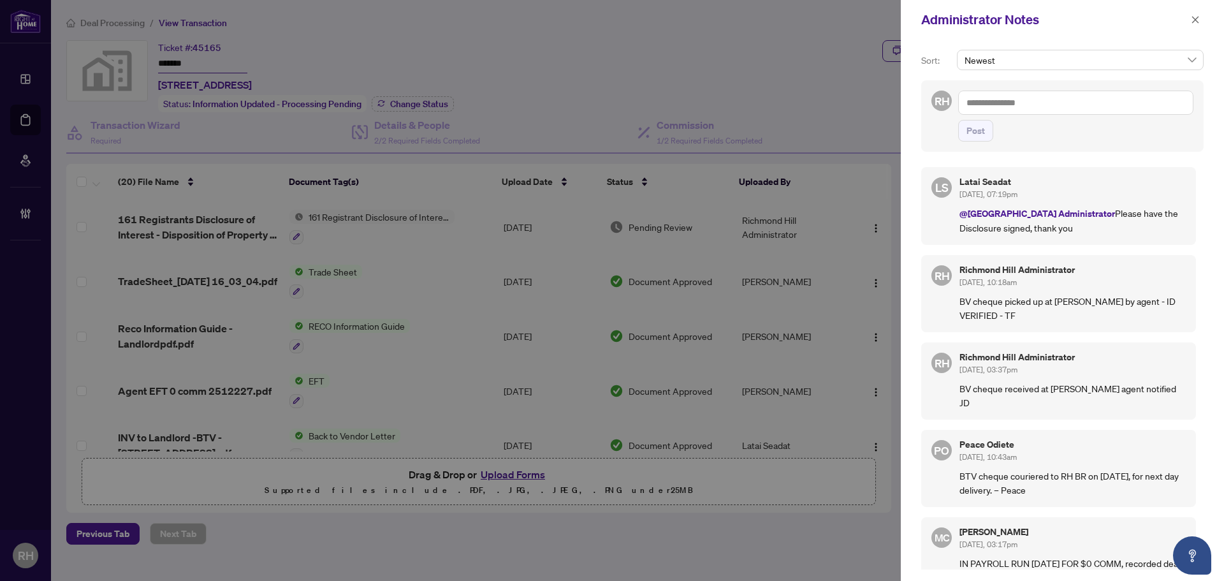
click at [1044, 77] on div "Newest" at bounding box center [1080, 65] width 252 height 31
click at [1041, 93] on textarea at bounding box center [1075, 102] width 235 height 24
click at [1020, 196] on span "Deals York" at bounding box center [1051, 197] width 112 height 11
type textarea "**********"
click at [969, 125] on span "Post" at bounding box center [975, 130] width 18 height 20
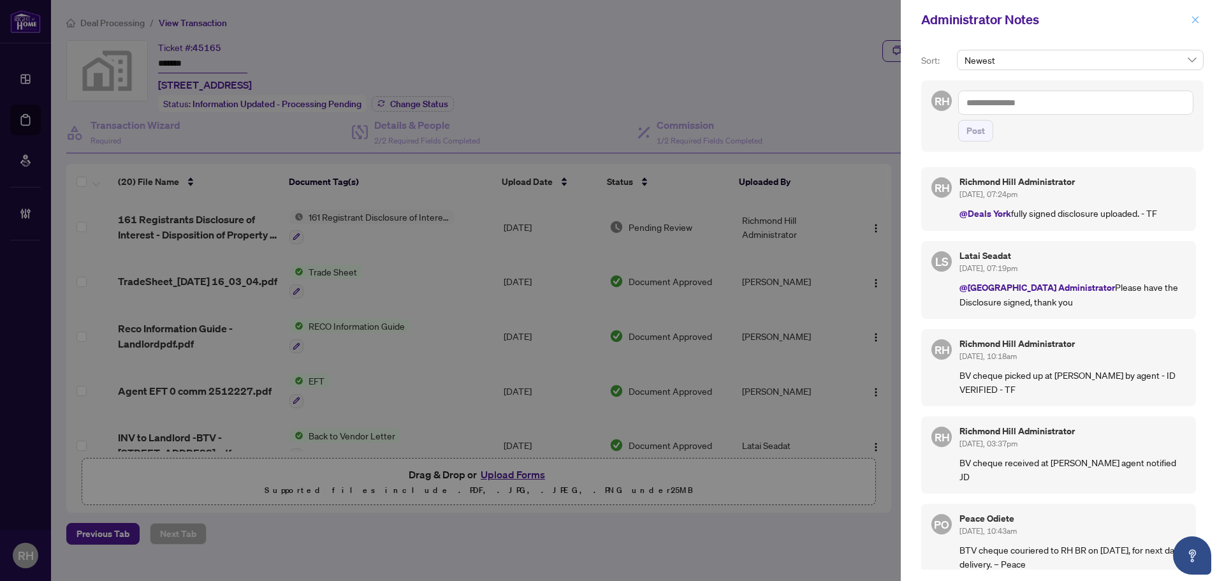
click at [1190, 14] on span "button" at bounding box center [1194, 20] width 9 height 20
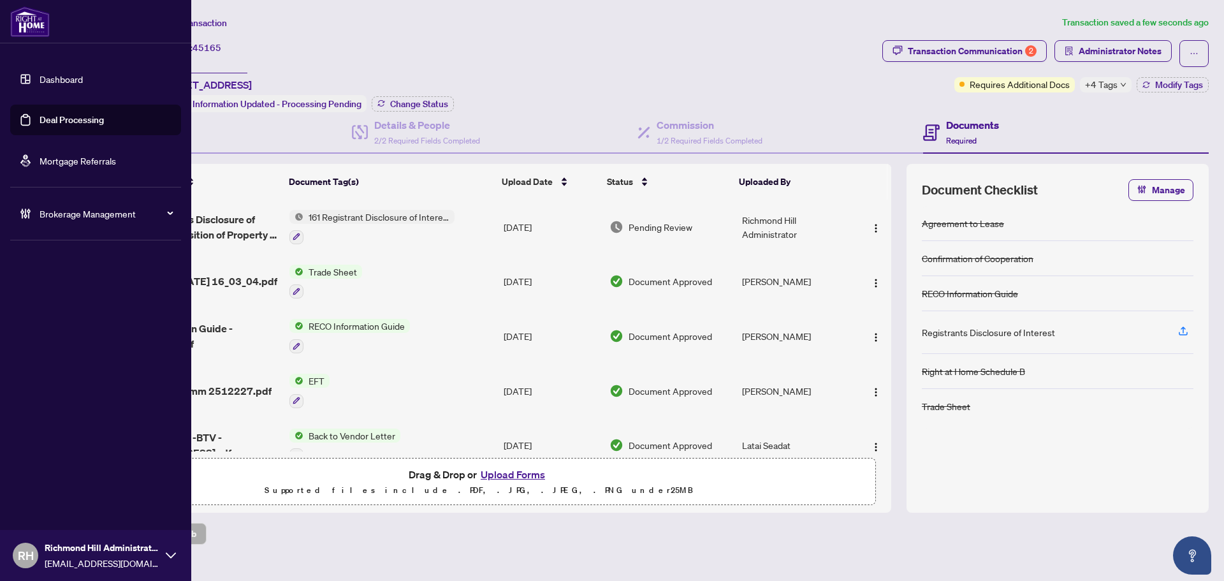
click at [40, 119] on link "Deal Processing" at bounding box center [72, 119] width 64 height 11
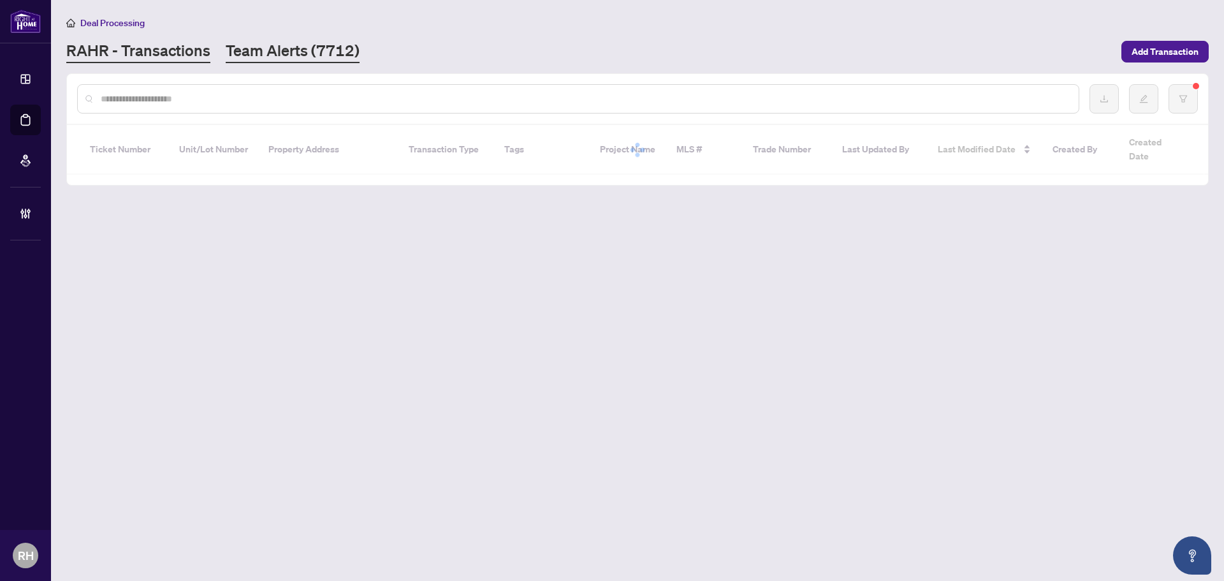
click at [333, 56] on link "Team Alerts (7712)" at bounding box center [293, 51] width 134 height 23
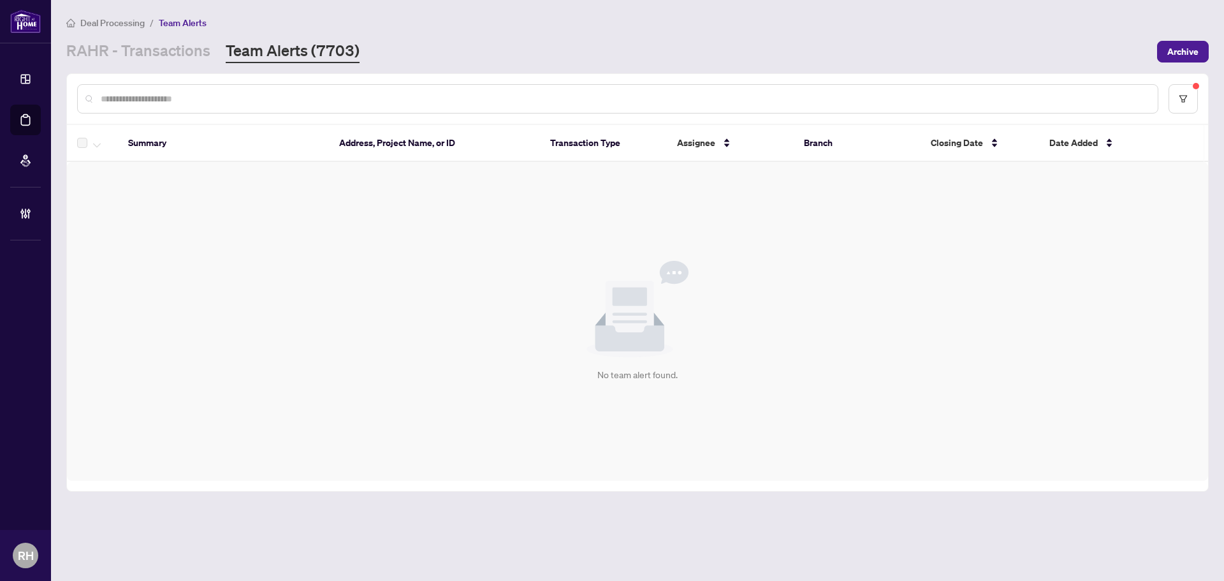
click at [211, 59] on div "RAHR - Transactions Team Alerts (7703)" at bounding box center [212, 51] width 293 height 23
click at [201, 55] on link "RAHR - Transactions" at bounding box center [138, 51] width 144 height 23
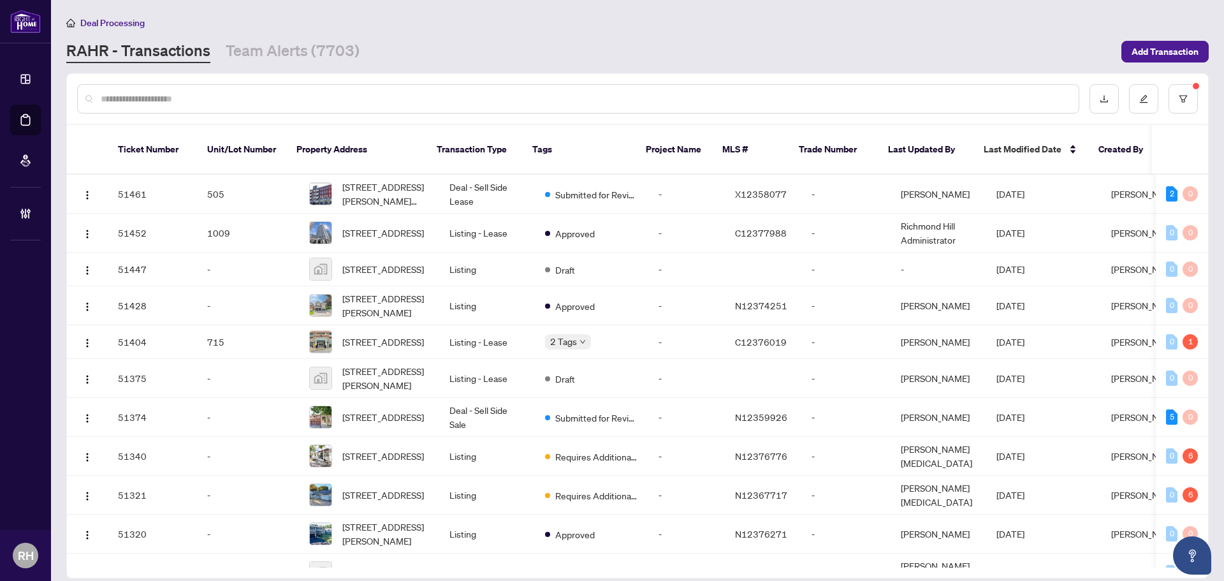
click at [342, 71] on main "Deal Processing RAHR - Transactions Team Alerts (7703) Add Transaction Ticket N…" at bounding box center [637, 290] width 1173 height 581
click at [340, 60] on link "Team Alerts (7703)" at bounding box center [293, 51] width 134 height 23
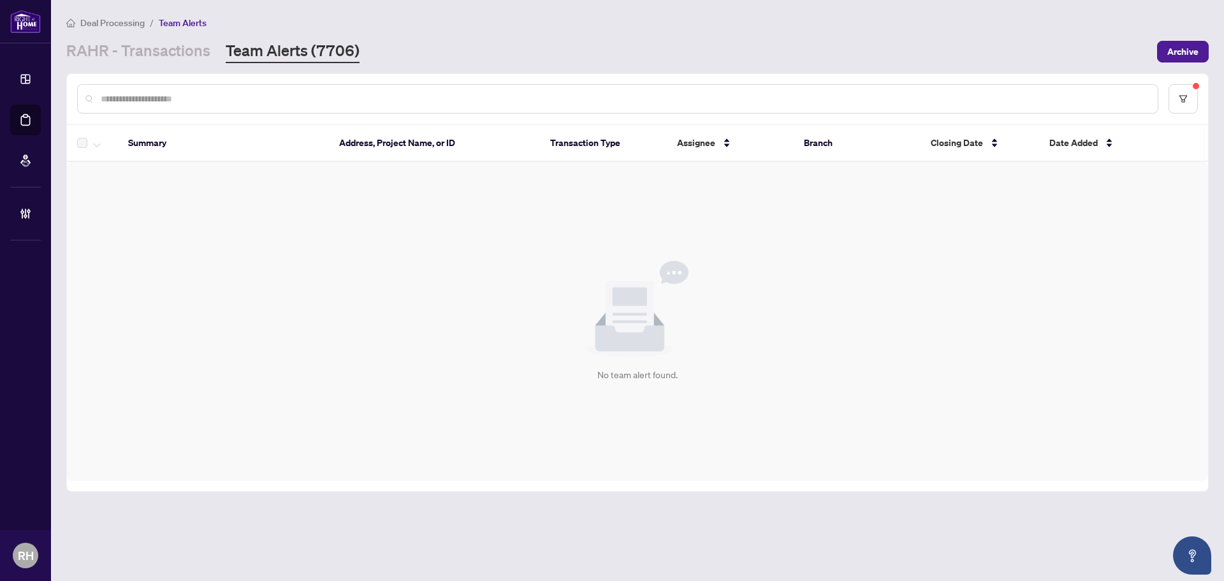
click at [157, 68] on main "Deal Processing / Team Alerts [PERSON_NAME] - Transactions Team Alerts (7706) A…" at bounding box center [637, 290] width 1173 height 581
click at [164, 59] on link "RAHR - Transactions" at bounding box center [138, 51] width 144 height 23
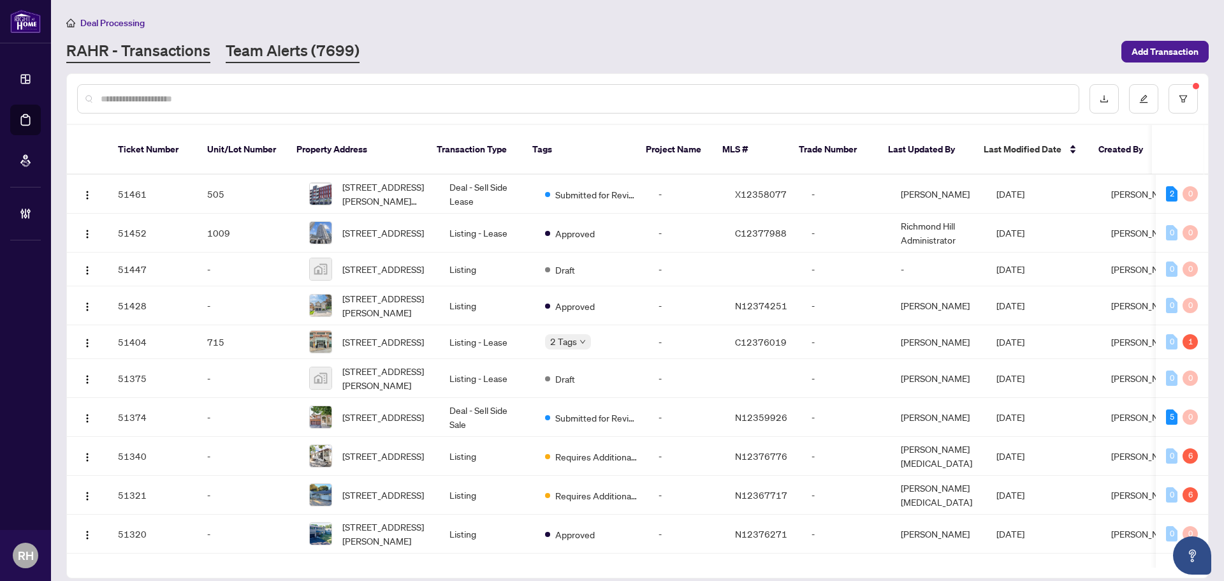
click at [322, 62] on main "Deal Processing RAHR - Transactions Team Alerts (7699) Add Transaction Ticket N…" at bounding box center [637, 290] width 1173 height 581
click at [313, 50] on link "Team Alerts (7699)" at bounding box center [293, 51] width 134 height 23
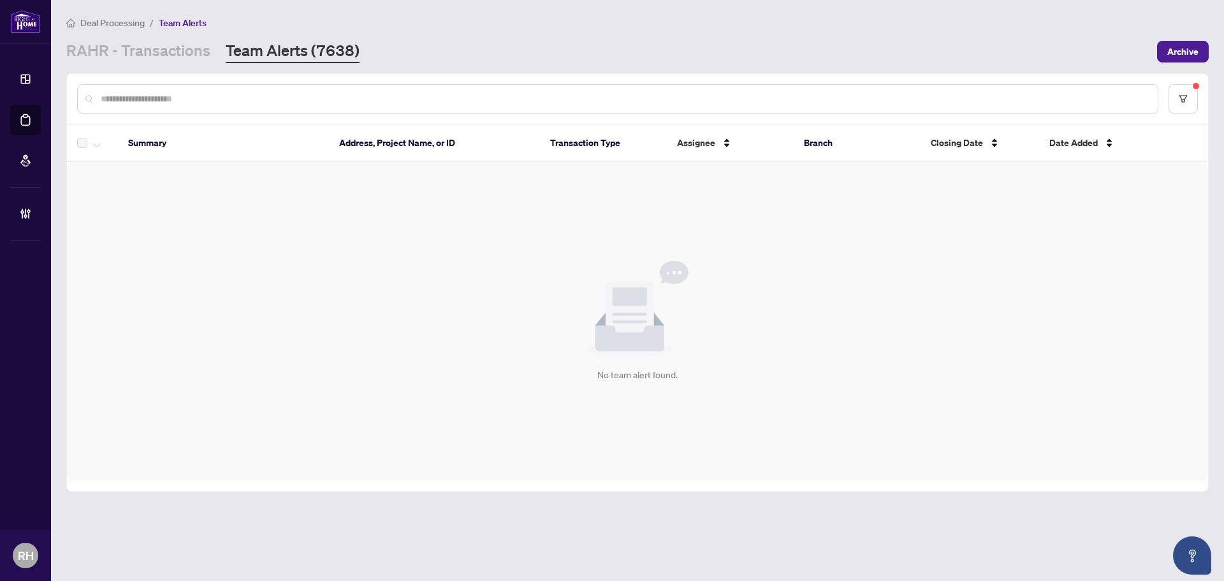
click at [261, 101] on input "text" at bounding box center [624, 99] width 1046 height 14
click at [382, 245] on div "No team alert found." at bounding box center [637, 321] width 1141 height 319
click at [173, 59] on link "RAHR - Transactions" at bounding box center [138, 51] width 144 height 23
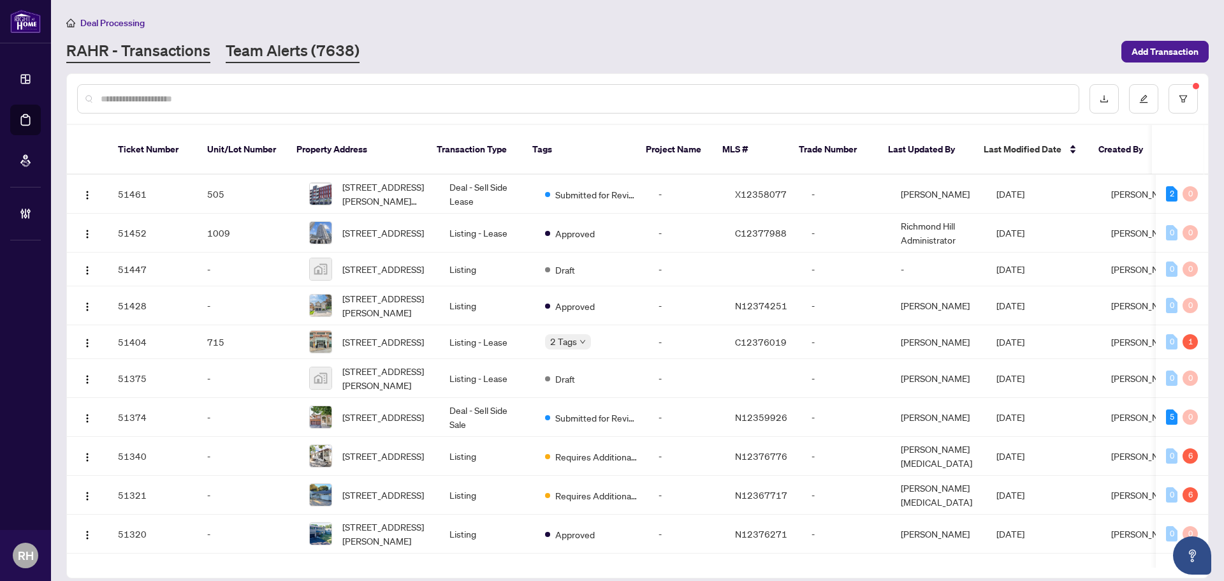
click at [284, 52] on link "Team Alerts (7638)" at bounding box center [293, 51] width 134 height 23
